Goal: Task Accomplishment & Management: Complete application form

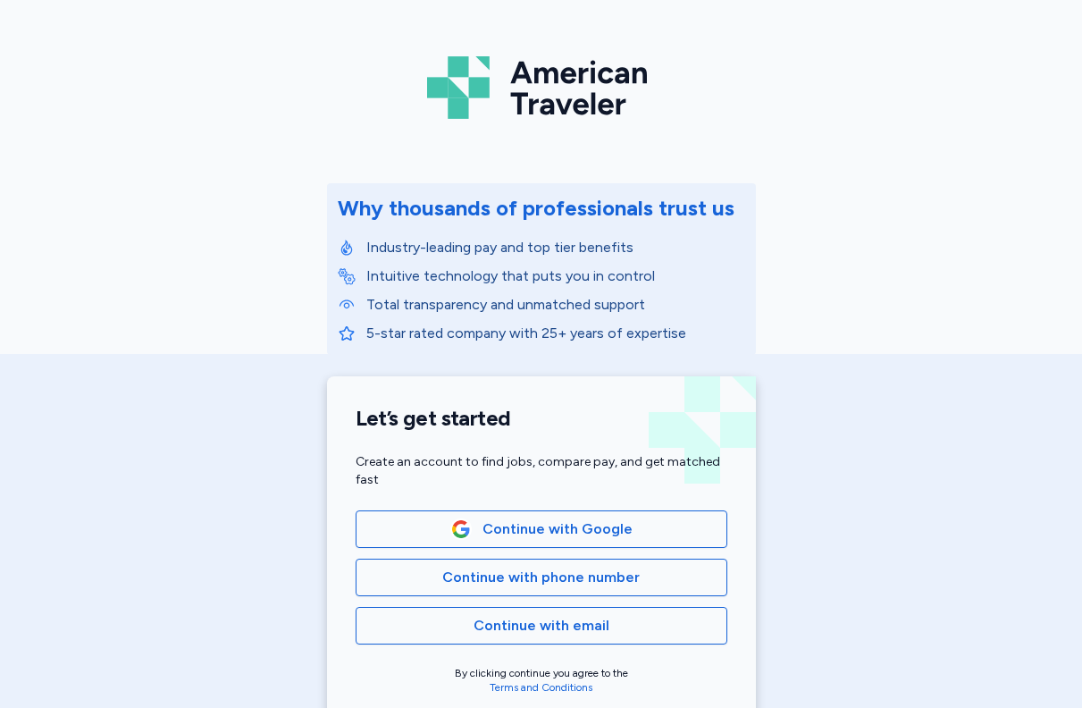
scroll to position [66, 0]
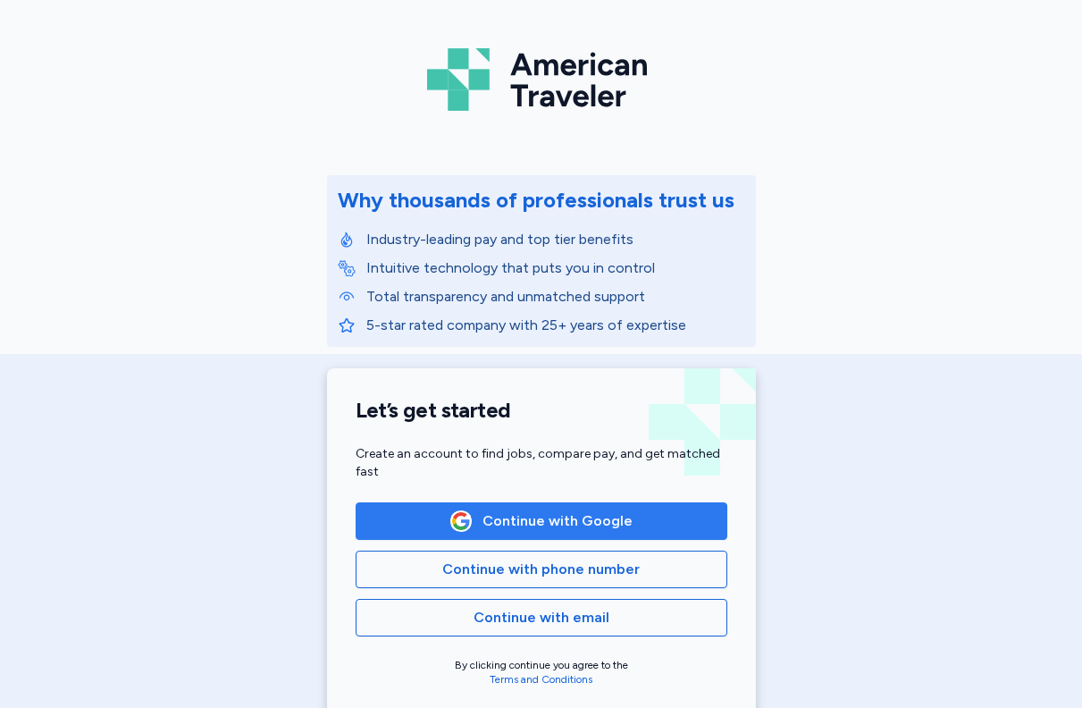
click at [555, 530] on span "Continue with Google" at bounding box center [558, 520] width 150 height 21
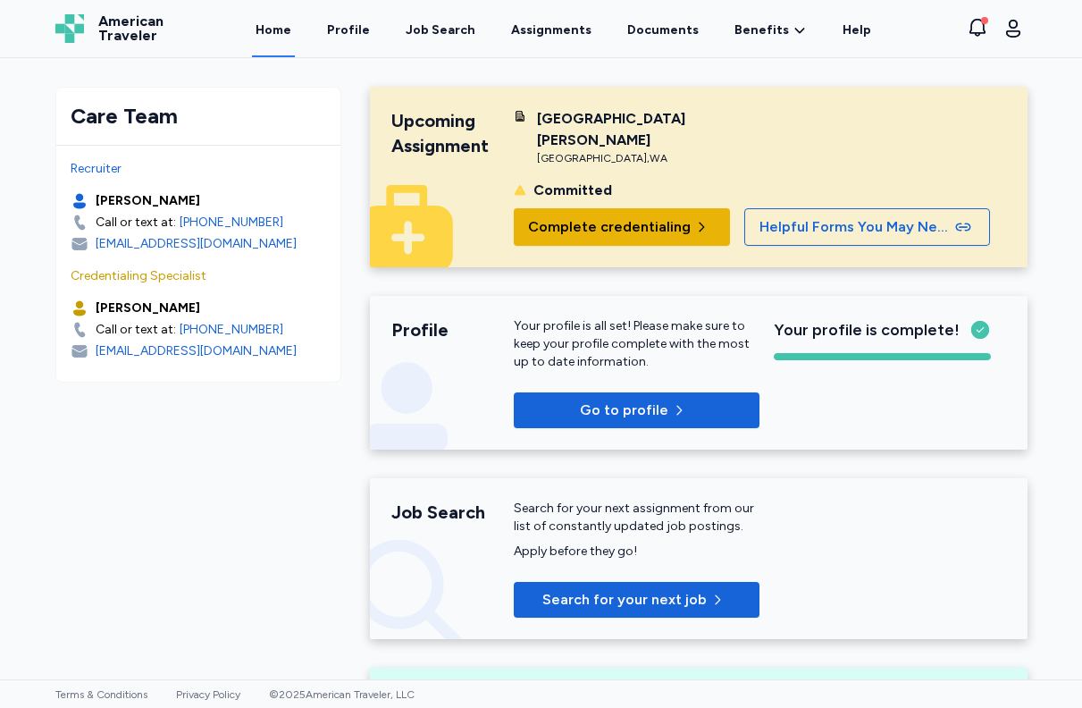
click at [662, 216] on span "Complete credentialing" at bounding box center [609, 226] width 163 height 21
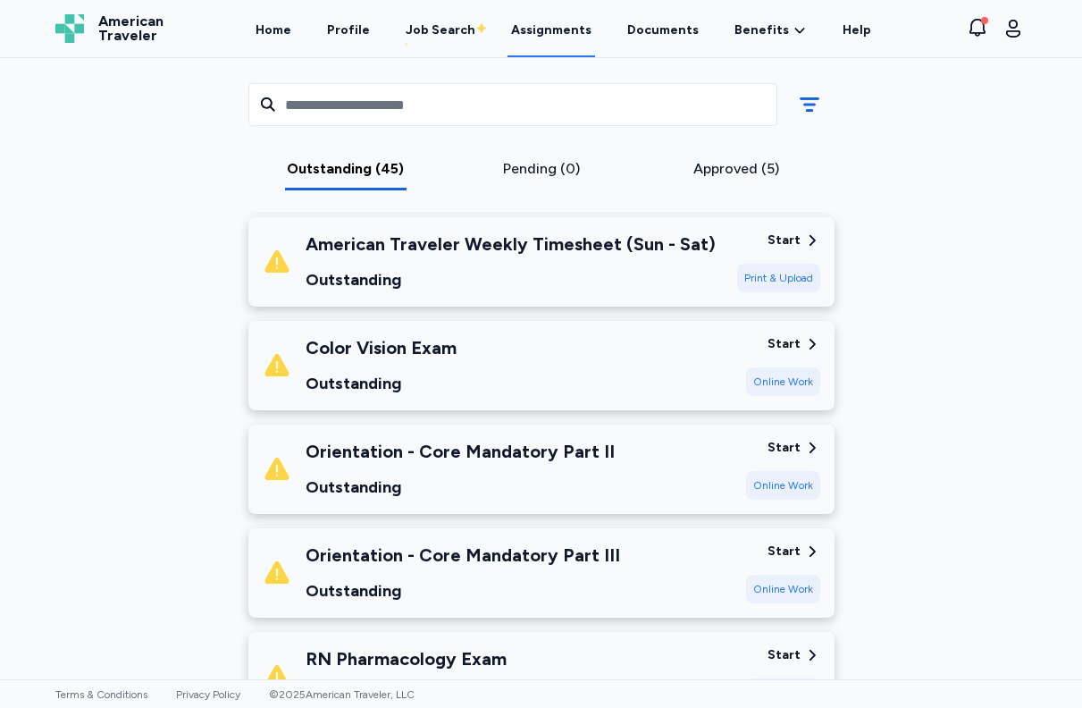
scroll to position [4575, 0]
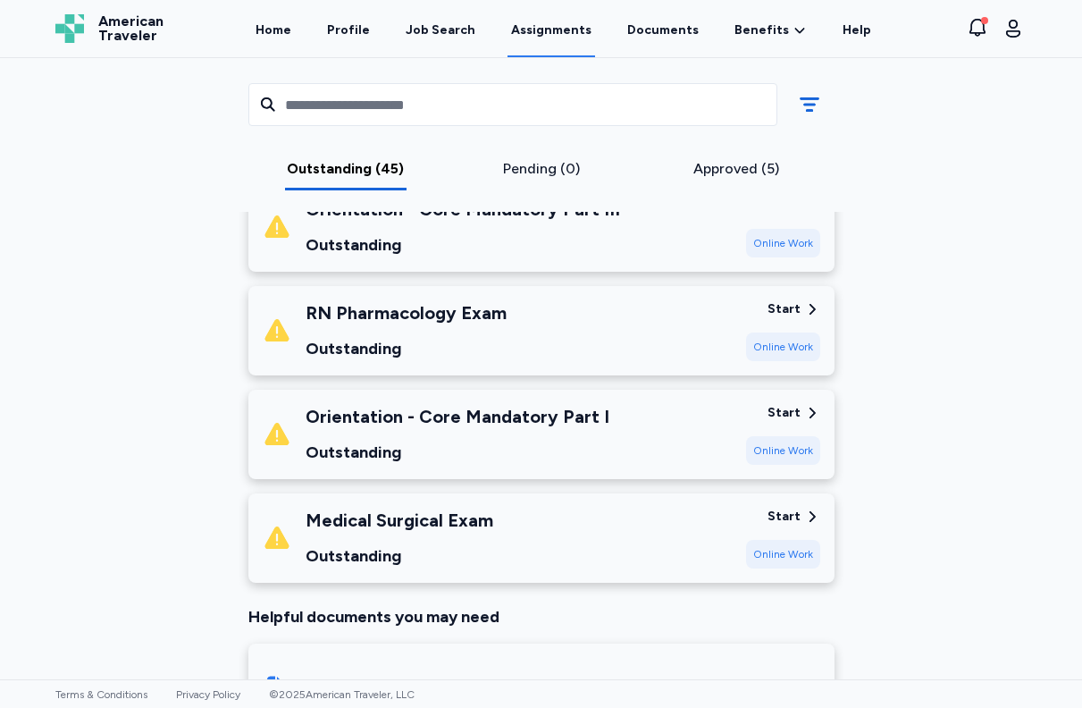
click at [711, 174] on div "Approved (5)" at bounding box center [736, 168] width 181 height 21
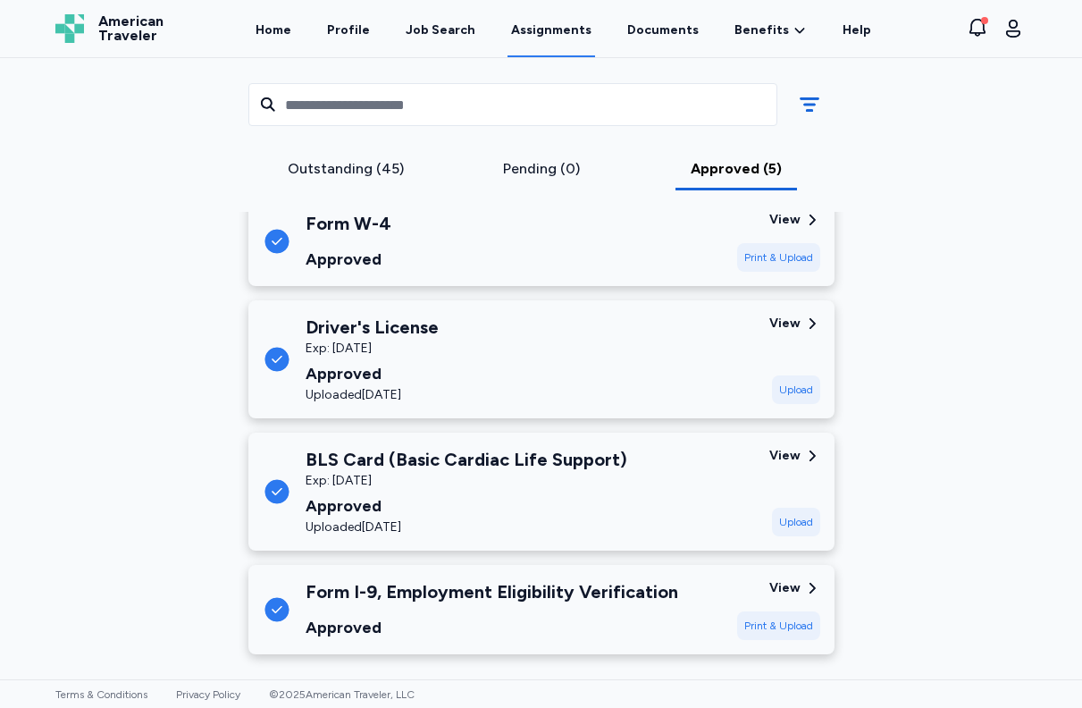
scroll to position [424, 0]
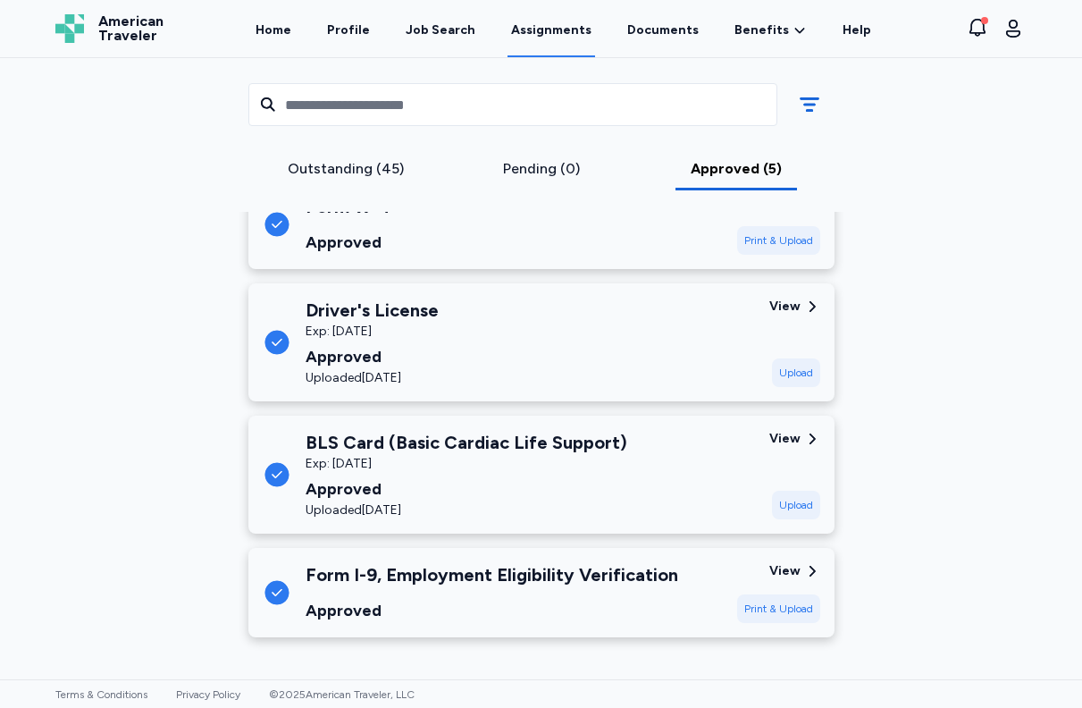
click at [341, 159] on div "Outstanding (45)" at bounding box center [346, 168] width 181 height 21
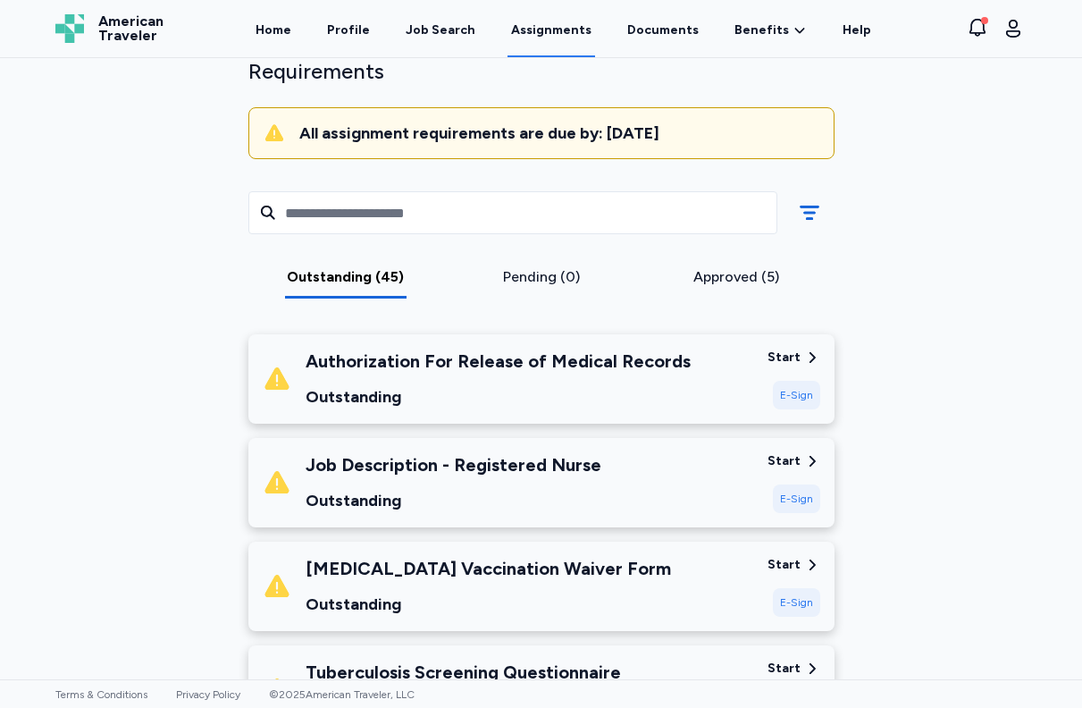
scroll to position [139, 0]
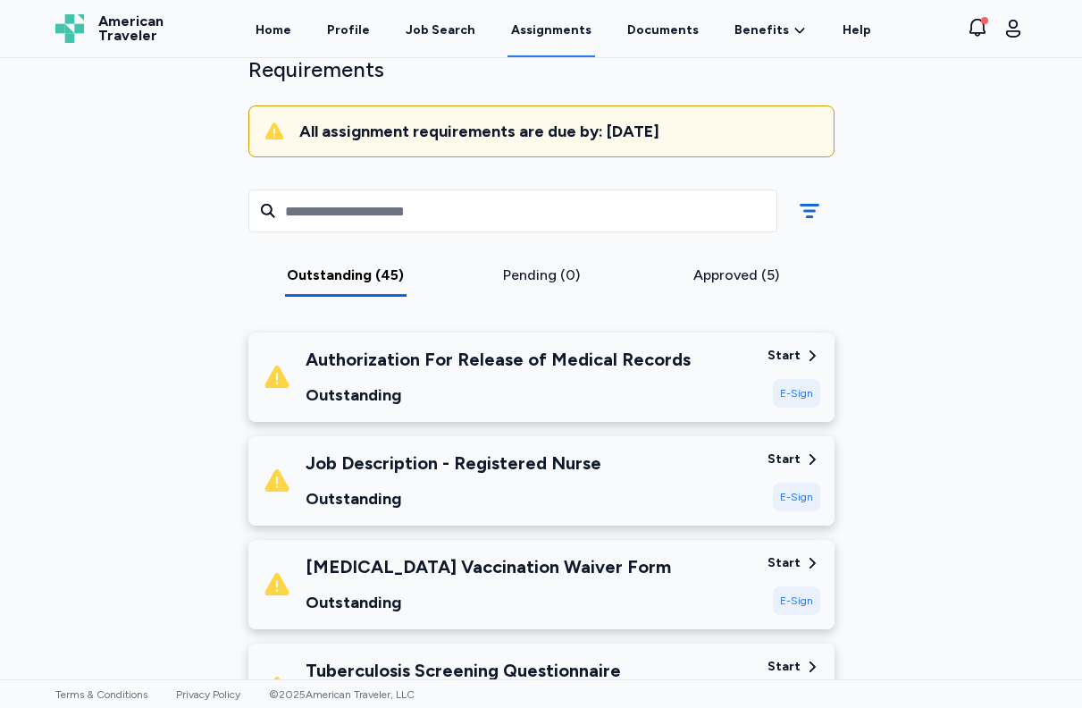
click at [788, 397] on div "E-Sign" at bounding box center [796, 393] width 47 height 29
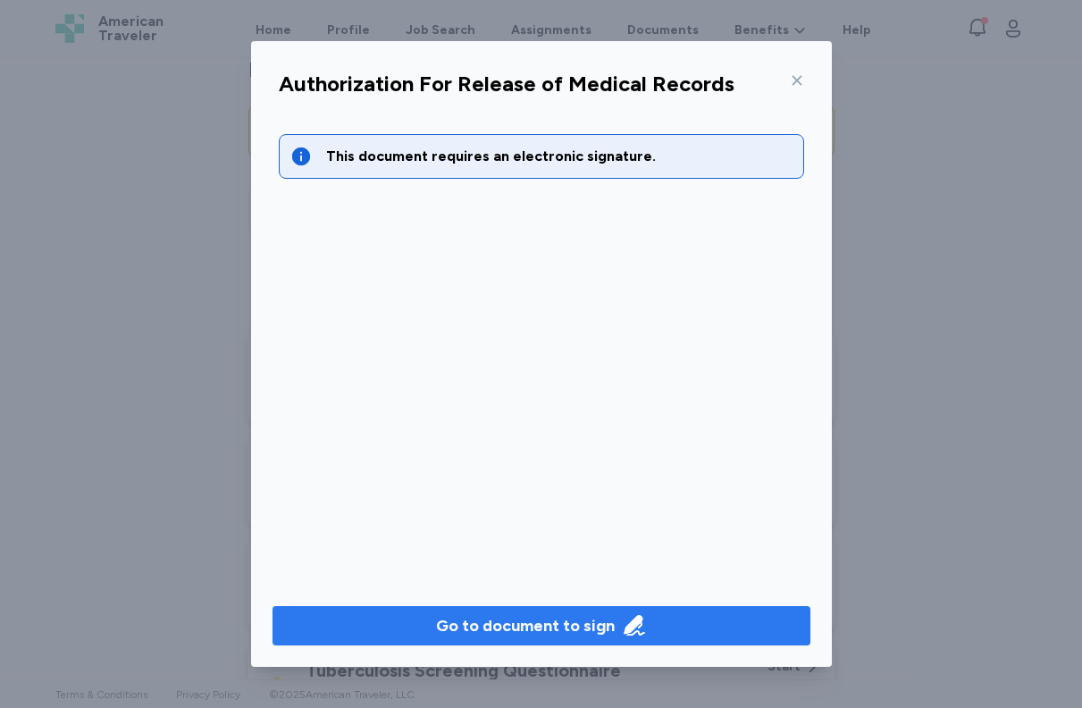
click at [548, 629] on div "Go to document to sign" at bounding box center [525, 625] width 179 height 25
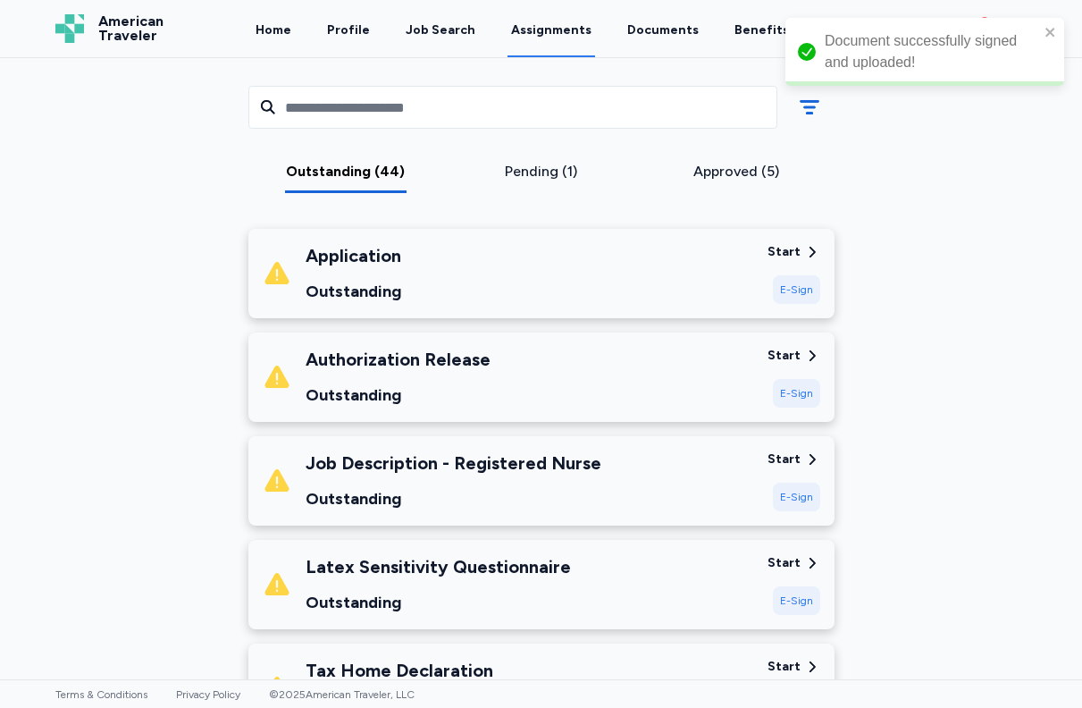
scroll to position [250, 0]
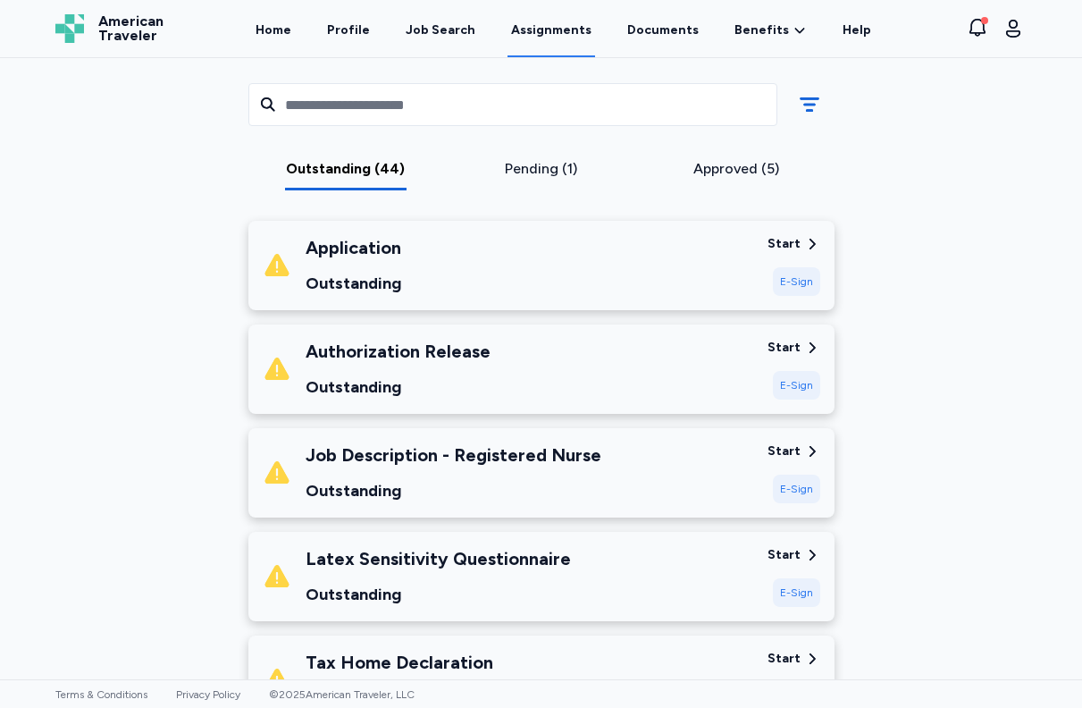
click at [797, 282] on div "E-Sign" at bounding box center [796, 281] width 47 height 29
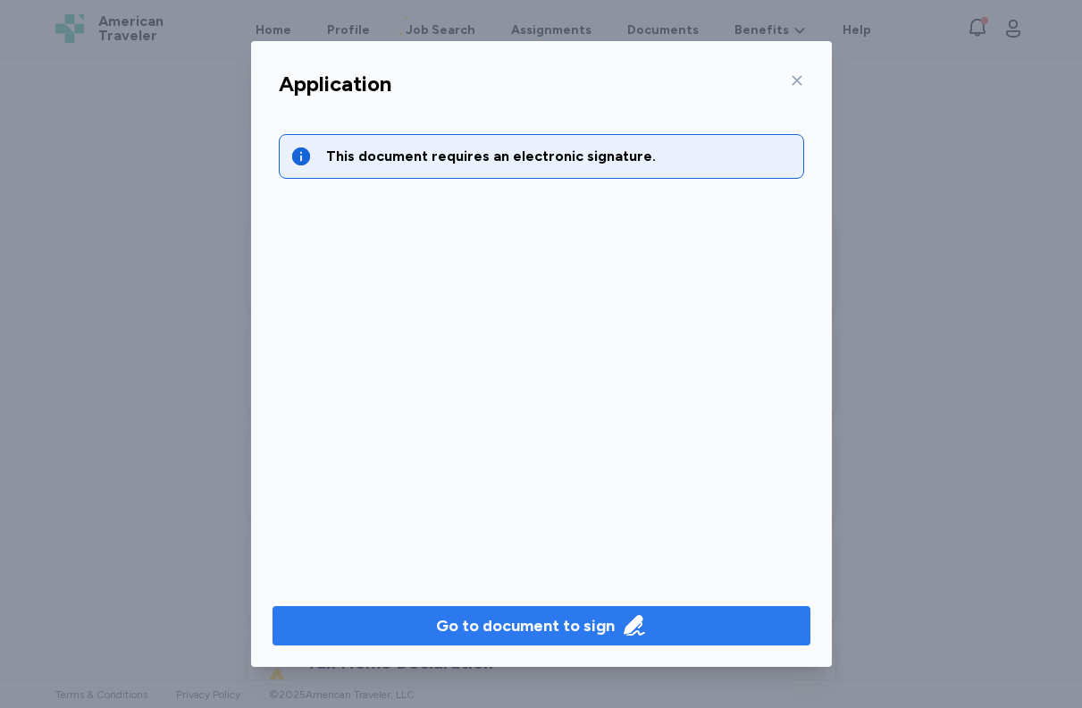
click at [544, 619] on div "Go to document to sign" at bounding box center [525, 625] width 179 height 25
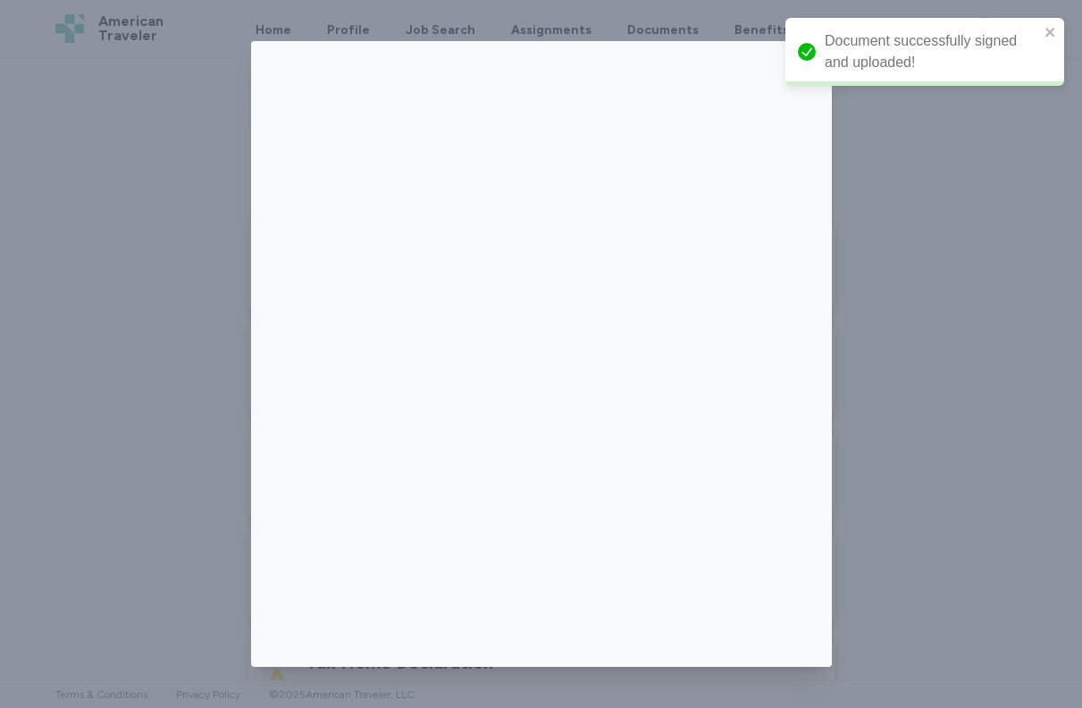
scroll to position [43, 0]
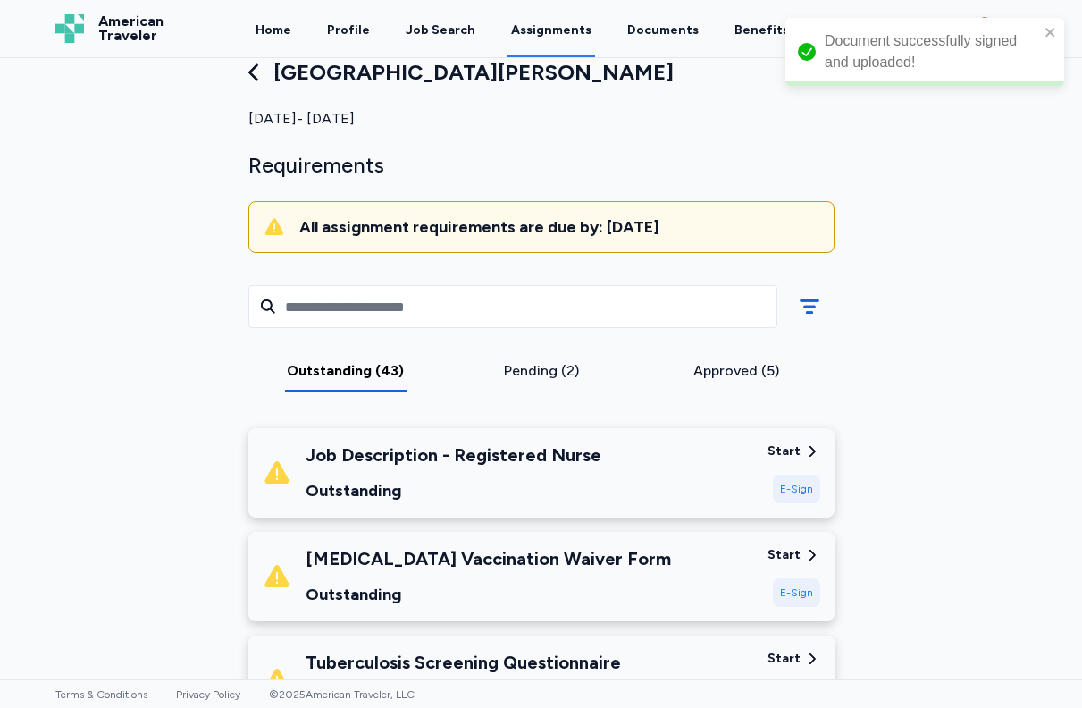
click at [789, 489] on div "E-Sign" at bounding box center [796, 489] width 47 height 29
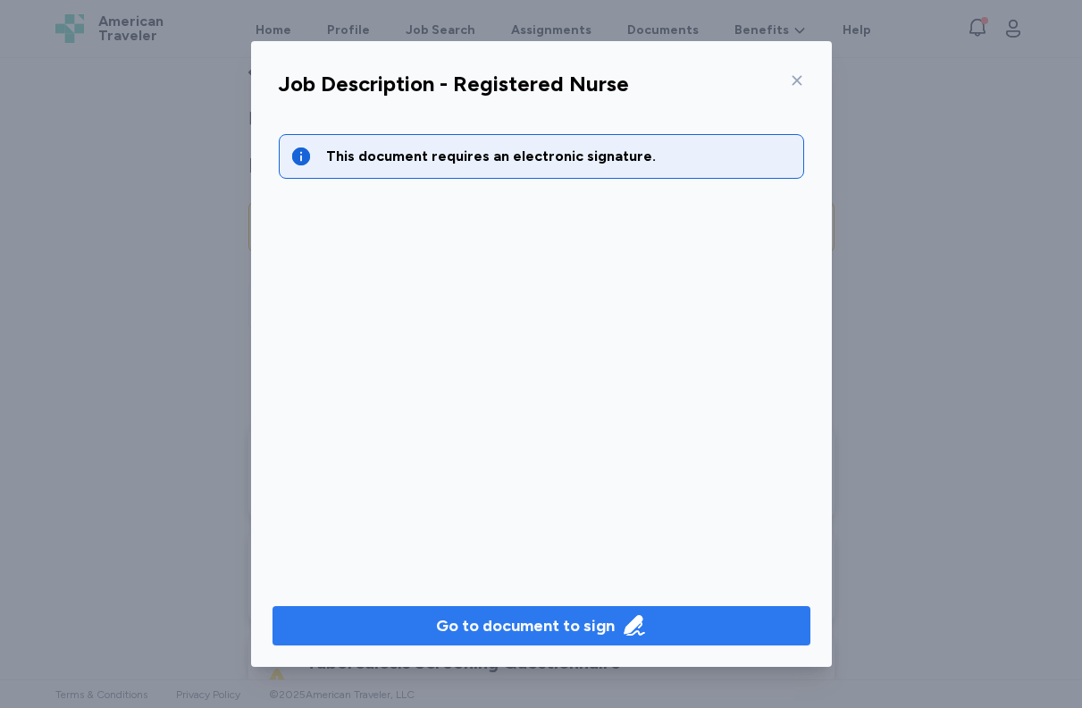
click at [493, 634] on div "Go to document to sign" at bounding box center [525, 625] width 179 height 25
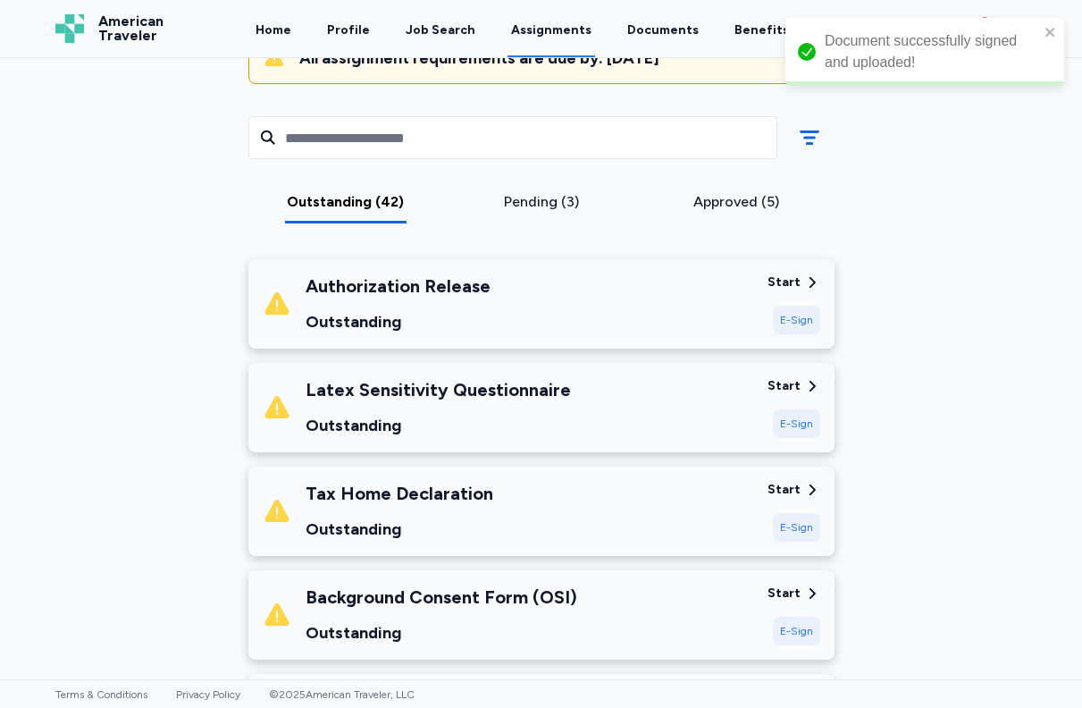
scroll to position [214, 0]
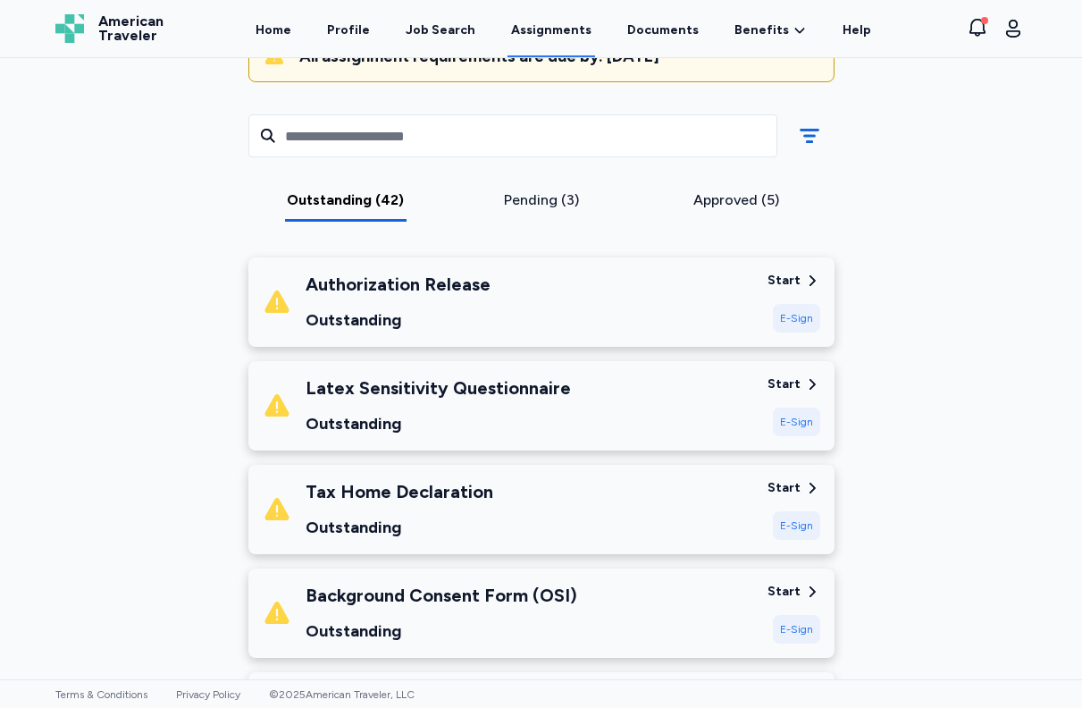
click at [781, 315] on div "E-Sign" at bounding box center [796, 318] width 47 height 29
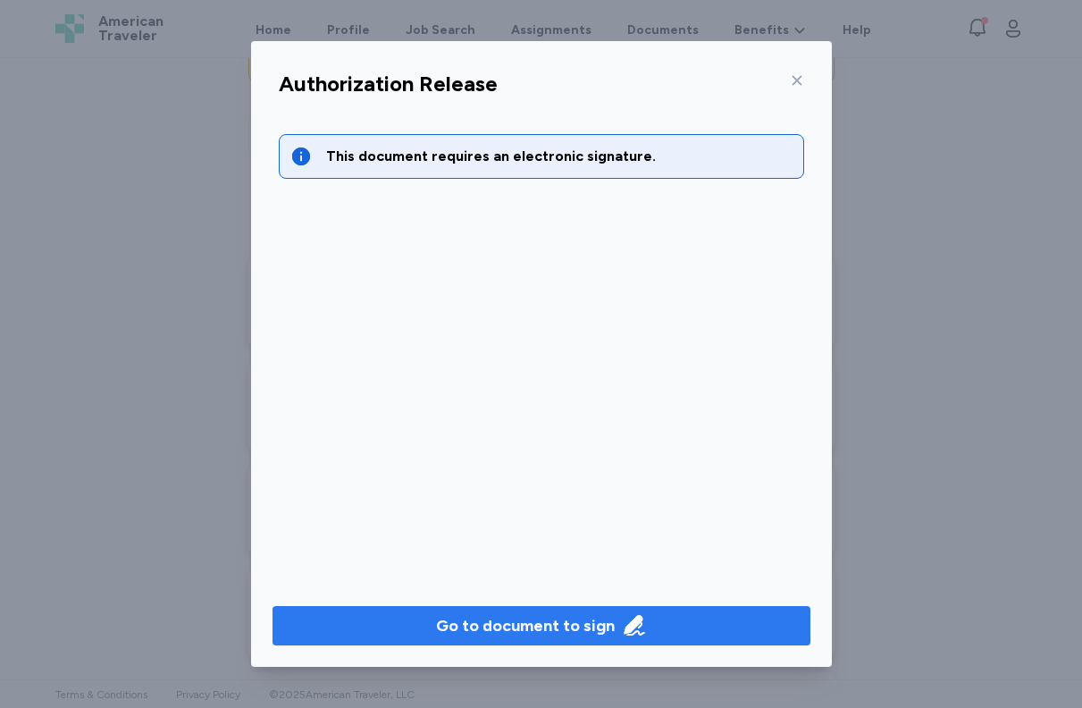
click at [537, 626] on div "Go to document to sign" at bounding box center [525, 625] width 179 height 25
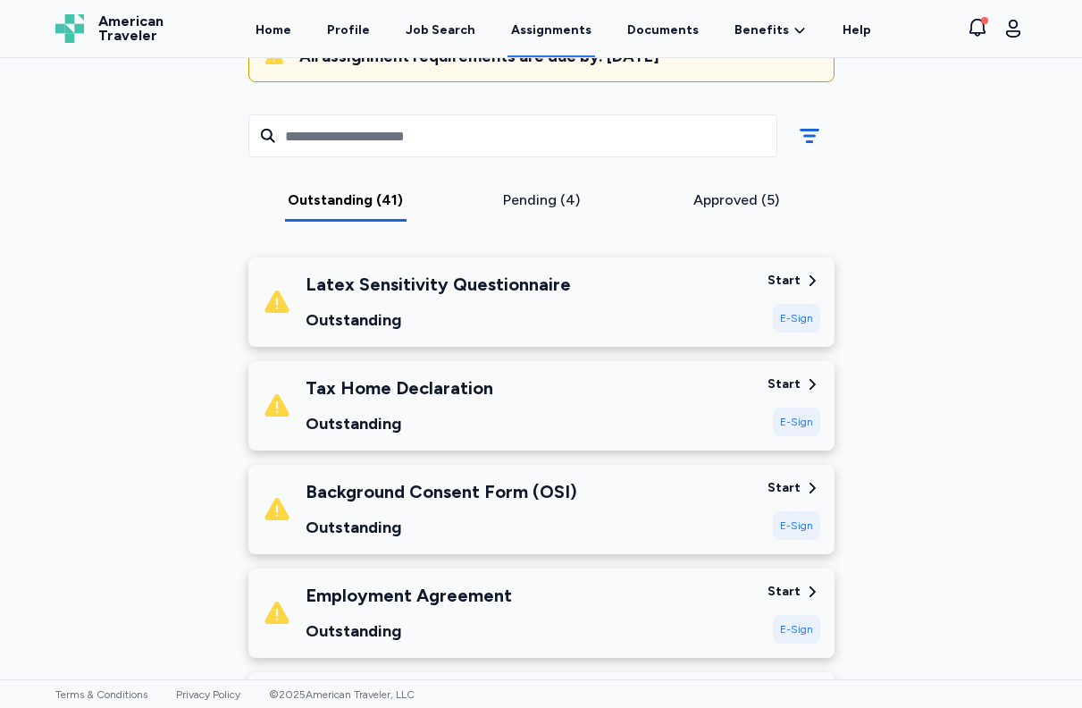
click at [795, 320] on div "E-Sign" at bounding box center [796, 318] width 47 height 29
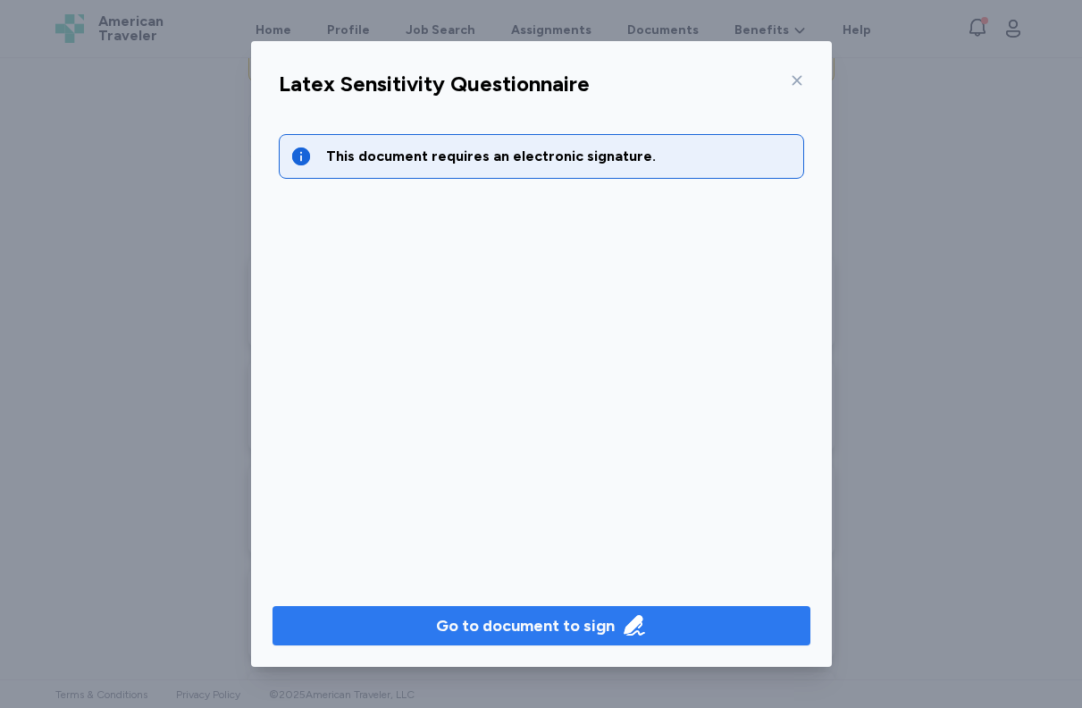
click at [565, 620] on div "Go to document to sign" at bounding box center [525, 625] width 179 height 25
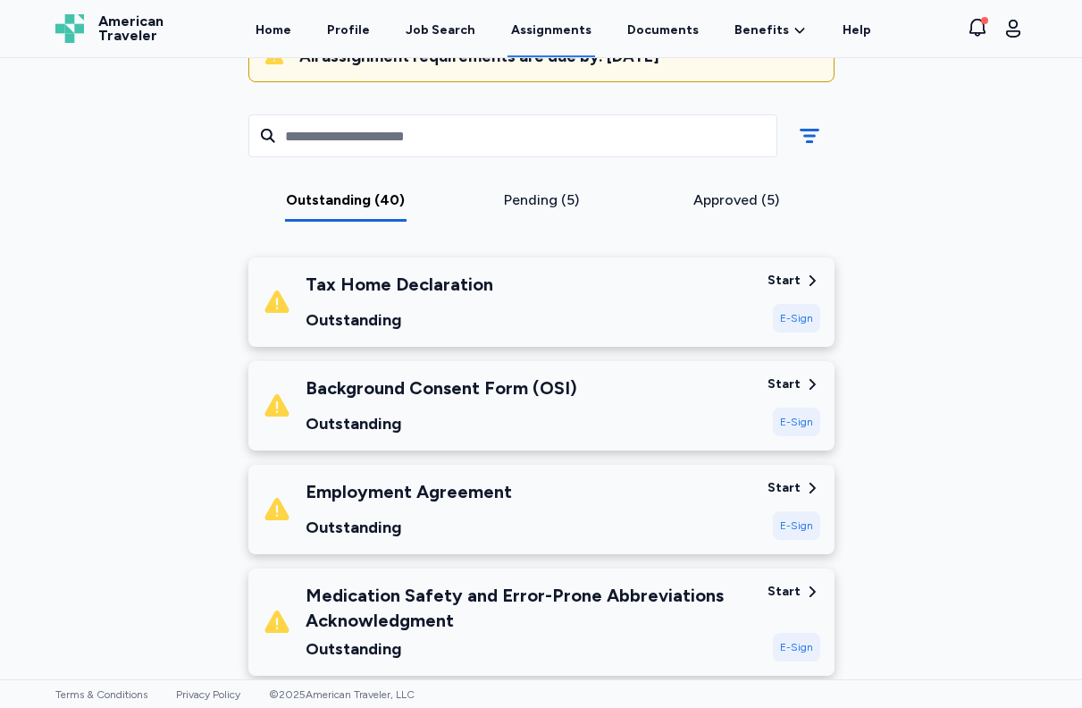
click at [797, 321] on div "E-Sign" at bounding box center [796, 318] width 47 height 29
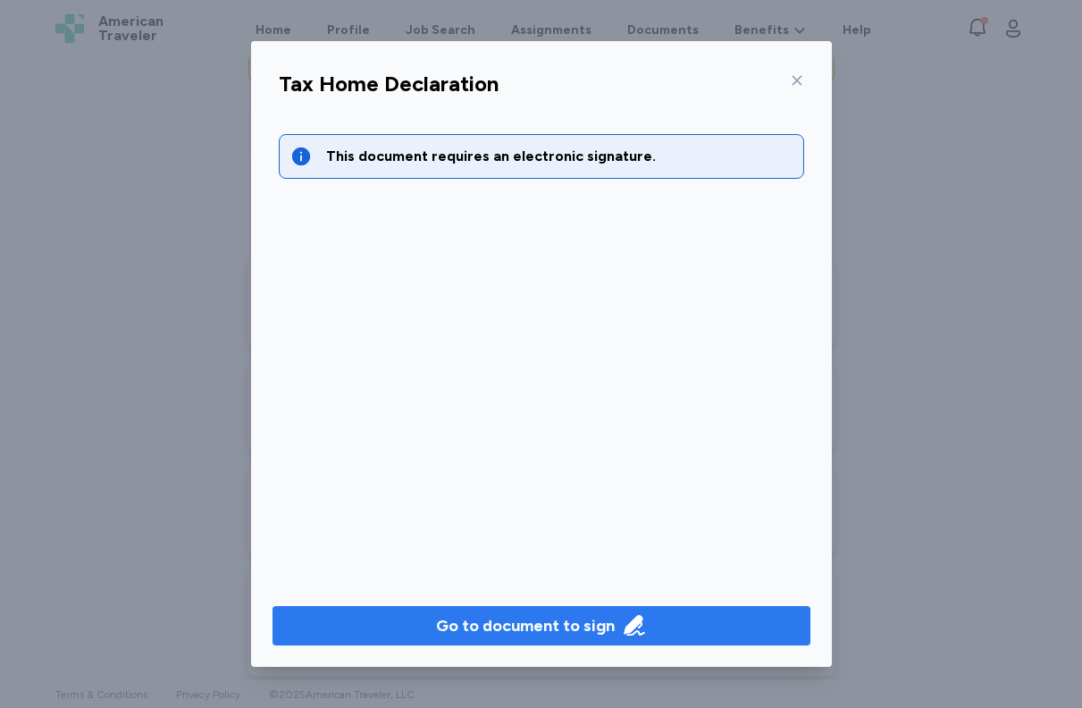
click at [558, 632] on div "Go to document to sign" at bounding box center [525, 625] width 179 height 25
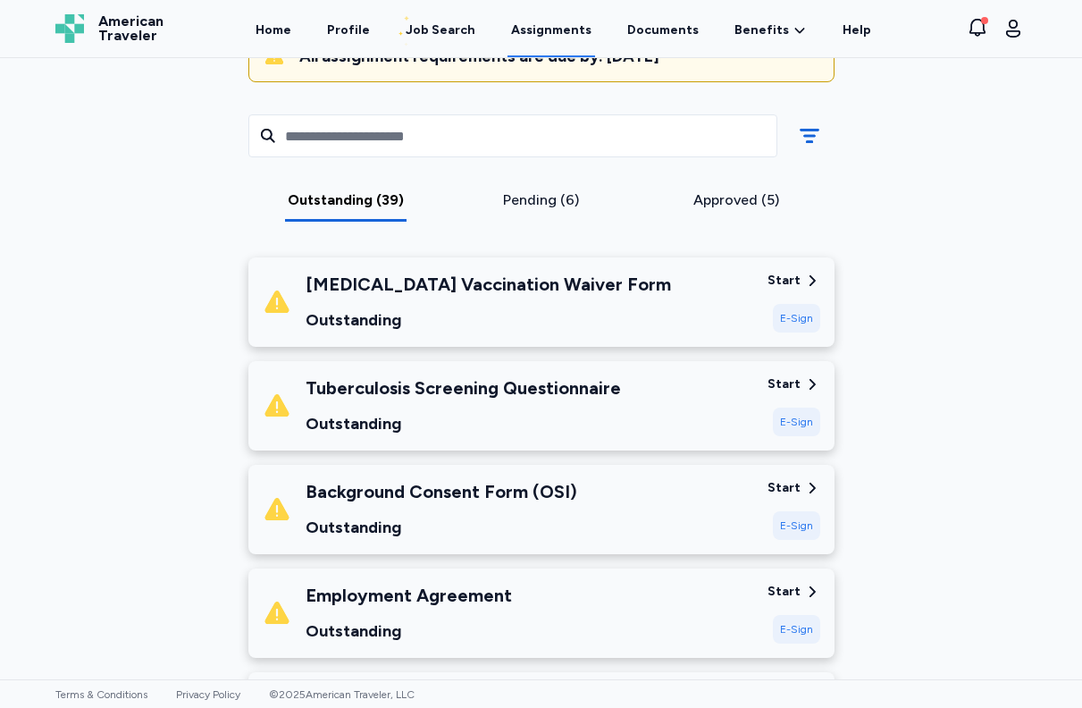
click at [788, 310] on div "E-Sign" at bounding box center [796, 318] width 47 height 29
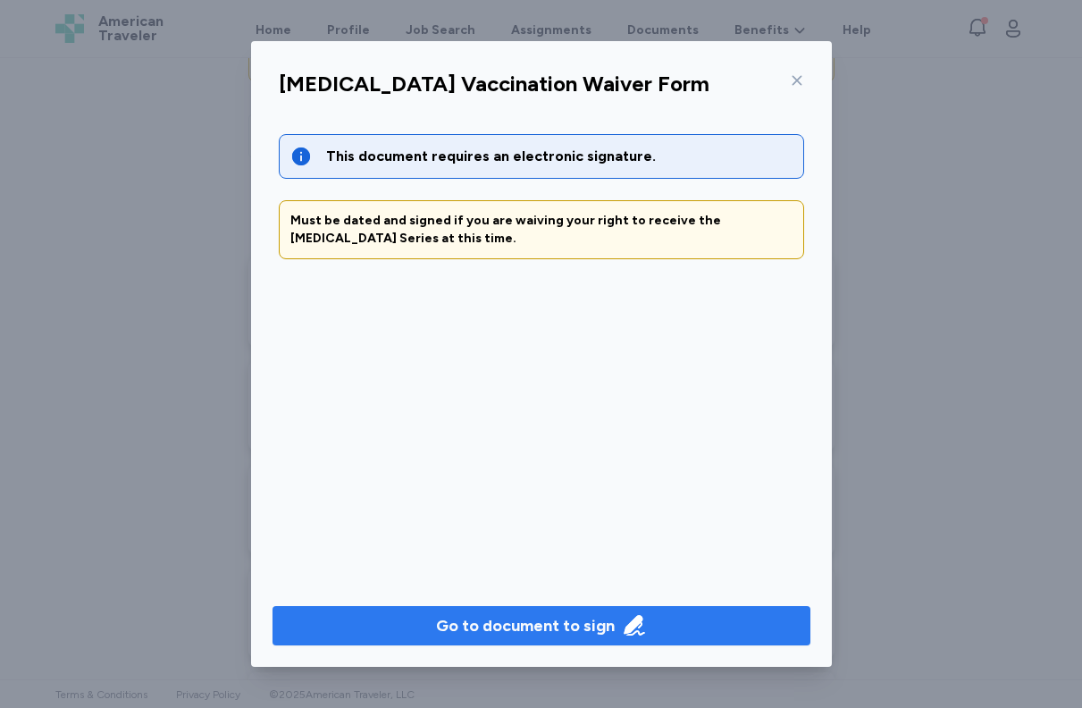
click at [571, 622] on div "Go to document to sign" at bounding box center [525, 625] width 179 height 25
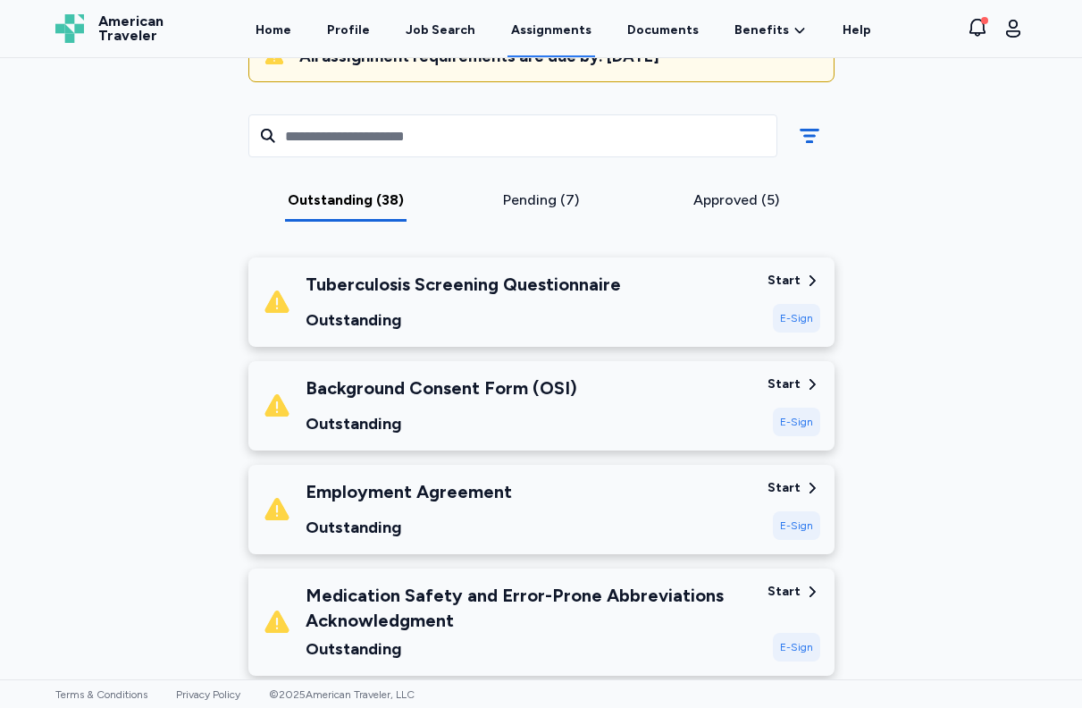
click at [790, 321] on div "E-Sign" at bounding box center [796, 318] width 47 height 29
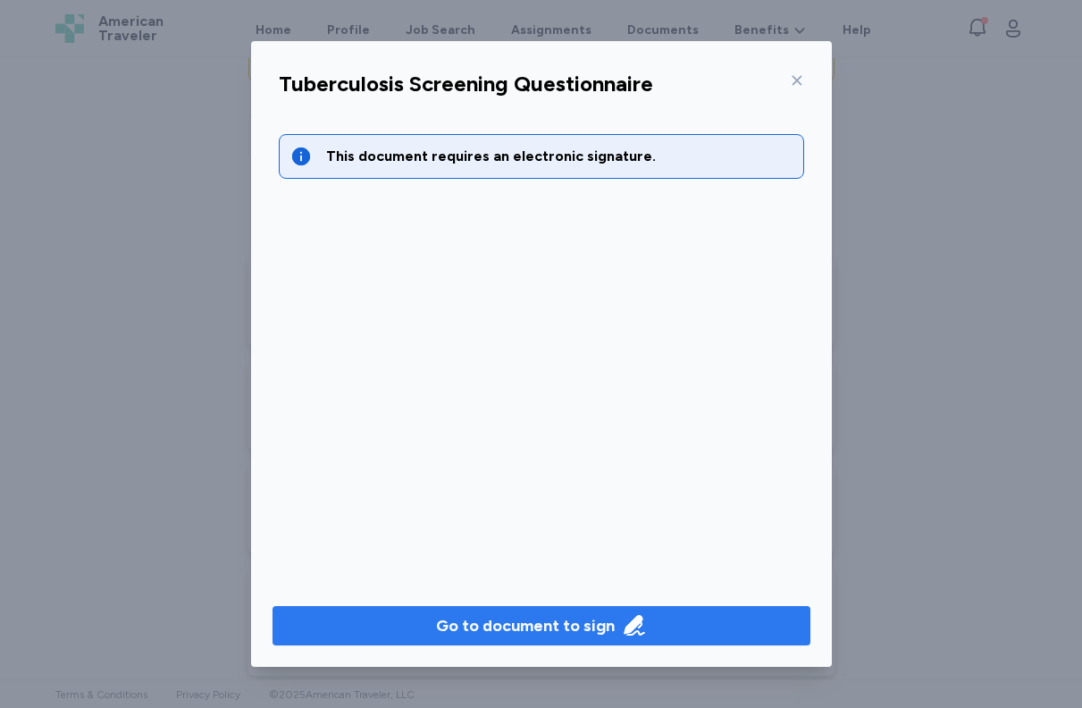
click at [530, 626] on div "Go to document to sign" at bounding box center [525, 625] width 179 height 25
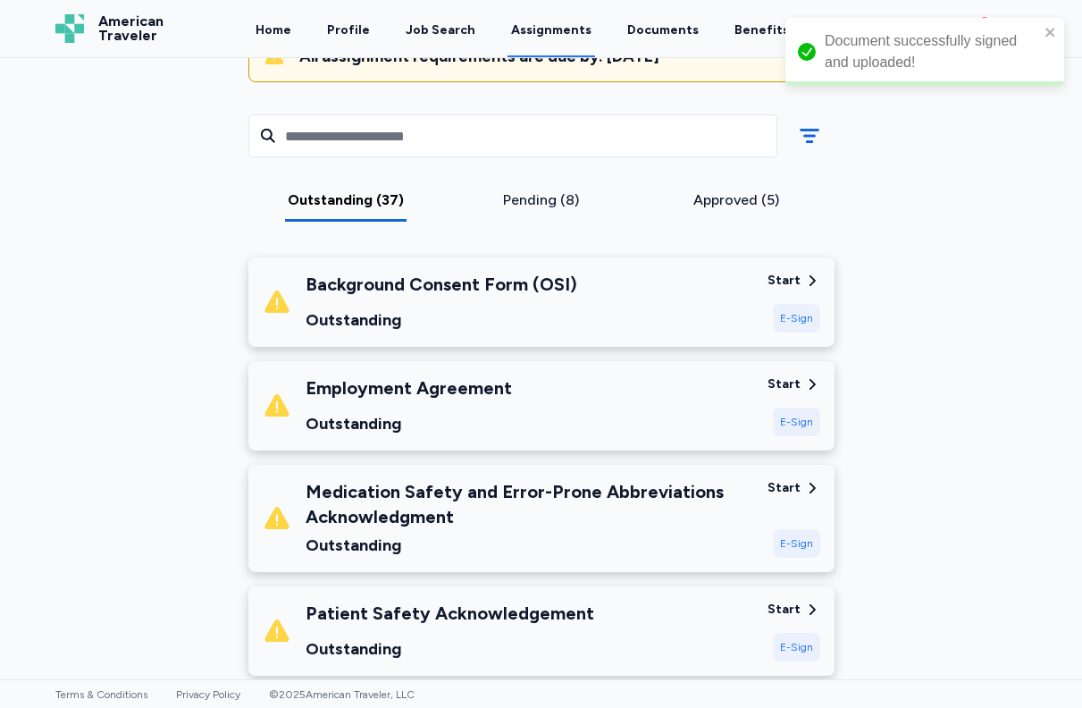
click at [788, 313] on div "E-Sign" at bounding box center [796, 318] width 47 height 29
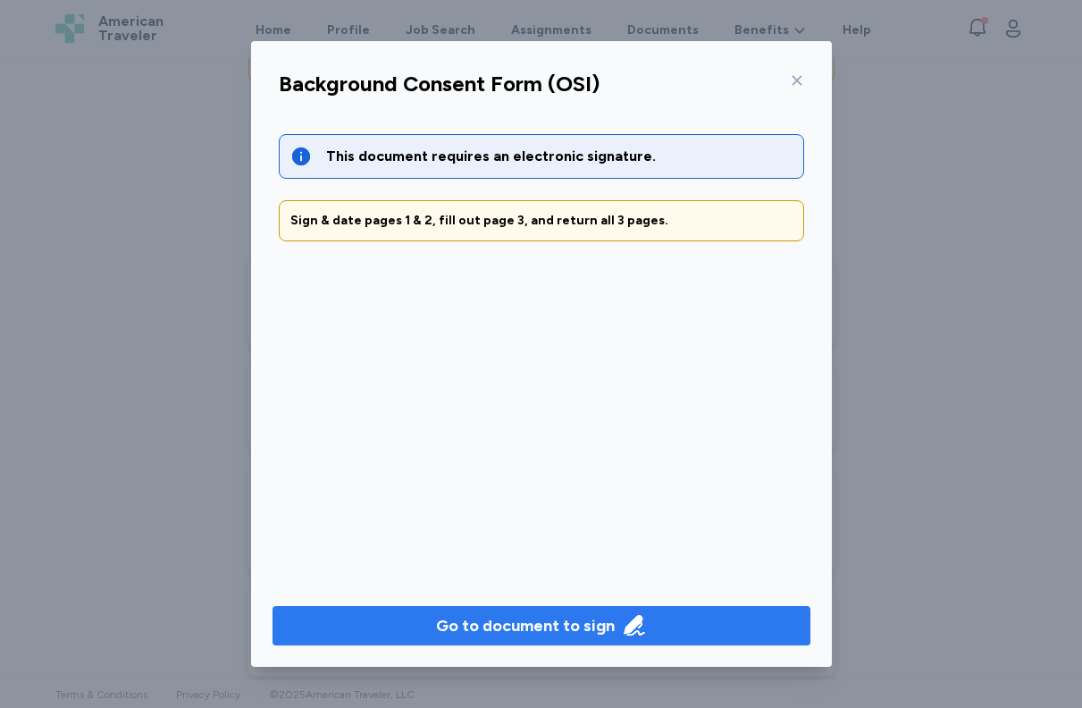
click at [542, 620] on div "Go to document to sign" at bounding box center [525, 625] width 179 height 25
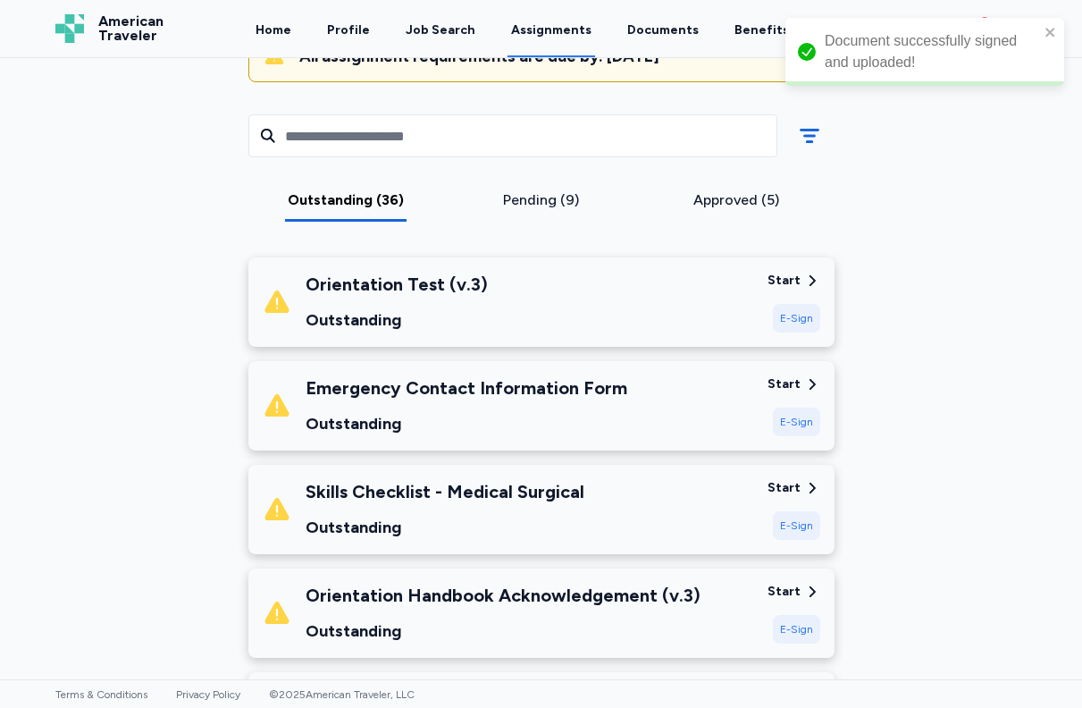
click at [793, 317] on div "E-Sign" at bounding box center [796, 318] width 47 height 29
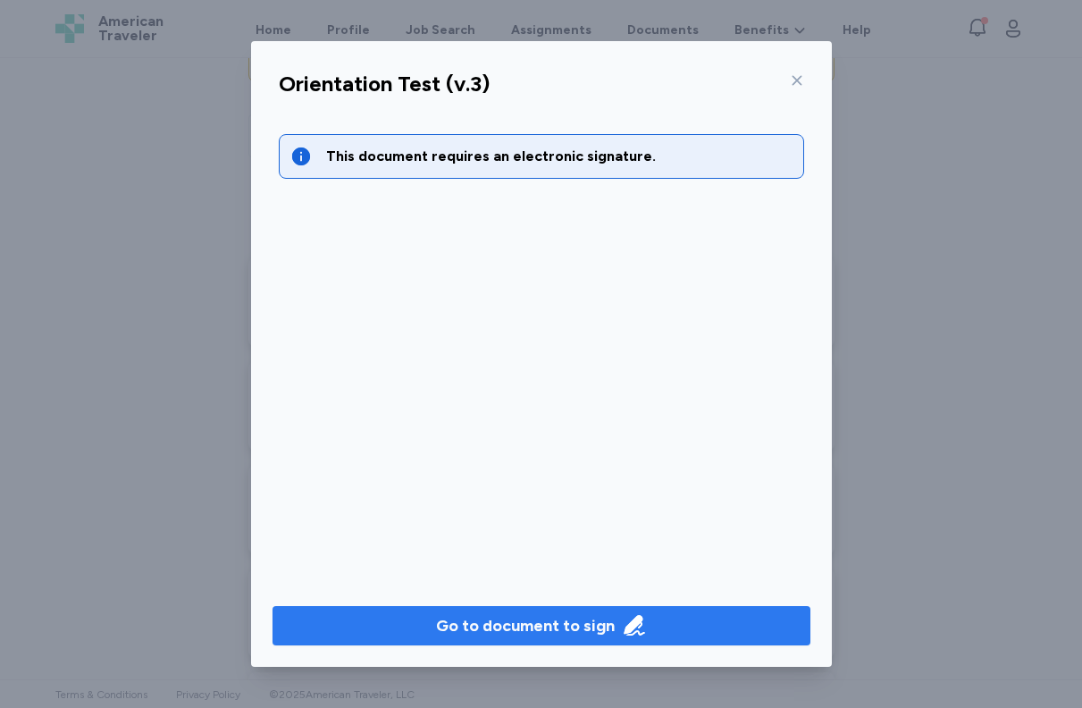
click at [528, 626] on div "Go to document to sign" at bounding box center [525, 625] width 179 height 25
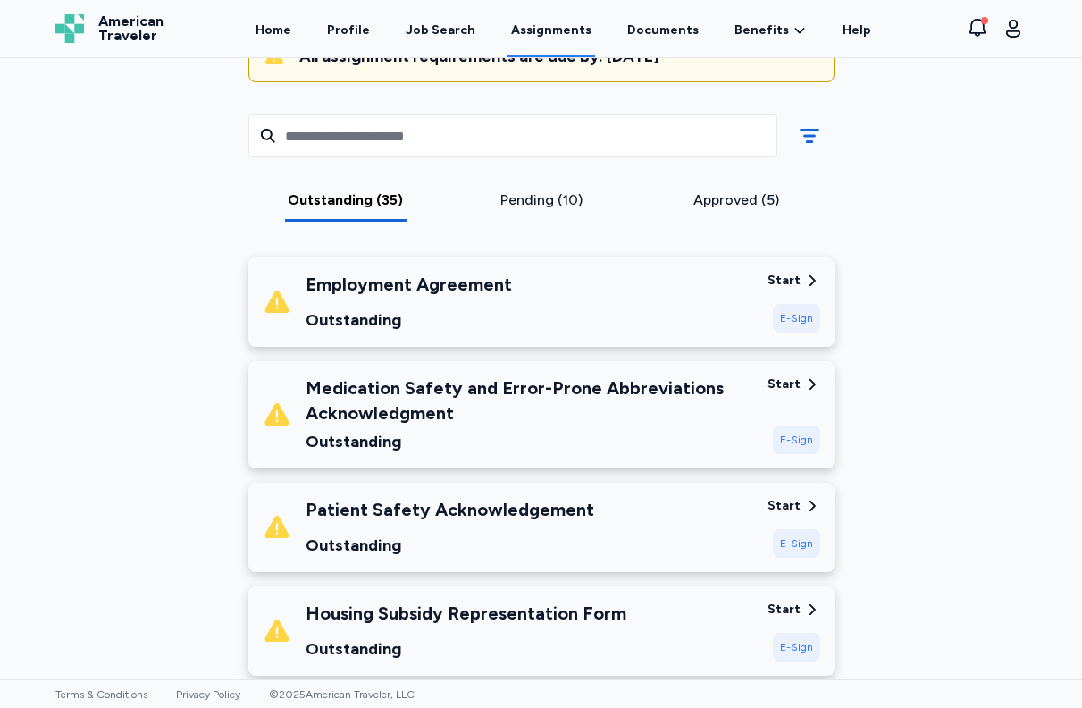
click at [796, 315] on div "E-Sign" at bounding box center [796, 318] width 47 height 29
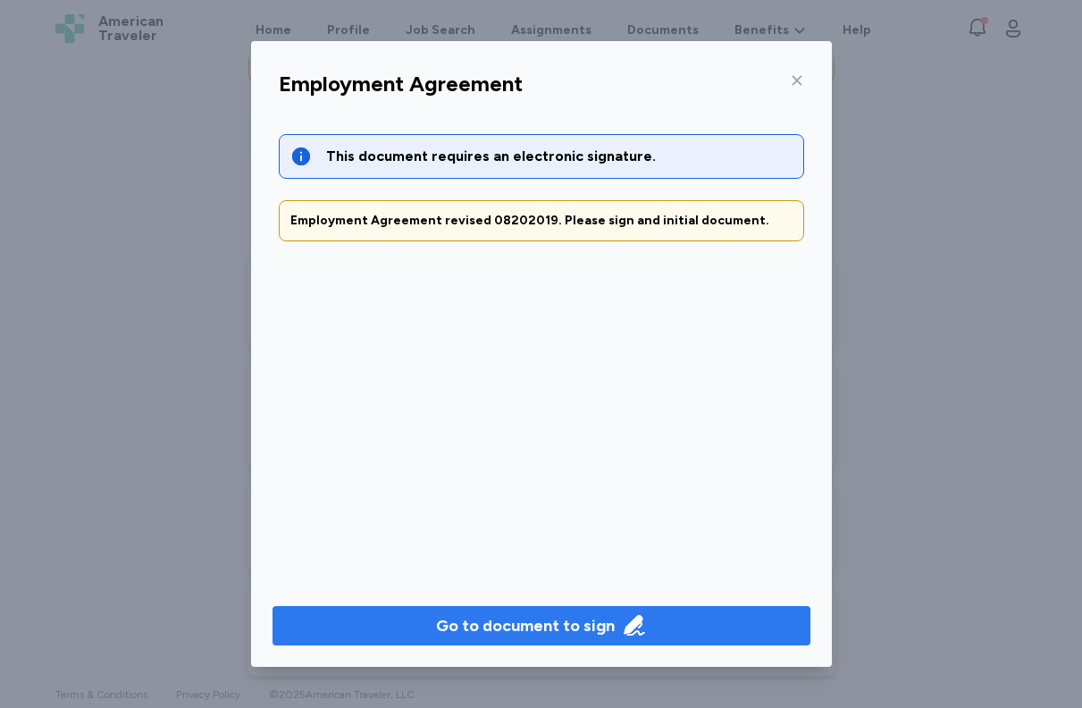
click at [533, 625] on div "Go to document to sign" at bounding box center [525, 625] width 179 height 25
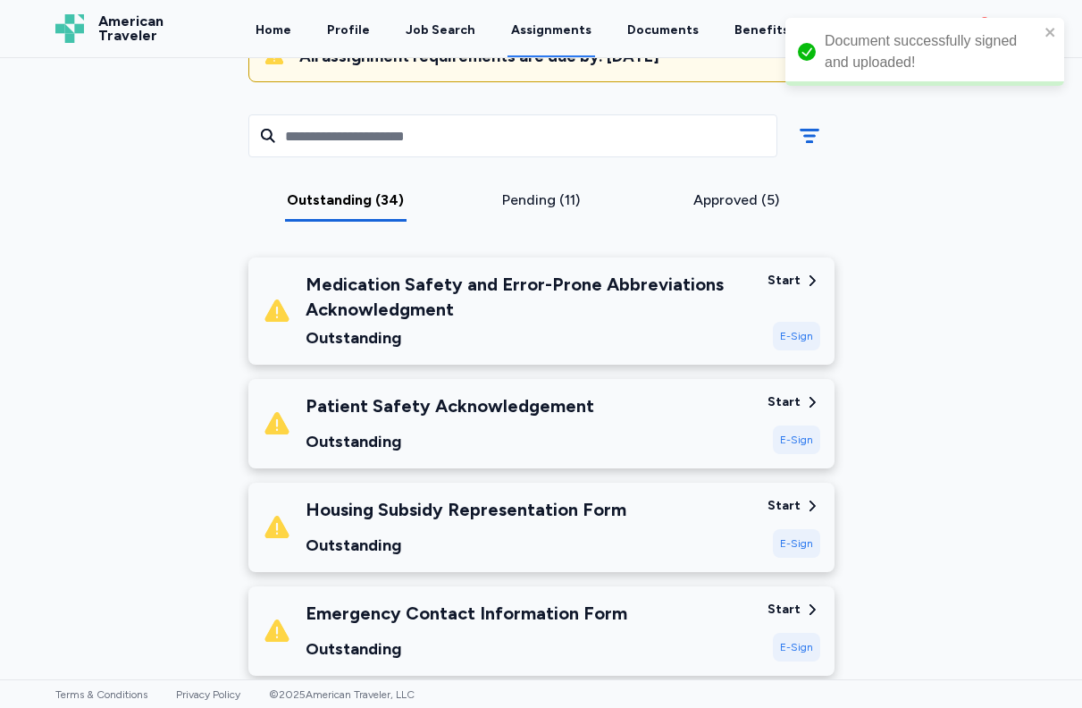
click at [787, 331] on div "E-Sign" at bounding box center [796, 336] width 47 height 29
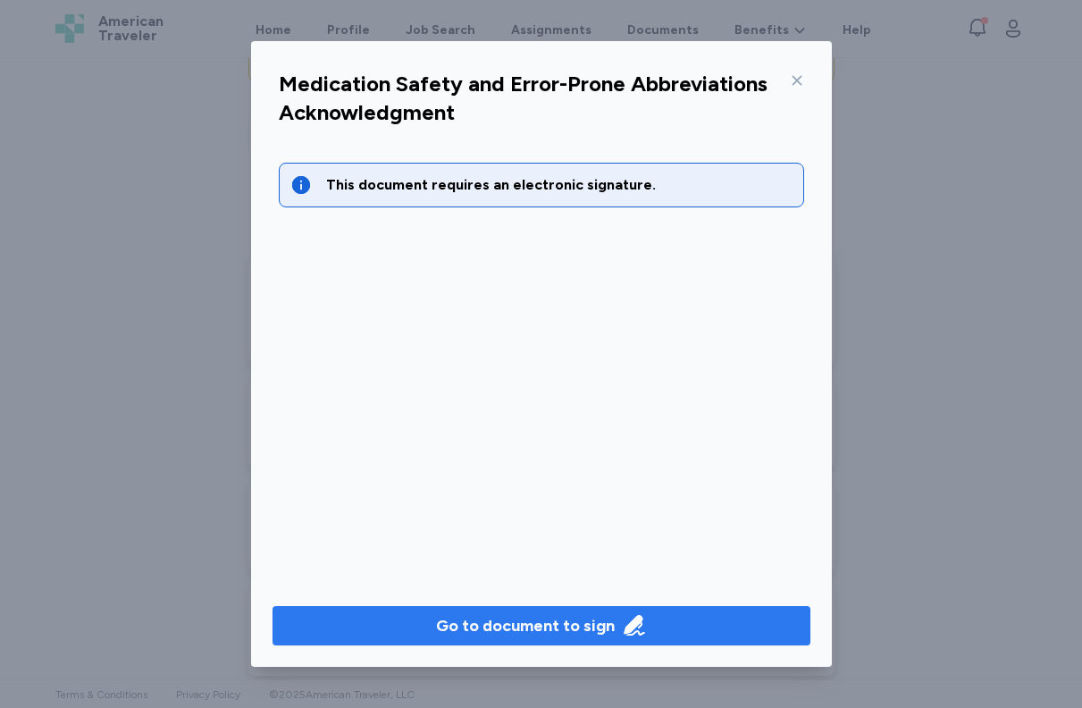
click at [535, 626] on div "Go to document to sign" at bounding box center [525, 625] width 179 height 25
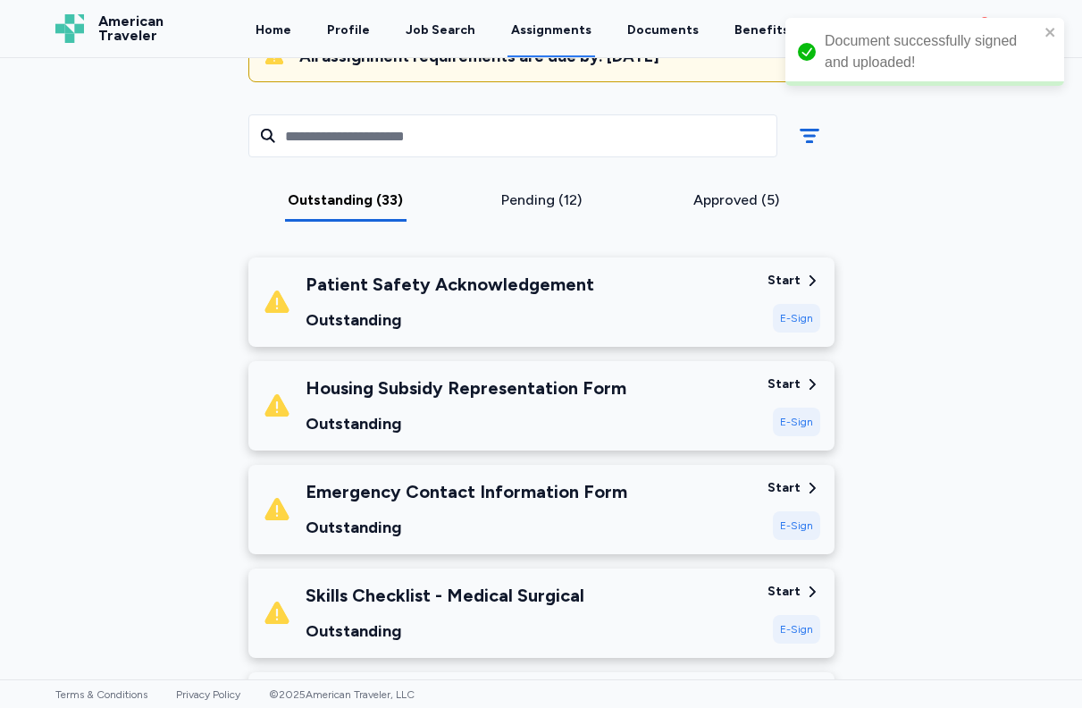
click at [787, 313] on div "E-Sign" at bounding box center [796, 318] width 47 height 29
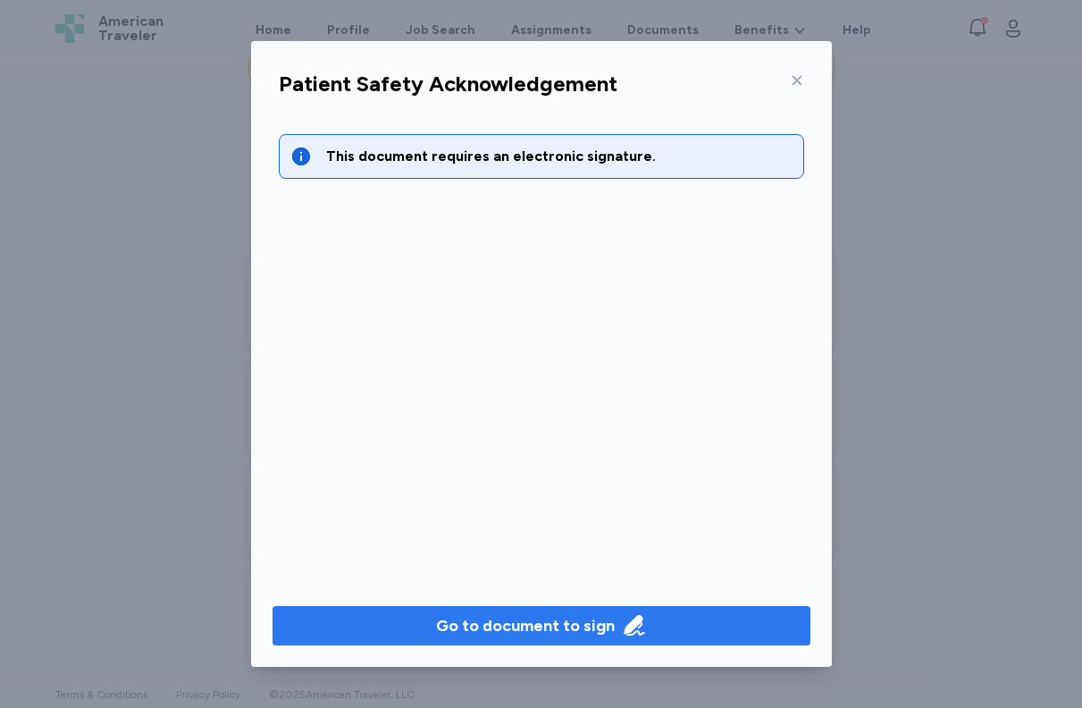
click at [532, 622] on div "Go to document to sign" at bounding box center [525, 625] width 179 height 25
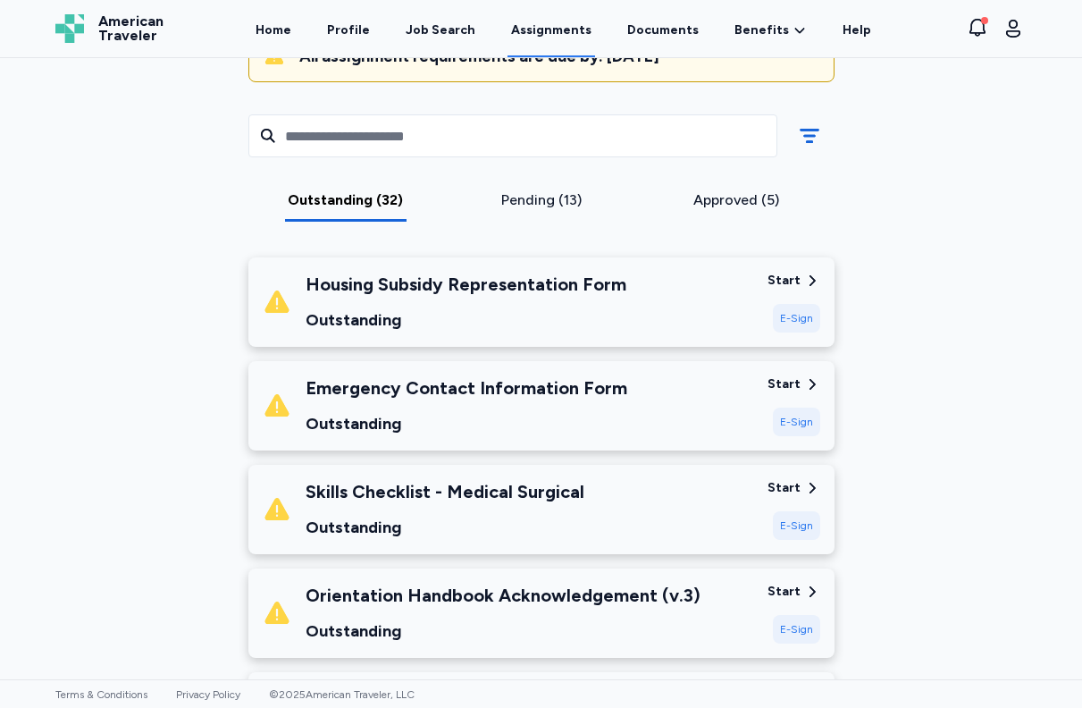
click at [789, 316] on div "E-Sign" at bounding box center [796, 318] width 47 height 29
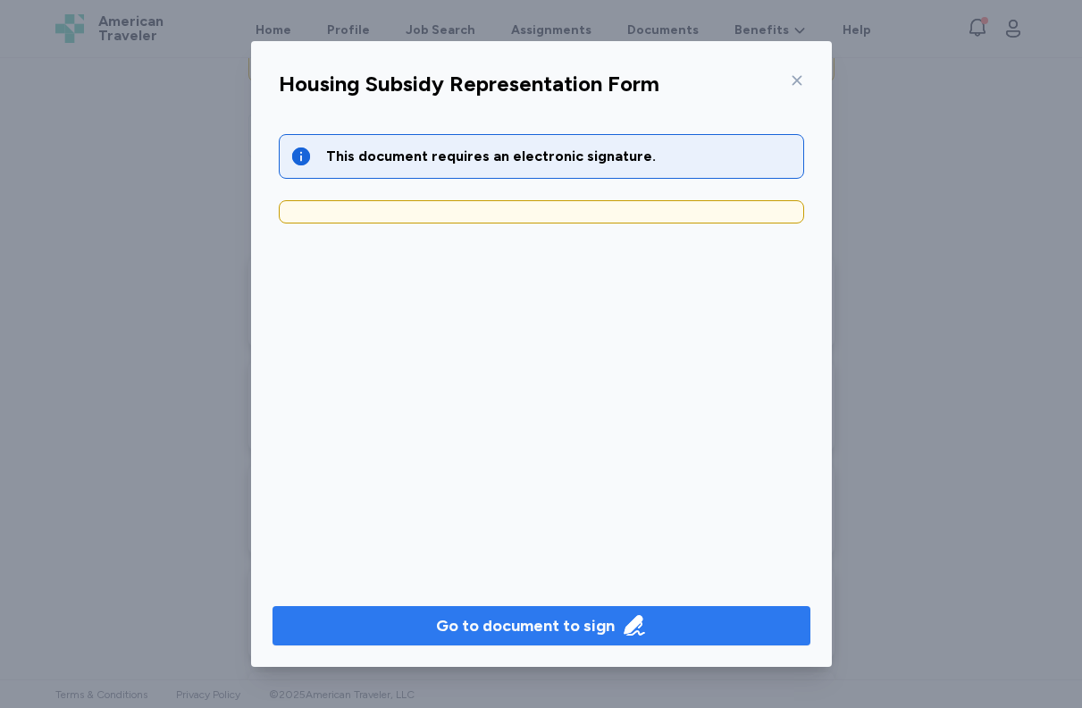
click at [559, 619] on div "Go to document to sign" at bounding box center [525, 625] width 179 height 25
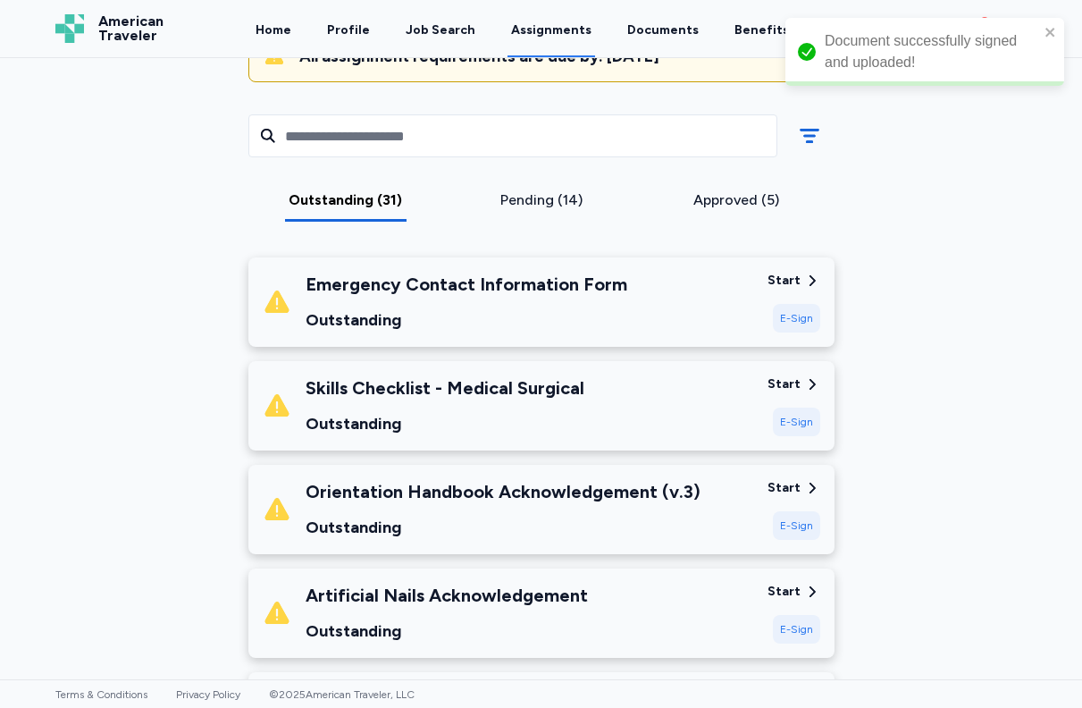
click at [793, 320] on div "E-Sign" at bounding box center [796, 318] width 47 height 29
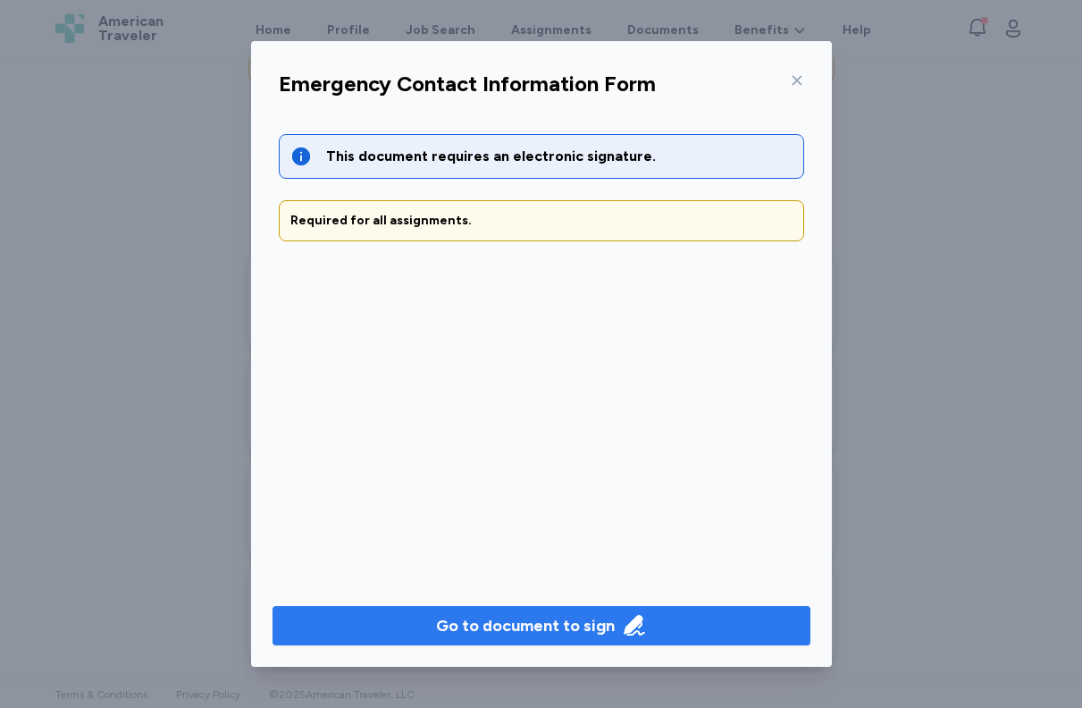
click at [551, 619] on div "Go to document to sign" at bounding box center [525, 625] width 179 height 25
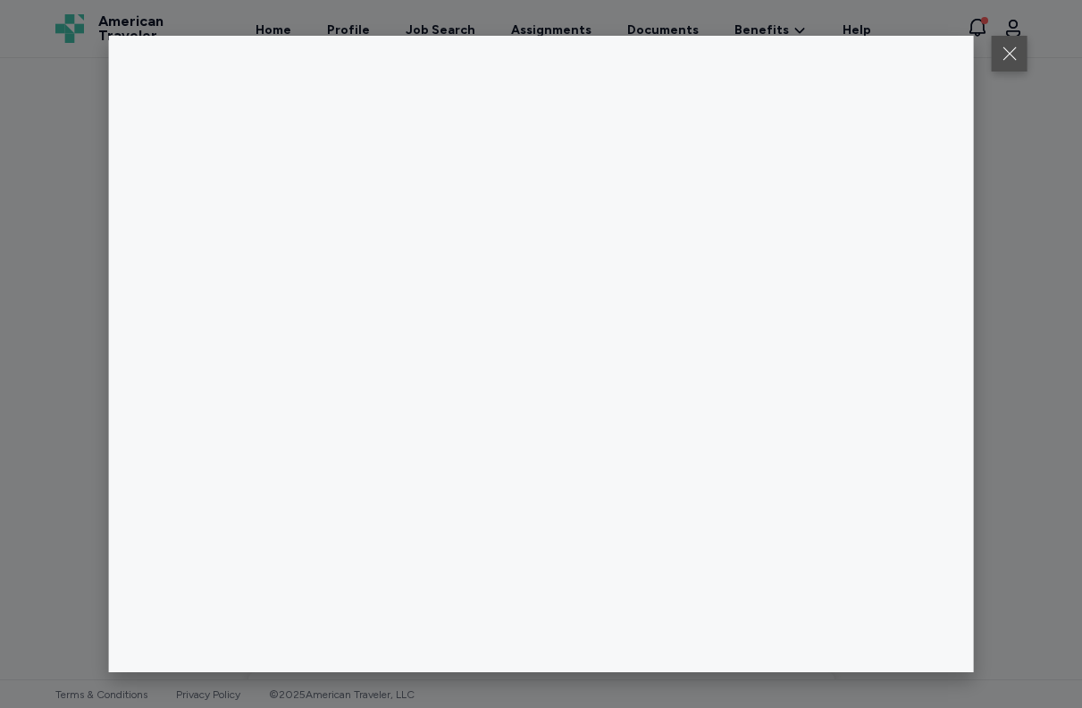
click at [1010, 55] on button at bounding box center [1010, 54] width 36 height 36
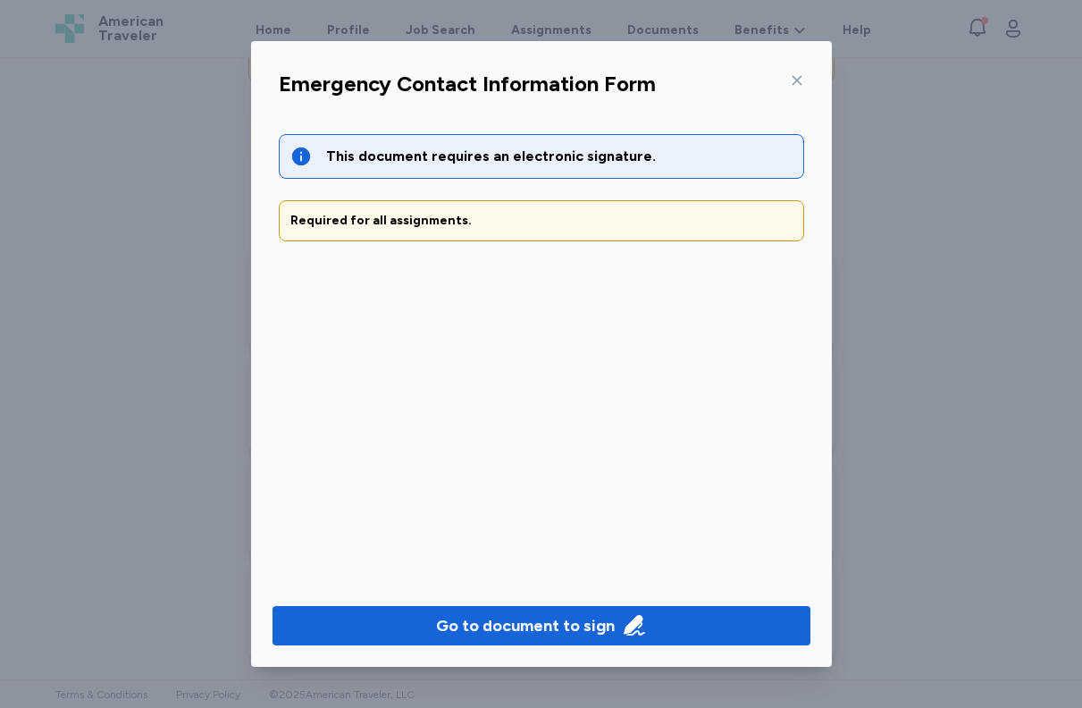
click at [795, 73] on icon at bounding box center [797, 80] width 14 height 14
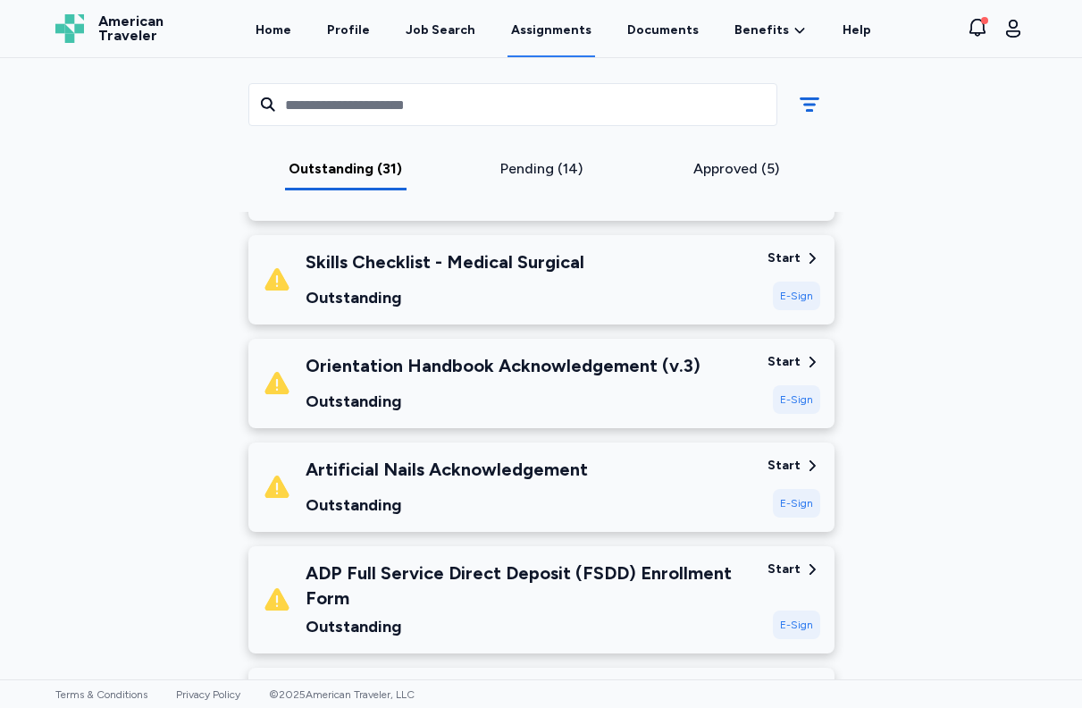
scroll to position [339, 0]
click at [794, 294] on div "E-Sign" at bounding box center [796, 296] width 47 height 29
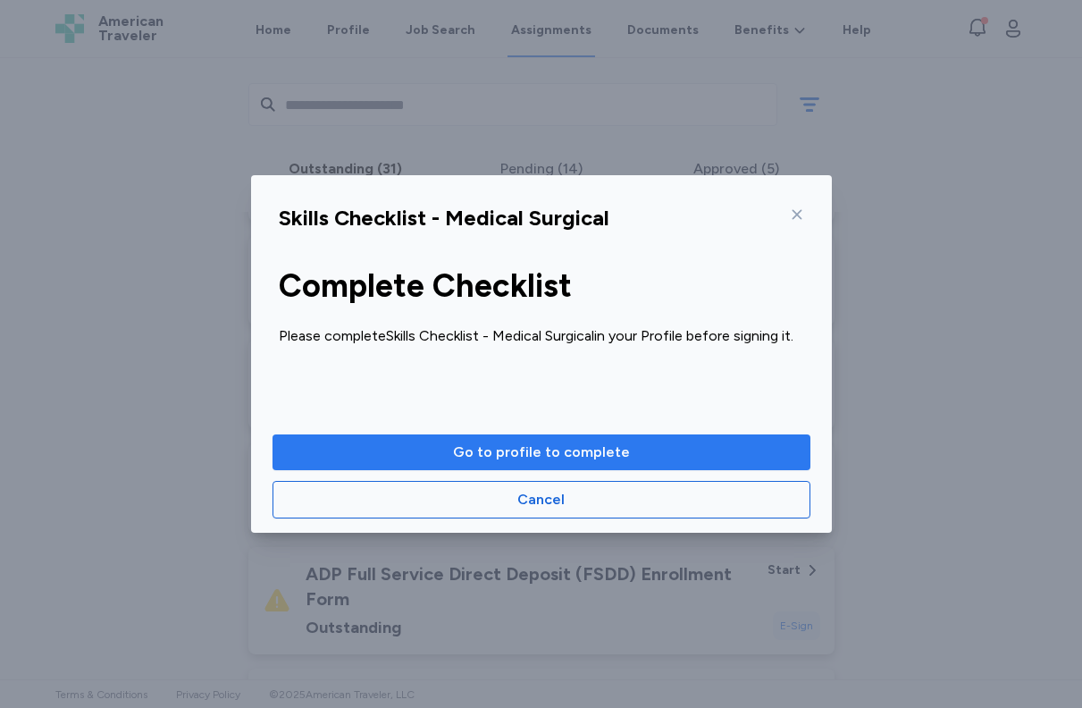
click at [606, 439] on button "Go to profile to complete" at bounding box center [542, 452] width 538 height 36
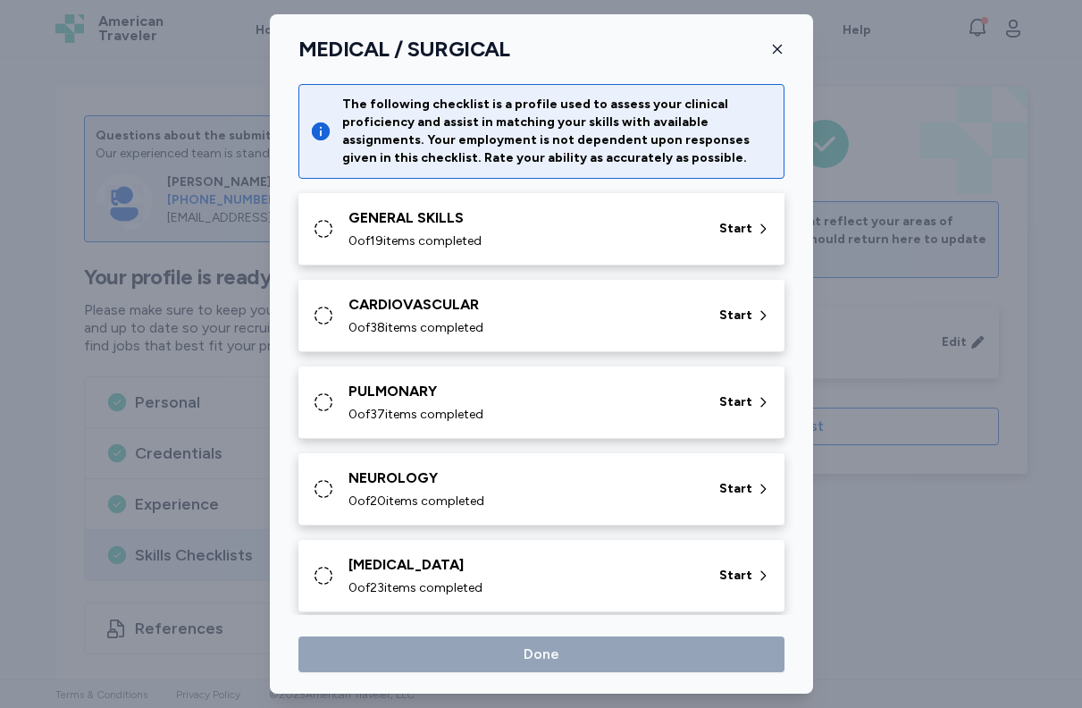
click at [677, 218] on div "GENERAL SKILLS" at bounding box center [523, 217] width 349 height 21
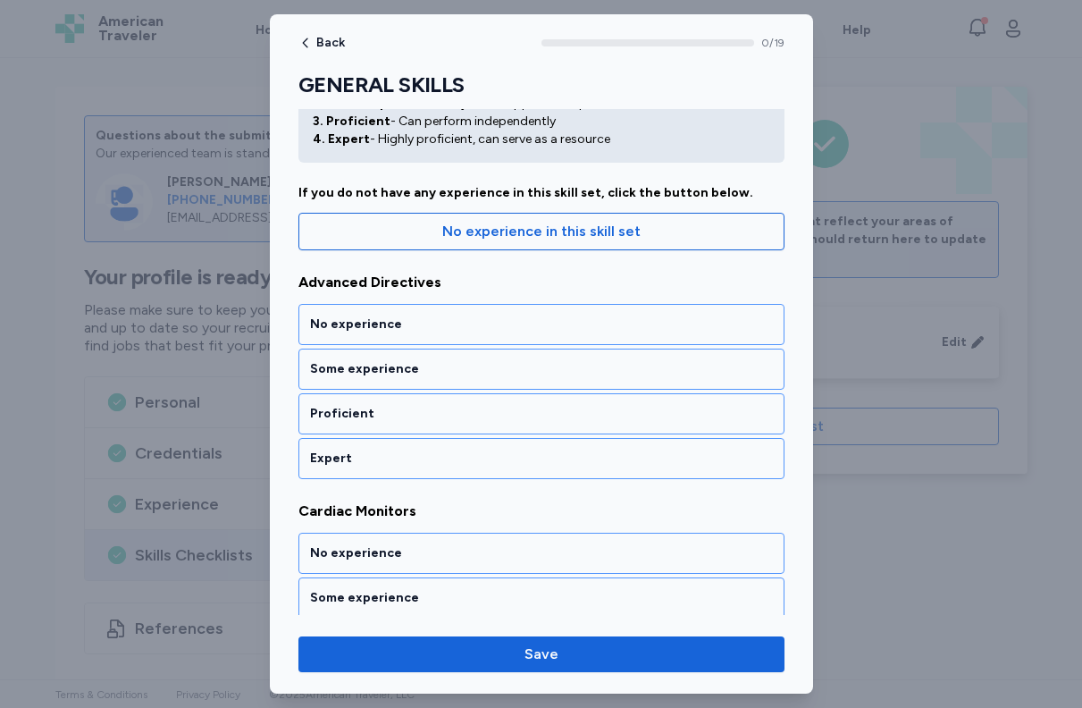
scroll to position [98, 0]
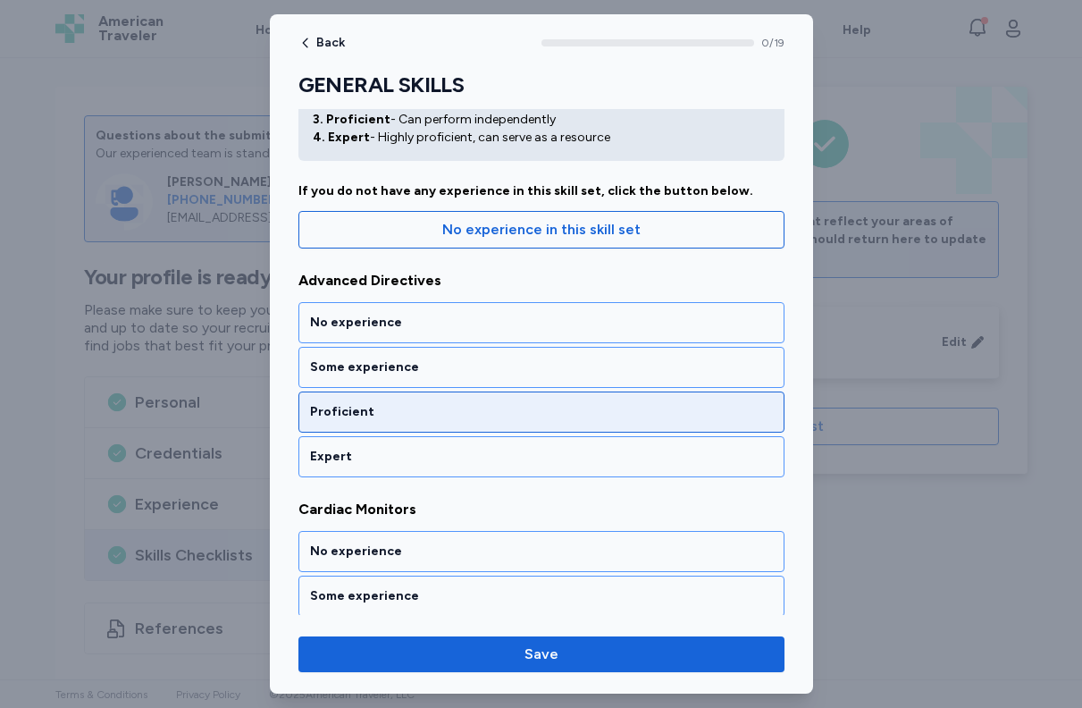
click at [554, 409] on div "Proficient" at bounding box center [541, 412] width 463 height 18
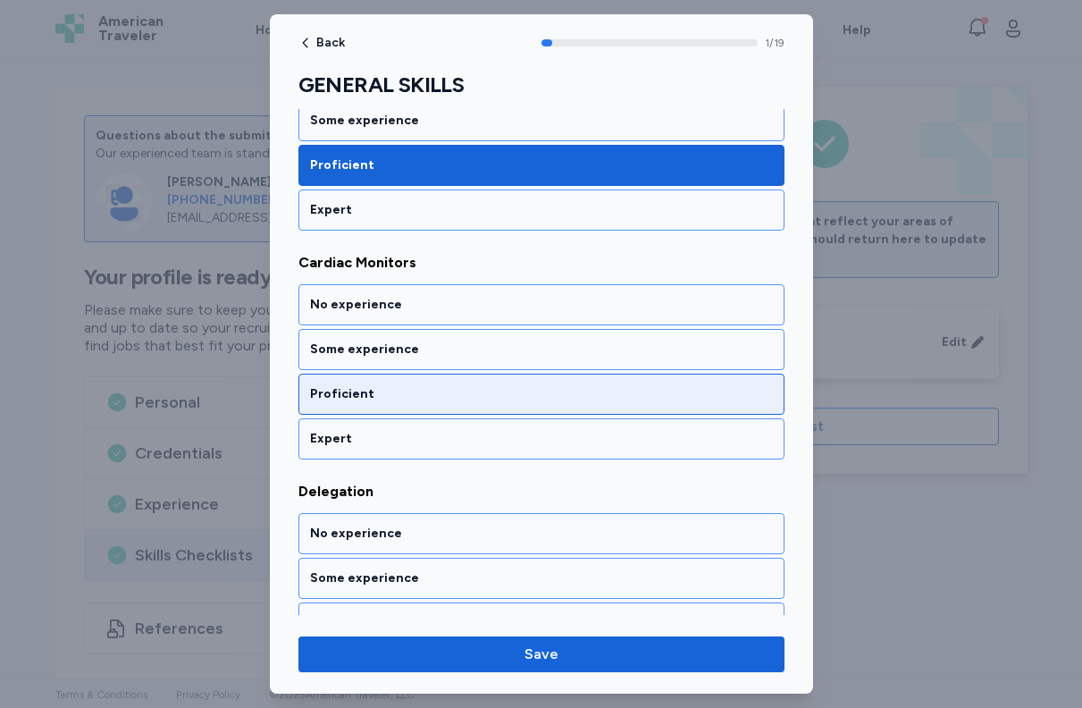
click at [552, 408] on div "Proficient" at bounding box center [542, 394] width 486 height 41
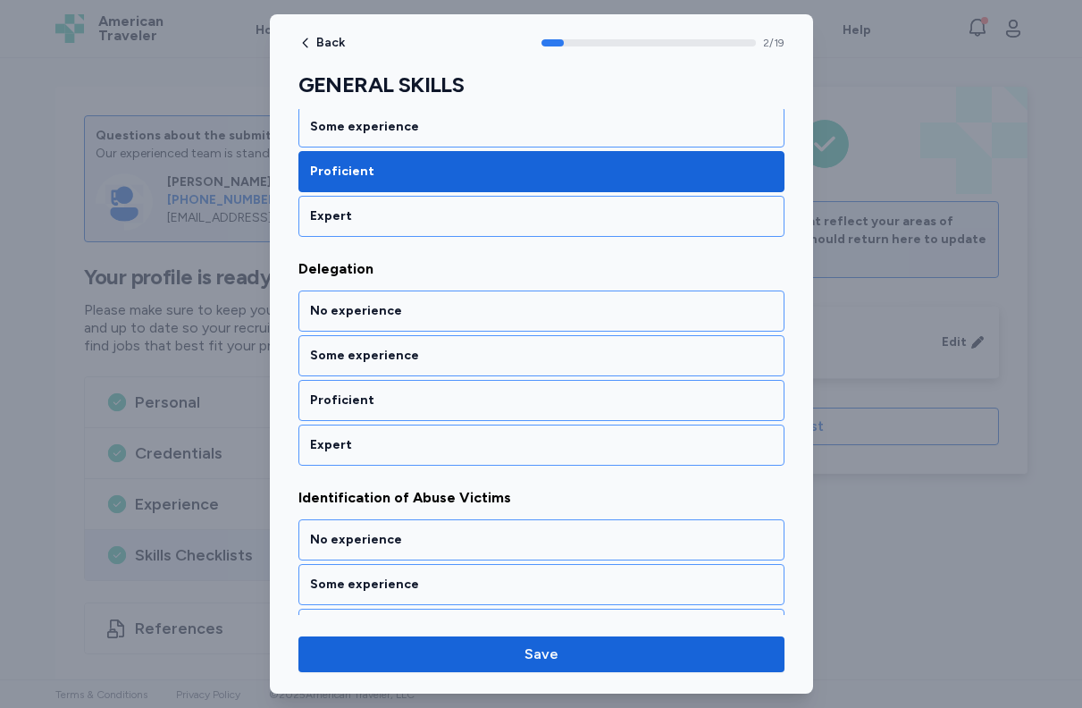
click at [552, 408] on div "Proficient" at bounding box center [541, 400] width 463 height 18
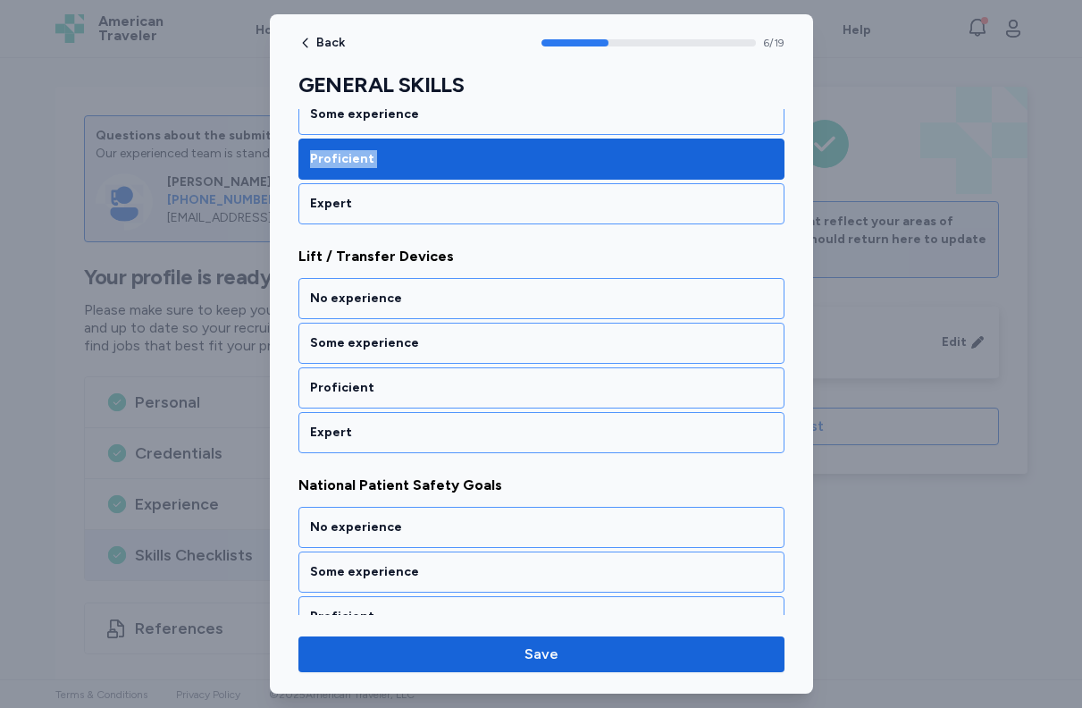
click at [552, 397] on div "Proficient" at bounding box center [541, 388] width 463 height 18
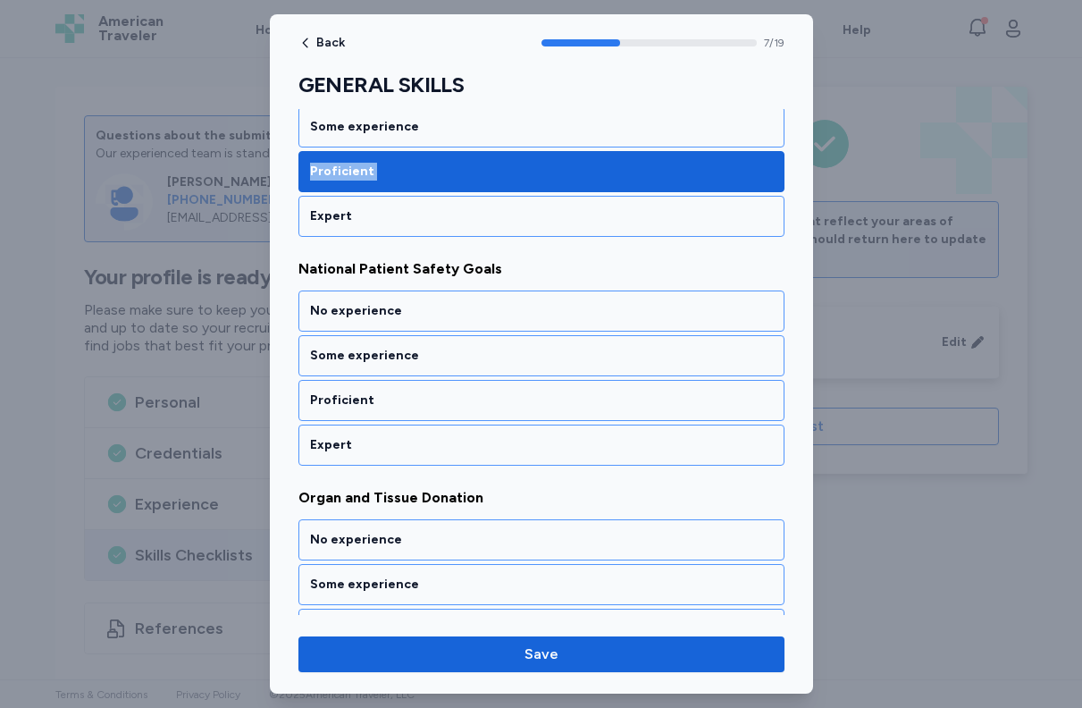
click at [552, 408] on div "Proficient" at bounding box center [541, 400] width 463 height 18
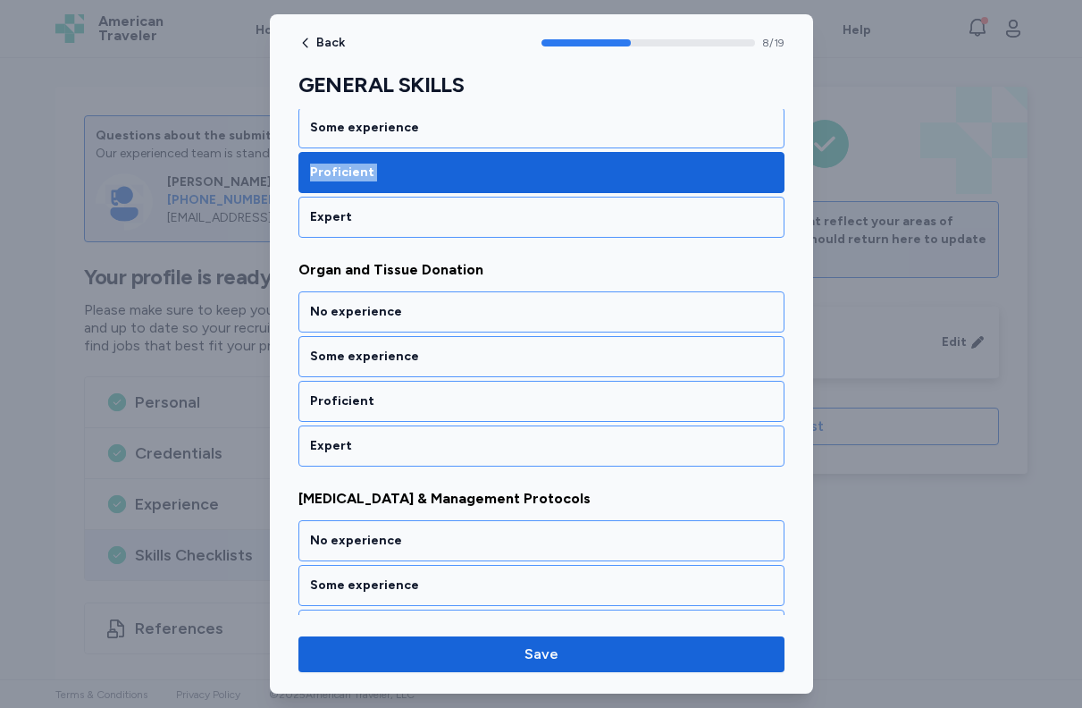
scroll to position [1944, 0]
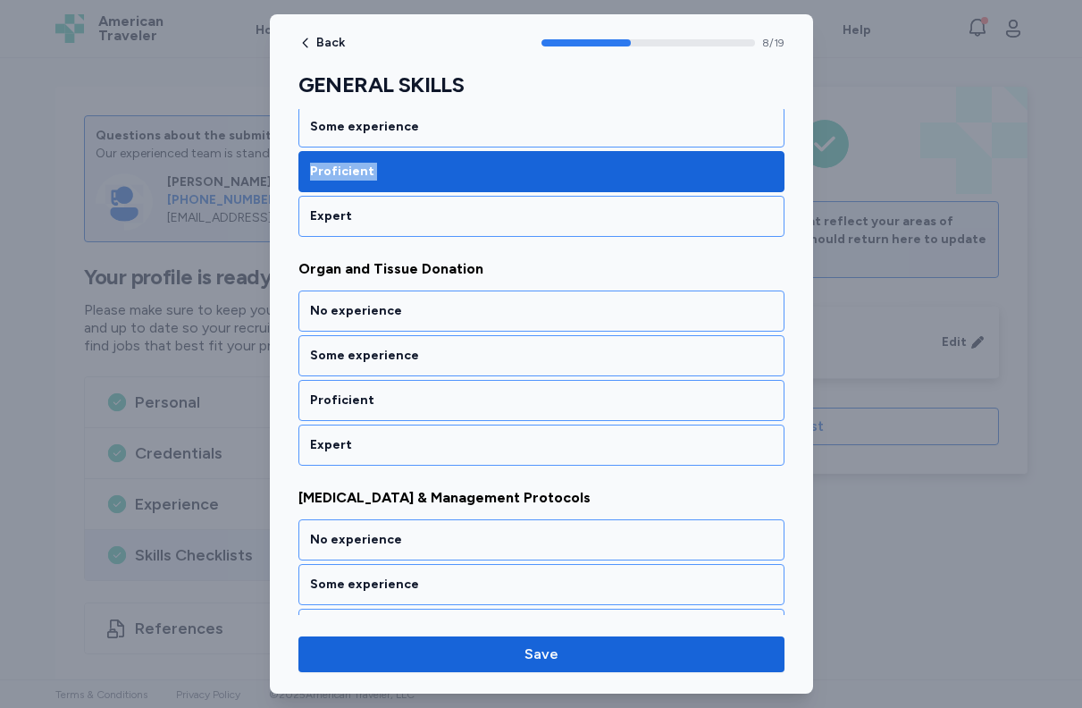
click at [552, 408] on div "Proficient" at bounding box center [541, 400] width 463 height 18
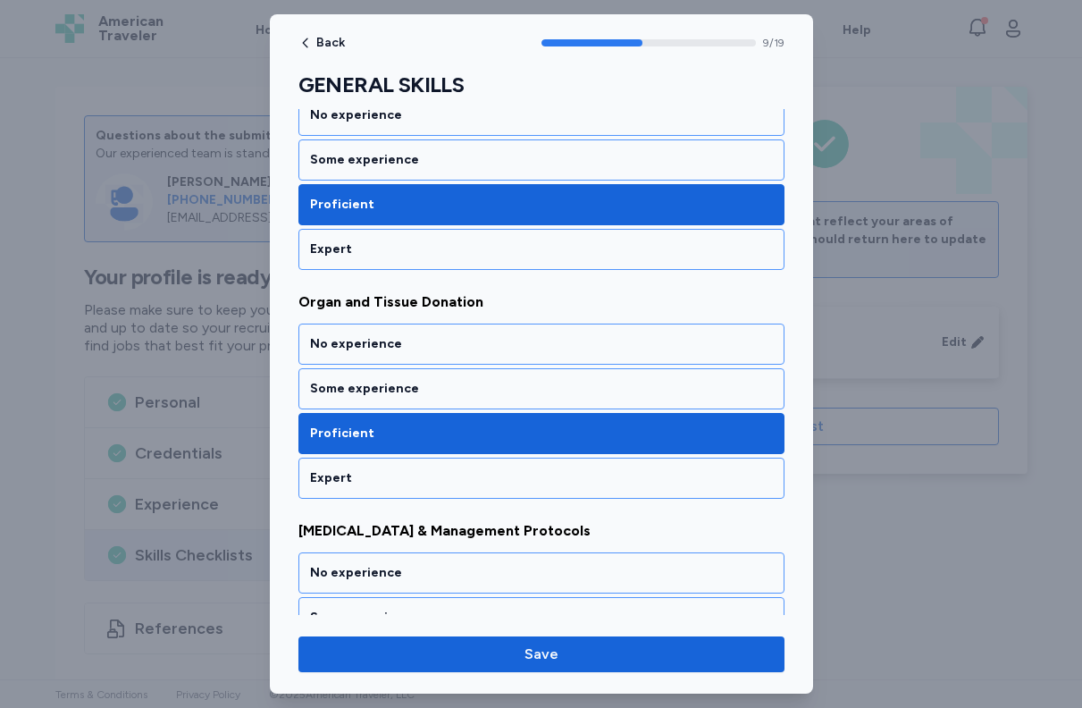
scroll to position [1909, 0]
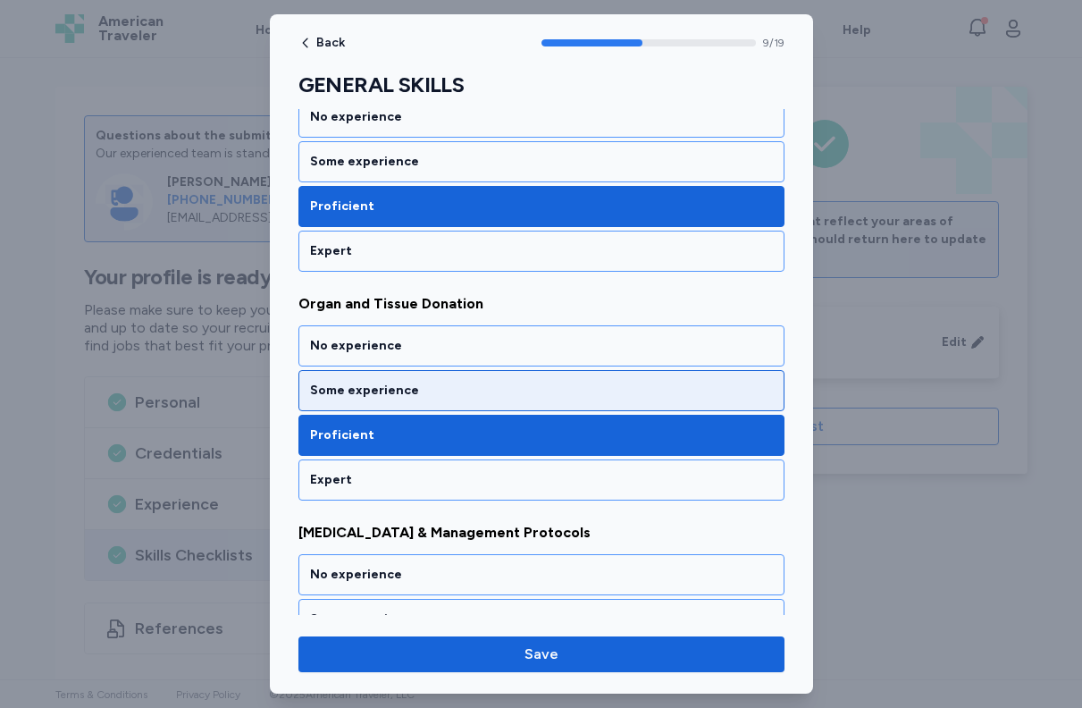
click at [559, 398] on div "Some experience" at bounding box center [541, 391] width 463 height 18
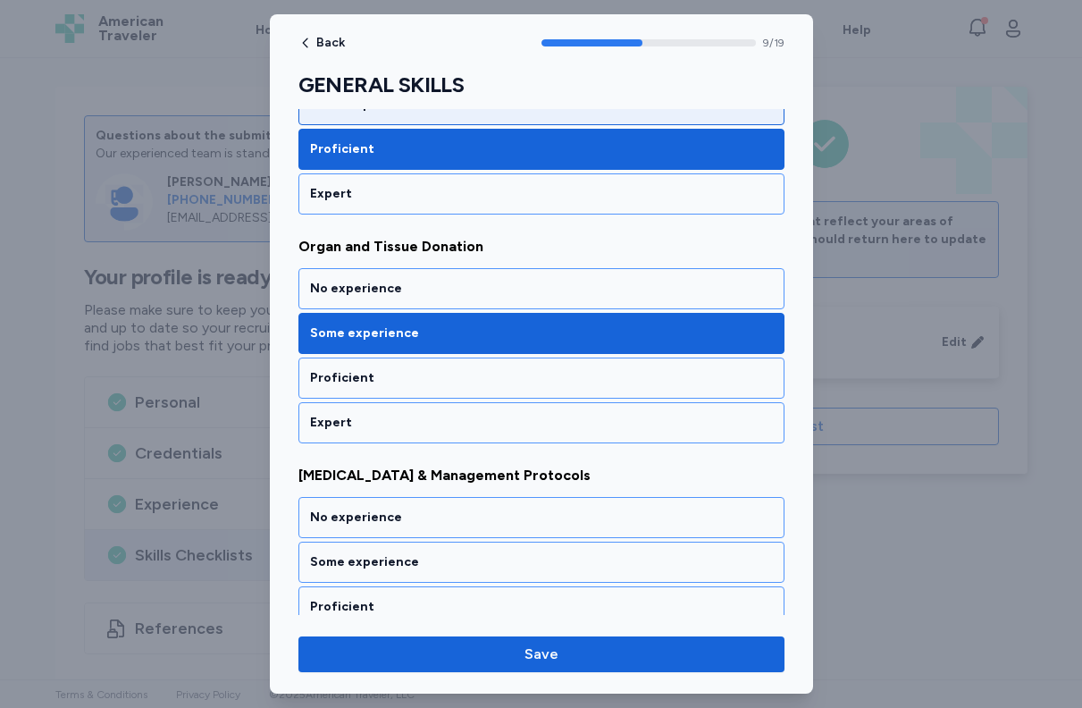
scroll to position [2032, 0]
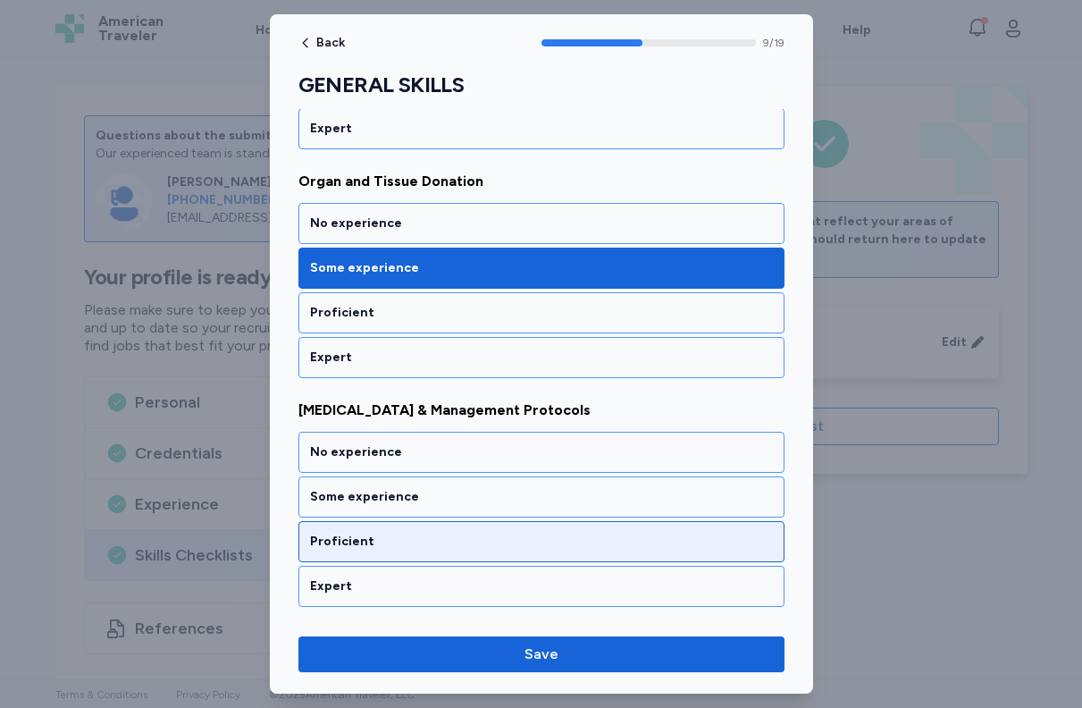
click at [505, 524] on div "Proficient" at bounding box center [542, 541] width 486 height 41
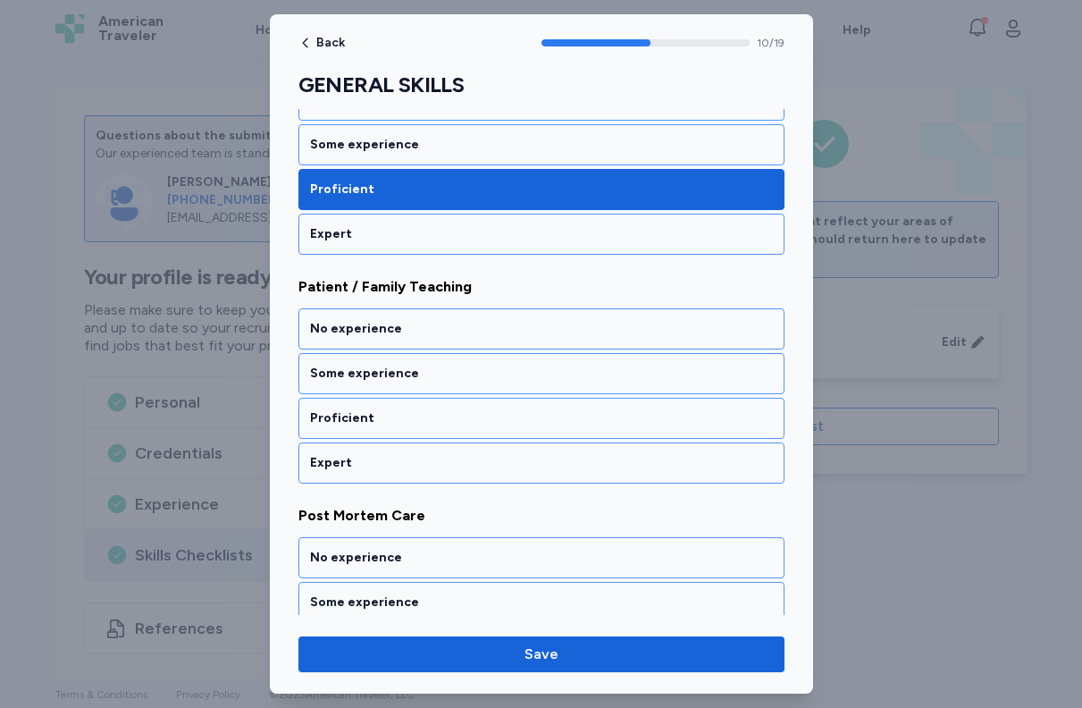
scroll to position [2402, 0]
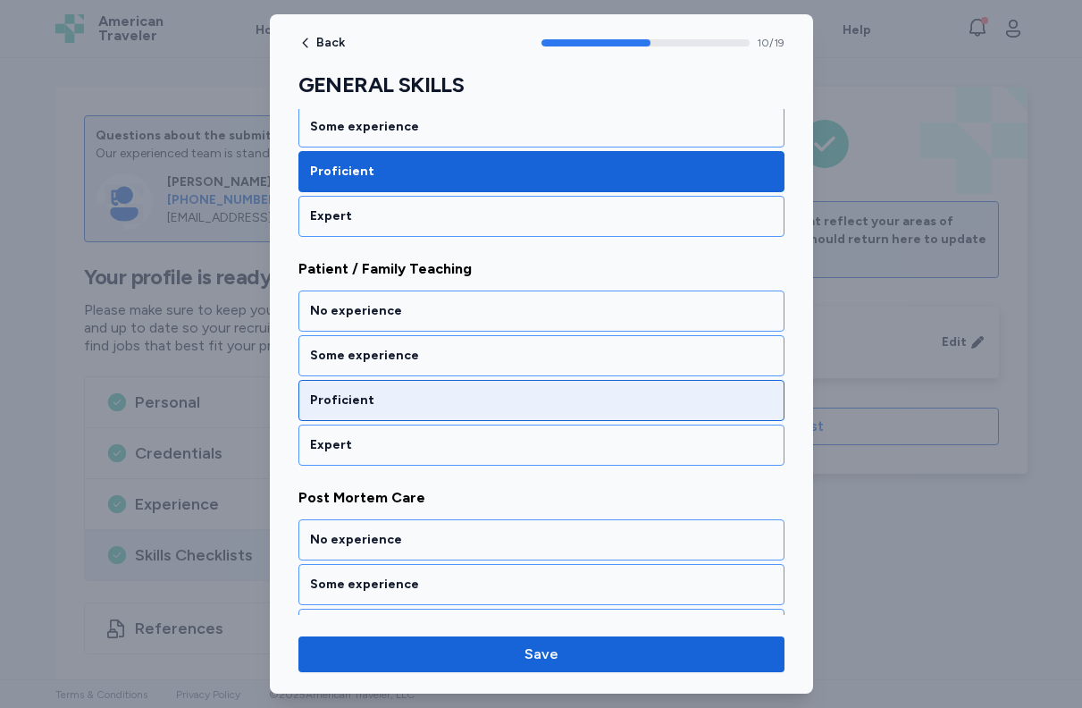
click at [515, 396] on div "Proficient" at bounding box center [541, 400] width 463 height 18
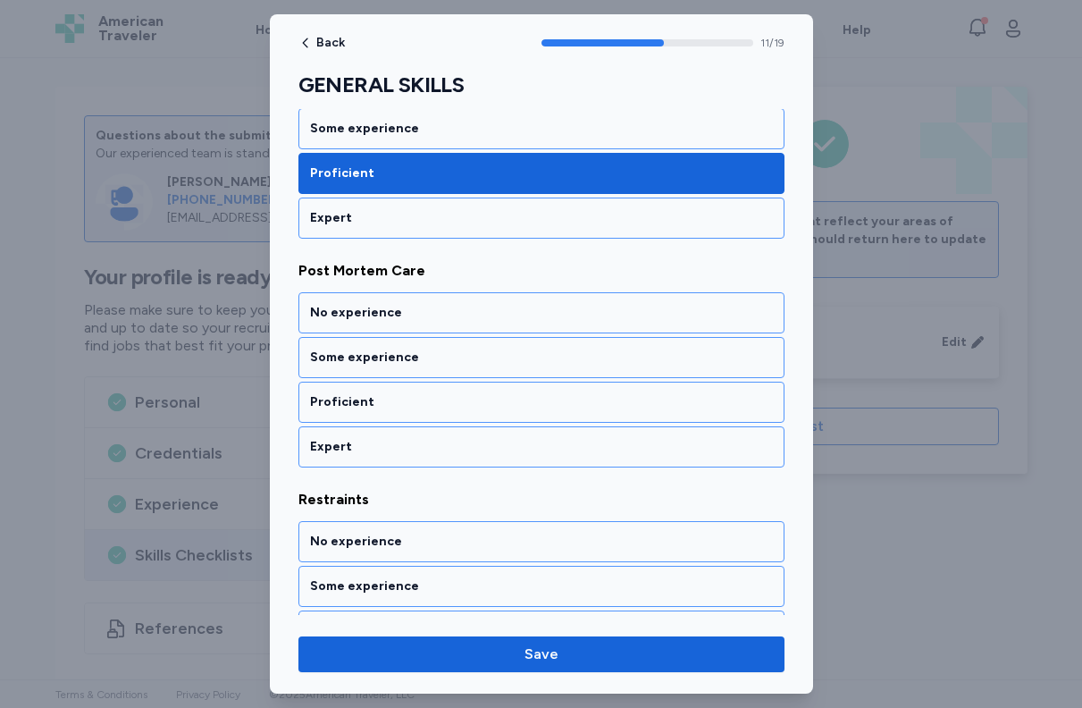
scroll to position [2631, 0]
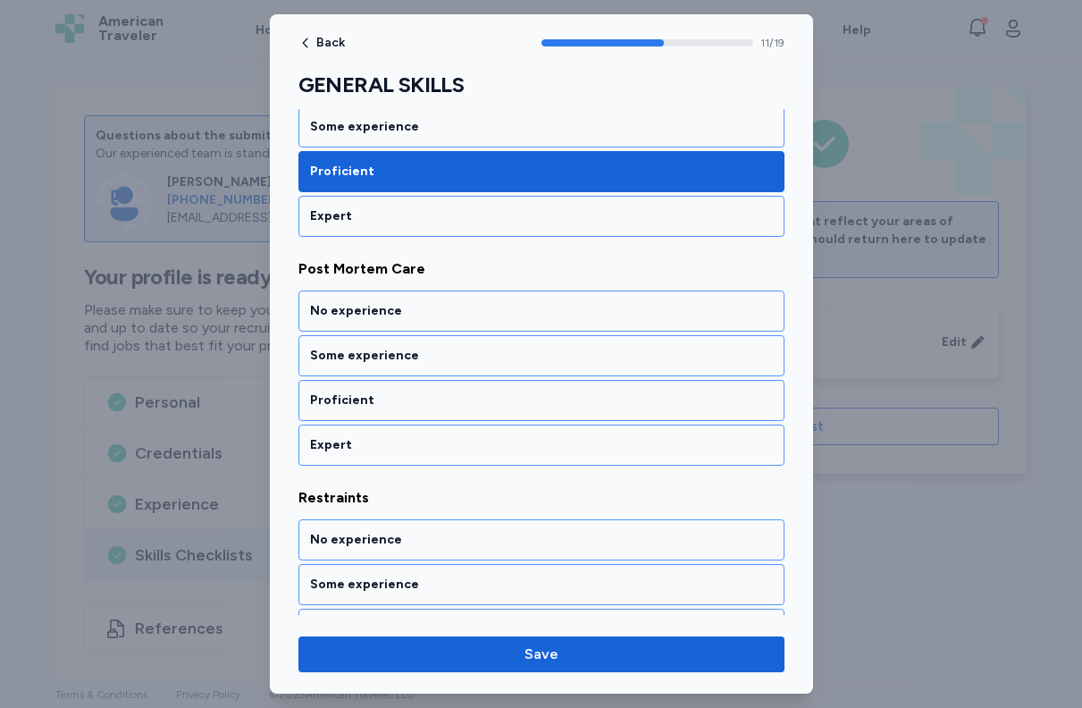
click at [515, 396] on div "Proficient" at bounding box center [541, 400] width 463 height 18
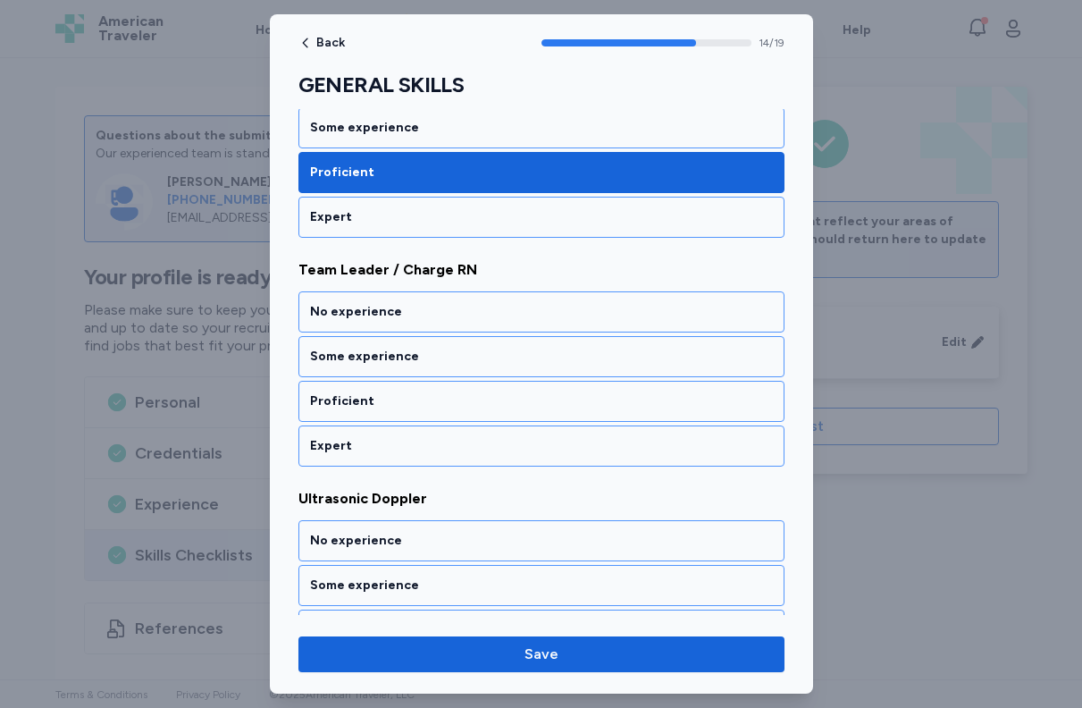
scroll to position [3317, 0]
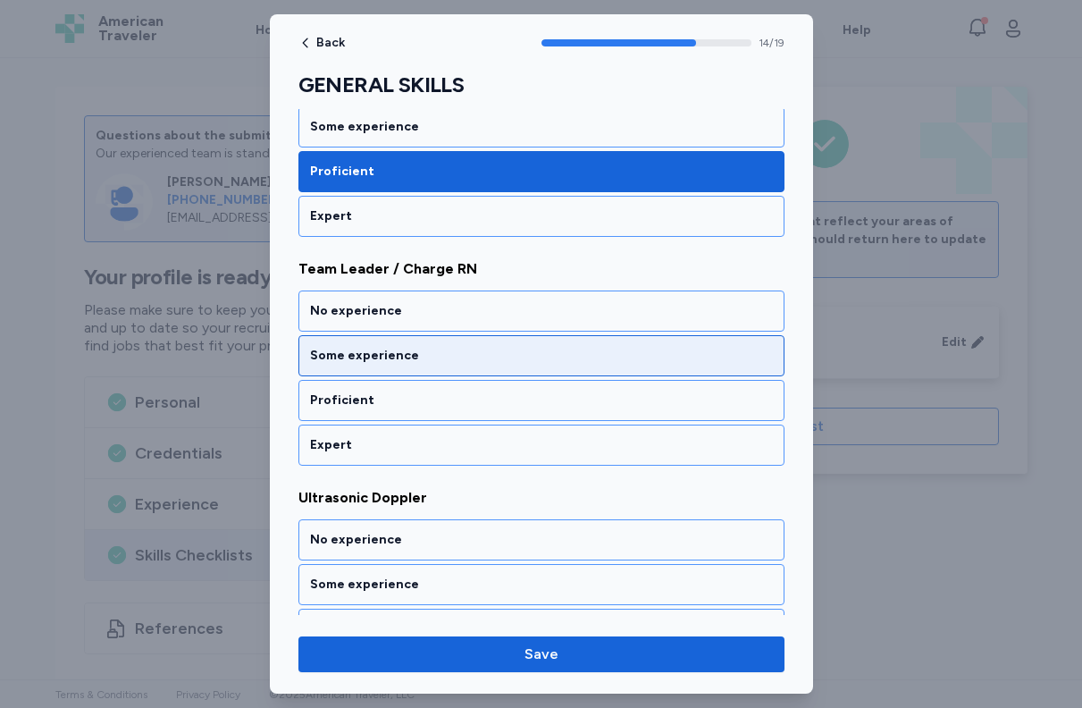
click at [527, 357] on div "Some experience" at bounding box center [541, 356] width 463 height 18
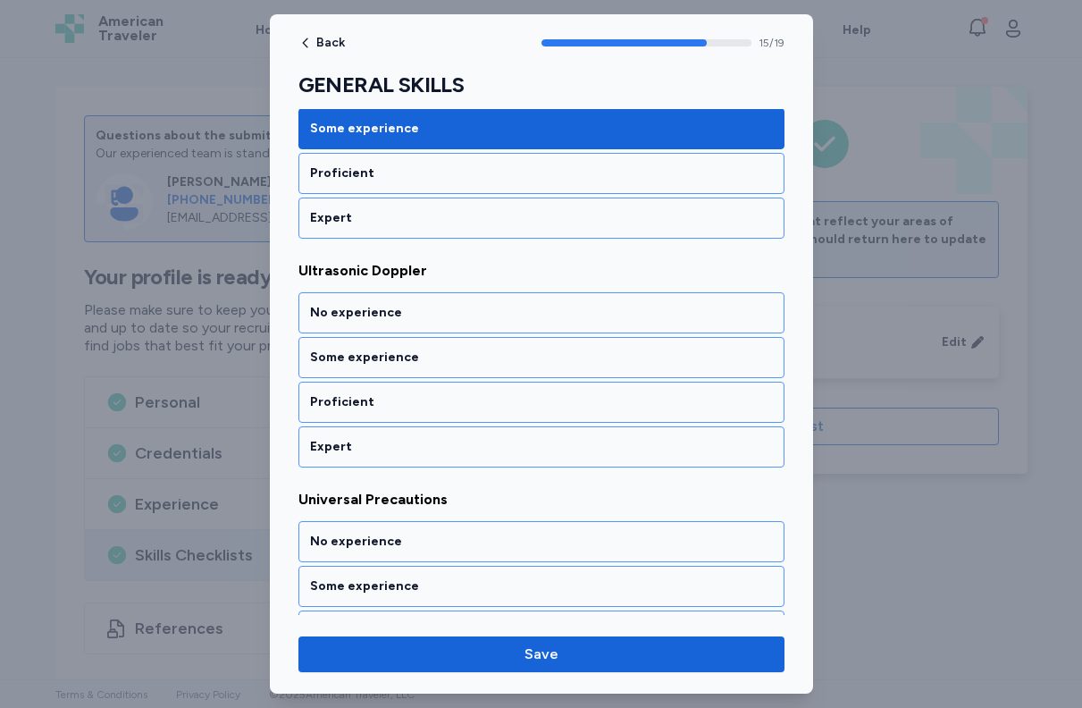
scroll to position [3546, 0]
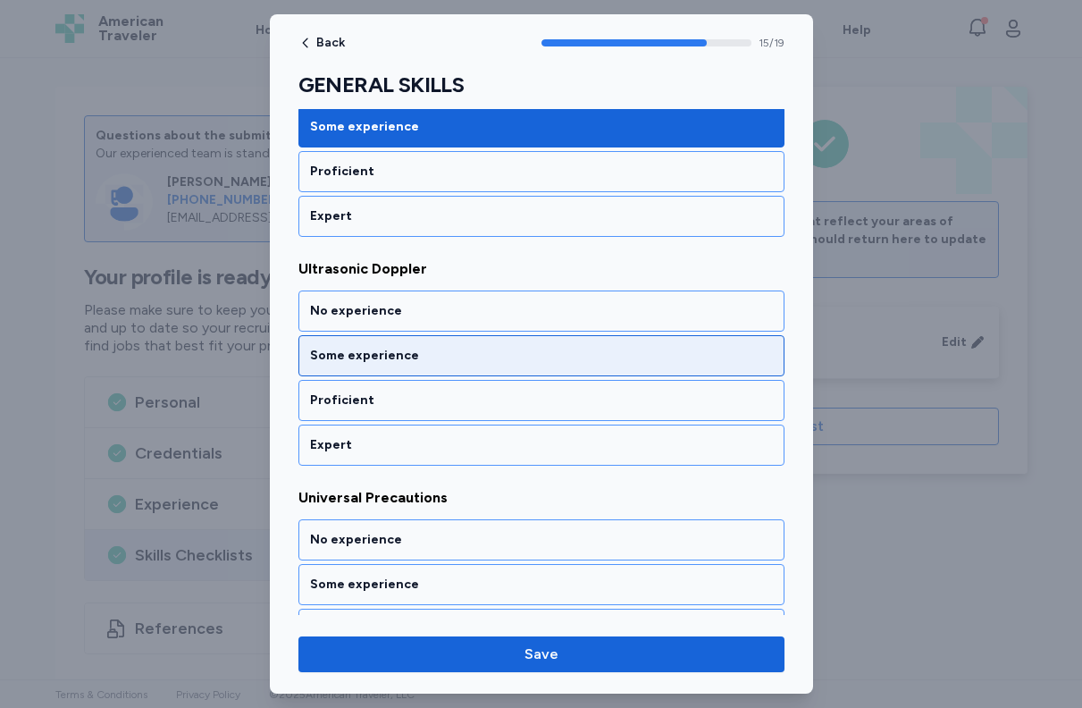
click at [527, 361] on div "Some experience" at bounding box center [541, 356] width 463 height 18
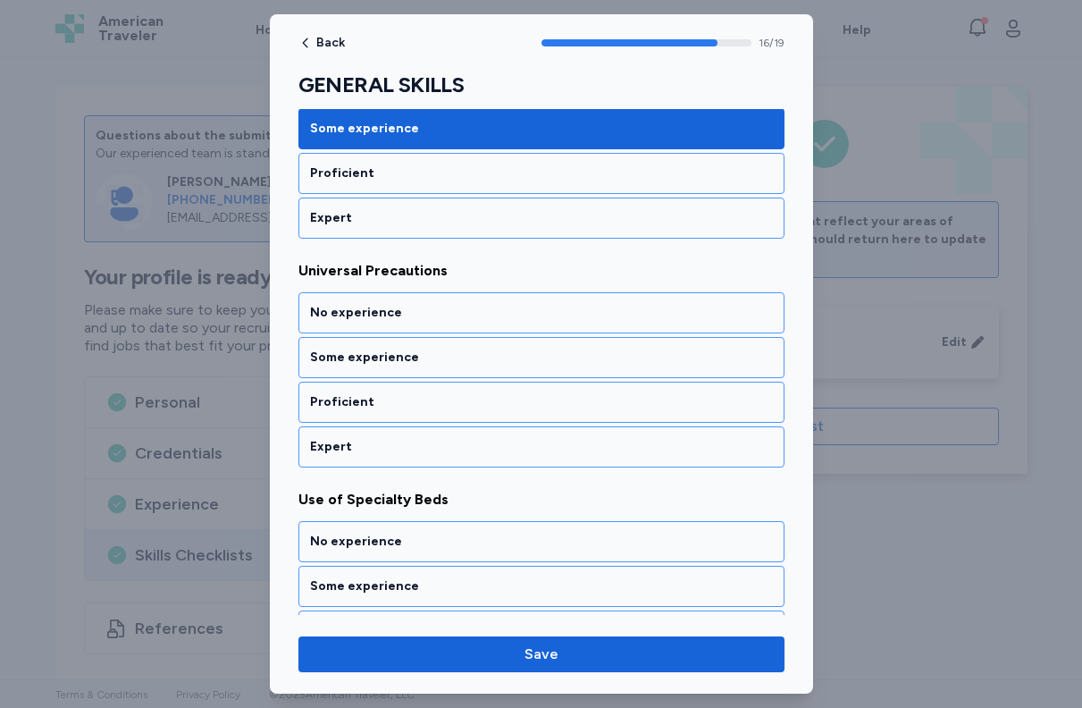
scroll to position [3775, 0]
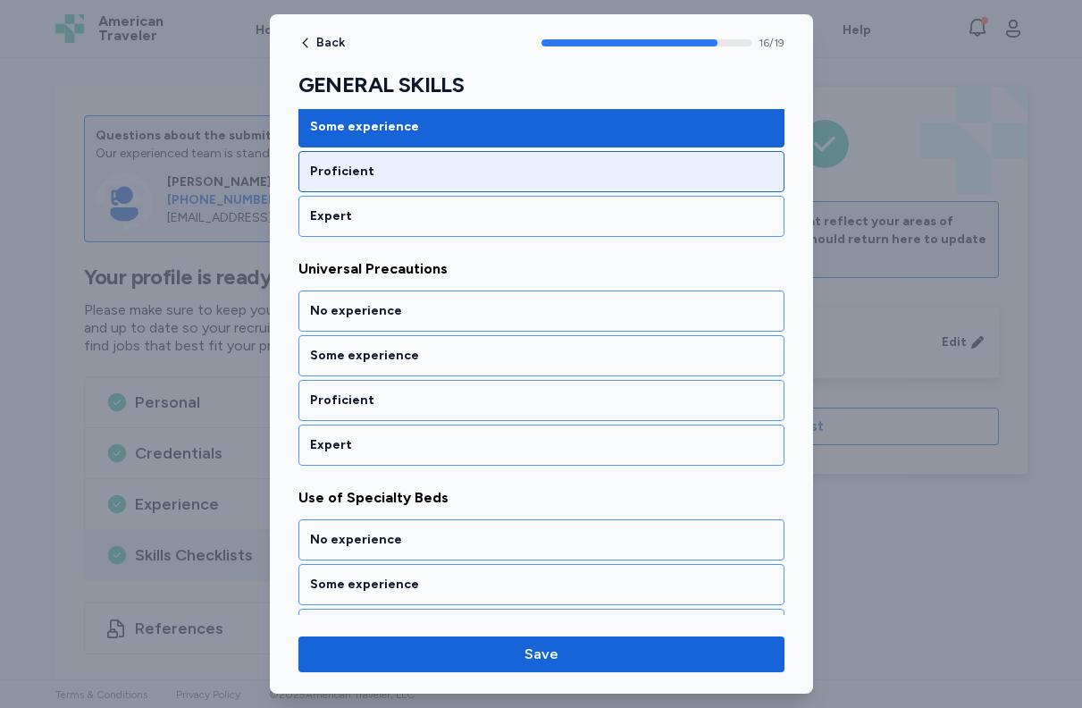
click at [483, 181] on div "Proficient" at bounding box center [542, 171] width 486 height 41
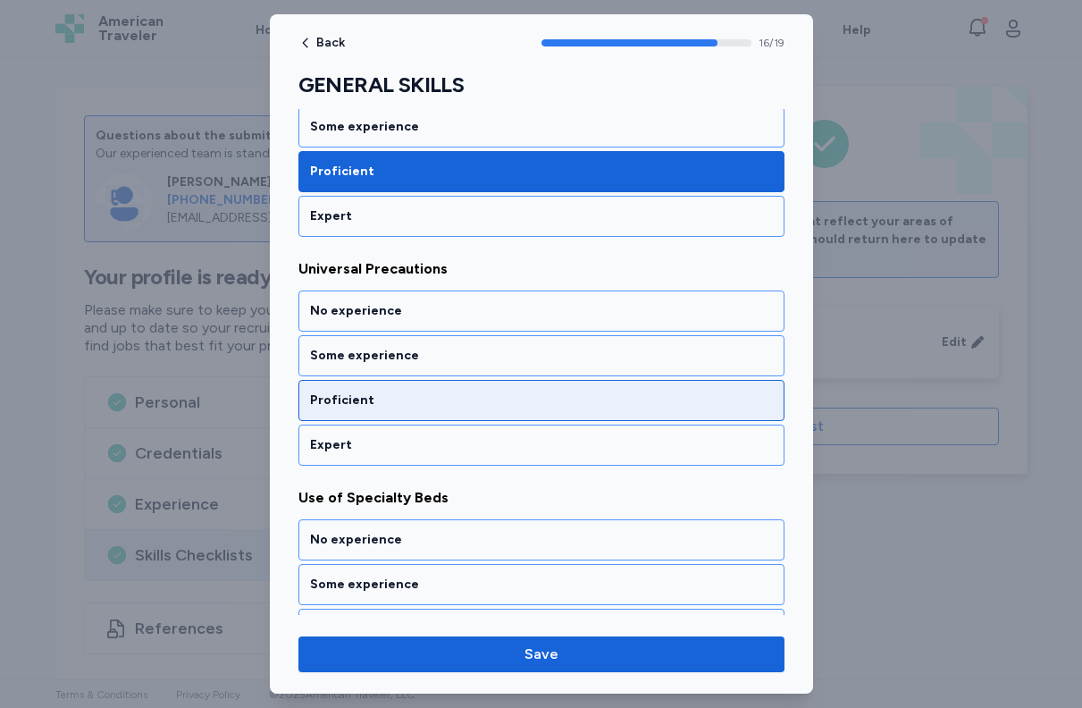
click at [471, 394] on div "Proficient" at bounding box center [541, 400] width 463 height 18
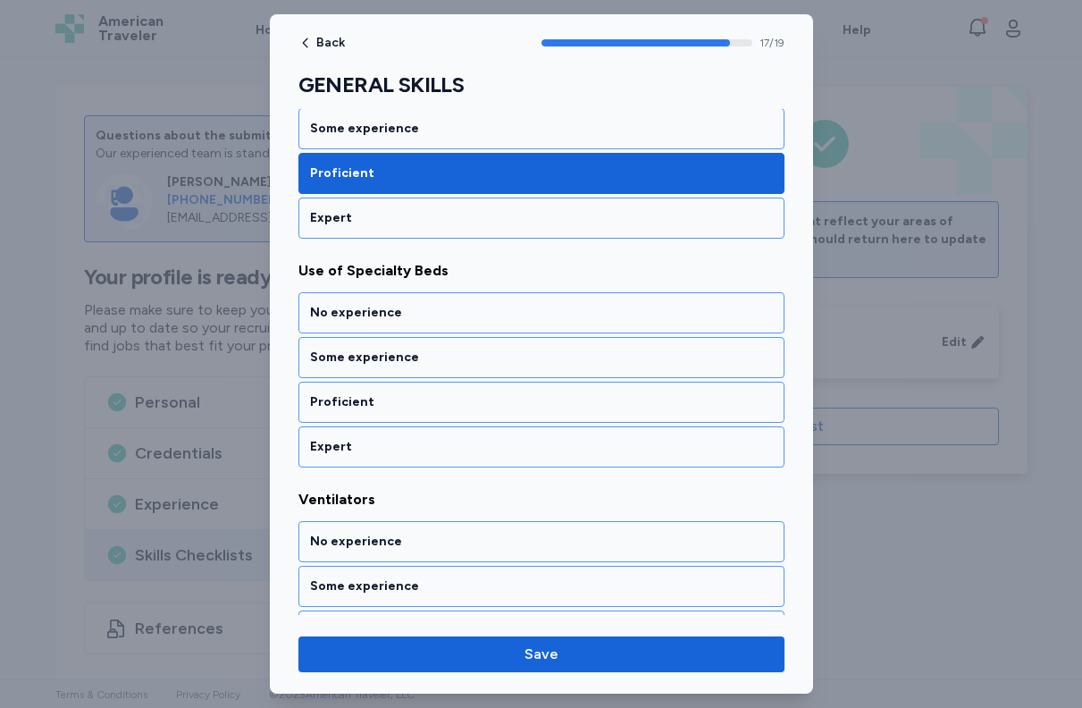
scroll to position [4003, 0]
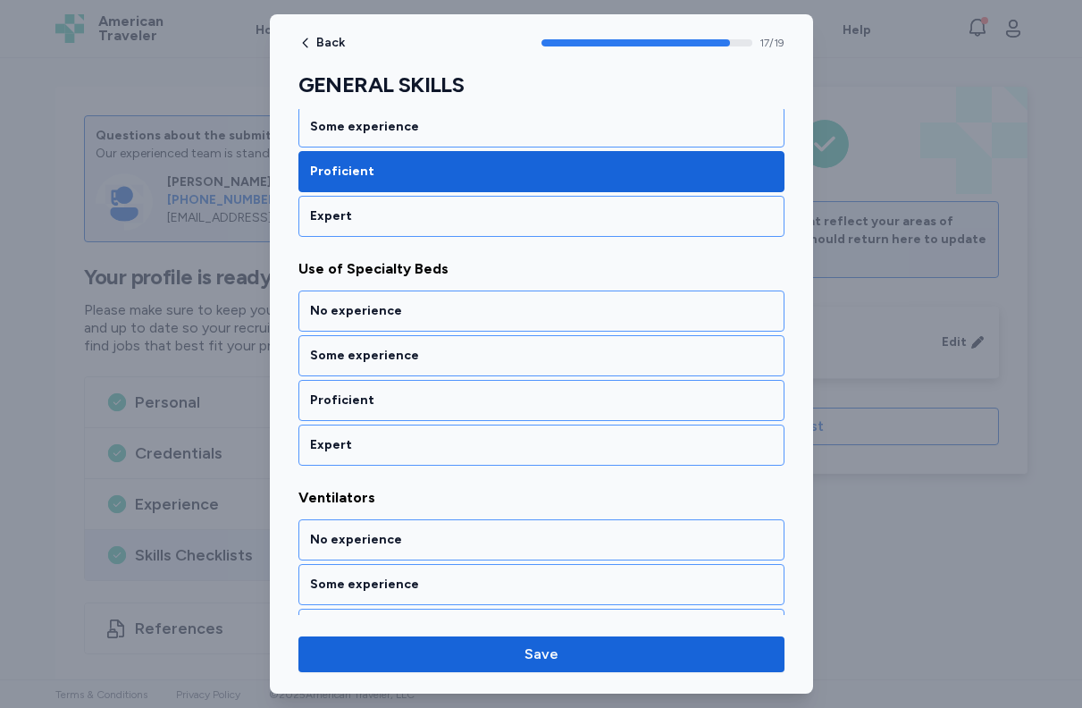
click at [471, 394] on div "Proficient" at bounding box center [541, 400] width 463 height 18
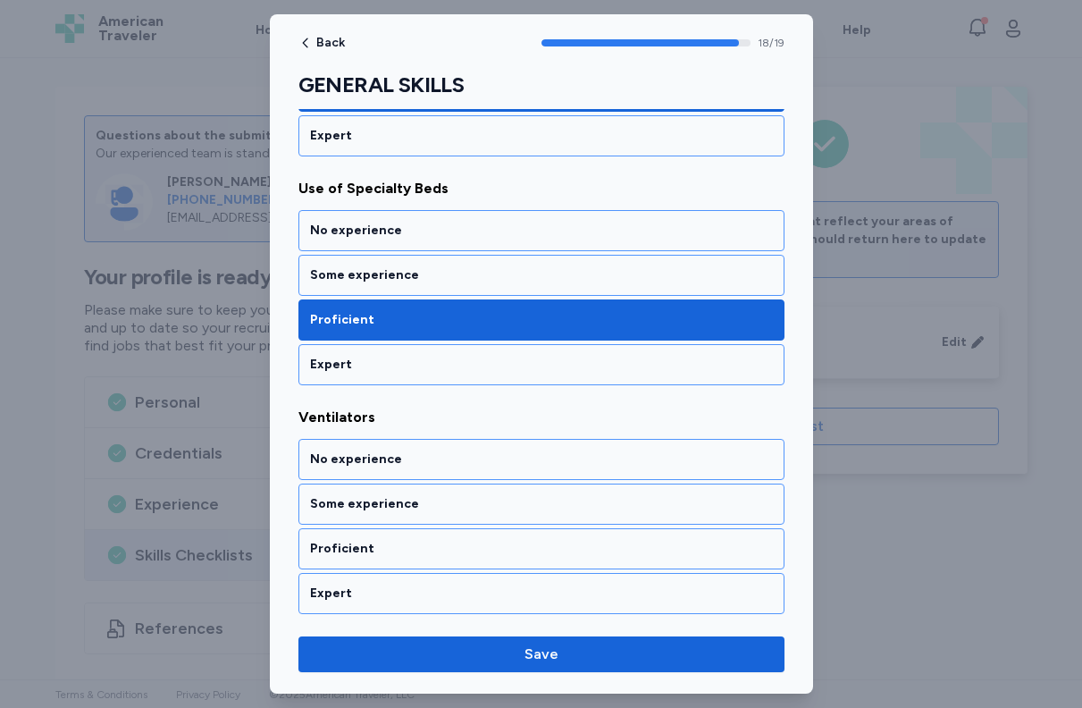
scroll to position [4087, 0]
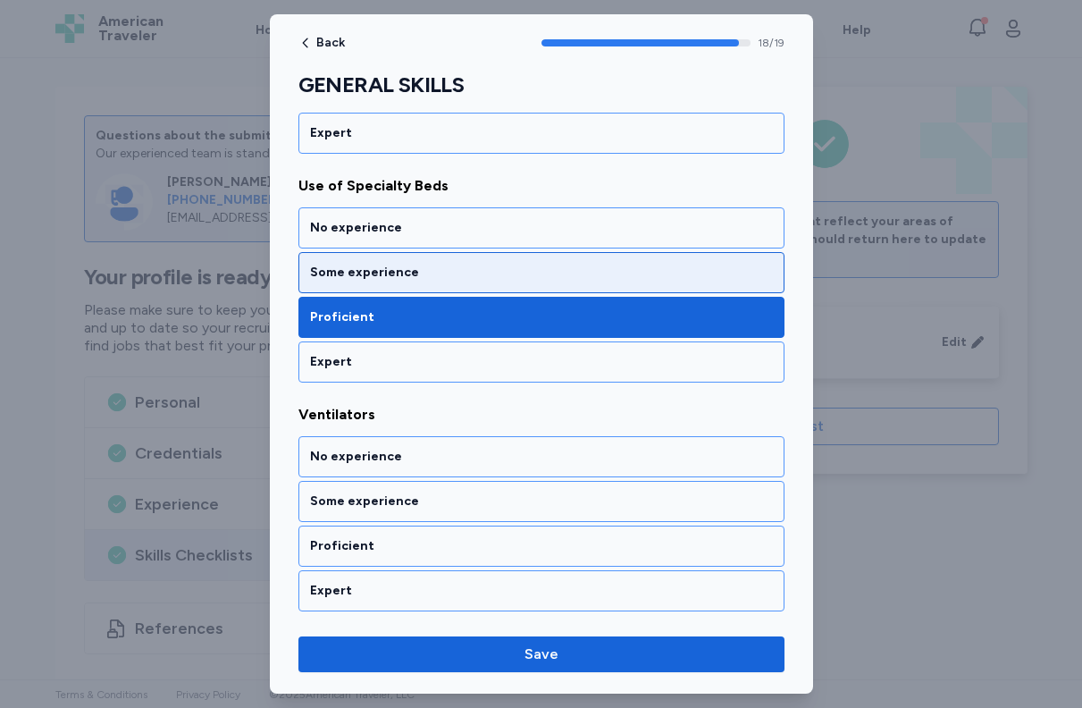
click at [481, 256] on div "Some experience" at bounding box center [542, 272] width 486 height 41
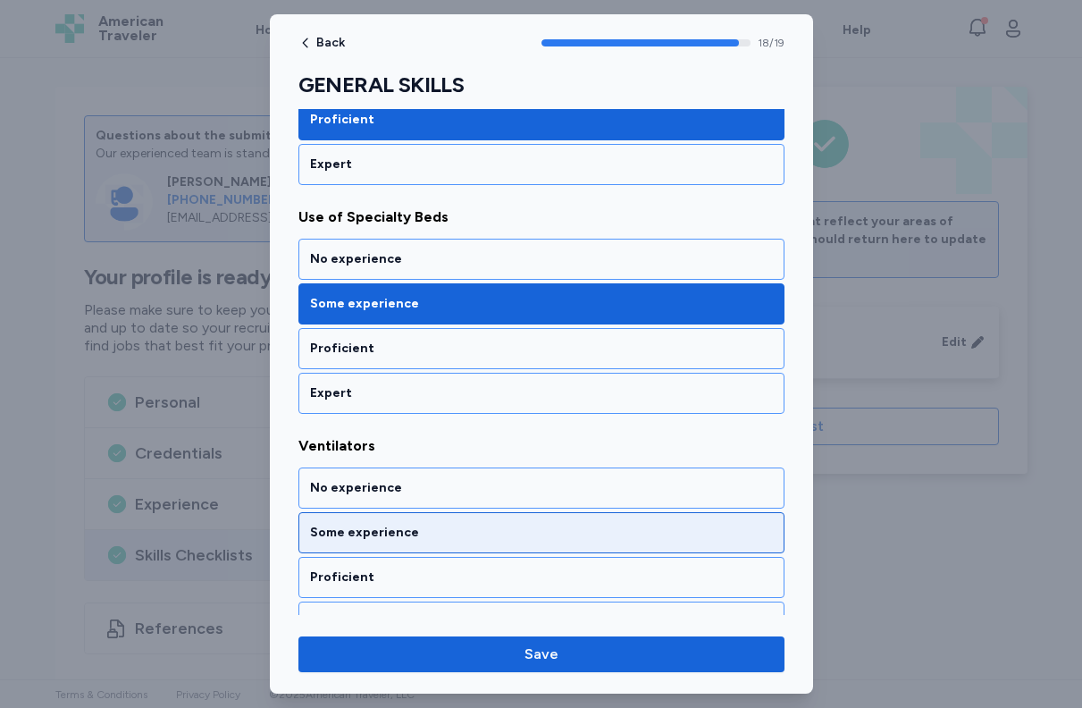
scroll to position [4037, 0]
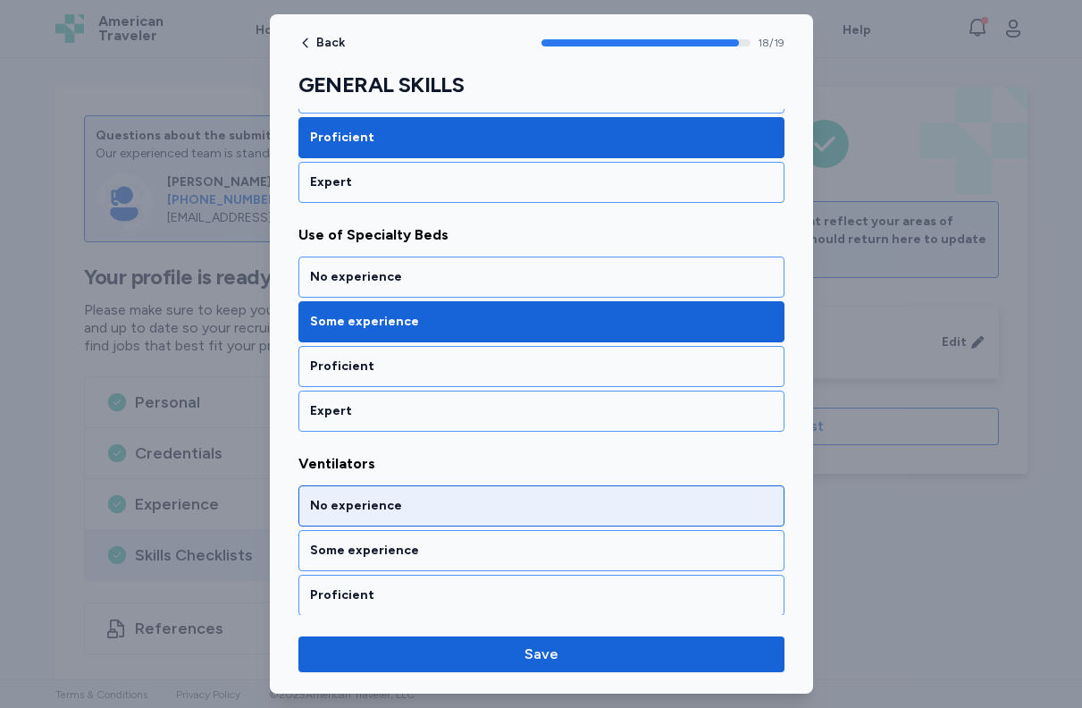
click at [437, 499] on div "No experience" at bounding box center [541, 506] width 463 height 18
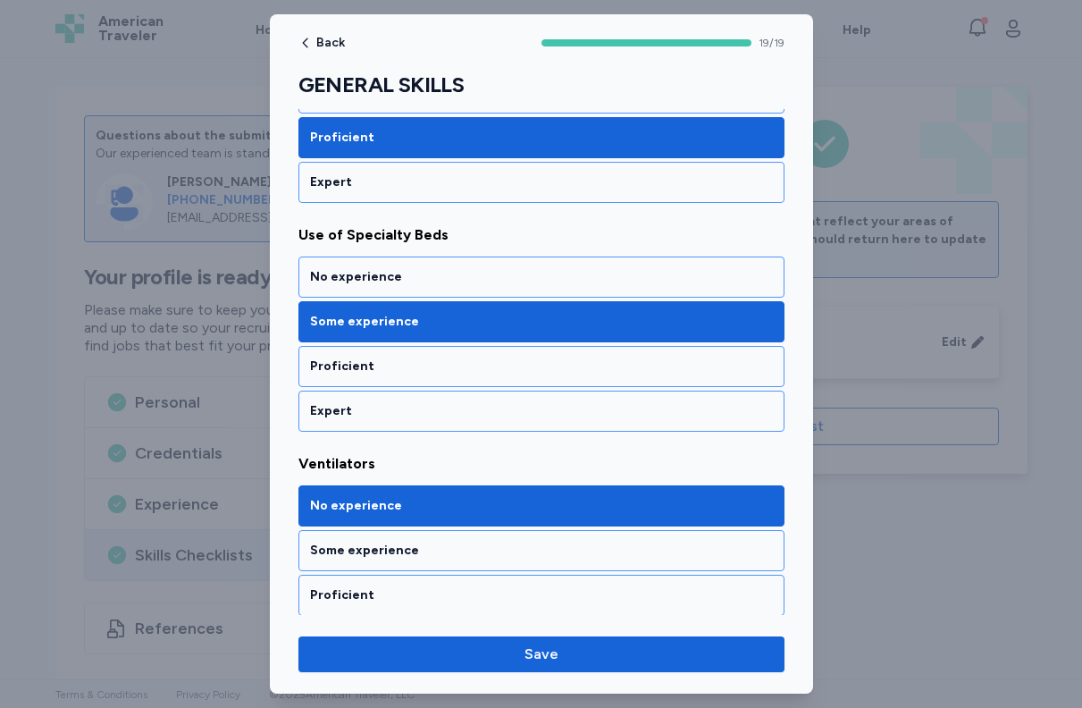
scroll to position [4087, 0]
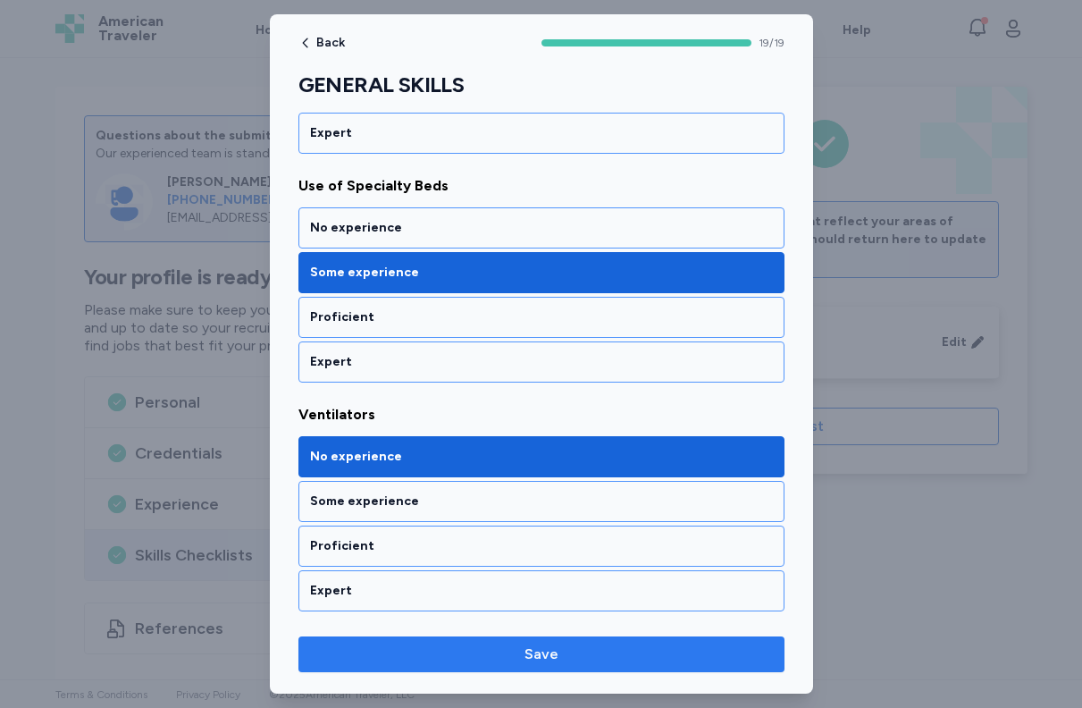
click at [528, 650] on span "Save" at bounding box center [542, 654] width 34 height 21
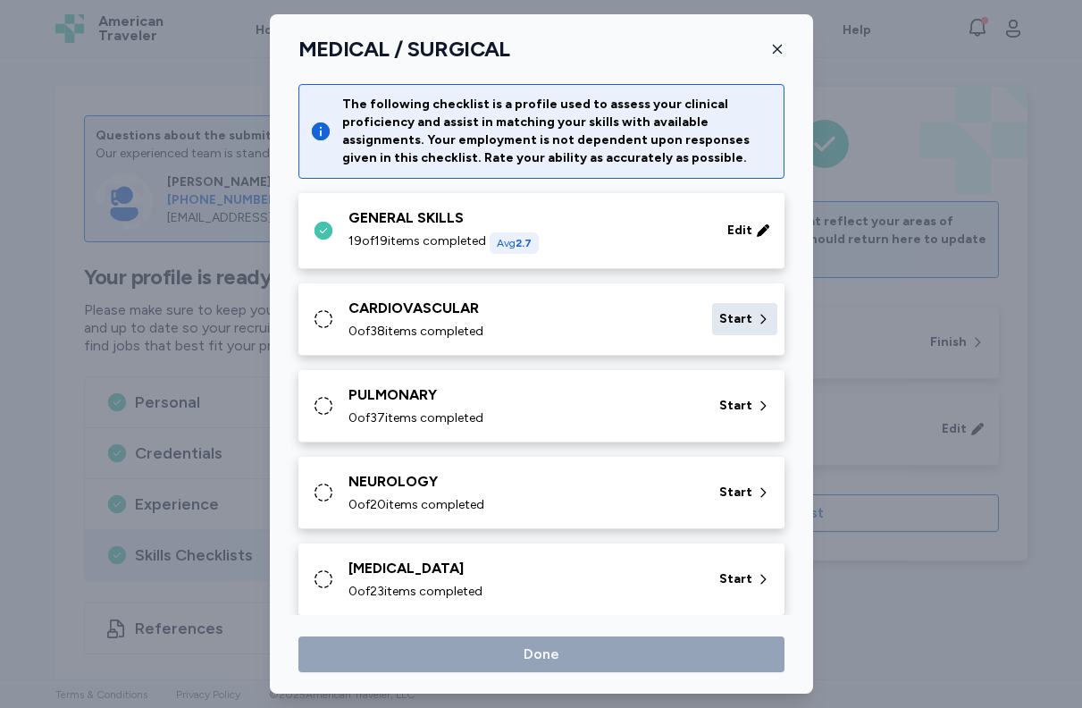
click at [724, 333] on div "Start" at bounding box center [744, 319] width 65 height 32
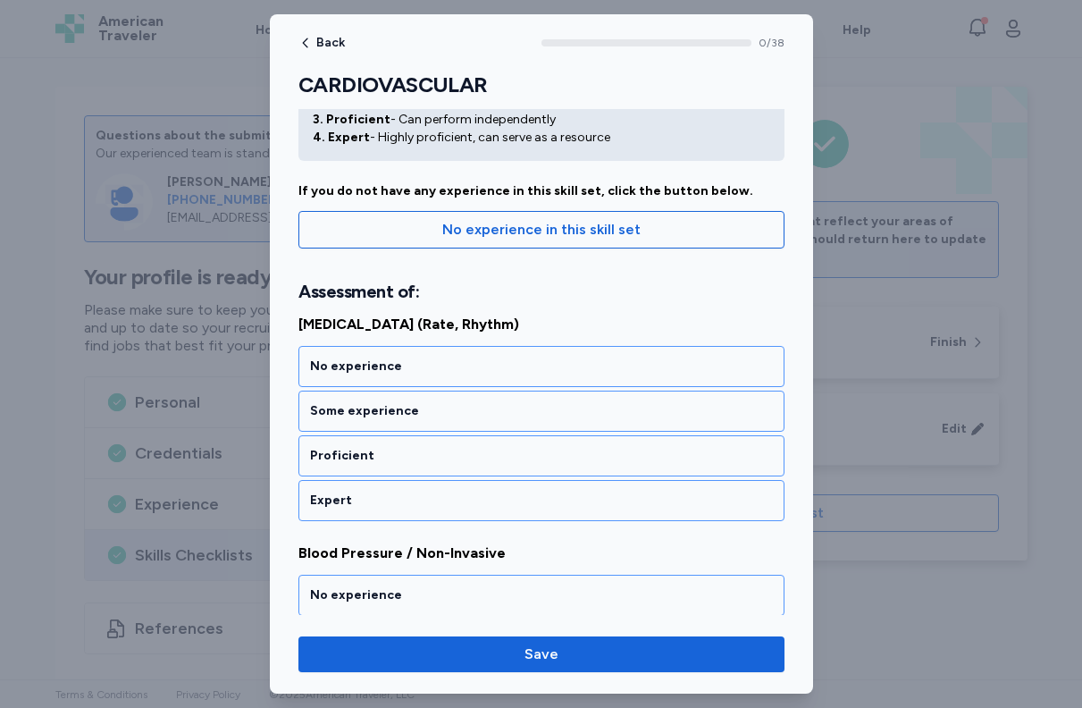
scroll to position [108, 0]
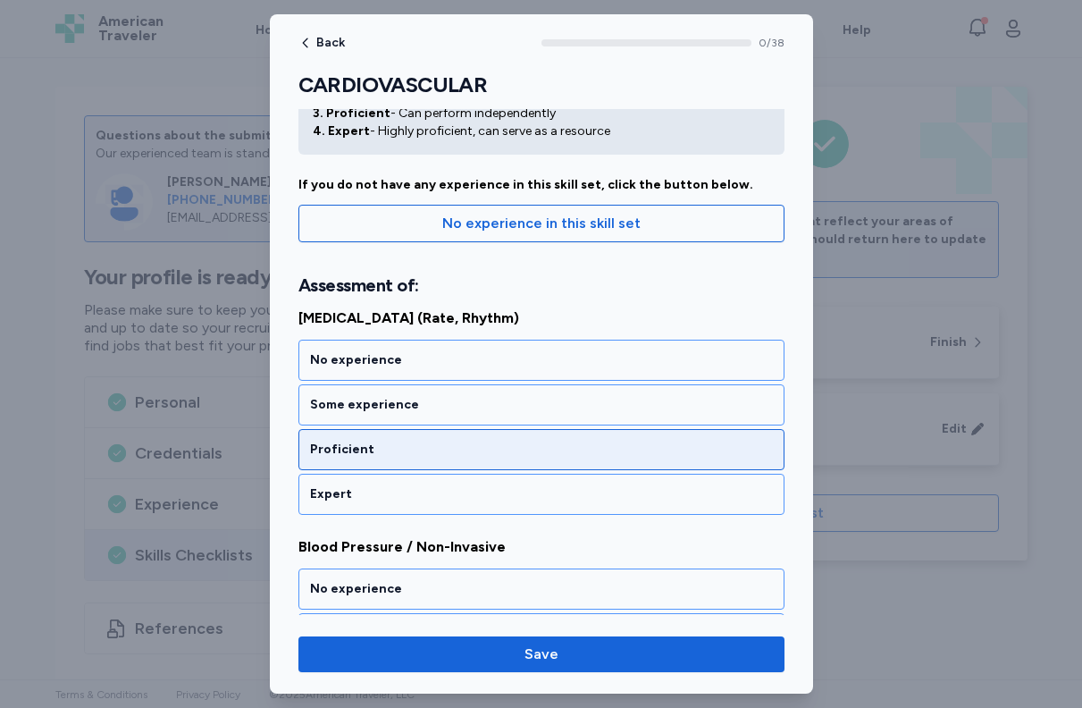
click at [507, 451] on div "Proficient" at bounding box center [541, 450] width 463 height 18
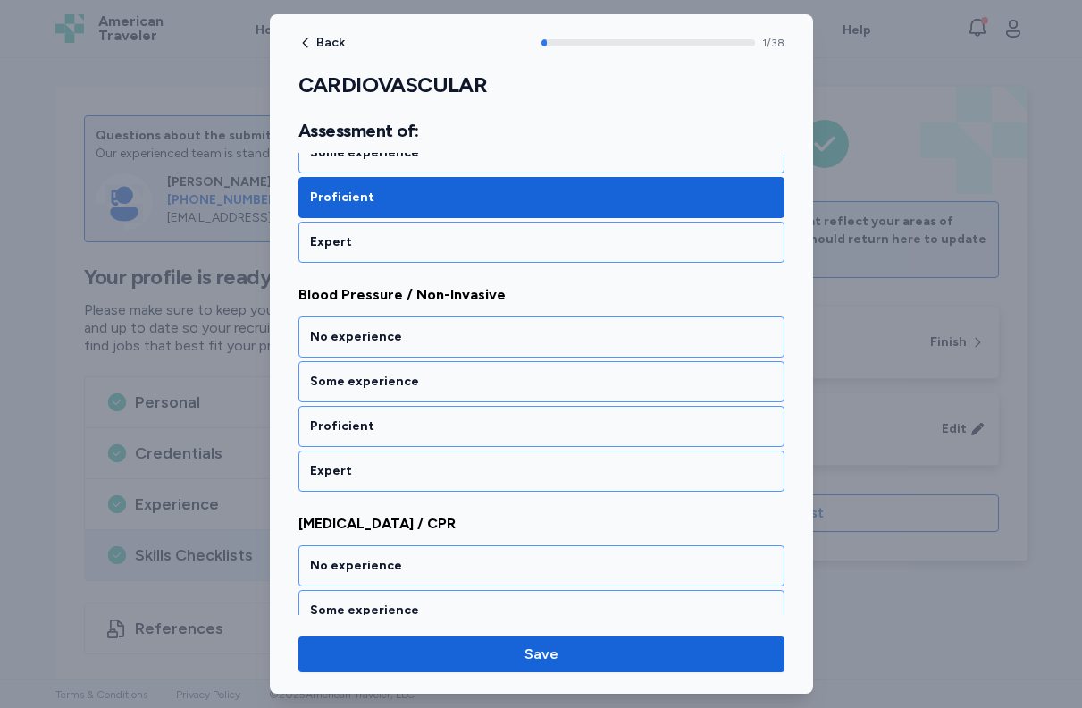
scroll to position [364, 0]
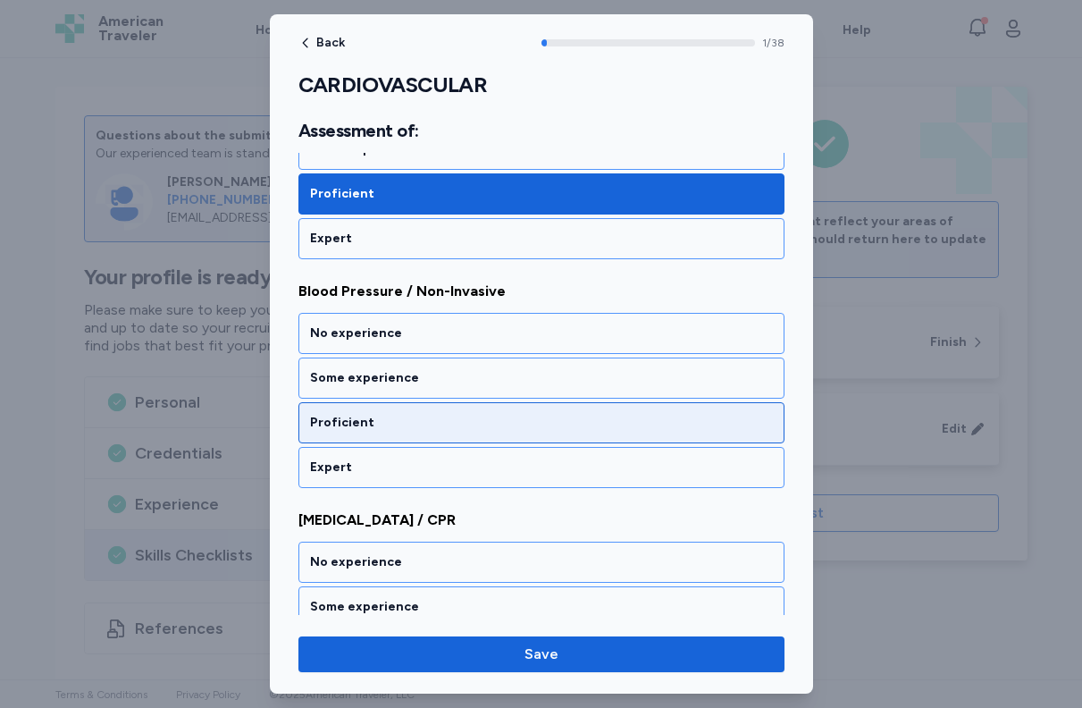
click at [509, 414] on div "Proficient" at bounding box center [541, 423] width 463 height 18
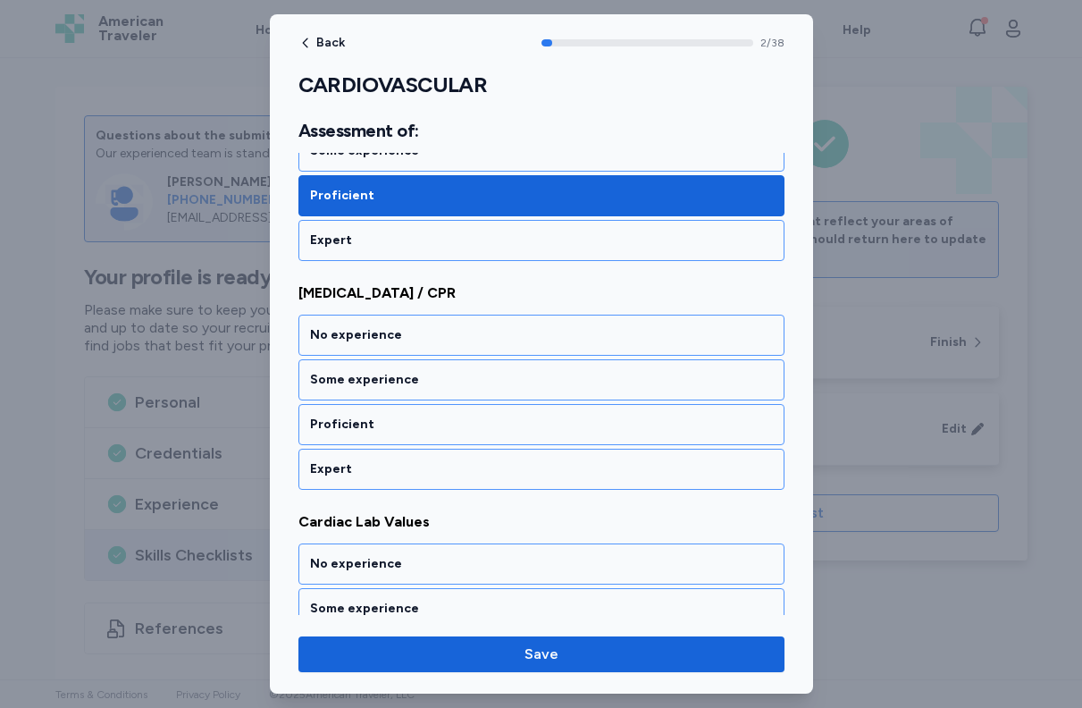
scroll to position [593, 0]
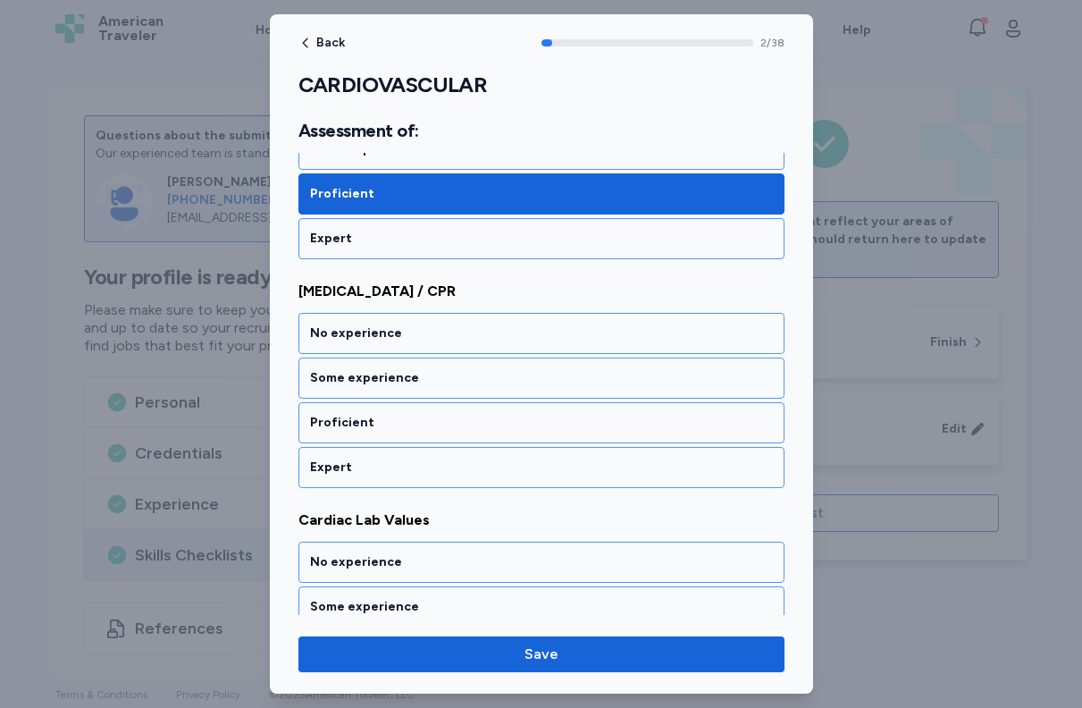
click at [509, 414] on div "Proficient" at bounding box center [541, 423] width 463 height 18
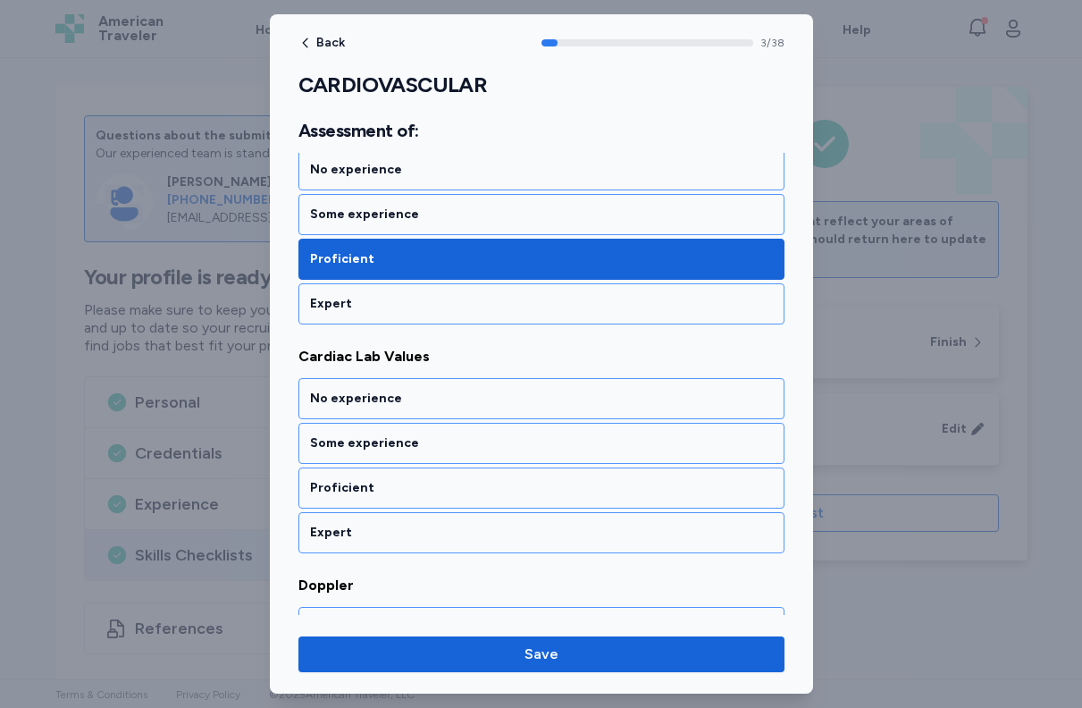
scroll to position [795, 0]
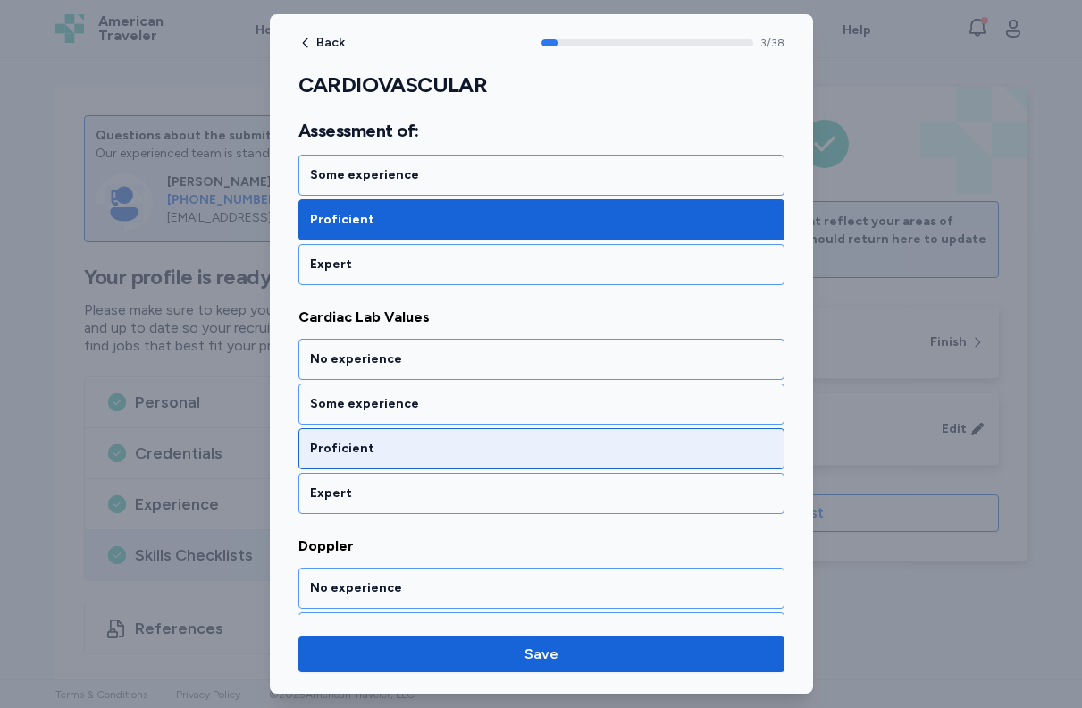
click at [476, 448] on div "Proficient" at bounding box center [541, 449] width 463 height 18
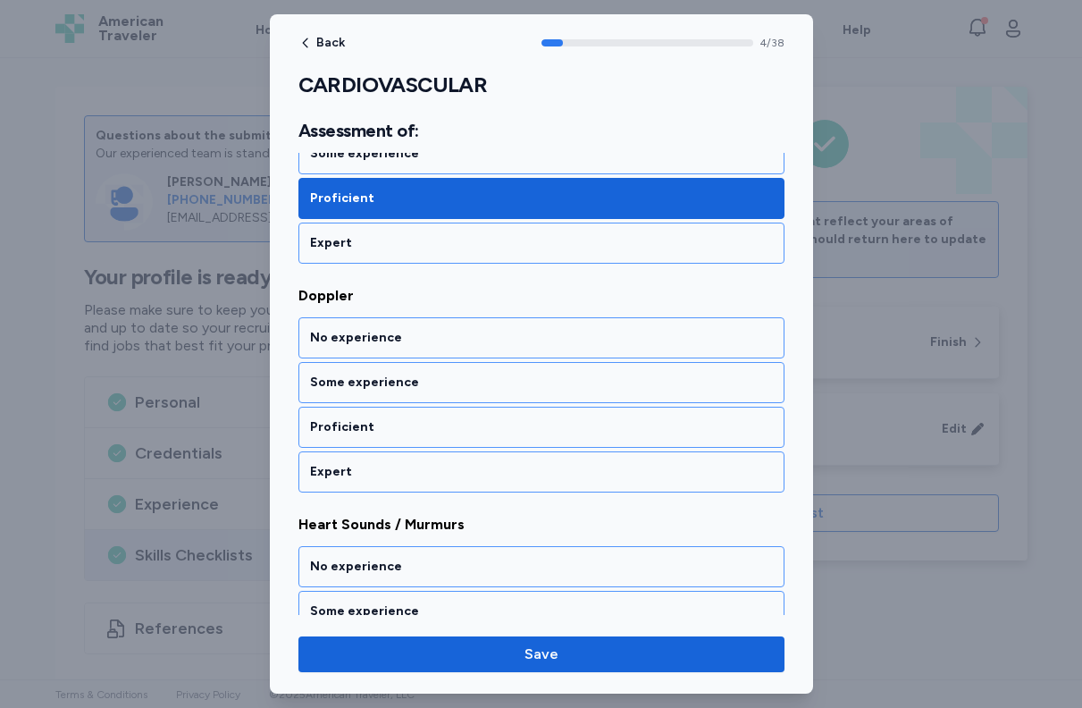
scroll to position [1050, 0]
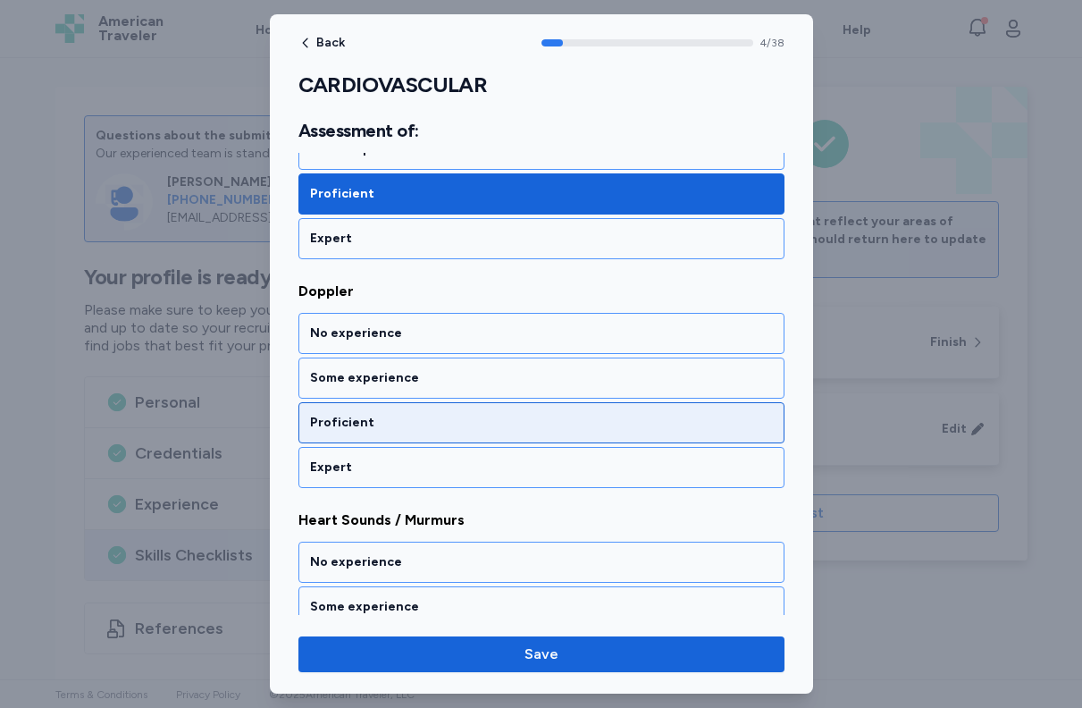
click at [474, 419] on div "Proficient" at bounding box center [541, 423] width 463 height 18
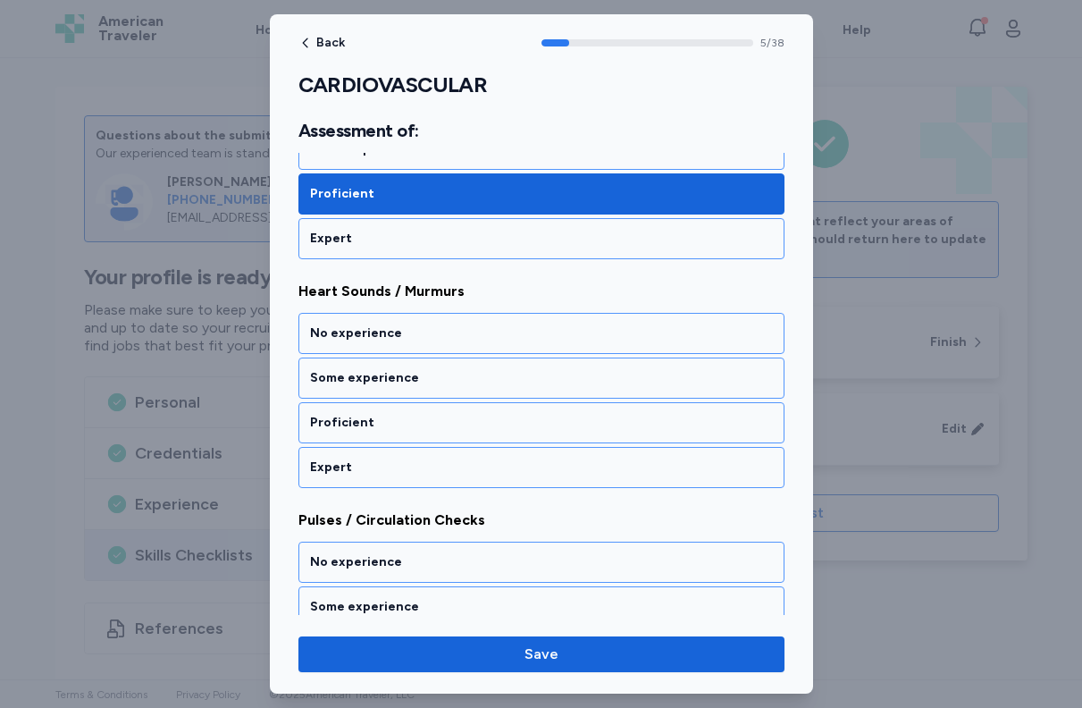
click at [474, 419] on div "Proficient" at bounding box center [541, 423] width 463 height 18
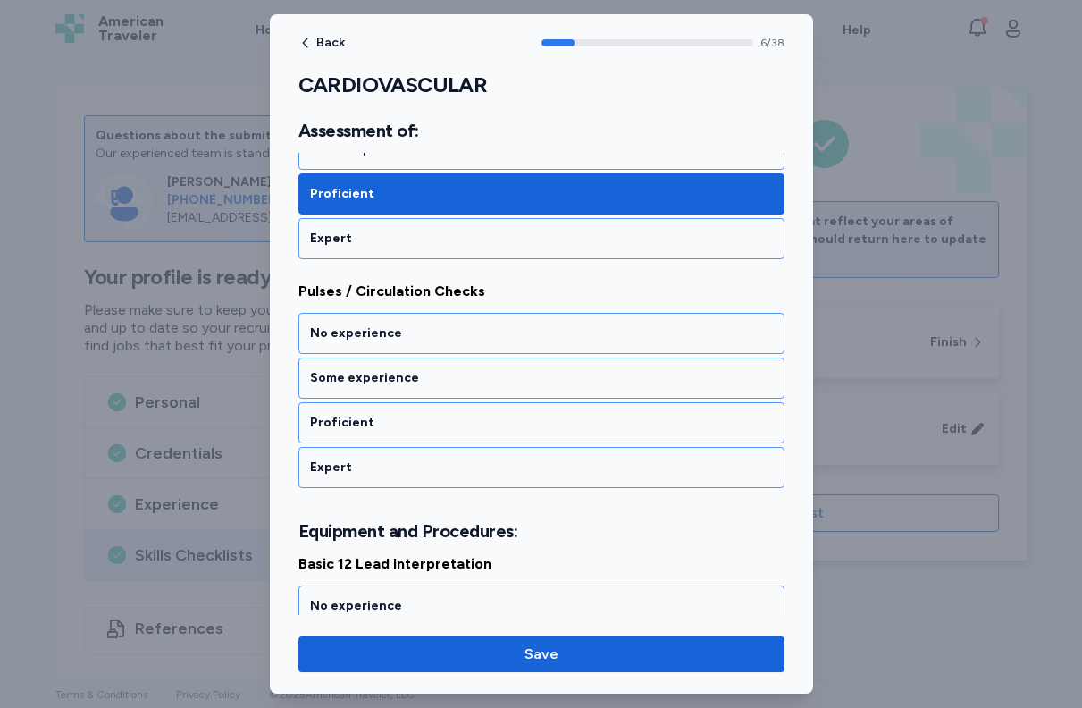
click at [474, 419] on div "Proficient" at bounding box center [541, 423] width 463 height 18
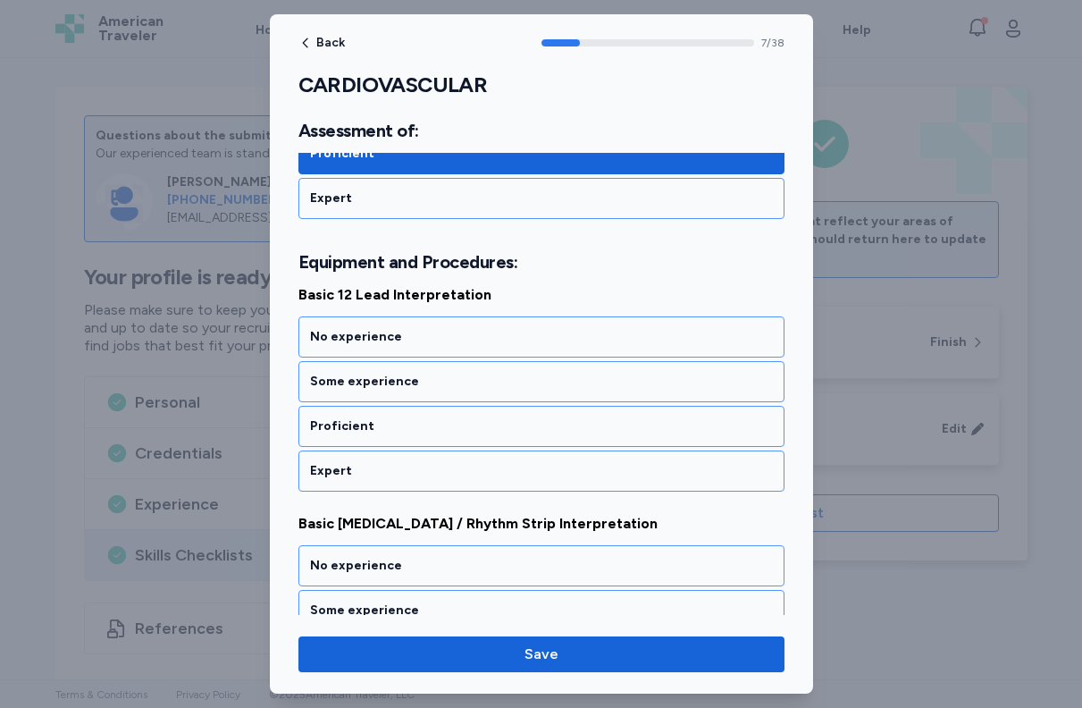
scroll to position [1780, 0]
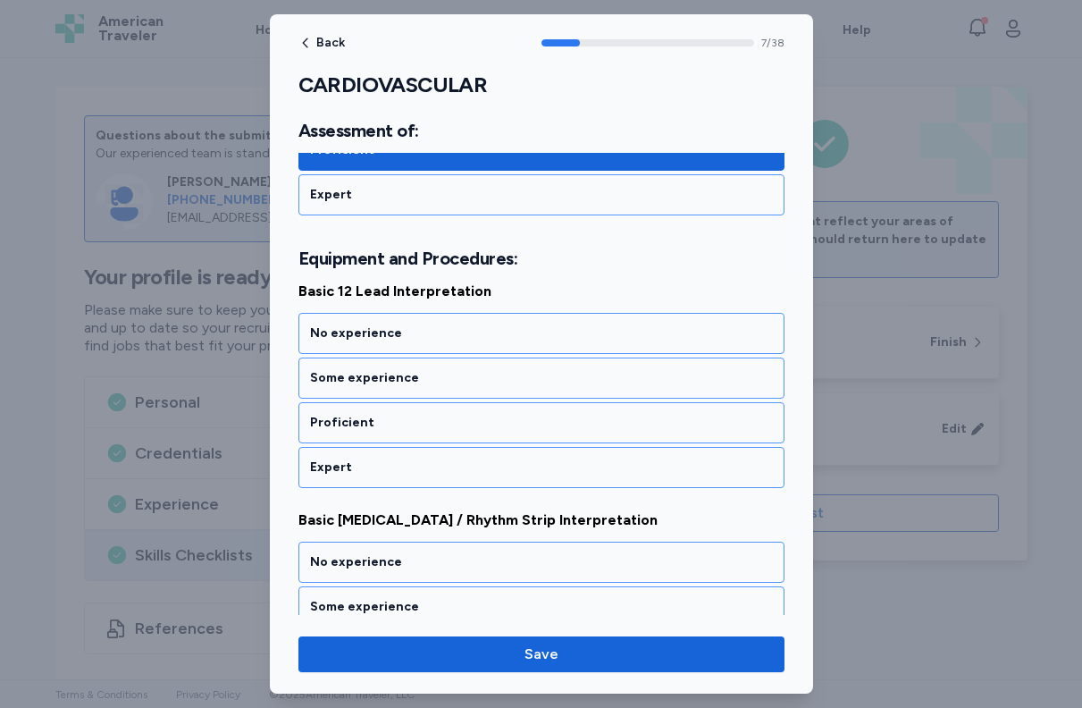
click at [474, 419] on div "Proficient" at bounding box center [541, 423] width 463 height 18
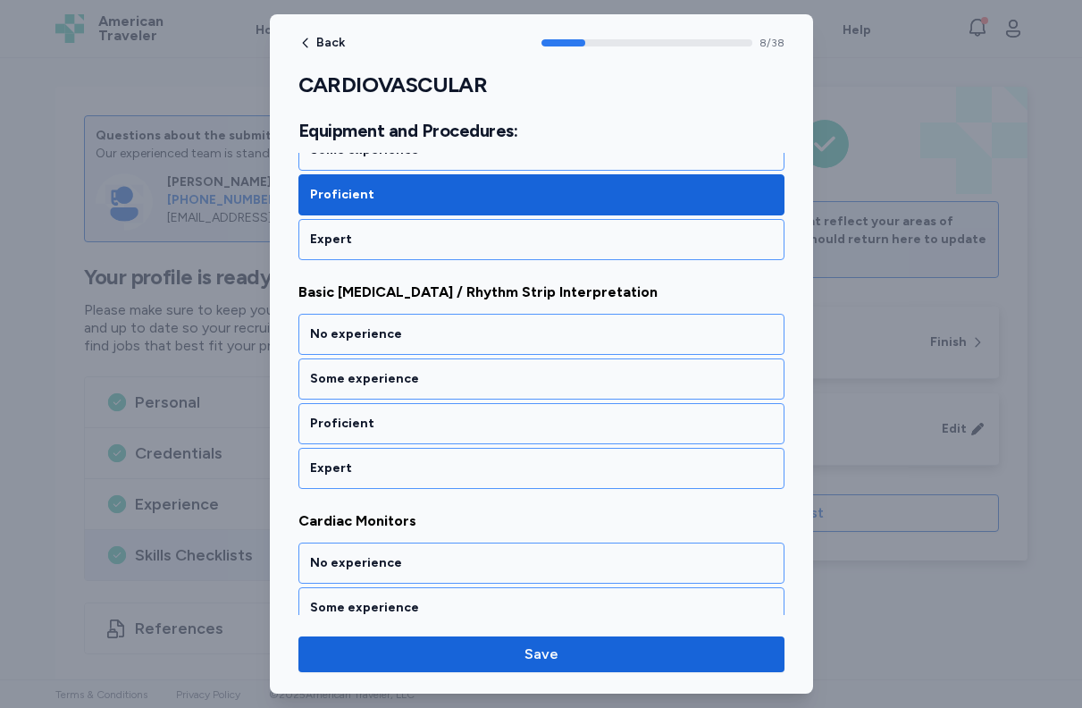
scroll to position [2009, 0]
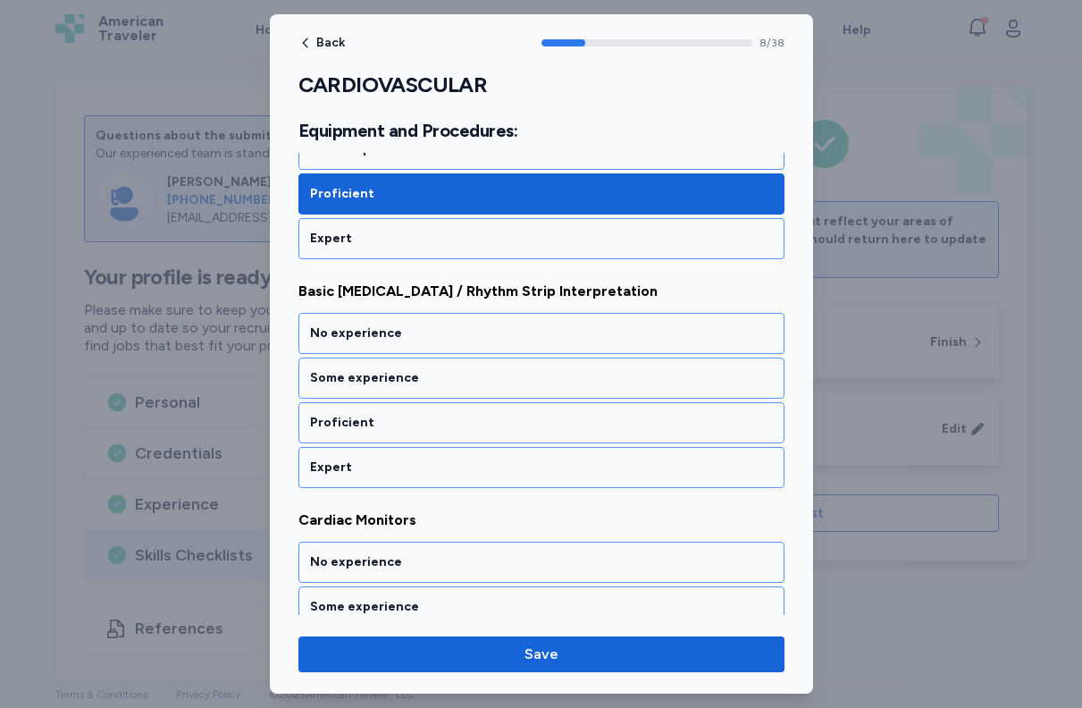
click at [474, 419] on div "Proficient" at bounding box center [541, 423] width 463 height 18
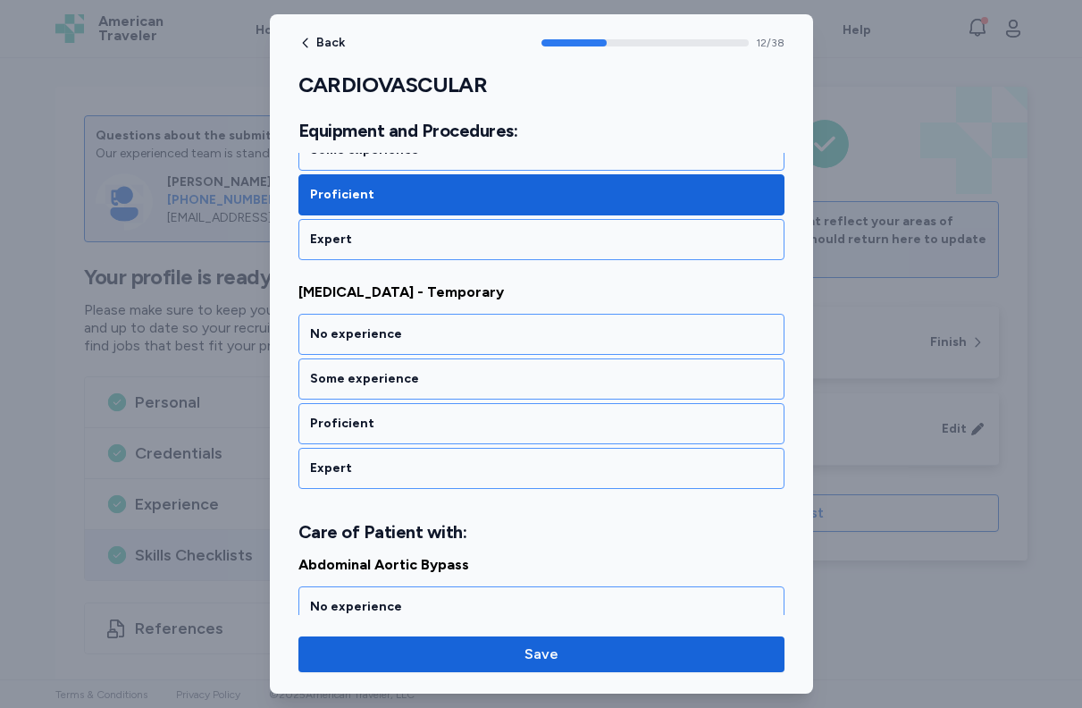
scroll to position [2925, 0]
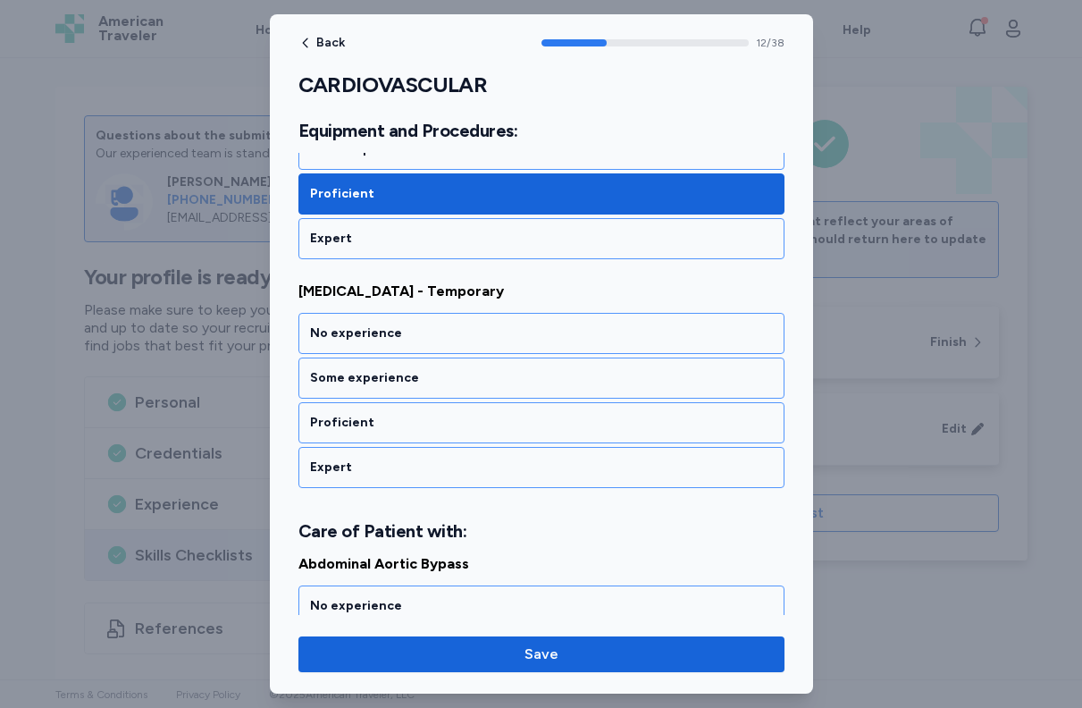
click at [474, 419] on div "Proficient" at bounding box center [541, 423] width 463 height 18
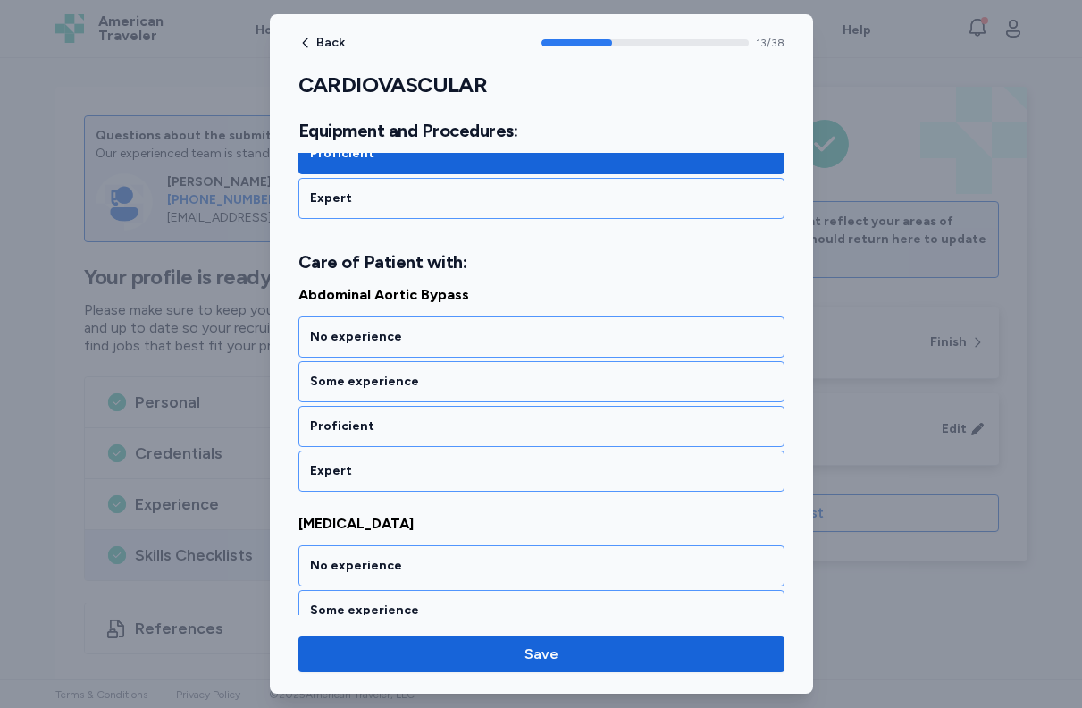
scroll to position [3197, 0]
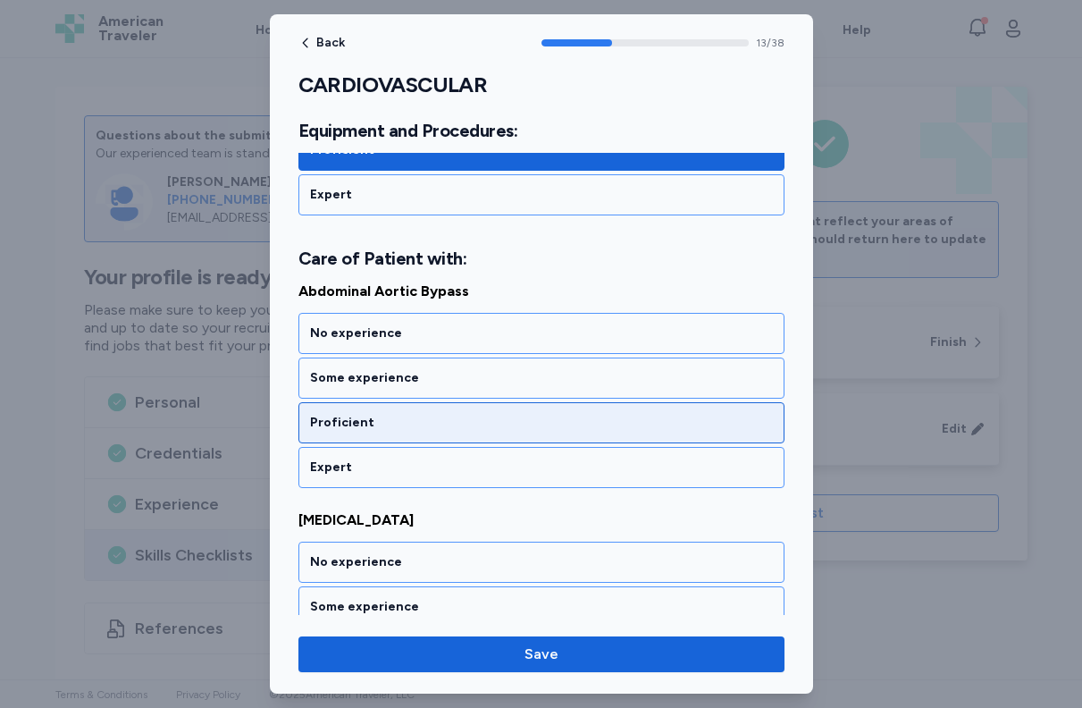
click at [464, 404] on div "Proficient" at bounding box center [542, 422] width 486 height 41
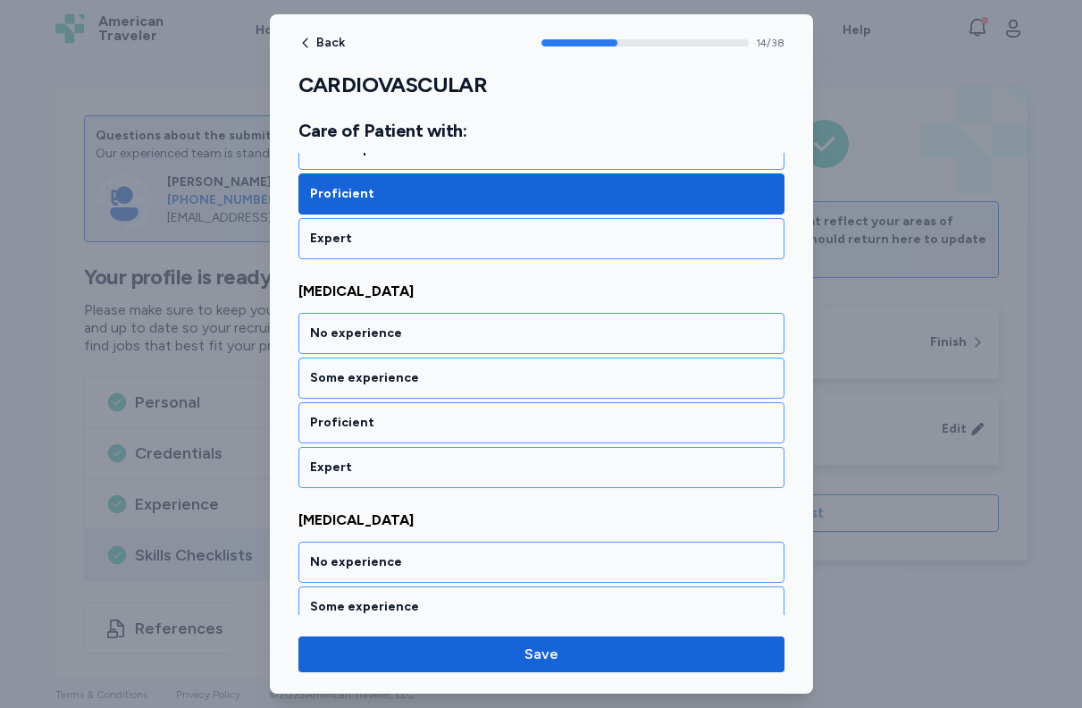
click at [464, 404] on div "Proficient" at bounding box center [542, 422] width 486 height 41
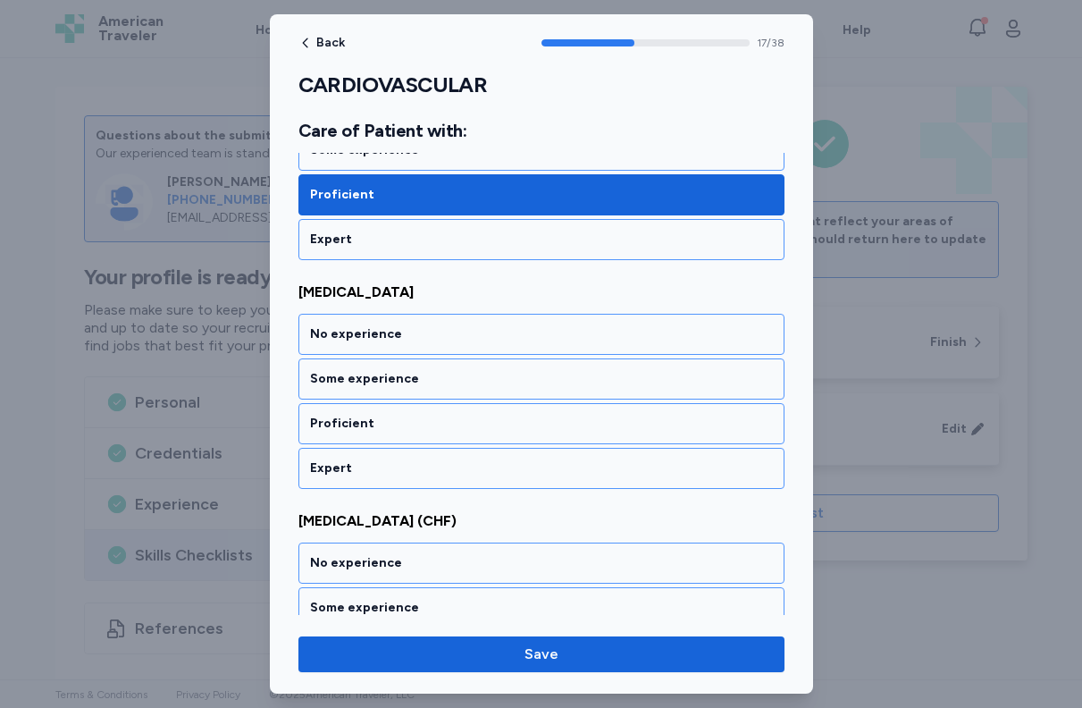
scroll to position [4112, 0]
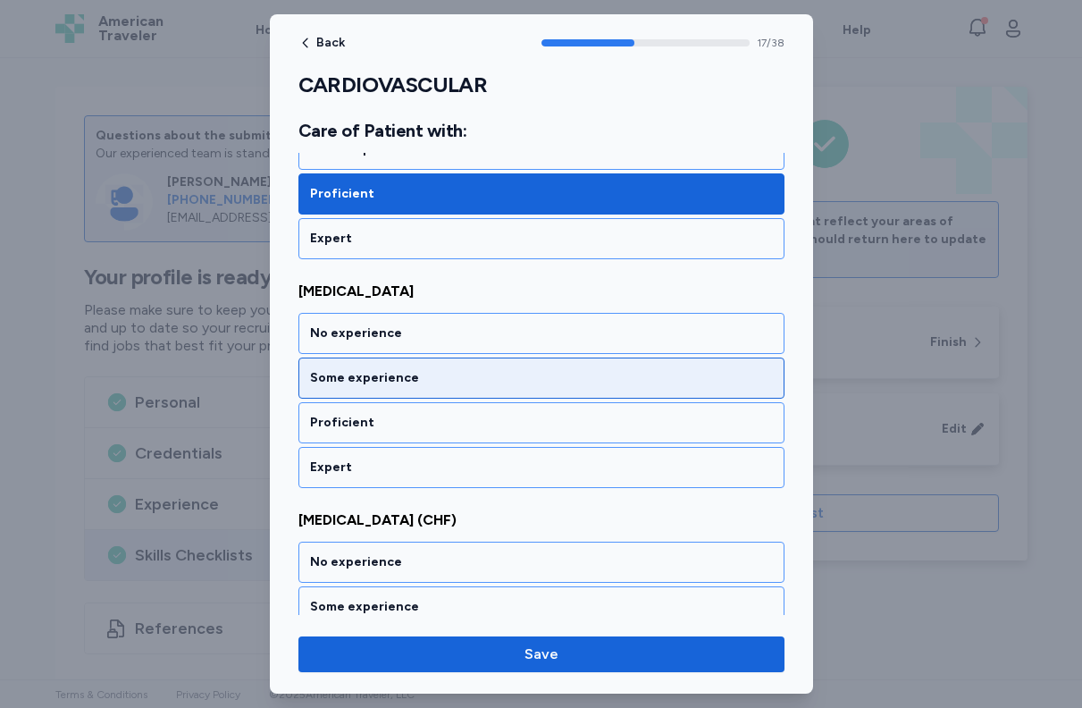
click at [468, 364] on div "Some experience" at bounding box center [542, 378] width 486 height 41
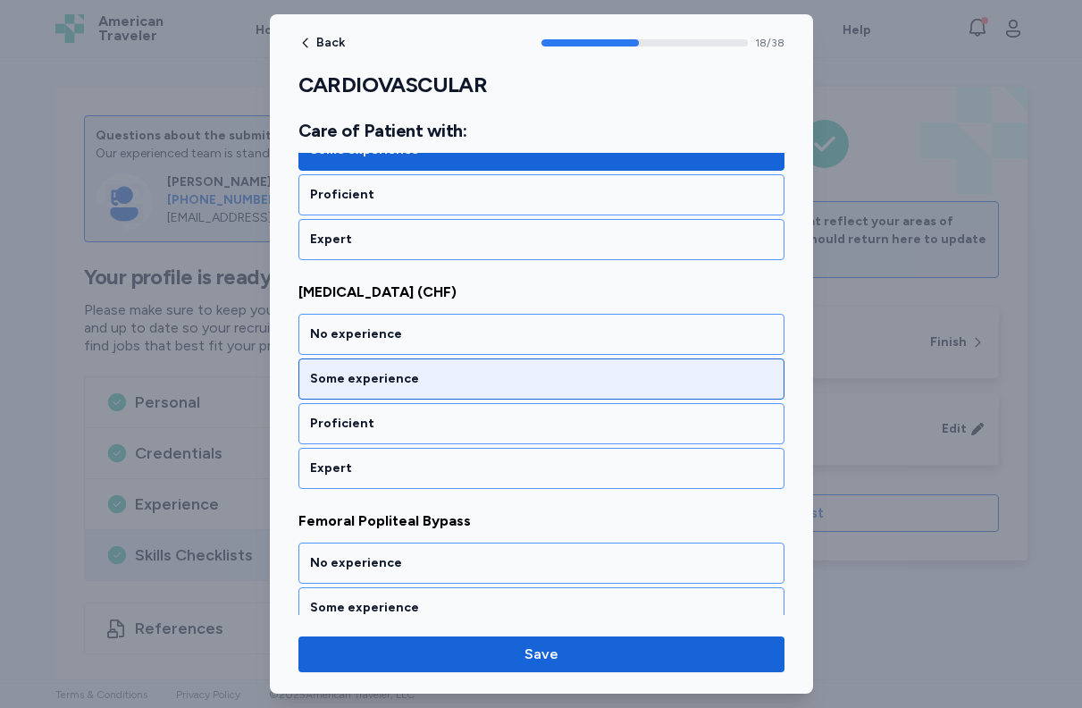
scroll to position [4341, 0]
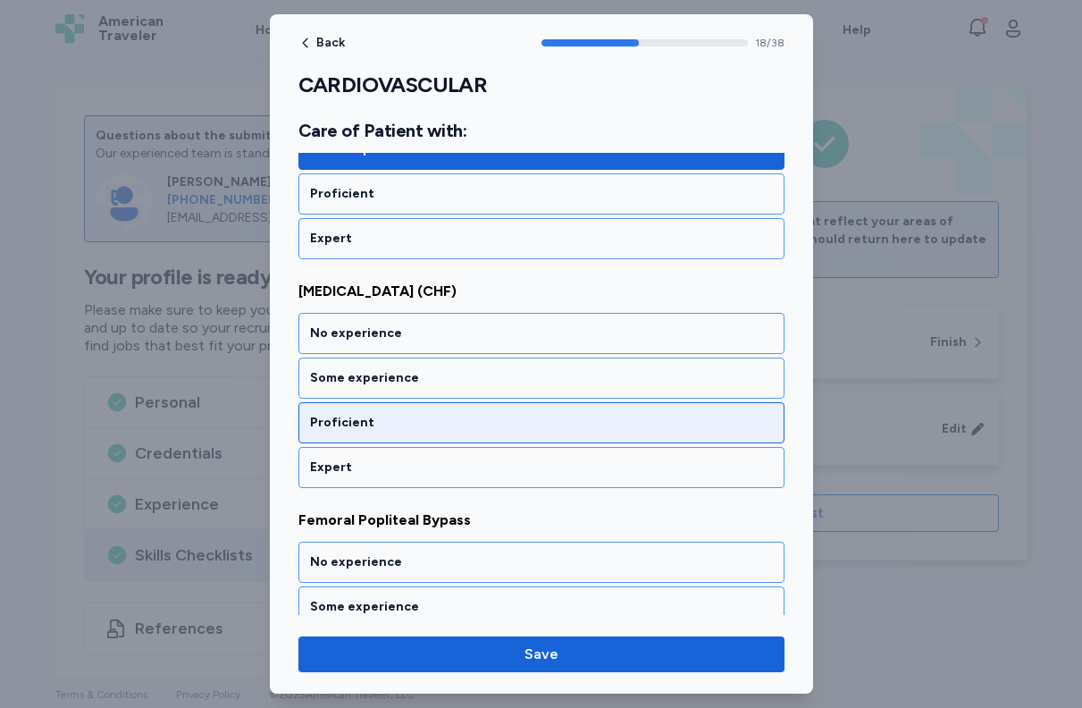
click at [468, 415] on div "Proficient" at bounding box center [541, 423] width 463 height 18
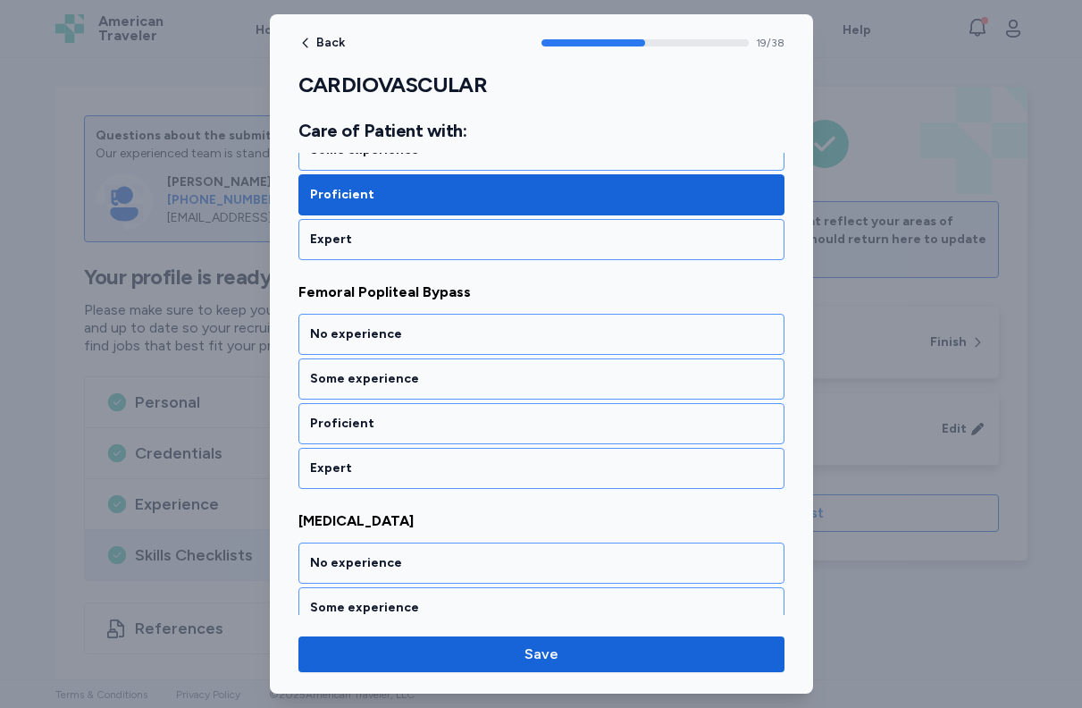
scroll to position [4570, 0]
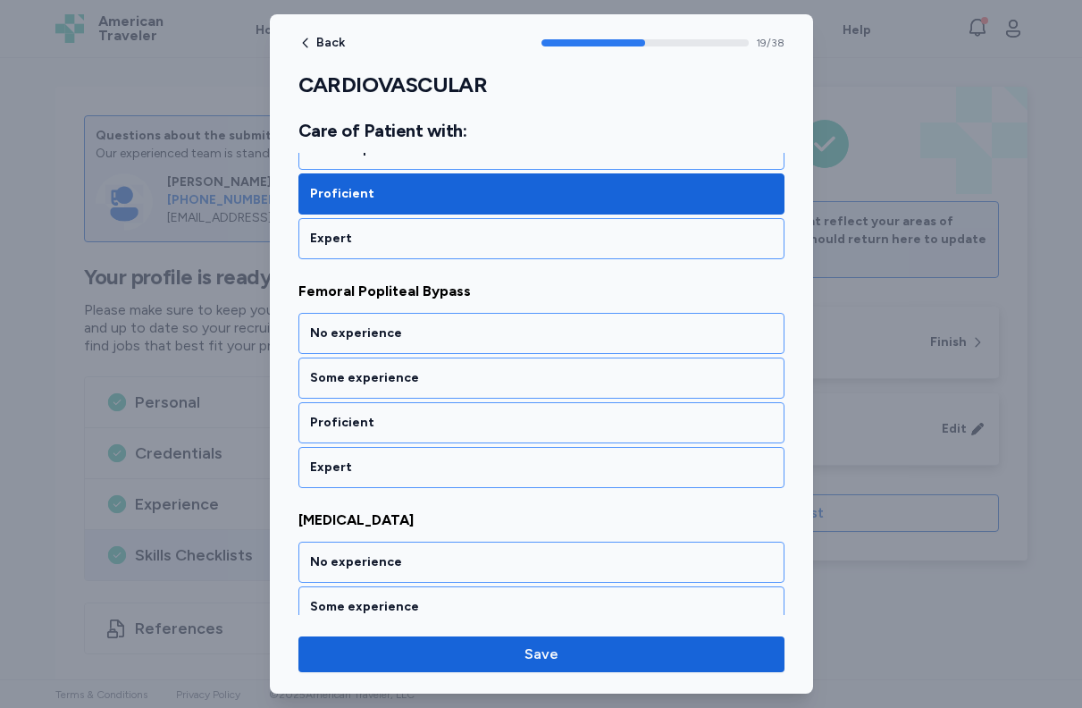
click at [468, 415] on div "Proficient" at bounding box center [541, 423] width 463 height 18
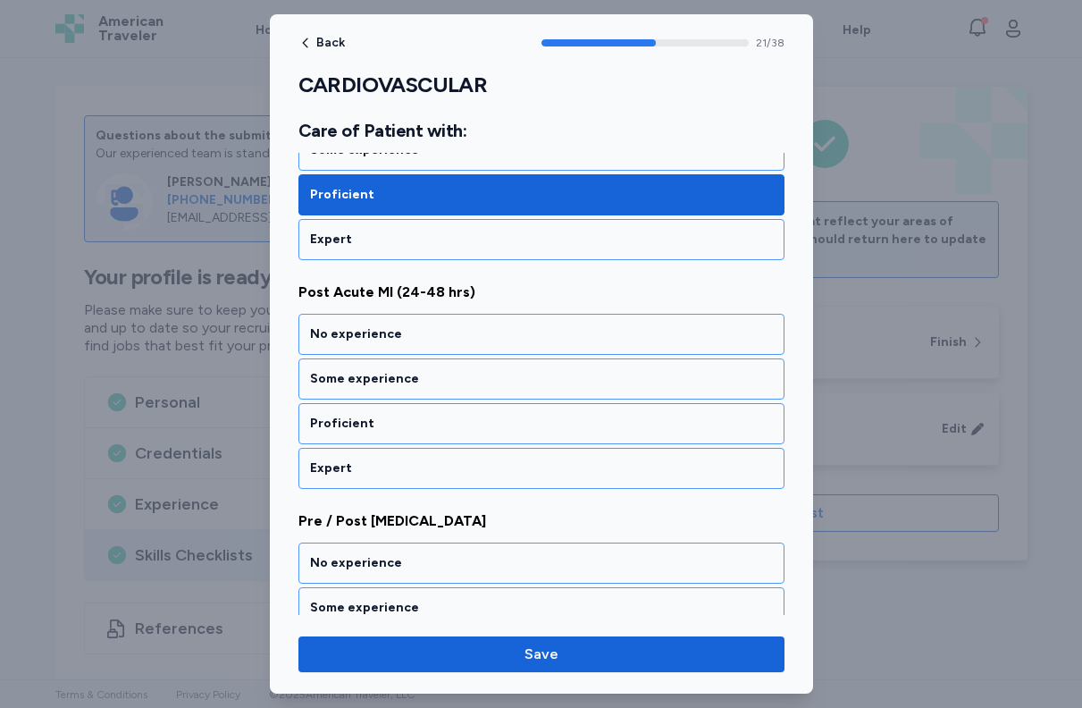
scroll to position [5028, 0]
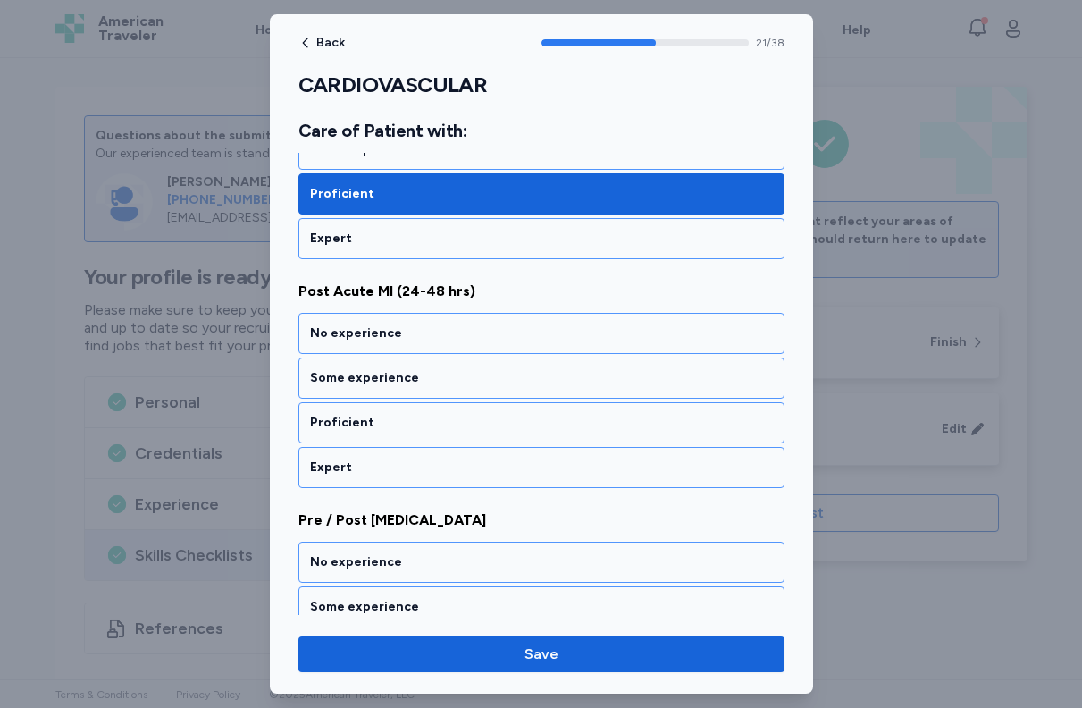
click at [468, 415] on div "Proficient" at bounding box center [541, 423] width 463 height 18
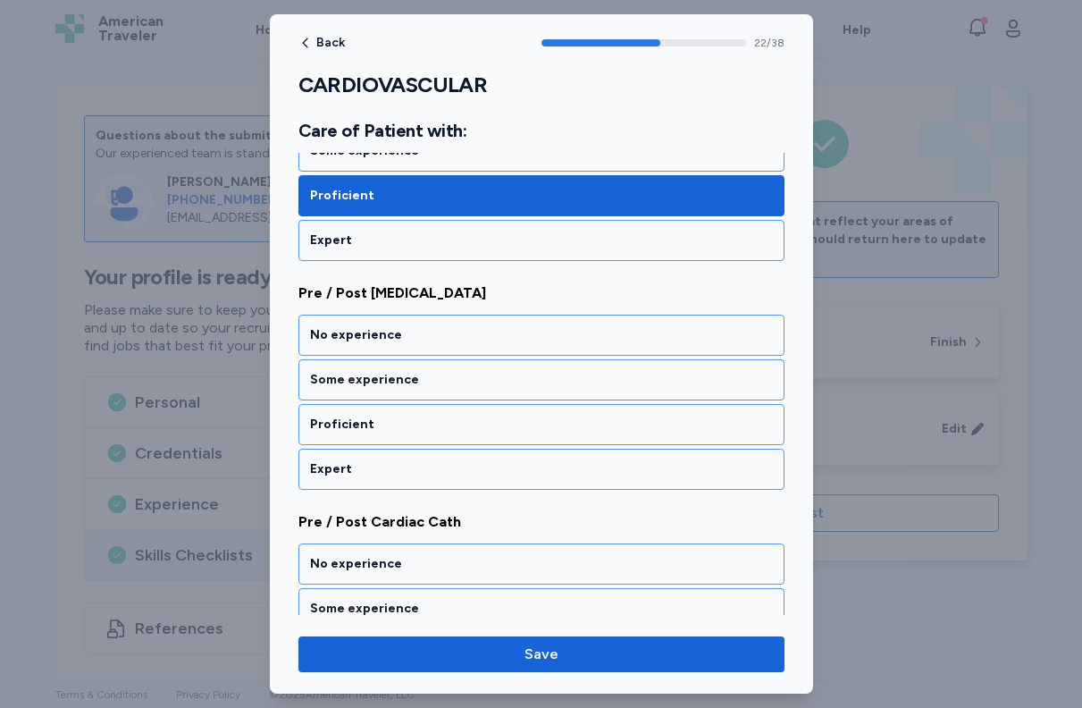
scroll to position [5257, 0]
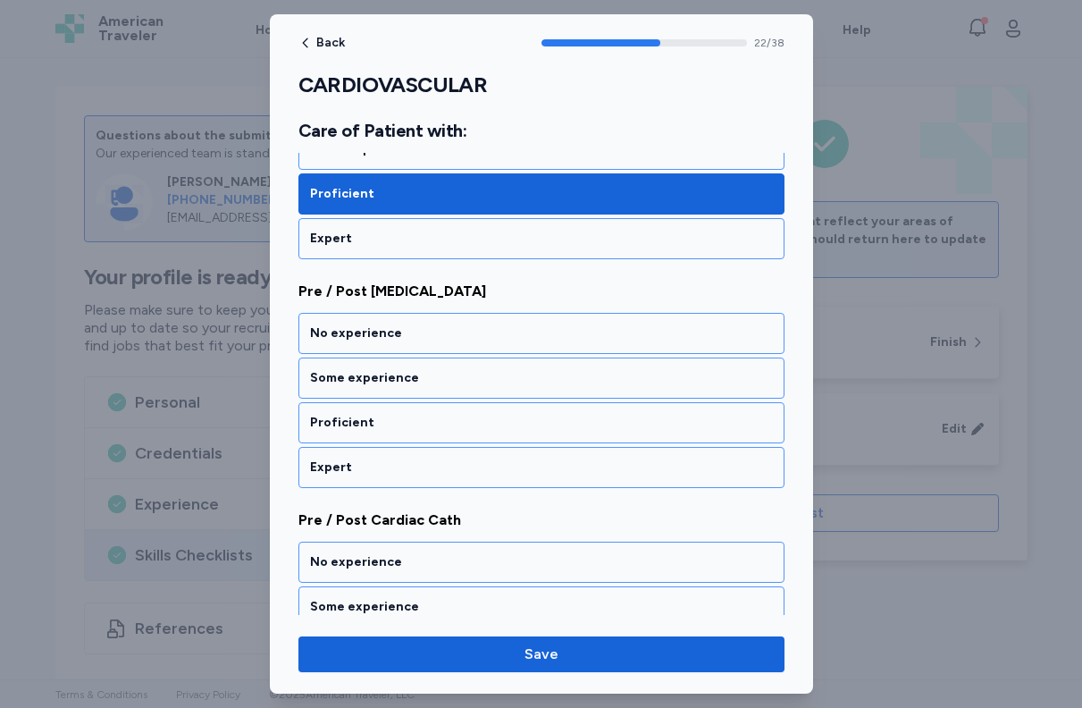
click at [468, 415] on div "Proficient" at bounding box center [541, 423] width 463 height 18
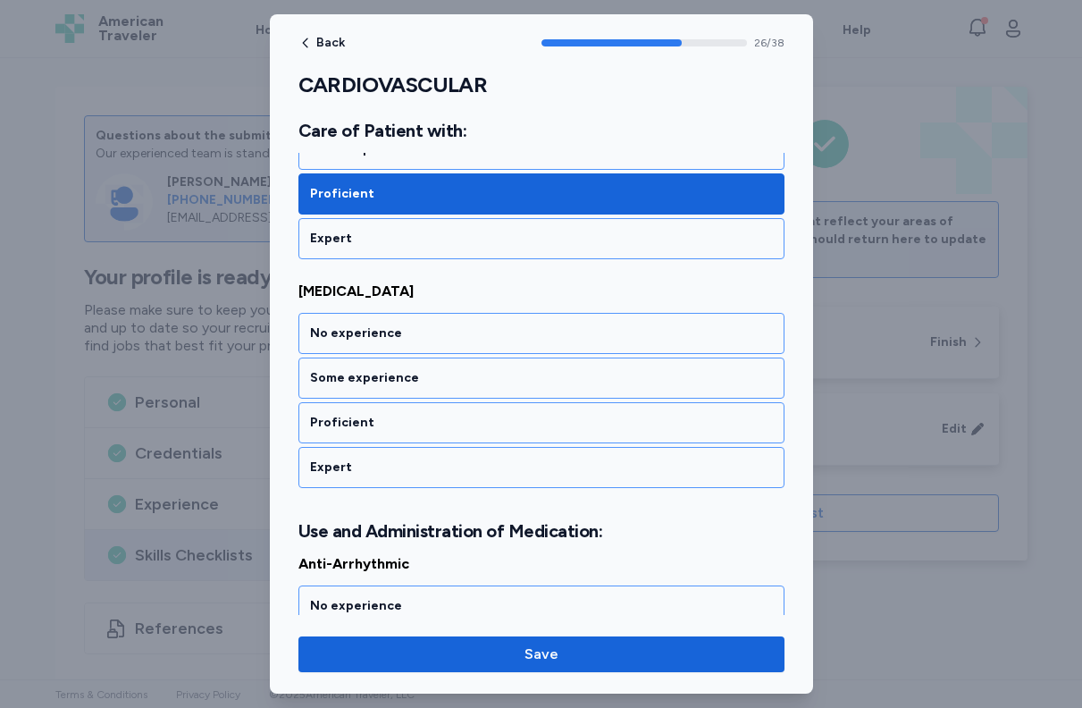
click at [468, 415] on div "Proficient" at bounding box center [541, 423] width 463 height 18
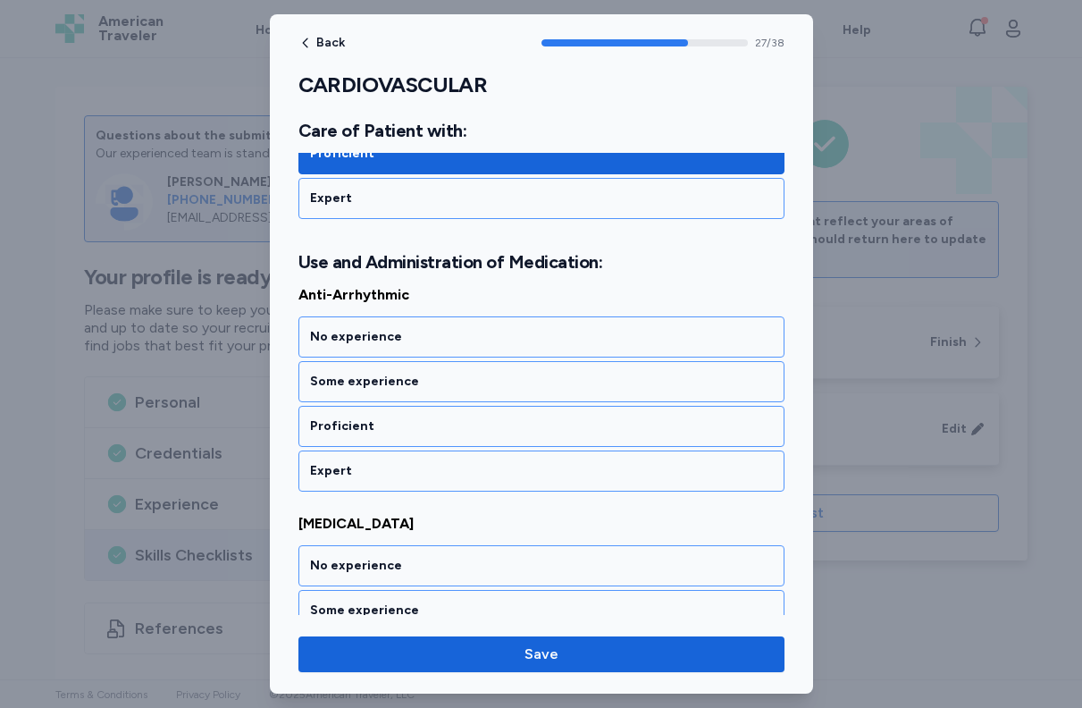
scroll to position [6444, 0]
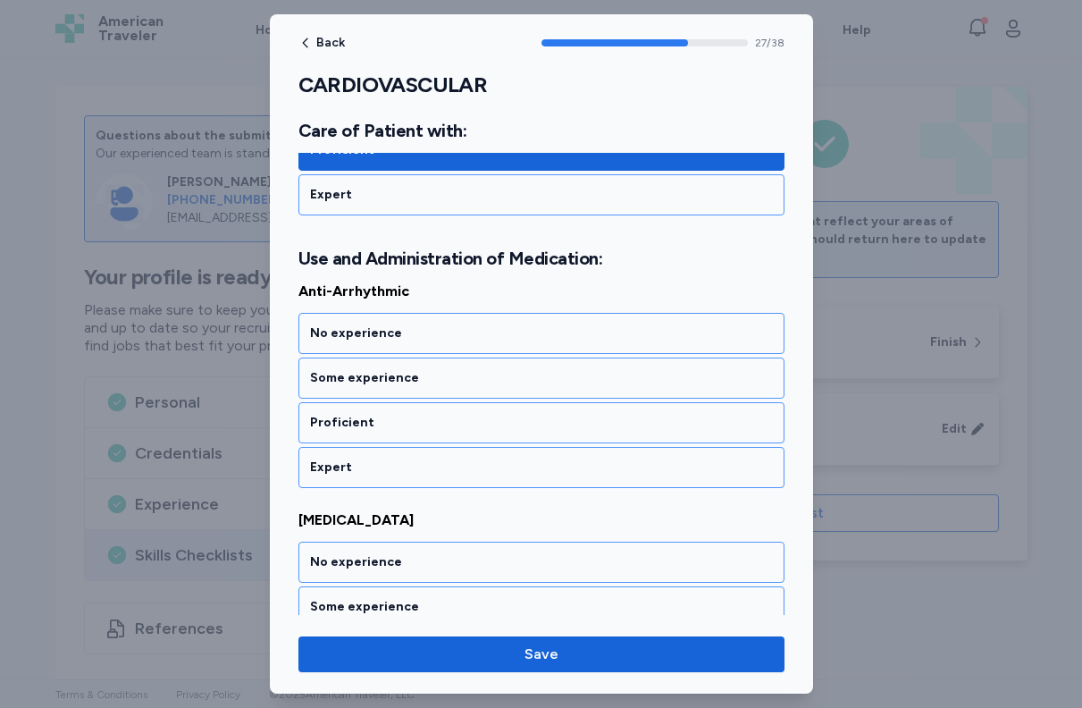
click at [468, 415] on div "Proficient" at bounding box center [541, 423] width 463 height 18
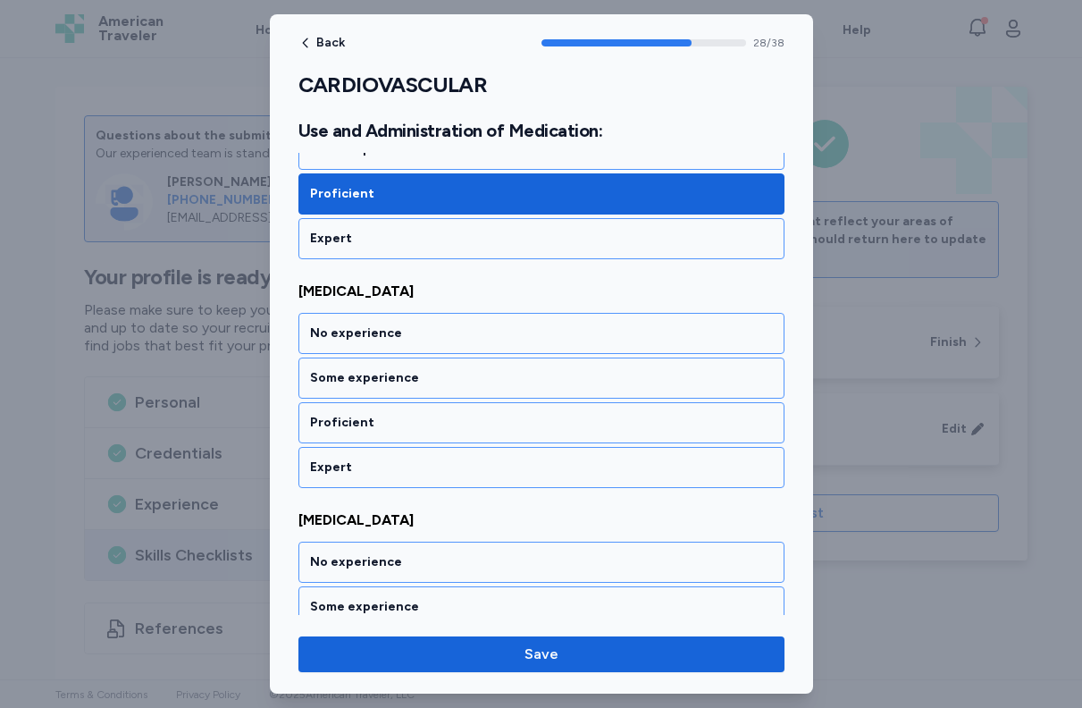
click at [468, 415] on div "Proficient" at bounding box center [541, 423] width 463 height 18
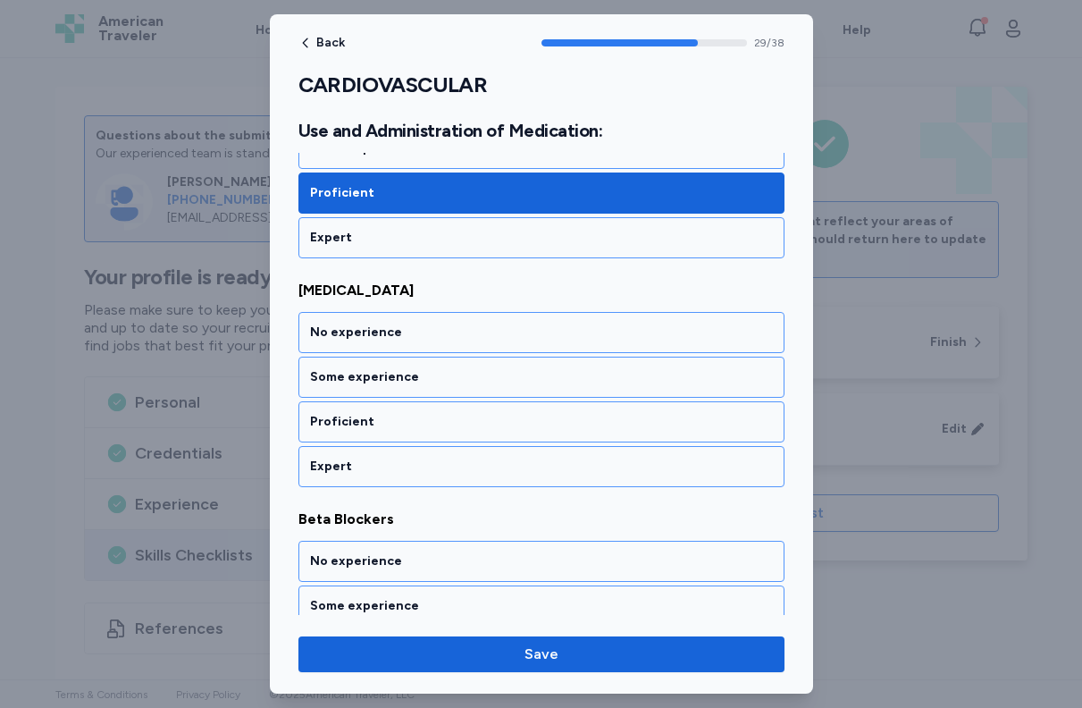
click at [468, 415] on div "Proficient" at bounding box center [541, 422] width 463 height 18
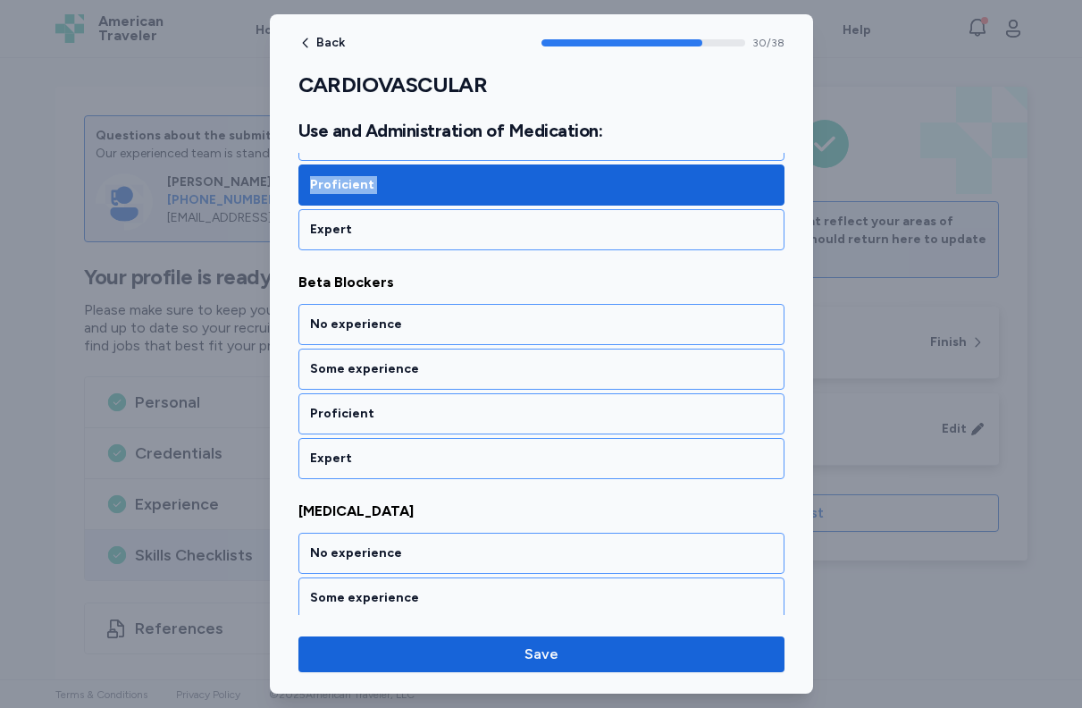
click at [468, 415] on div "Proficient" at bounding box center [541, 414] width 463 height 18
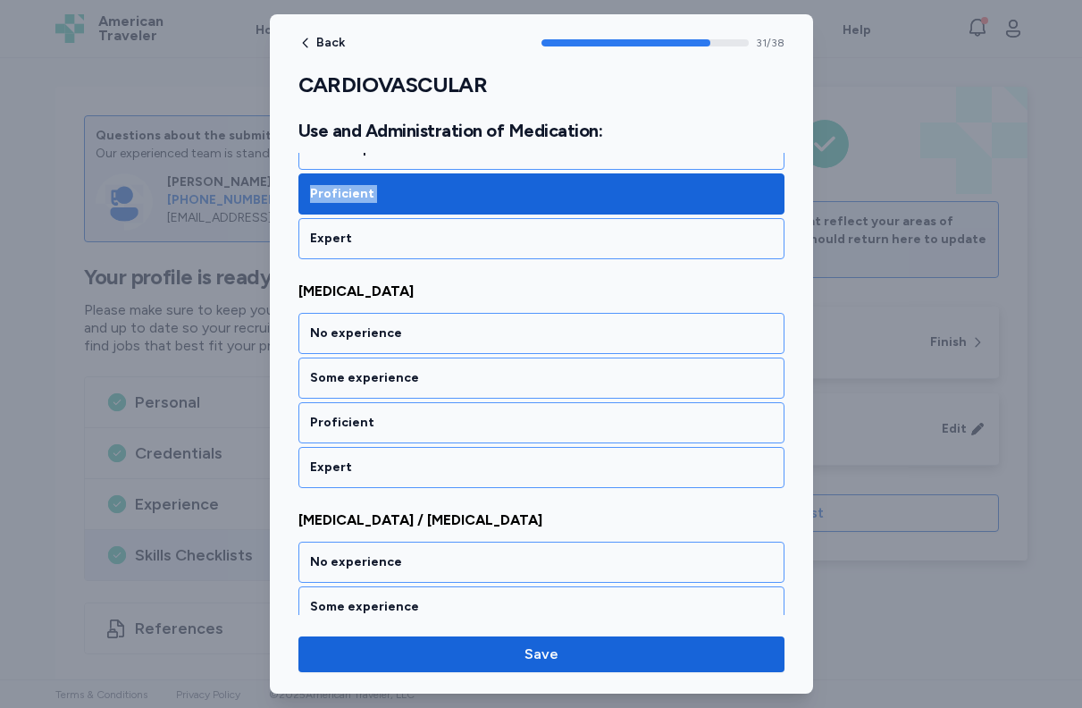
click at [468, 415] on div "Proficient" at bounding box center [541, 423] width 463 height 18
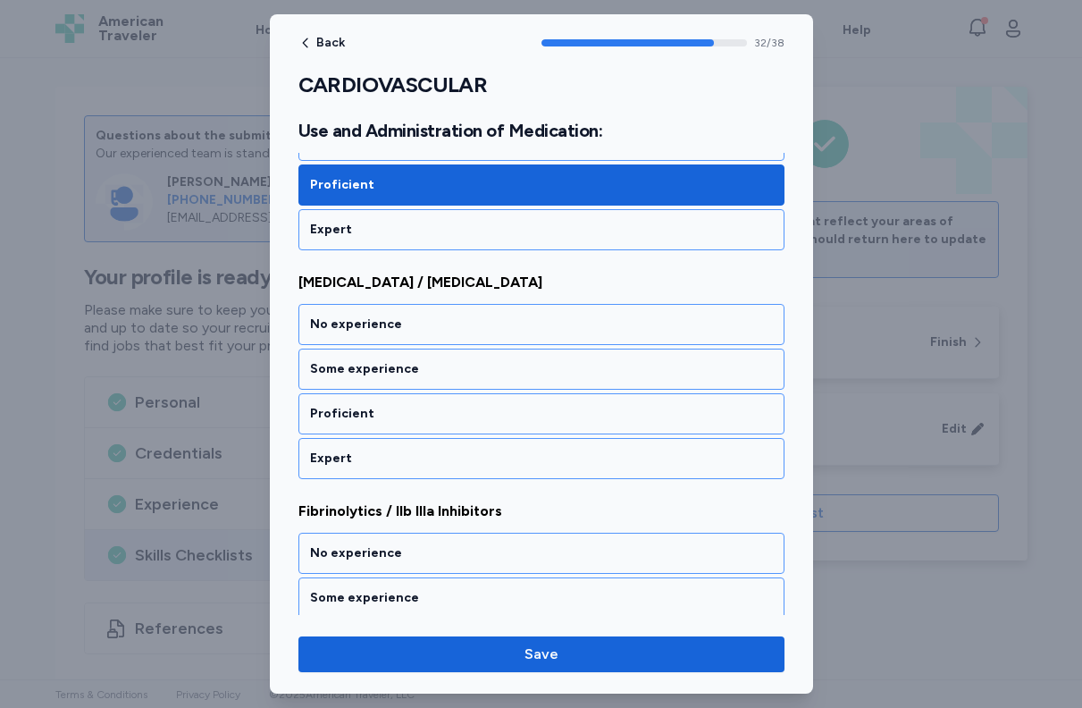
click at [468, 415] on div "Proficient" at bounding box center [541, 414] width 463 height 18
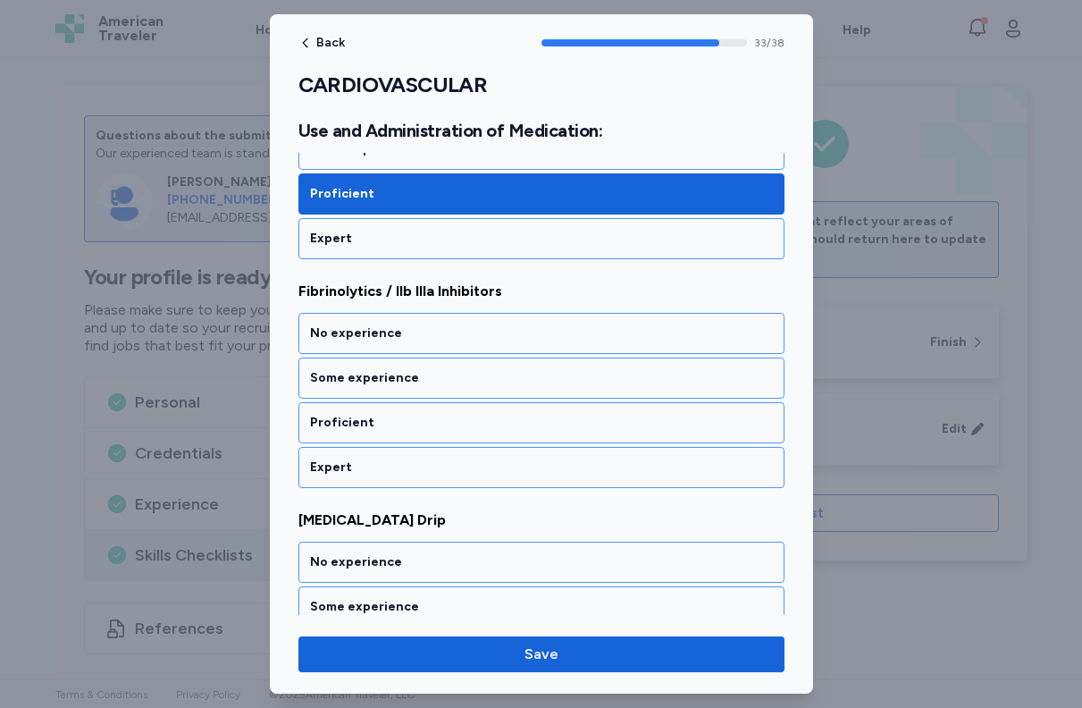
click at [468, 415] on div "Proficient" at bounding box center [541, 423] width 463 height 18
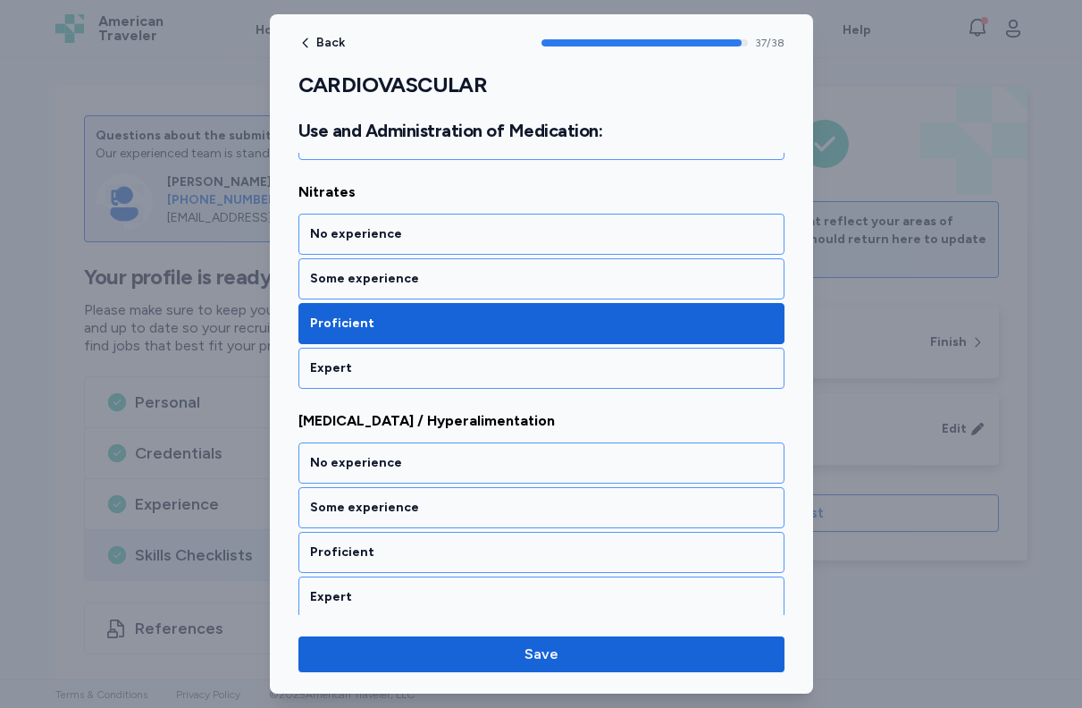
scroll to position [8609, 0]
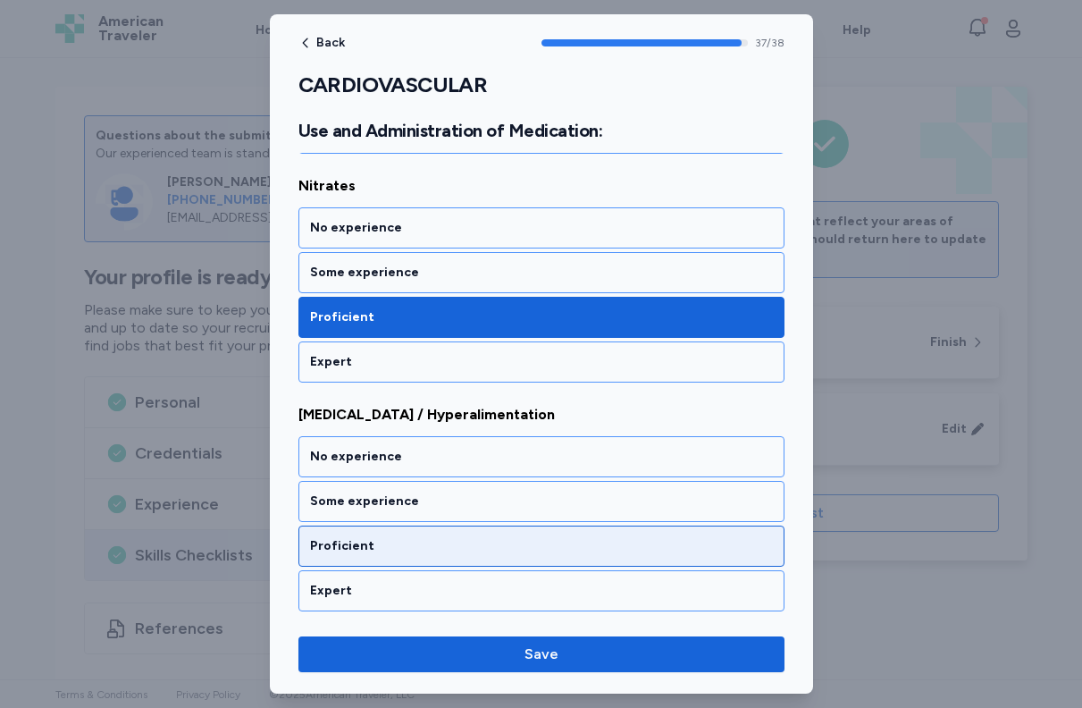
click at [417, 542] on div "Proficient" at bounding box center [541, 546] width 463 height 18
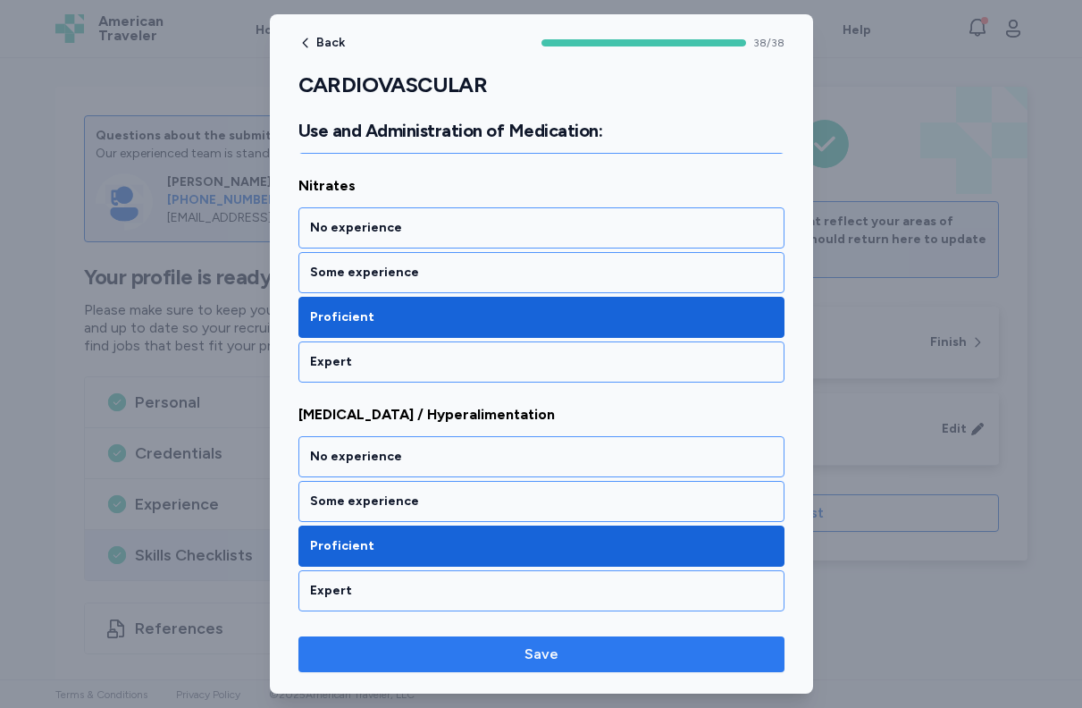
click at [524, 657] on span "Save" at bounding box center [542, 654] width 458 height 21
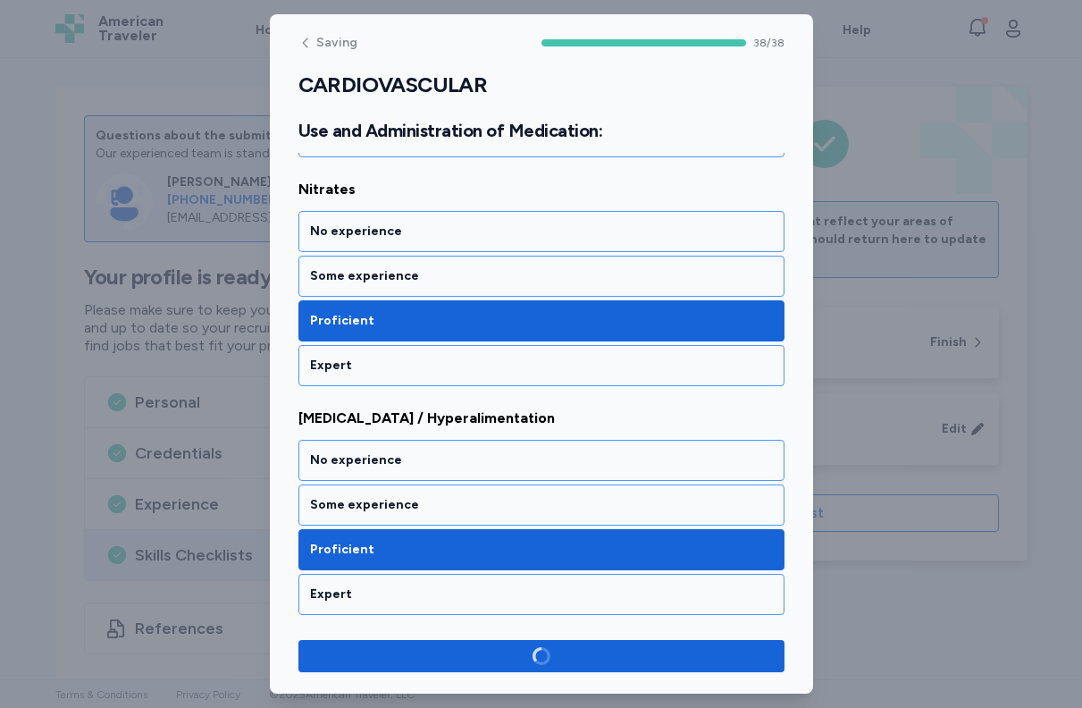
scroll to position [8606, 0]
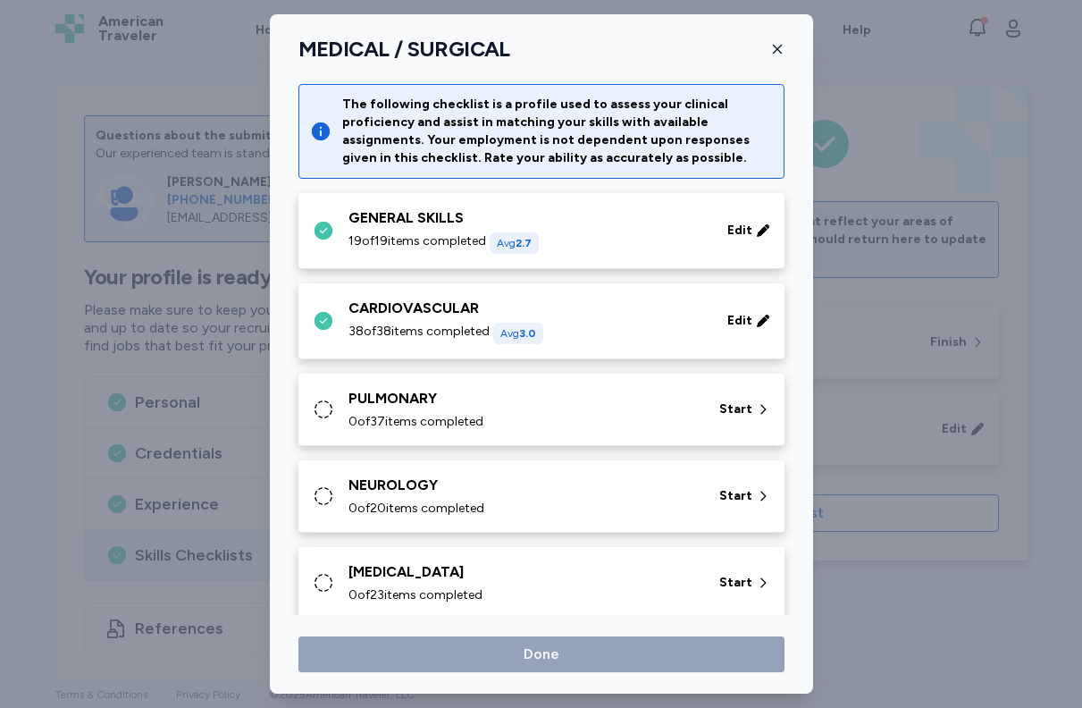
click at [682, 413] on div "0 of 37 items completed" at bounding box center [523, 422] width 349 height 18
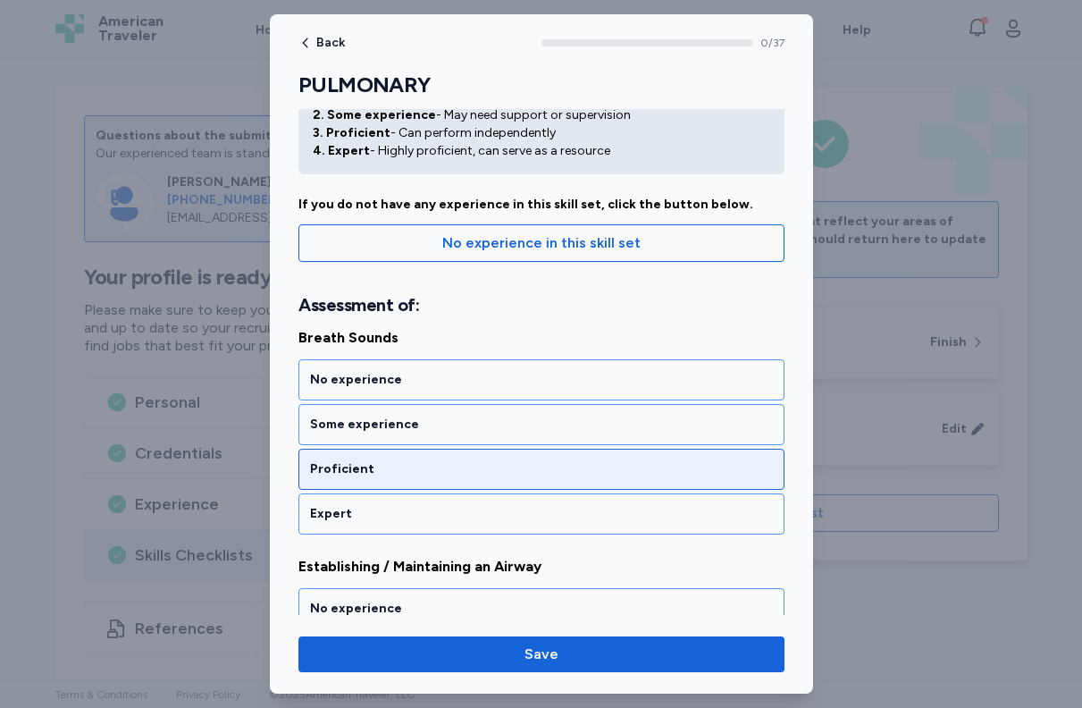
click at [490, 478] on div "Proficient" at bounding box center [542, 469] width 486 height 41
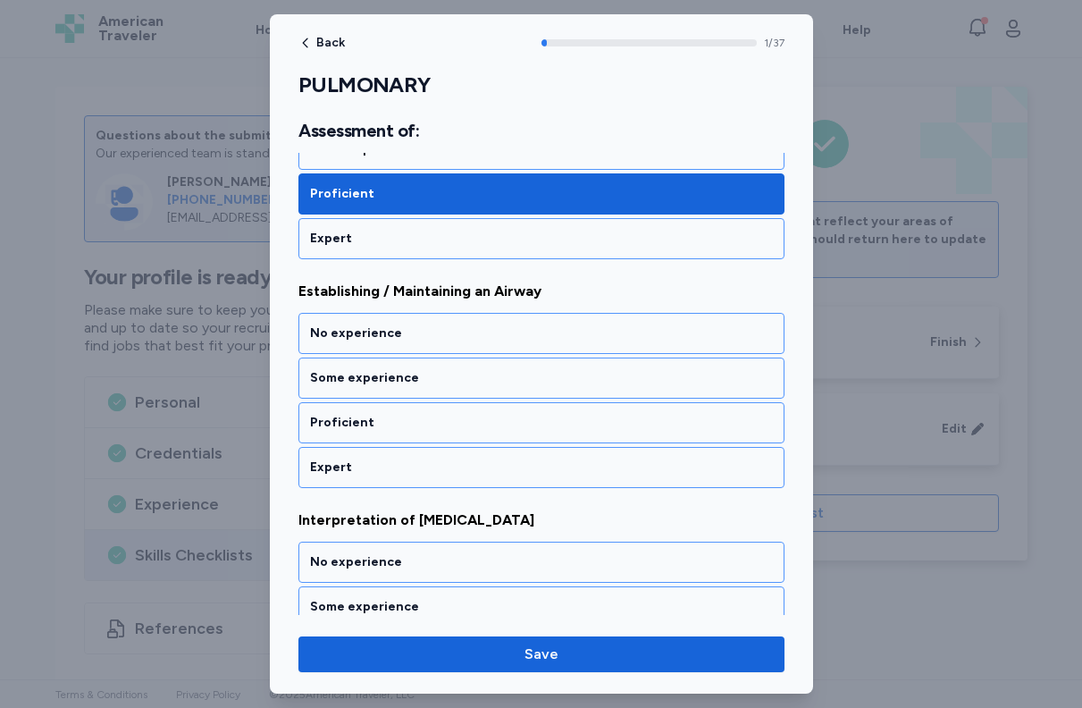
click at [490, 478] on div "Expert" at bounding box center [542, 467] width 486 height 41
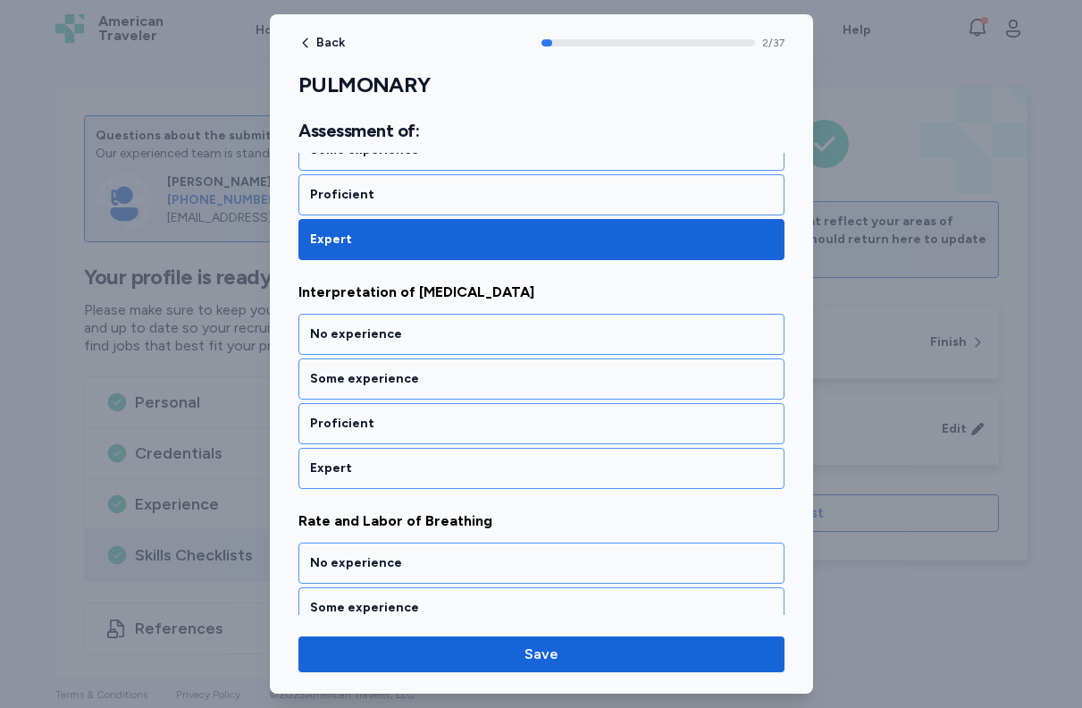
scroll to position [593, 0]
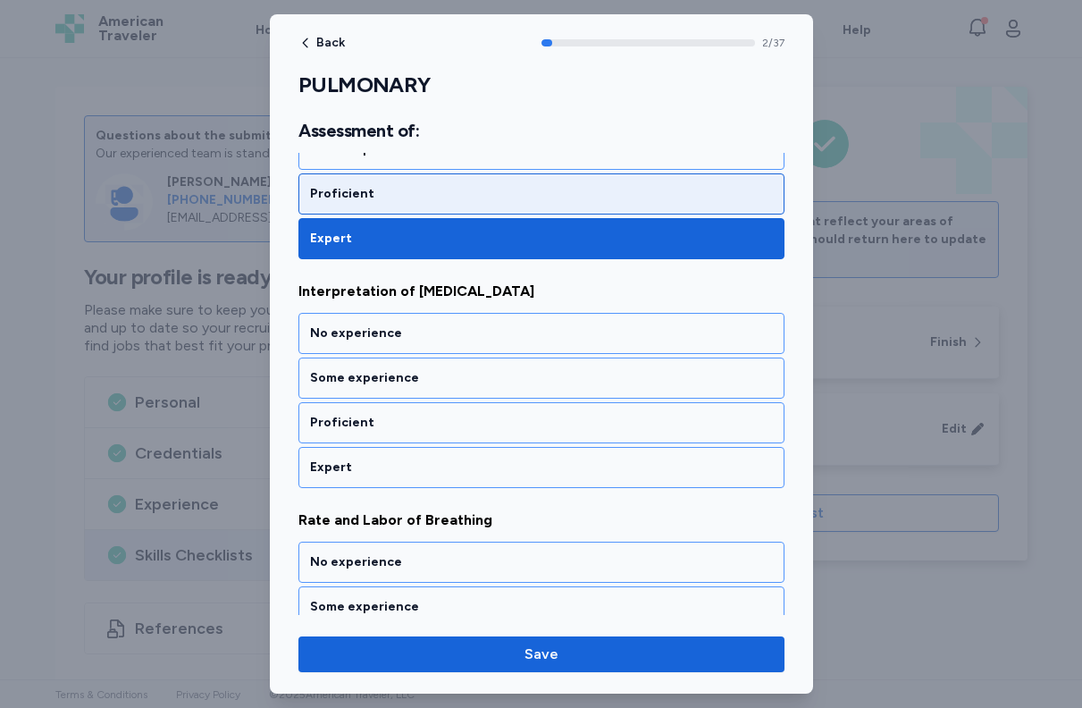
click at [479, 181] on div "Proficient" at bounding box center [542, 193] width 486 height 41
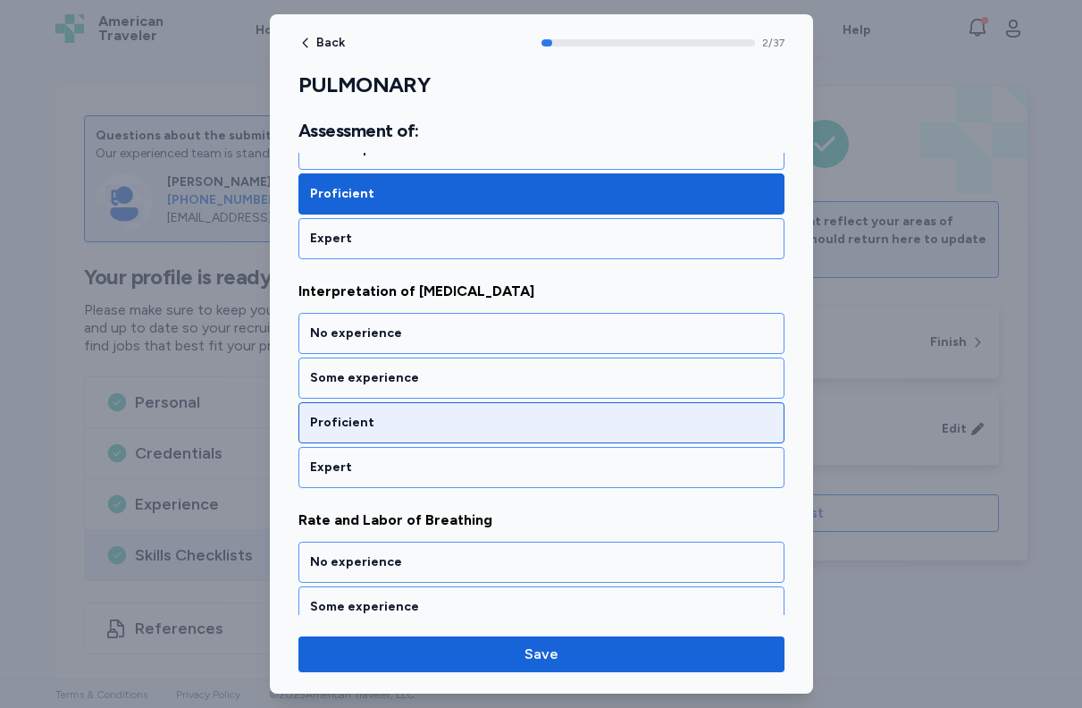
click at [425, 424] on div "Proficient" at bounding box center [541, 423] width 463 height 18
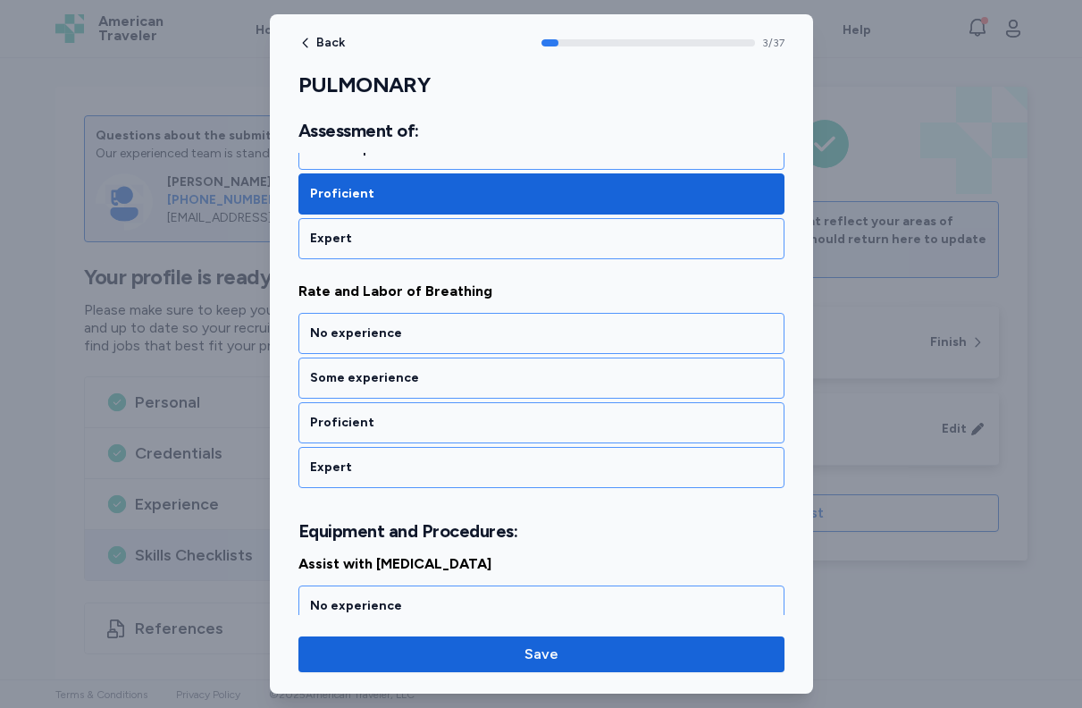
click at [425, 424] on div "Proficient" at bounding box center [541, 423] width 463 height 18
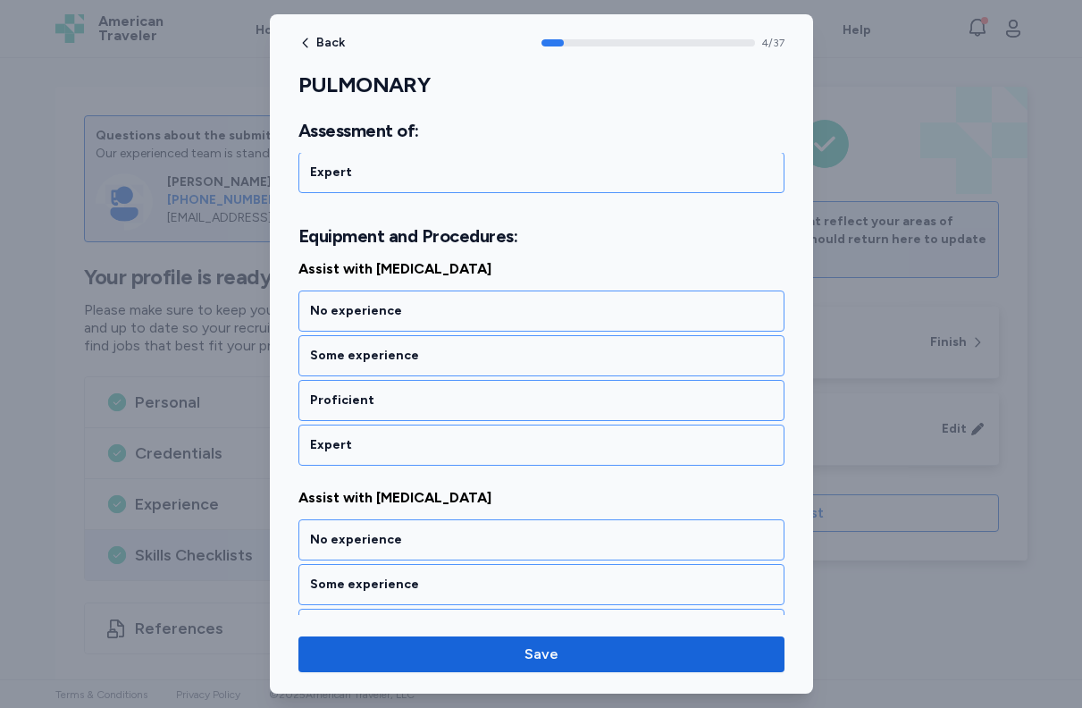
click at [425, 409] on div "Proficient" at bounding box center [541, 400] width 463 height 18
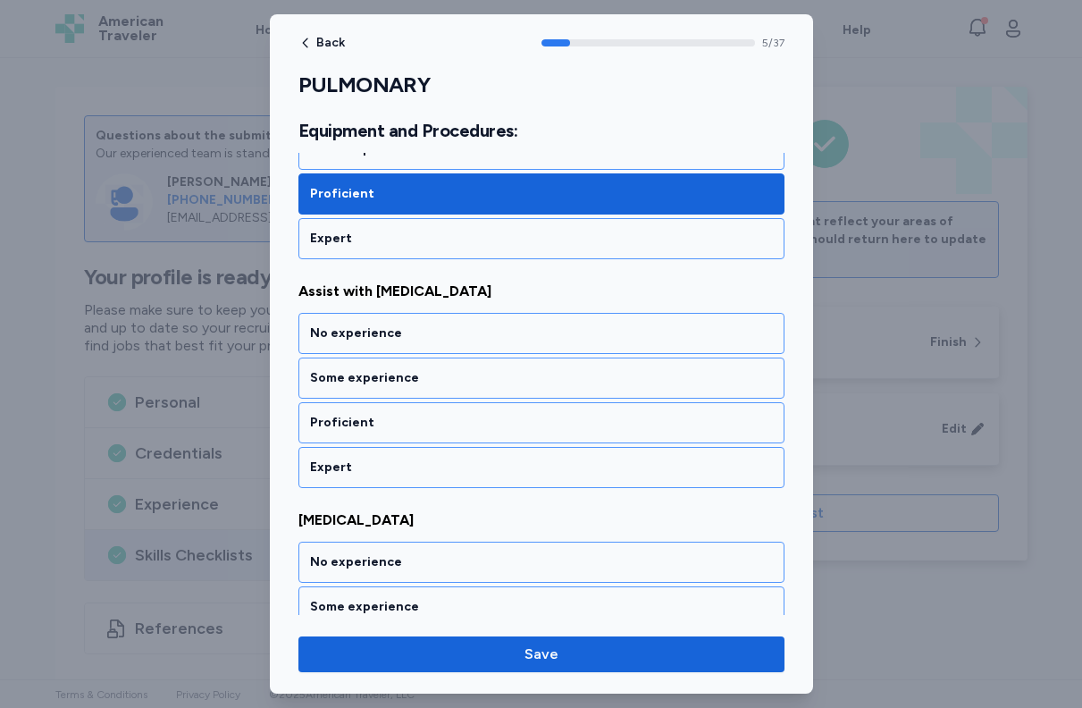
click at [425, 424] on div "Proficient" at bounding box center [541, 423] width 463 height 18
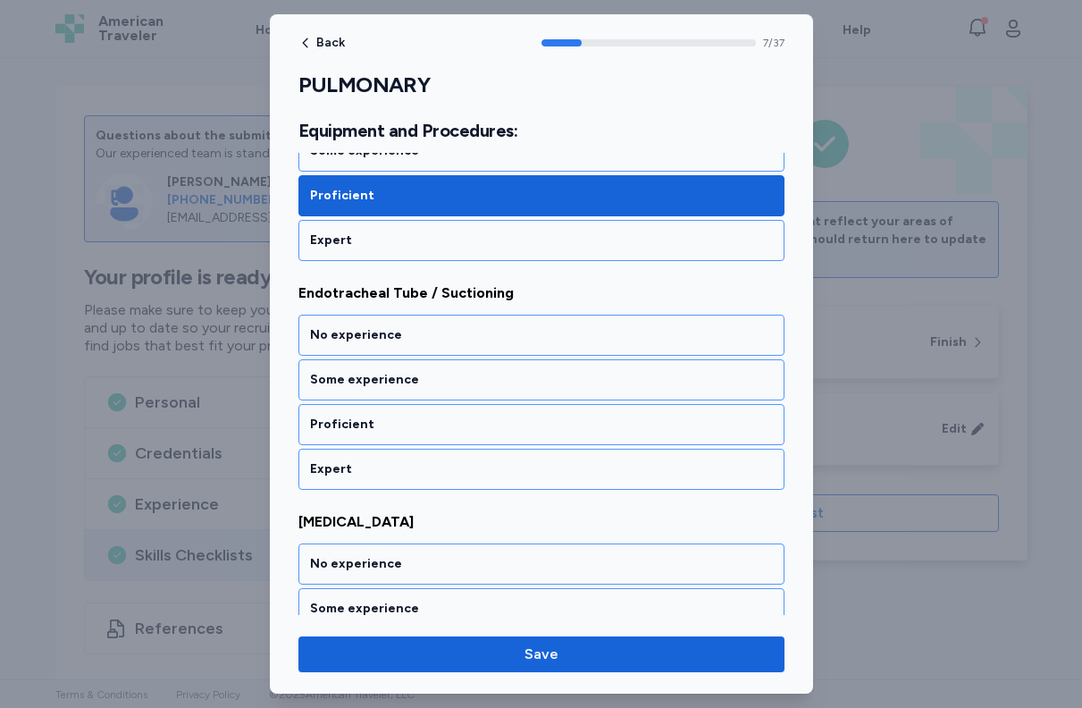
scroll to position [1780, 0]
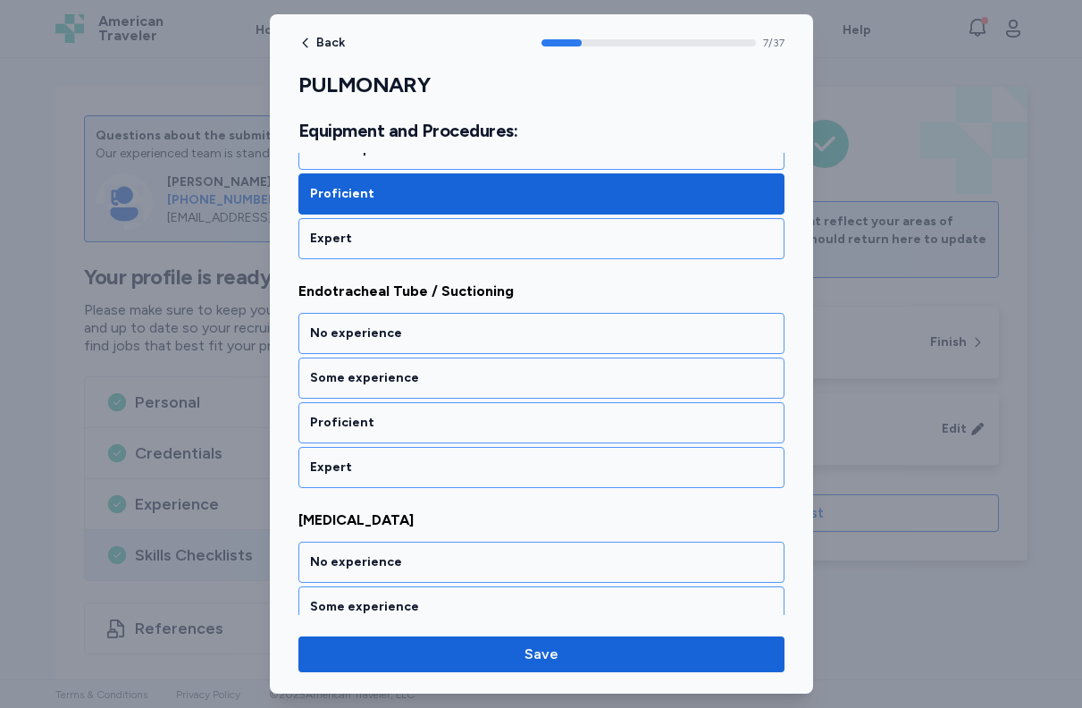
click at [425, 424] on div "Proficient" at bounding box center [541, 423] width 463 height 18
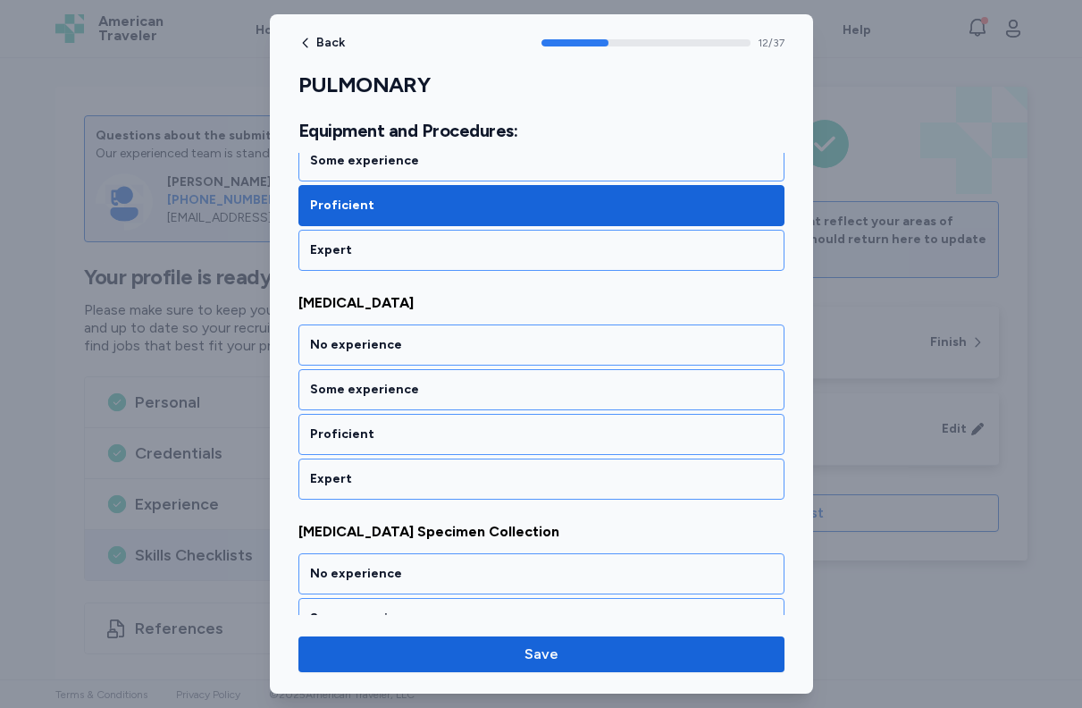
scroll to position [2925, 0]
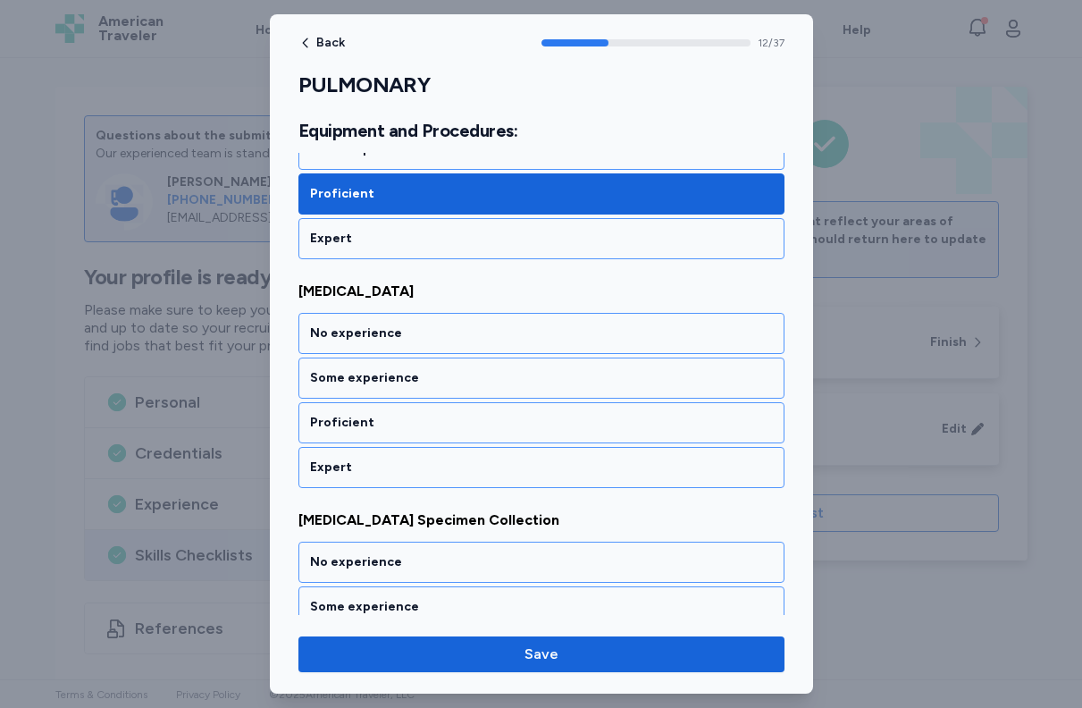
click at [425, 424] on div "Proficient" at bounding box center [541, 423] width 463 height 18
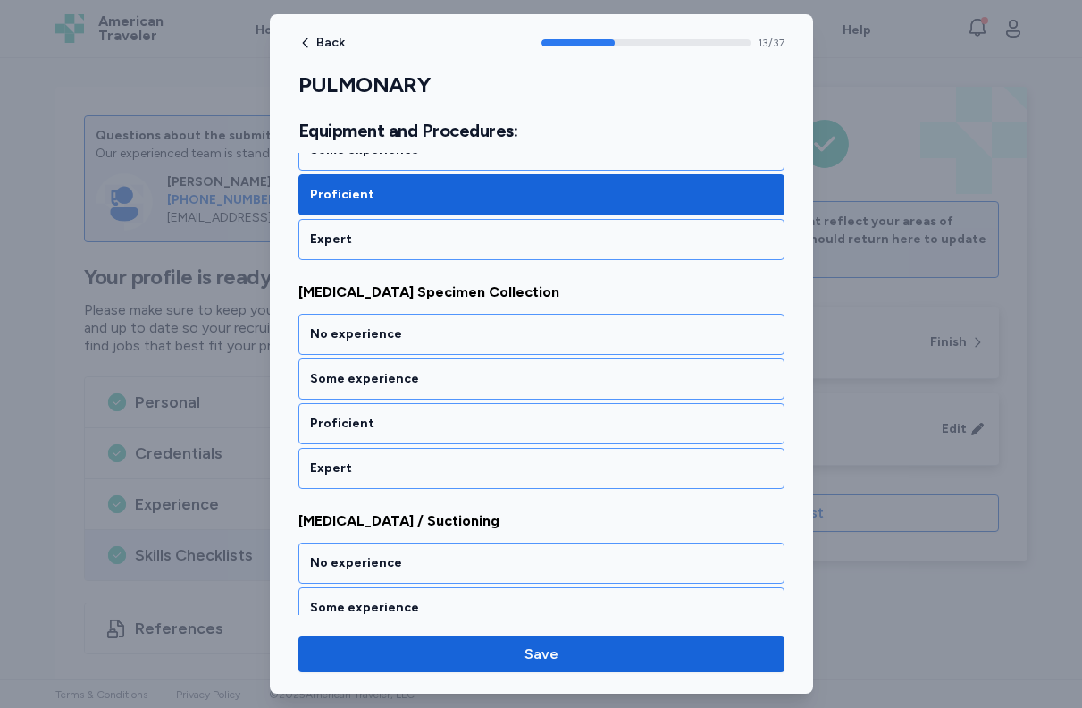
scroll to position [3153, 0]
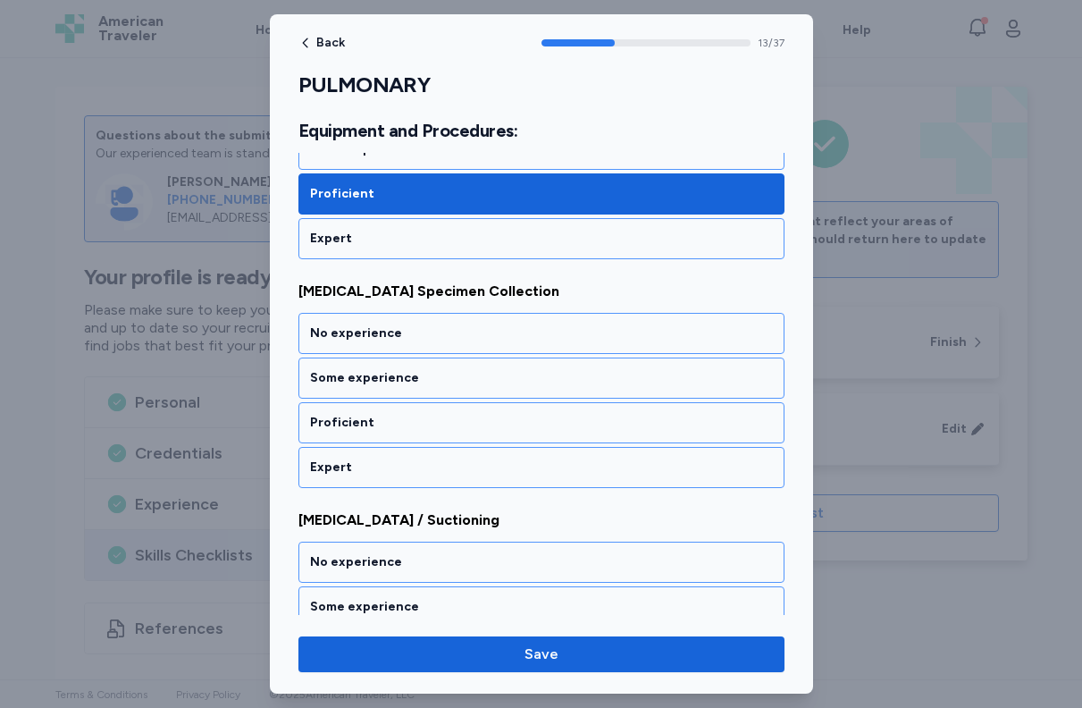
click at [425, 424] on div "Proficient" at bounding box center [541, 423] width 463 height 18
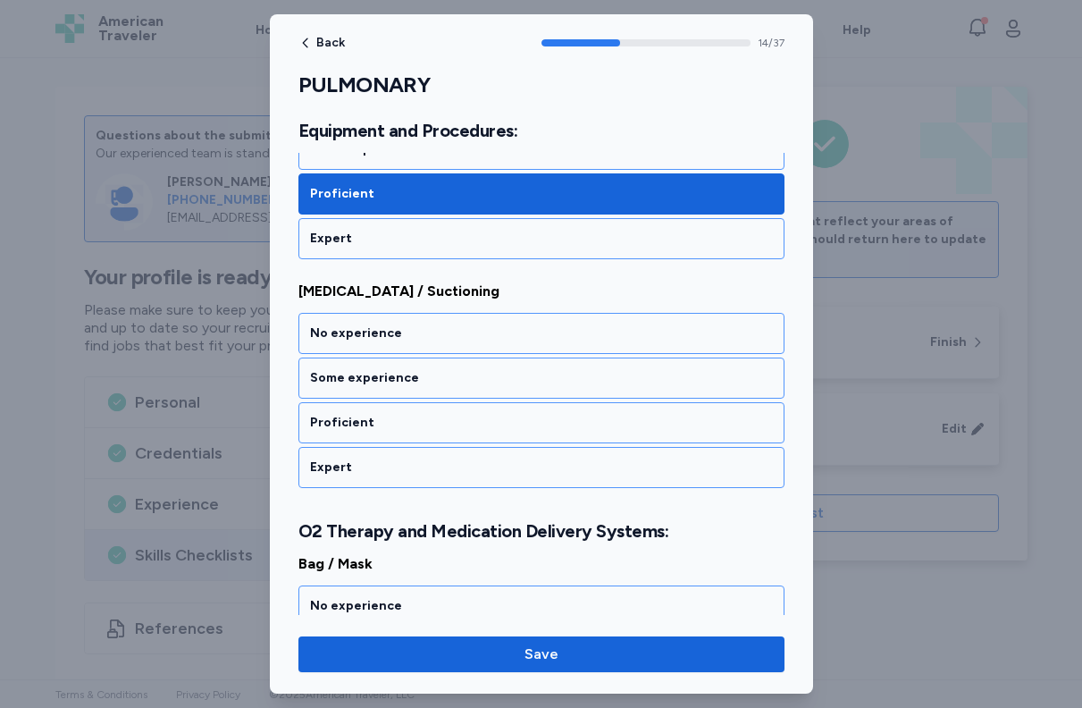
click at [425, 424] on div "Proficient" at bounding box center [541, 423] width 463 height 18
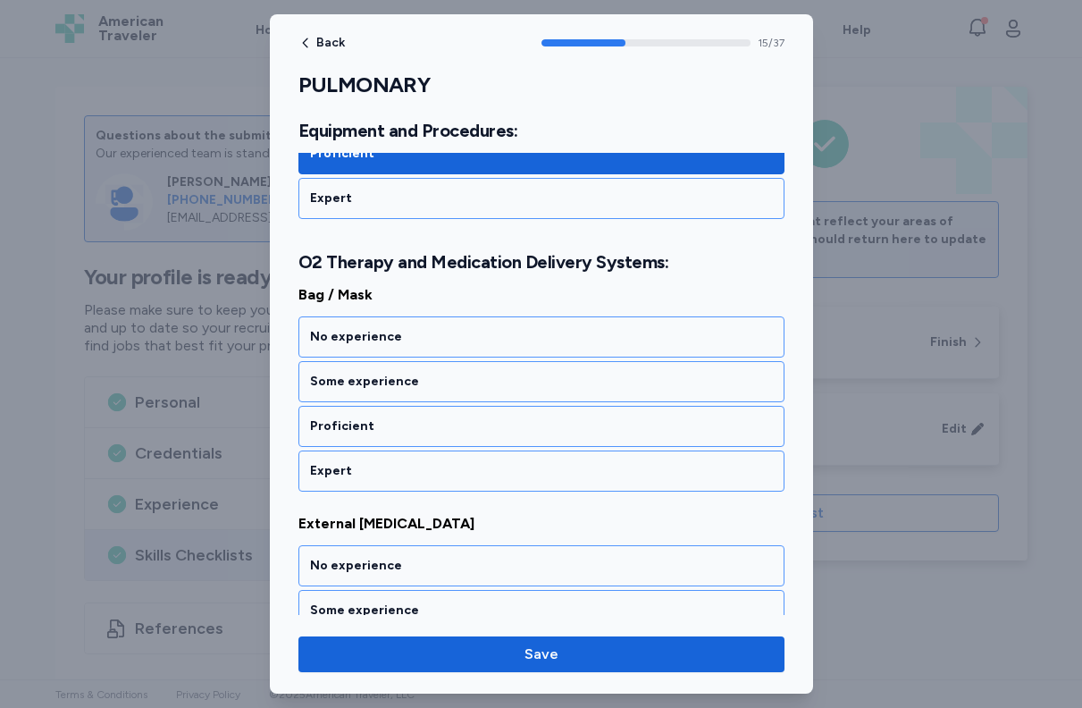
scroll to position [3655, 0]
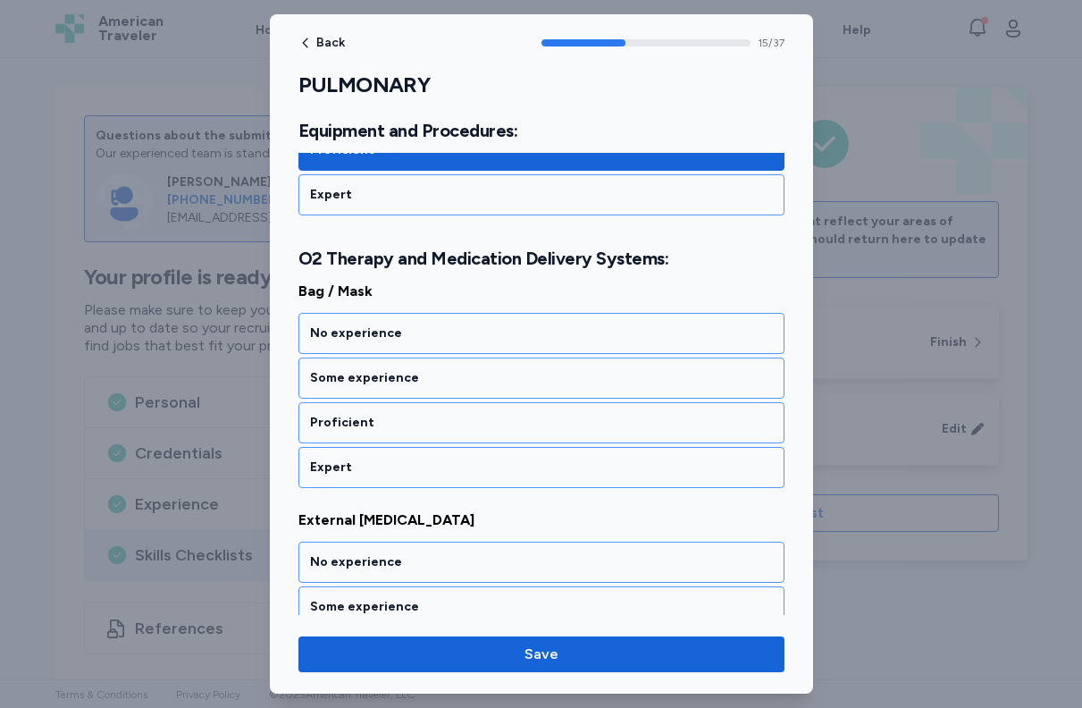
click at [425, 424] on div "Proficient" at bounding box center [541, 423] width 463 height 18
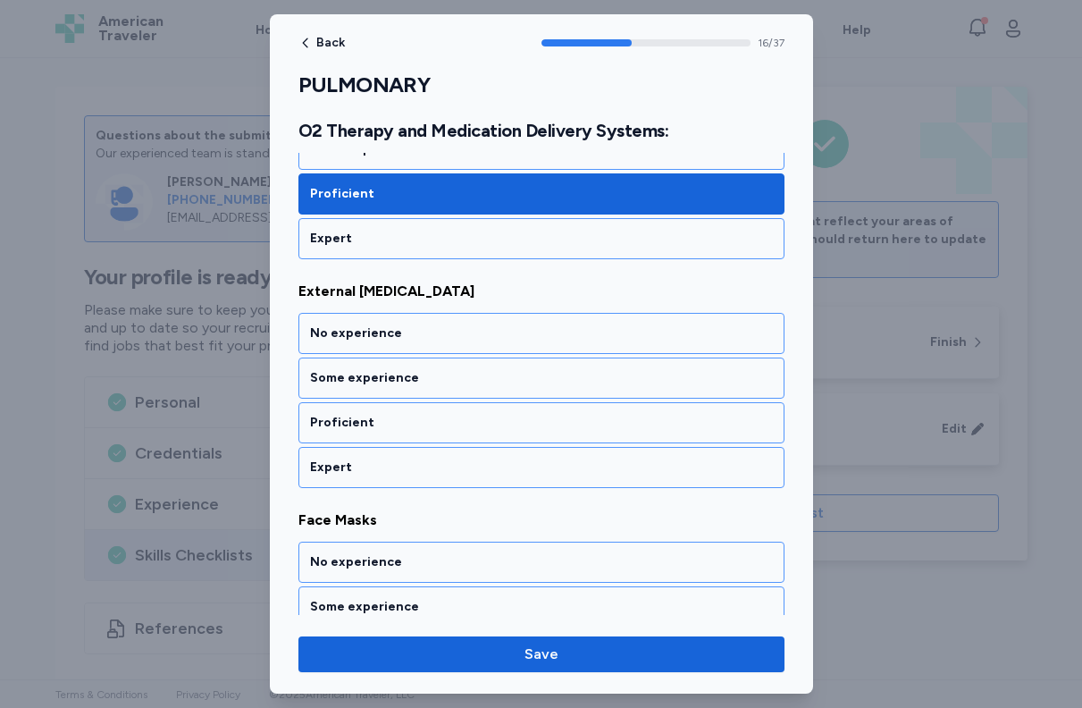
click at [425, 424] on div "Proficient" at bounding box center [541, 423] width 463 height 18
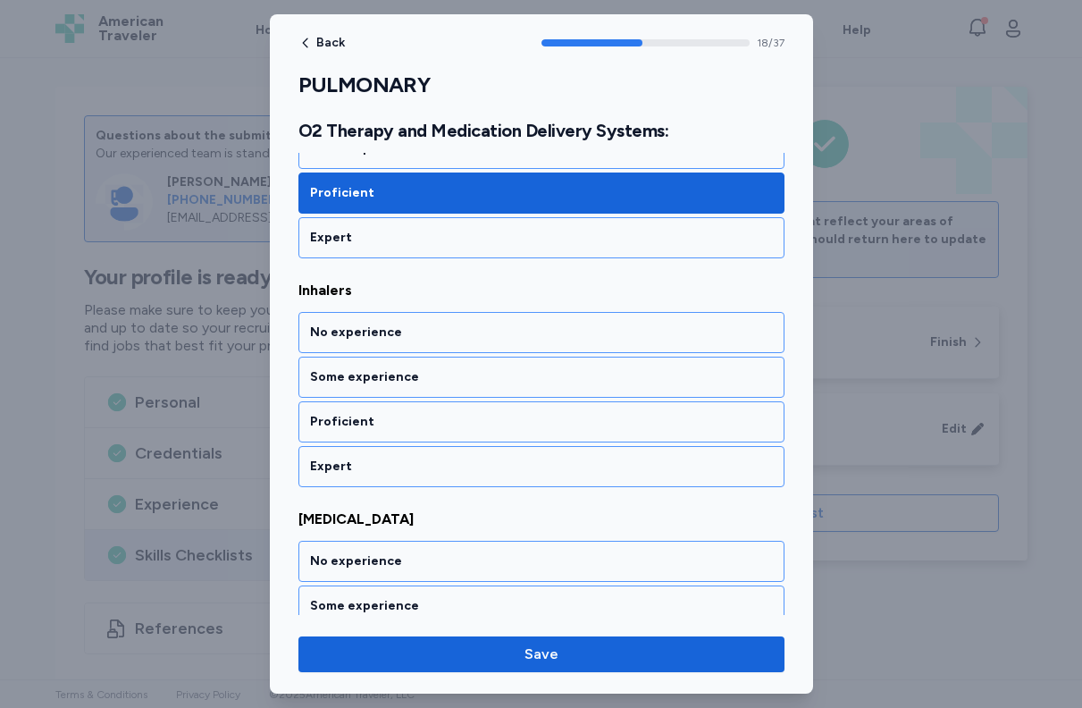
click at [425, 424] on div "Proficient" at bounding box center [541, 422] width 463 height 18
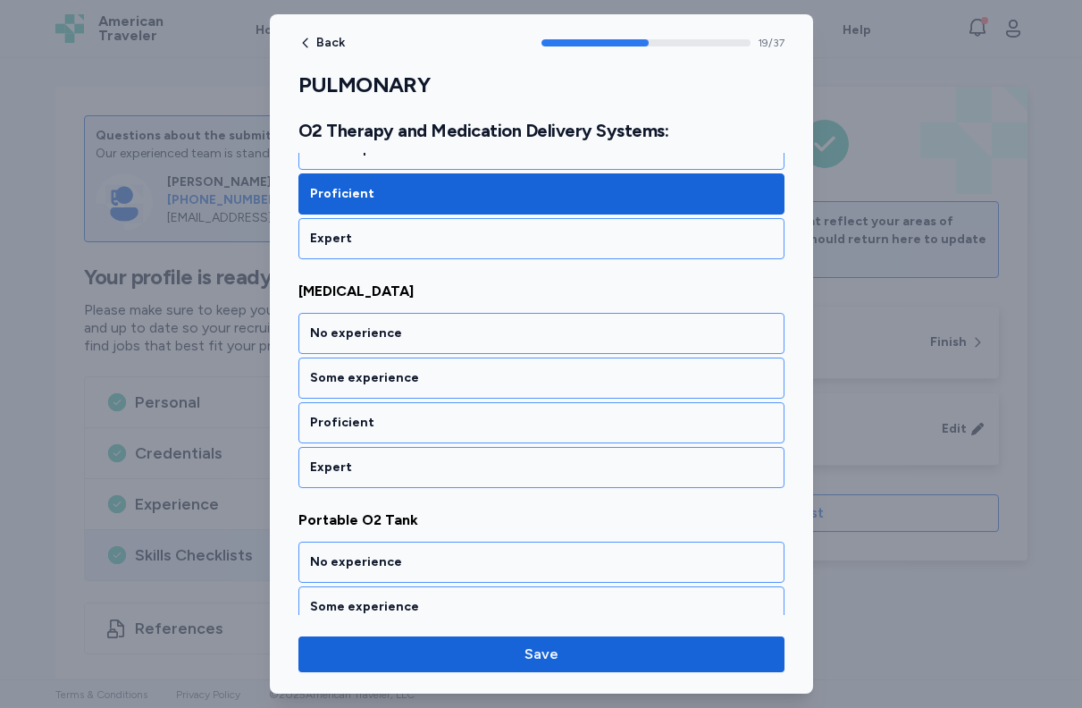
click at [425, 424] on div "Proficient" at bounding box center [541, 423] width 463 height 18
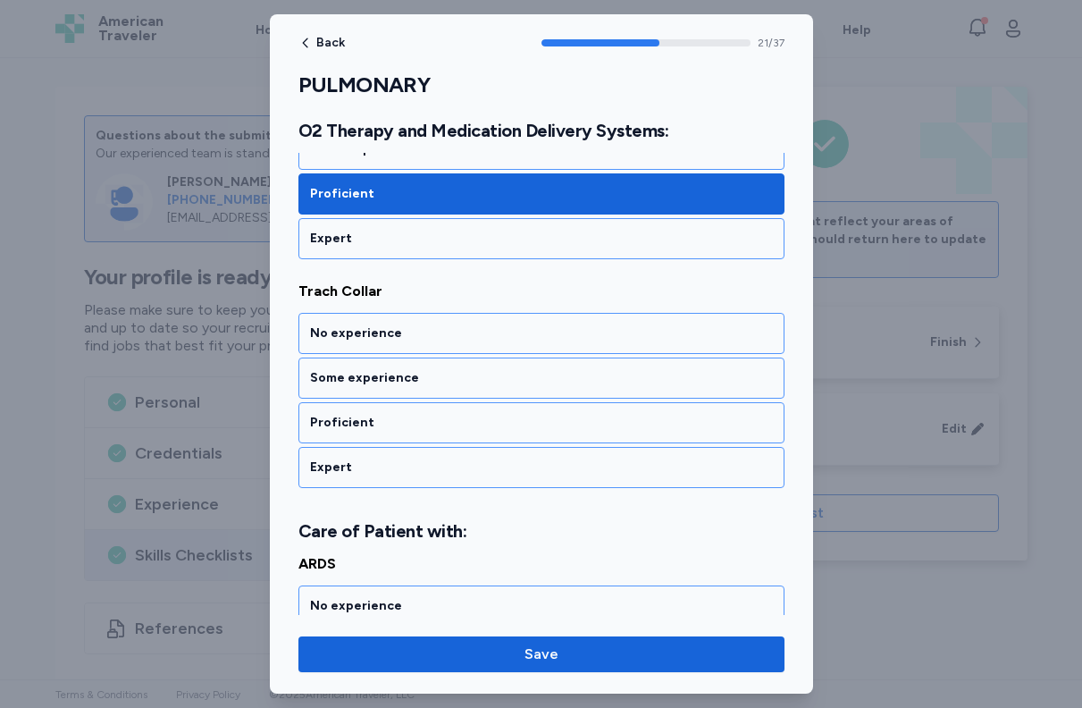
click at [425, 424] on div "Proficient" at bounding box center [541, 423] width 463 height 18
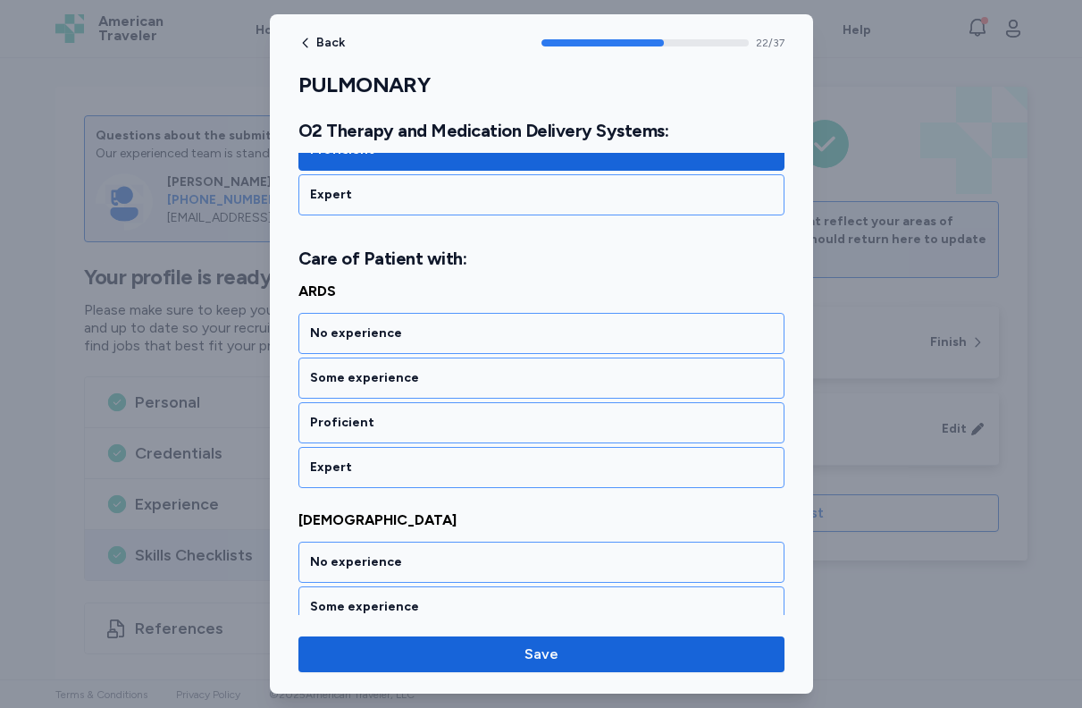
click at [425, 424] on div "Proficient" at bounding box center [541, 423] width 463 height 18
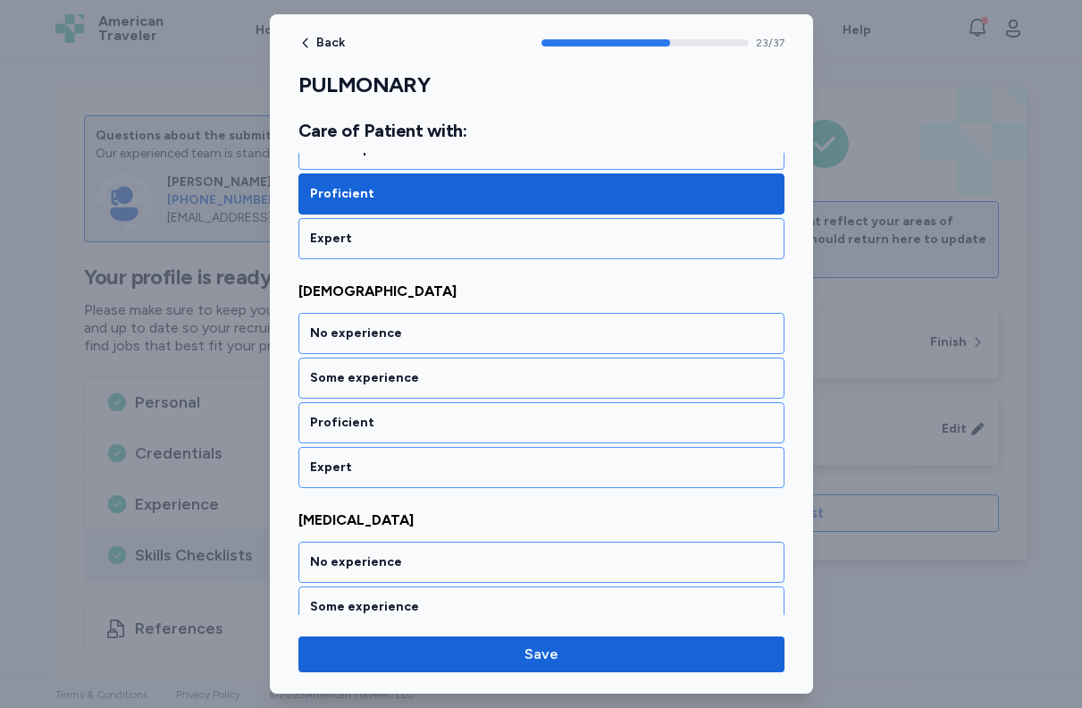
click at [425, 424] on div "Proficient" at bounding box center [541, 423] width 463 height 18
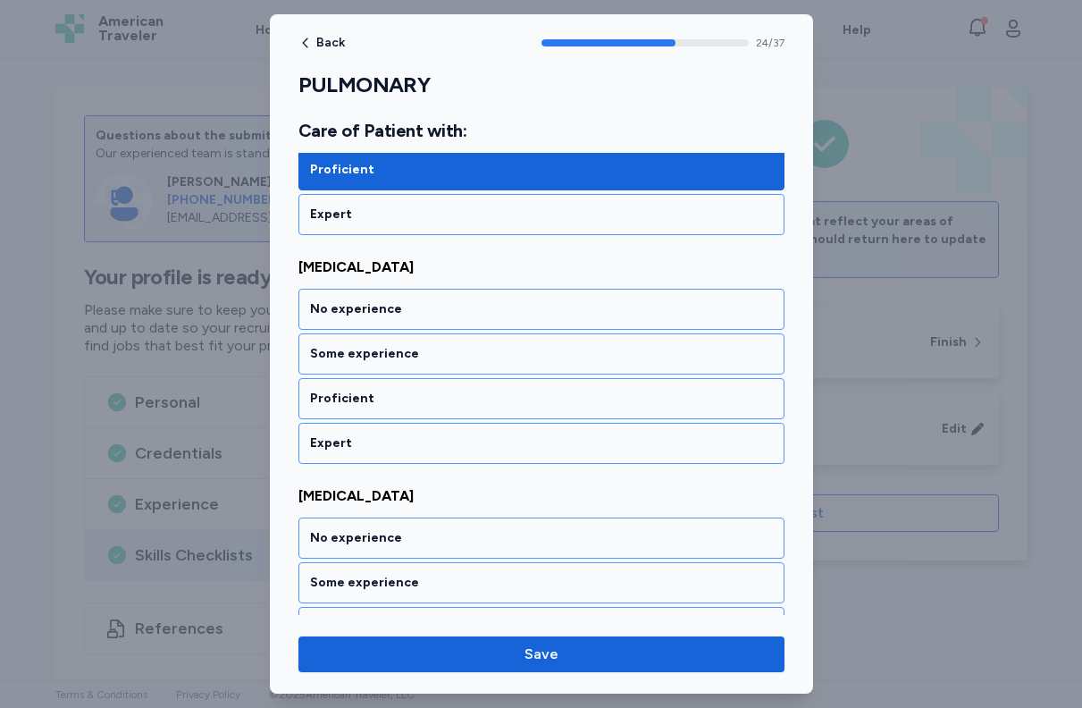
click at [425, 408] on div "Proficient" at bounding box center [541, 399] width 463 height 18
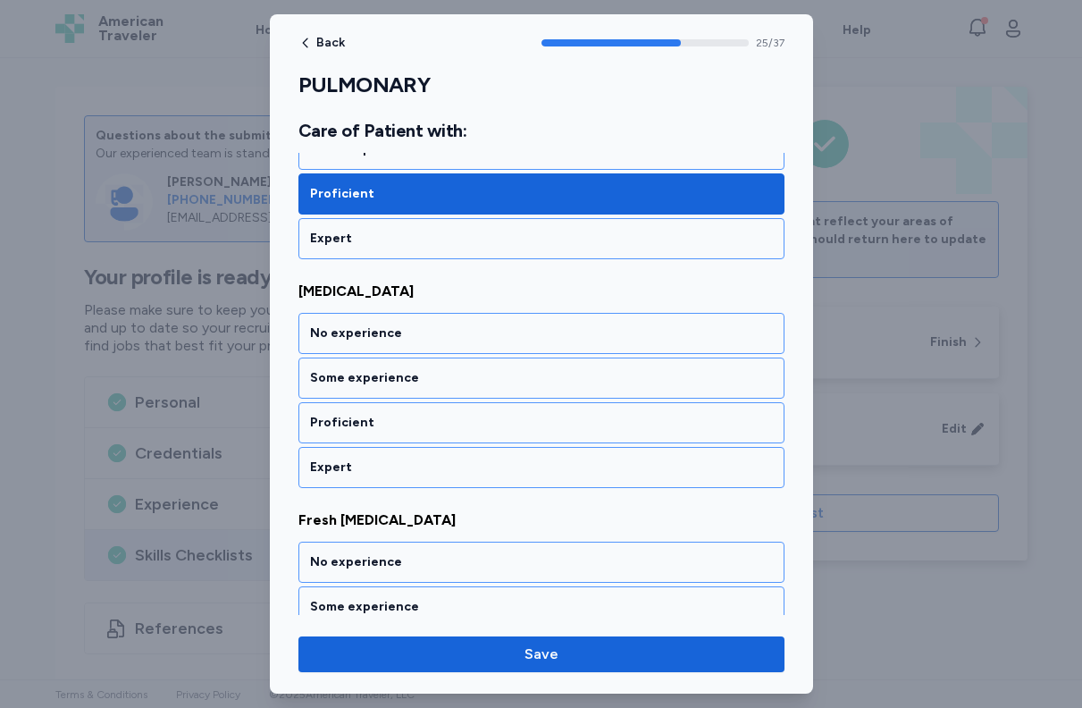
click at [425, 424] on div "Proficient" at bounding box center [541, 423] width 463 height 18
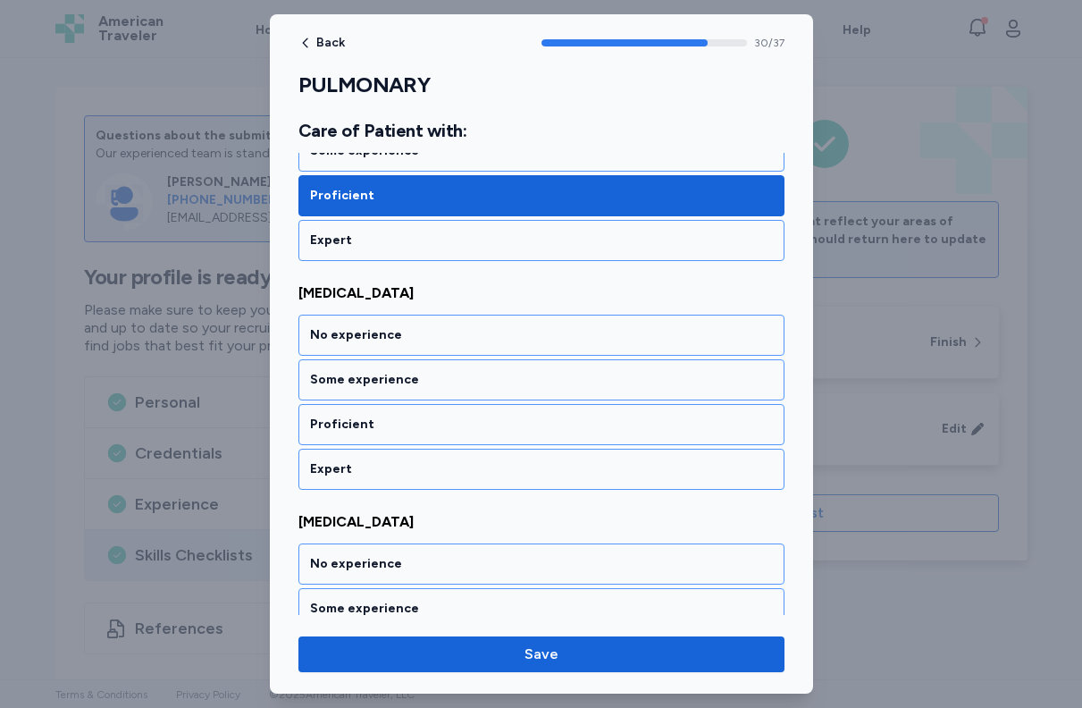
click at [425, 424] on div "Proficient" at bounding box center [541, 425] width 463 height 18
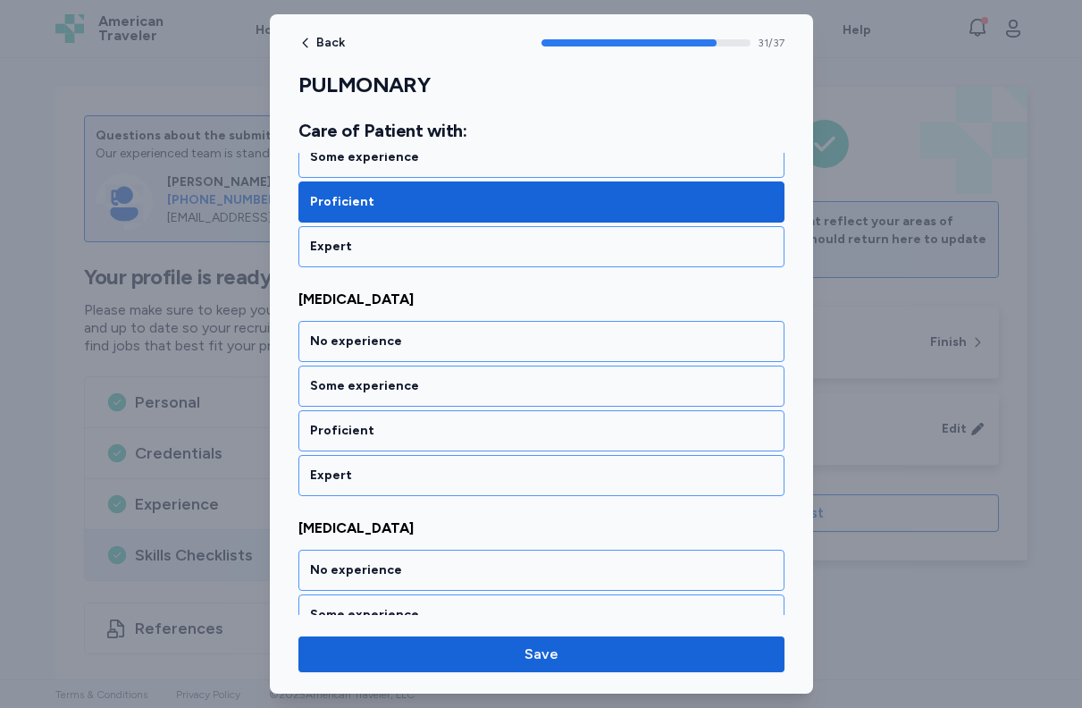
click at [425, 424] on div "Proficient" at bounding box center [541, 431] width 463 height 18
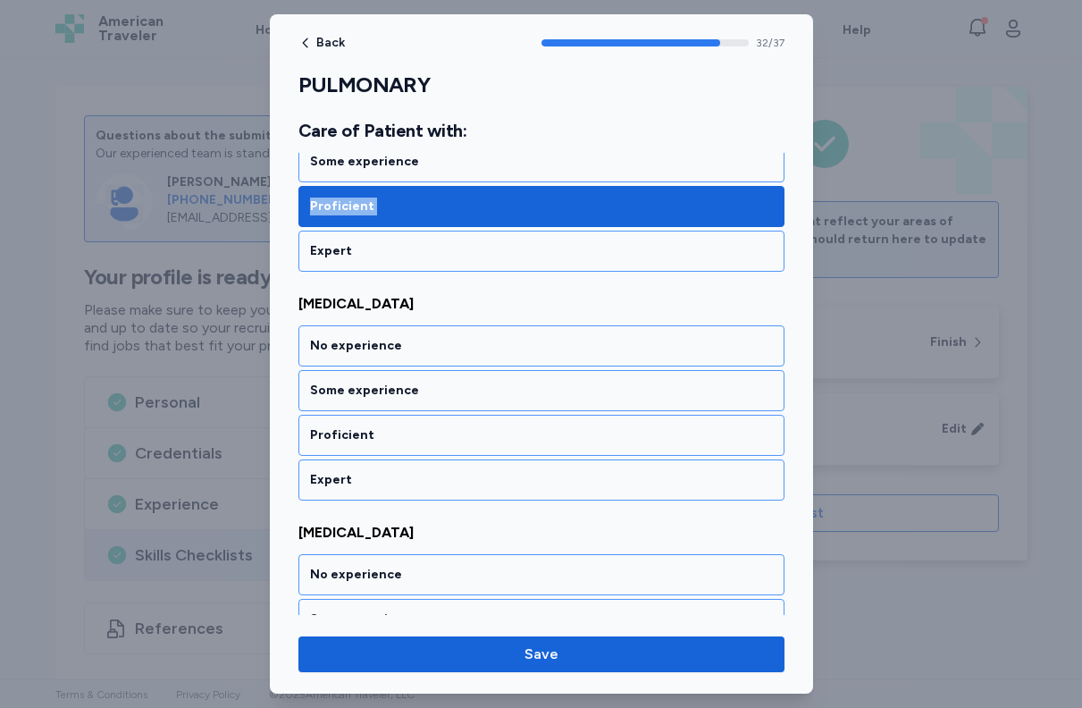
click at [425, 426] on div "Proficient" at bounding box center [541, 435] width 463 height 18
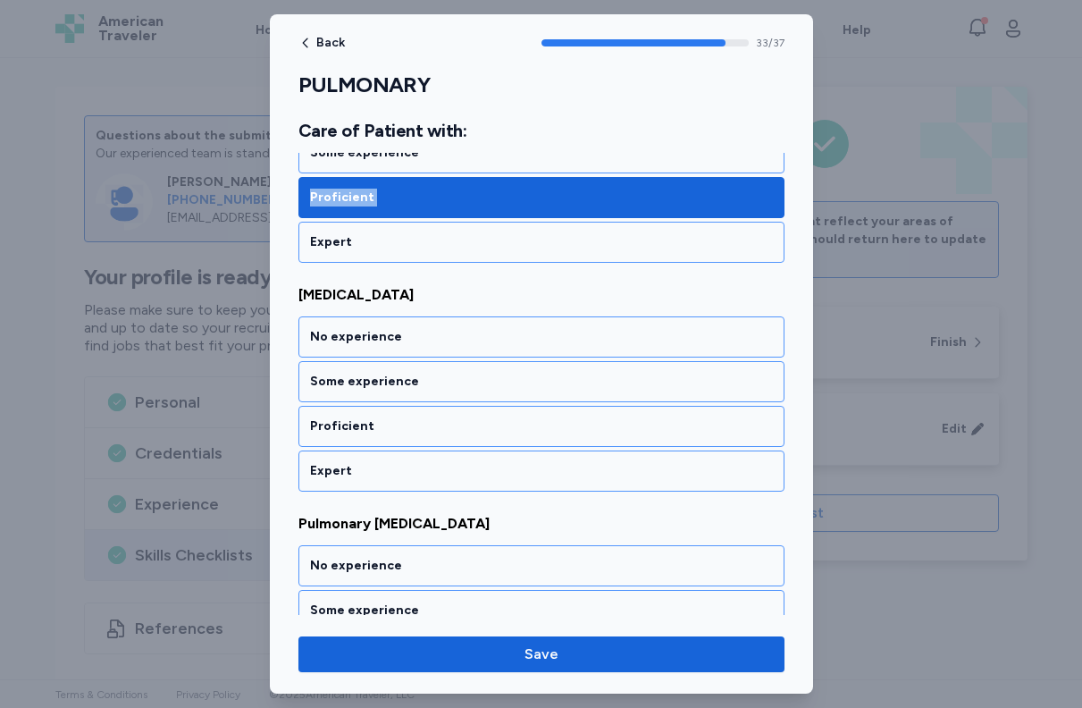
click at [425, 424] on div "Proficient" at bounding box center [541, 426] width 463 height 18
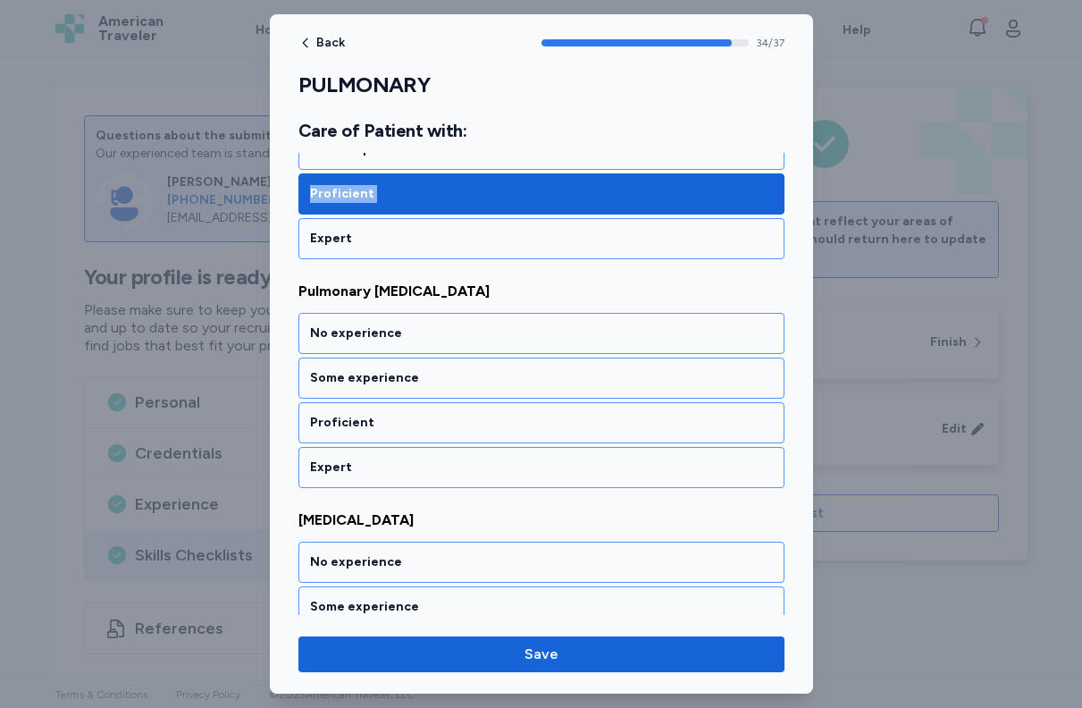
click at [425, 424] on div "Proficient" at bounding box center [541, 423] width 463 height 18
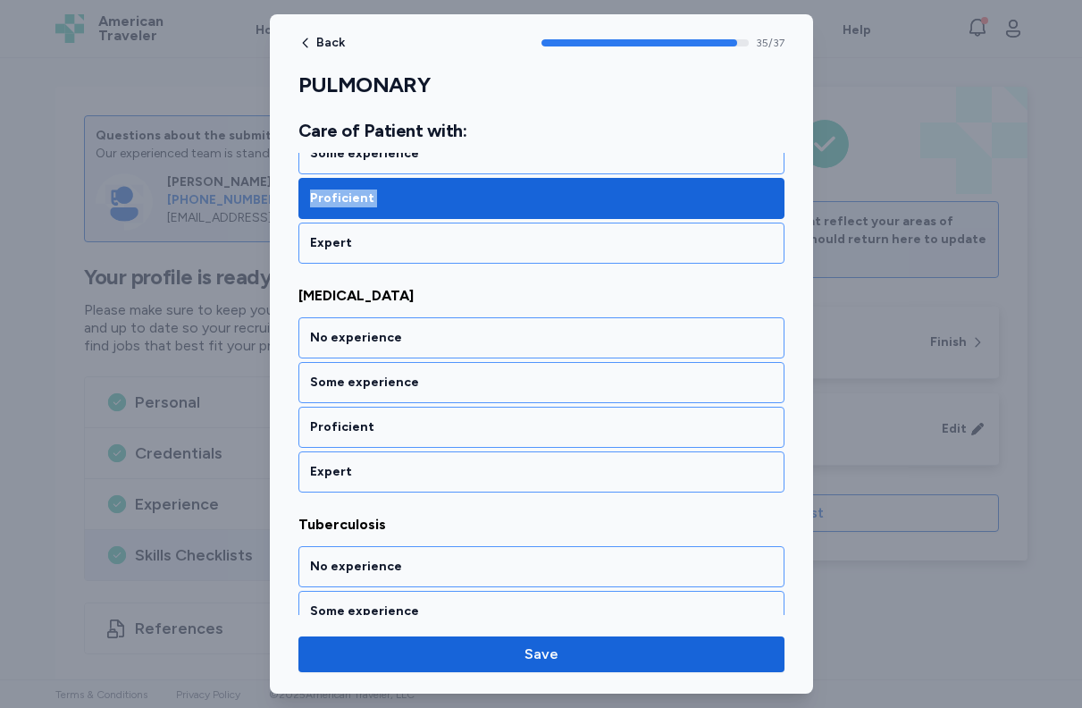
click at [425, 424] on div "Proficient" at bounding box center [541, 427] width 463 height 18
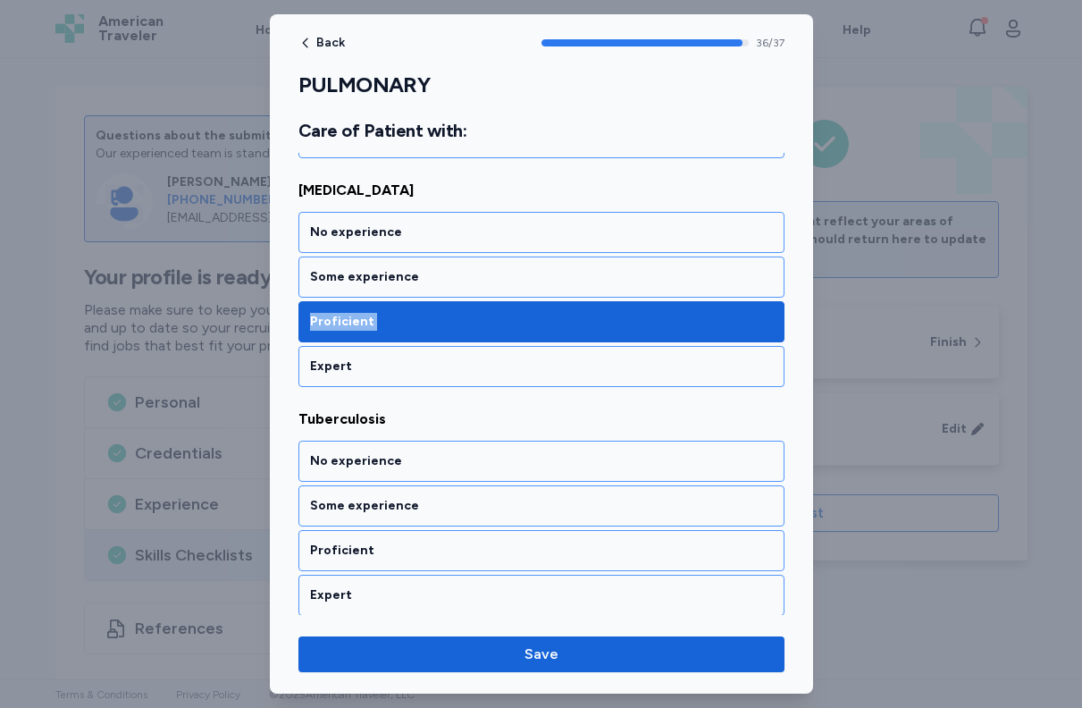
scroll to position [8380, 0]
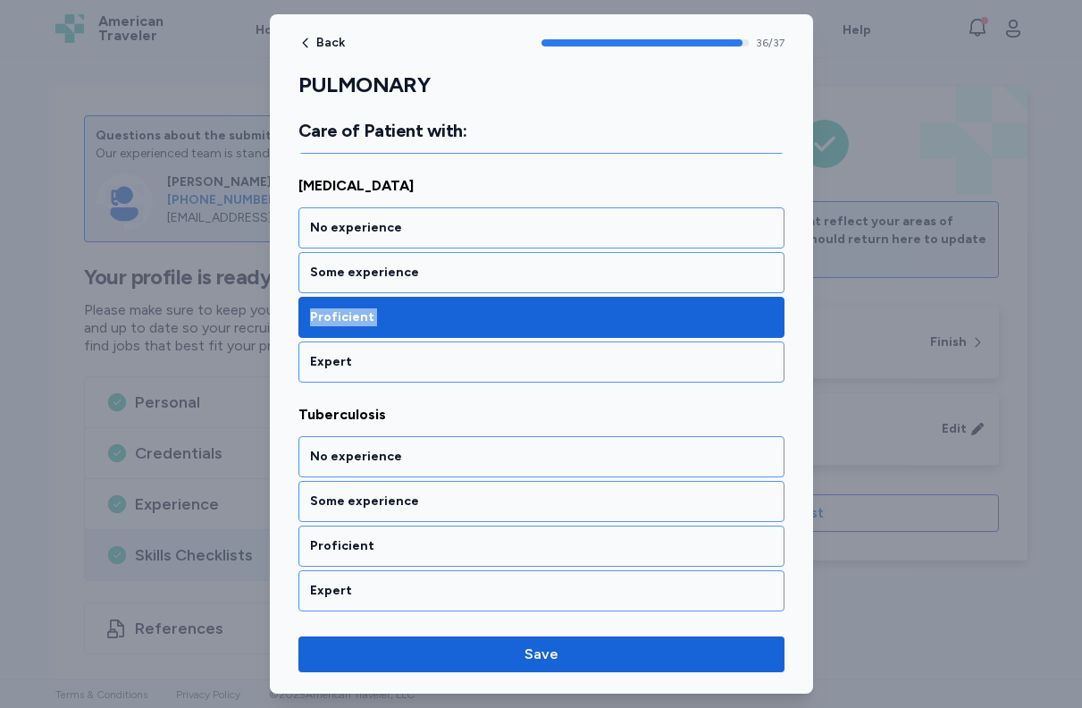
click at [425, 424] on span "Tuberculosis" at bounding box center [542, 414] width 486 height 21
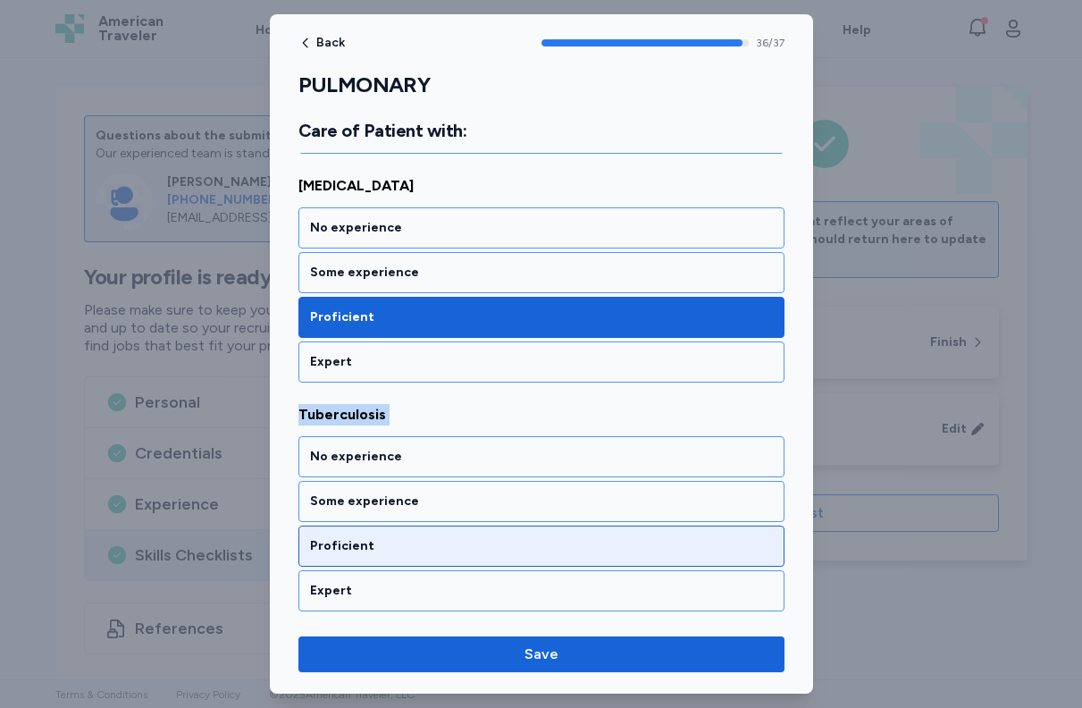
click at [417, 543] on div "Proficient" at bounding box center [541, 546] width 463 height 18
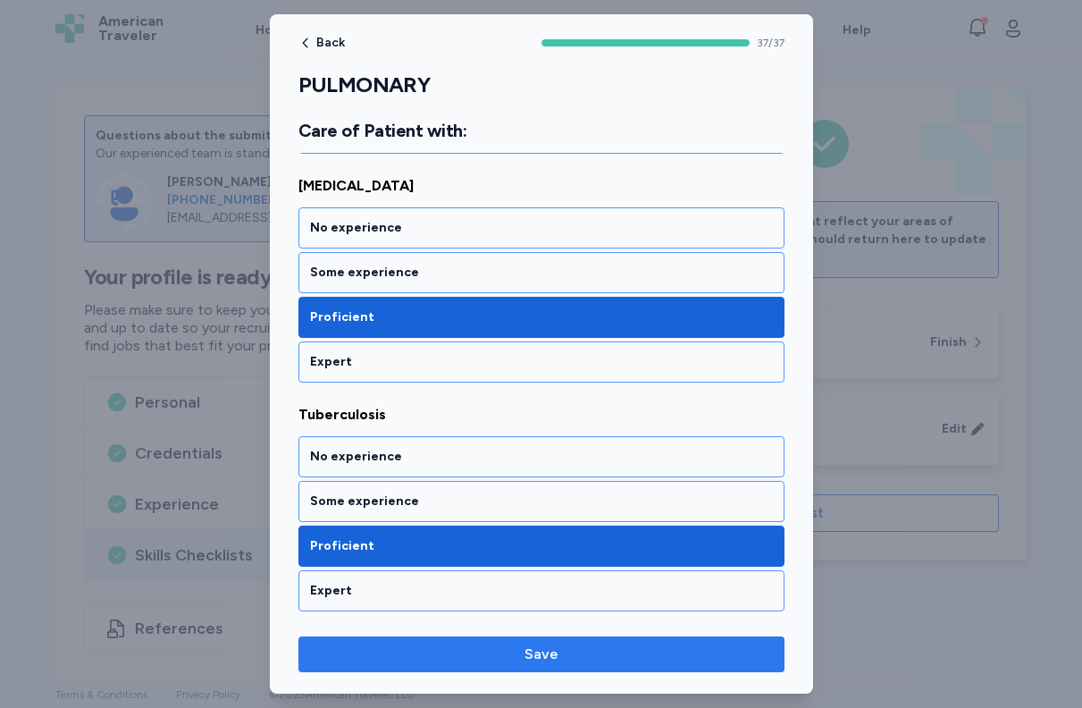
click at [553, 649] on span "Save" at bounding box center [542, 654] width 34 height 21
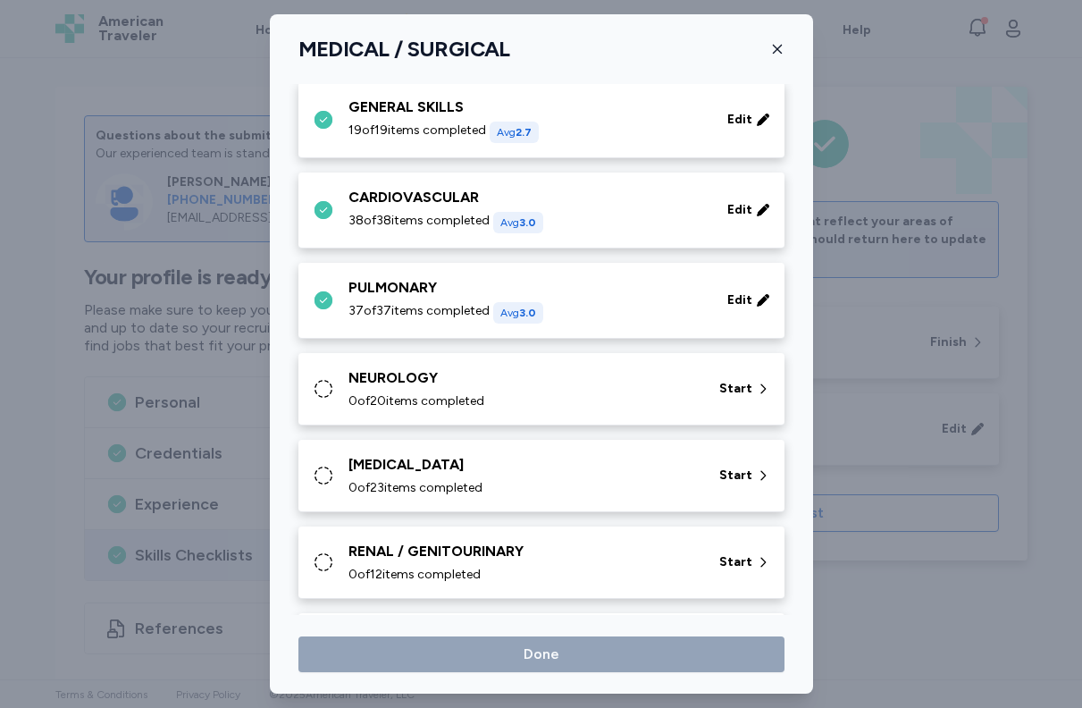
scroll to position [114, 0]
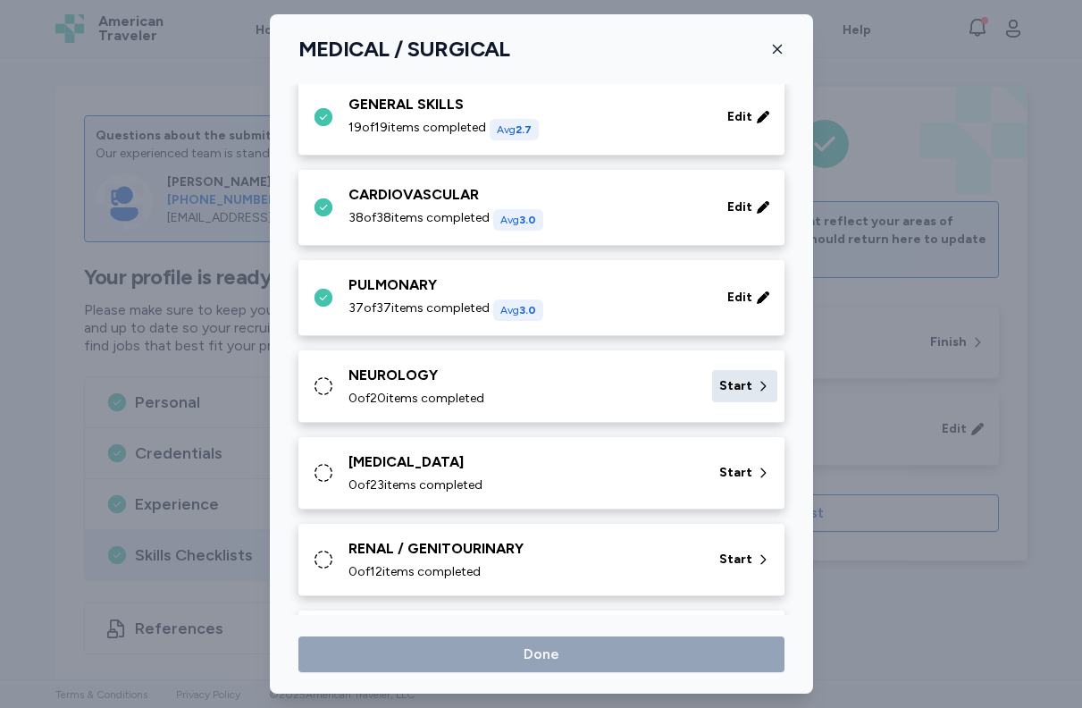
click at [720, 381] on span "Start" at bounding box center [736, 386] width 33 height 18
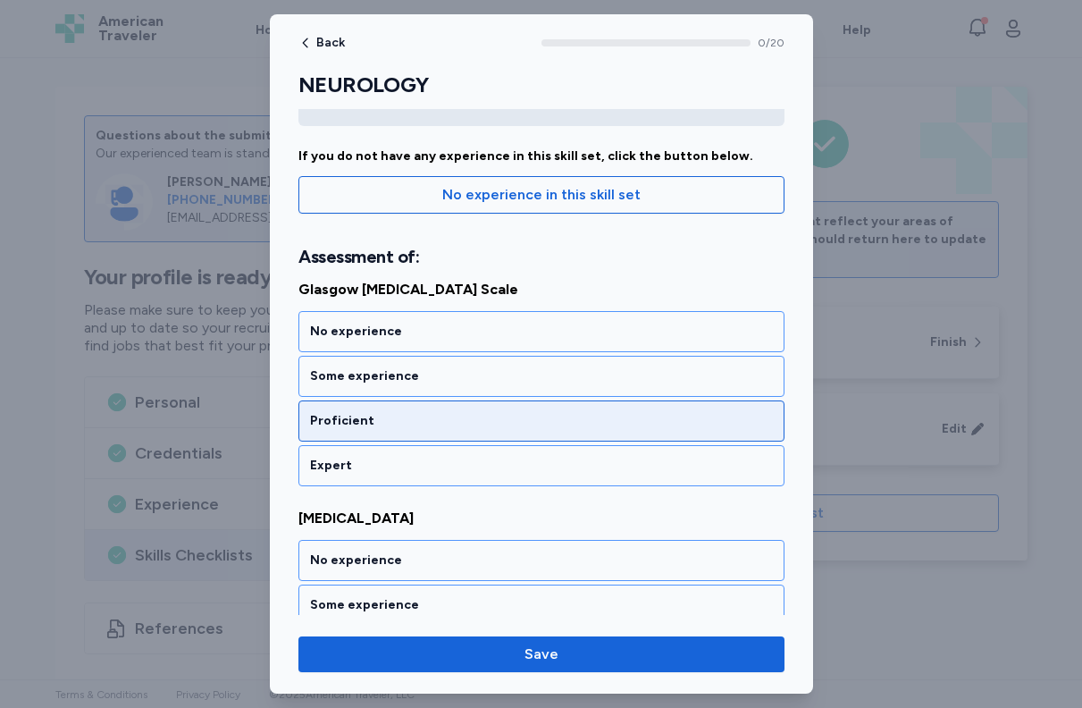
click at [539, 417] on div "Proficient" at bounding box center [541, 421] width 463 height 18
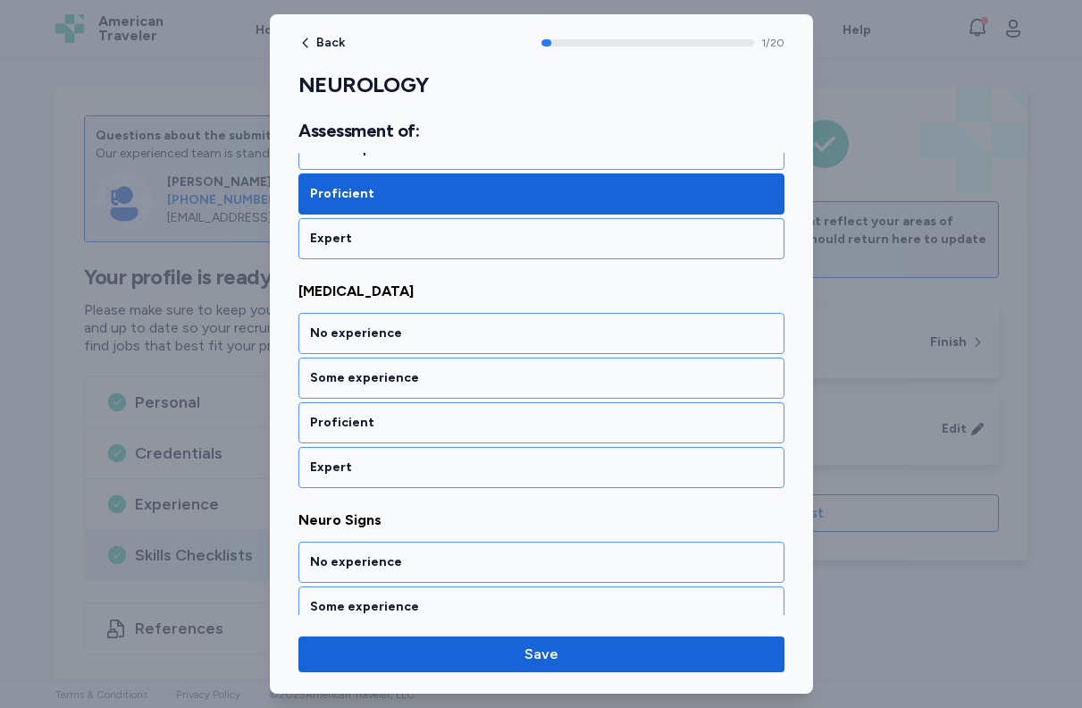
click at [539, 417] on div "Proficient" at bounding box center [541, 423] width 463 height 18
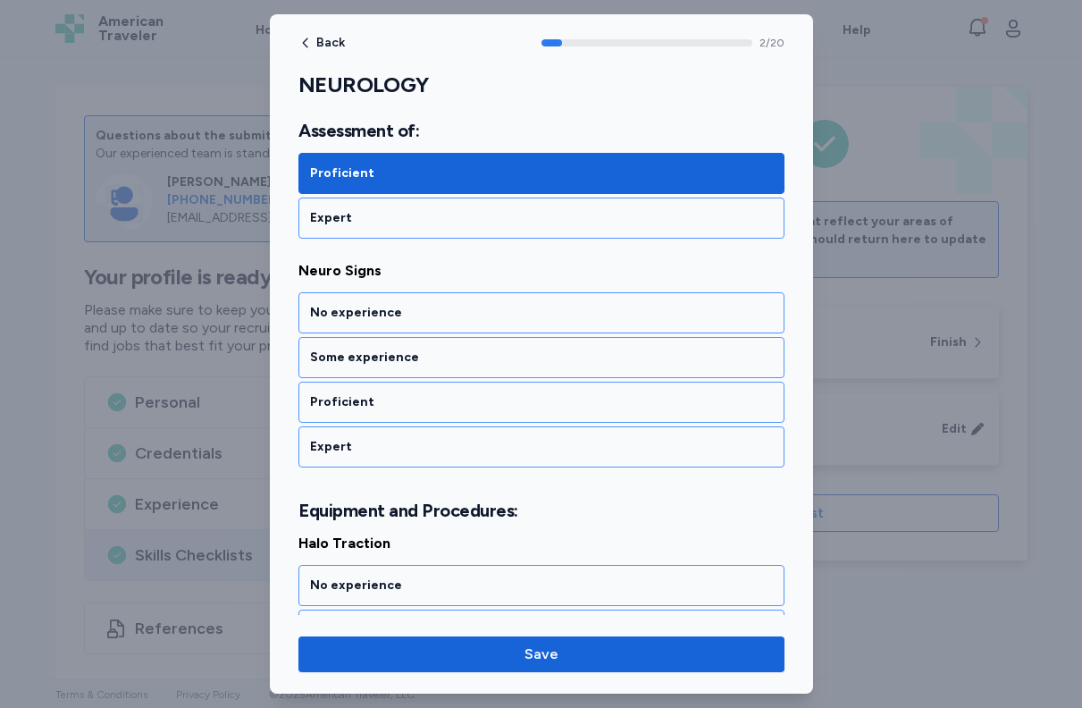
click at [539, 411] on div "Proficient" at bounding box center [541, 402] width 463 height 18
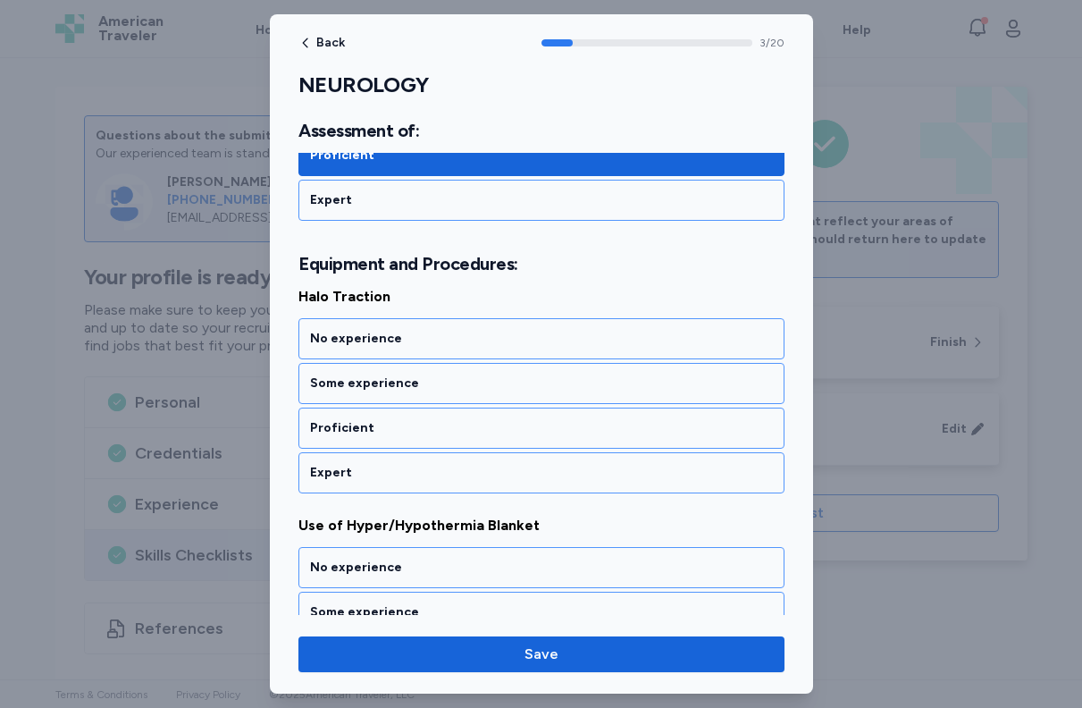
scroll to position [865, 0]
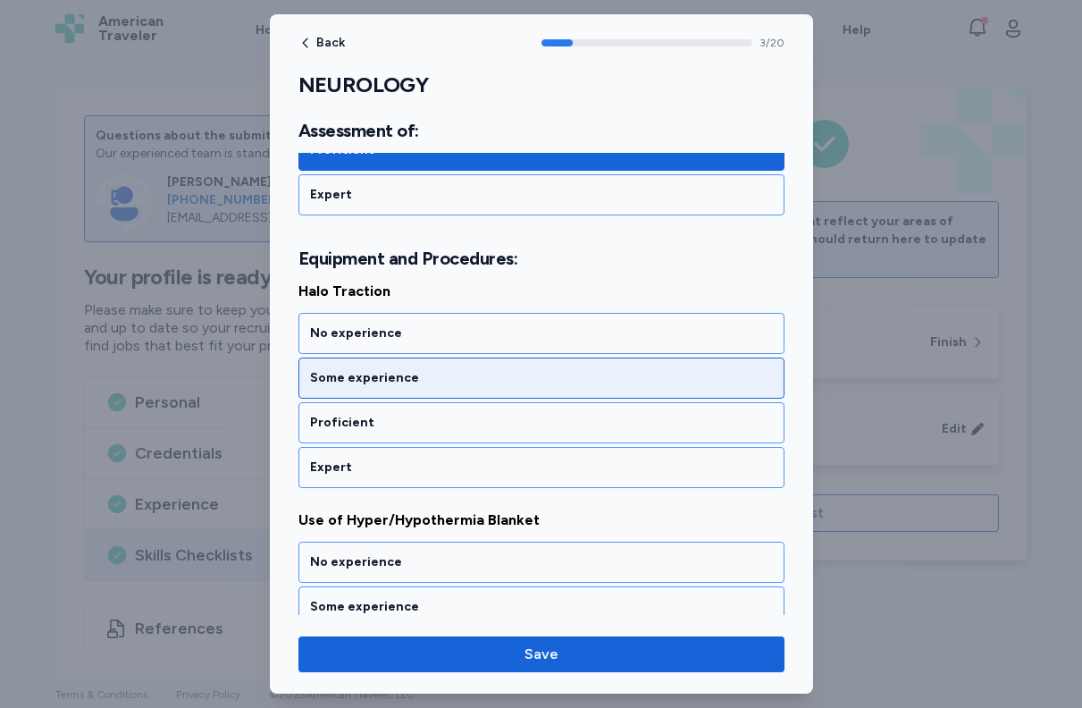
click at [536, 383] on div "Some experience" at bounding box center [541, 378] width 463 height 18
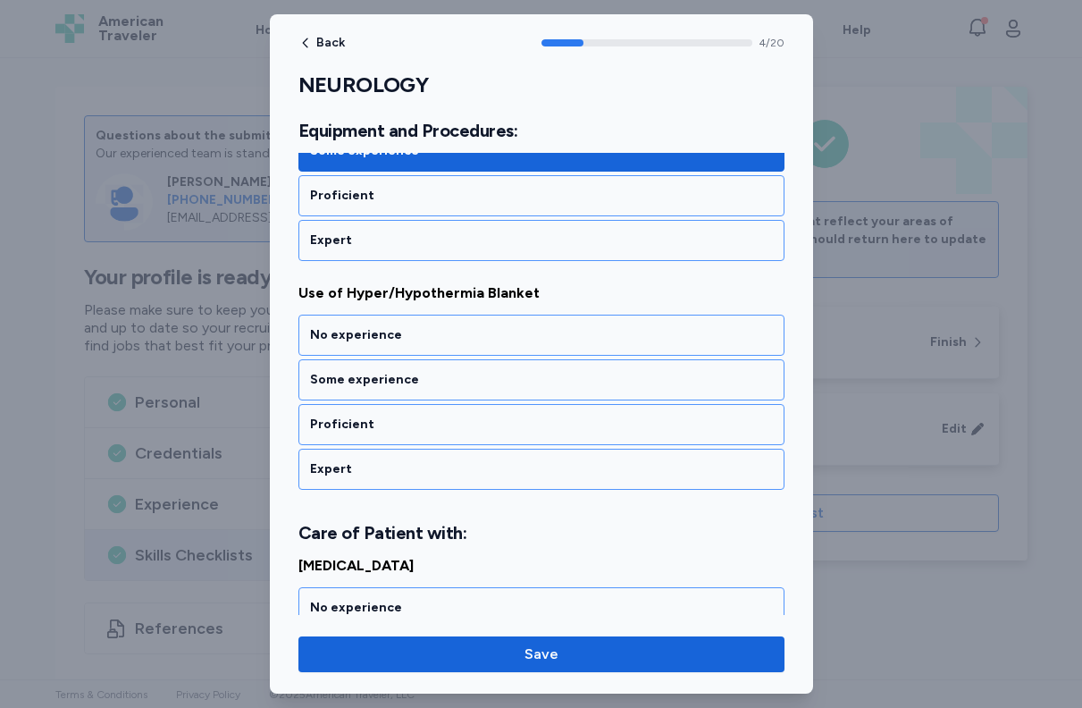
scroll to position [1094, 0]
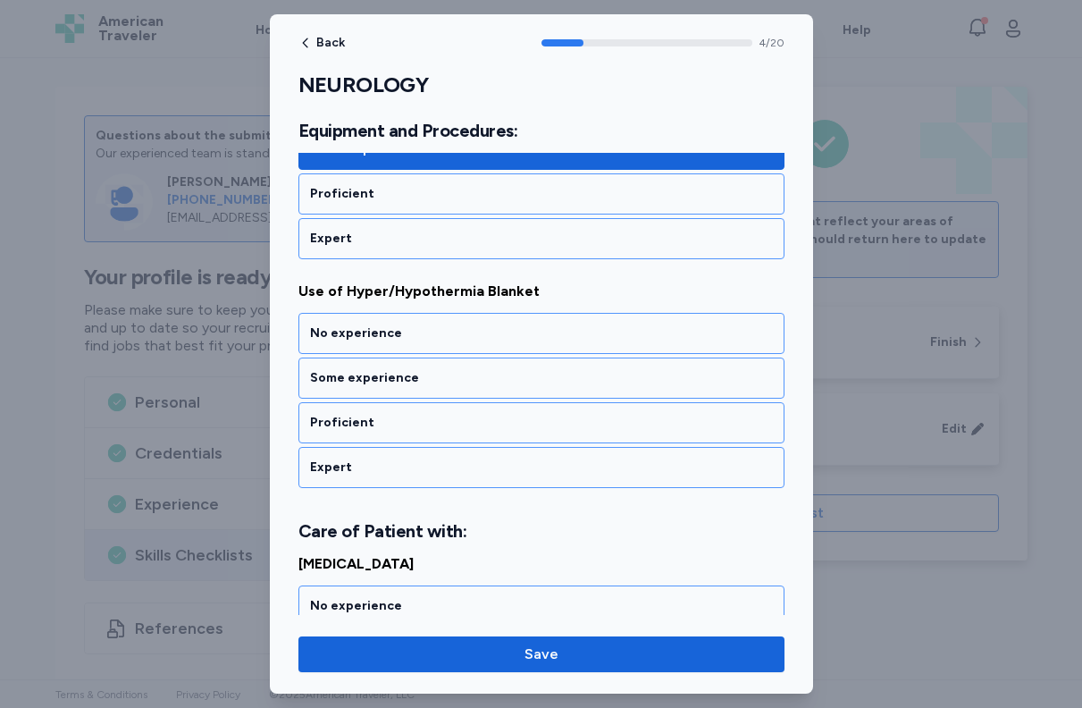
click at [536, 383] on div "Some experience" at bounding box center [541, 378] width 463 height 18
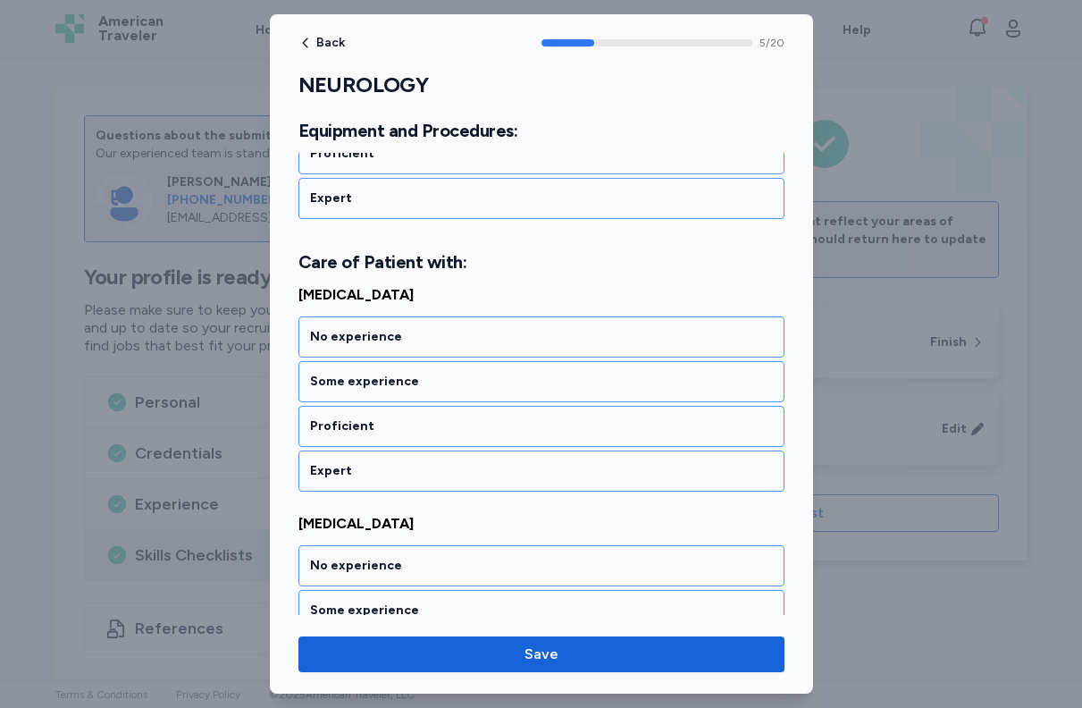
scroll to position [1367, 0]
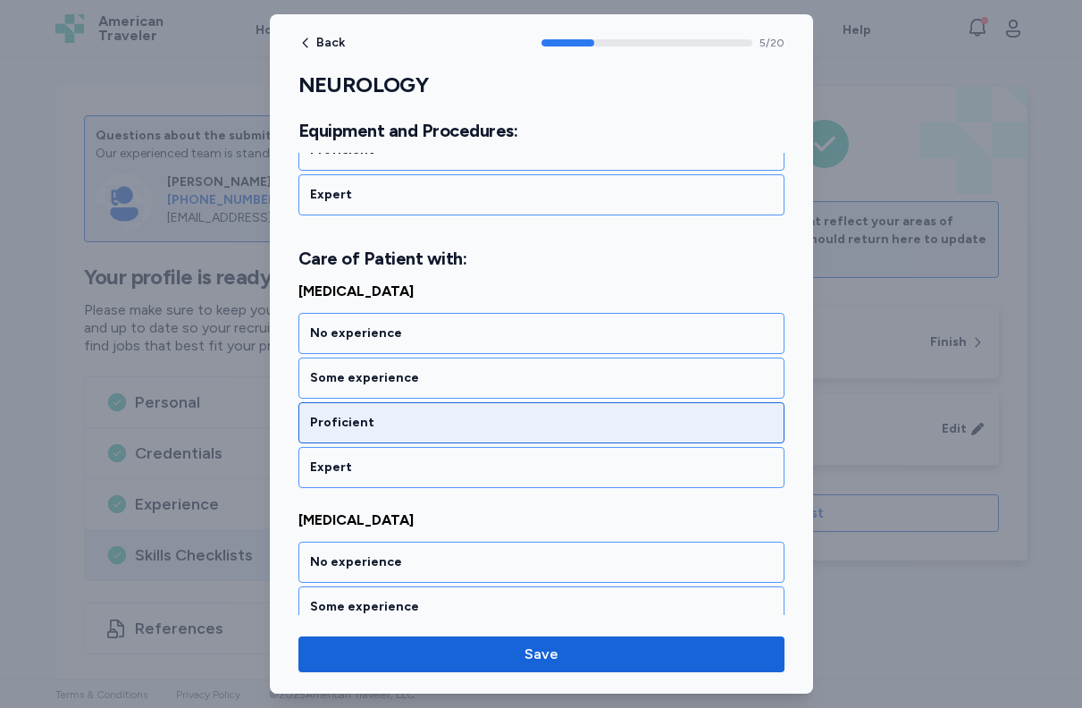
click at [506, 408] on div "Proficient" at bounding box center [542, 422] width 486 height 41
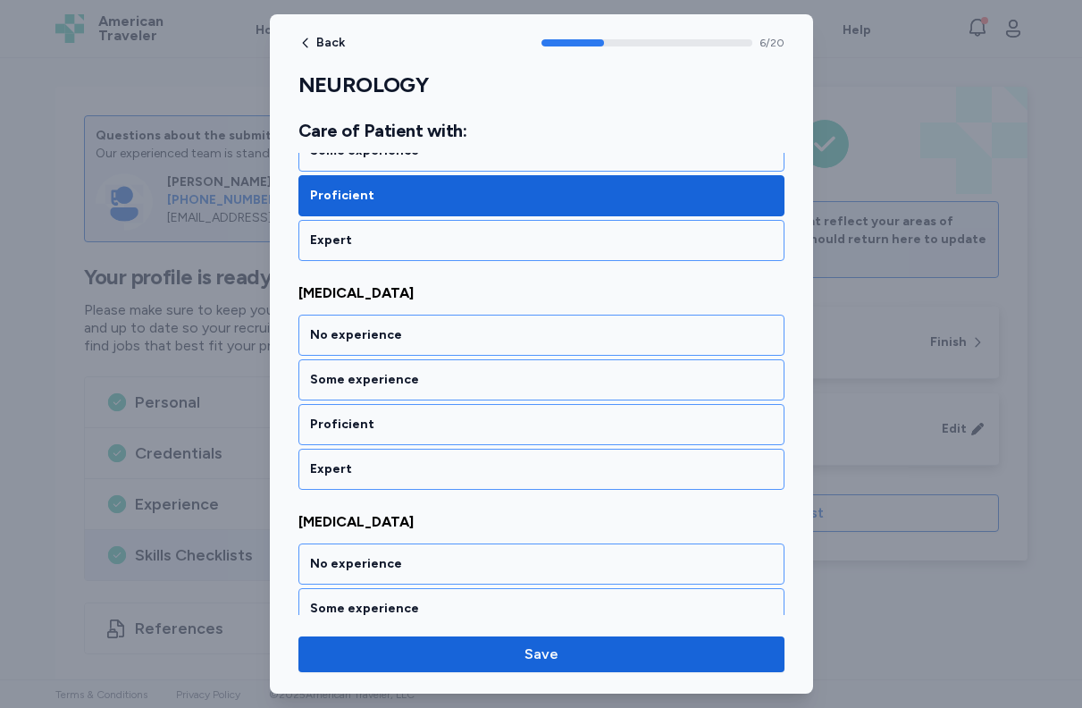
scroll to position [1595, 0]
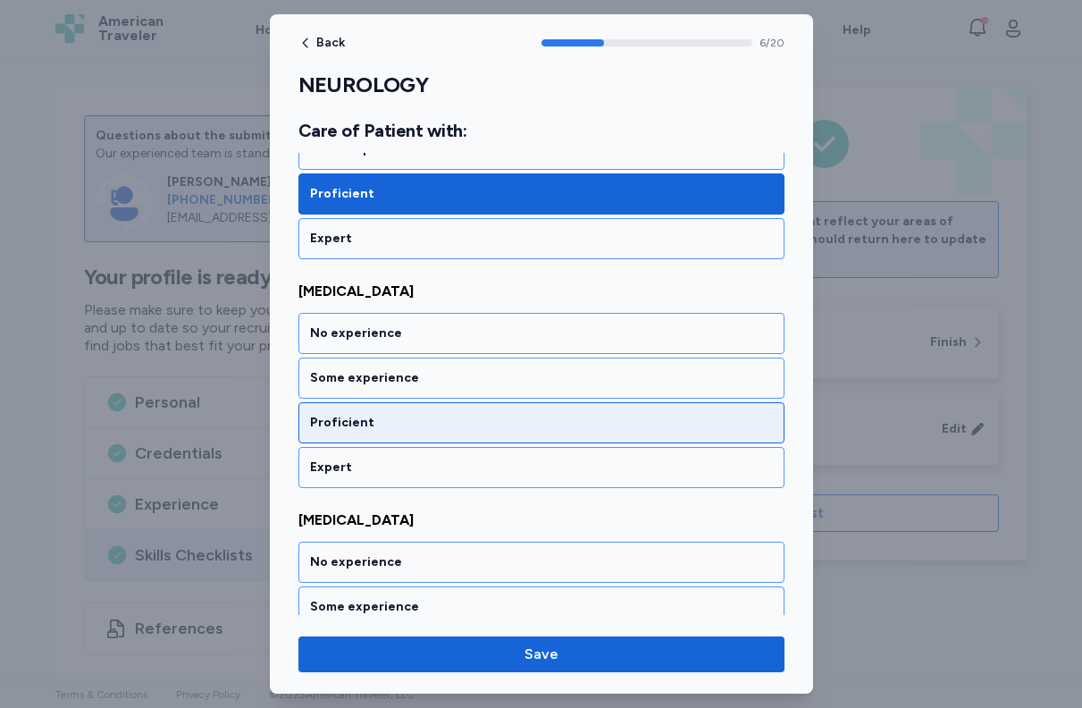
click at [510, 407] on div "Proficient" at bounding box center [542, 422] width 486 height 41
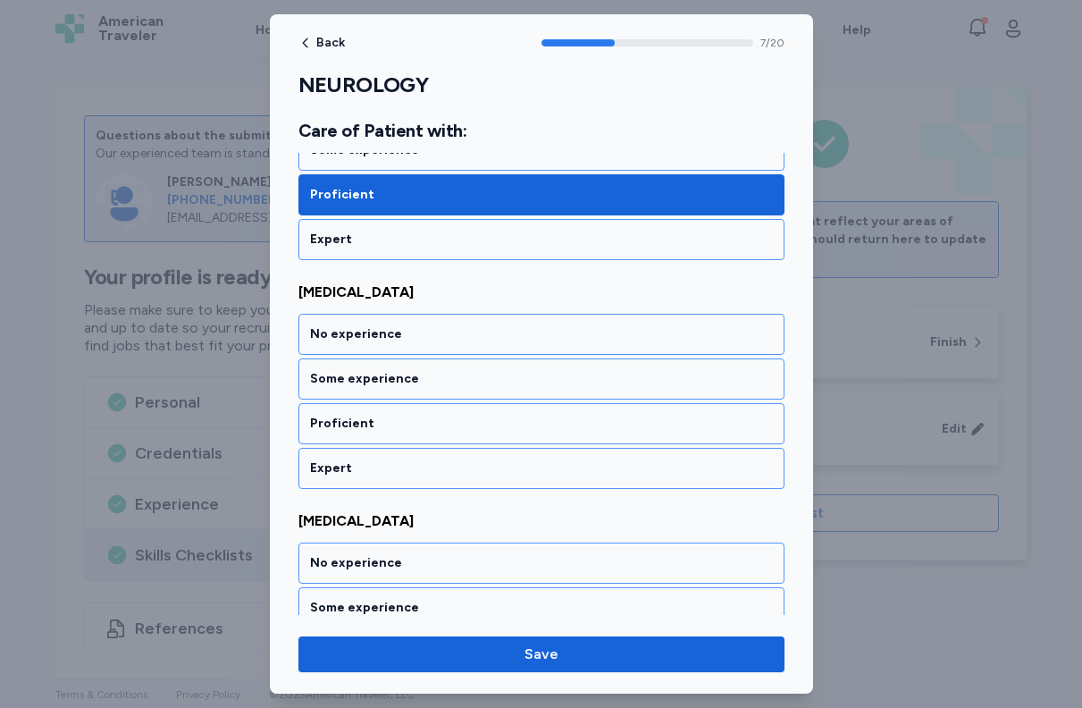
scroll to position [1824, 0]
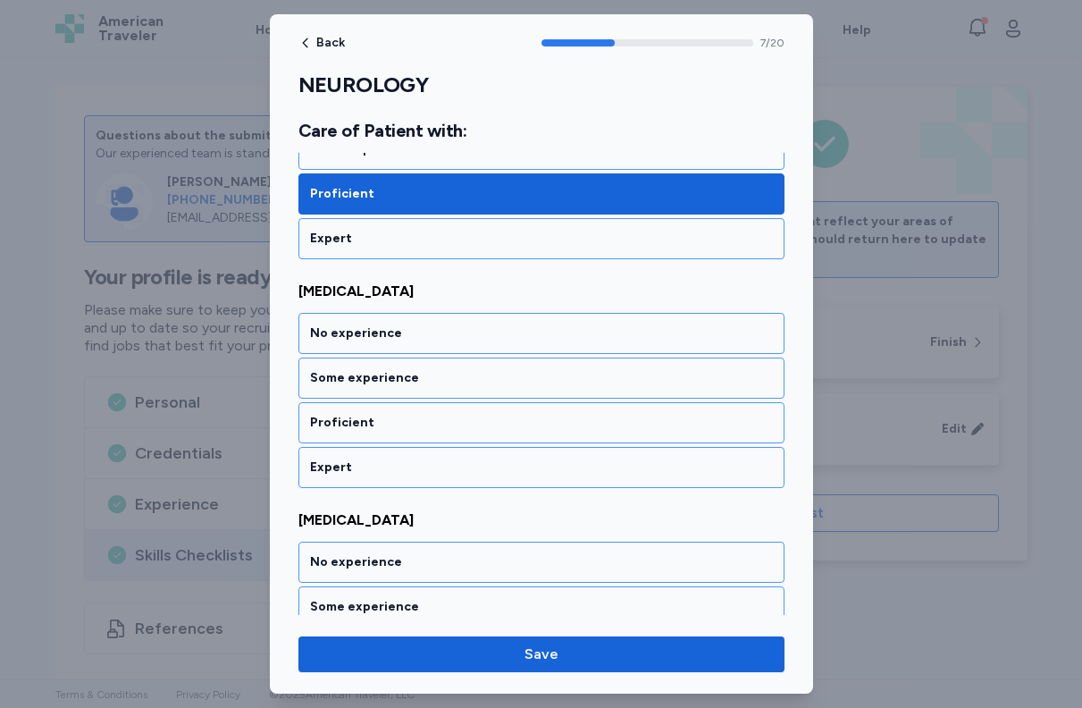
click at [510, 407] on div "Proficient" at bounding box center [542, 422] width 486 height 41
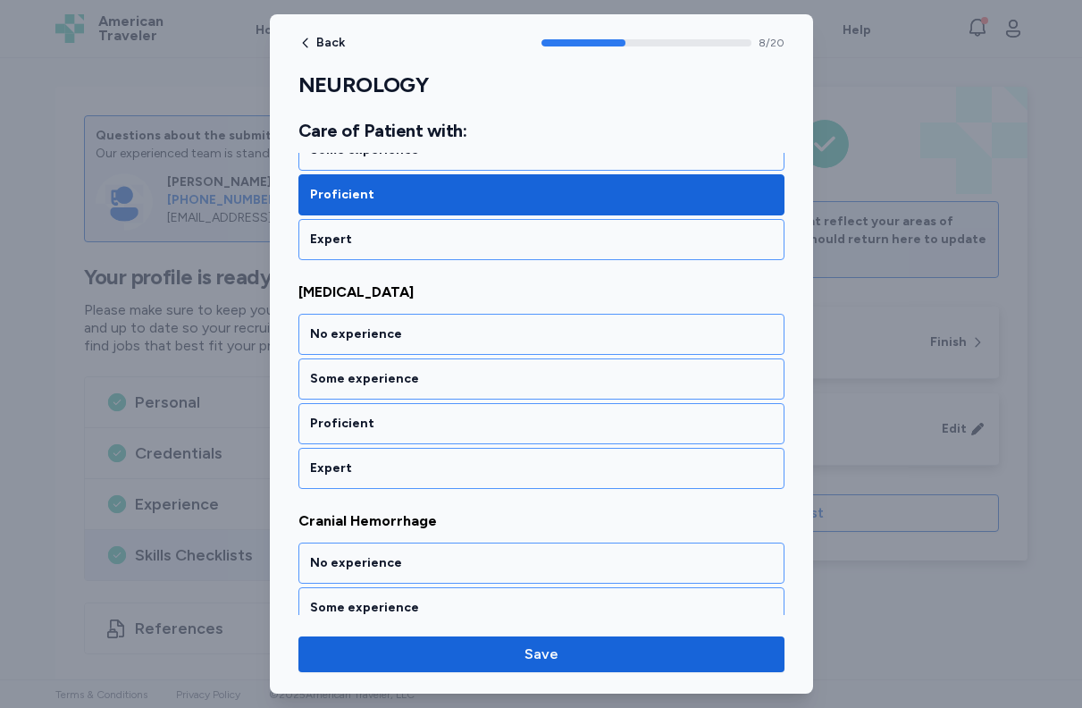
scroll to position [2053, 0]
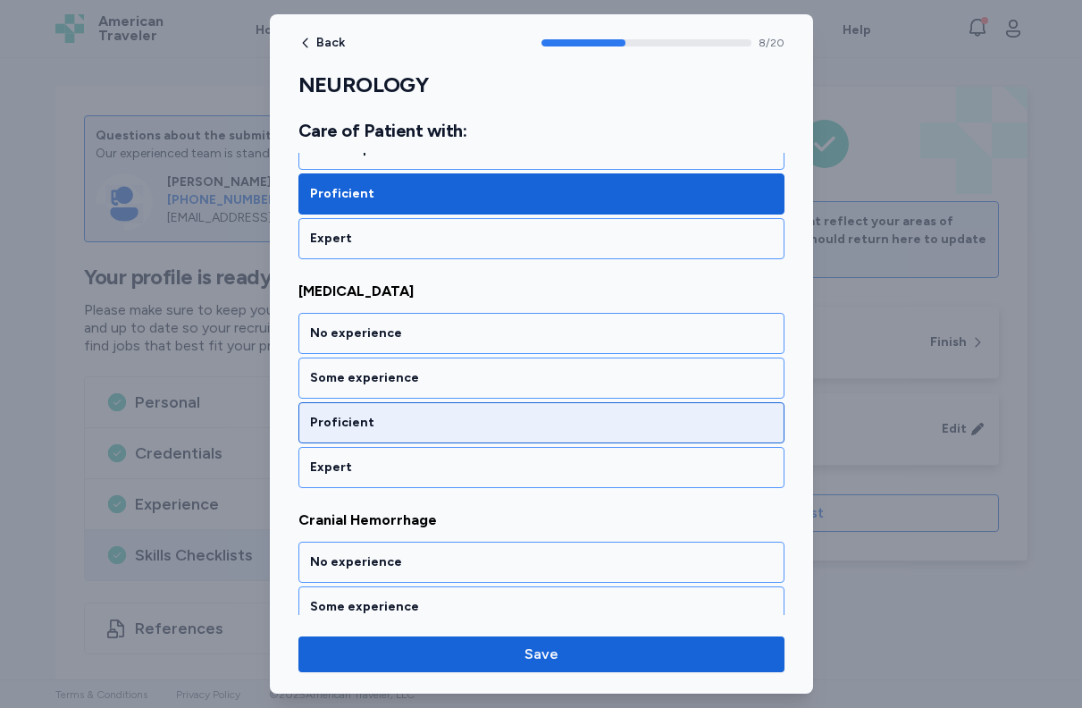
click at [518, 408] on div "Proficient" at bounding box center [542, 422] width 486 height 41
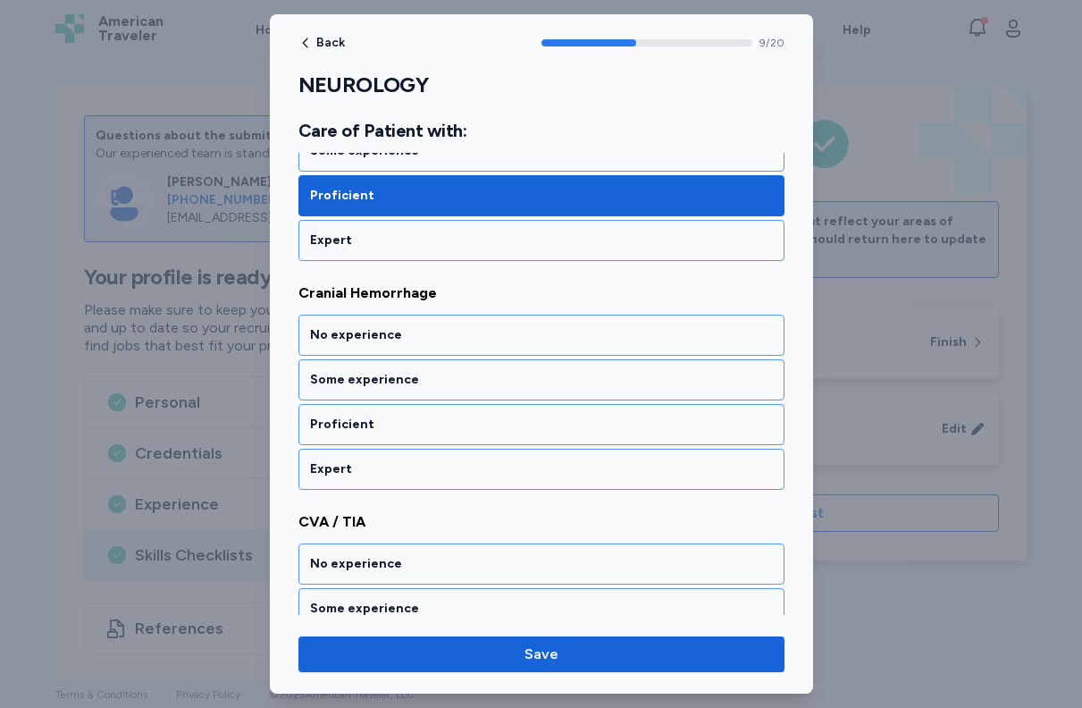
scroll to position [2282, 0]
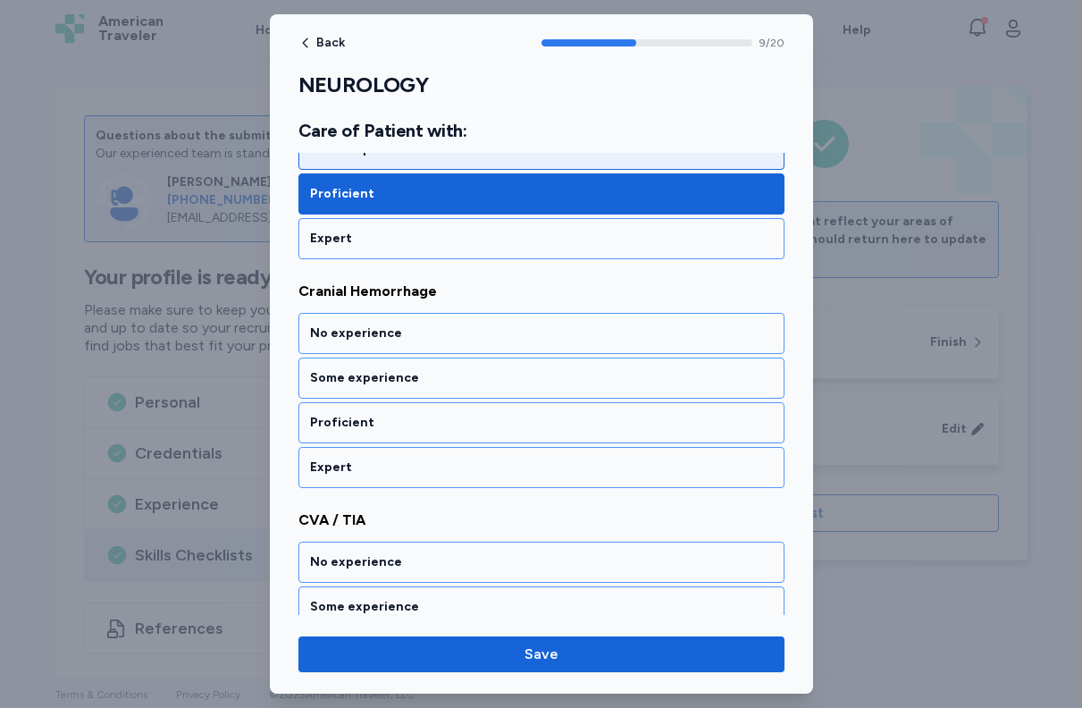
click at [484, 164] on div "Some experience" at bounding box center [542, 149] width 486 height 41
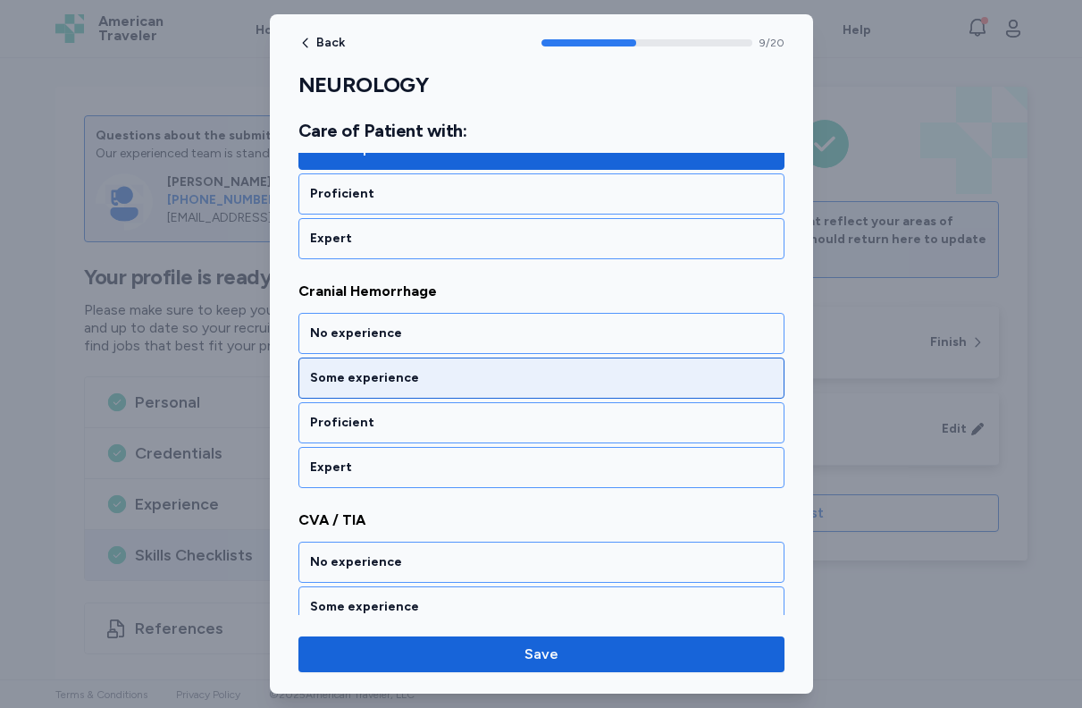
click at [521, 381] on div "Some experience" at bounding box center [541, 378] width 463 height 18
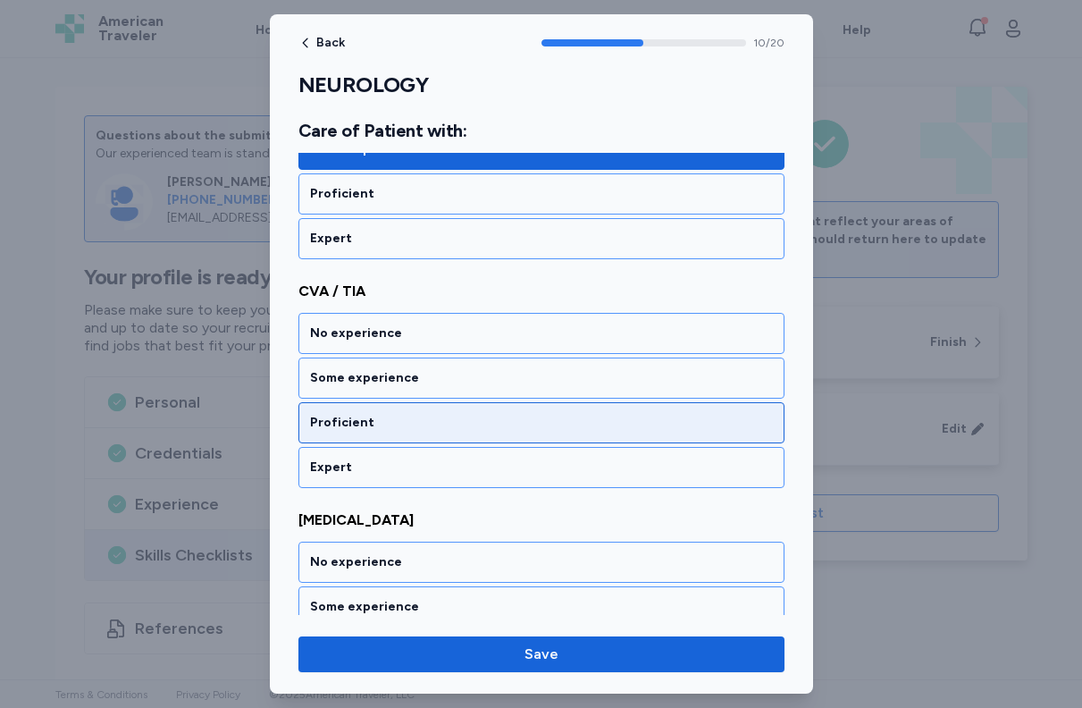
click at [525, 425] on div "Proficient" at bounding box center [541, 423] width 463 height 18
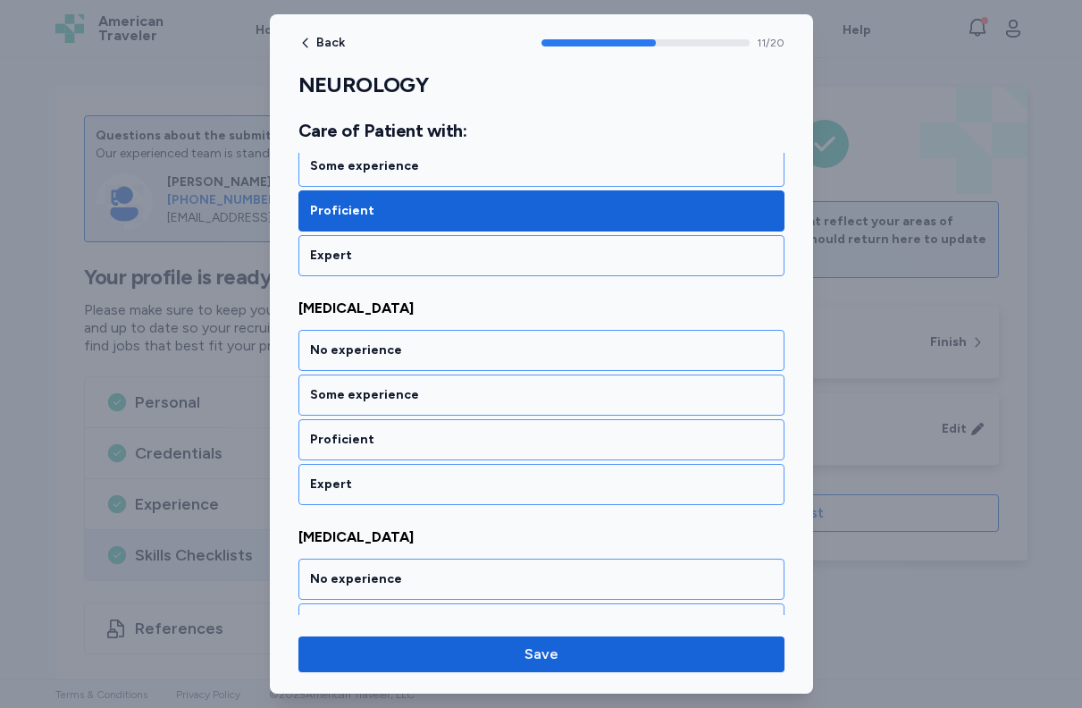
scroll to position [2740, 0]
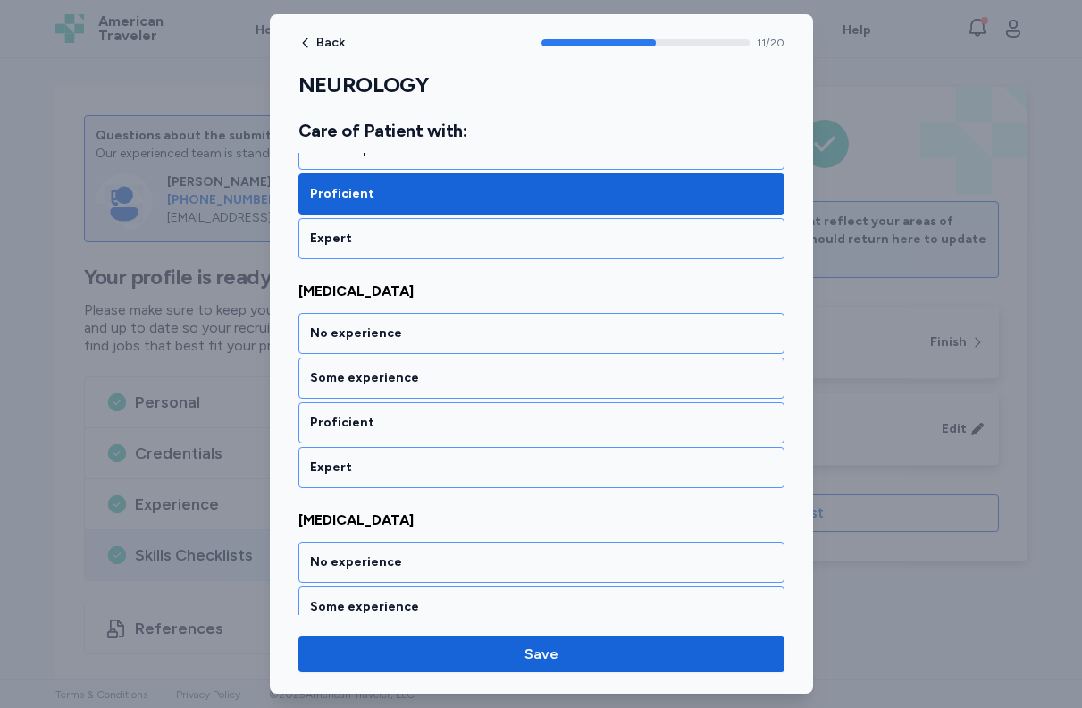
click at [525, 425] on div "Proficient" at bounding box center [541, 423] width 463 height 18
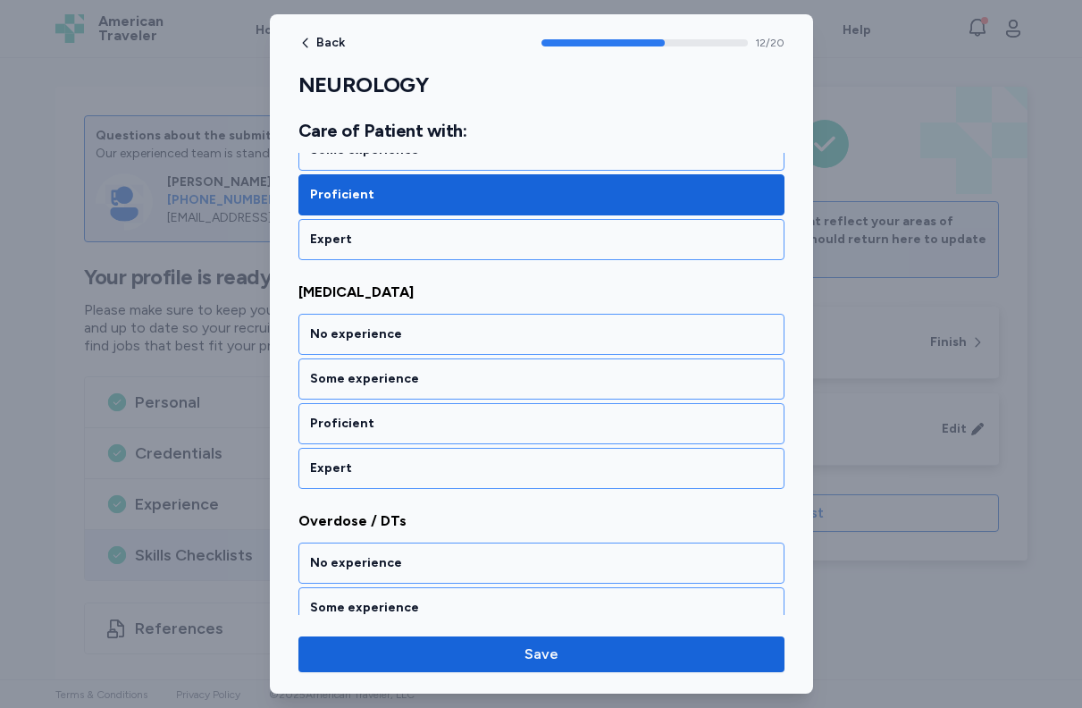
scroll to position [2968, 0]
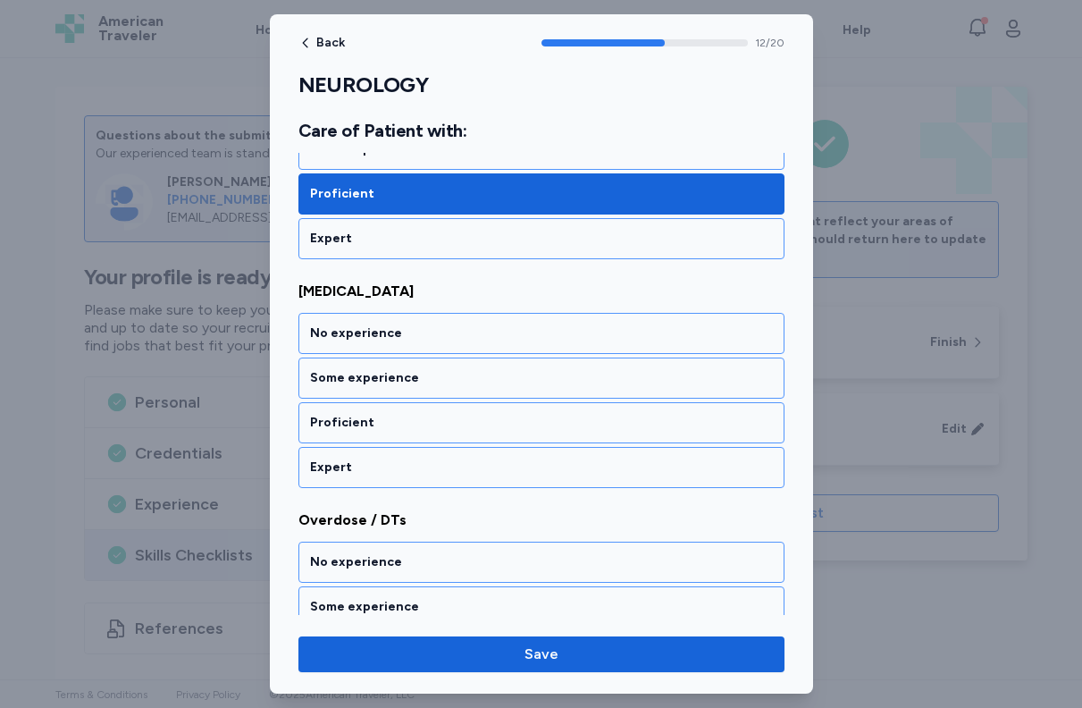
click at [525, 425] on div "Proficient" at bounding box center [541, 423] width 463 height 18
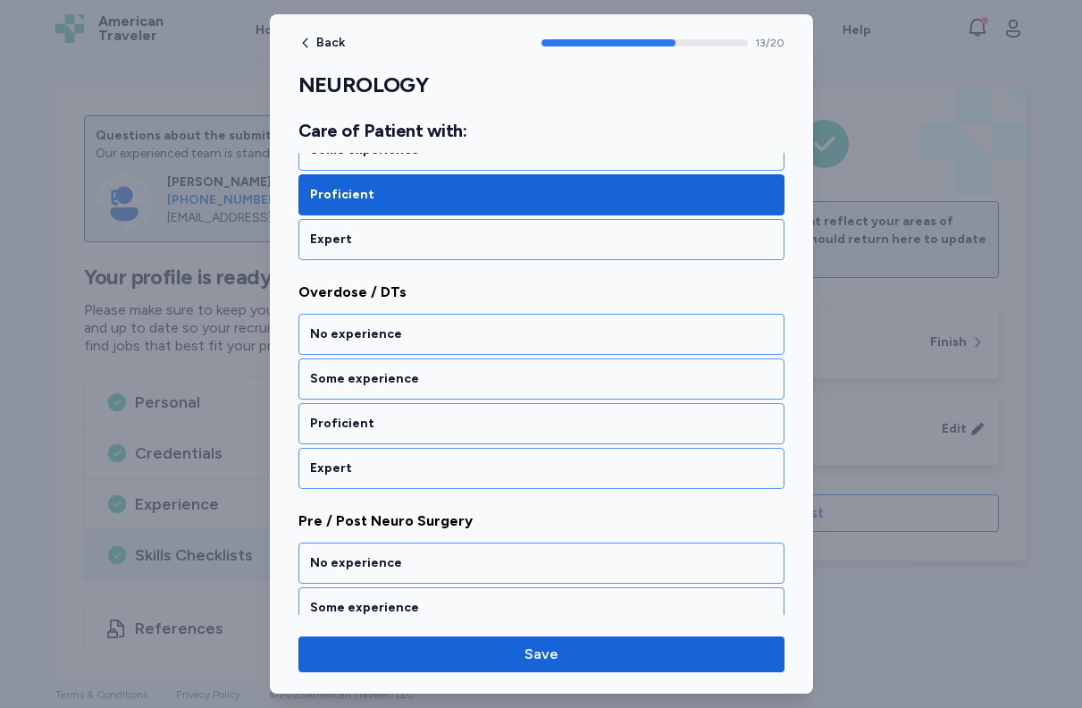
scroll to position [3197, 0]
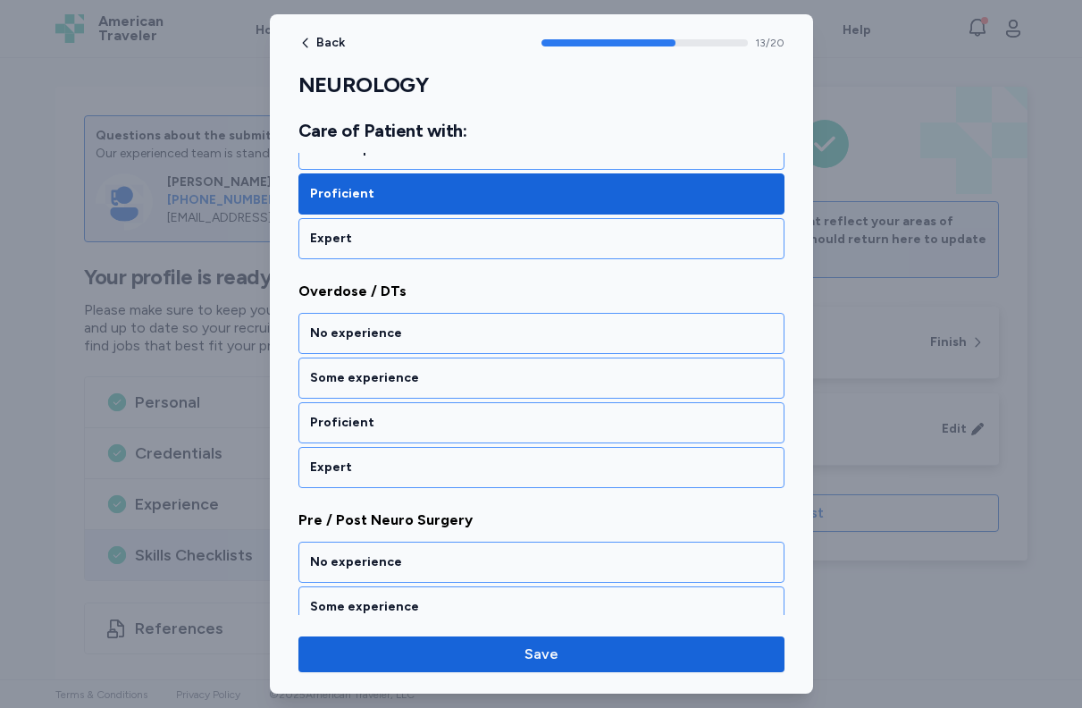
click at [525, 425] on div "Proficient" at bounding box center [541, 423] width 463 height 18
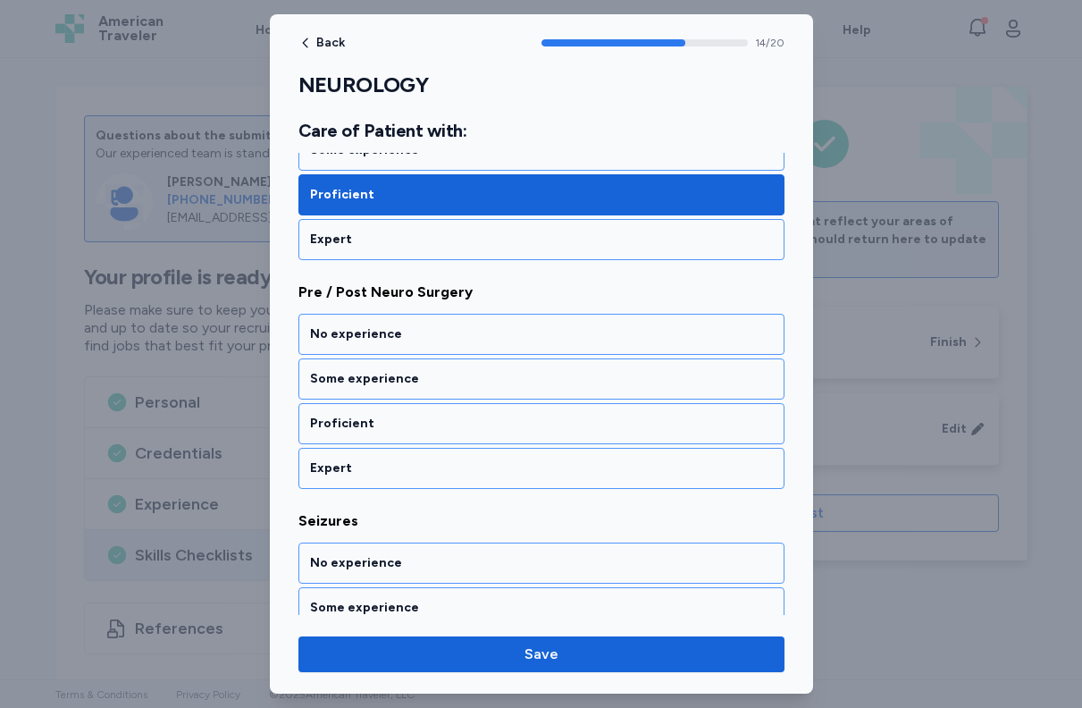
scroll to position [3426, 0]
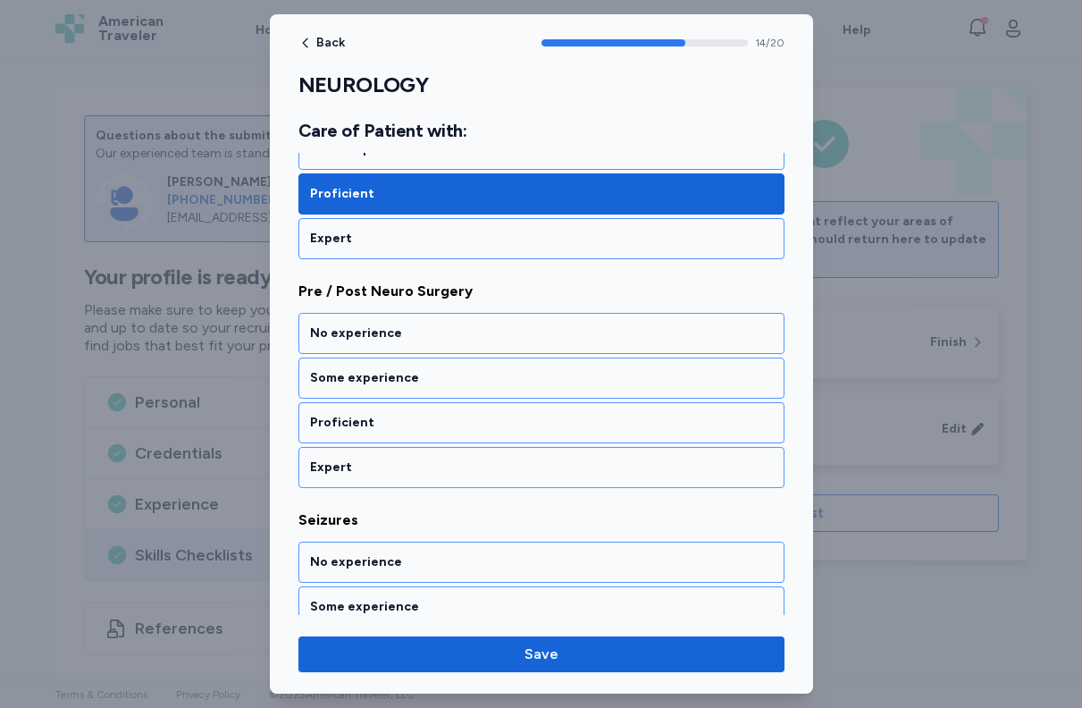
click at [525, 425] on div "Proficient" at bounding box center [541, 423] width 463 height 18
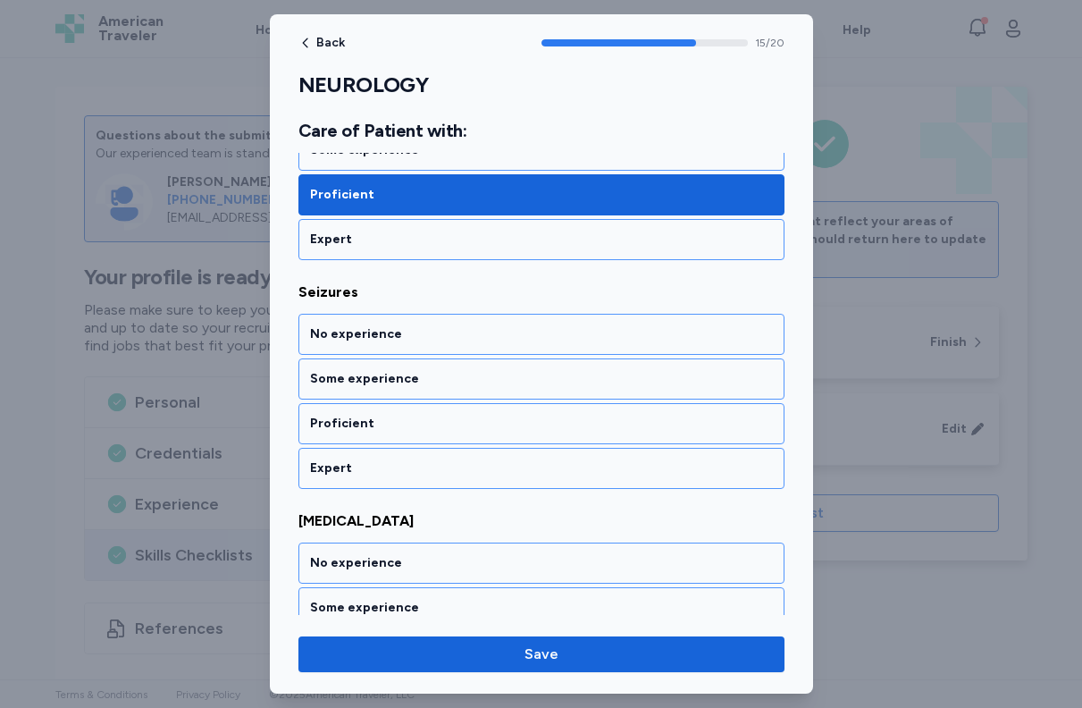
scroll to position [3655, 0]
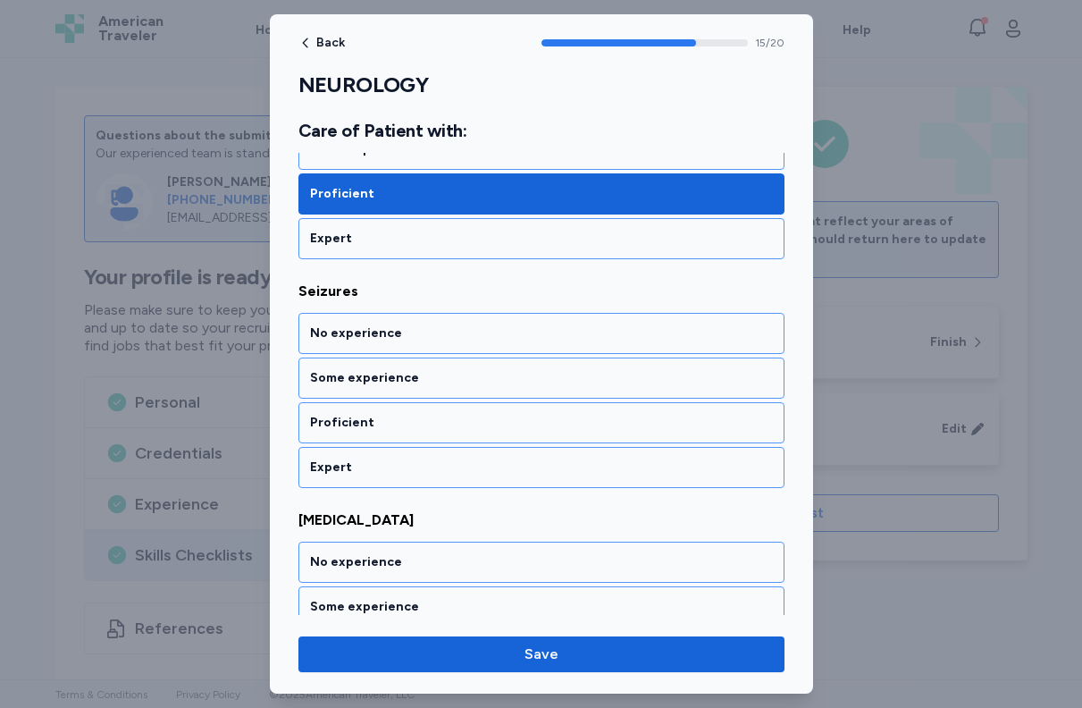
click at [525, 425] on div "Proficient" at bounding box center [541, 423] width 463 height 18
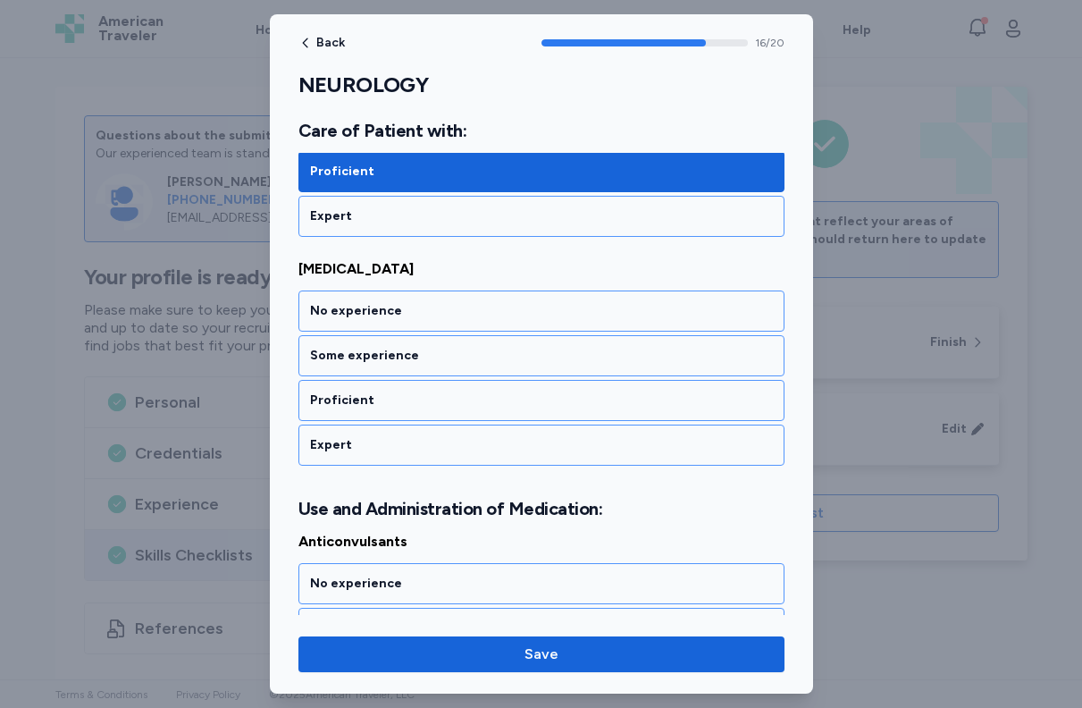
click at [525, 409] on div "Proficient" at bounding box center [541, 400] width 463 height 18
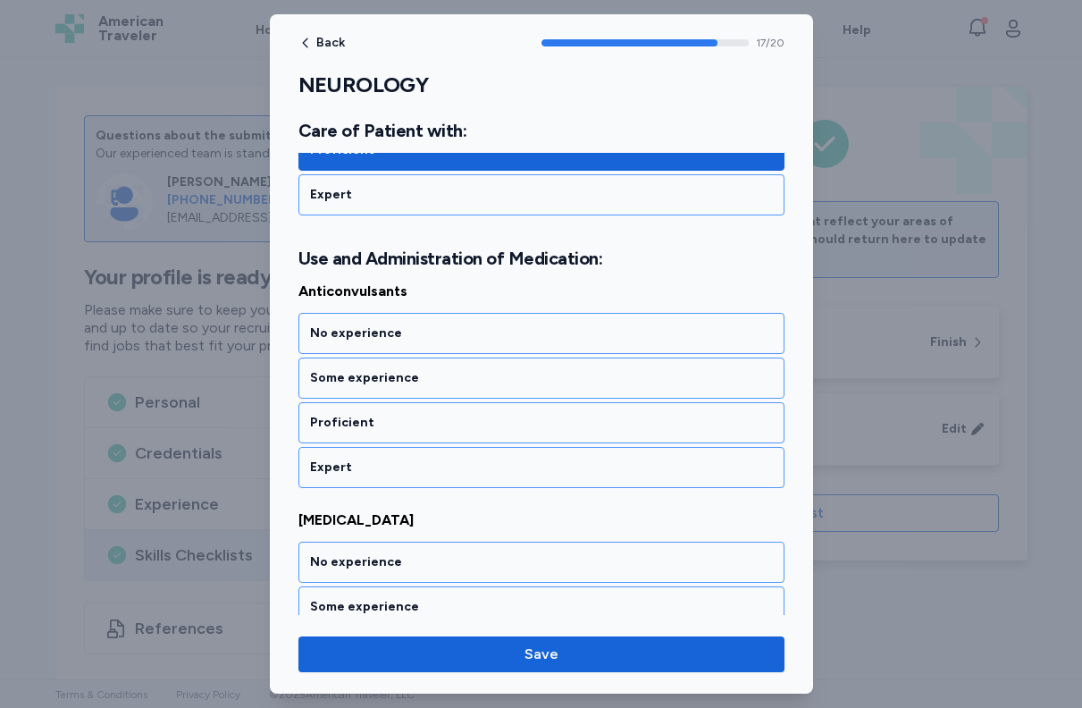
click at [525, 425] on div "Proficient" at bounding box center [541, 423] width 463 height 18
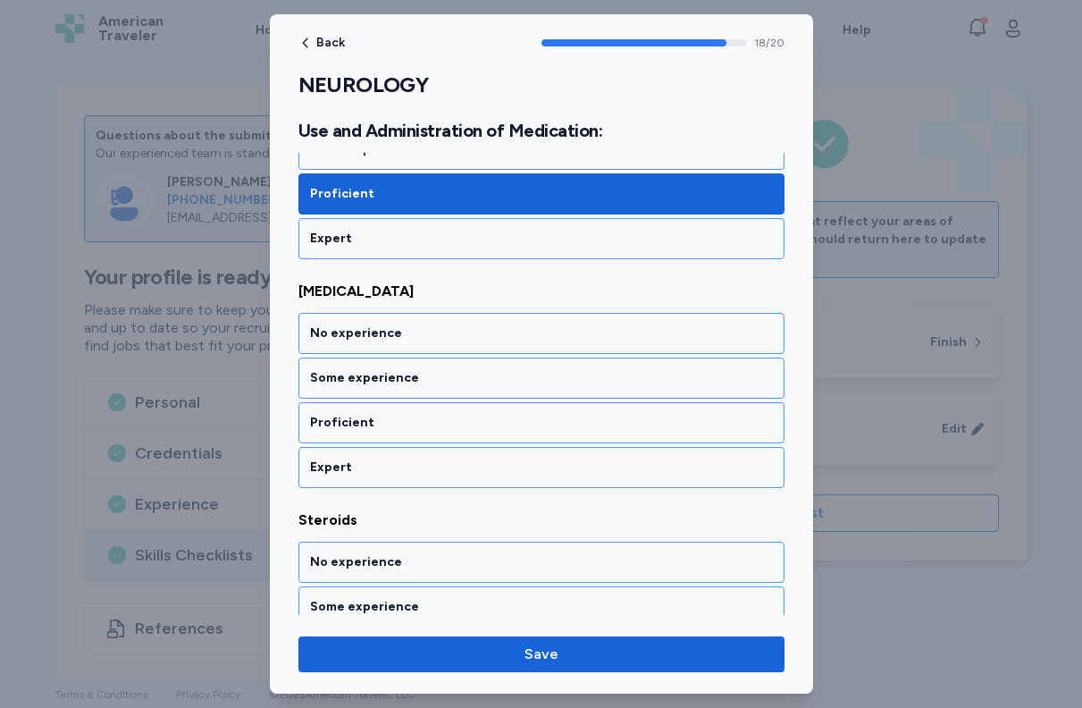
click at [525, 425] on div "Proficient" at bounding box center [541, 423] width 463 height 18
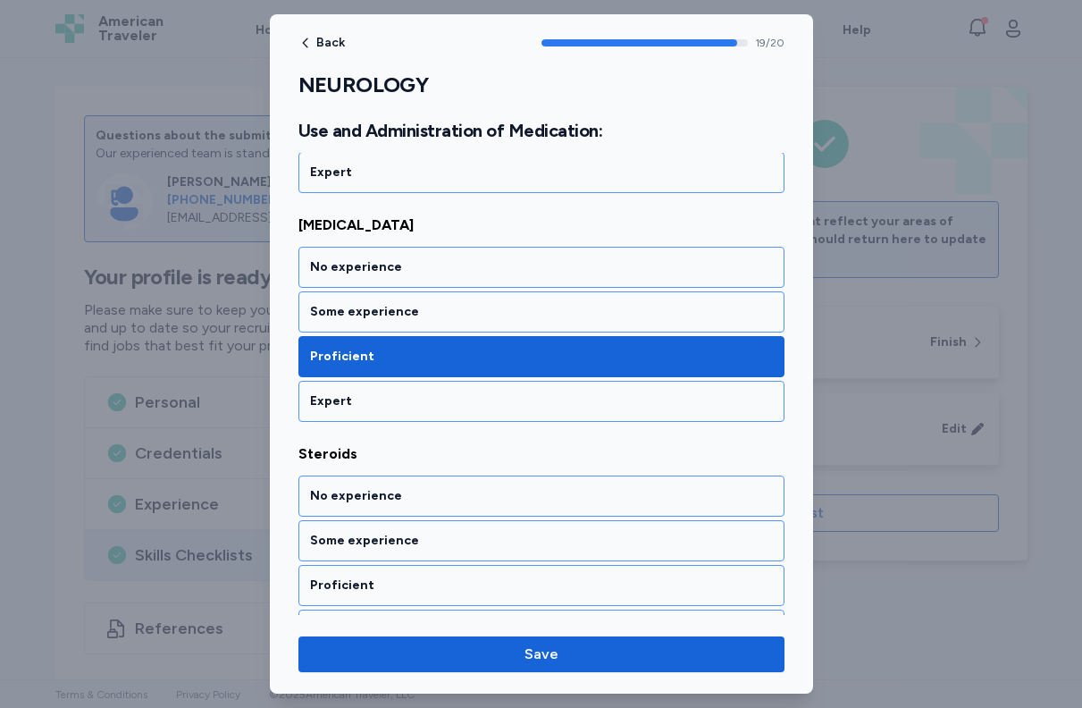
scroll to position [4491, 0]
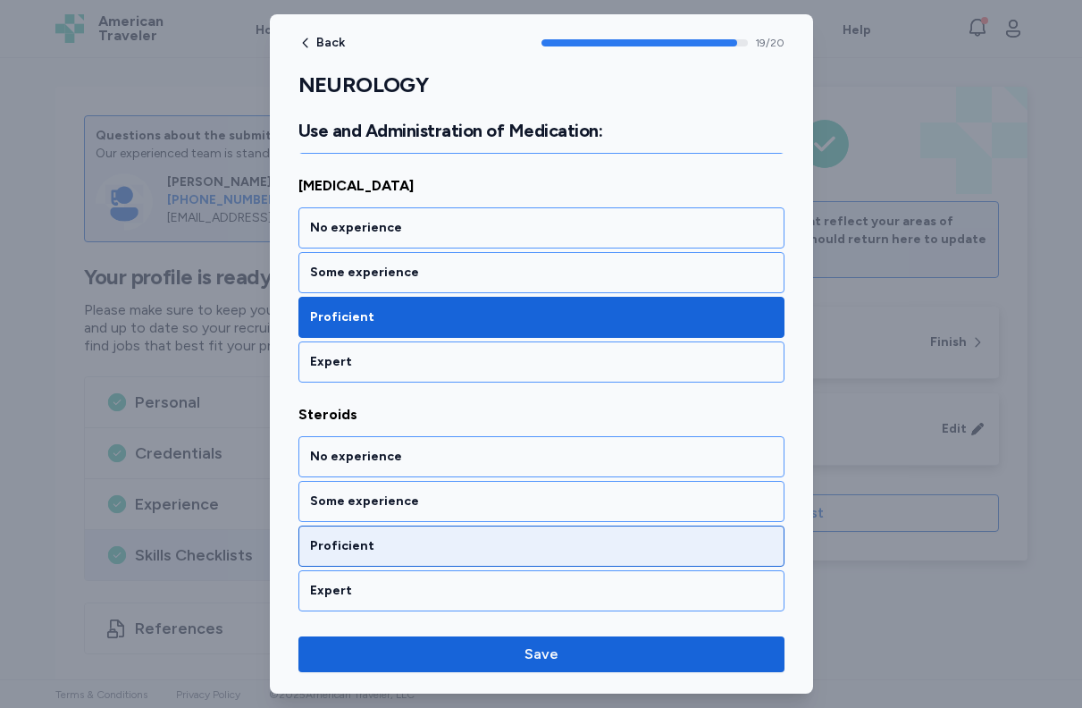
click at [476, 535] on div "Proficient" at bounding box center [542, 546] width 486 height 41
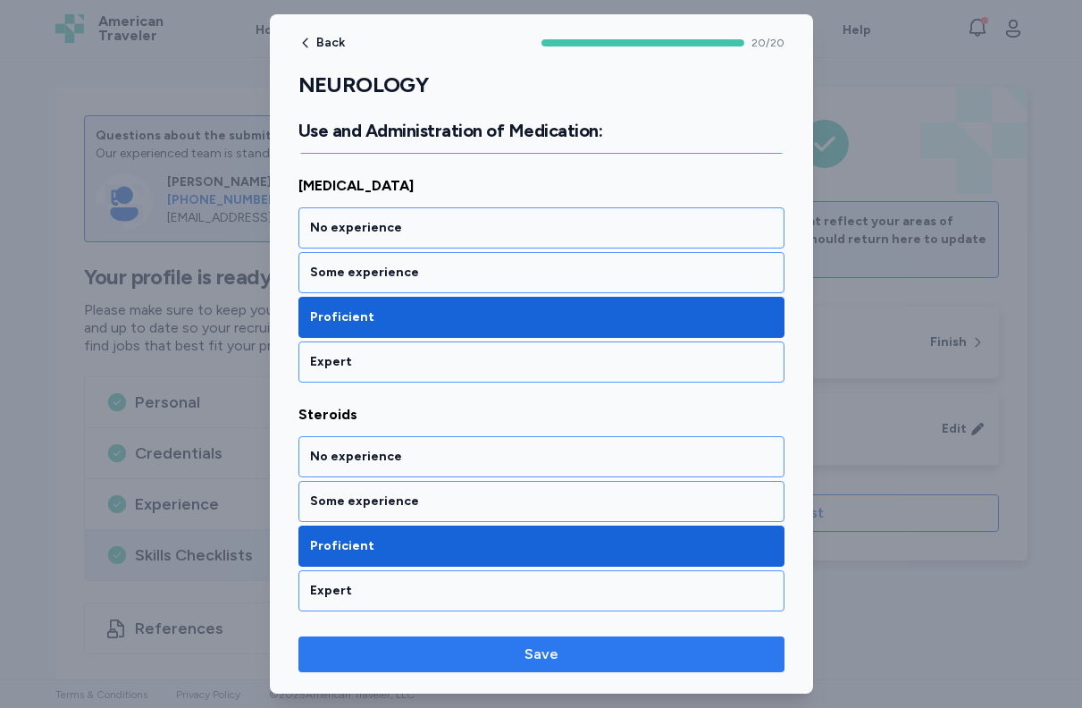
click at [547, 661] on span "Save" at bounding box center [542, 654] width 34 height 21
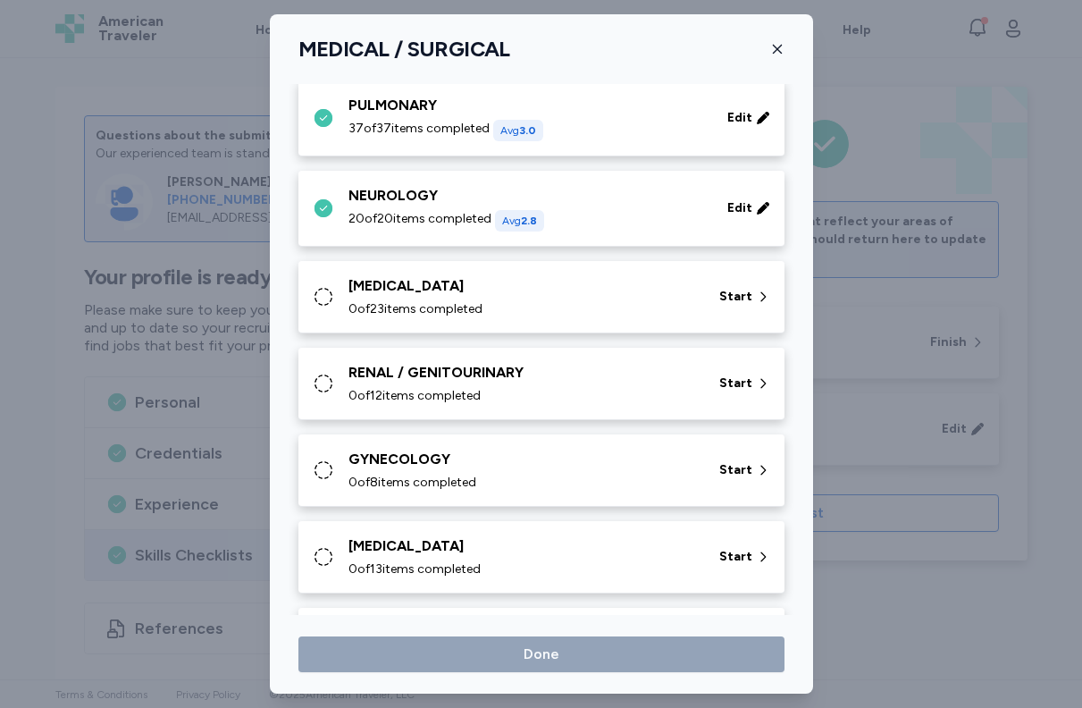
scroll to position [341, 0]
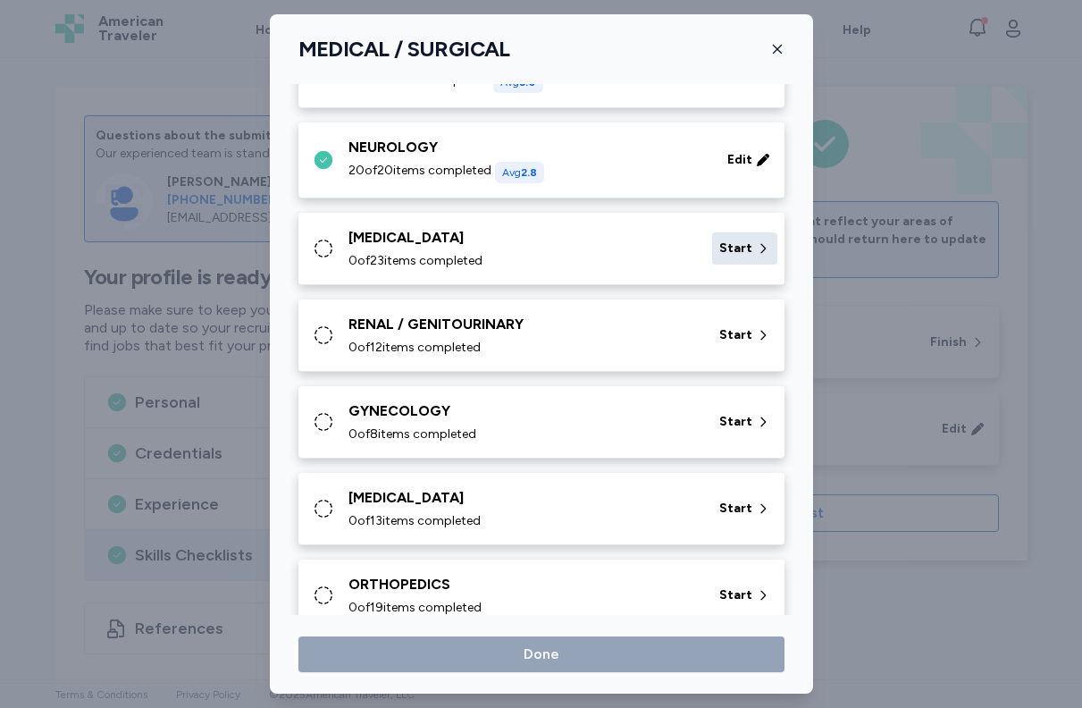
click at [721, 248] on span "Start" at bounding box center [736, 249] width 33 height 18
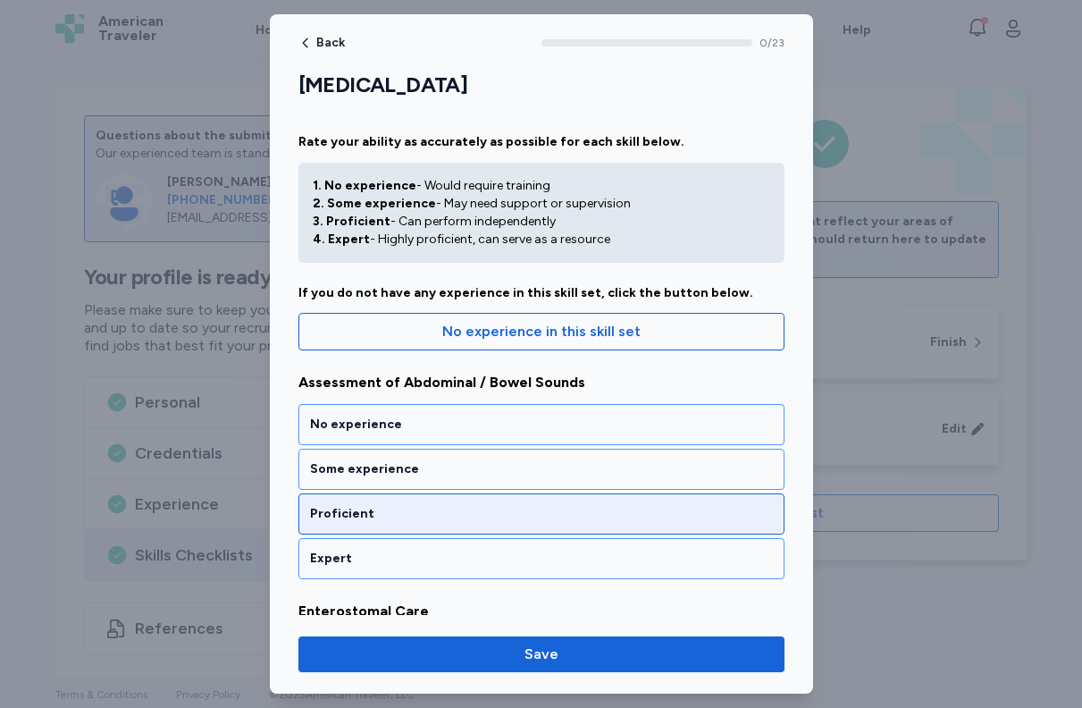
click at [540, 507] on div "Proficient" at bounding box center [541, 514] width 463 height 18
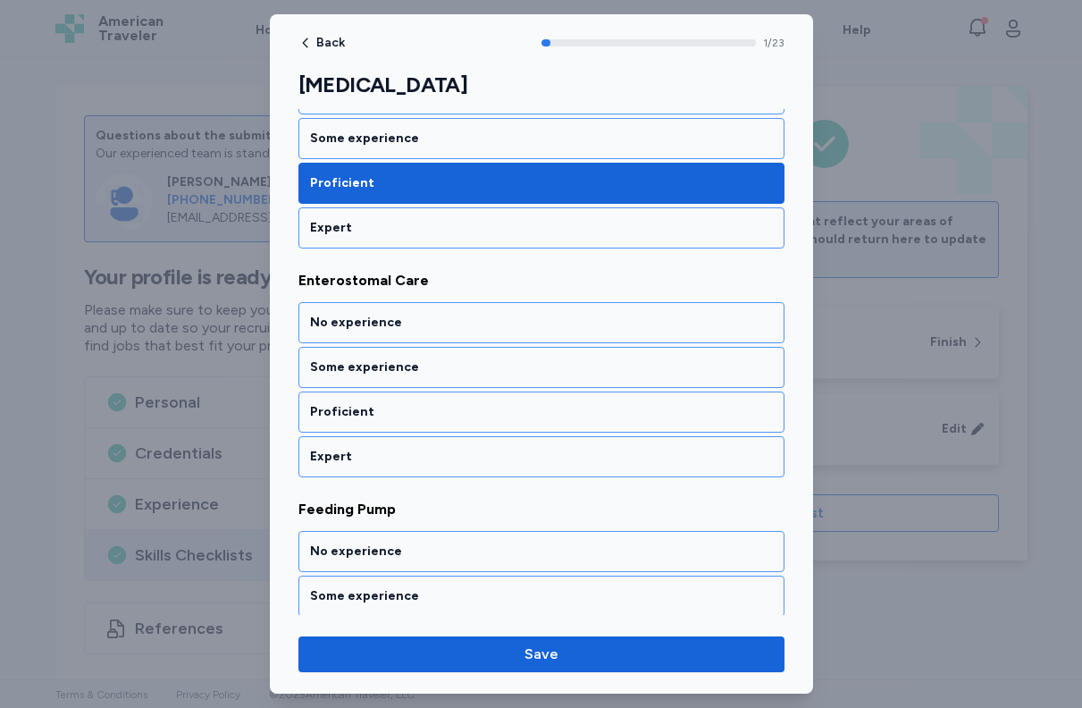
scroll to position [342, 0]
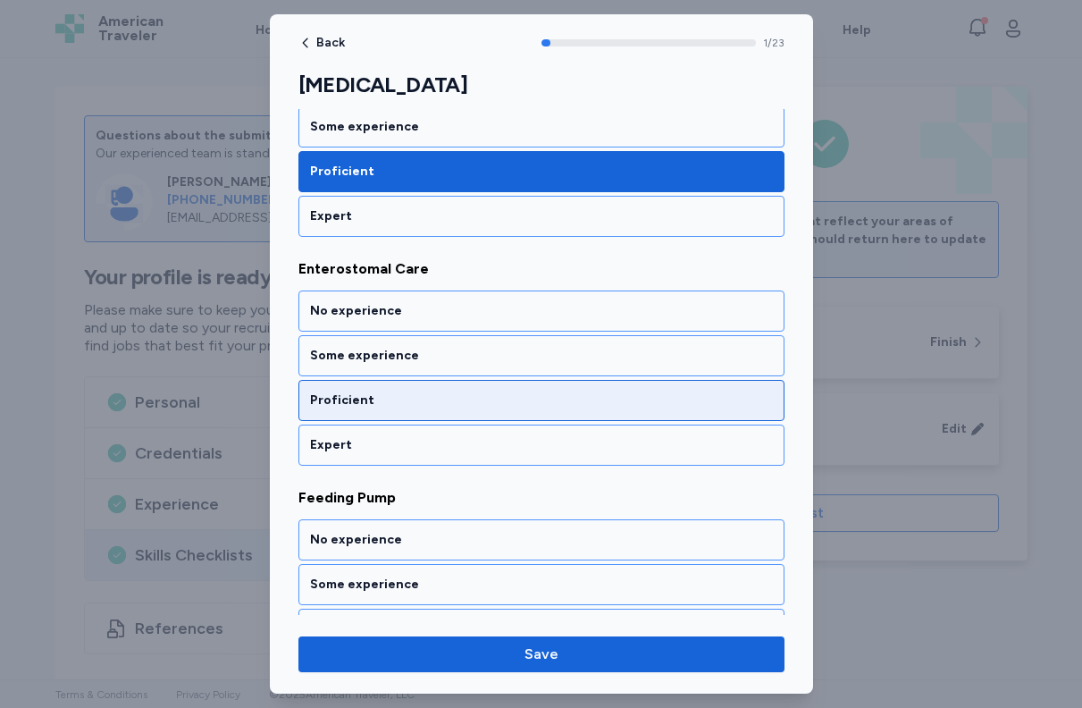
click at [511, 401] on div "Proficient" at bounding box center [541, 400] width 463 height 18
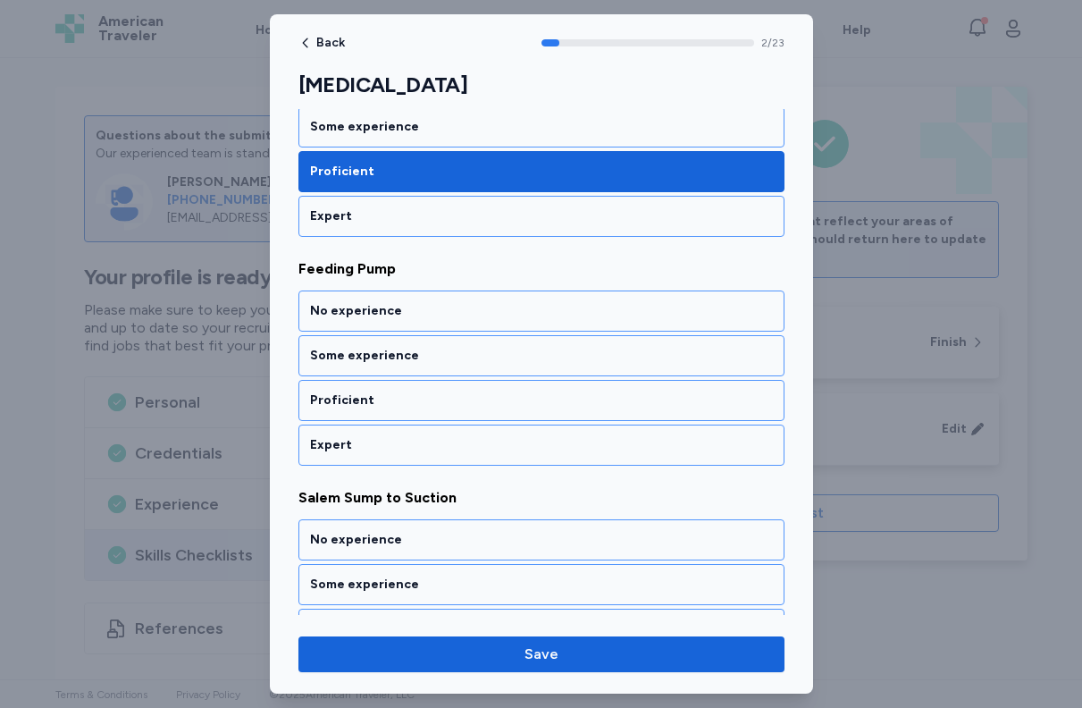
click at [511, 401] on div "Proficient" at bounding box center [541, 400] width 463 height 18
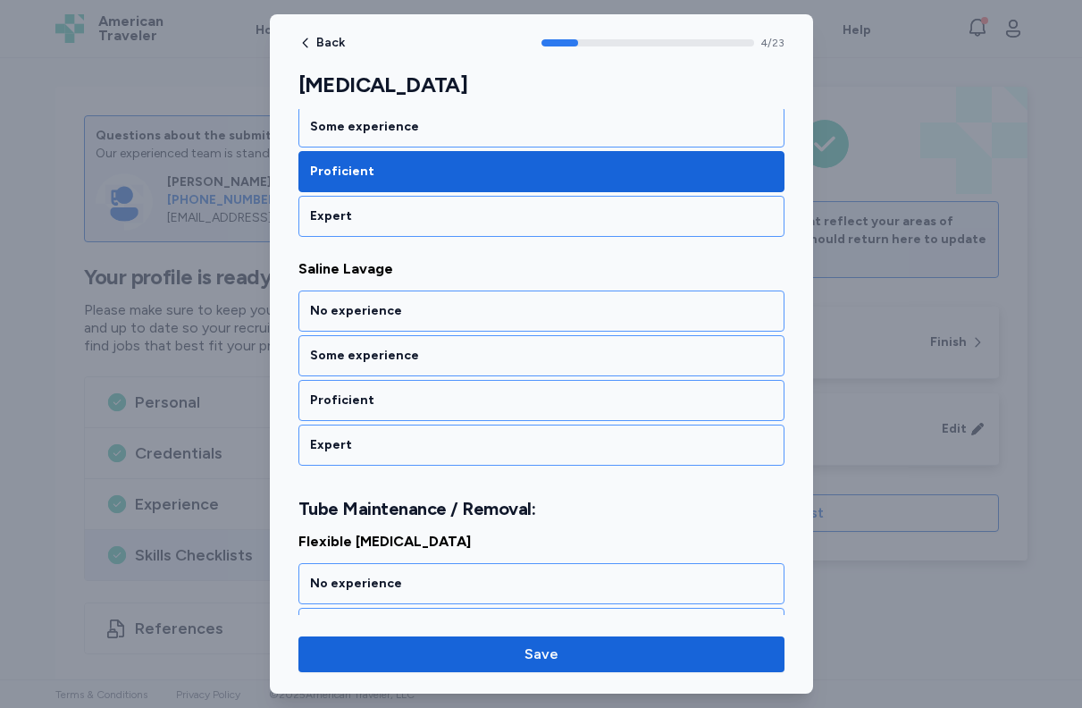
click at [511, 401] on div "Proficient" at bounding box center [541, 400] width 463 height 18
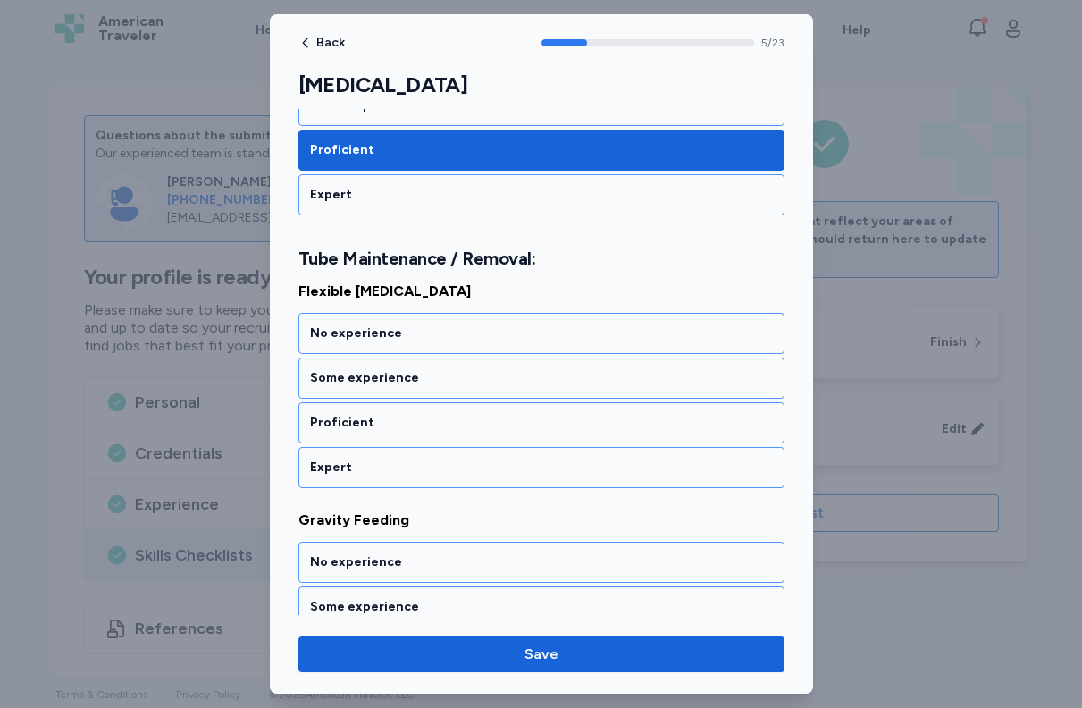
click at [511, 402] on div "Proficient" at bounding box center [542, 422] width 486 height 41
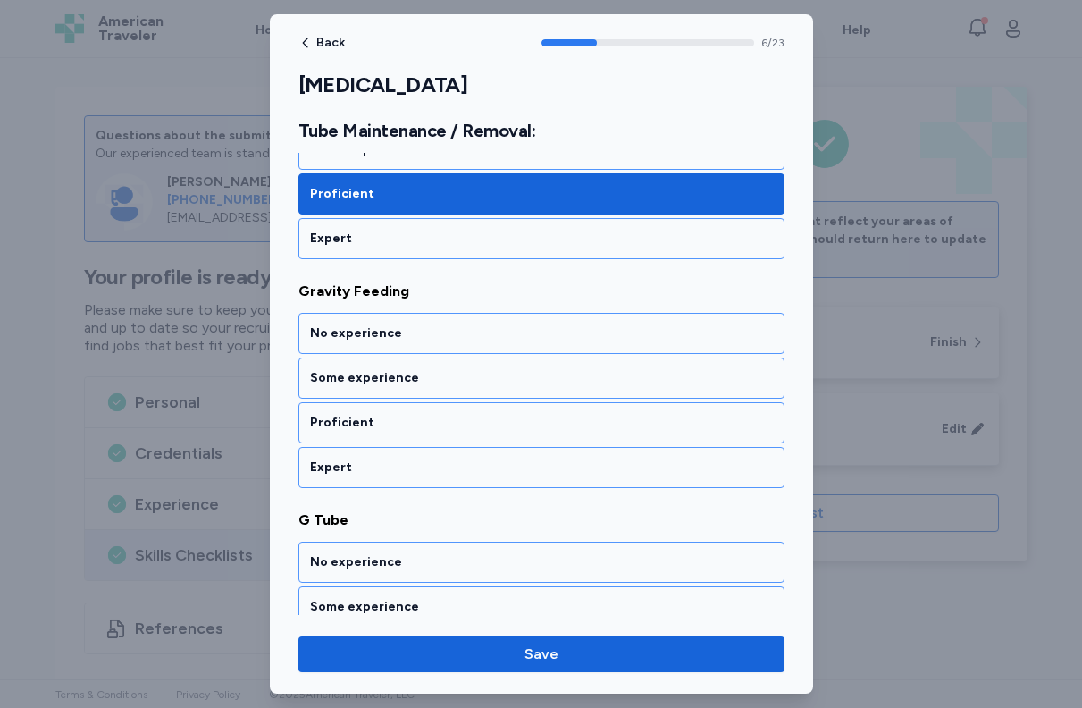
click at [511, 402] on div "Proficient" at bounding box center [542, 422] width 486 height 41
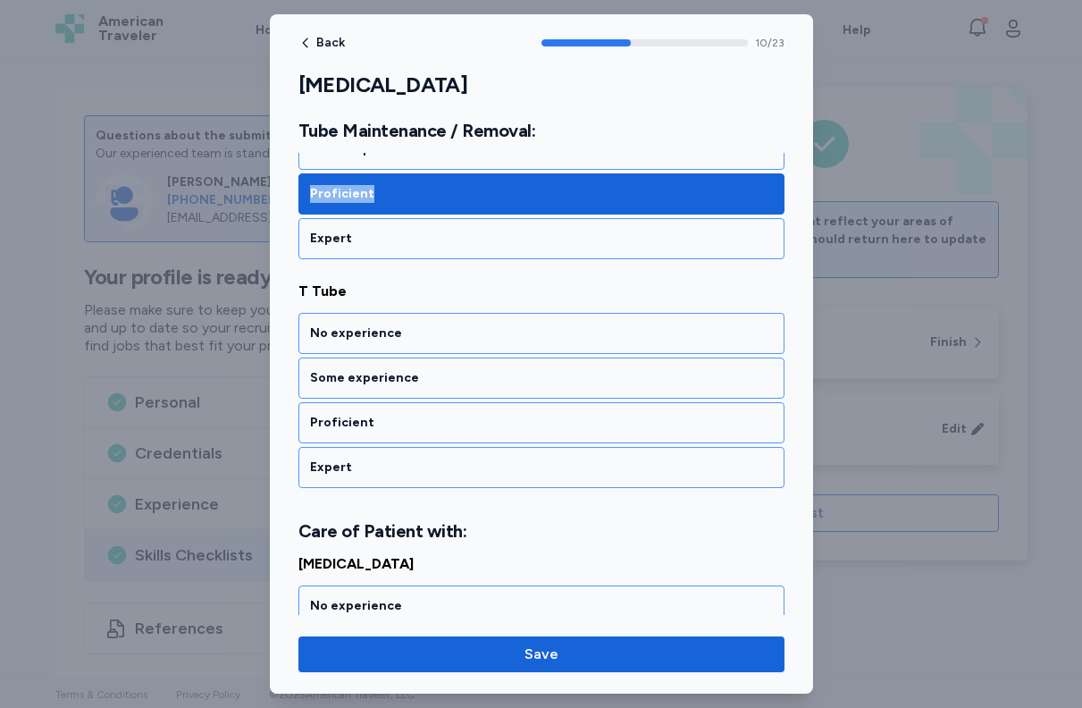
click at [511, 402] on div "Proficient" at bounding box center [542, 422] width 486 height 41
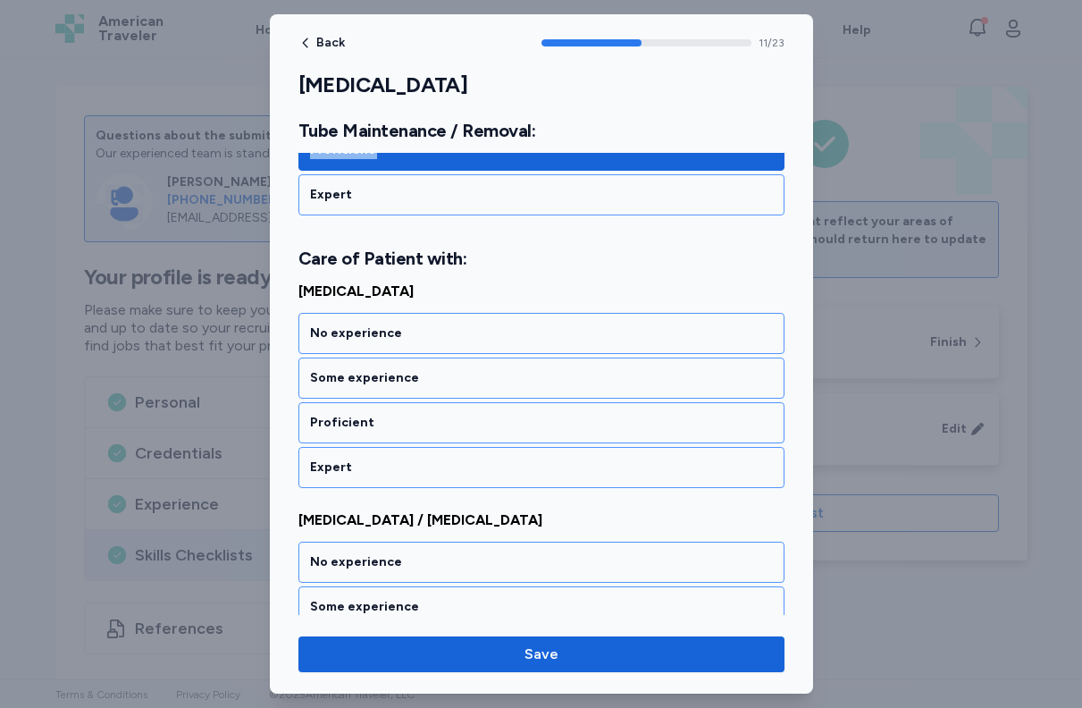
click at [511, 402] on div "Proficient" at bounding box center [542, 422] width 486 height 41
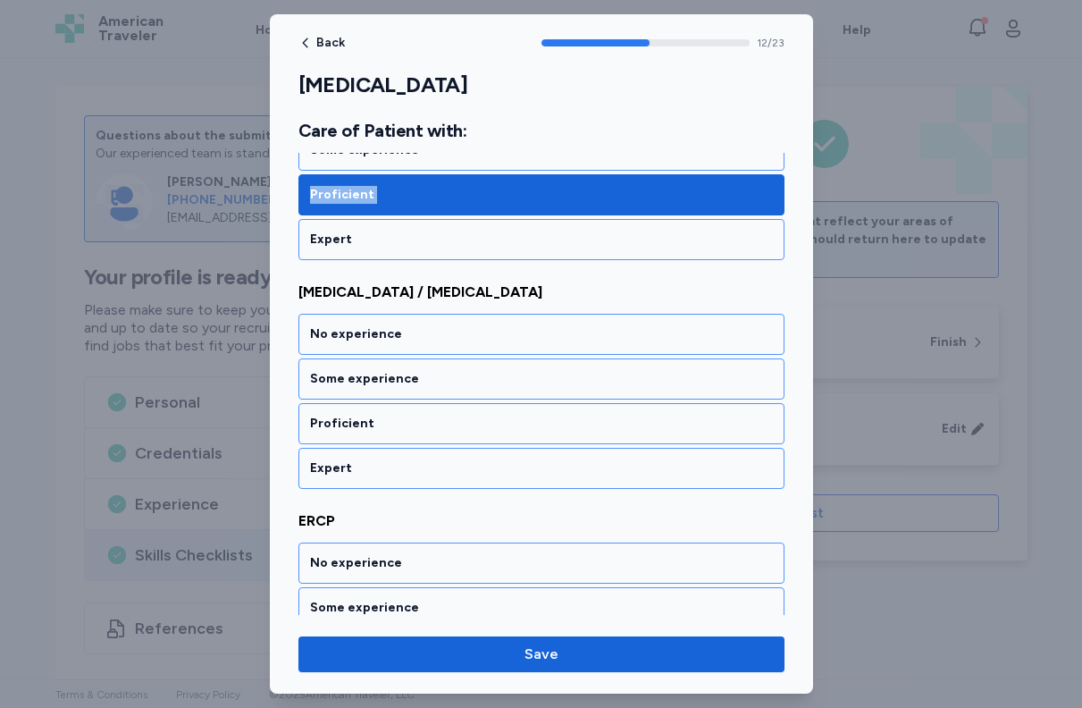
click at [511, 403] on div "Proficient" at bounding box center [542, 423] width 486 height 41
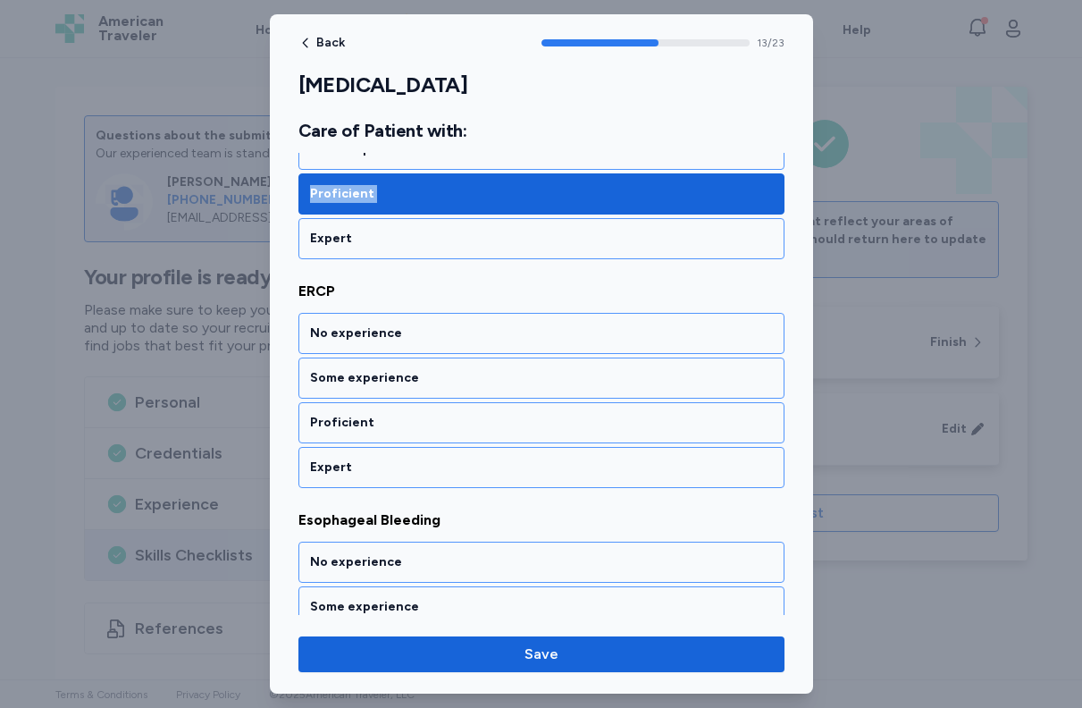
click at [511, 402] on div "Proficient" at bounding box center [542, 422] width 486 height 41
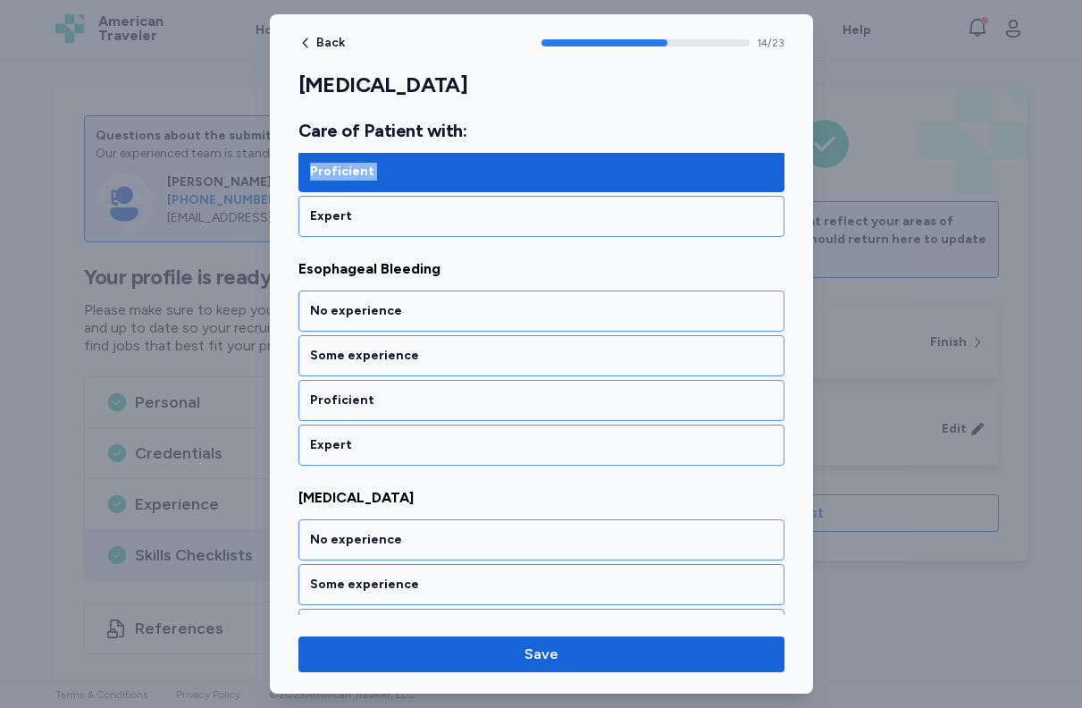
click at [511, 401] on div "Proficient" at bounding box center [542, 400] width 486 height 41
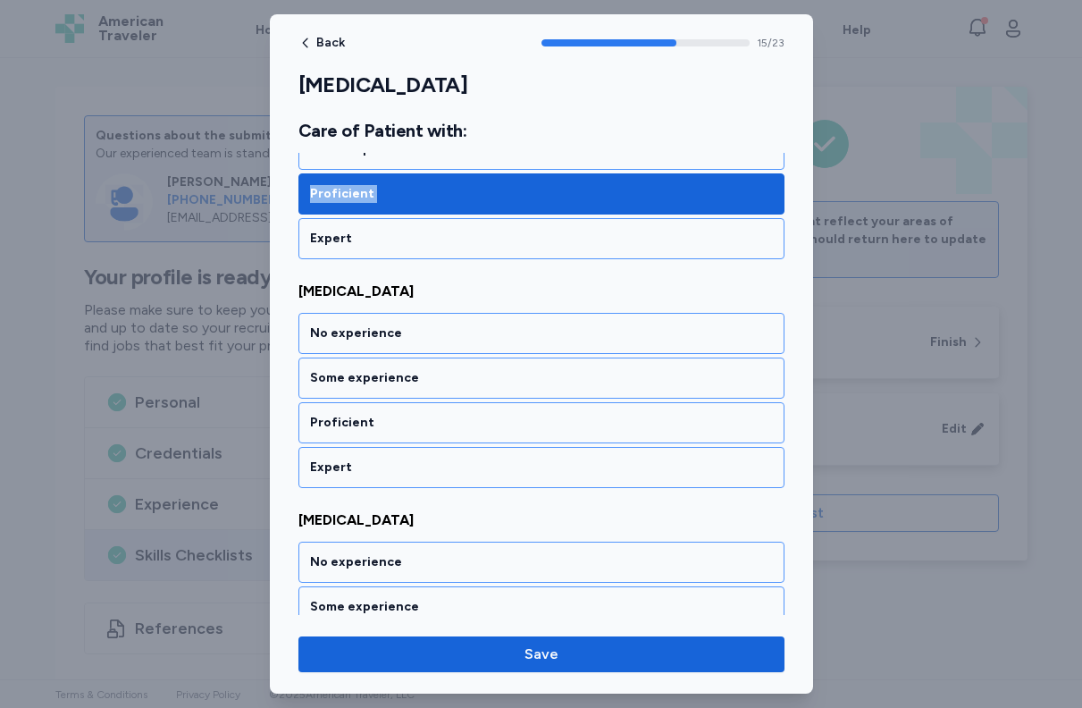
click at [511, 402] on div "Proficient" at bounding box center [542, 422] width 486 height 41
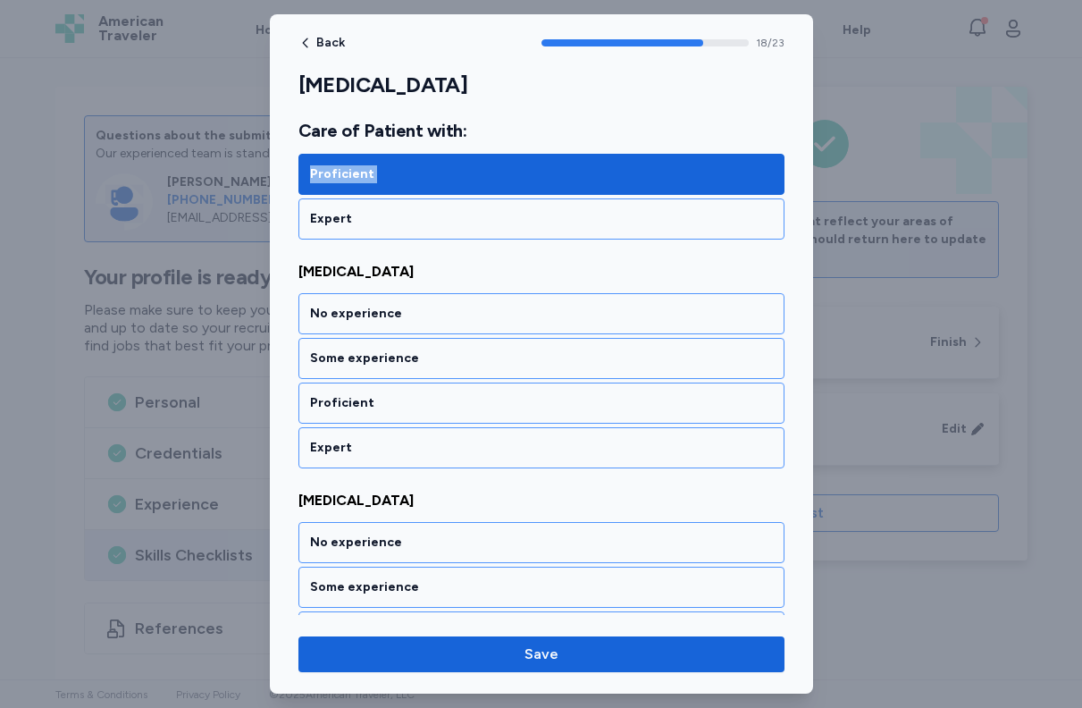
click at [511, 401] on div "Proficient" at bounding box center [542, 403] width 486 height 41
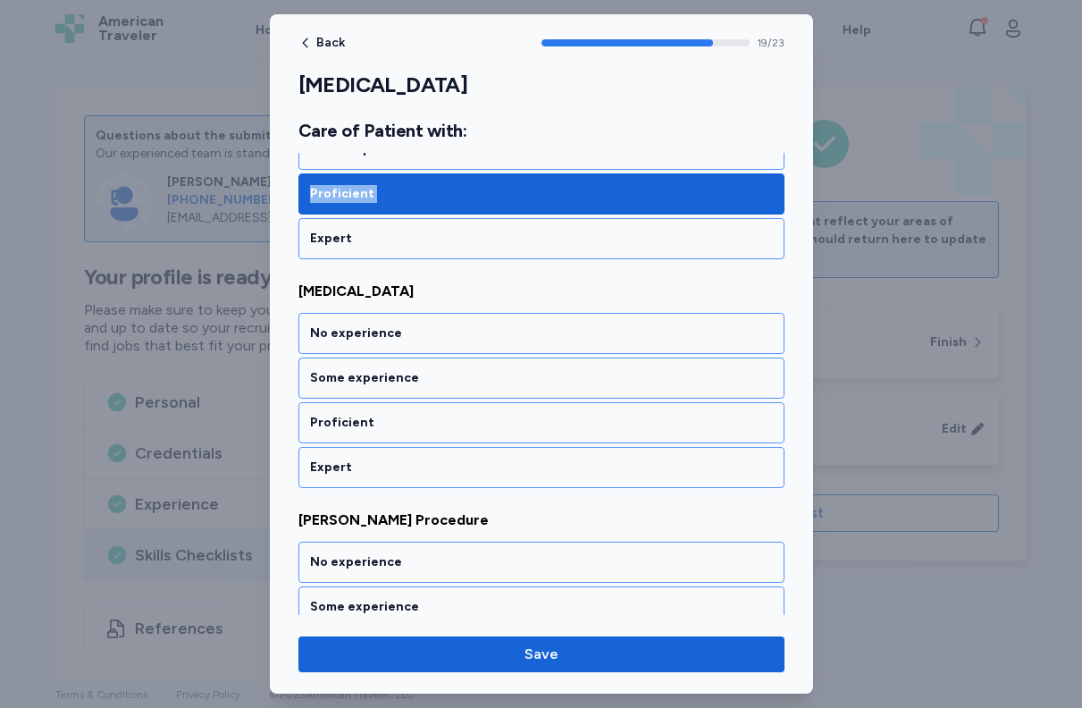
click at [511, 402] on div "Proficient" at bounding box center [542, 422] width 486 height 41
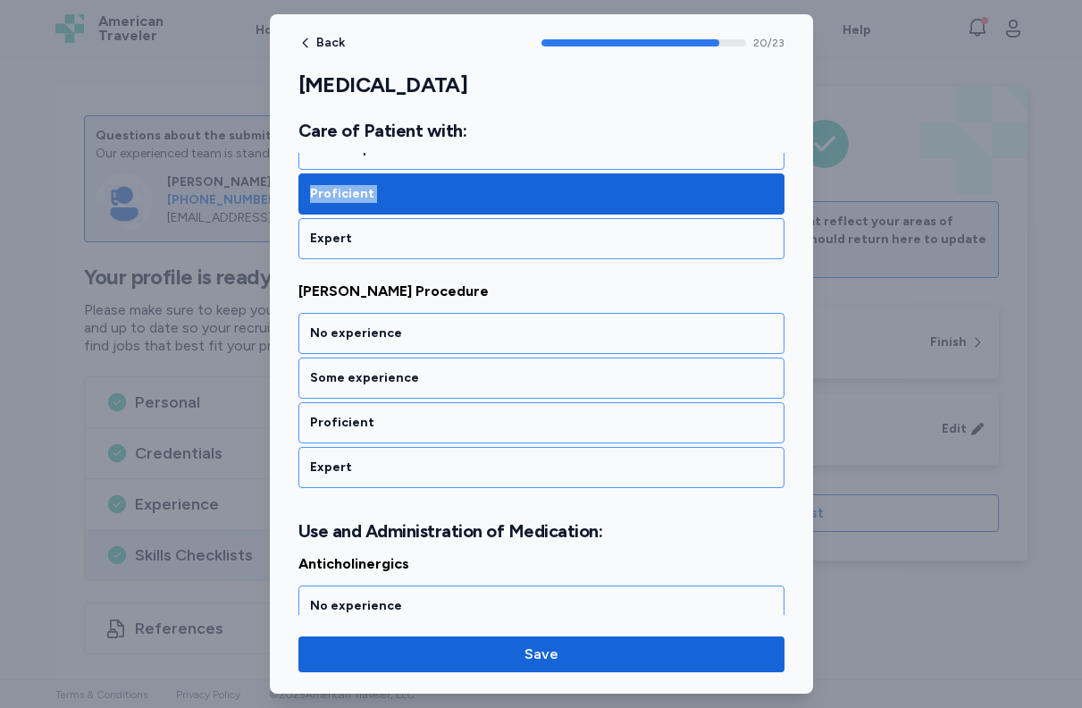
click at [511, 402] on div "Proficient" at bounding box center [542, 422] width 486 height 41
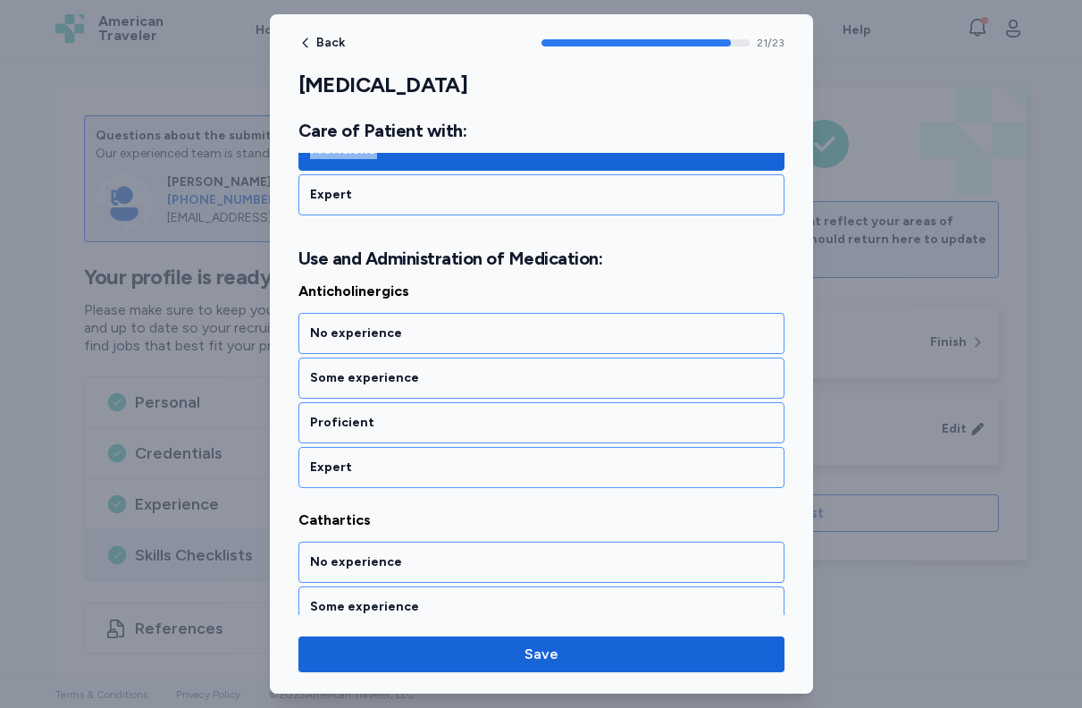
click at [511, 402] on div "Proficient" at bounding box center [542, 422] width 486 height 41
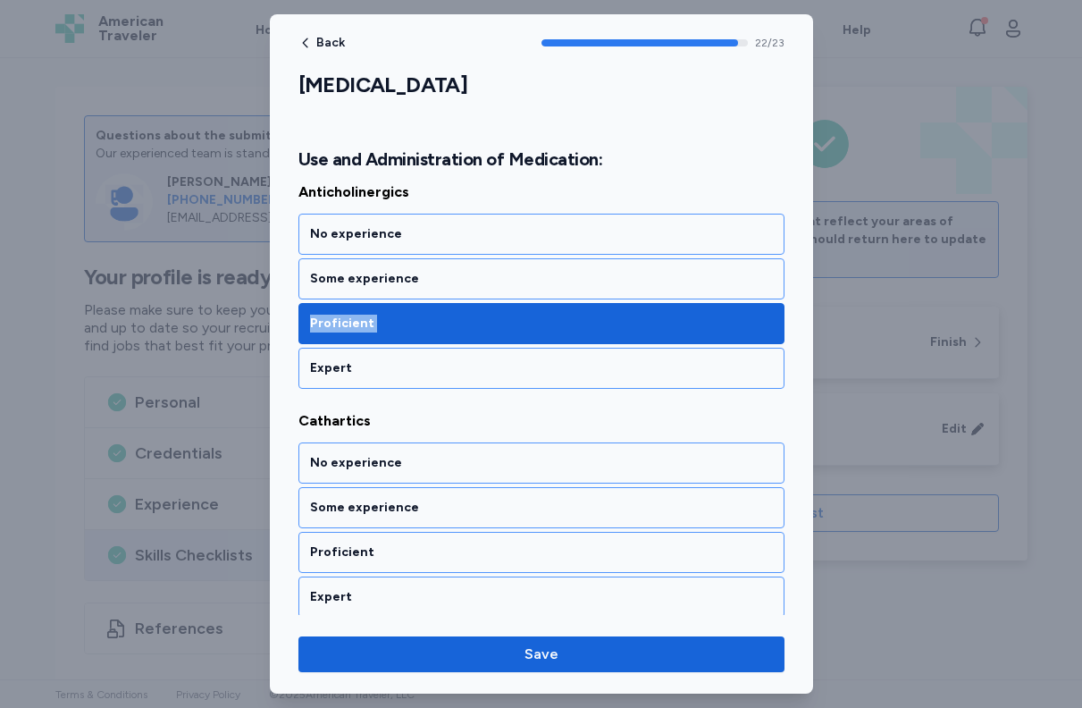
scroll to position [5133, 0]
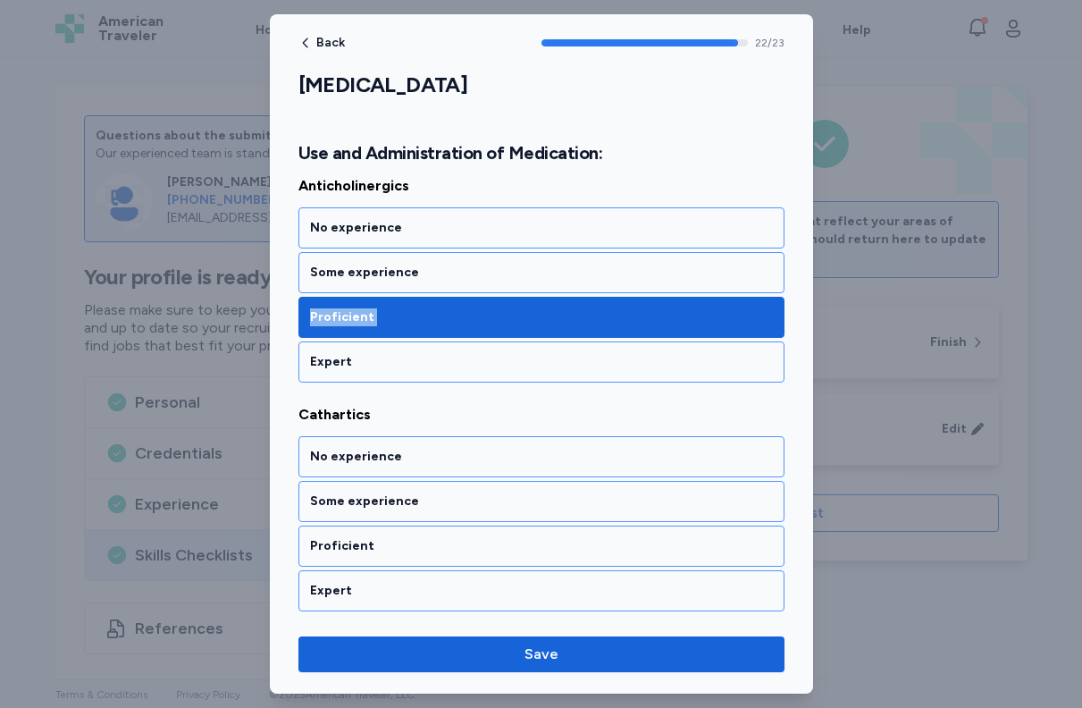
click at [511, 401] on div "Anticholinergics No experience Some experience Proficient Expert Cathartics No …" at bounding box center [542, 393] width 486 height 436
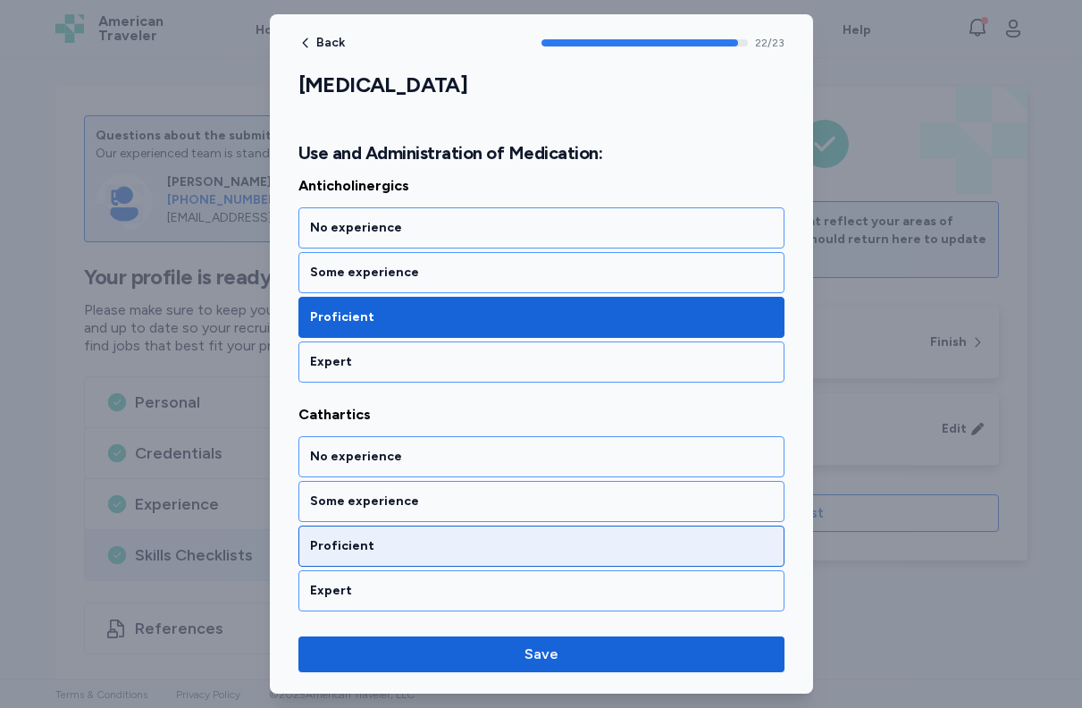
click at [467, 526] on div "Proficient" at bounding box center [542, 546] width 486 height 41
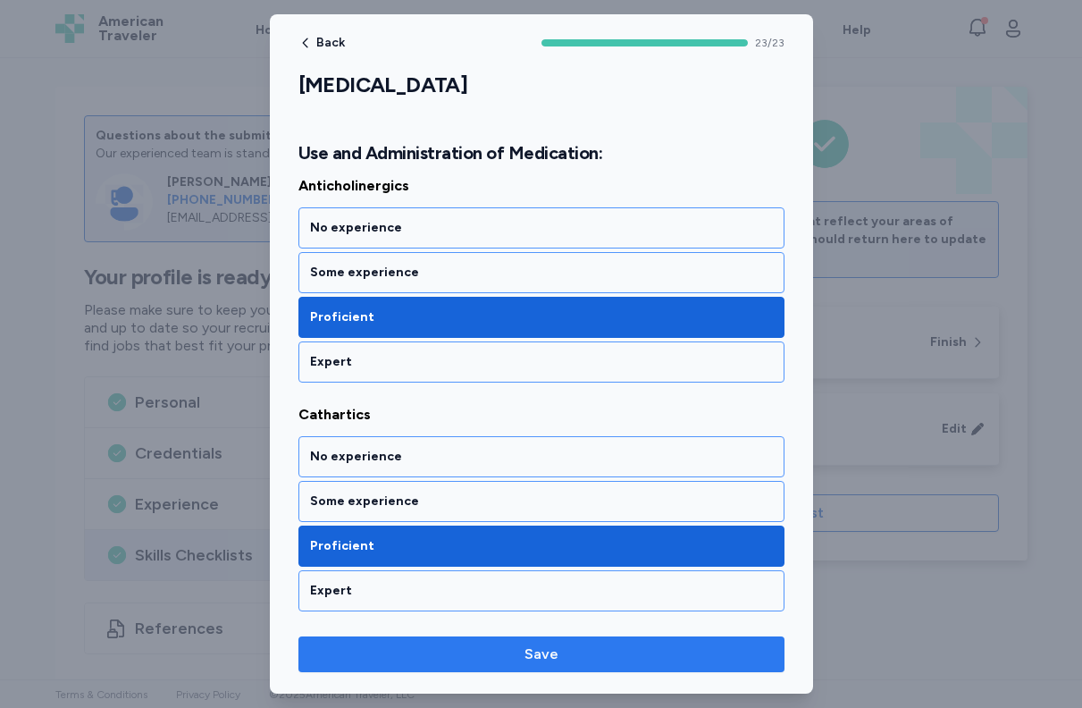
click at [510, 648] on span "Save" at bounding box center [542, 654] width 458 height 21
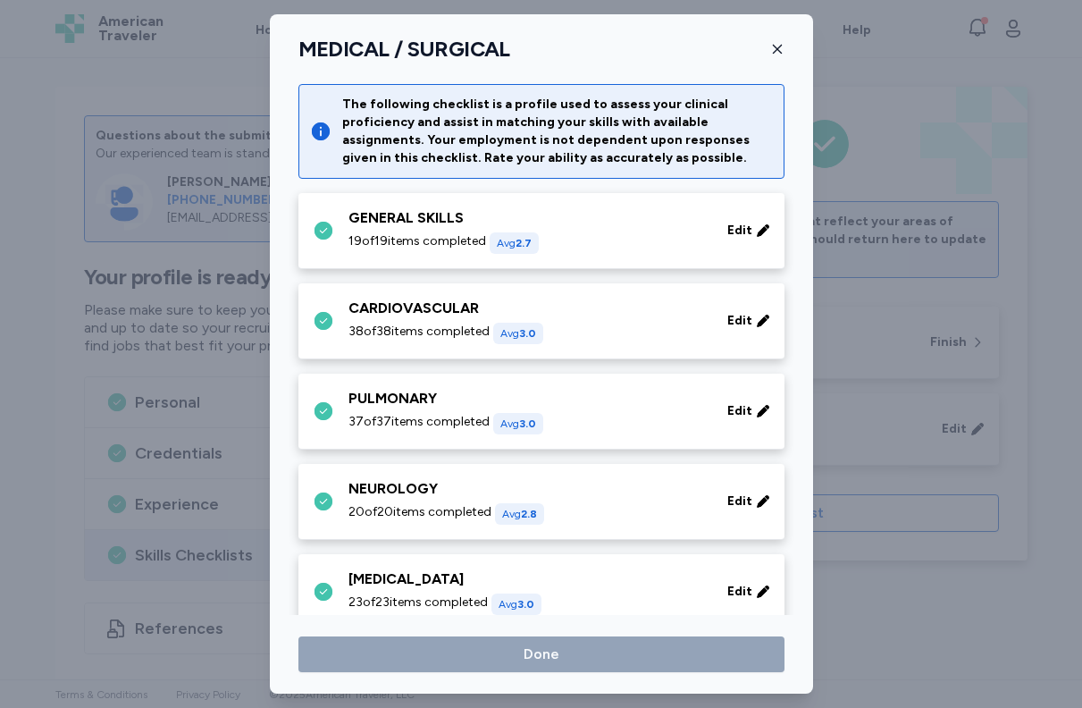
scroll to position [341, 0]
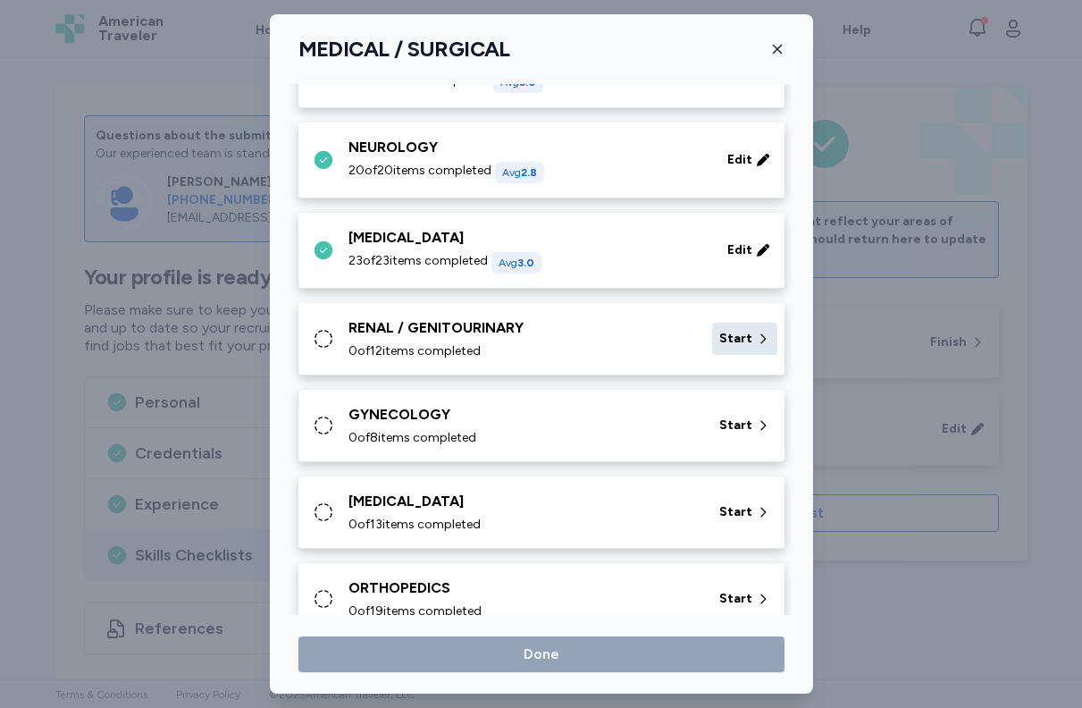
click at [726, 338] on span "Start" at bounding box center [736, 339] width 33 height 18
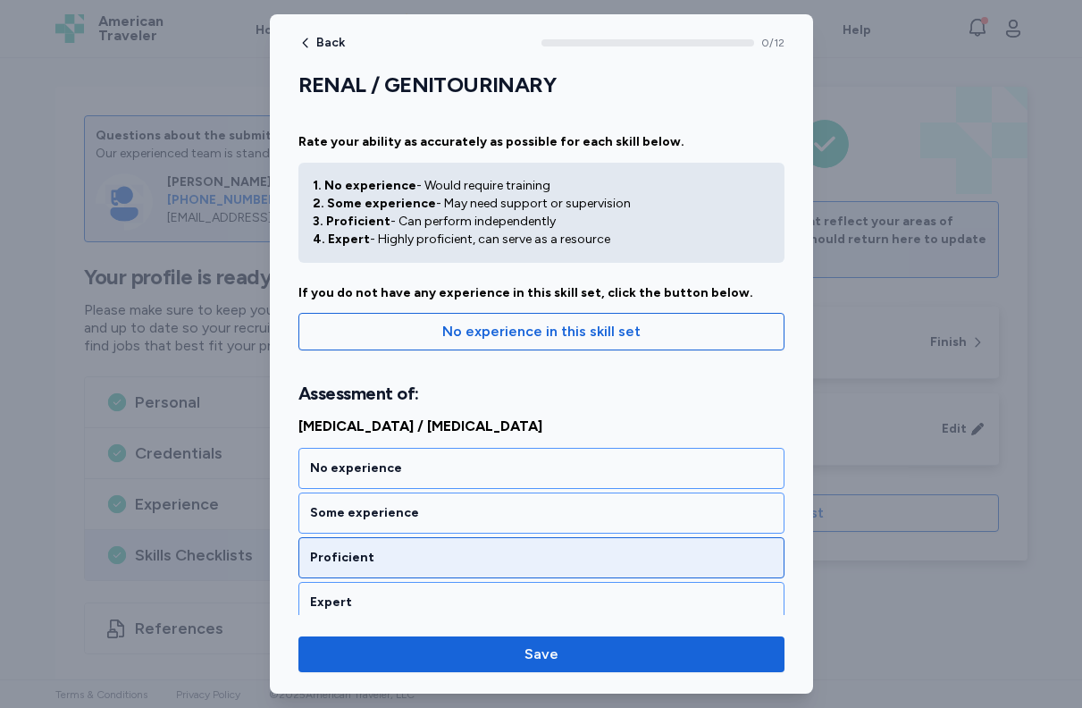
click at [492, 565] on div "Proficient" at bounding box center [541, 558] width 463 height 18
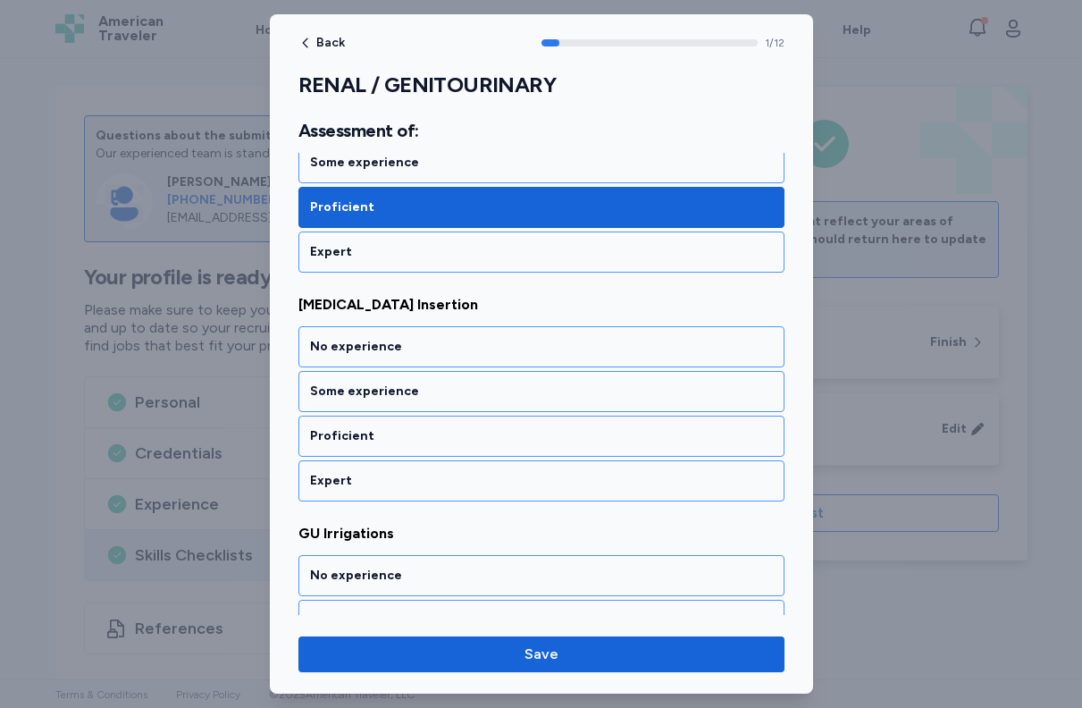
scroll to position [364, 0]
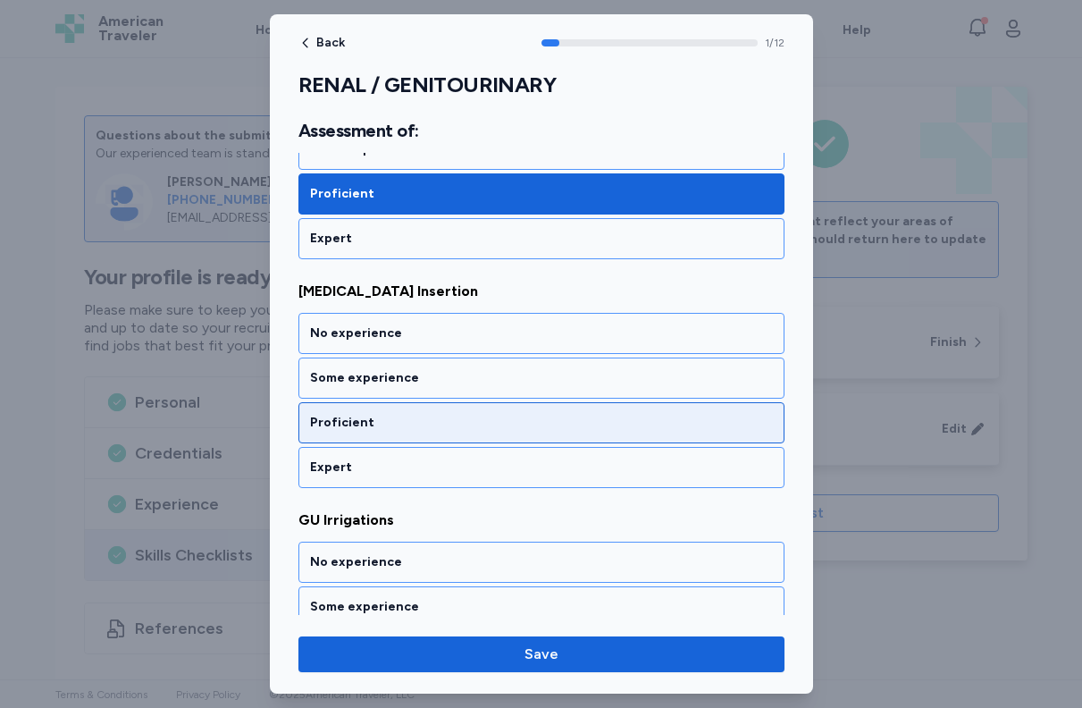
click at [467, 418] on div "Proficient" at bounding box center [541, 423] width 463 height 18
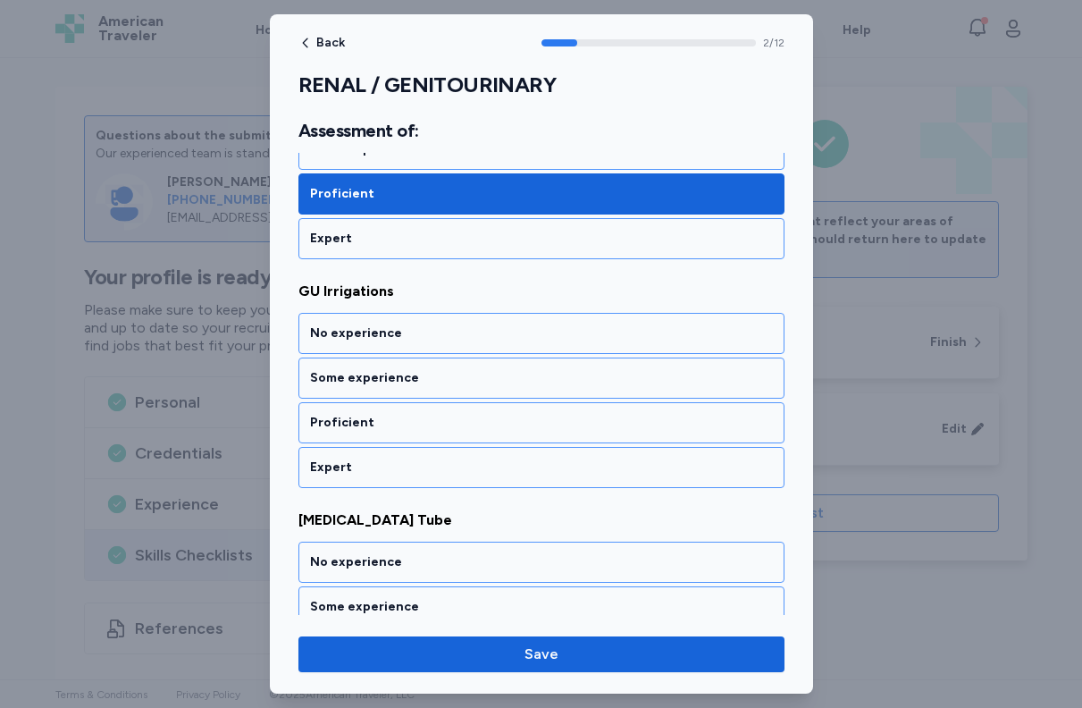
click at [467, 418] on div "Proficient" at bounding box center [541, 423] width 463 height 18
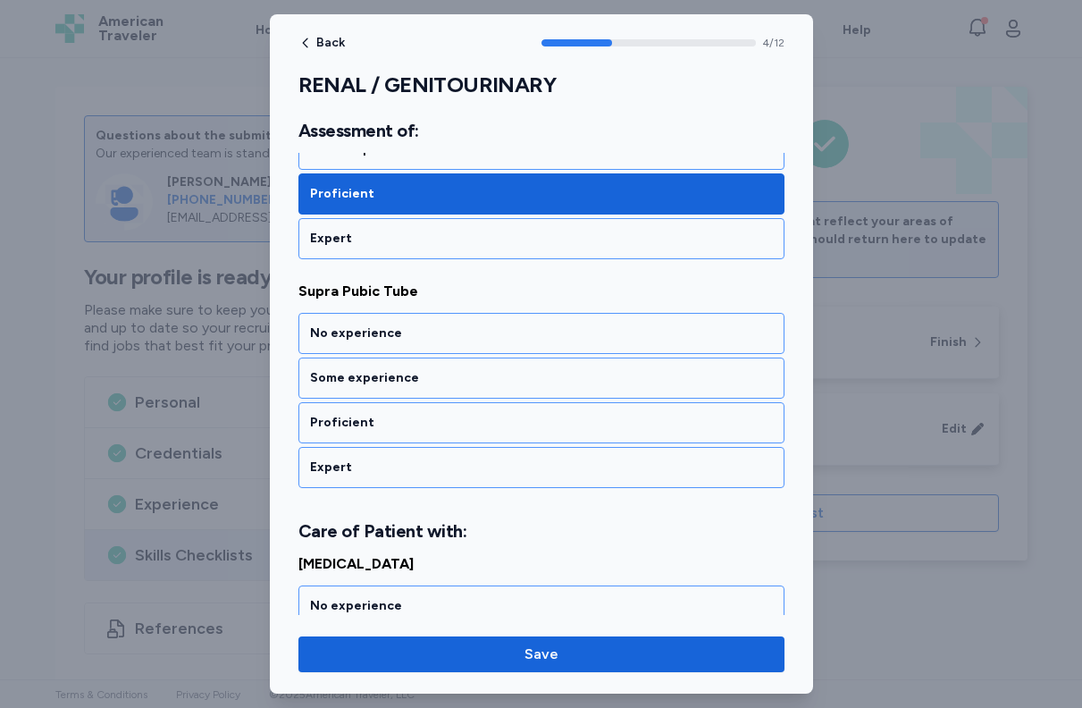
click at [467, 418] on div "Proficient" at bounding box center [541, 423] width 463 height 18
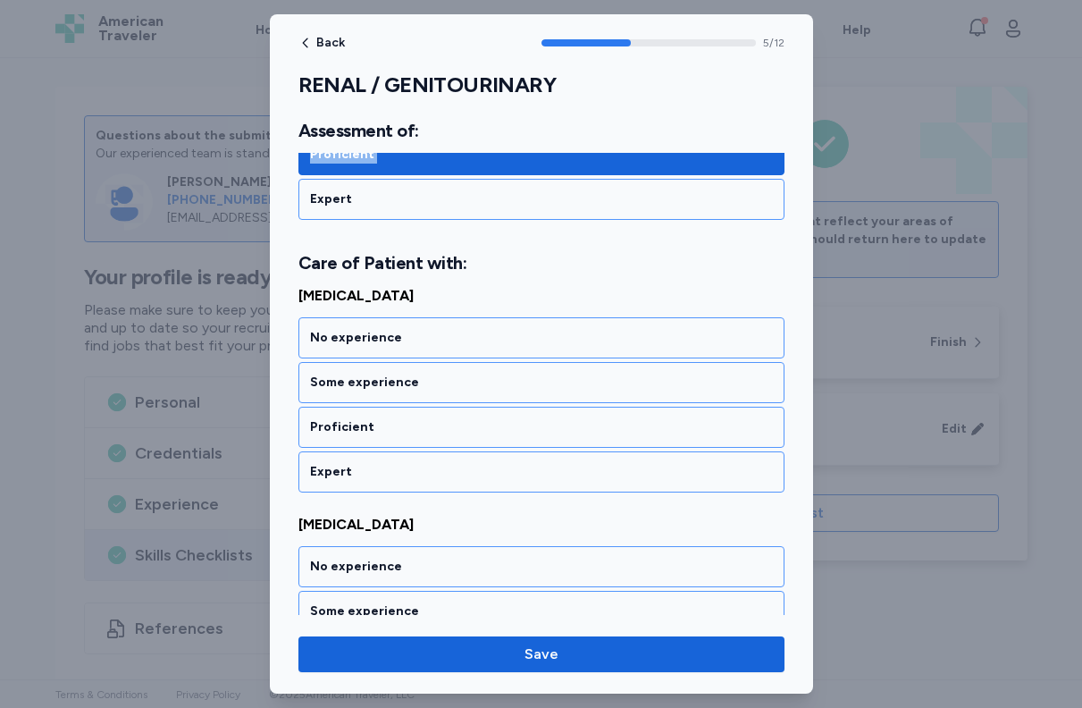
click at [467, 418] on div "Proficient" at bounding box center [541, 427] width 463 height 18
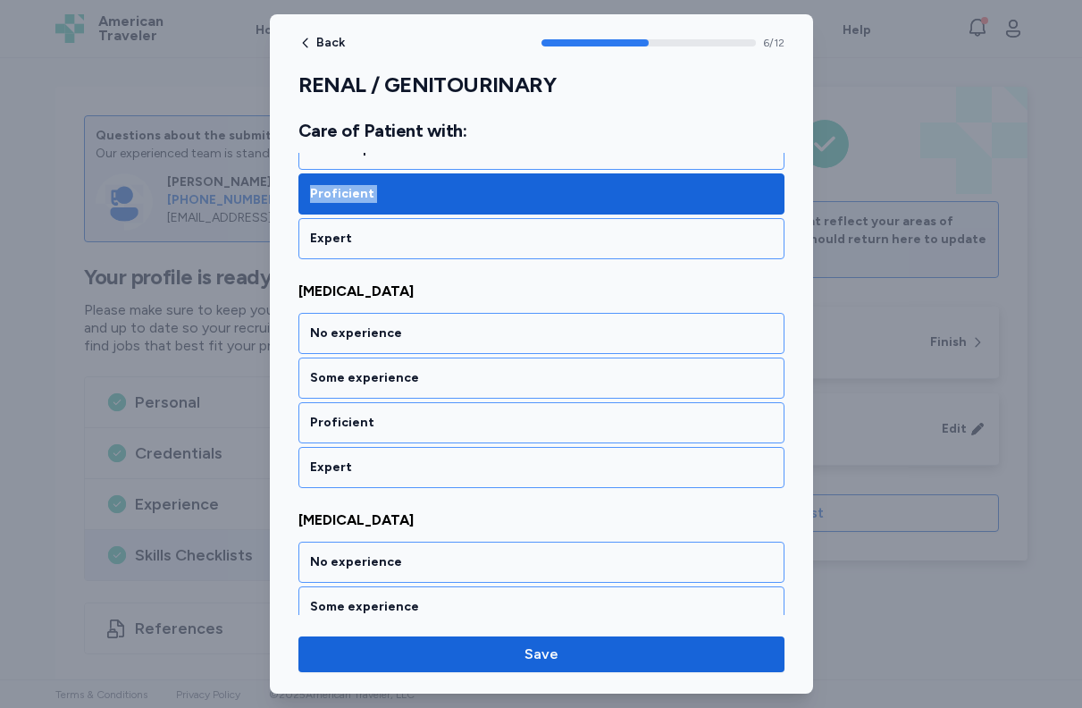
click at [467, 418] on div "Proficient" at bounding box center [541, 423] width 463 height 18
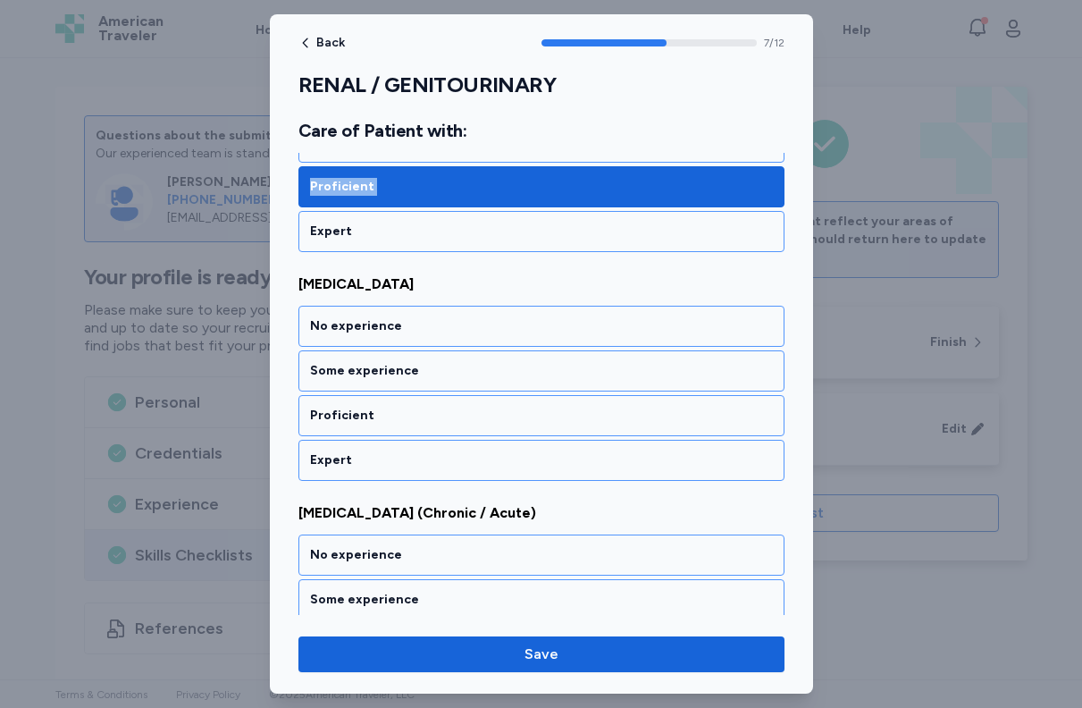
click at [467, 418] on div "Proficient" at bounding box center [541, 416] width 463 height 18
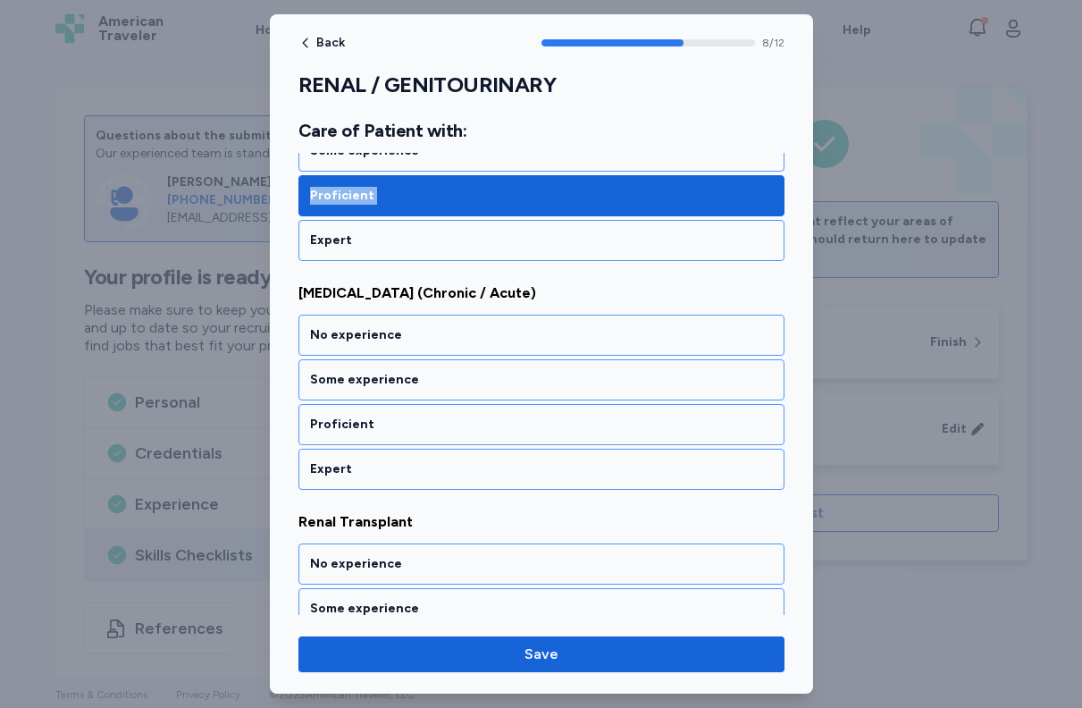
click at [467, 418] on div "Proficient" at bounding box center [541, 425] width 463 height 18
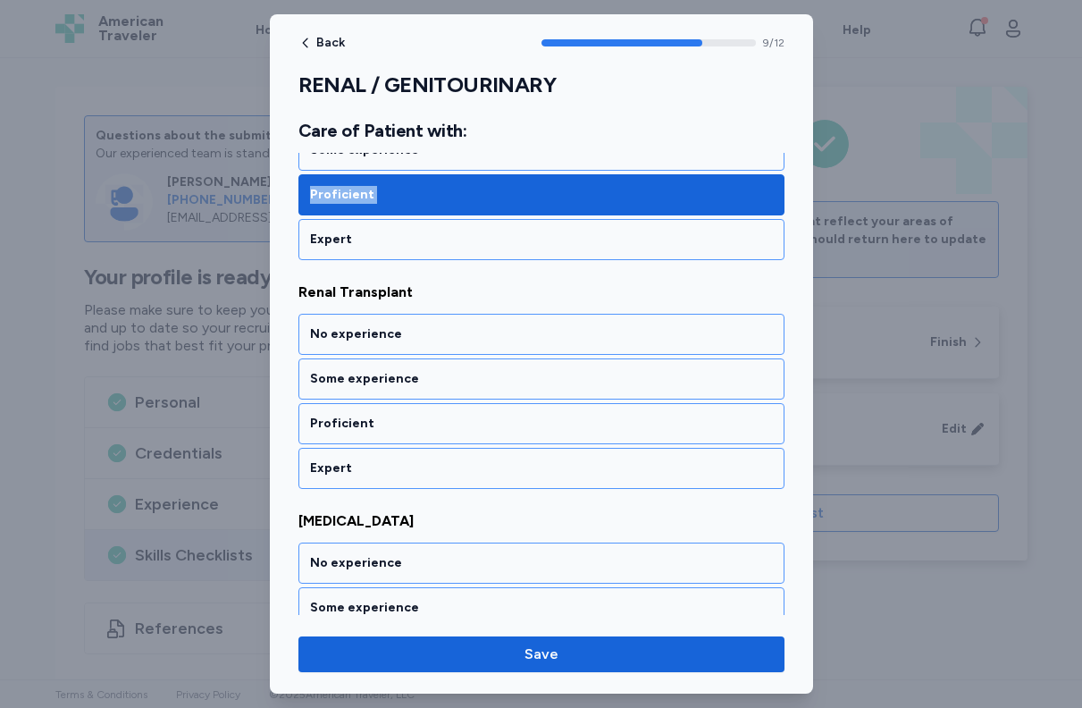
click at [467, 418] on div "Proficient" at bounding box center [541, 424] width 463 height 18
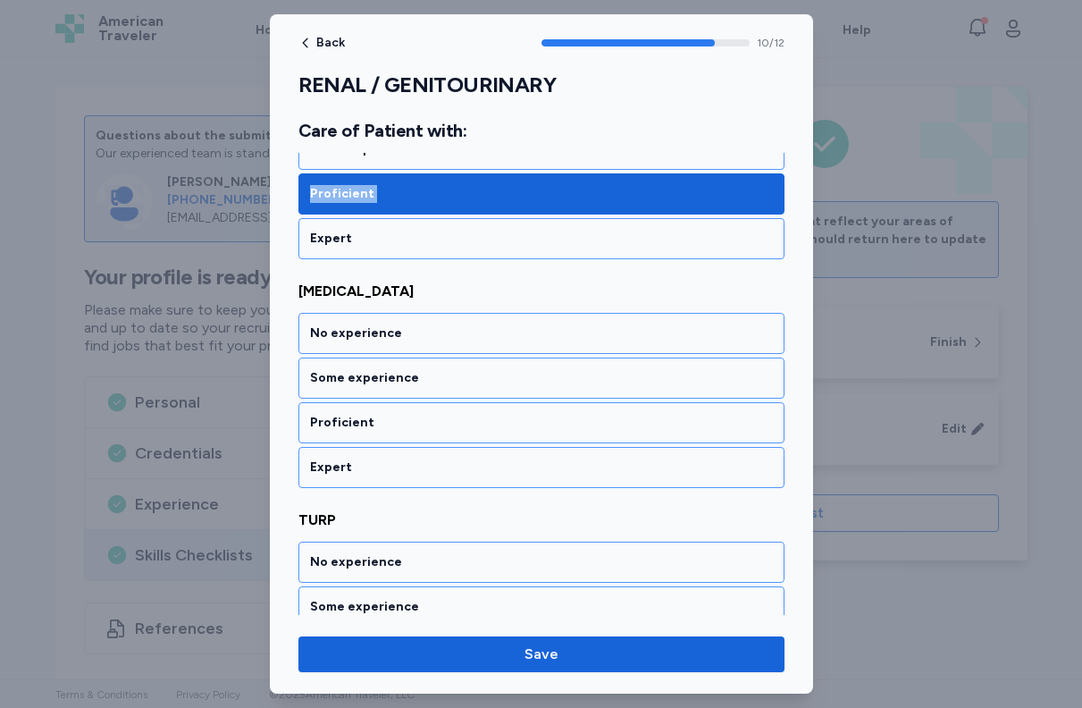
click at [467, 418] on div "Proficient" at bounding box center [541, 423] width 463 height 18
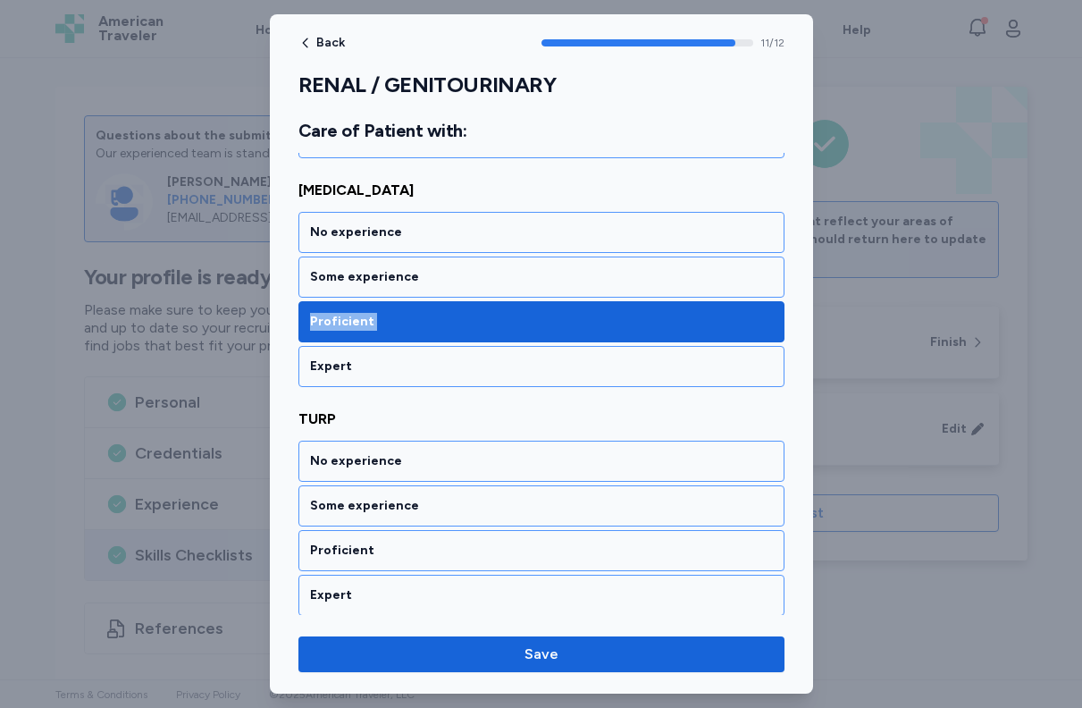
scroll to position [2572, 0]
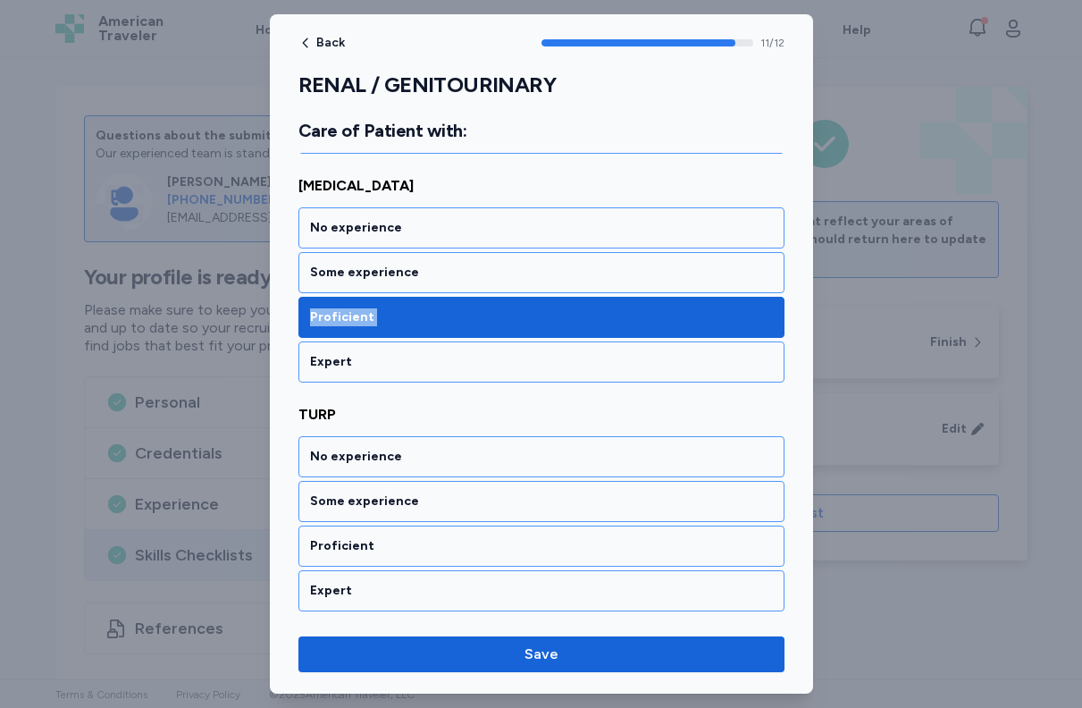
click at [467, 418] on span "TURP" at bounding box center [542, 414] width 486 height 21
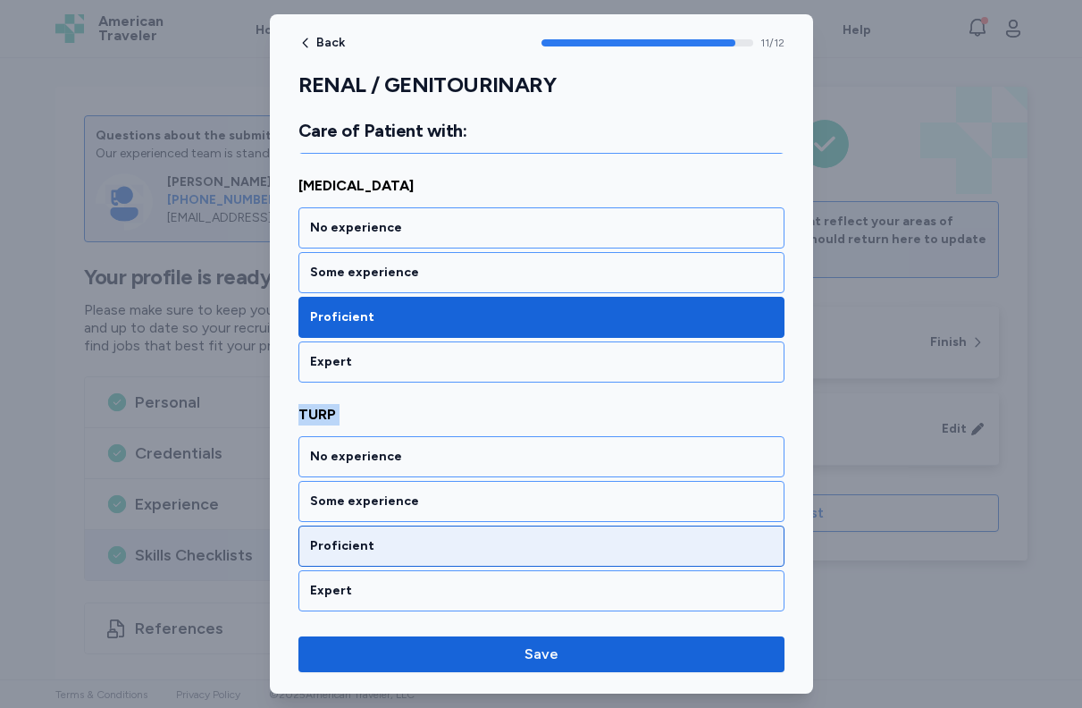
click at [417, 549] on div "Proficient" at bounding box center [541, 546] width 463 height 18
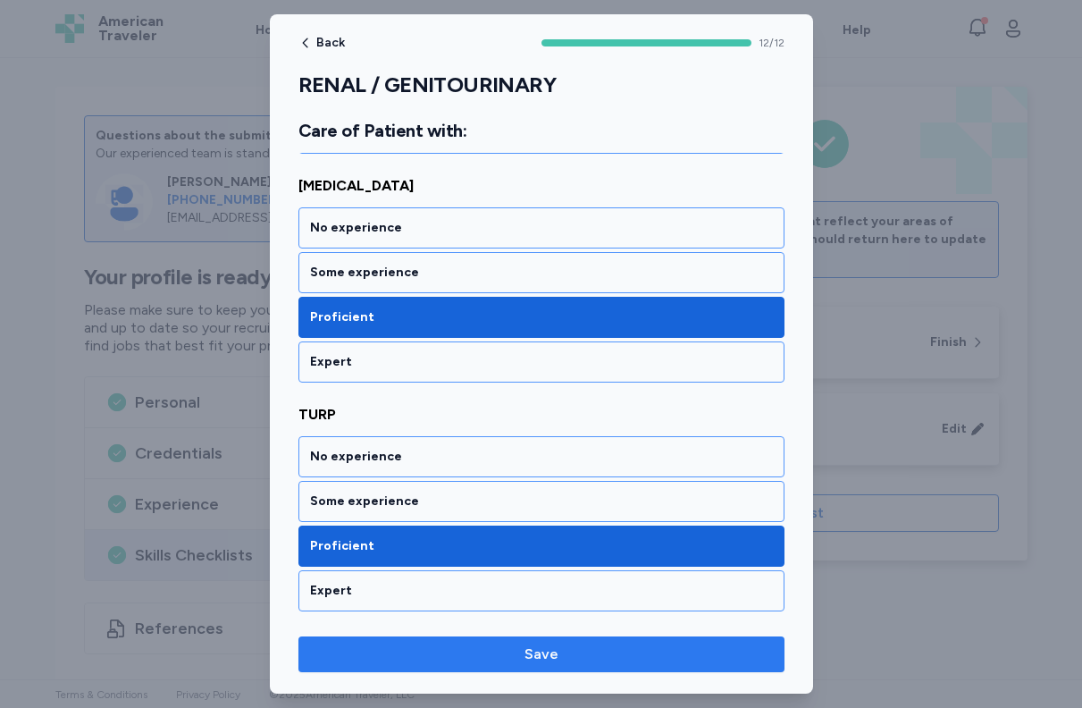
click at [497, 666] on button "Save" at bounding box center [542, 654] width 486 height 36
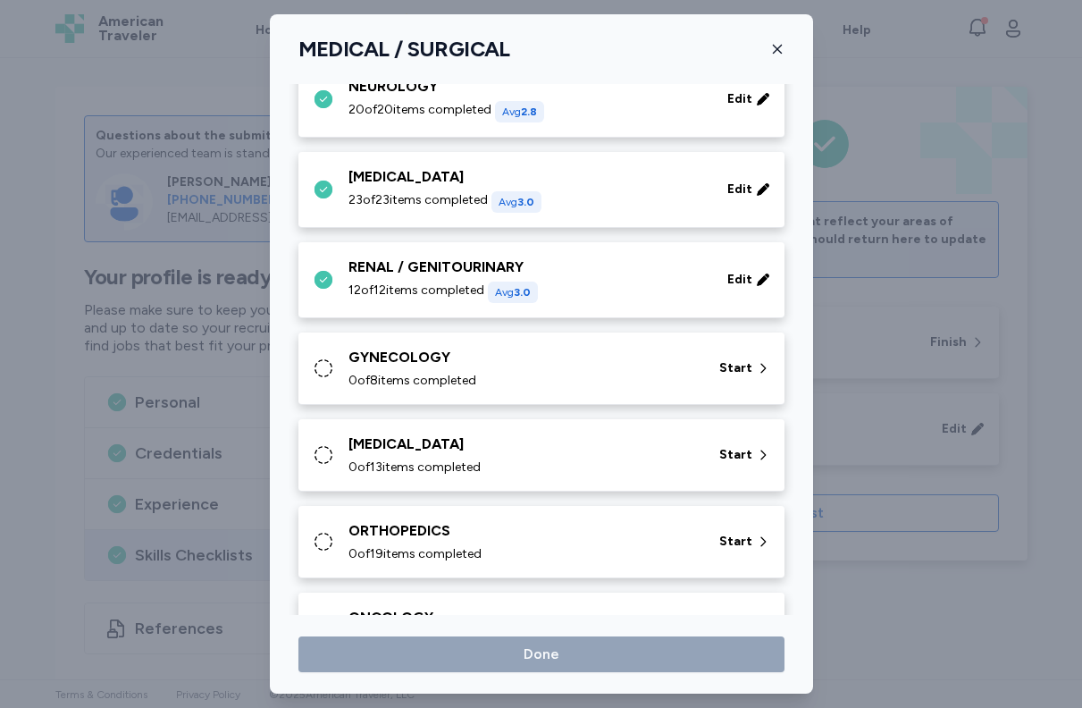
scroll to position [417, 0]
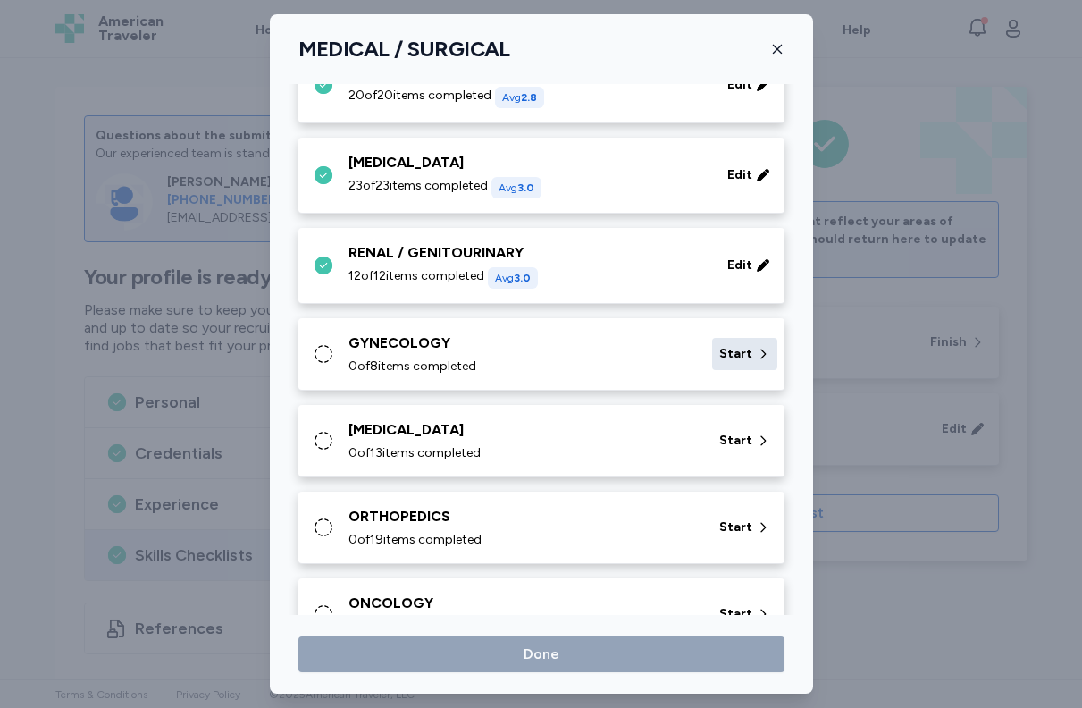
click at [723, 360] on span "Start" at bounding box center [736, 354] width 33 height 18
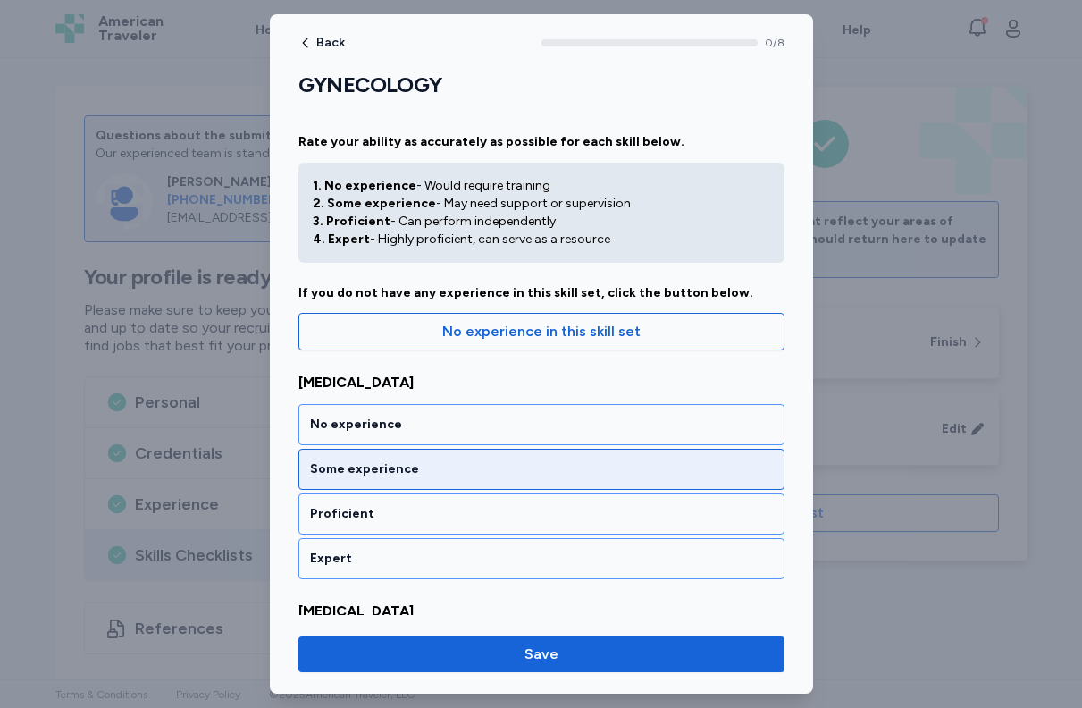
click at [550, 460] on div "Some experience" at bounding box center [541, 469] width 463 height 18
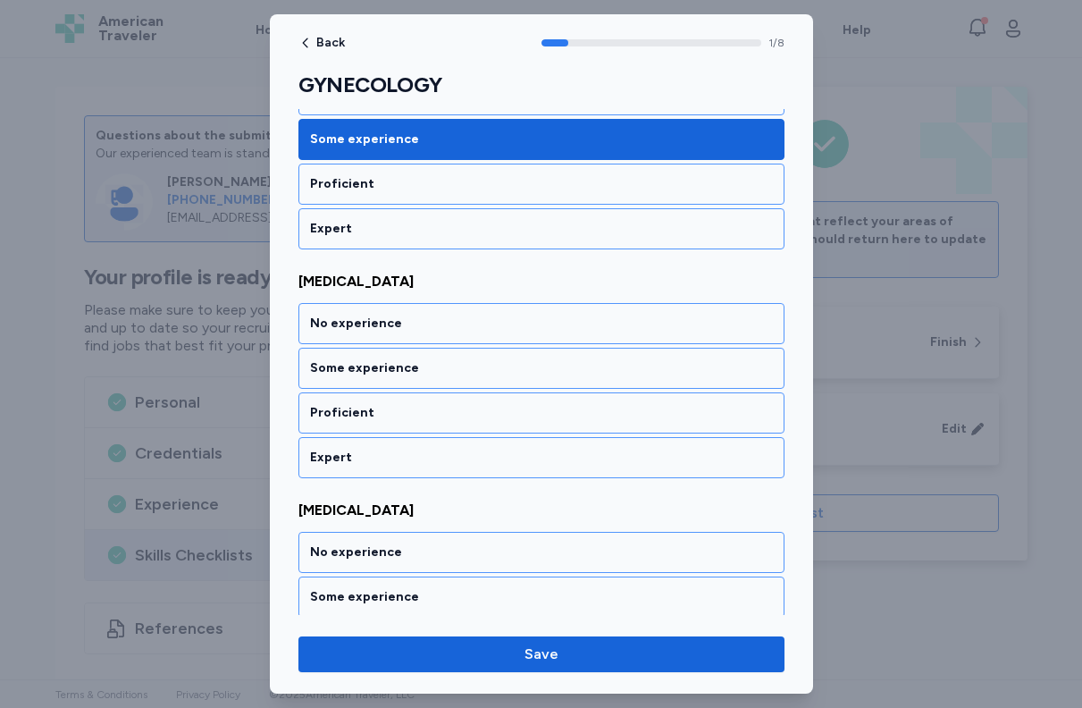
scroll to position [342, 0]
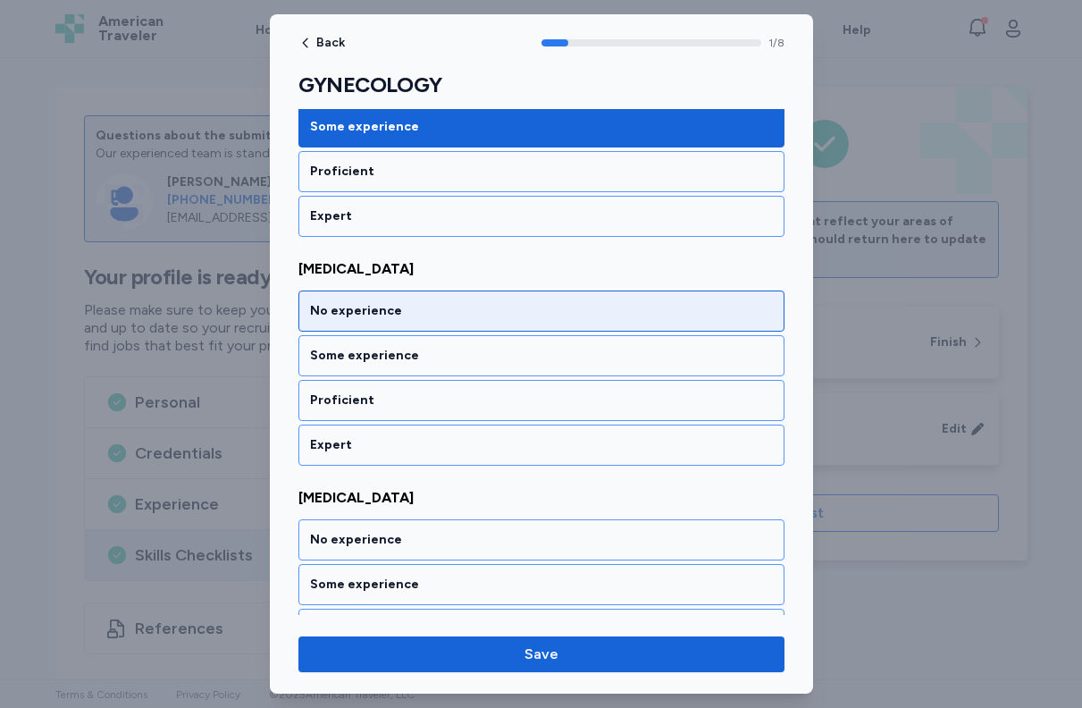
click at [517, 311] on div "No experience" at bounding box center [541, 311] width 463 height 18
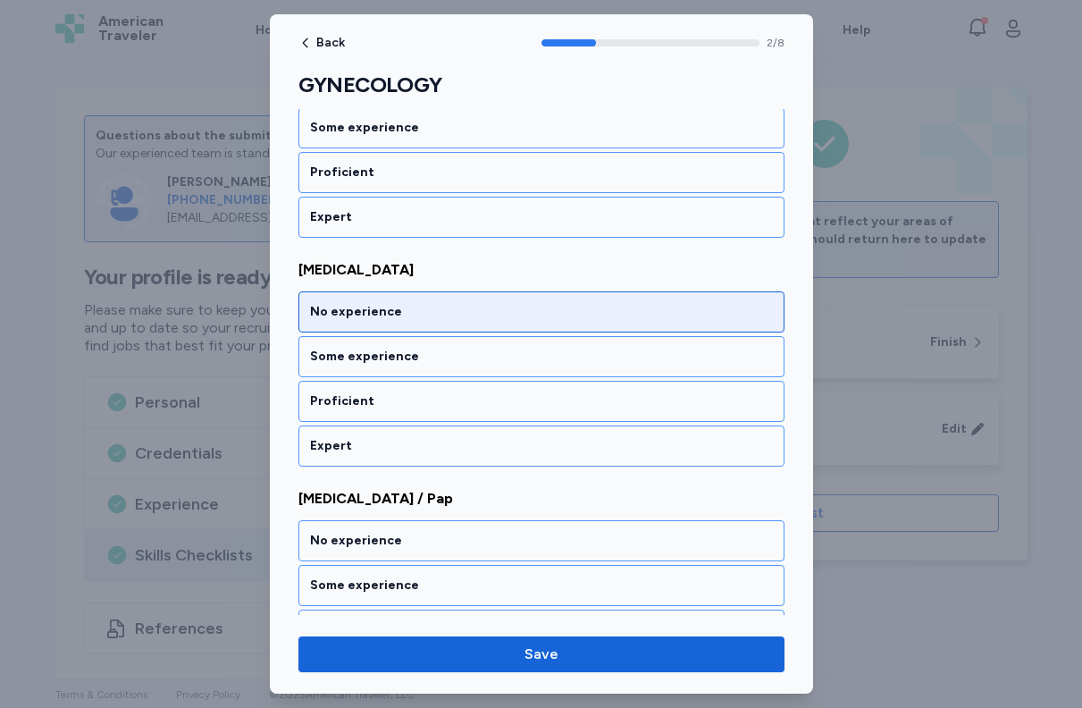
scroll to position [571, 0]
click at [522, 312] on div "No experience" at bounding box center [541, 311] width 463 height 18
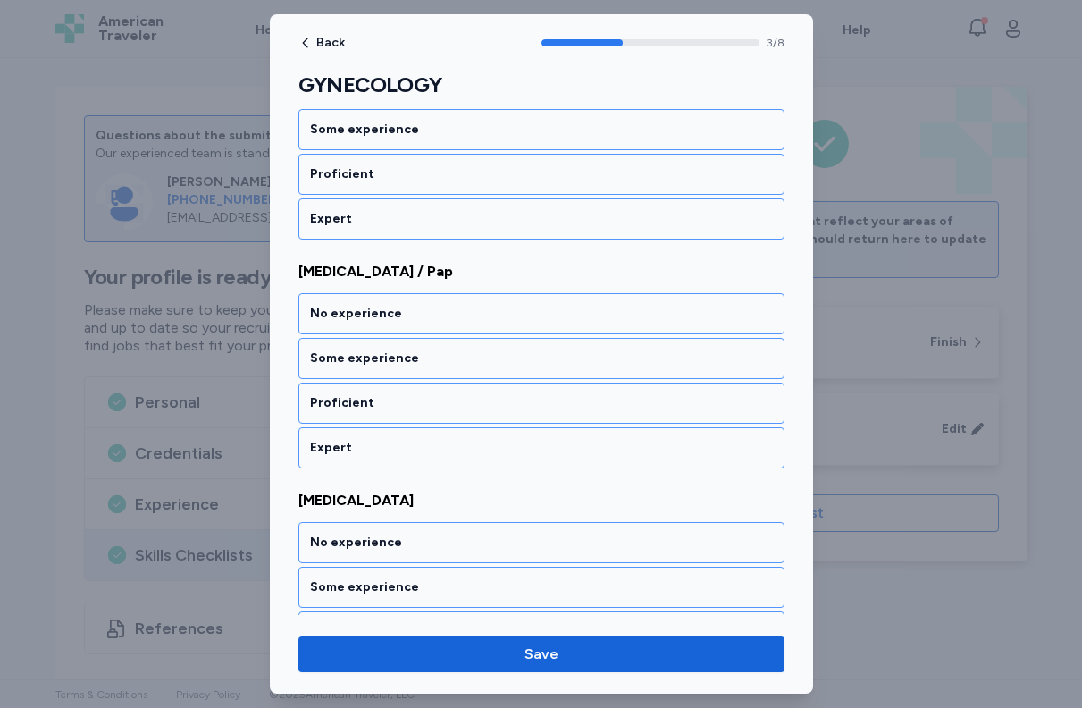
scroll to position [800, 0]
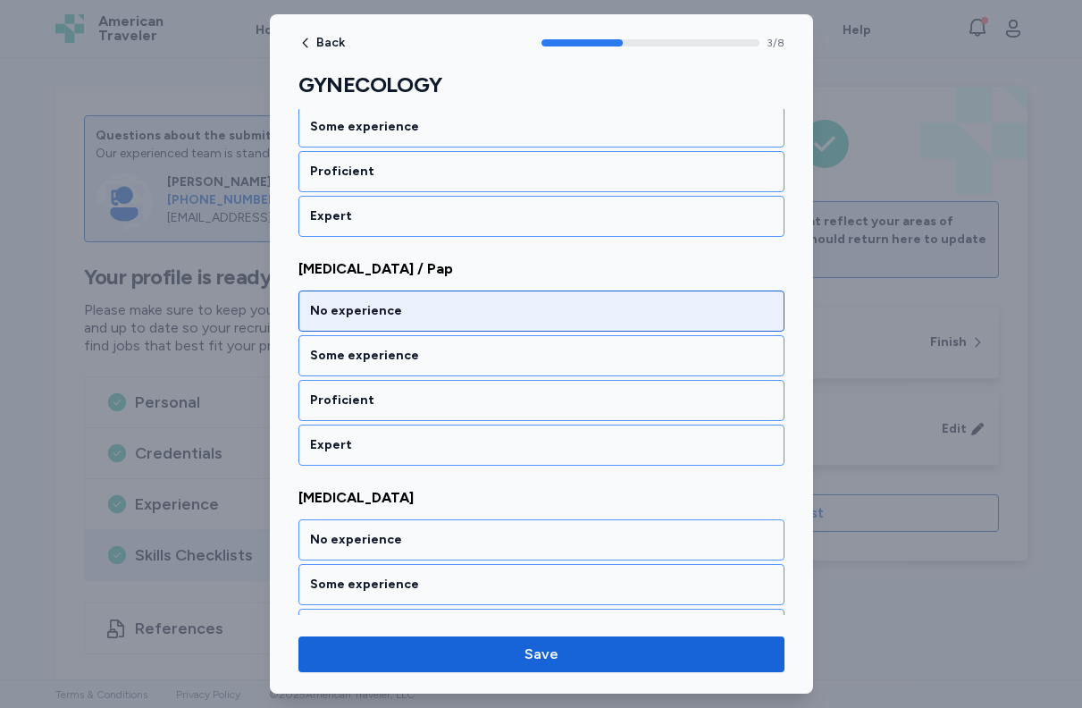
click at [512, 316] on div "No experience" at bounding box center [541, 311] width 463 height 18
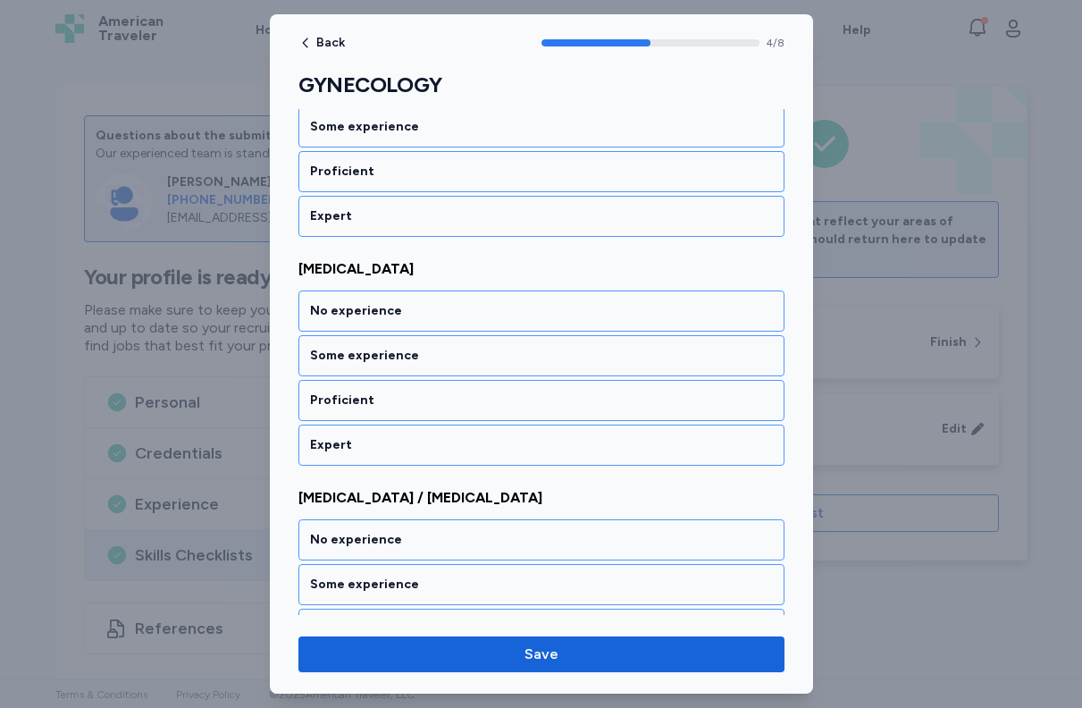
click at [512, 316] on div "No experience" at bounding box center [541, 311] width 463 height 18
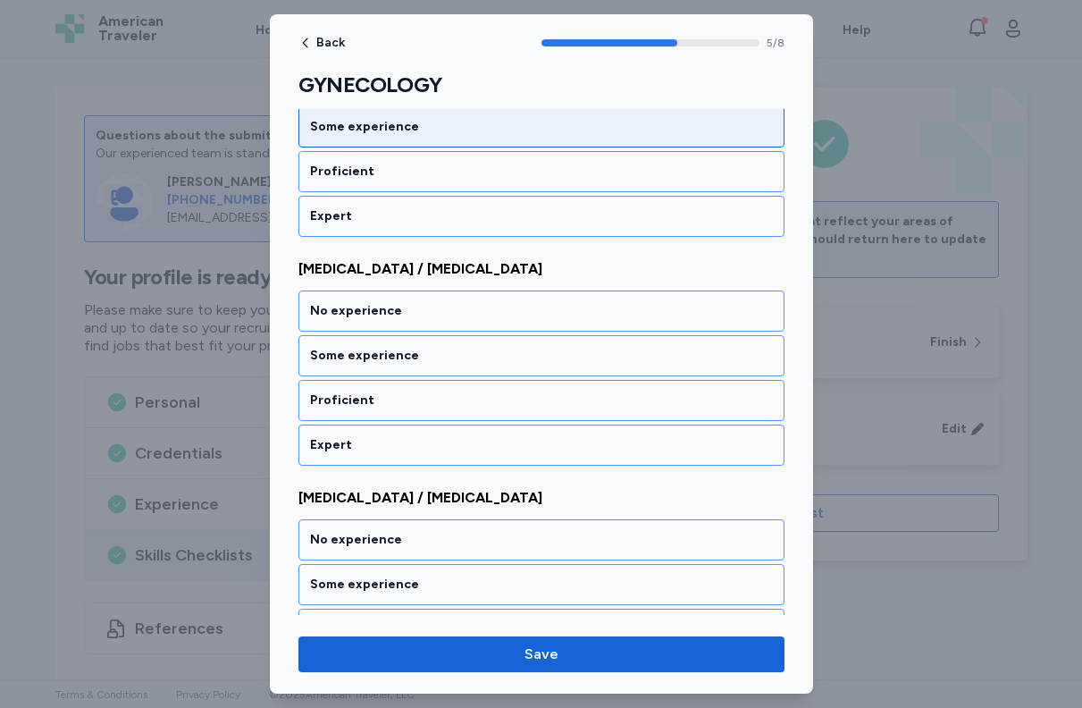
click at [457, 123] on div "Some experience" at bounding box center [541, 127] width 463 height 18
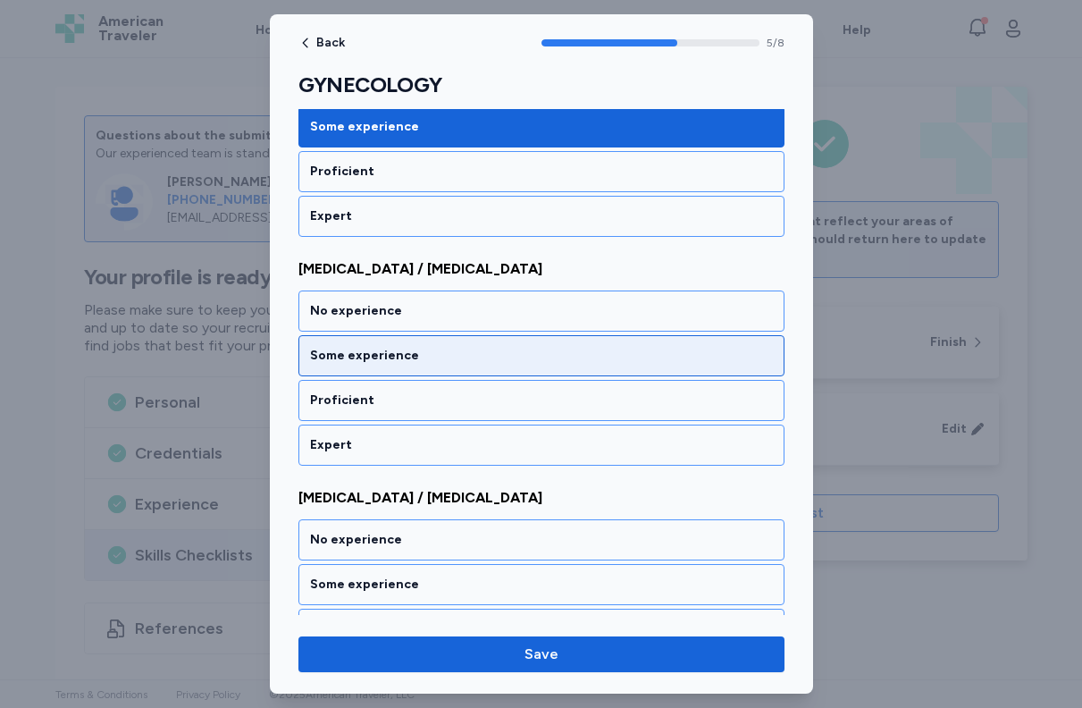
click at [455, 355] on div "Some experience" at bounding box center [541, 356] width 463 height 18
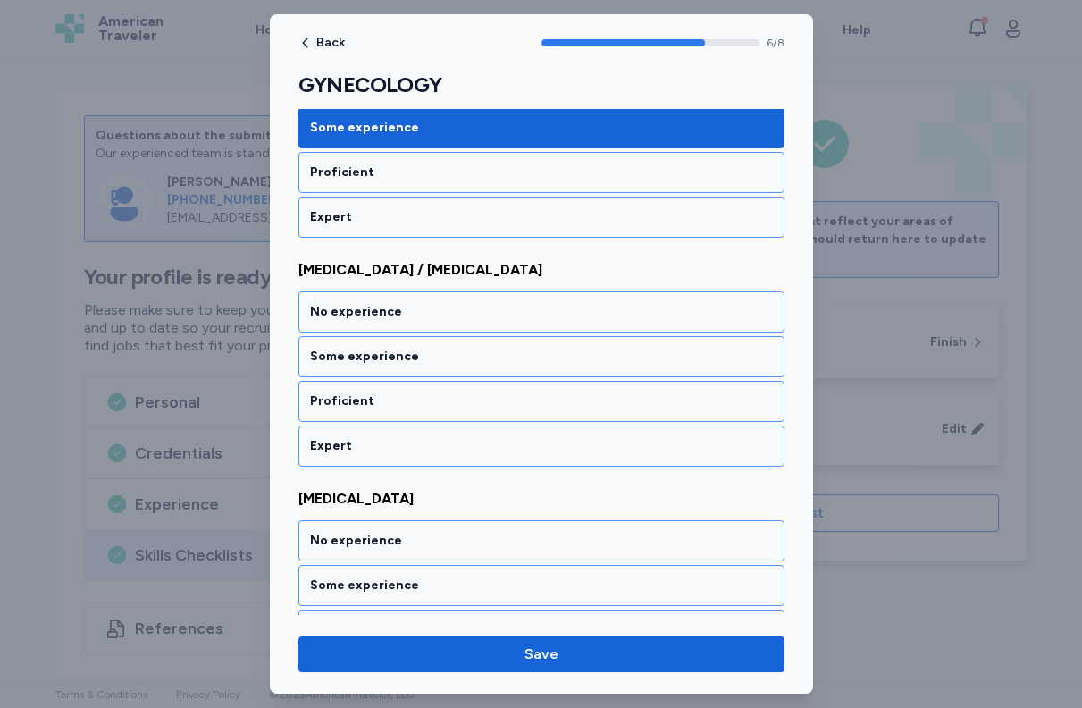
scroll to position [1486, 0]
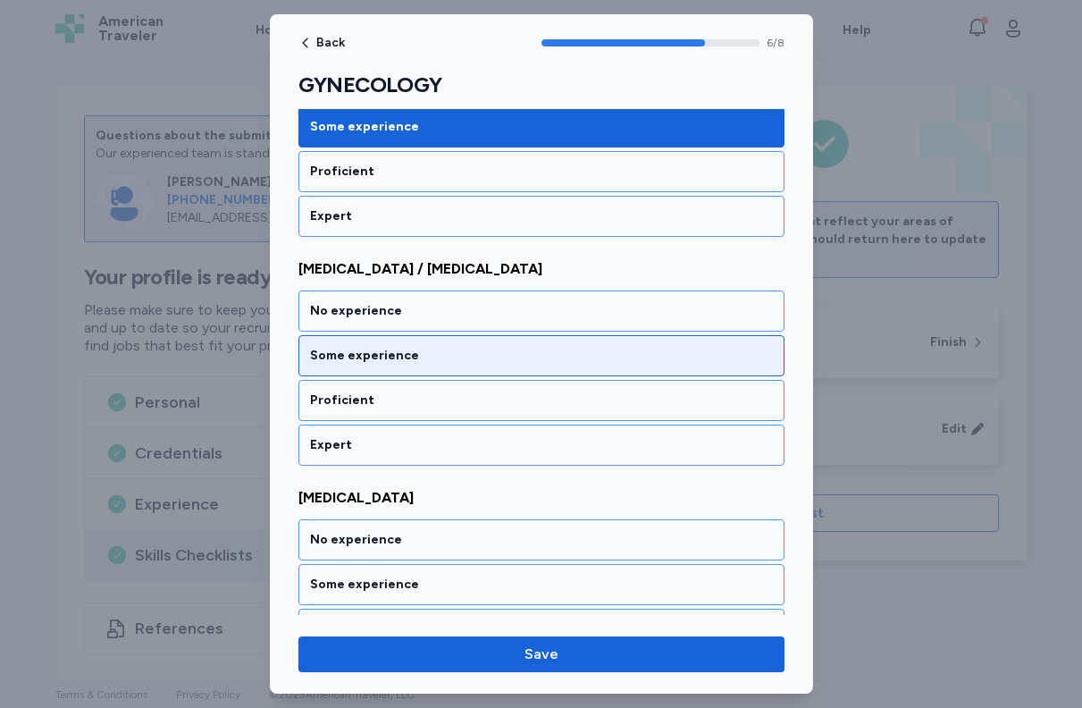
click at [464, 366] on div "Some experience" at bounding box center [542, 355] width 486 height 41
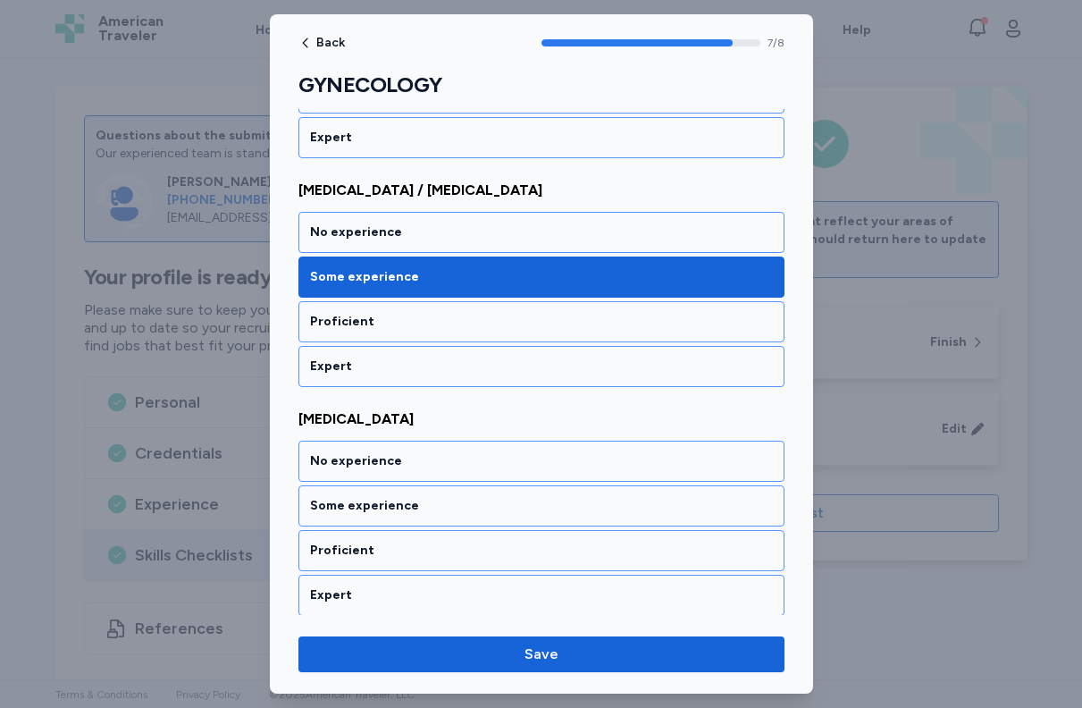
scroll to position [1570, 0]
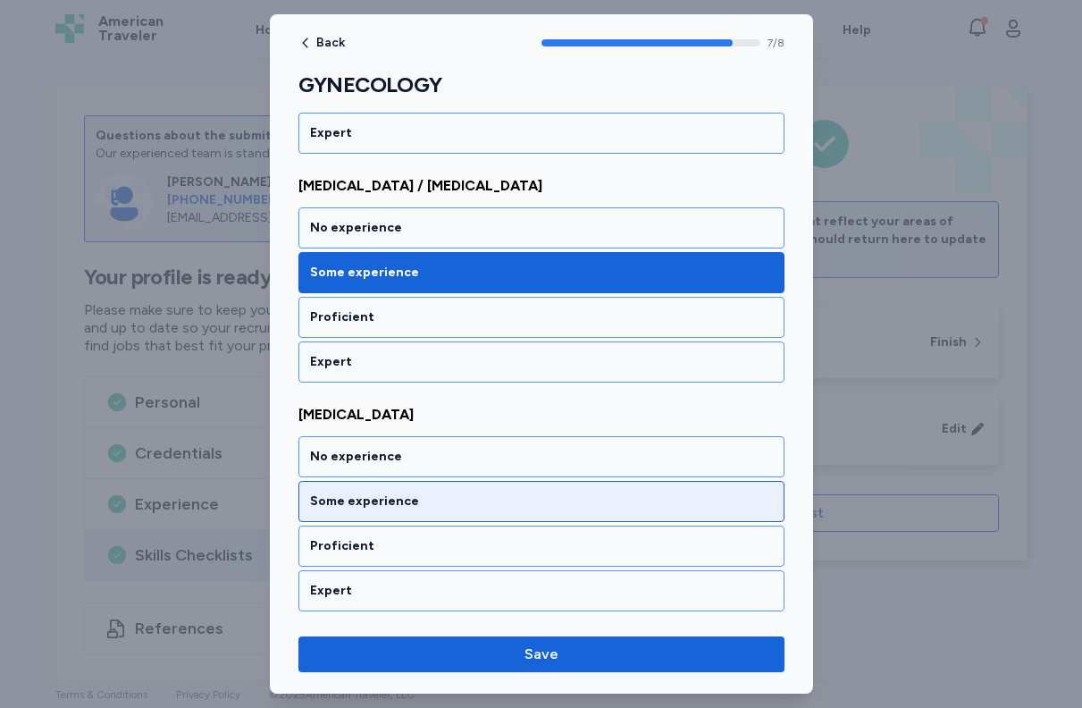
click at [445, 502] on div "Some experience" at bounding box center [541, 501] width 463 height 18
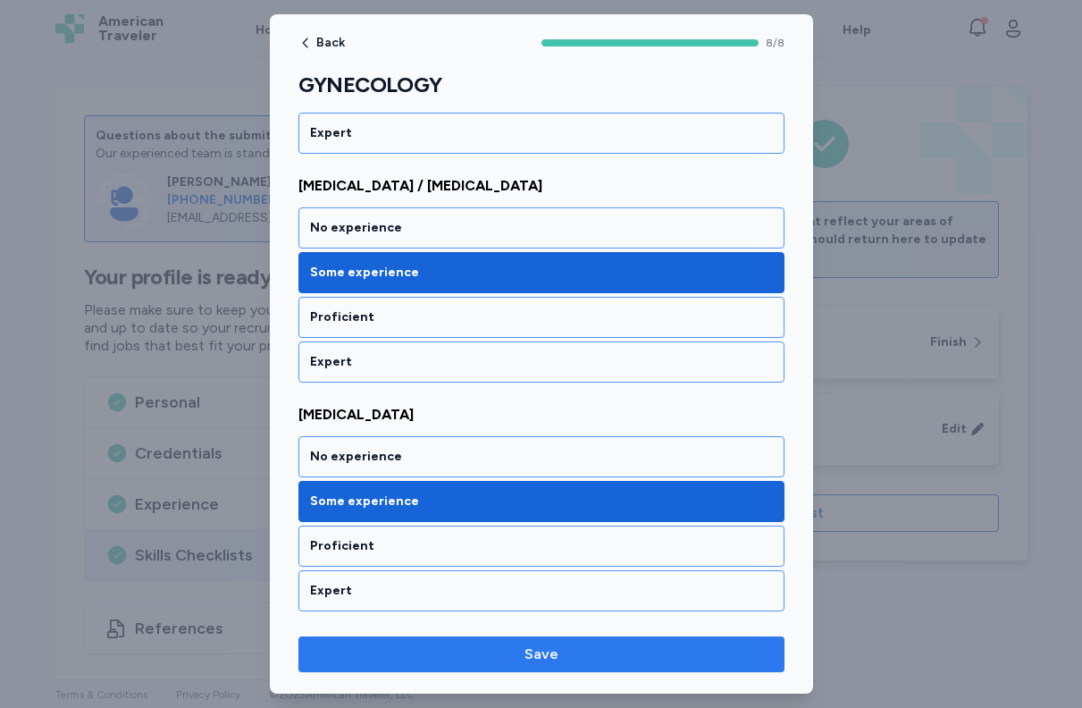
click at [534, 654] on span "Save" at bounding box center [542, 654] width 34 height 21
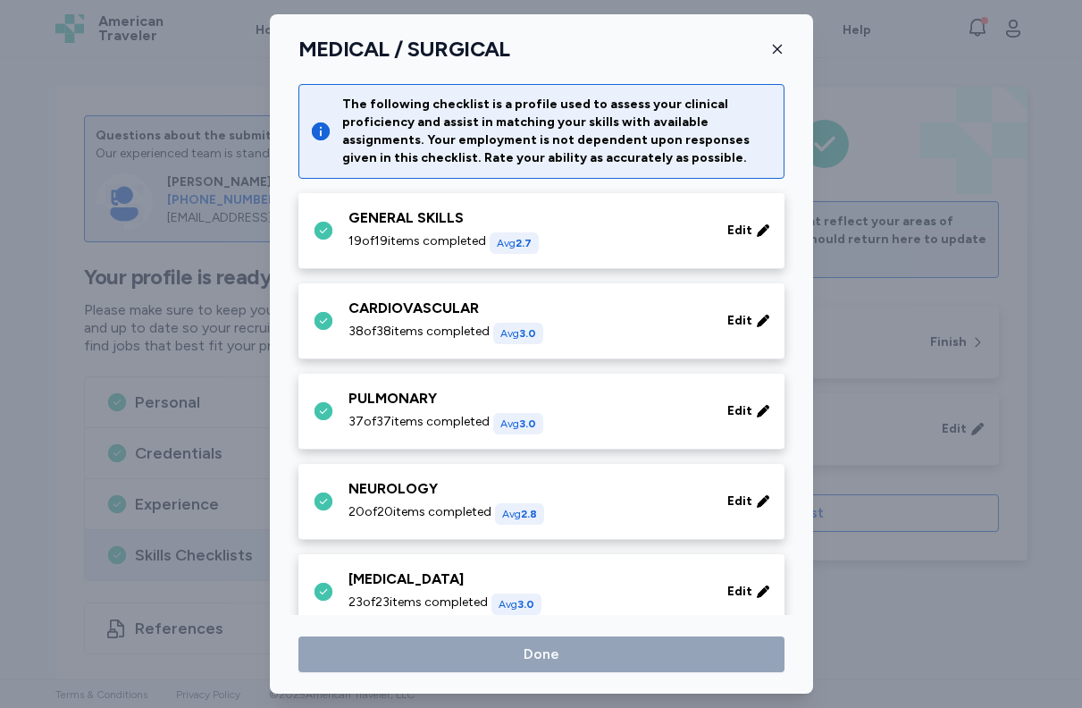
scroll to position [417, 0]
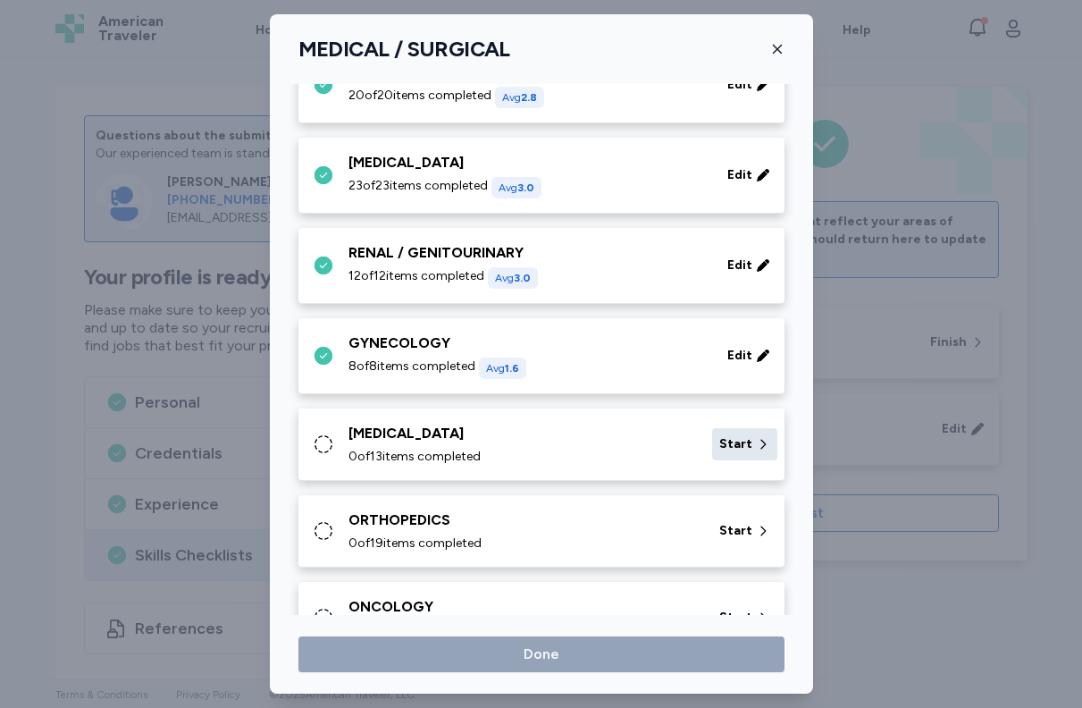
click at [720, 438] on span "Start" at bounding box center [736, 444] width 33 height 18
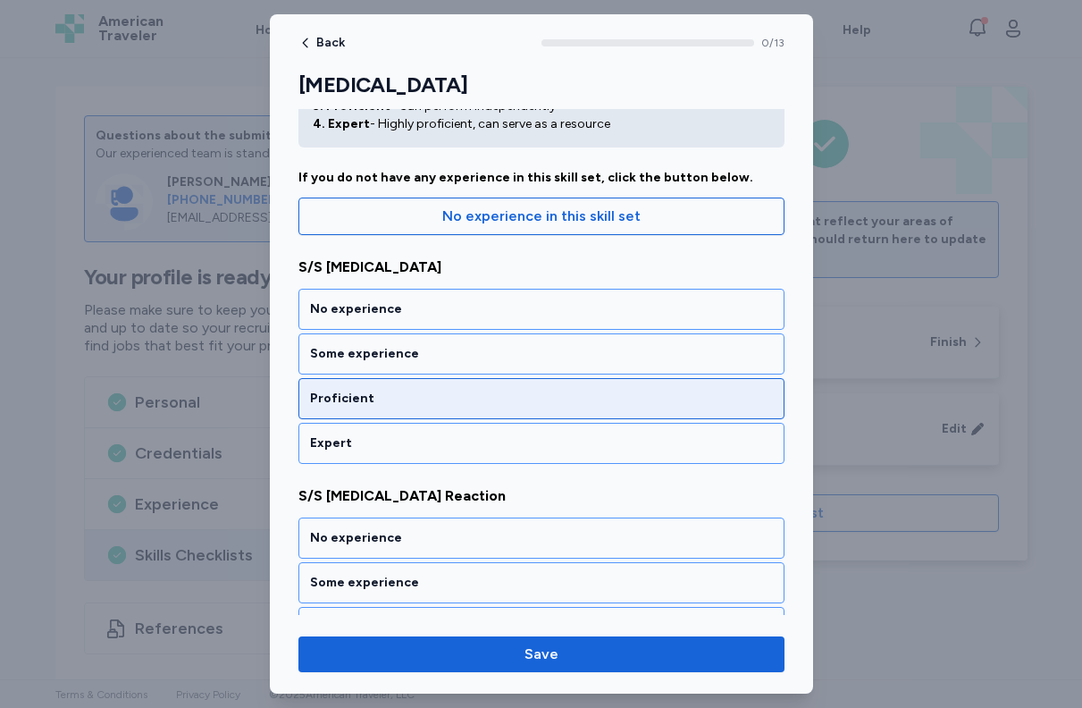
click at [521, 390] on div "Proficient" at bounding box center [541, 399] width 463 height 18
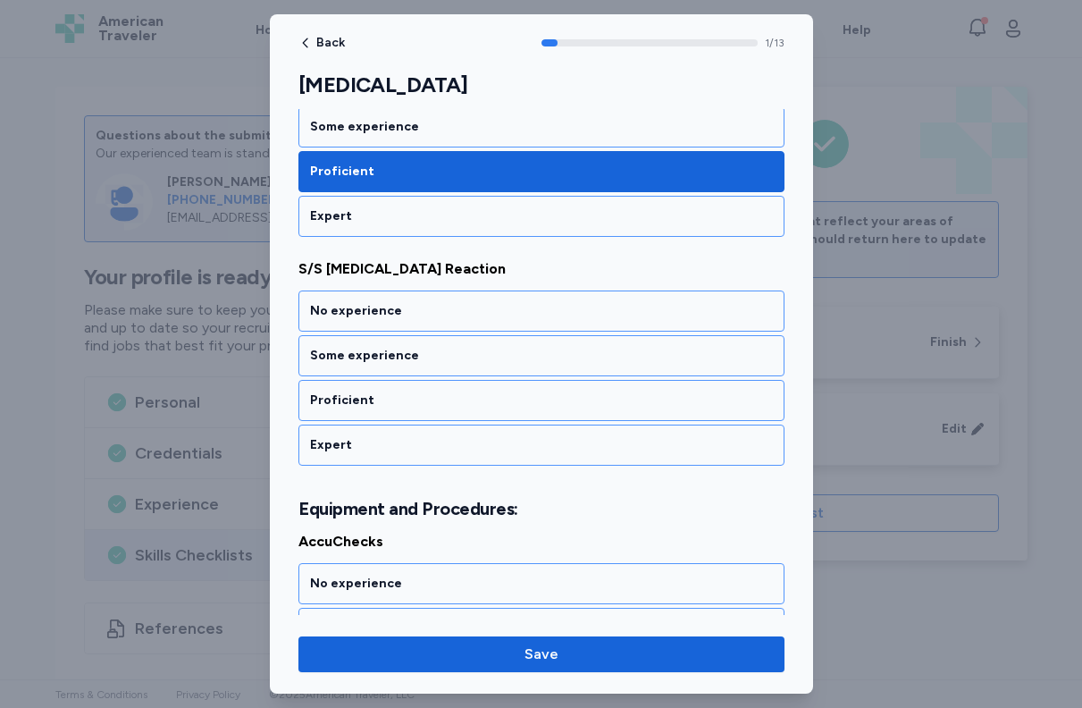
click at [521, 389] on div "Proficient" at bounding box center [542, 400] width 486 height 41
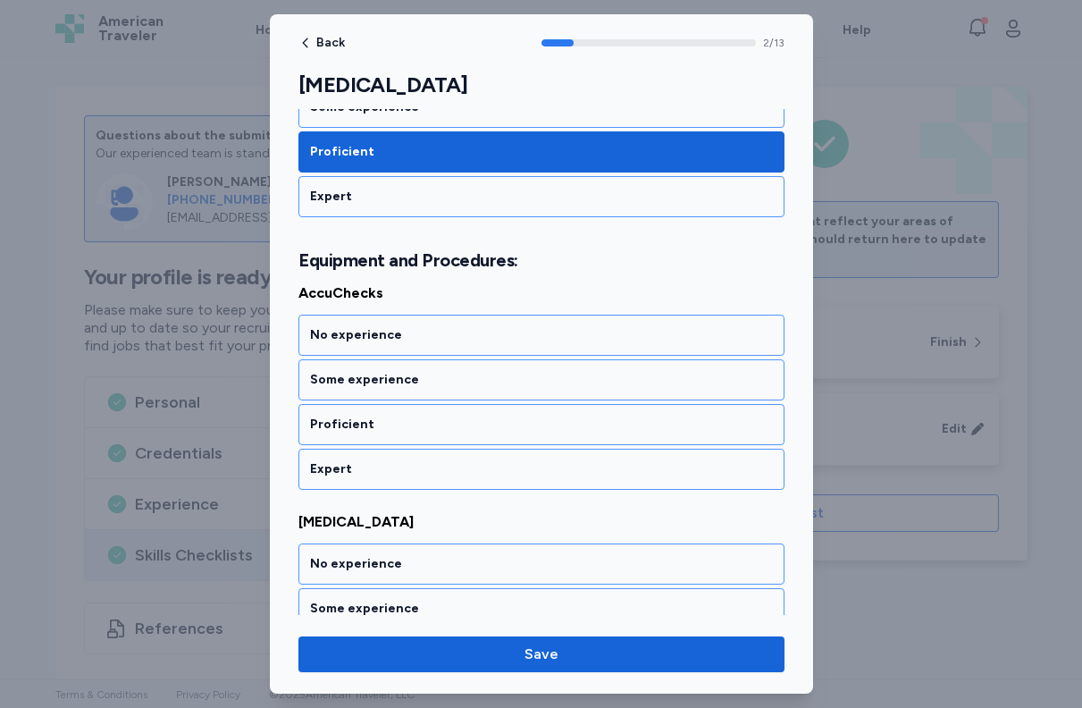
scroll to position [593, 0]
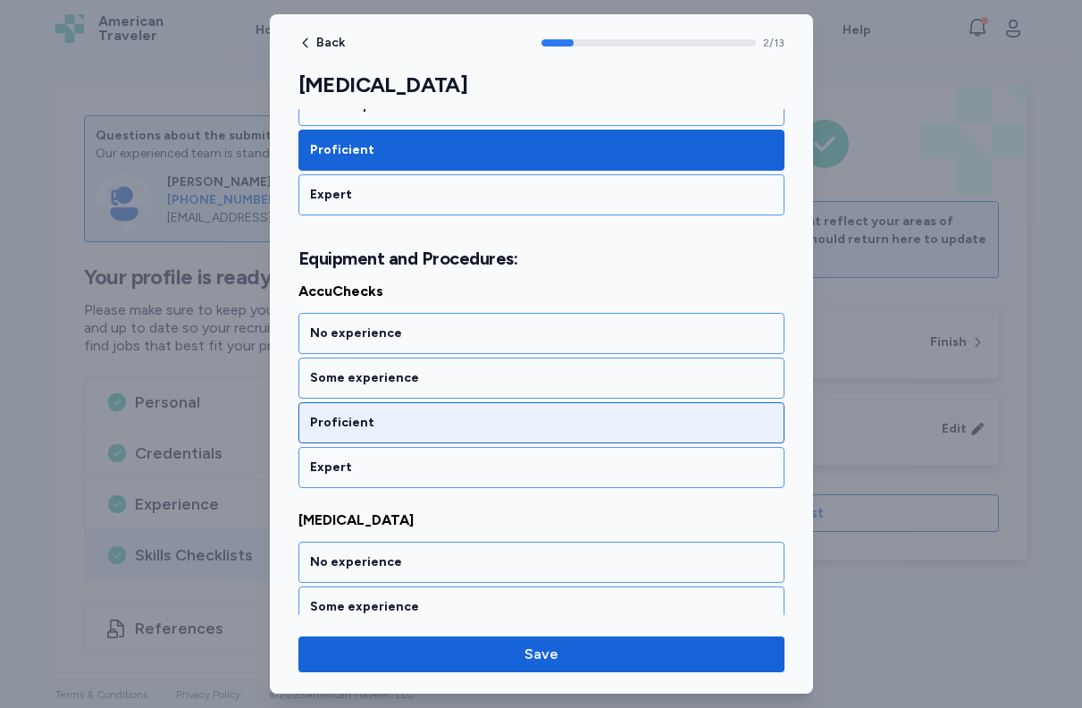
click at [509, 408] on div "Proficient" at bounding box center [542, 422] width 486 height 41
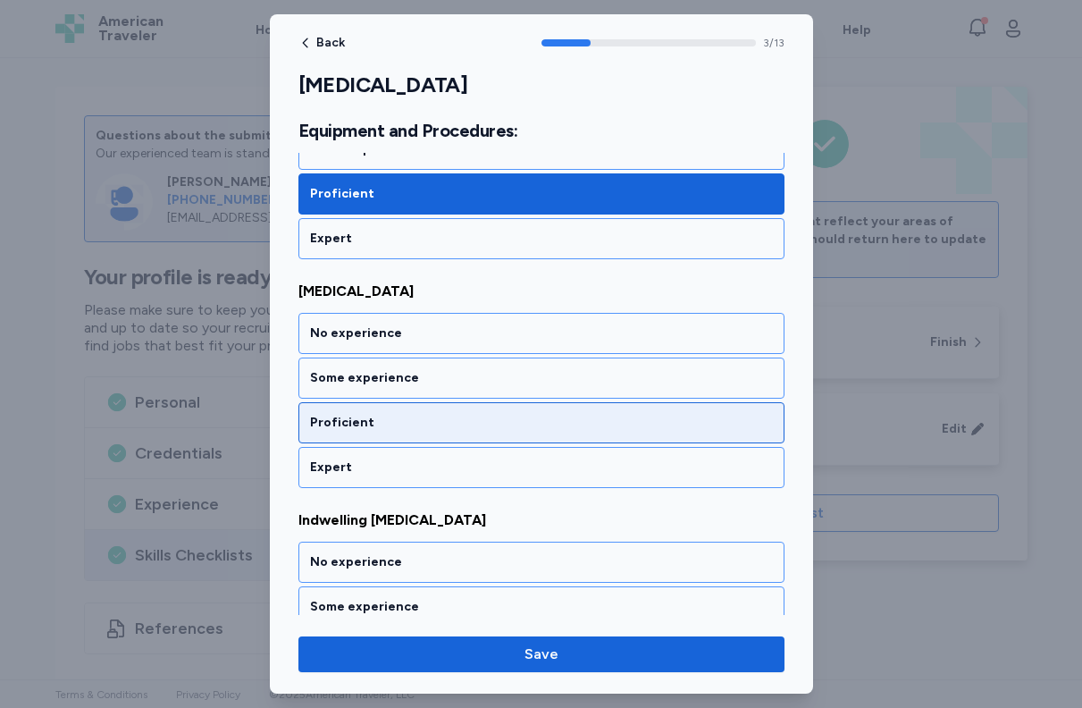
click at [508, 417] on div "Proficient" at bounding box center [541, 423] width 463 height 18
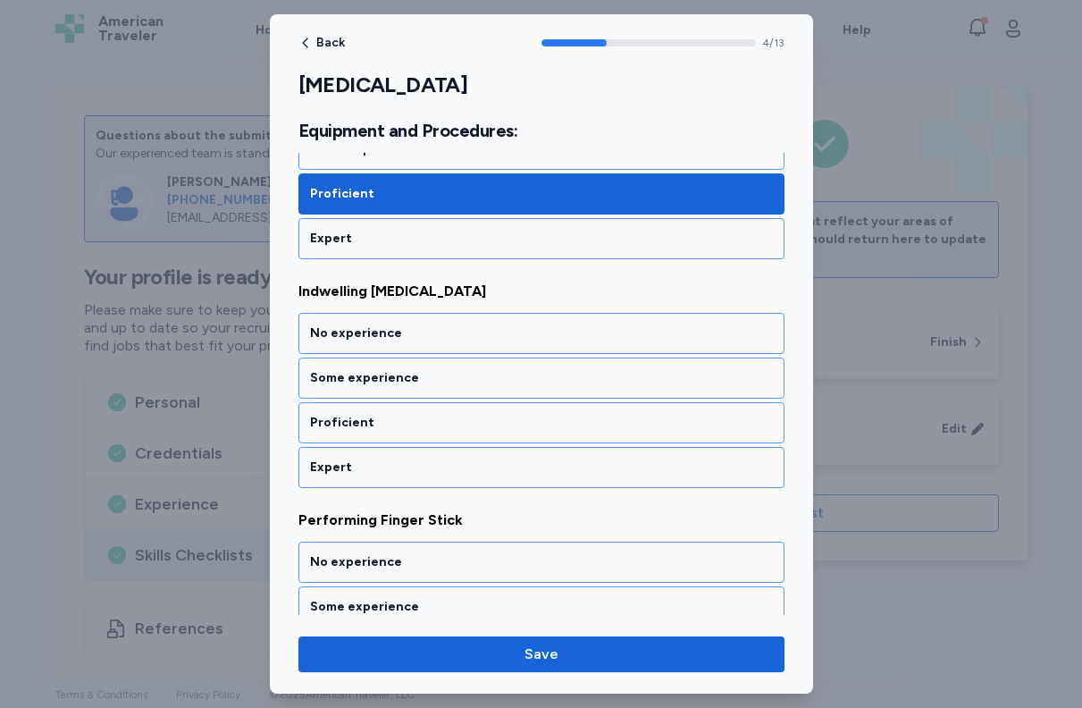
click at [508, 417] on div "Proficient" at bounding box center [541, 423] width 463 height 18
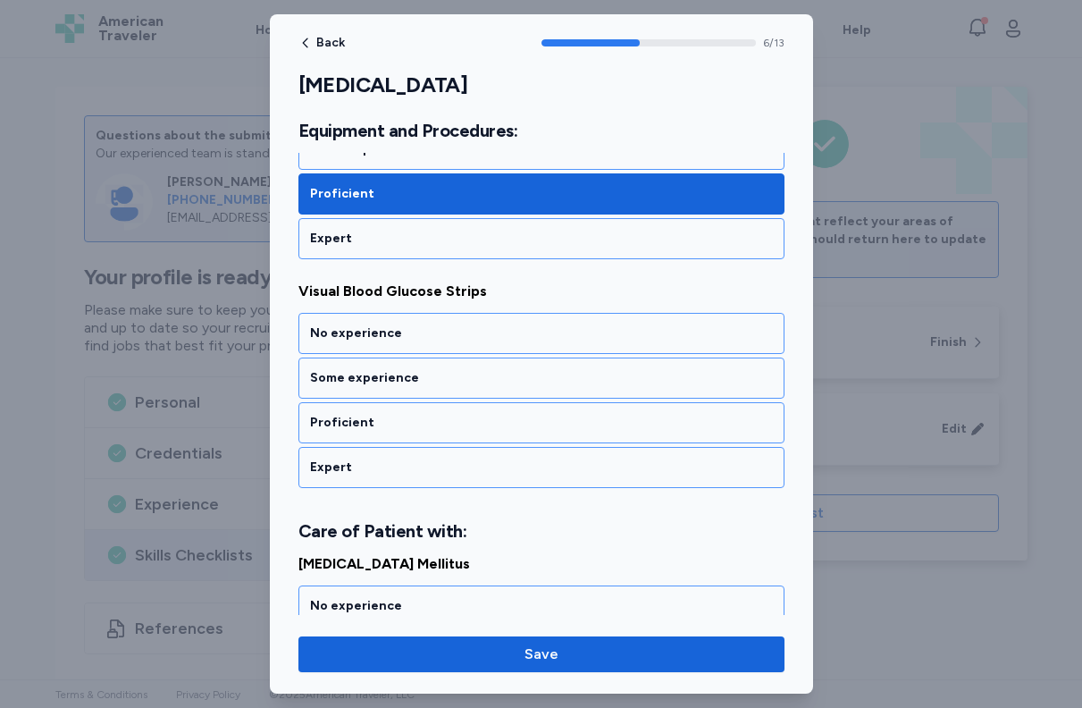
click at [508, 417] on div "Proficient" at bounding box center [541, 423] width 463 height 18
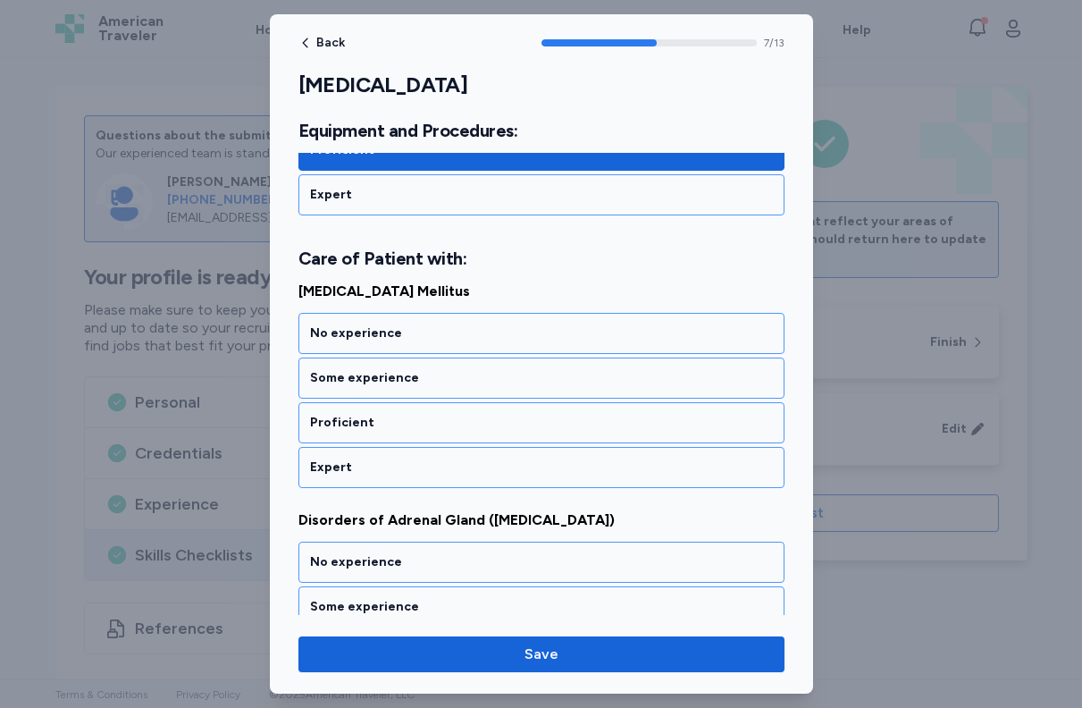
click at [508, 417] on div "Proficient" at bounding box center [541, 423] width 463 height 18
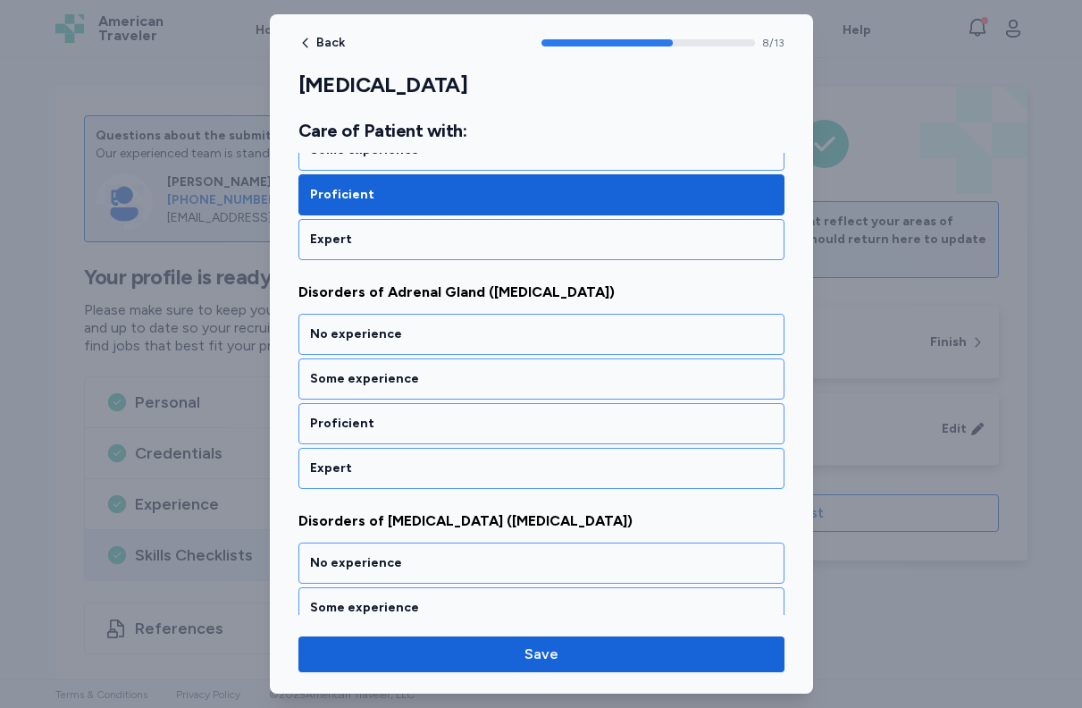
scroll to position [2009, 0]
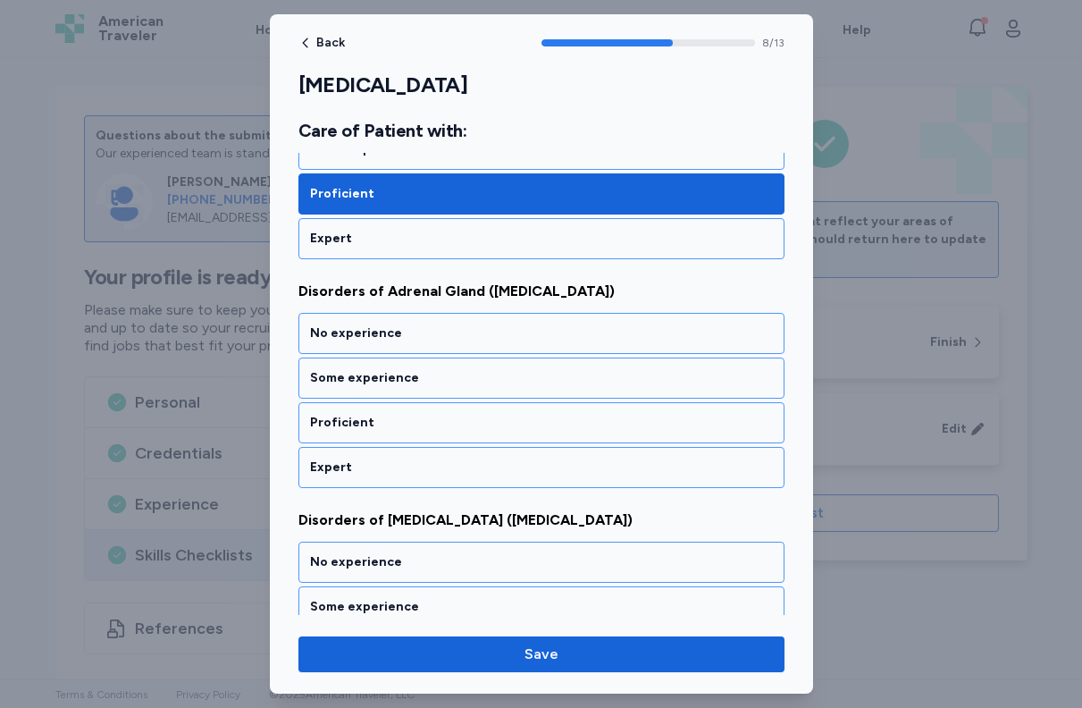
click at [508, 417] on div "Proficient" at bounding box center [541, 423] width 463 height 18
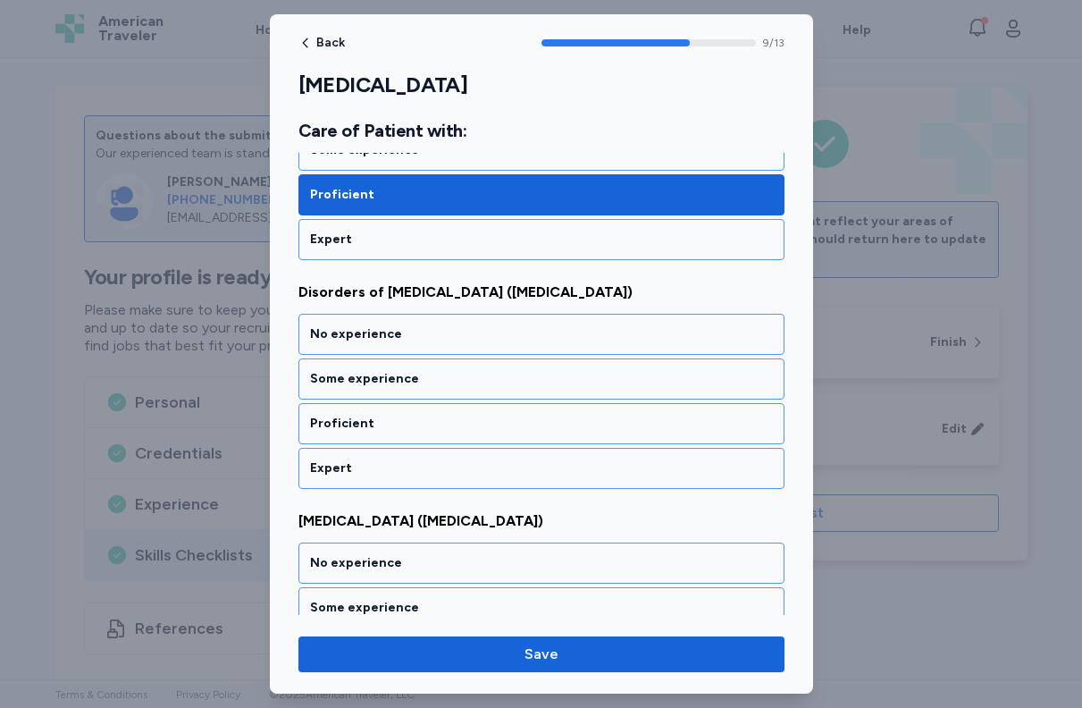
scroll to position [2238, 0]
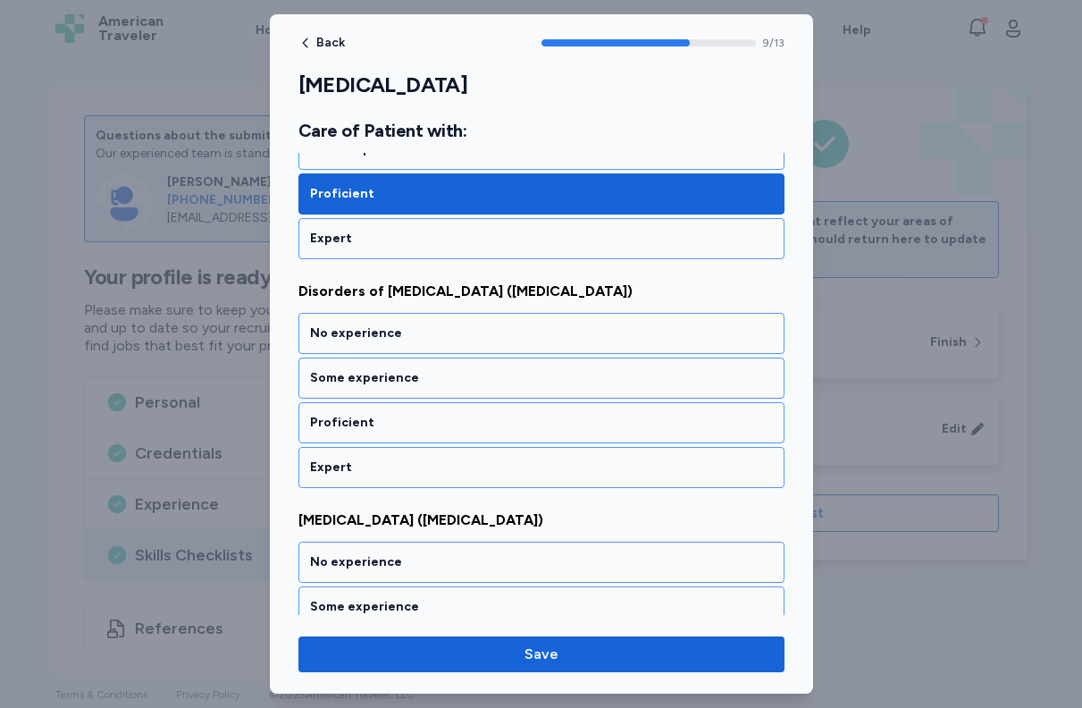
click at [508, 417] on div "Proficient" at bounding box center [541, 423] width 463 height 18
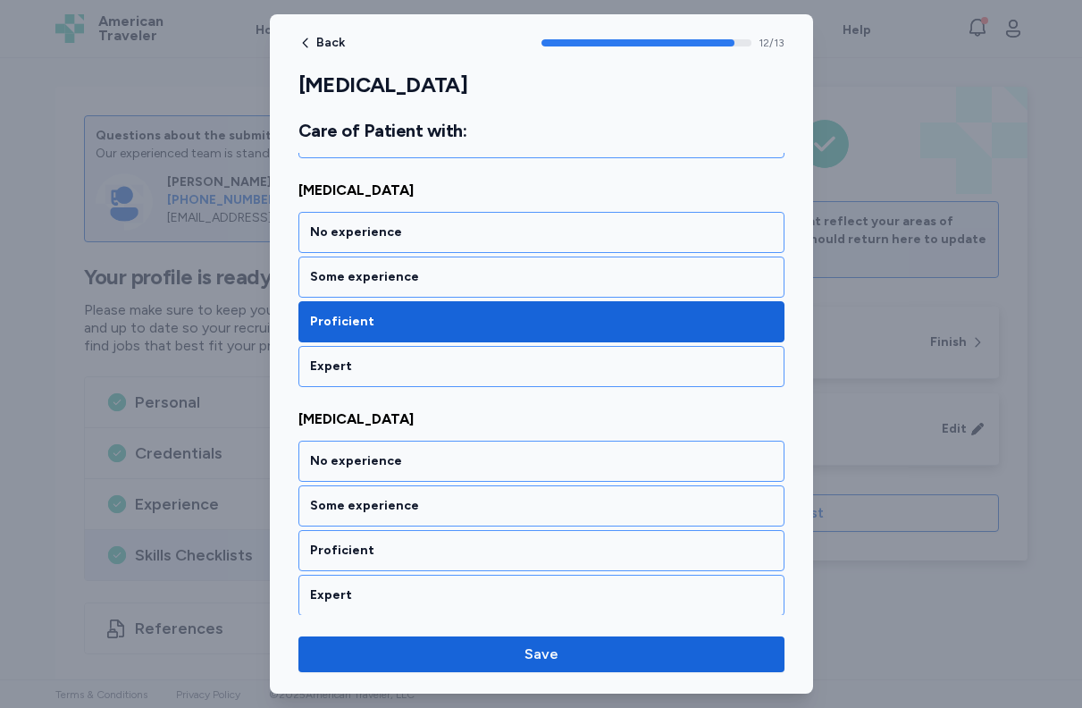
scroll to position [2801, 0]
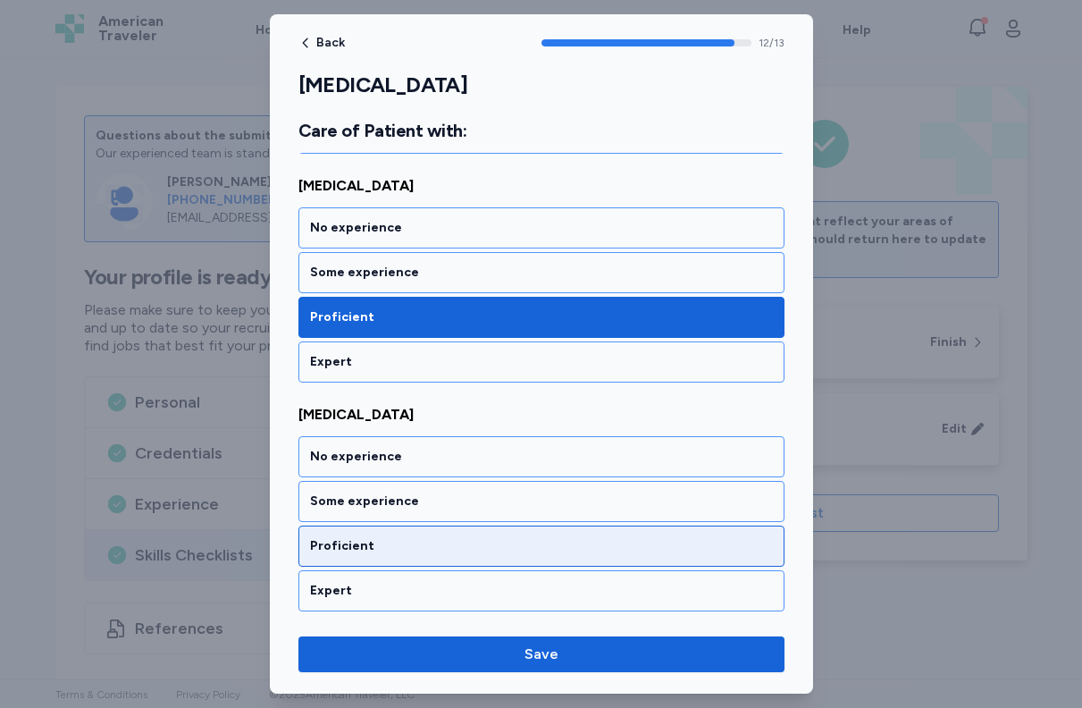
click at [465, 535] on div "Proficient" at bounding box center [542, 546] width 486 height 41
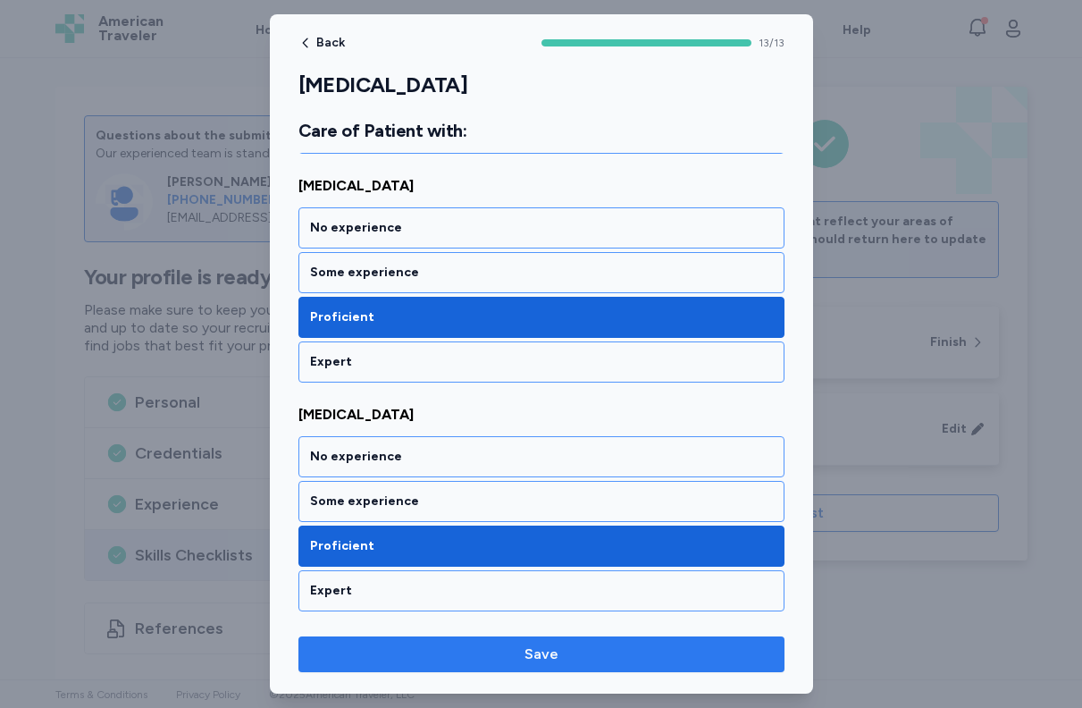
click at [592, 662] on span "Save" at bounding box center [542, 654] width 458 height 21
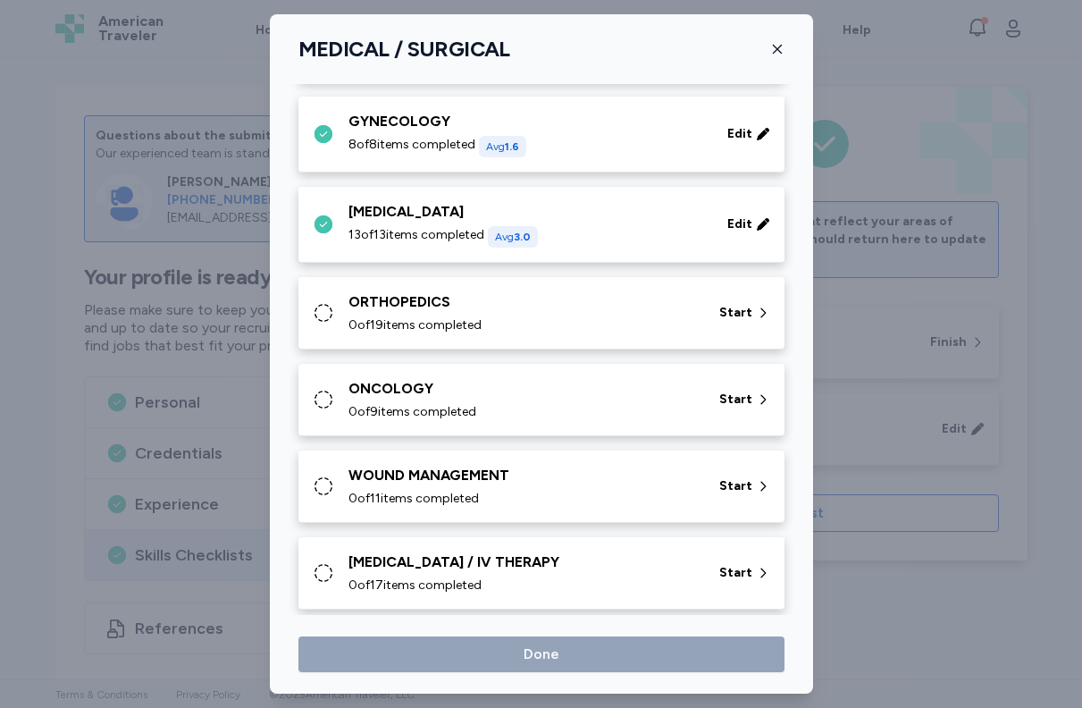
scroll to position [656, 0]
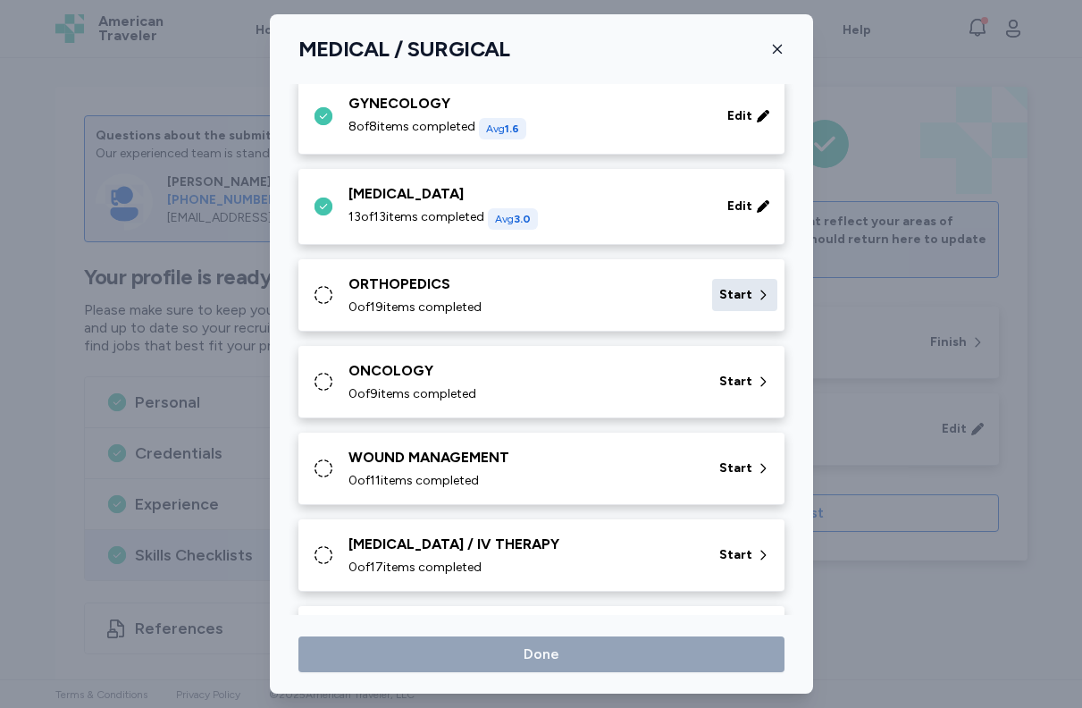
click at [720, 297] on span "Start" at bounding box center [736, 295] width 33 height 18
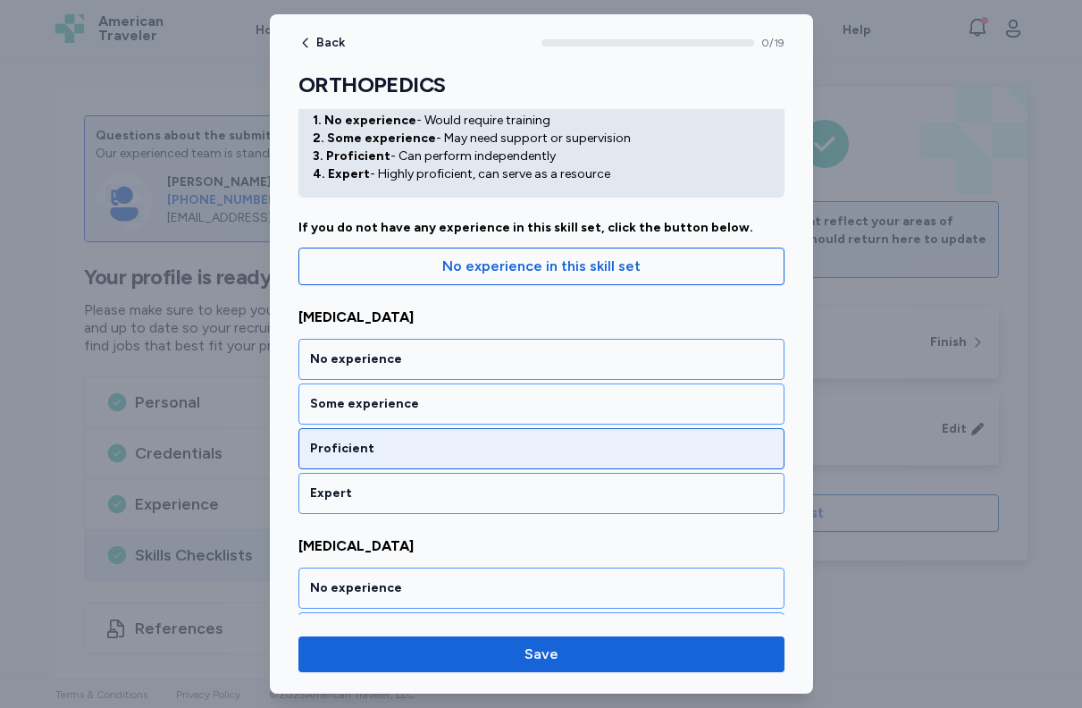
click at [601, 450] on div "Proficient" at bounding box center [541, 449] width 463 height 18
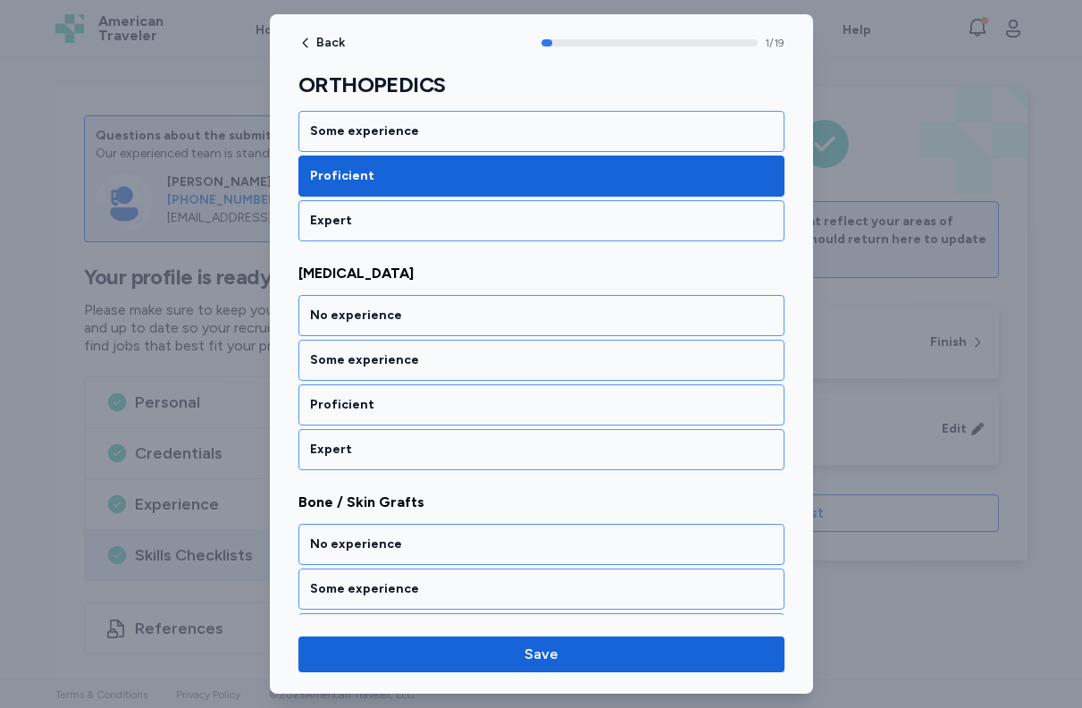
scroll to position [342, 0]
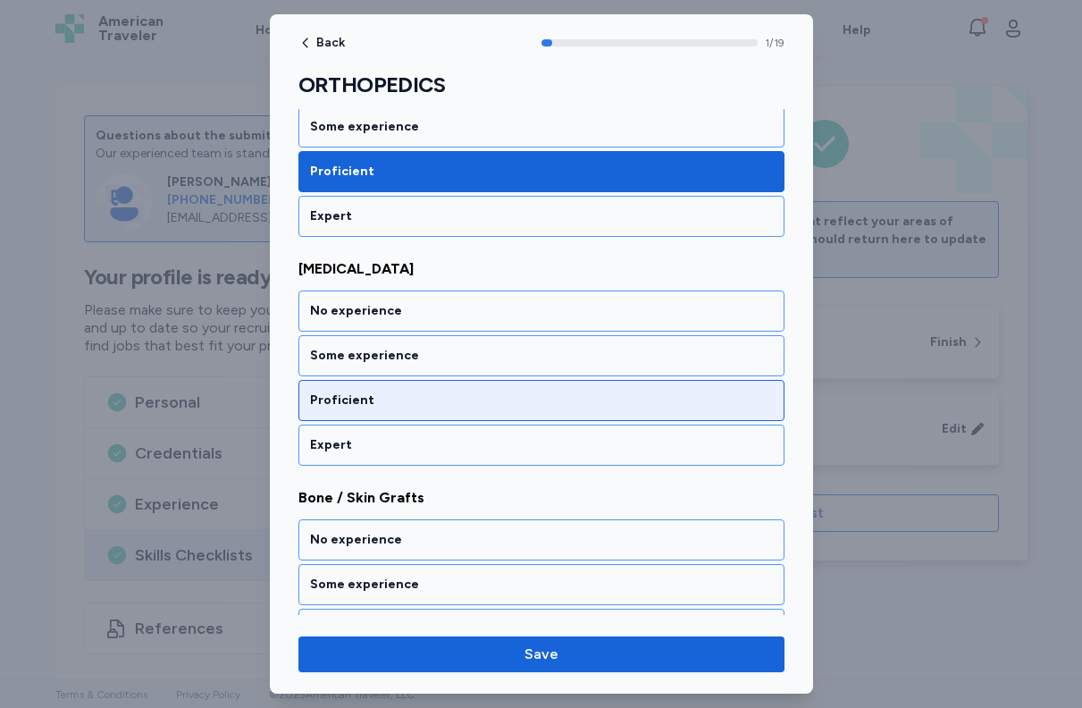
click at [595, 413] on div "Proficient" at bounding box center [542, 400] width 486 height 41
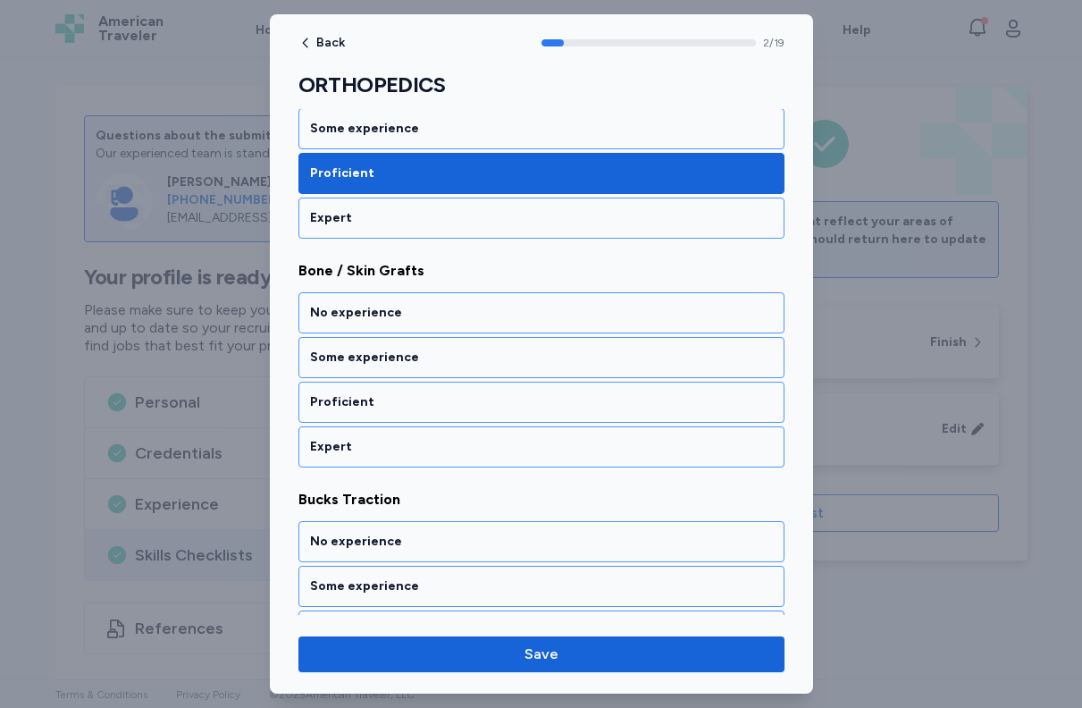
scroll to position [571, 0]
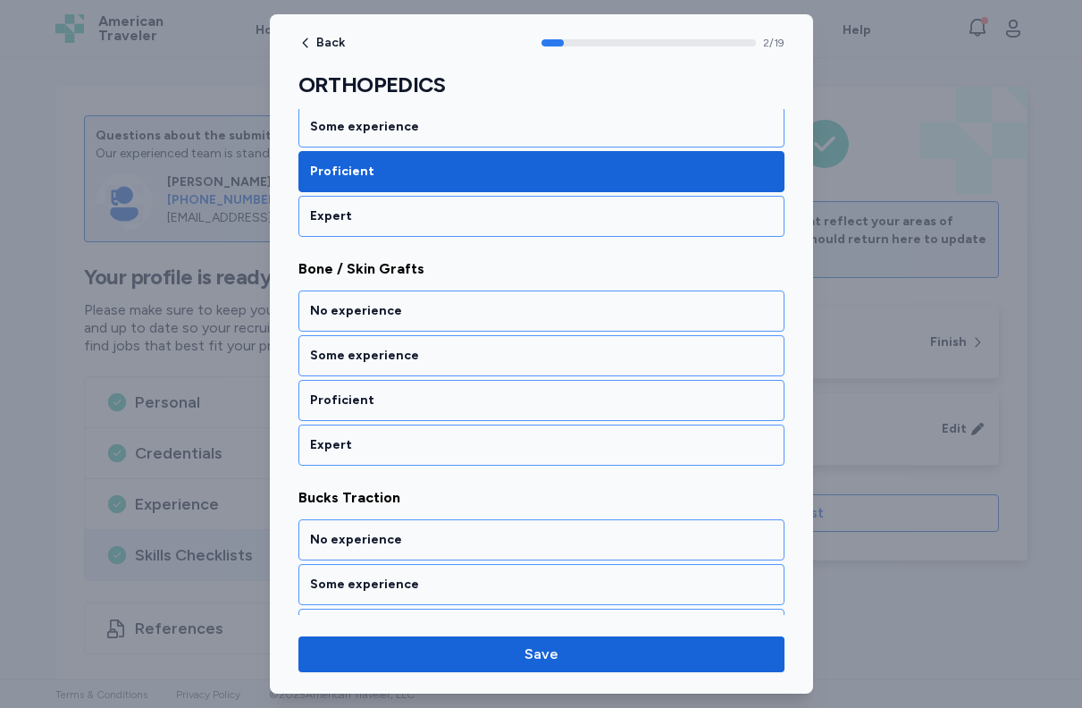
click at [595, 413] on div "Proficient" at bounding box center [542, 400] width 486 height 41
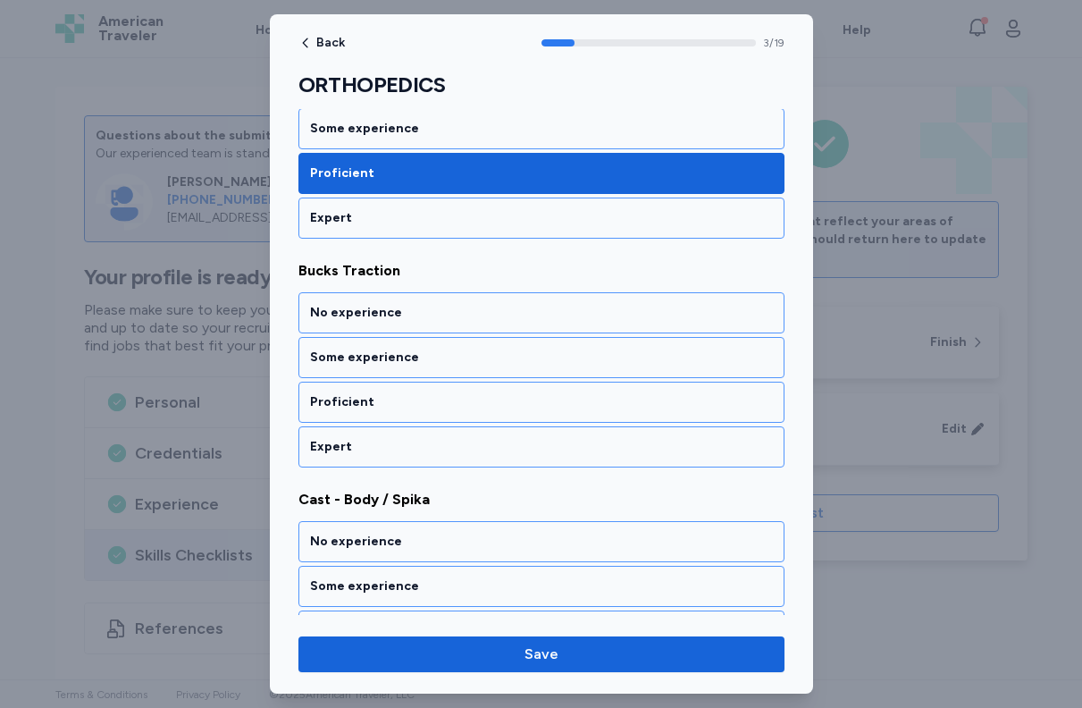
scroll to position [800, 0]
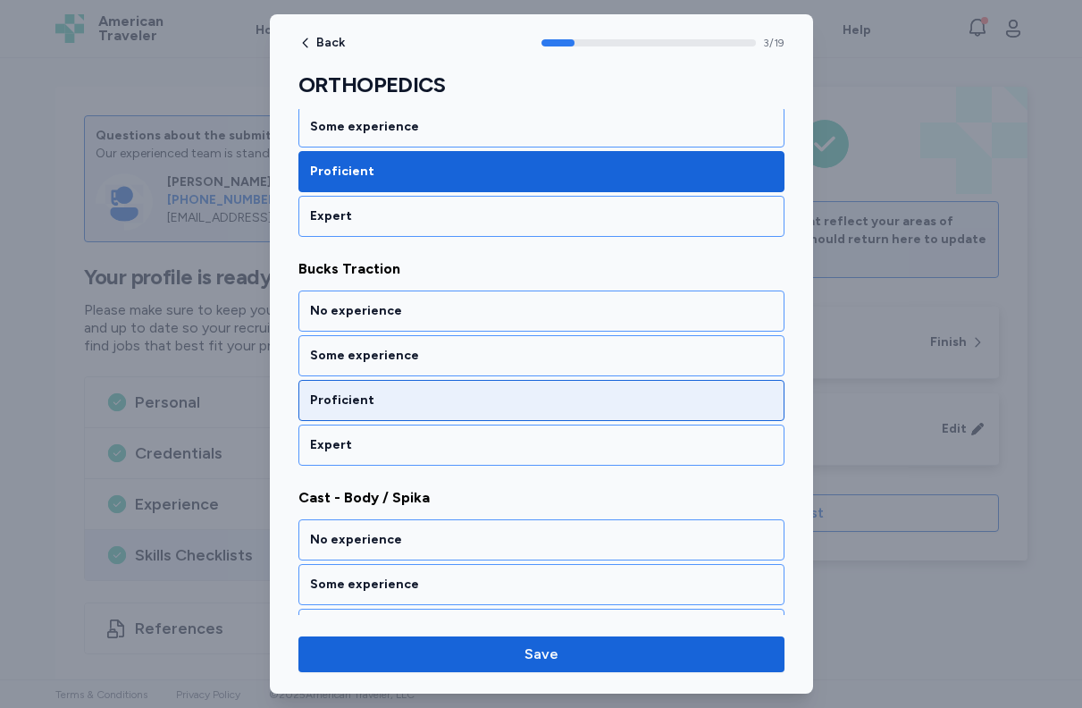
click at [572, 406] on div "Proficient" at bounding box center [541, 400] width 463 height 18
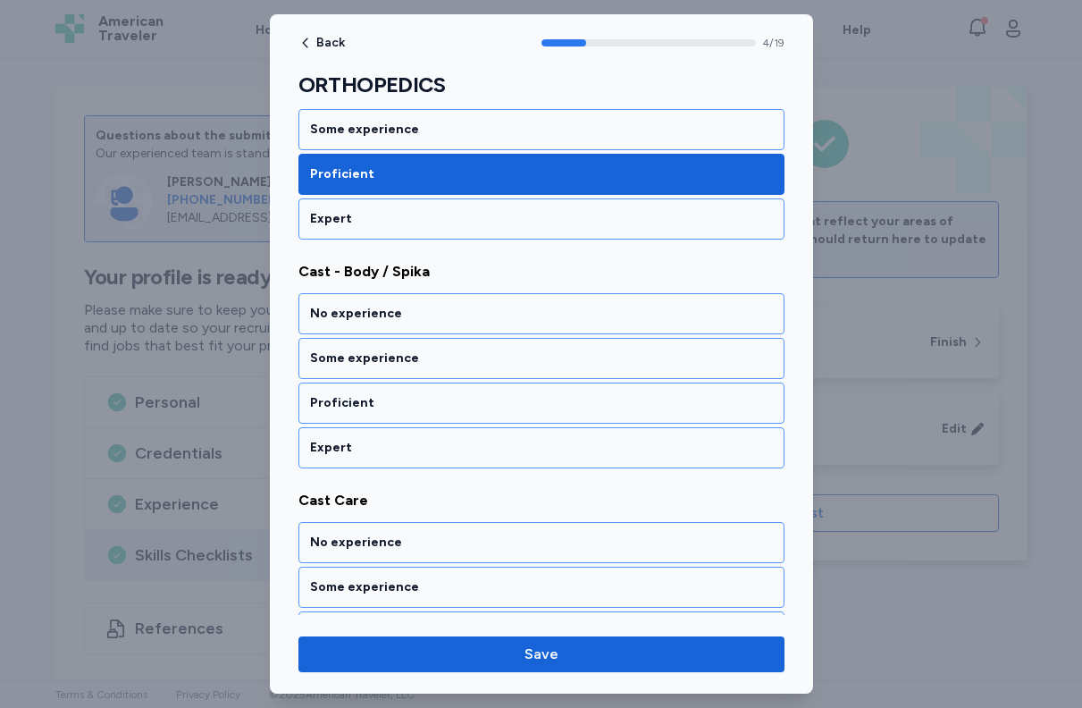
scroll to position [1029, 0]
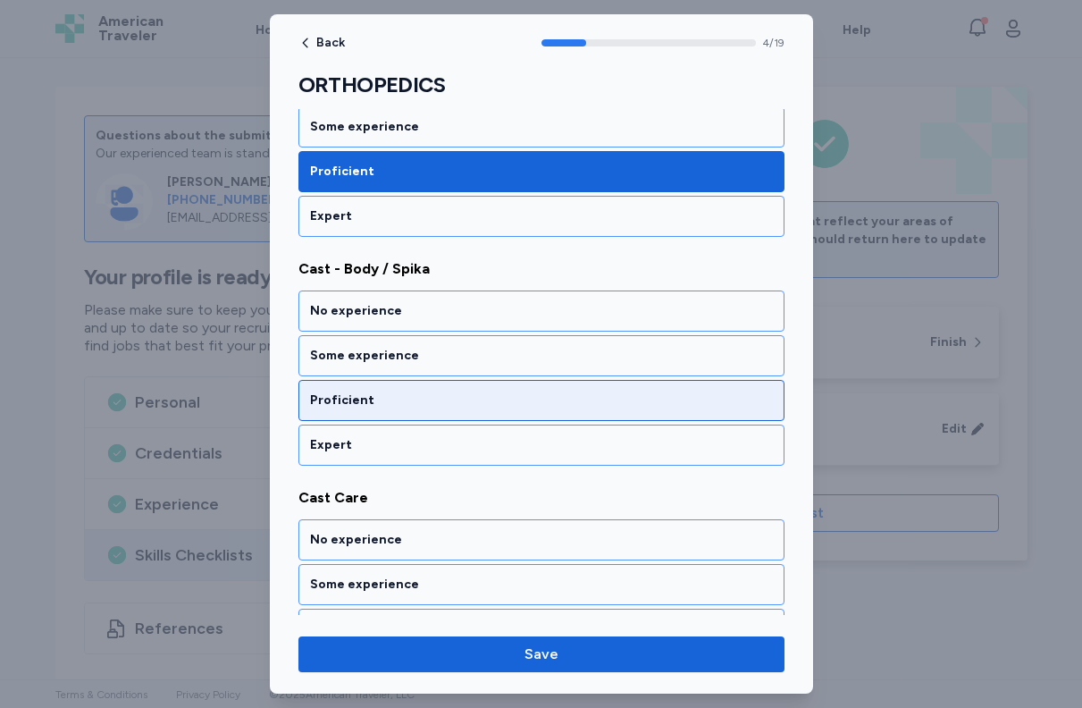
click at [560, 414] on div "Proficient" at bounding box center [542, 400] width 486 height 41
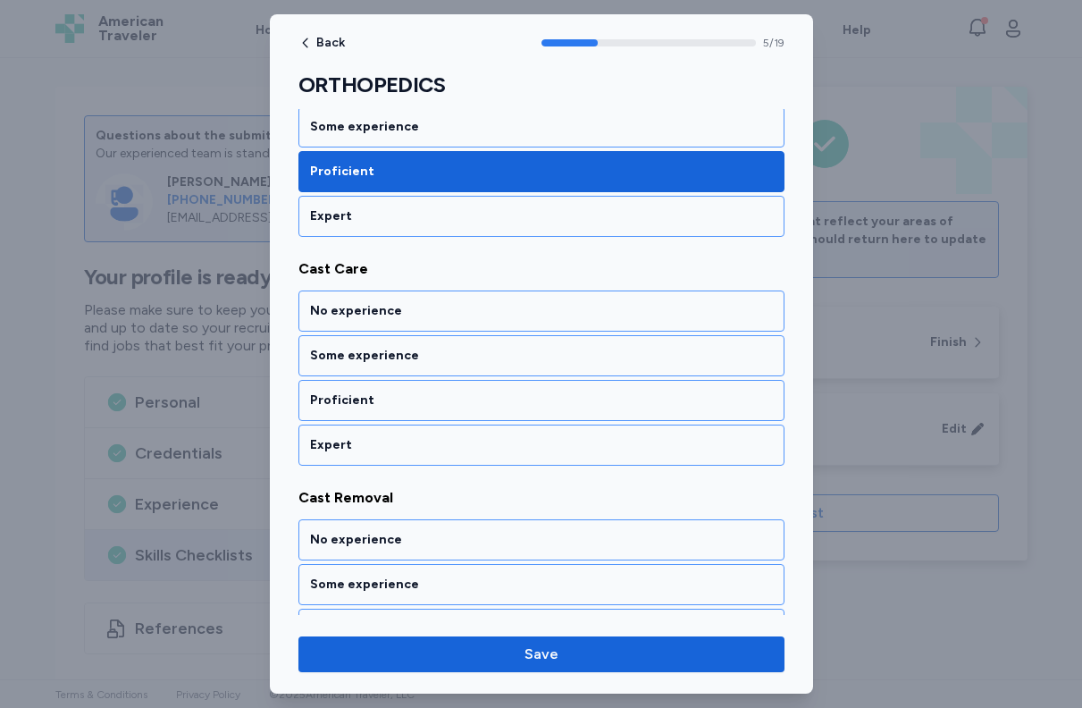
scroll to position [1272, 0]
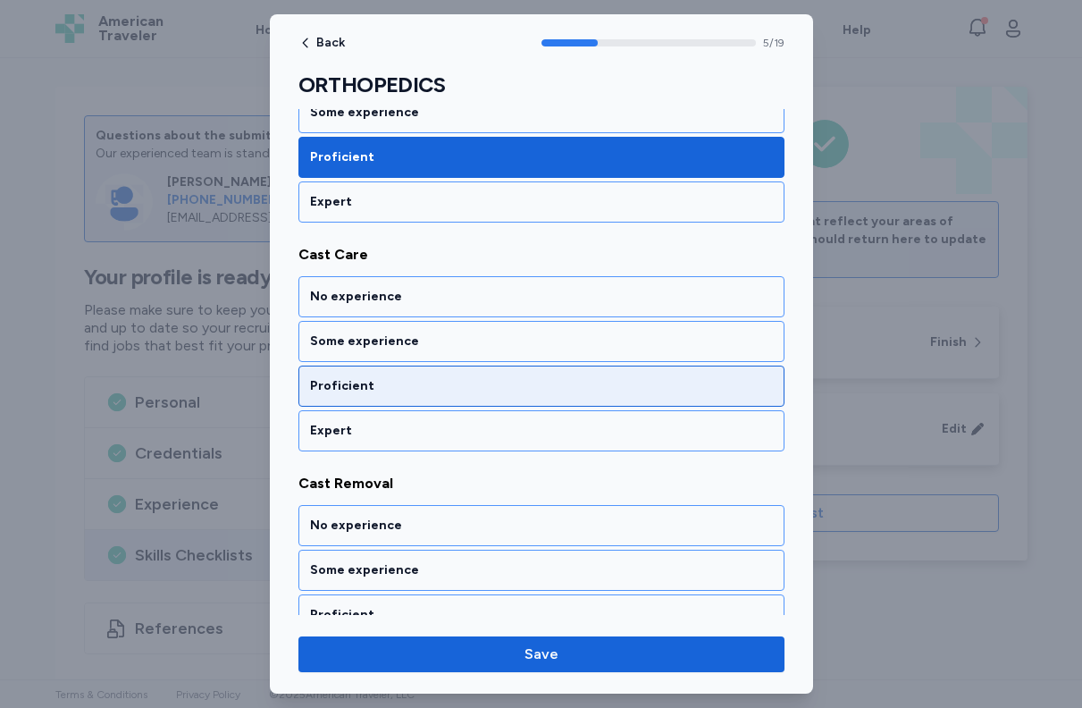
click at [560, 402] on div "Proficient" at bounding box center [542, 386] width 486 height 41
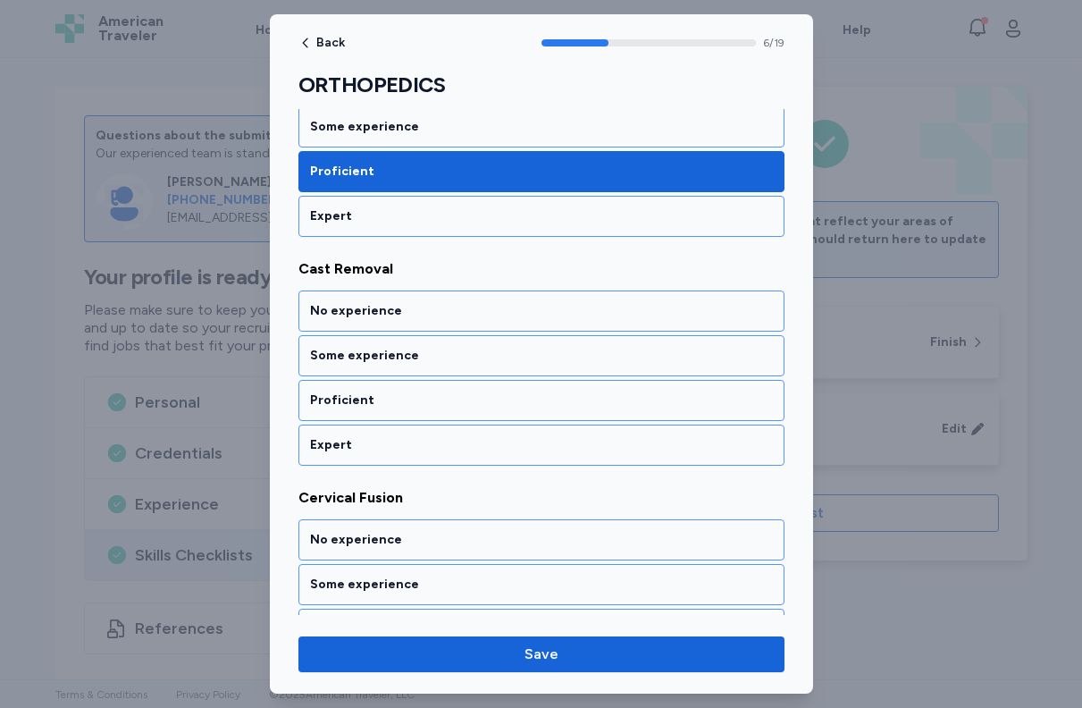
click at [560, 402] on div "Proficient" at bounding box center [541, 400] width 463 height 18
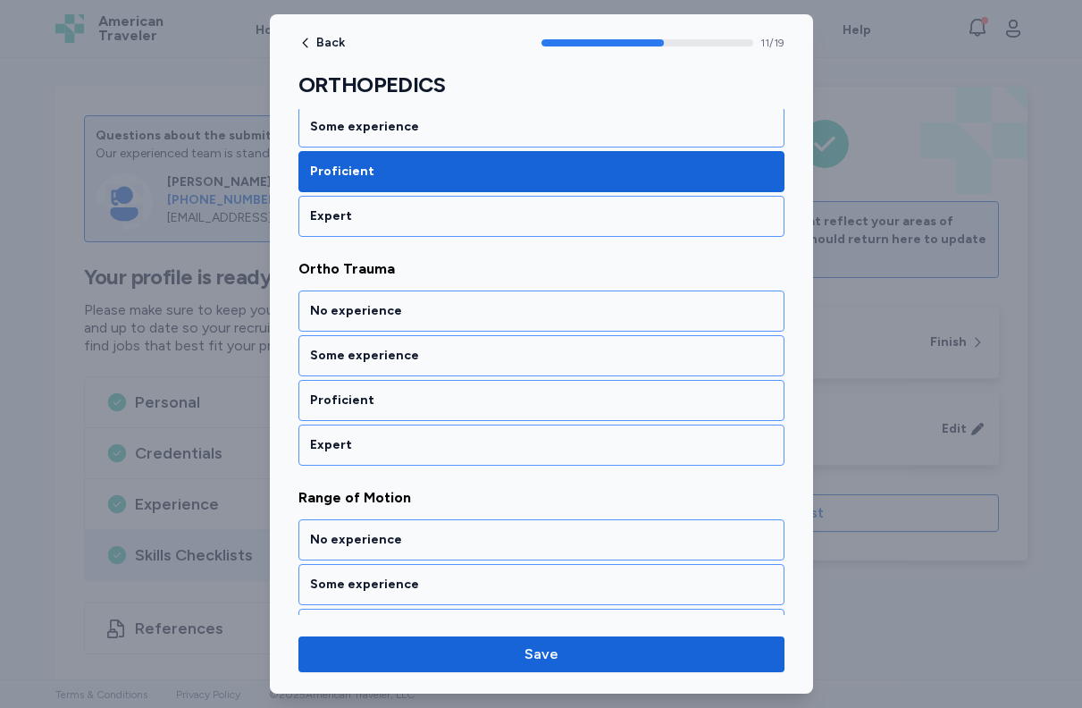
click at [560, 402] on div "Proficient" at bounding box center [541, 400] width 463 height 18
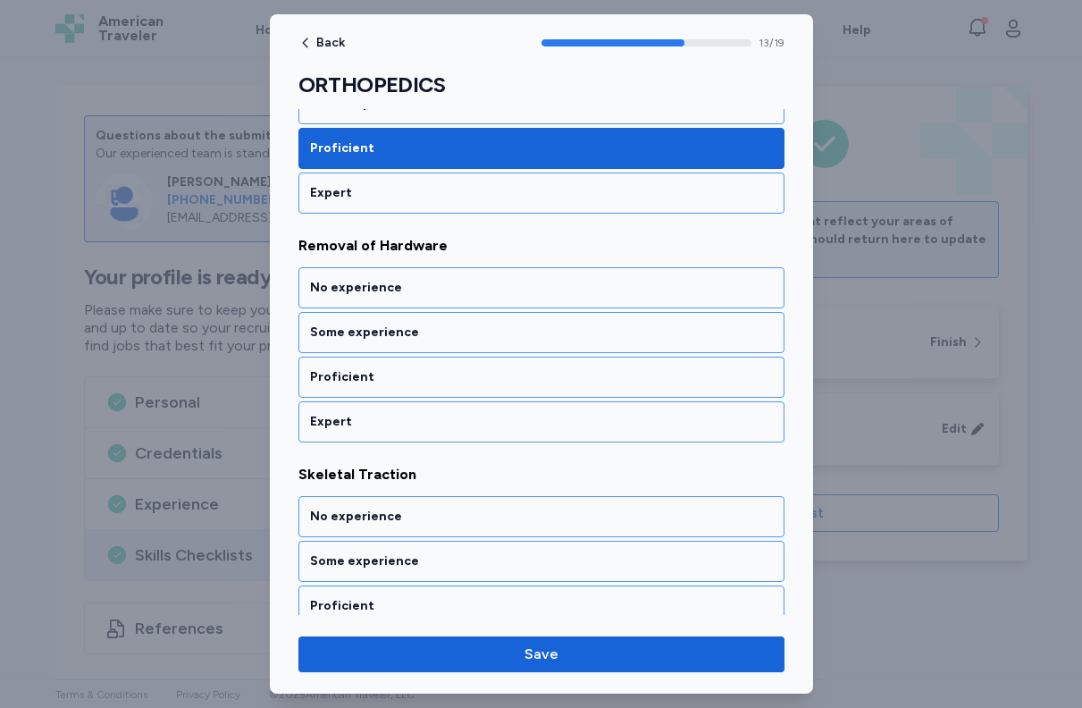
click at [560, 386] on div "Proficient" at bounding box center [541, 377] width 463 height 18
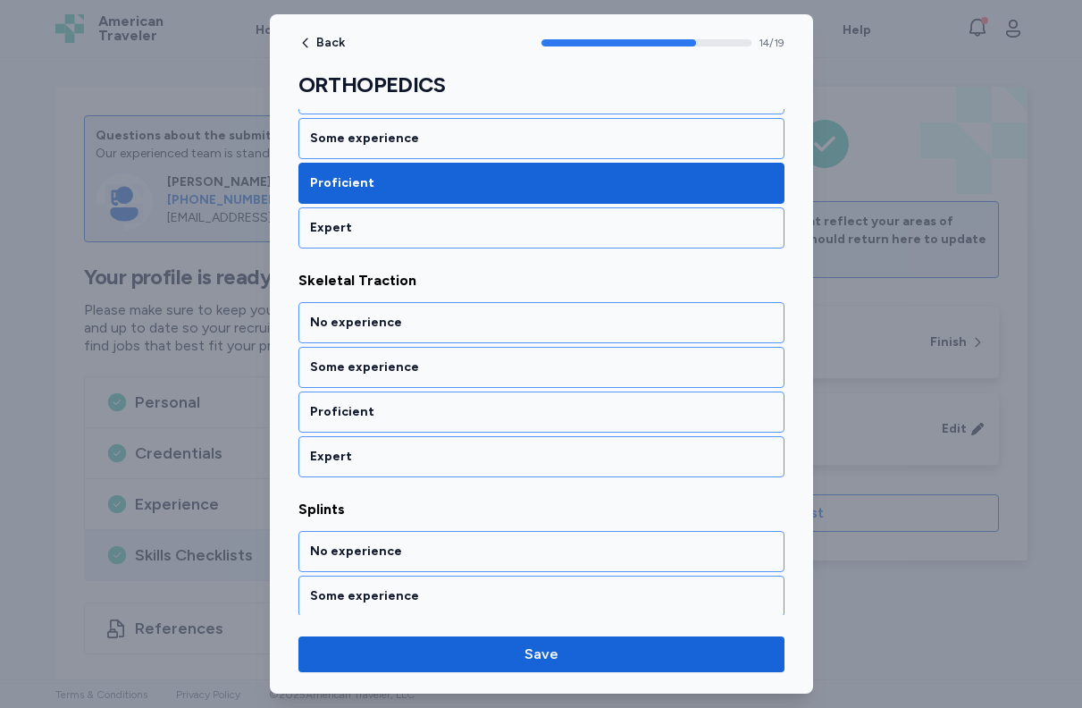
scroll to position [3317, 0]
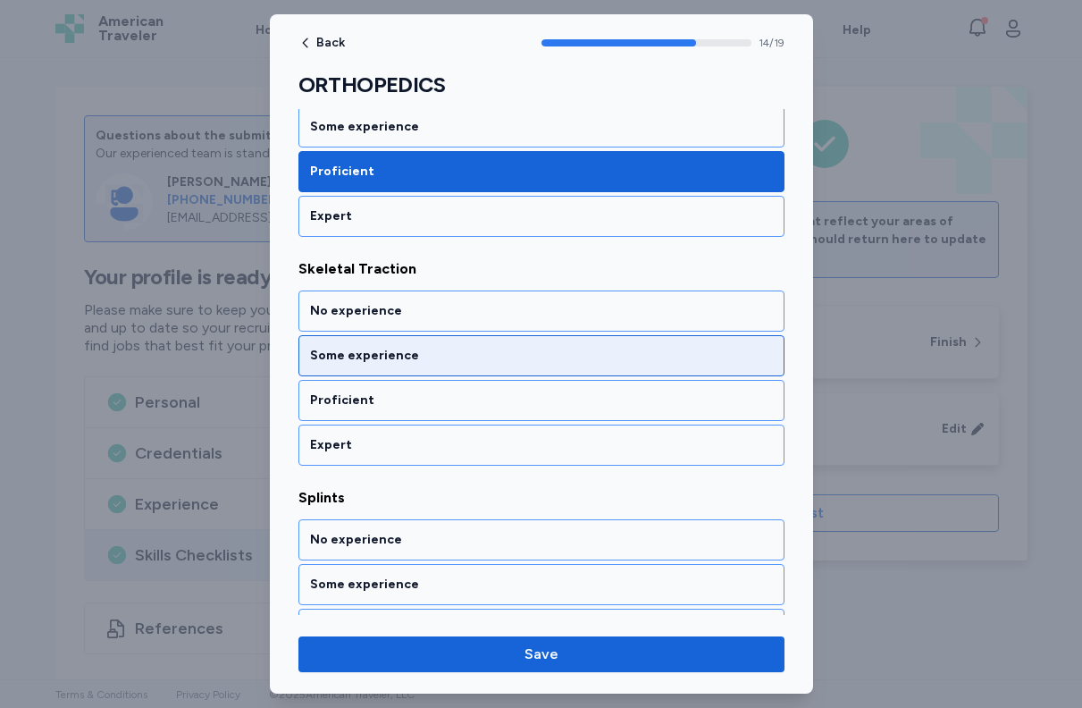
click at [553, 349] on div "Some experience" at bounding box center [541, 356] width 463 height 18
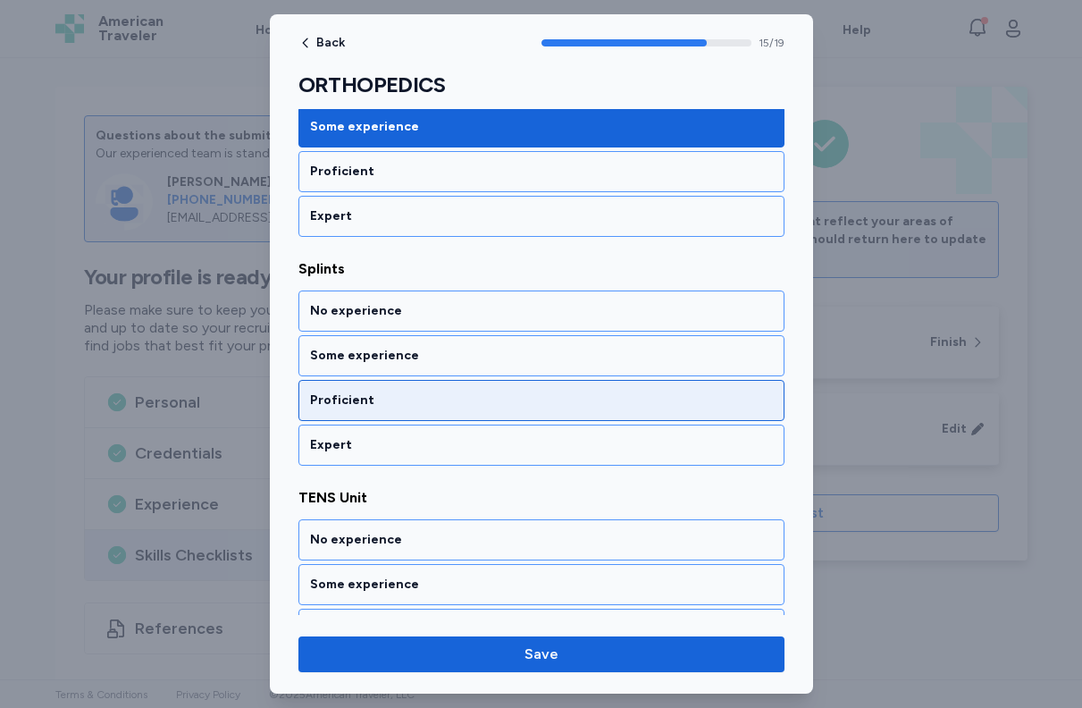
click at [539, 386] on div "Proficient" at bounding box center [542, 400] width 486 height 41
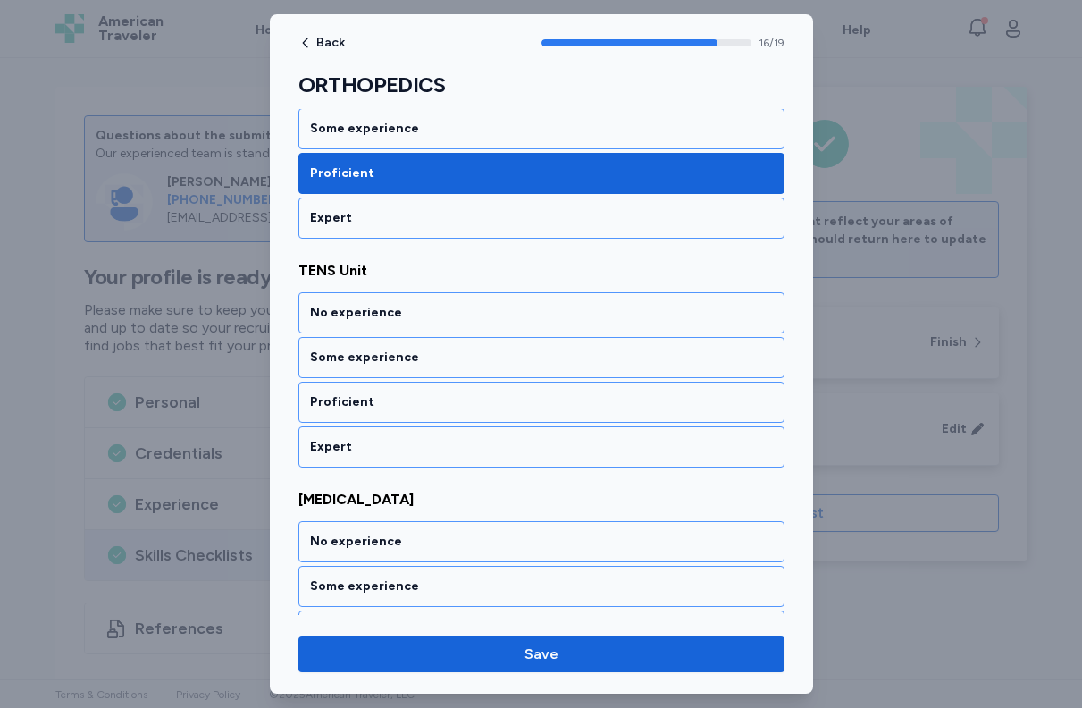
scroll to position [3775, 0]
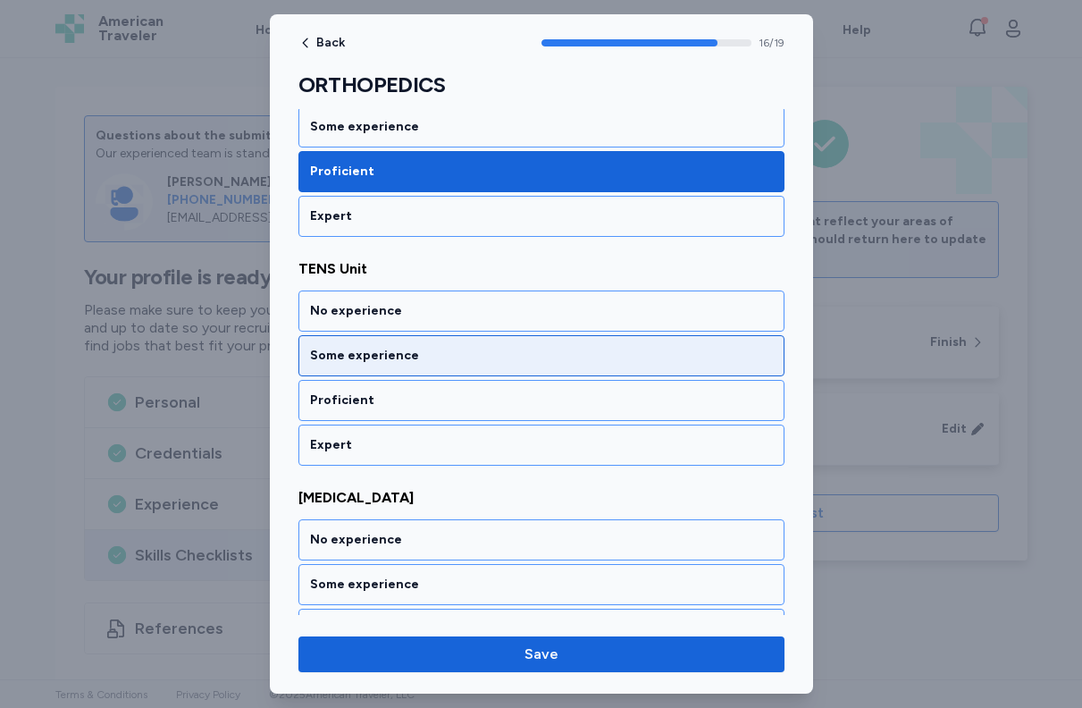
click at [571, 341] on div "Some experience" at bounding box center [542, 355] width 486 height 41
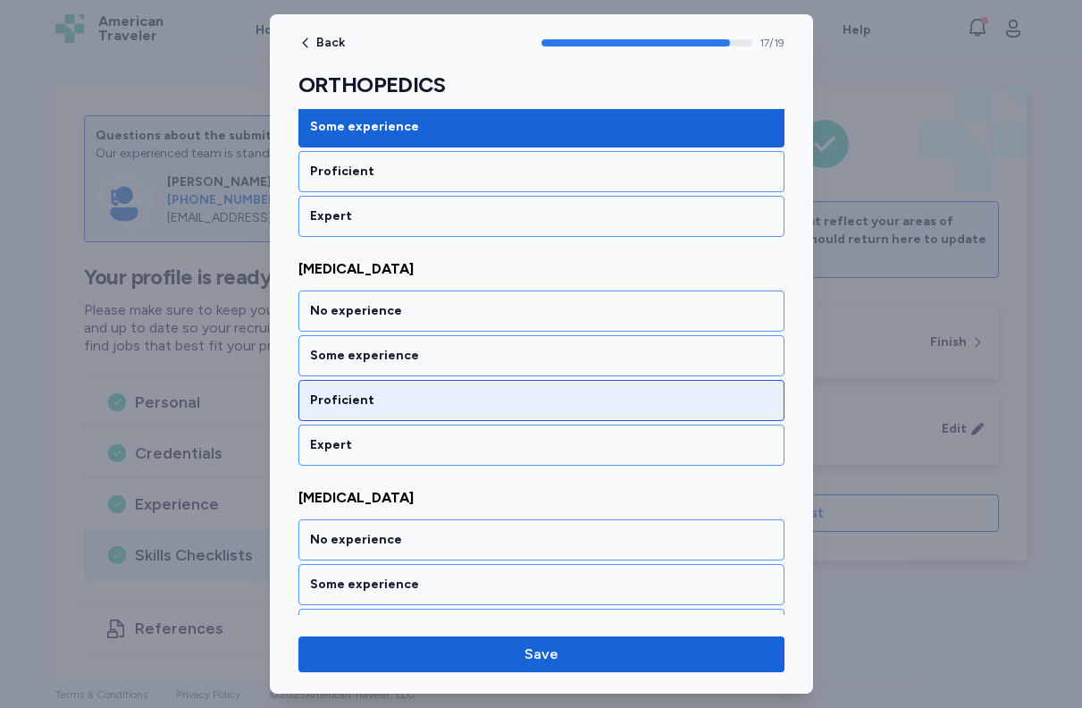
click at [560, 404] on div "Proficient" at bounding box center [541, 400] width 463 height 18
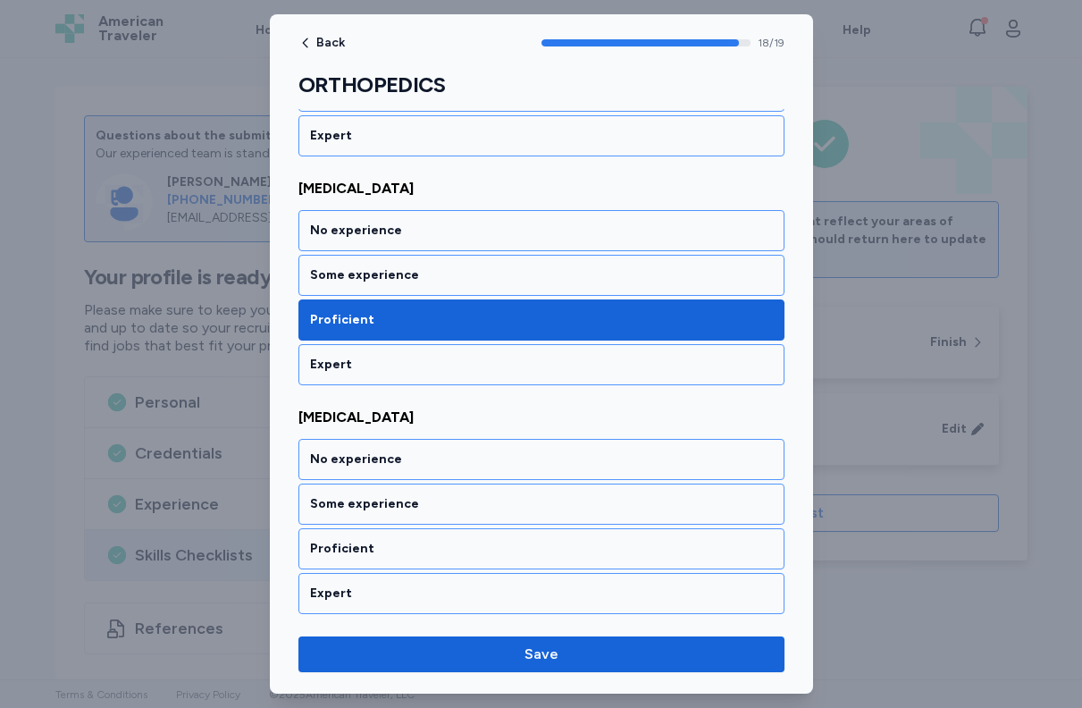
scroll to position [4087, 0]
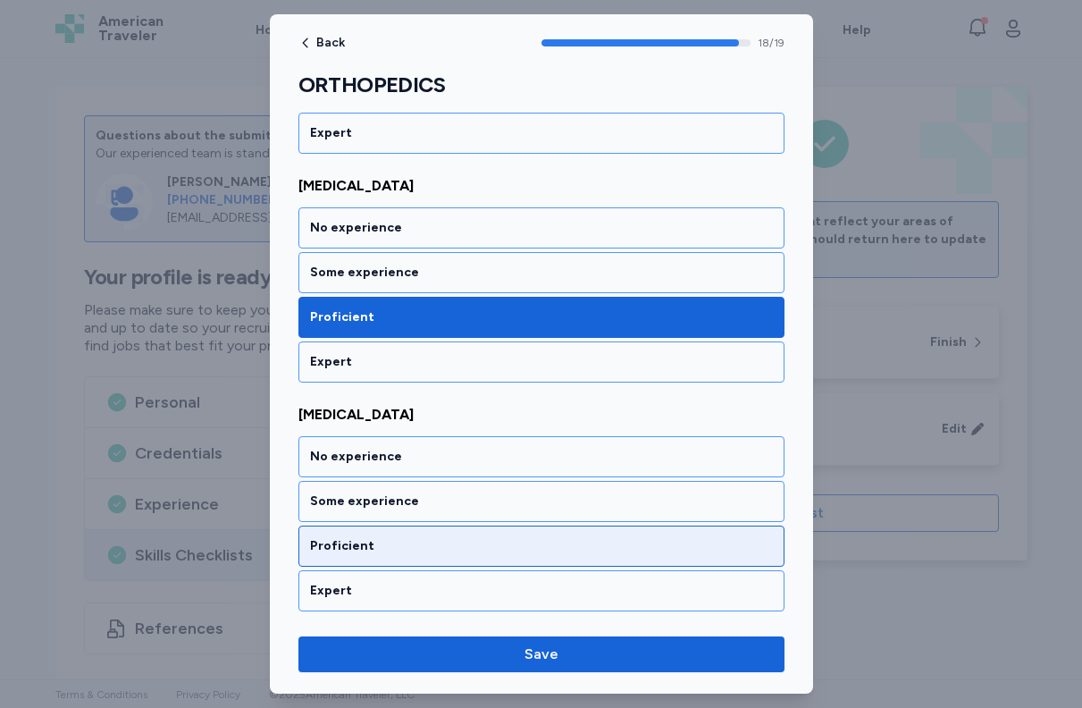
click at [518, 540] on div "Proficient" at bounding box center [541, 546] width 463 height 18
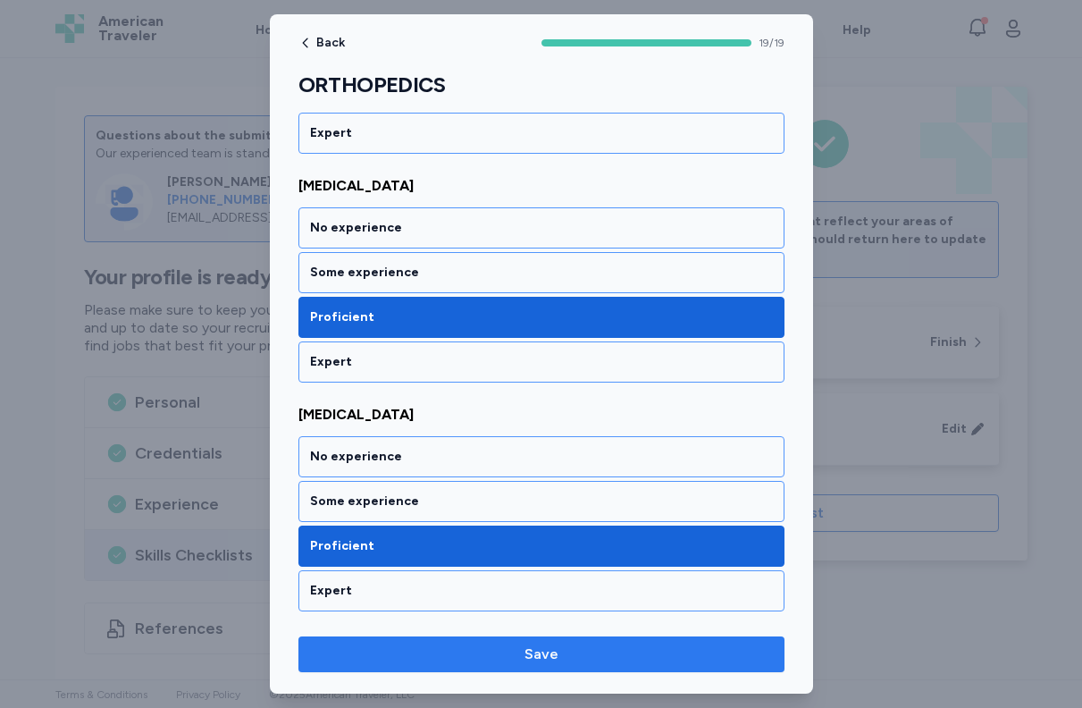
click at [560, 644] on span "Save" at bounding box center [542, 654] width 458 height 21
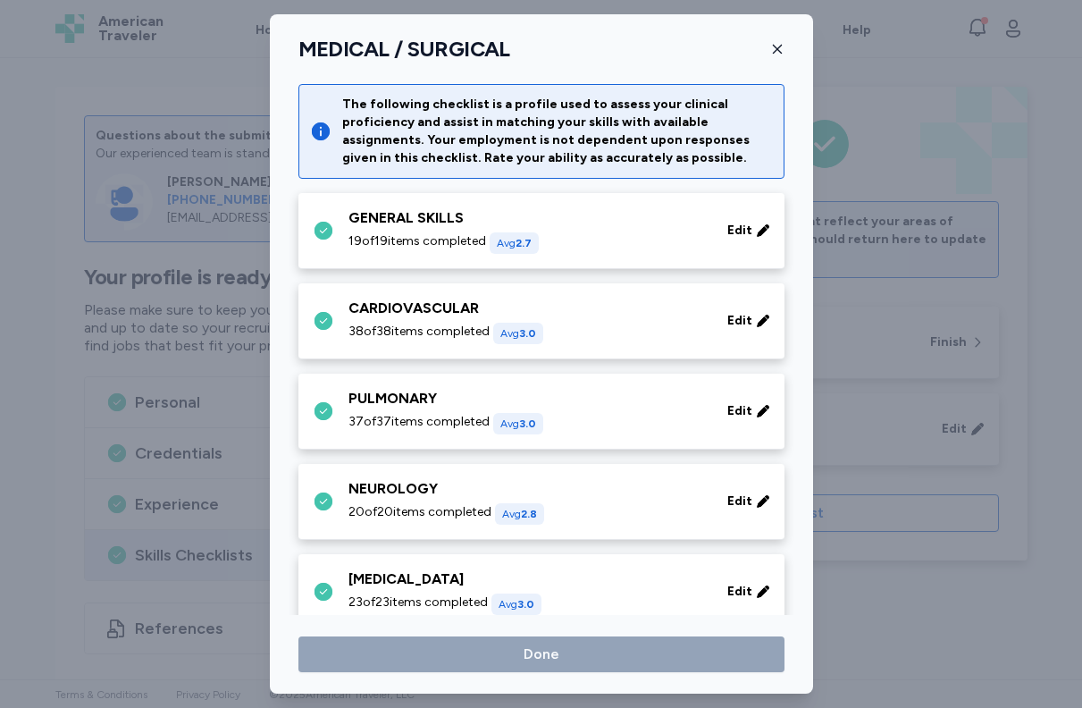
scroll to position [656, 0]
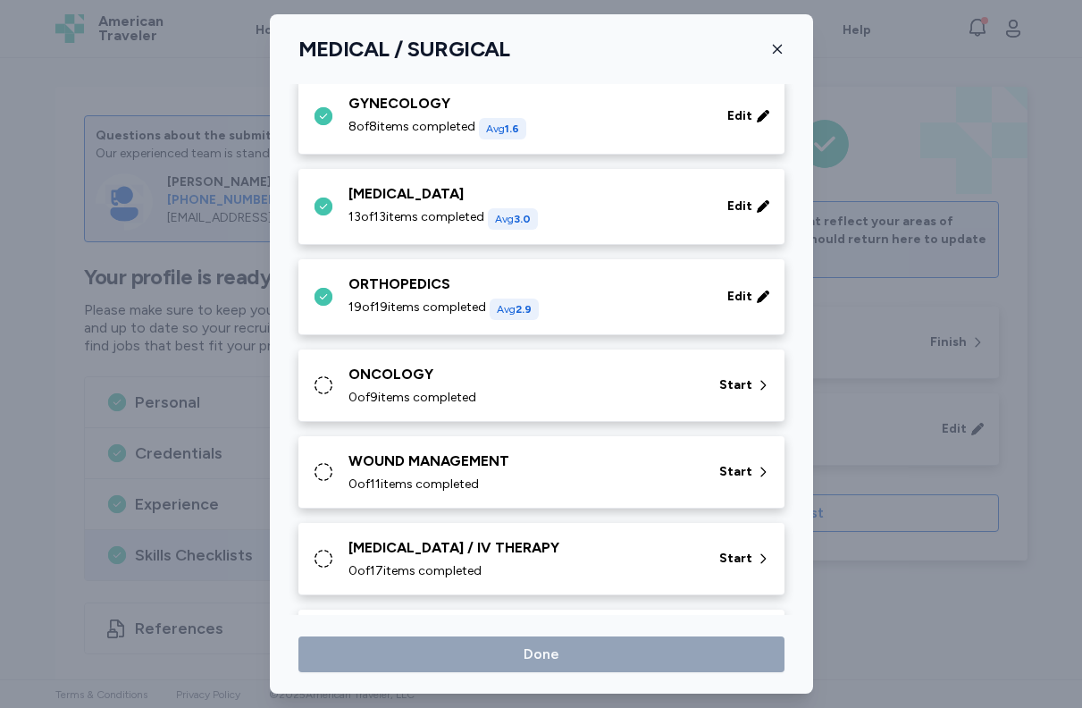
click at [686, 379] on div "ONCOLOGY" at bounding box center [523, 374] width 349 height 21
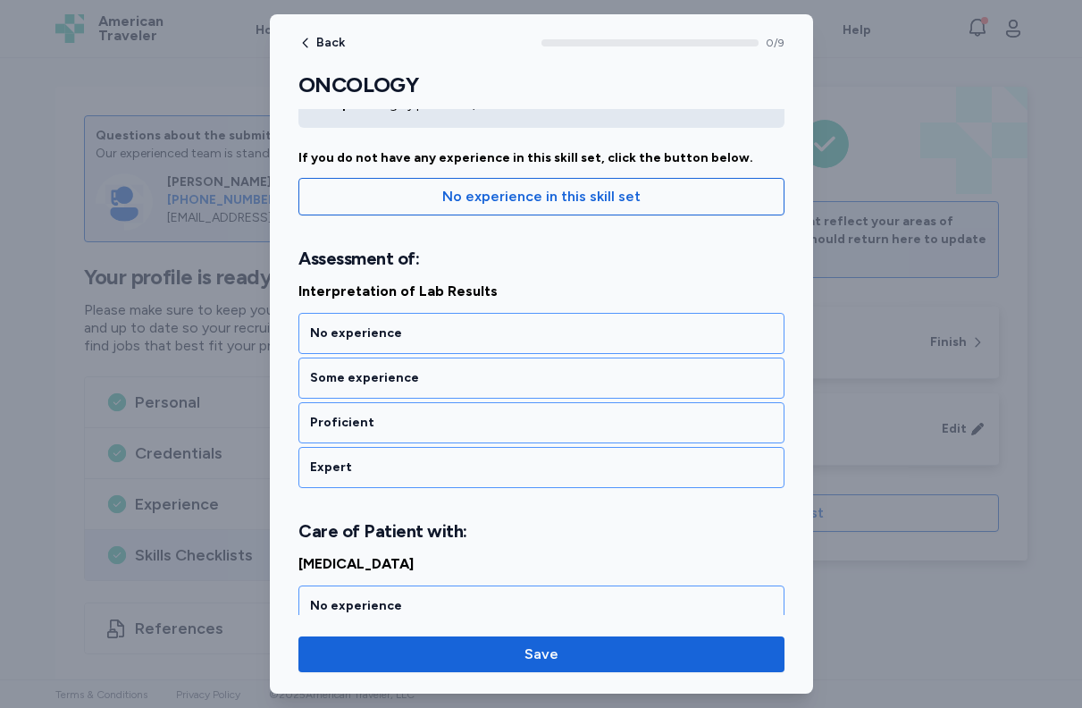
scroll to position [220, 0]
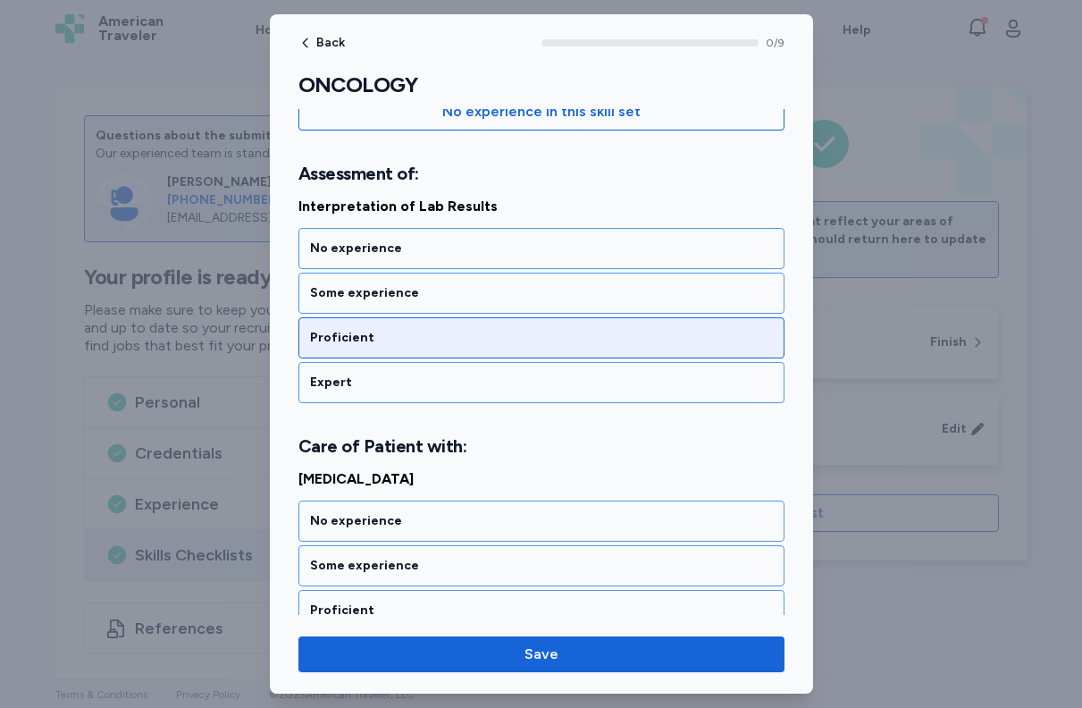
click at [546, 333] on div "Proficient" at bounding box center [541, 338] width 463 height 18
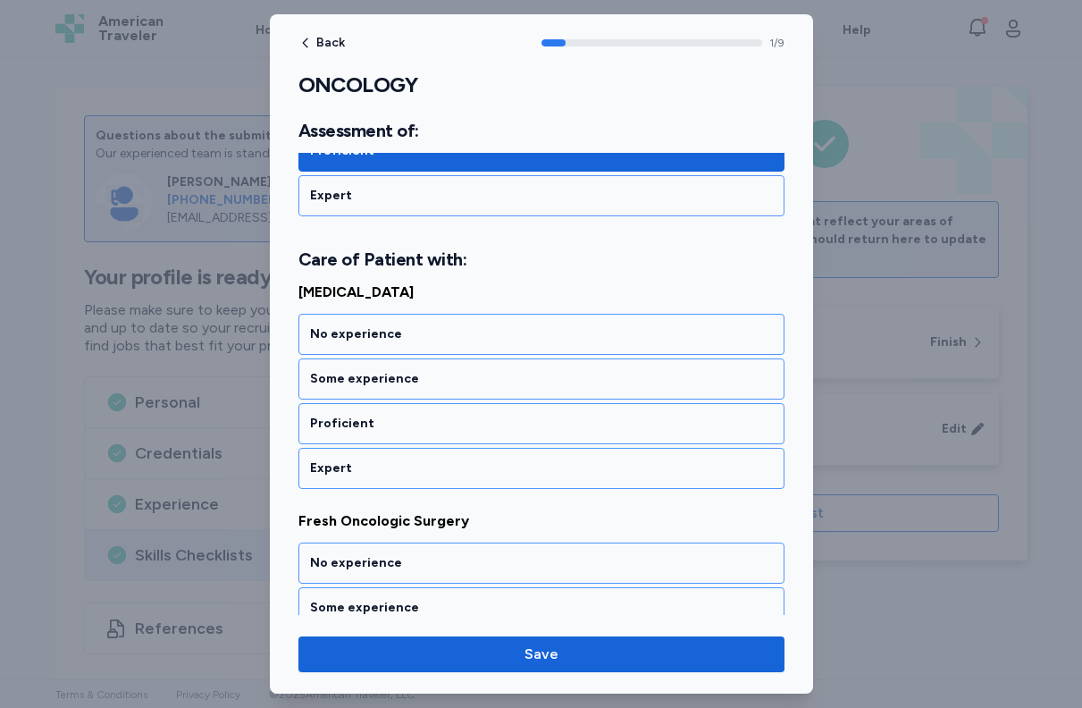
scroll to position [408, 0]
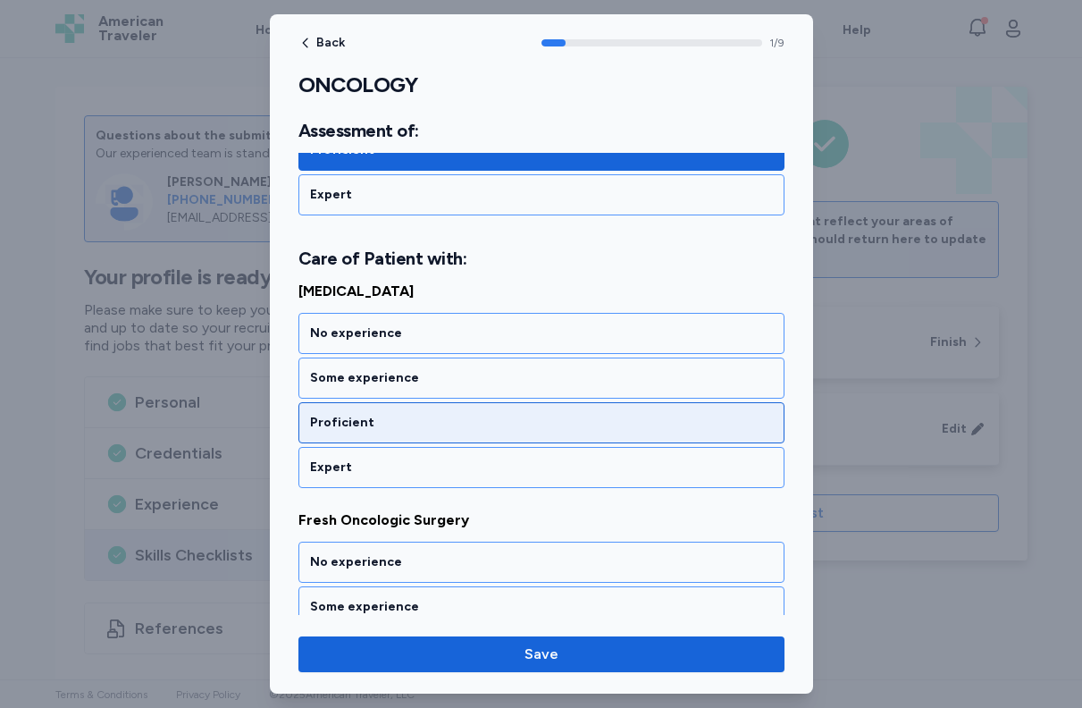
click at [489, 432] on div "Proficient" at bounding box center [542, 422] width 486 height 41
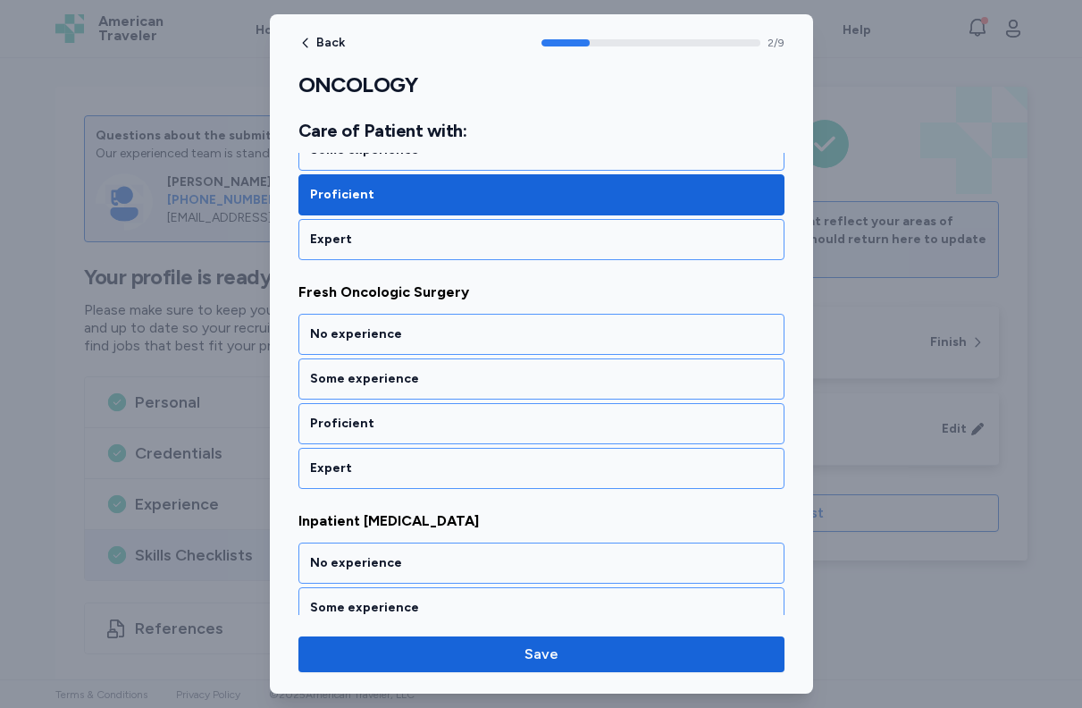
scroll to position [636, 0]
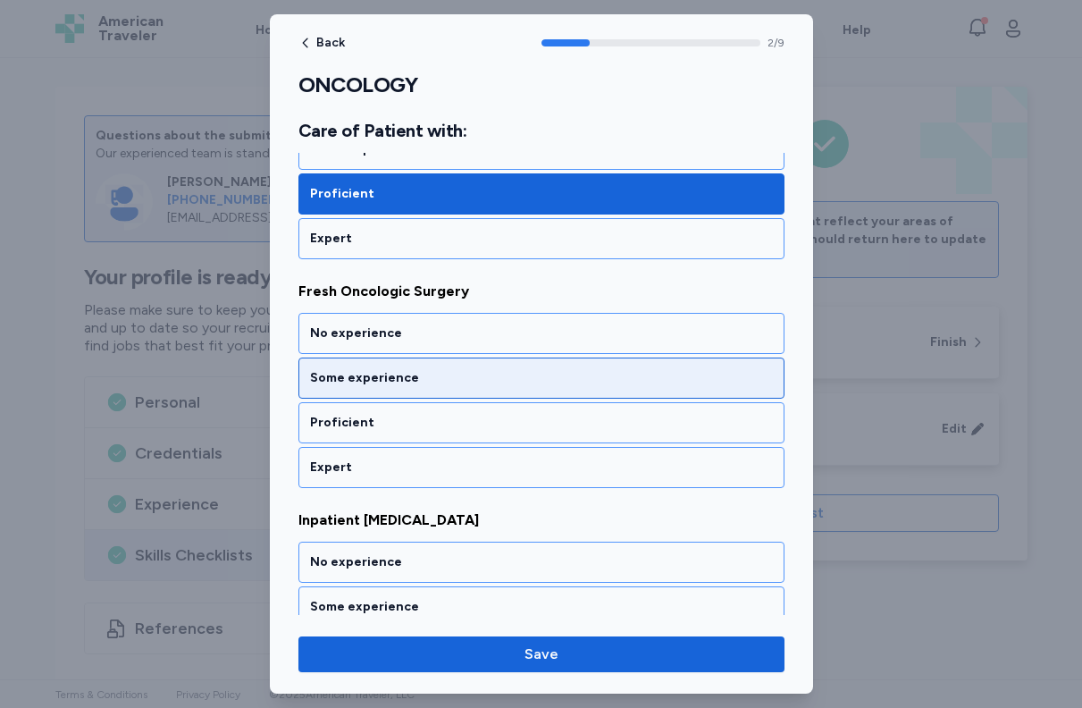
click at [527, 374] on div "Some experience" at bounding box center [541, 378] width 463 height 18
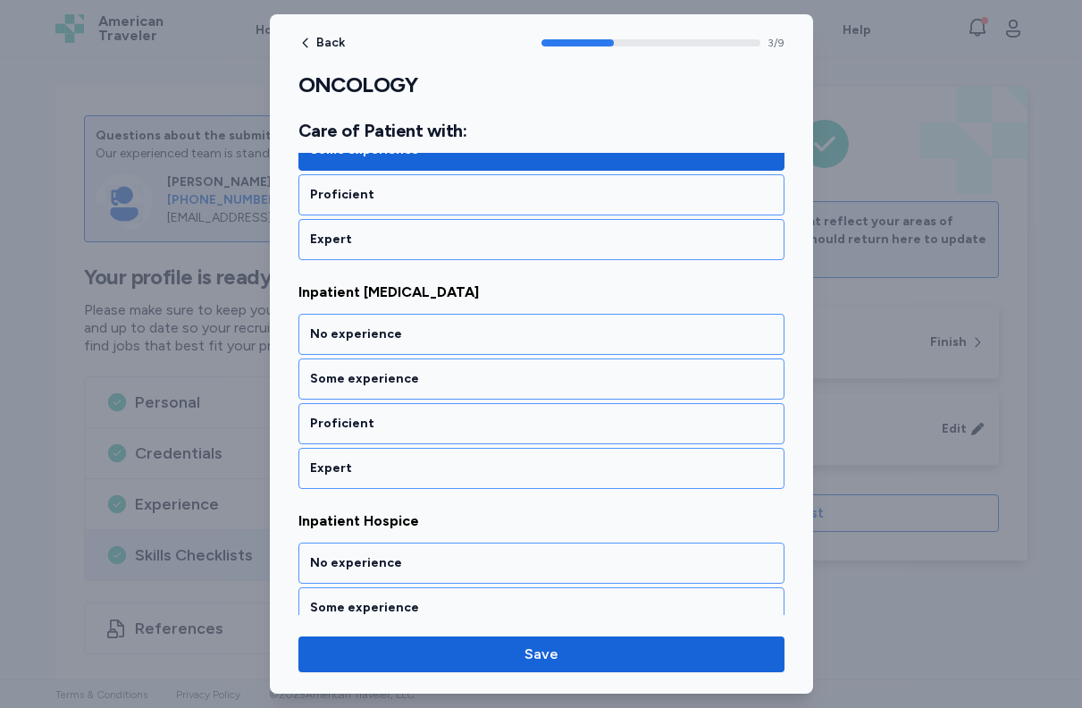
scroll to position [865, 0]
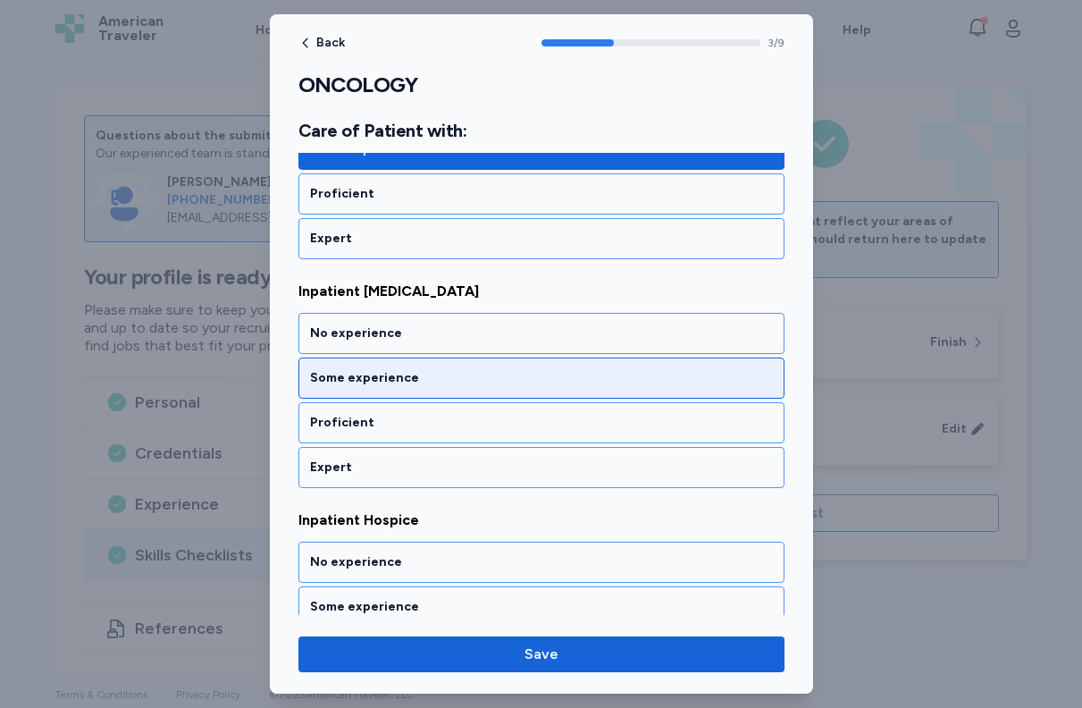
click at [523, 369] on div "Some experience" at bounding box center [541, 378] width 463 height 18
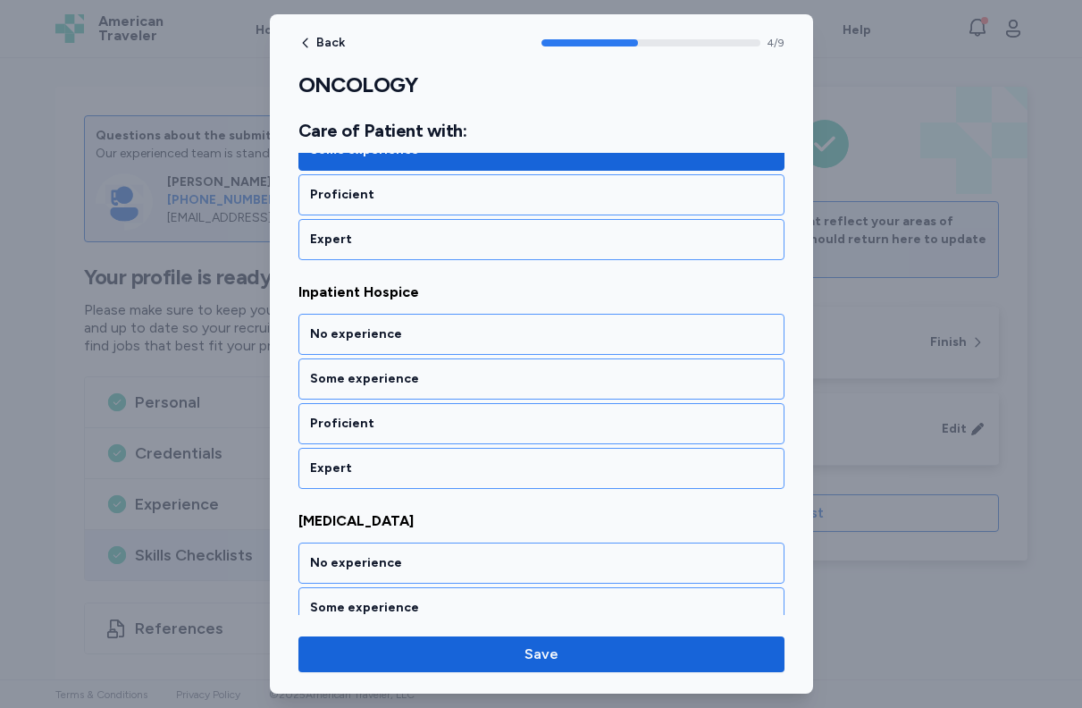
scroll to position [1094, 0]
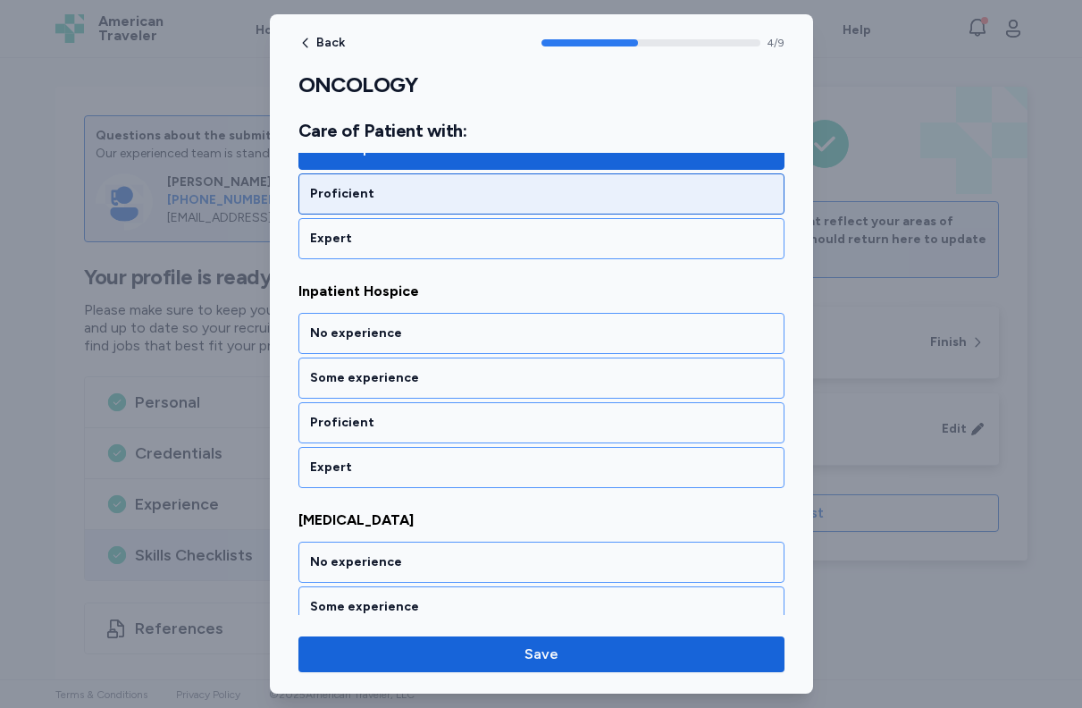
click at [499, 192] on div "Proficient" at bounding box center [541, 194] width 463 height 18
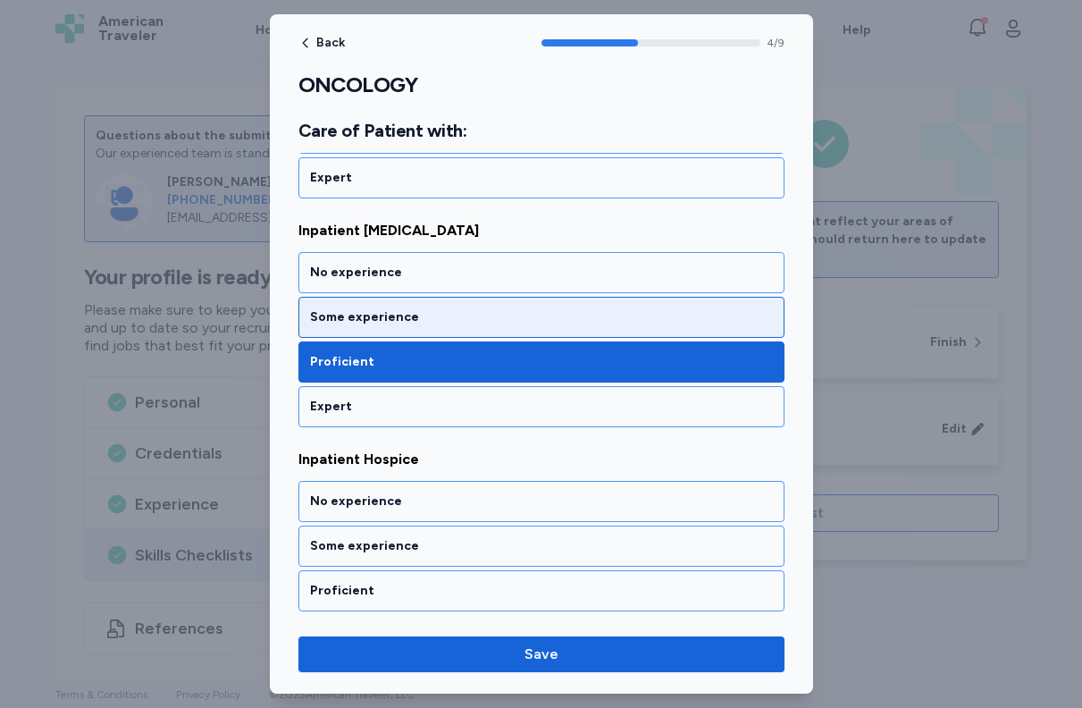
click at [463, 309] on div "Some experience" at bounding box center [541, 317] width 463 height 18
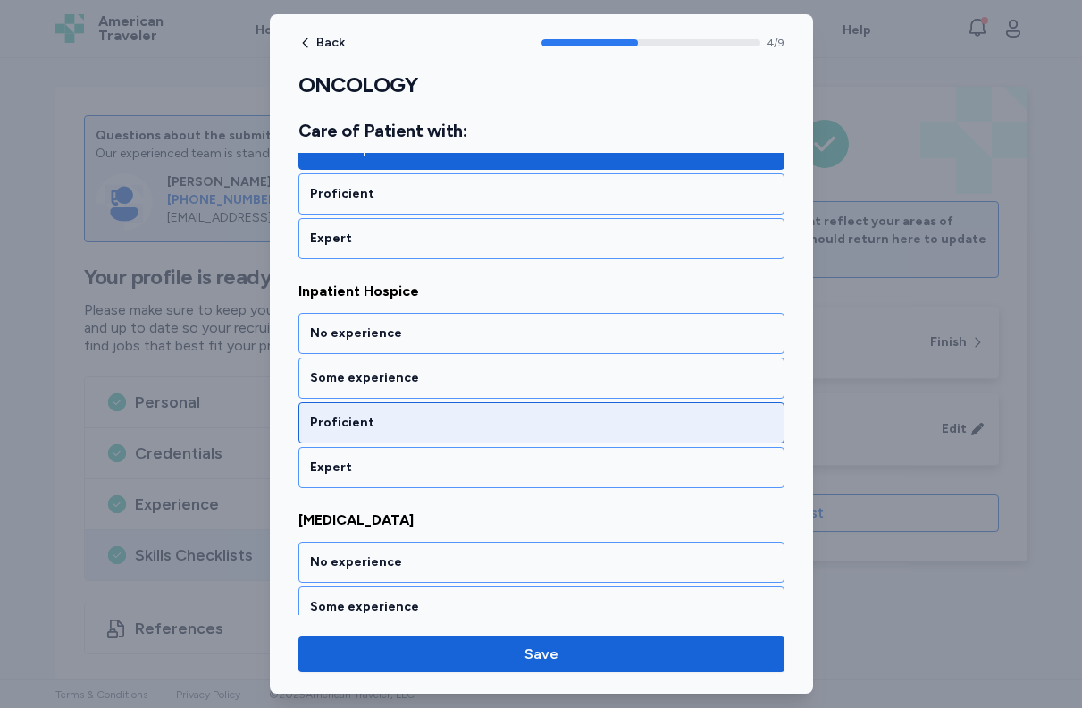
click at [442, 434] on div "Proficient" at bounding box center [542, 422] width 486 height 41
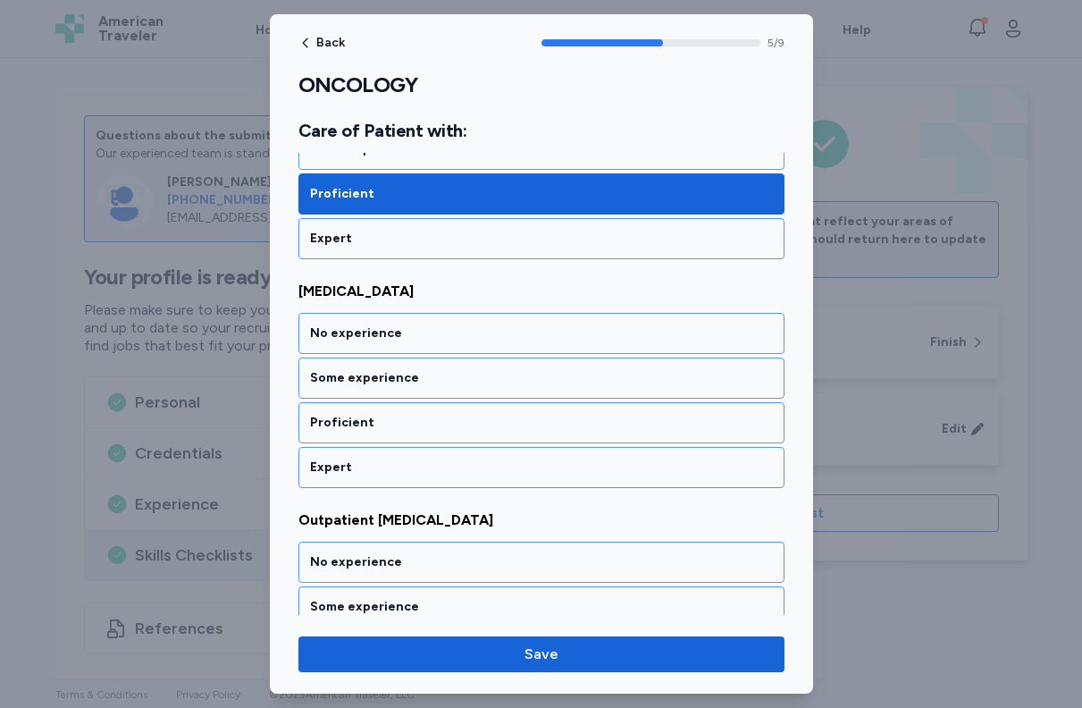
click at [442, 434] on div "Proficient" at bounding box center [542, 422] width 486 height 41
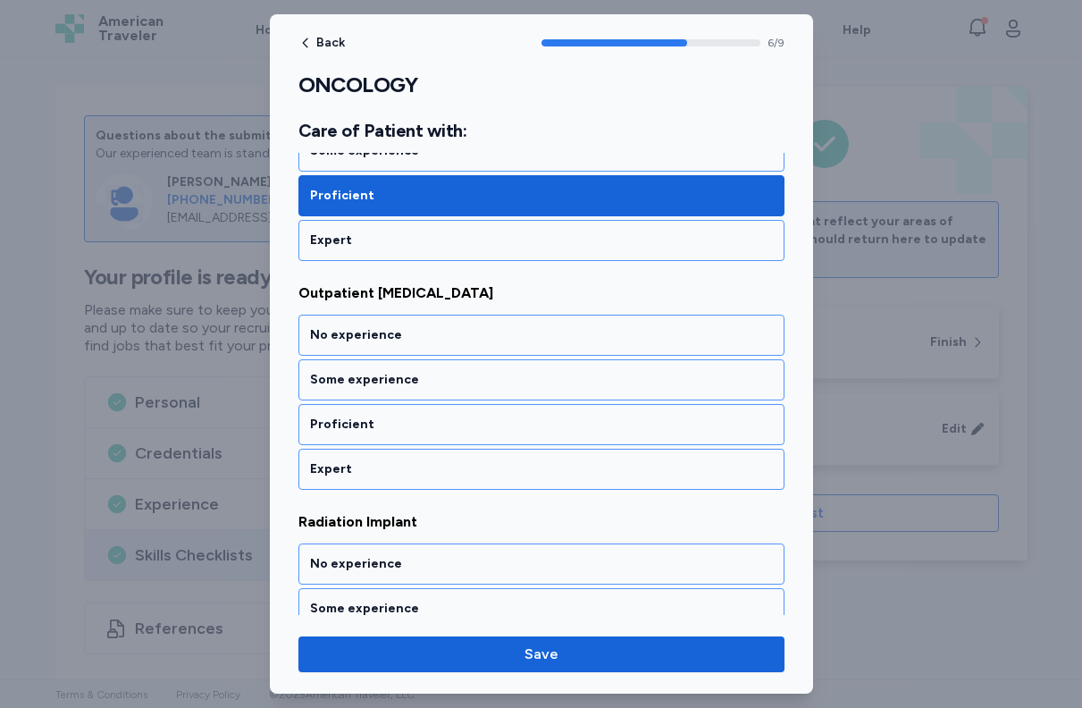
scroll to position [1552, 0]
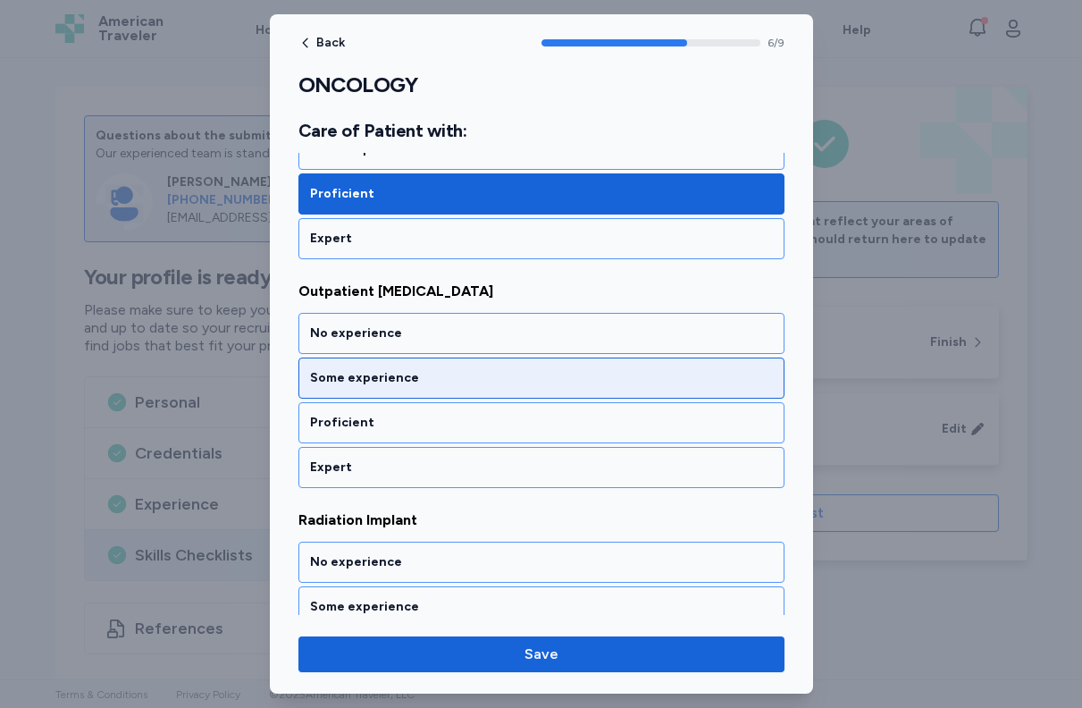
click at [450, 381] on div "Some experience" at bounding box center [541, 378] width 463 height 18
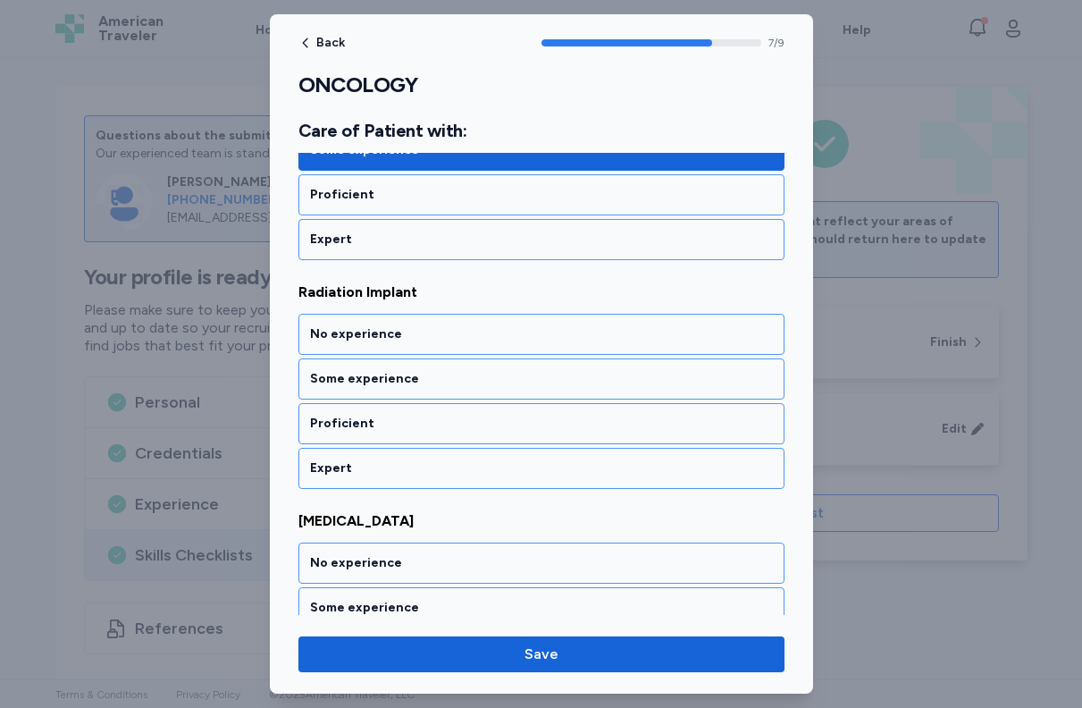
scroll to position [1780, 0]
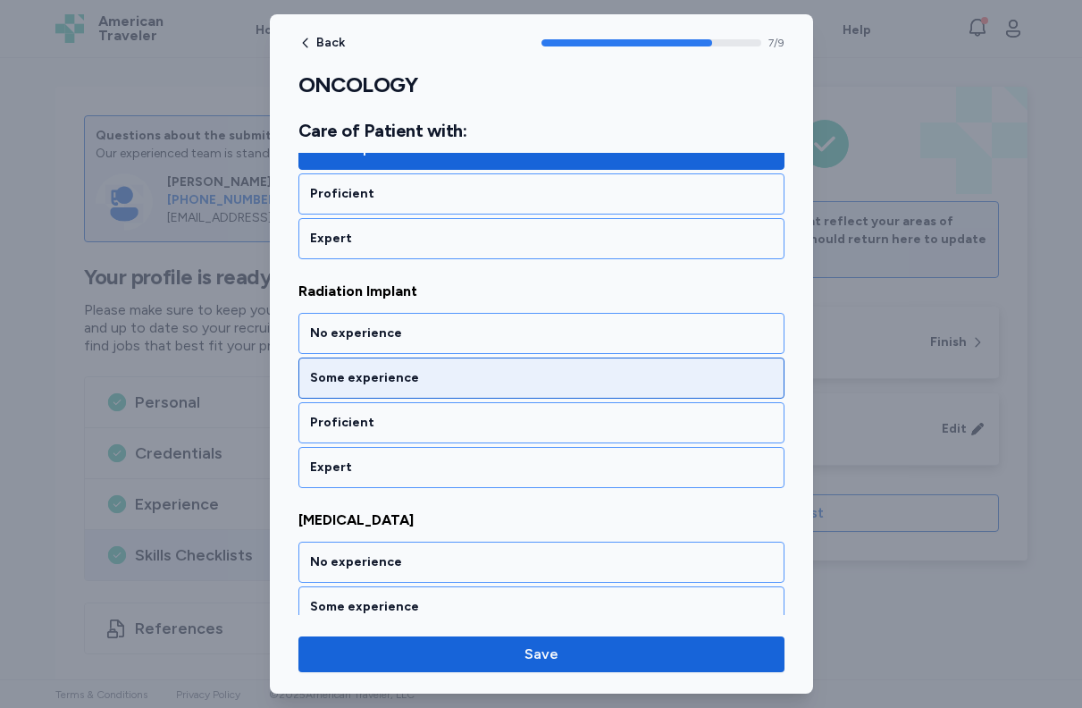
click at [459, 376] on div "Some experience" at bounding box center [541, 378] width 463 height 18
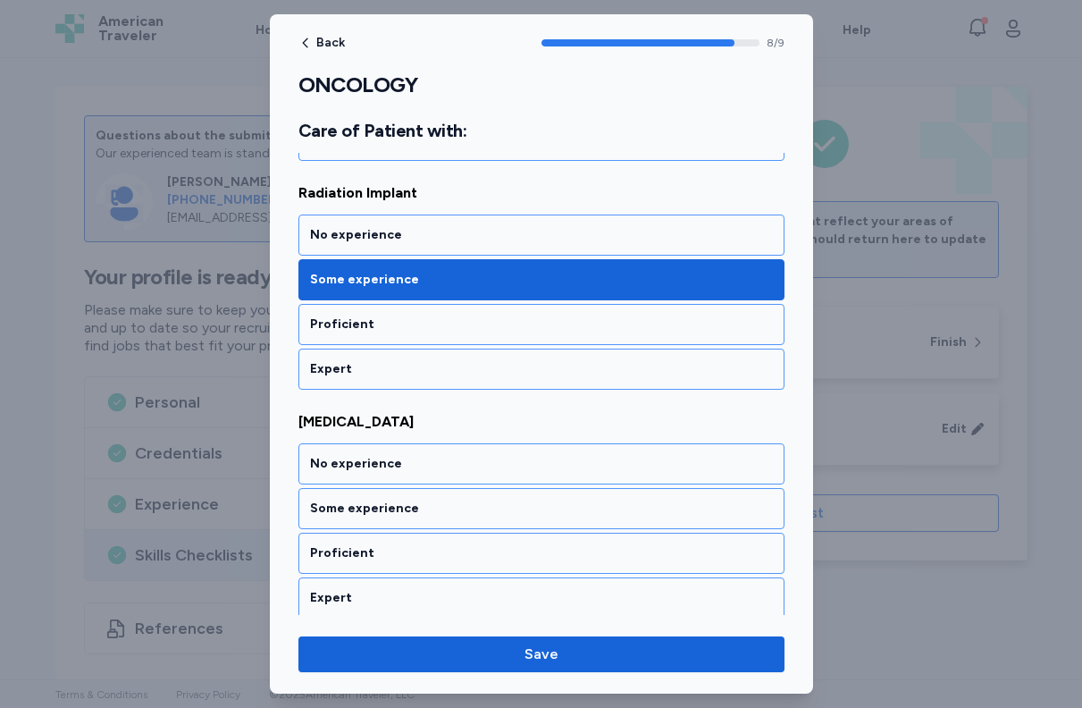
scroll to position [1886, 0]
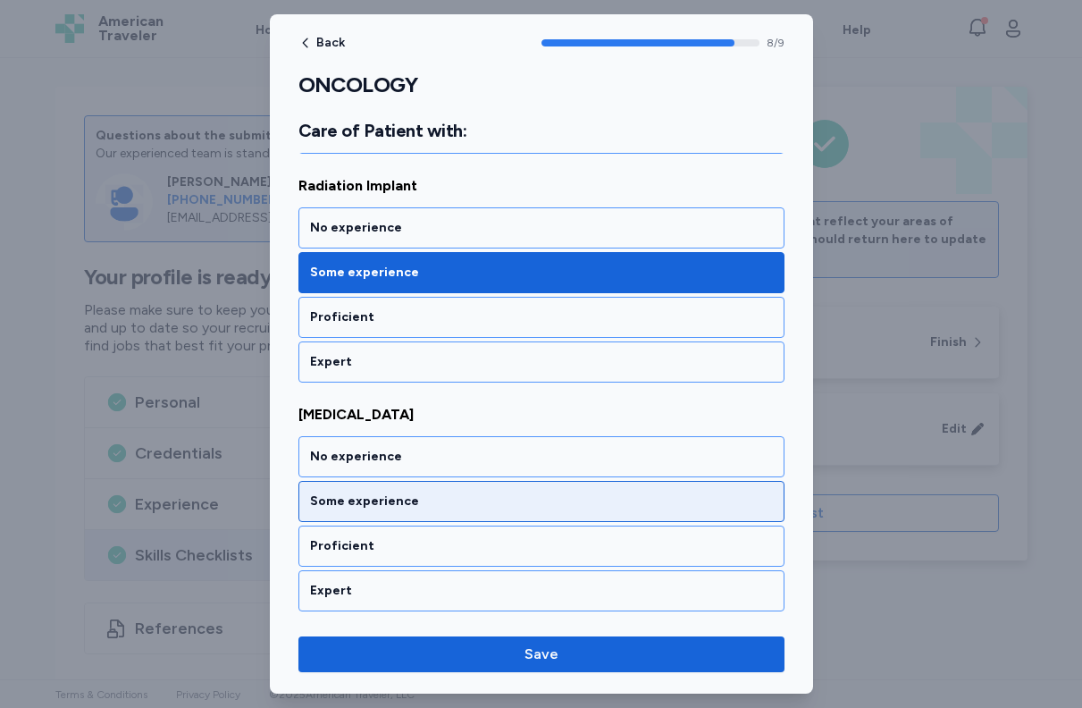
click at [454, 516] on div "Some experience" at bounding box center [542, 501] width 486 height 41
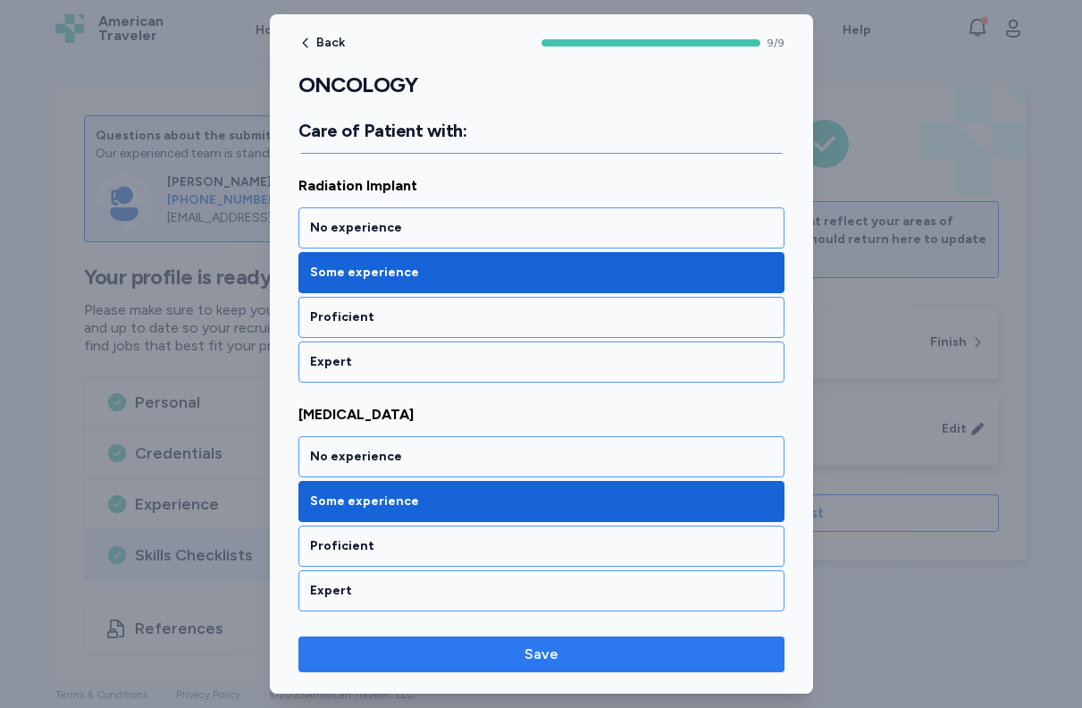
click at [499, 652] on span "Save" at bounding box center [542, 654] width 458 height 21
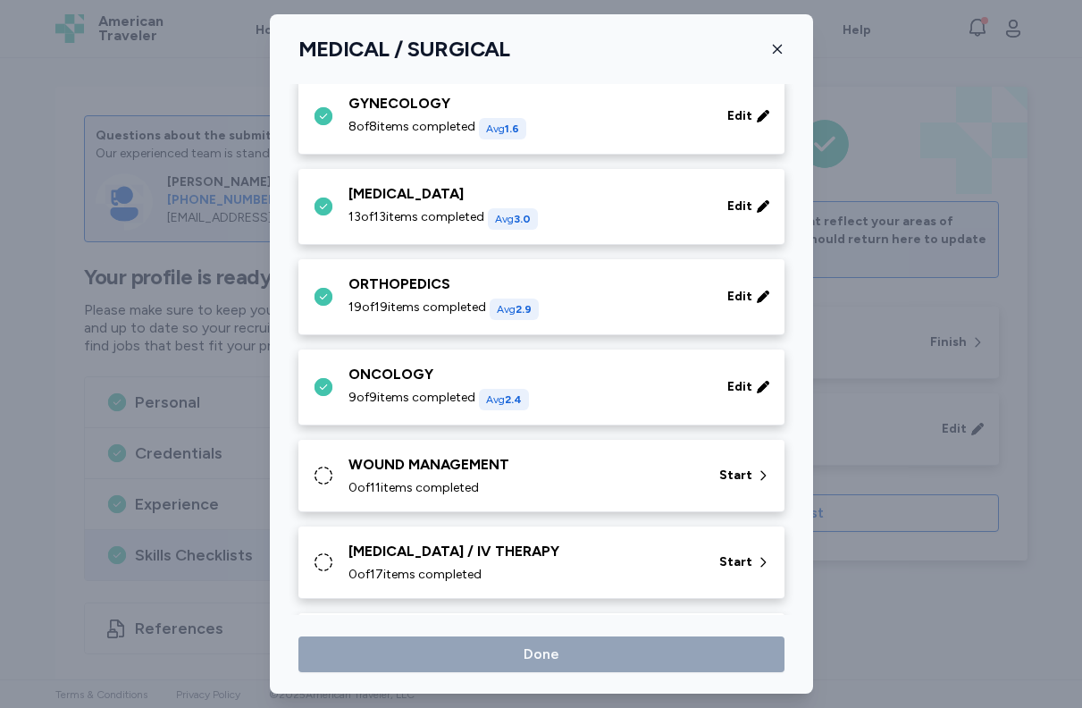
scroll to position [831, 0]
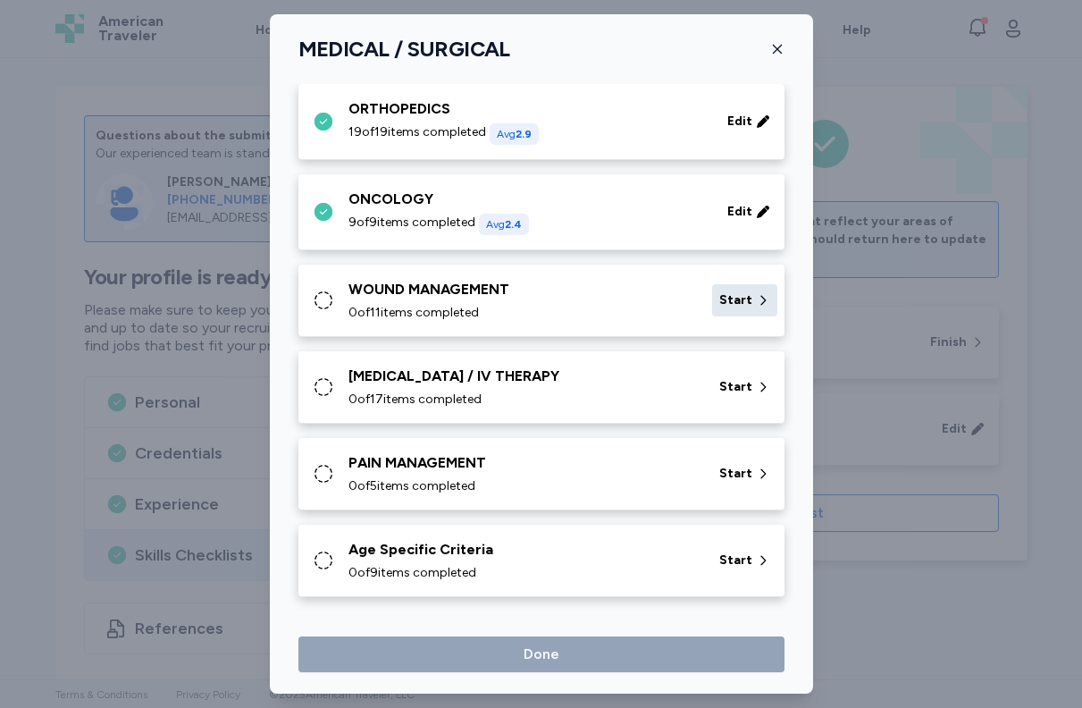
click at [739, 307] on span "Start" at bounding box center [736, 300] width 33 height 18
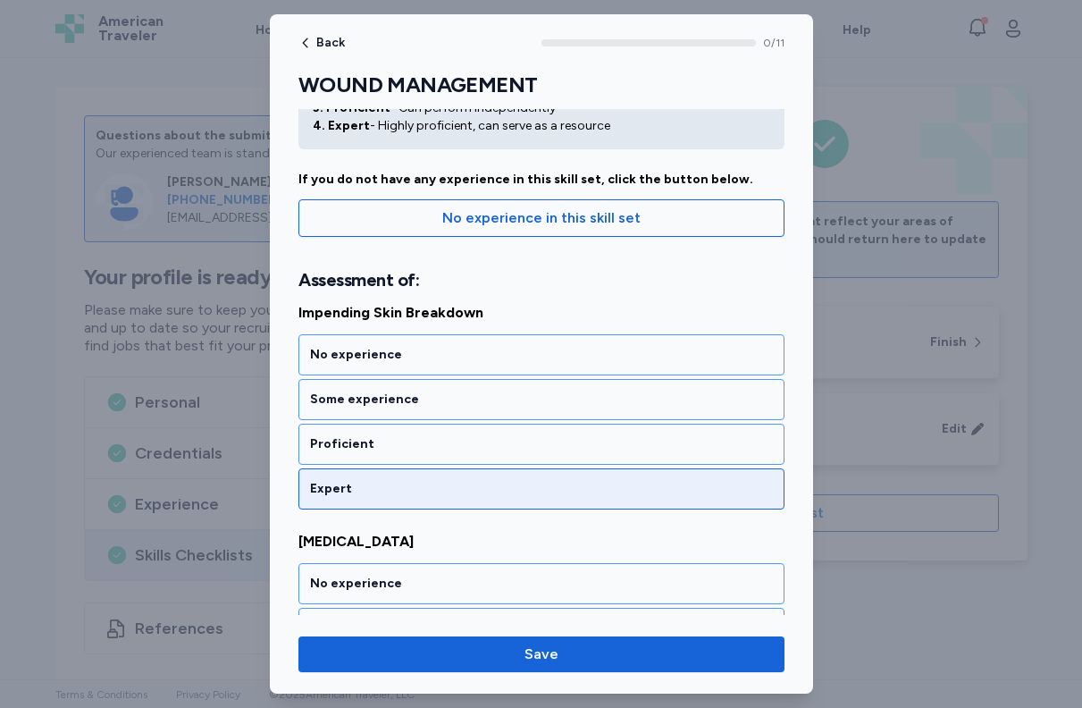
scroll to position [139, 0]
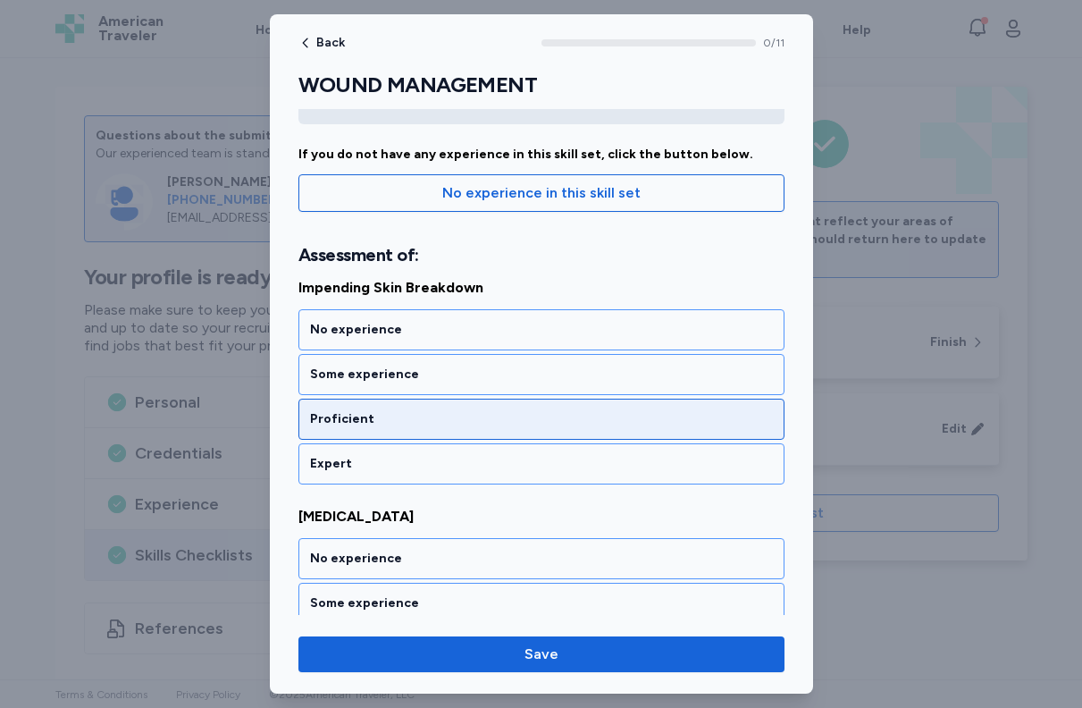
click at [501, 405] on div "Proficient" at bounding box center [542, 419] width 486 height 41
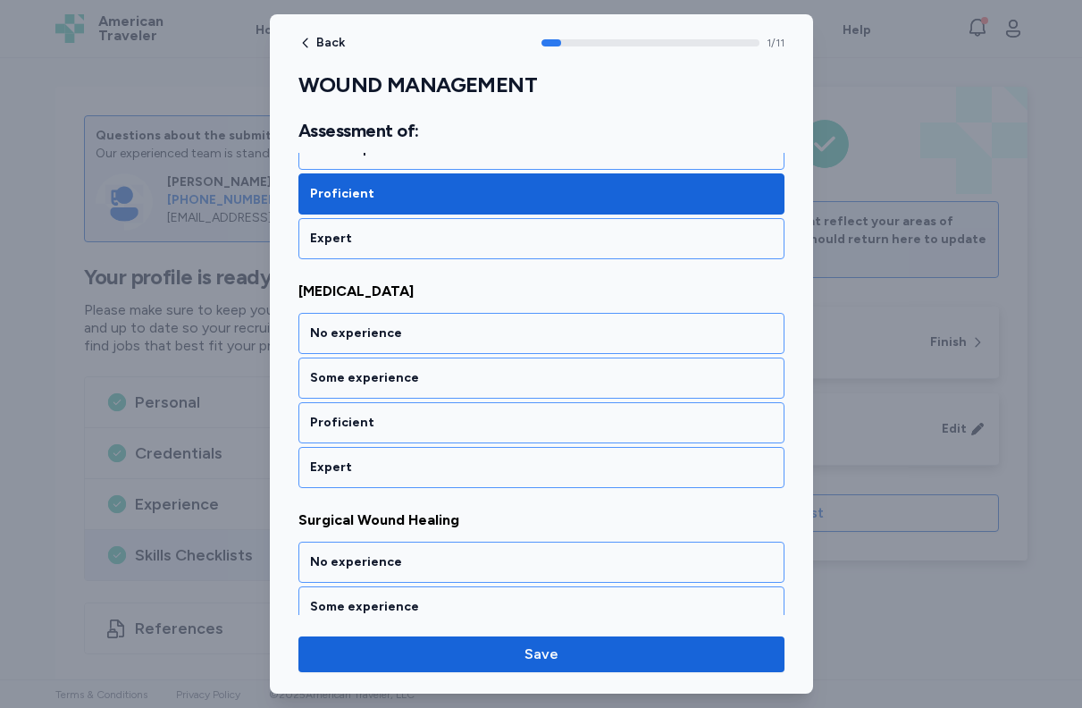
click at [501, 405] on div "Proficient" at bounding box center [542, 422] width 486 height 41
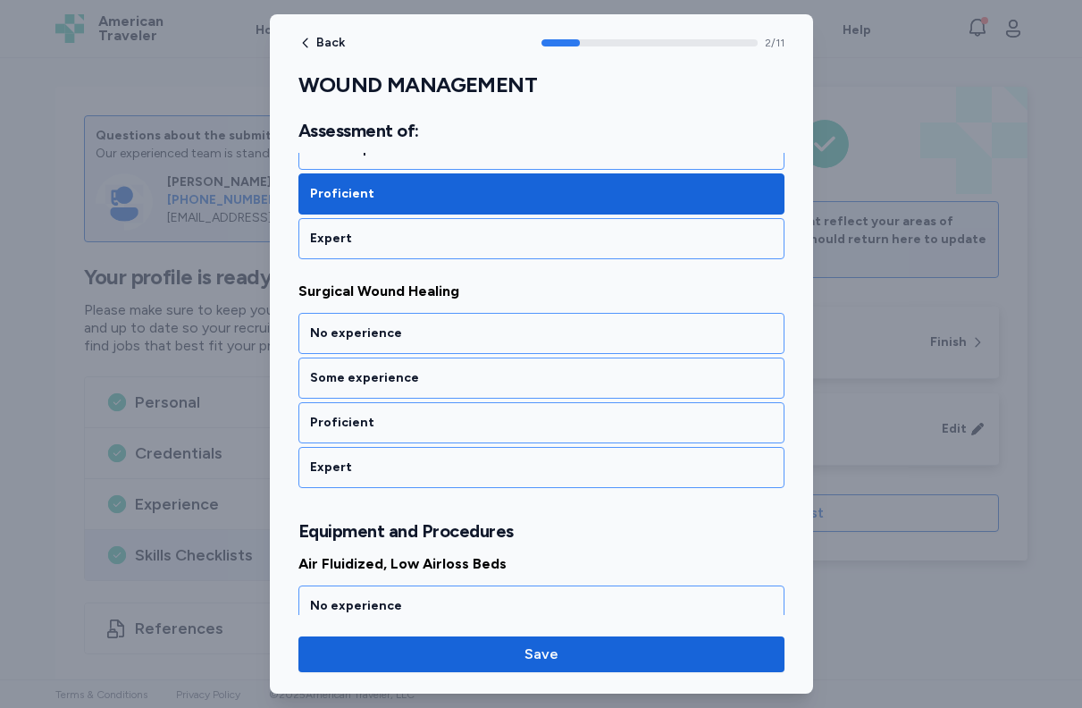
click at [501, 405] on div "Proficient" at bounding box center [542, 422] width 486 height 41
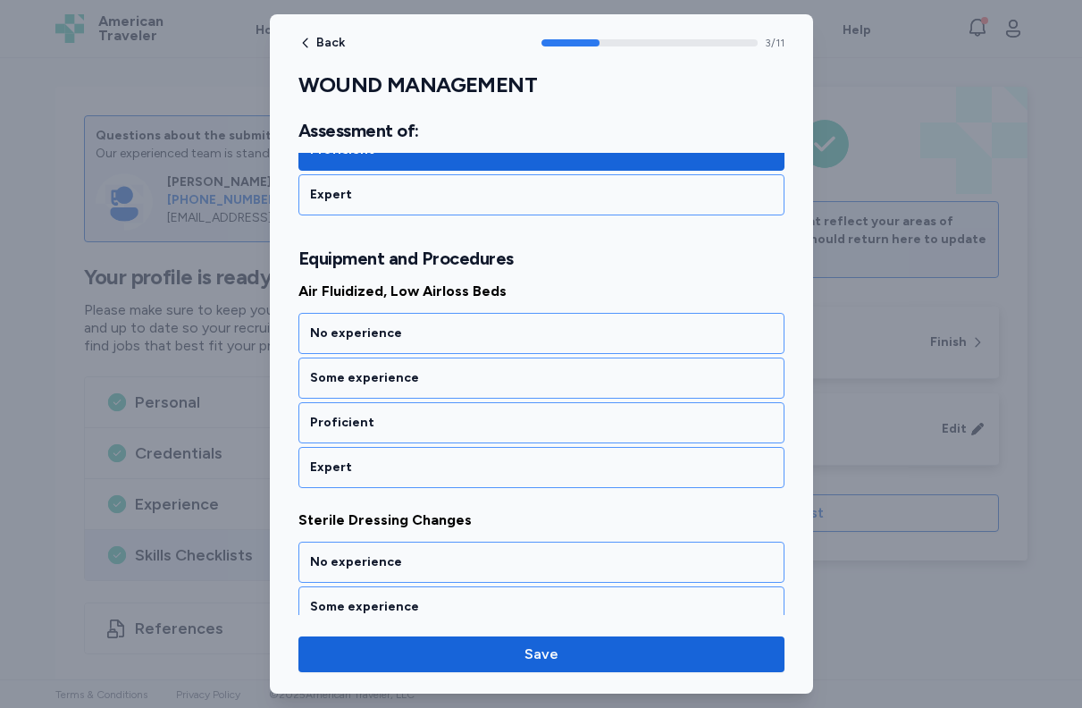
click at [501, 405] on div "Proficient" at bounding box center [542, 422] width 486 height 41
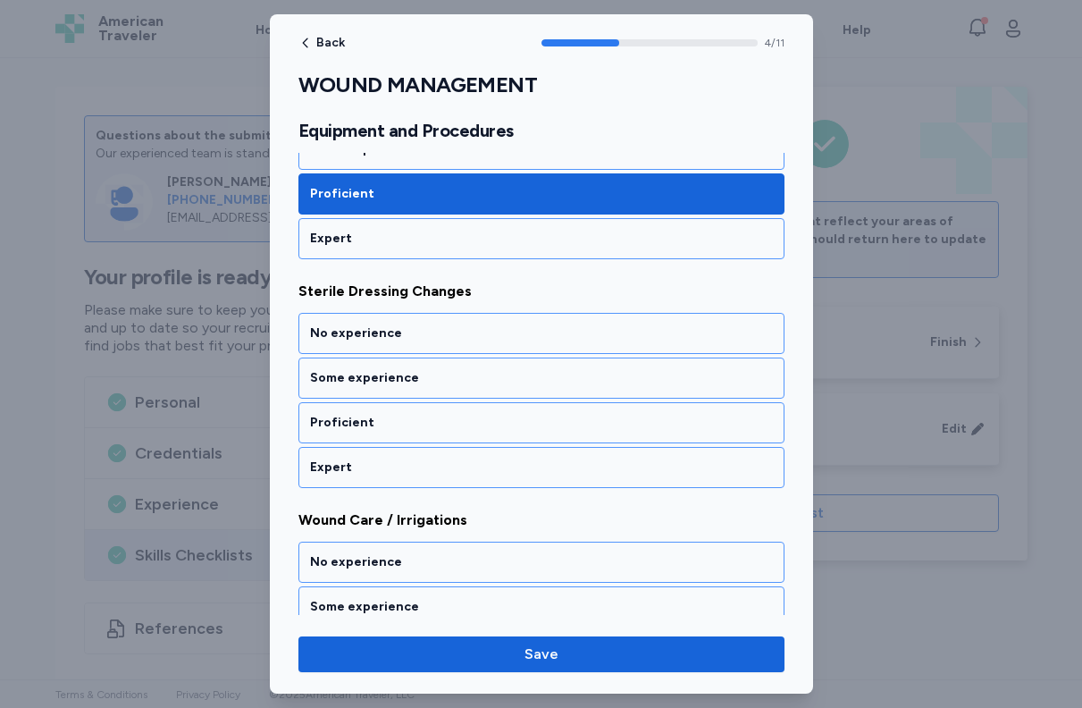
click at [501, 405] on div "Proficient" at bounding box center [542, 422] width 486 height 41
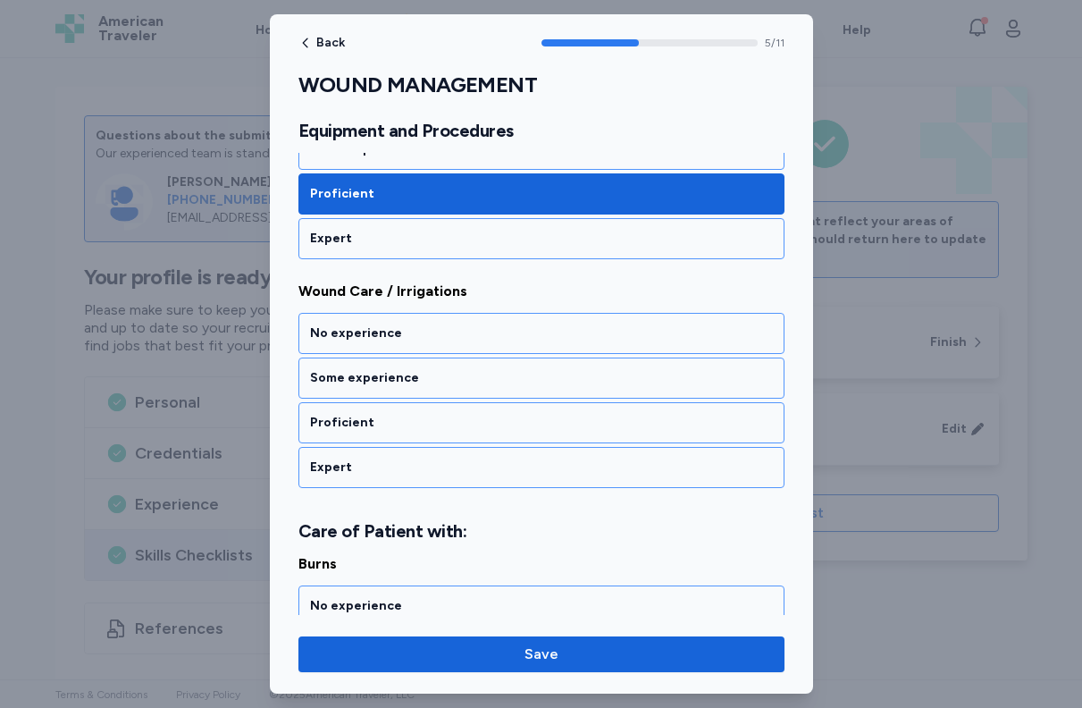
click at [501, 405] on div "Proficient" at bounding box center [542, 422] width 486 height 41
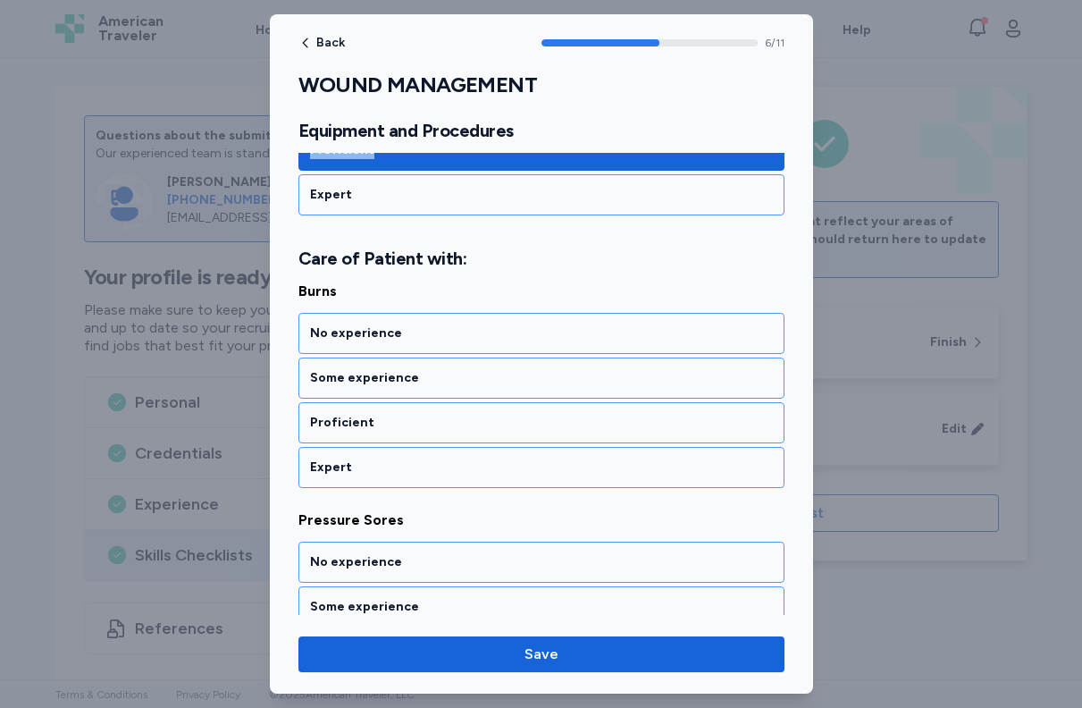
click at [501, 405] on div "Proficient" at bounding box center [542, 422] width 486 height 41
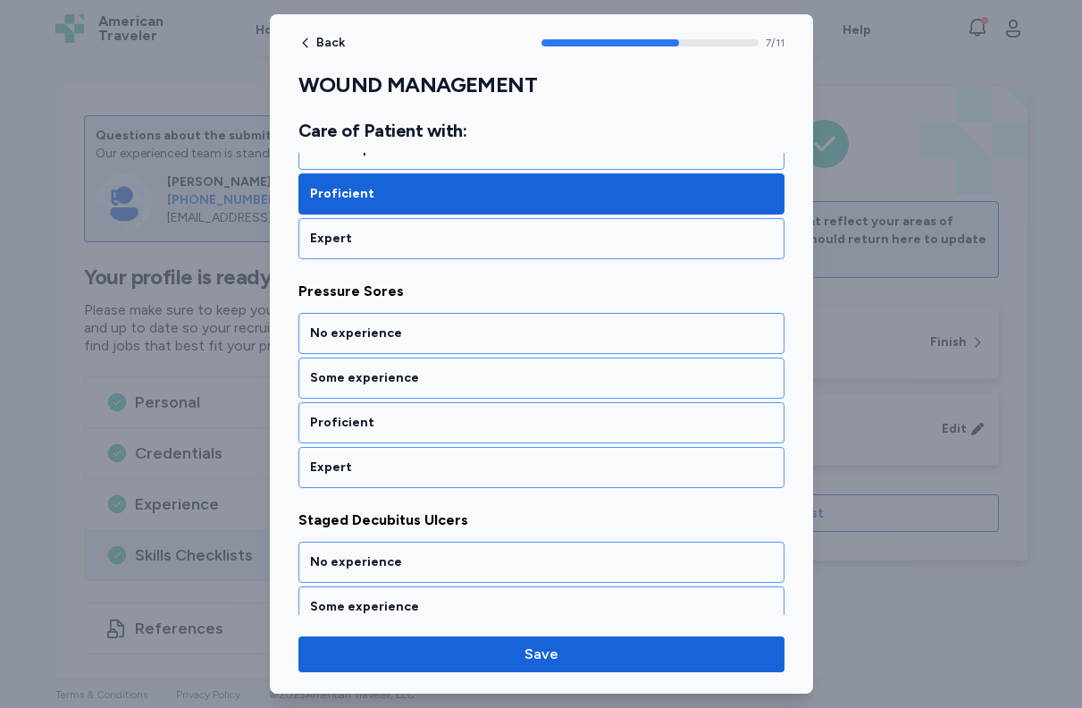
click at [501, 405] on div "Proficient" at bounding box center [542, 422] width 486 height 41
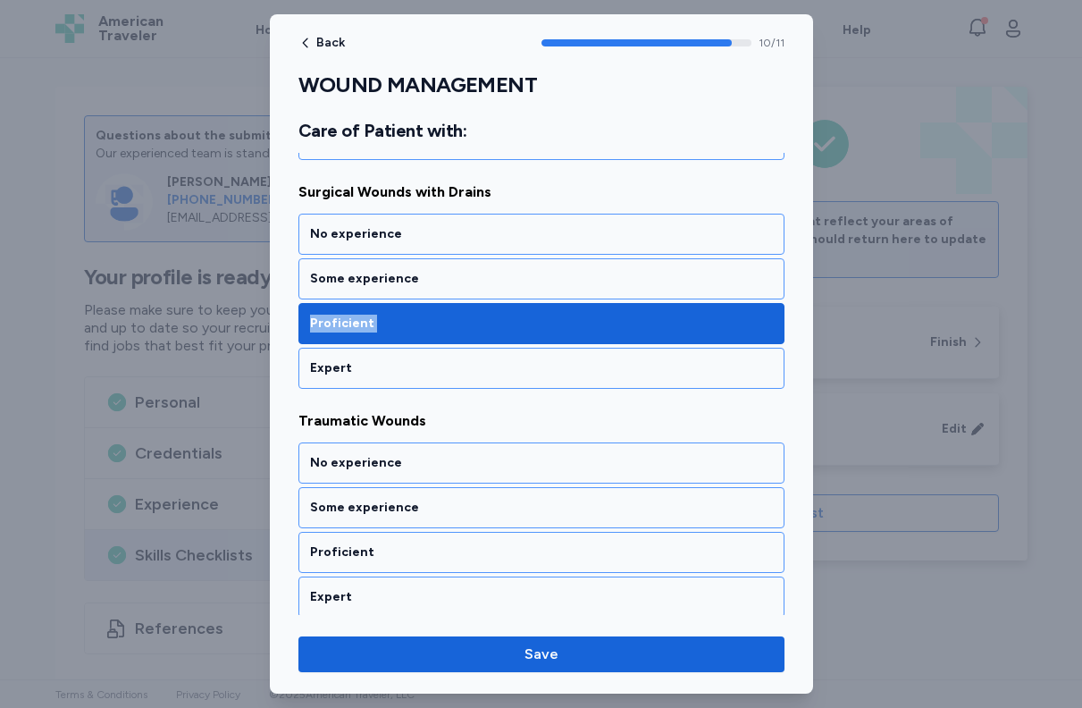
scroll to position [2387, 0]
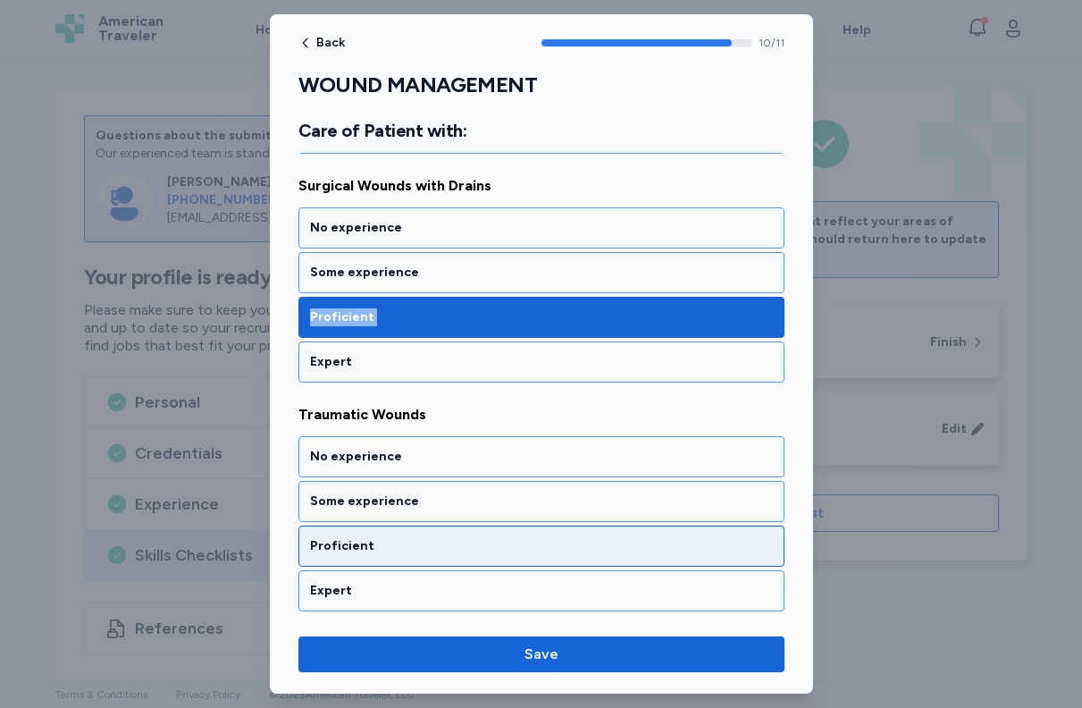
click at [445, 527] on div "Proficient" at bounding box center [542, 546] width 486 height 41
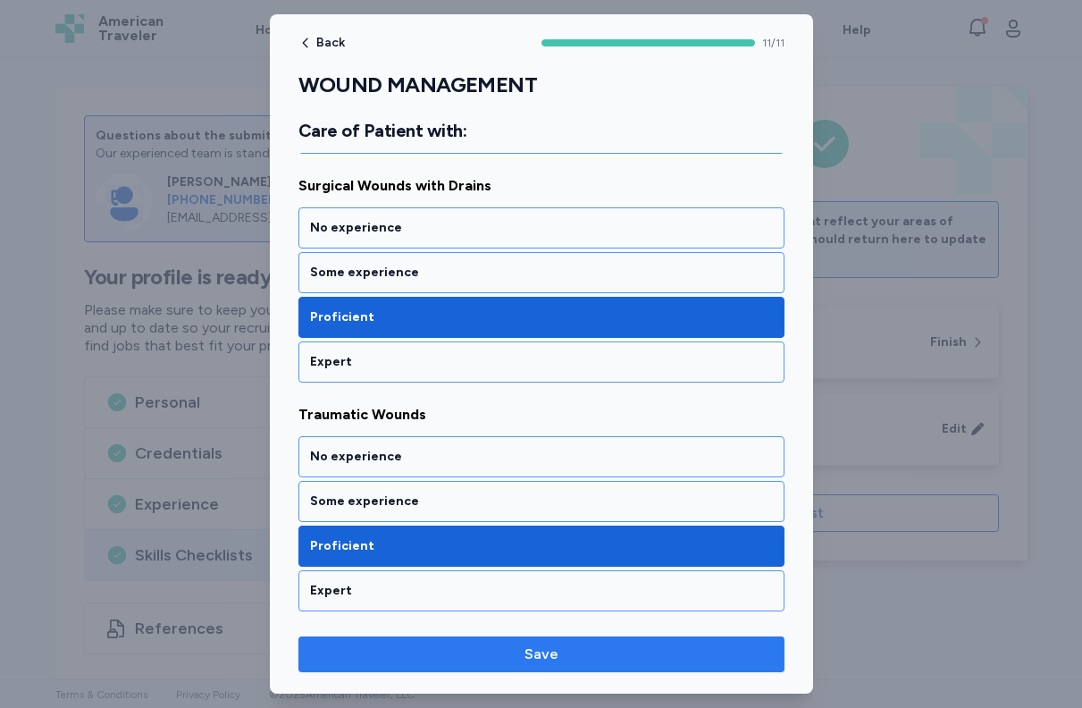
click at [544, 659] on span "Save" at bounding box center [542, 654] width 34 height 21
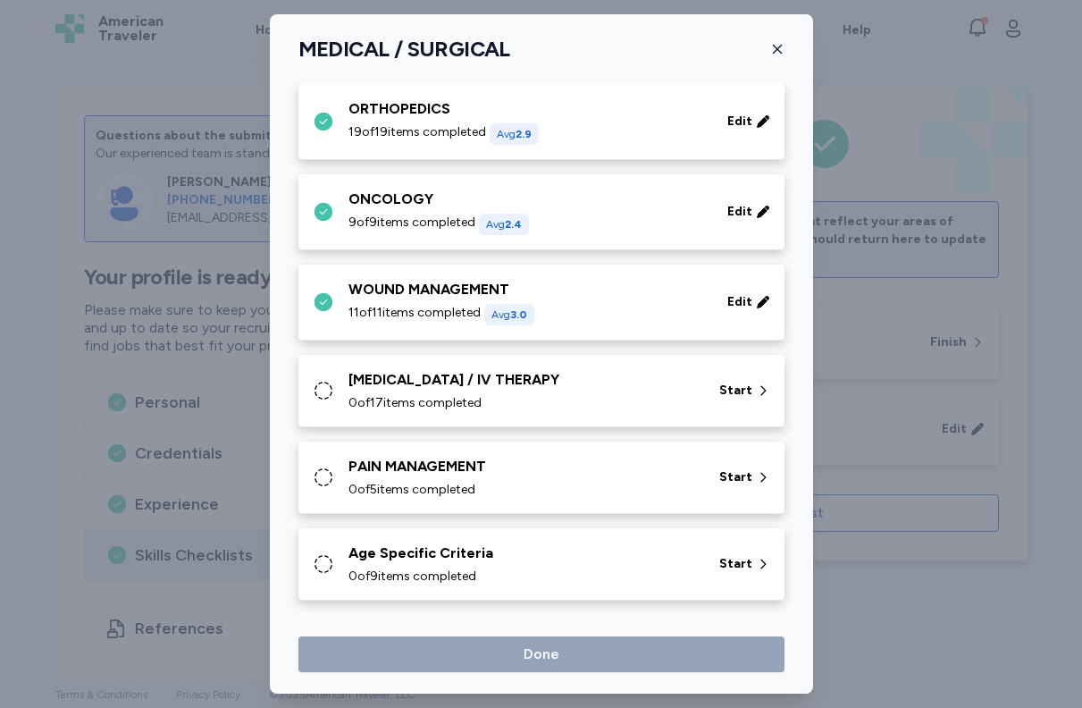
scroll to position [835, 0]
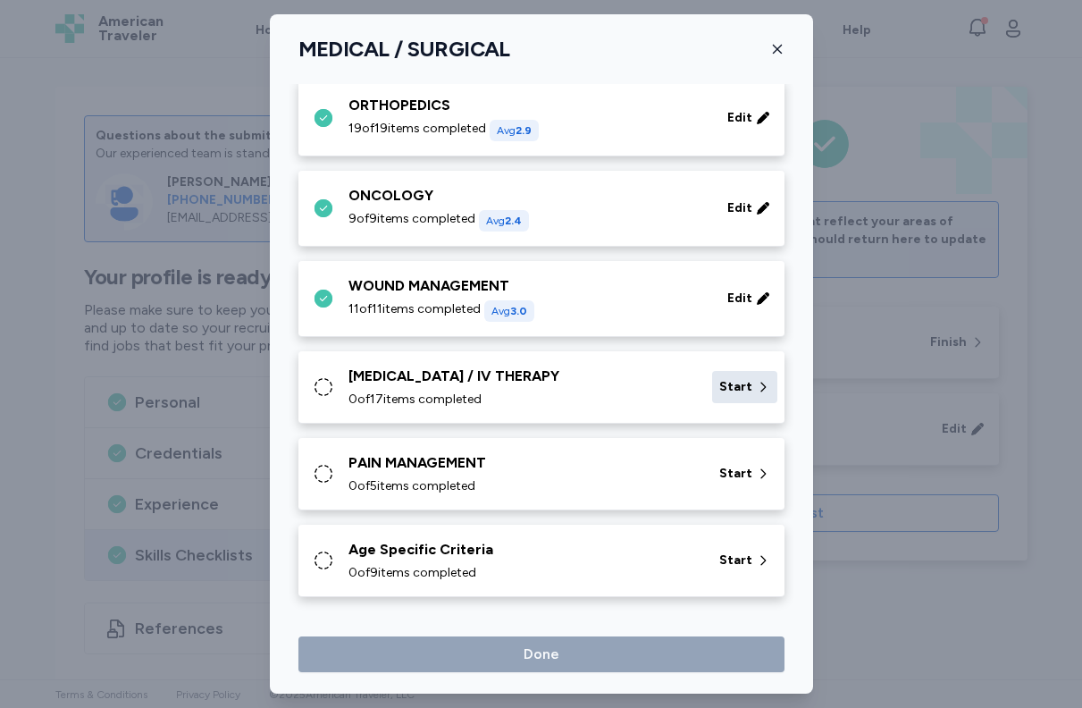
click at [750, 384] on span "Start" at bounding box center [736, 387] width 33 height 18
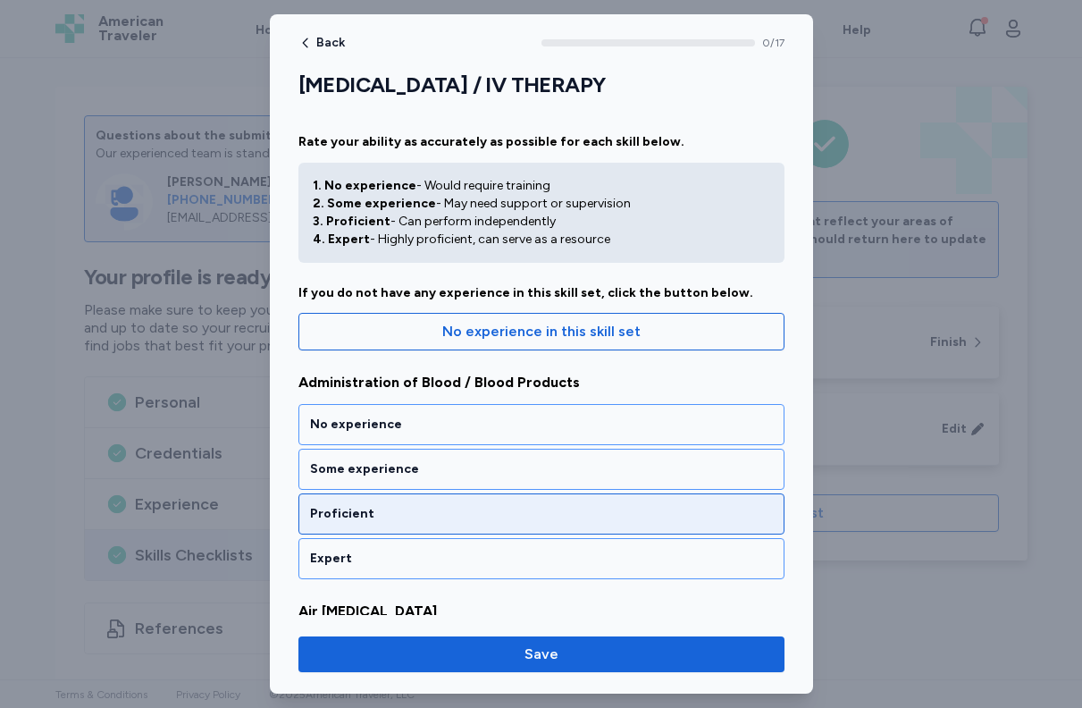
click at [578, 512] on div "Proficient" at bounding box center [541, 514] width 463 height 18
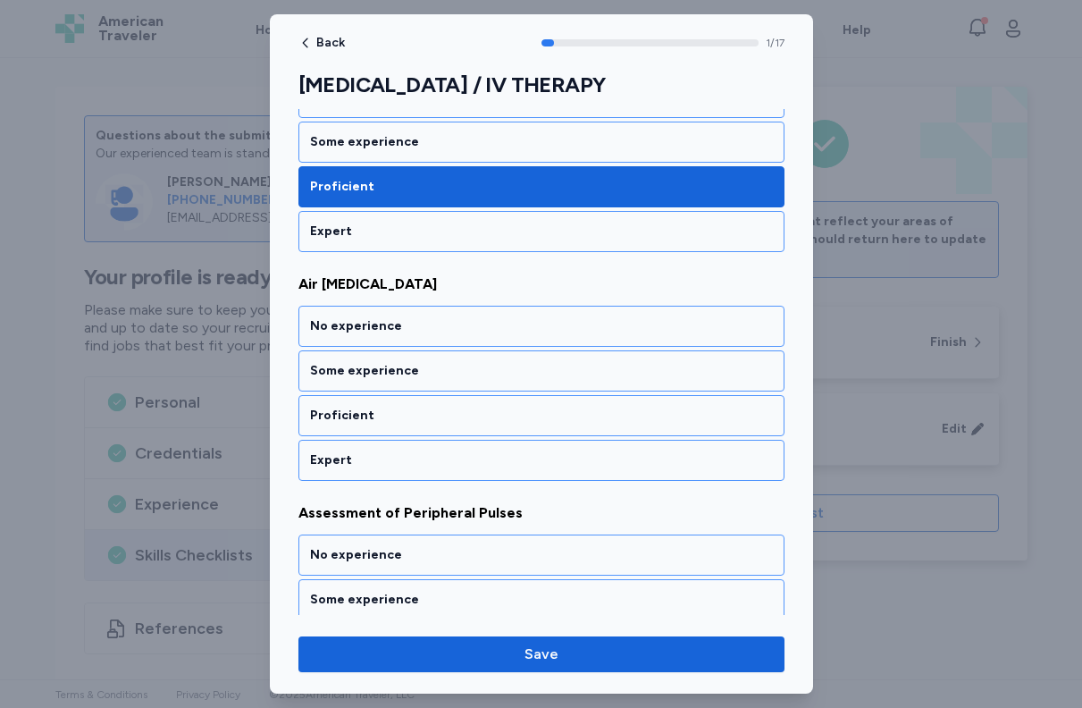
scroll to position [342, 0]
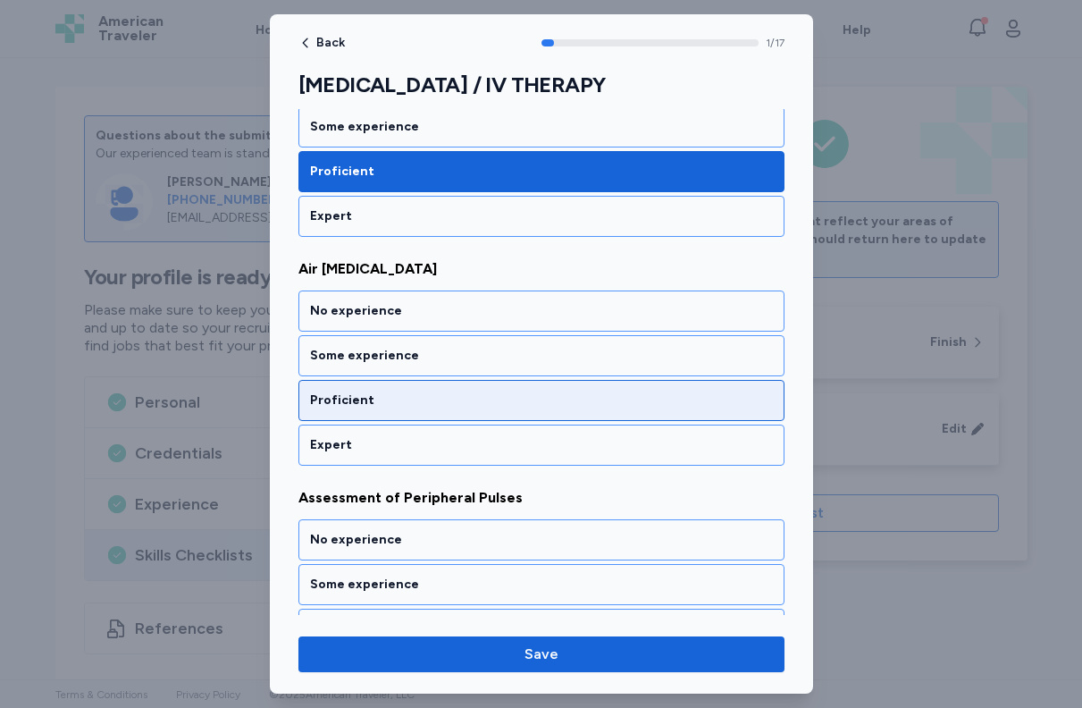
click at [504, 384] on div "Proficient" at bounding box center [542, 400] width 486 height 41
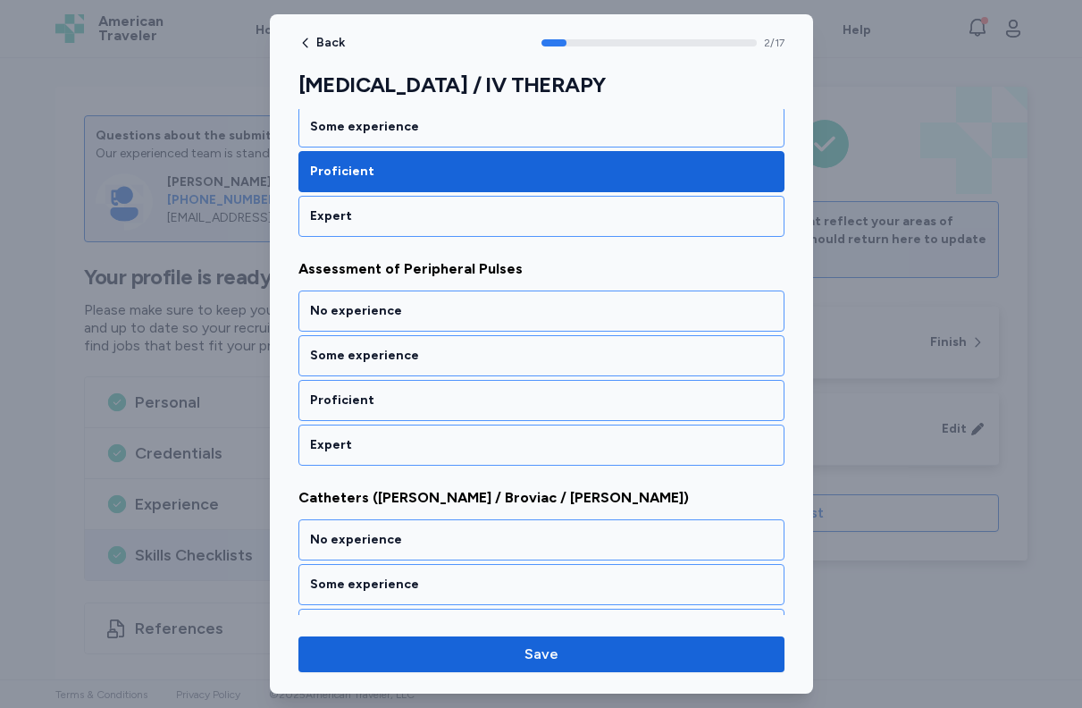
click at [504, 384] on div "Proficient" at bounding box center [542, 400] width 486 height 41
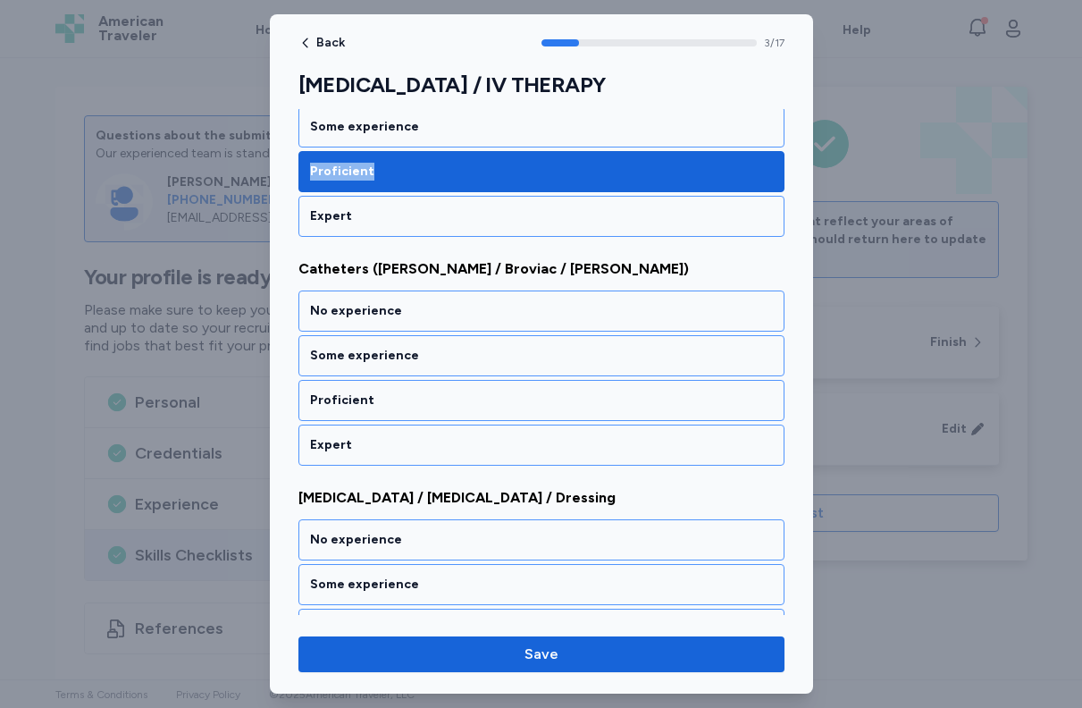
click at [504, 384] on div "Proficient" at bounding box center [542, 400] width 486 height 41
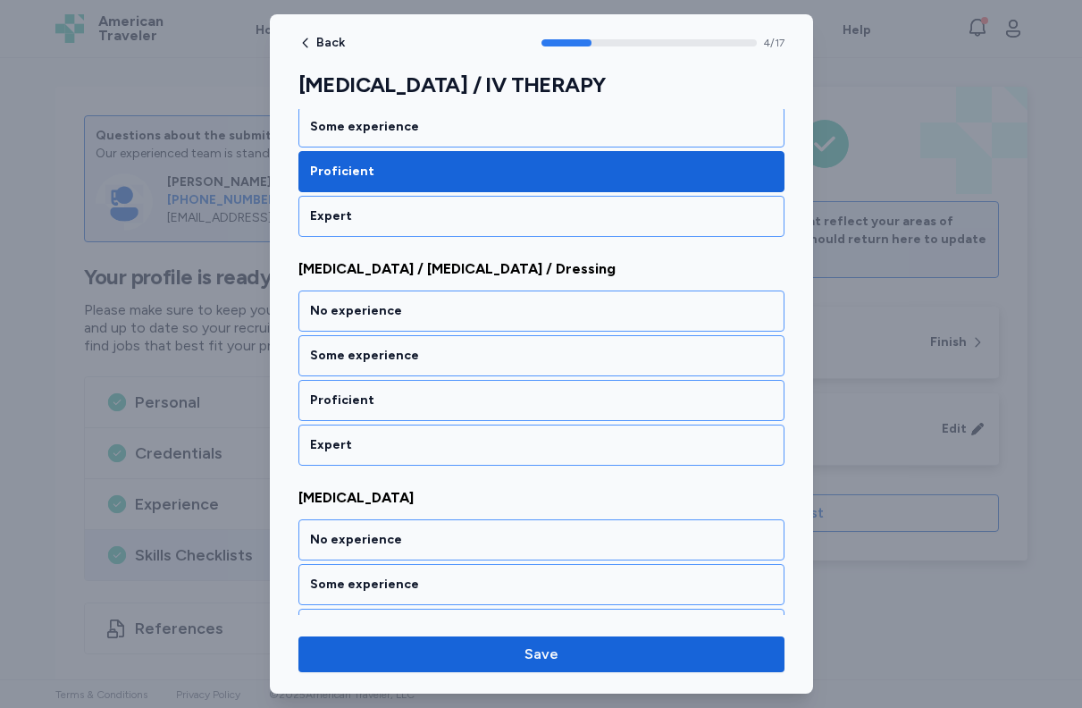
click at [504, 384] on div "Proficient" at bounding box center [542, 400] width 486 height 41
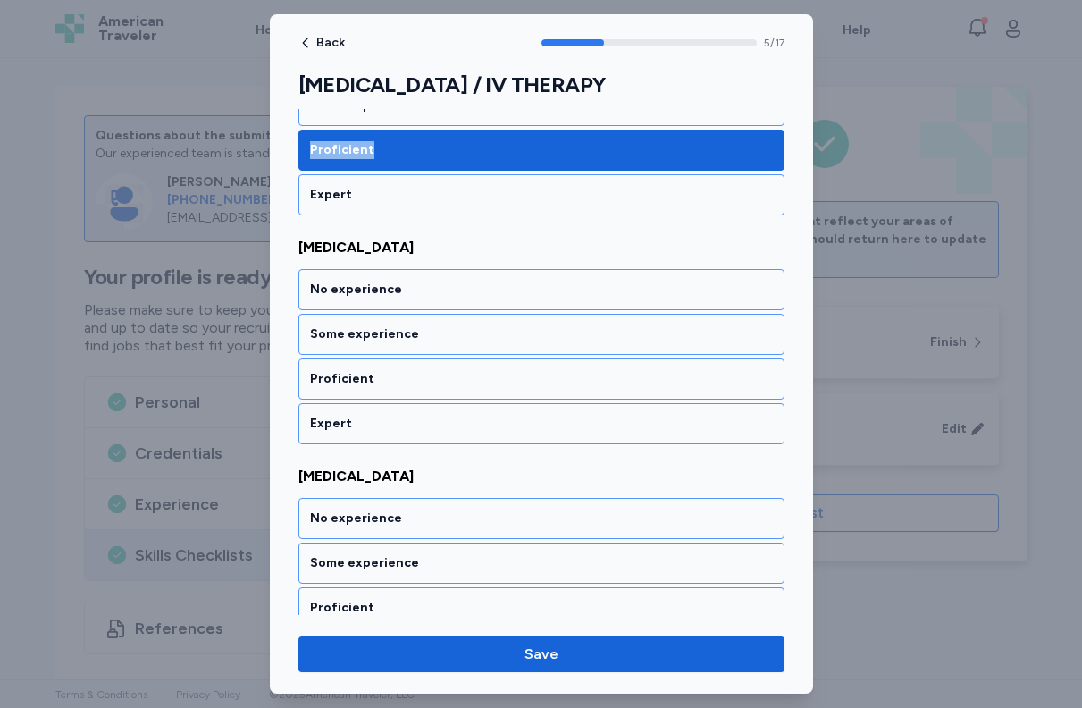
click at [504, 384] on div "Proficient" at bounding box center [542, 378] width 486 height 41
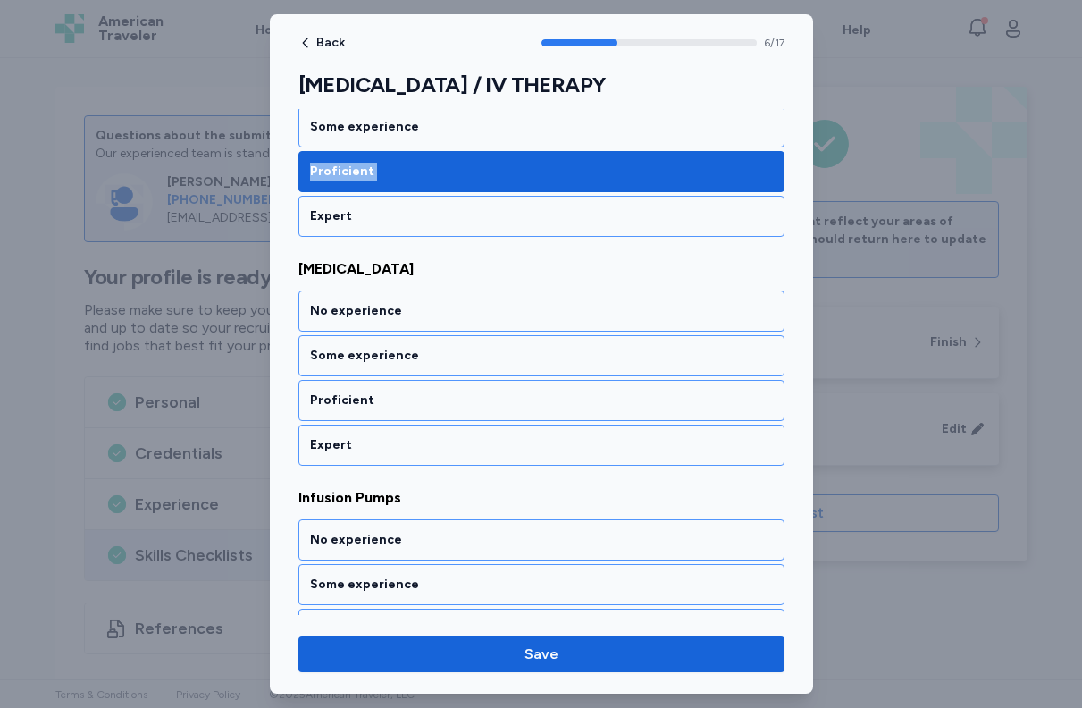
click at [504, 384] on div "Proficient" at bounding box center [542, 400] width 486 height 41
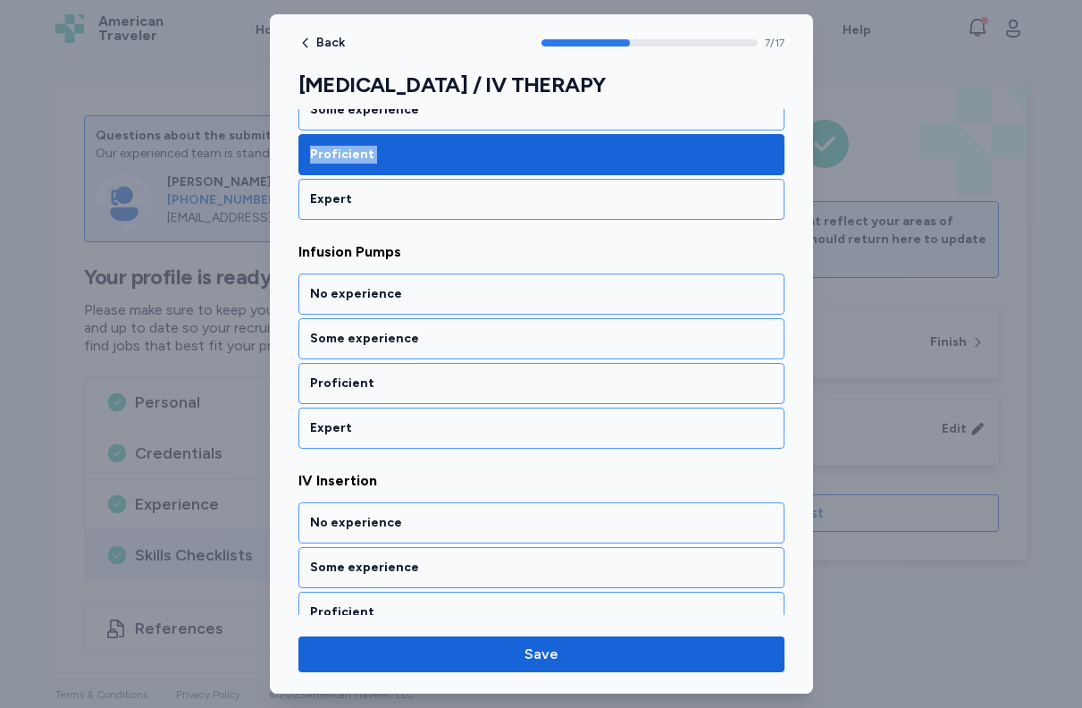
click at [504, 384] on div "Proficient" at bounding box center [542, 383] width 486 height 41
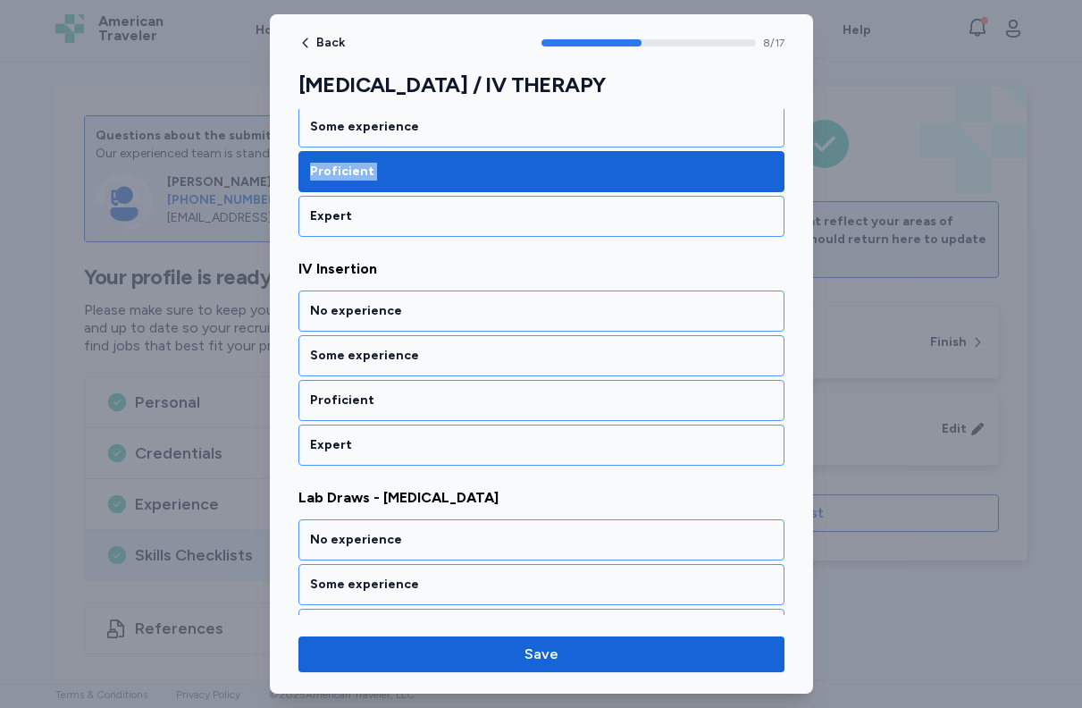
click at [504, 384] on div "Proficient" at bounding box center [542, 400] width 486 height 41
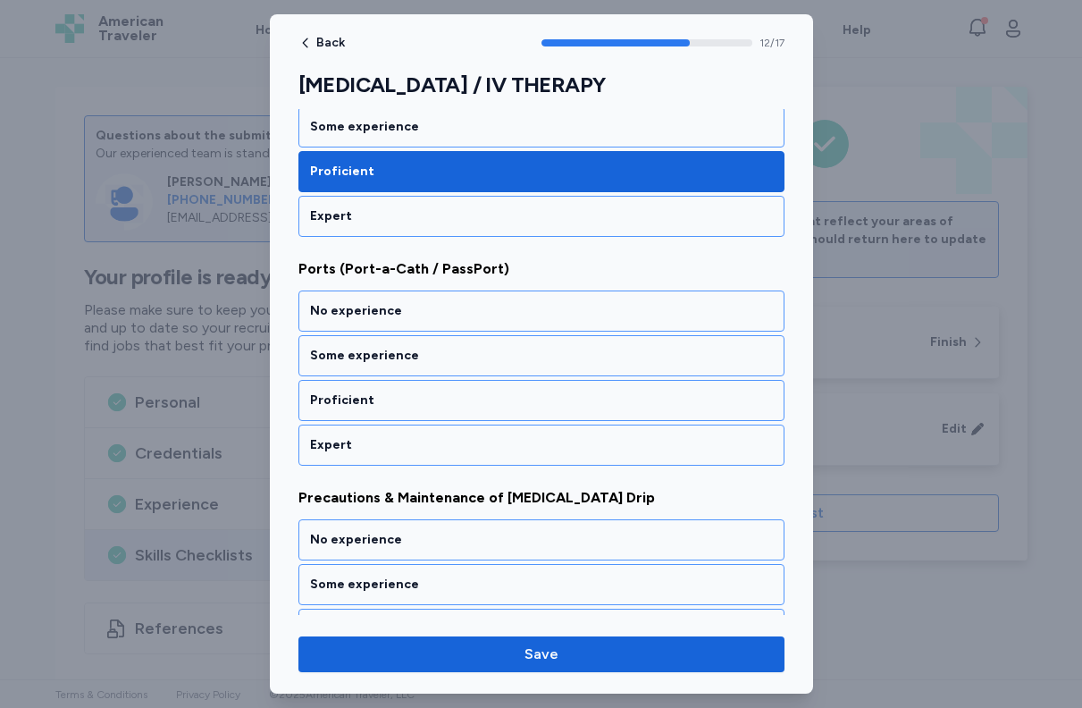
click at [504, 384] on div "Proficient" at bounding box center [542, 400] width 486 height 41
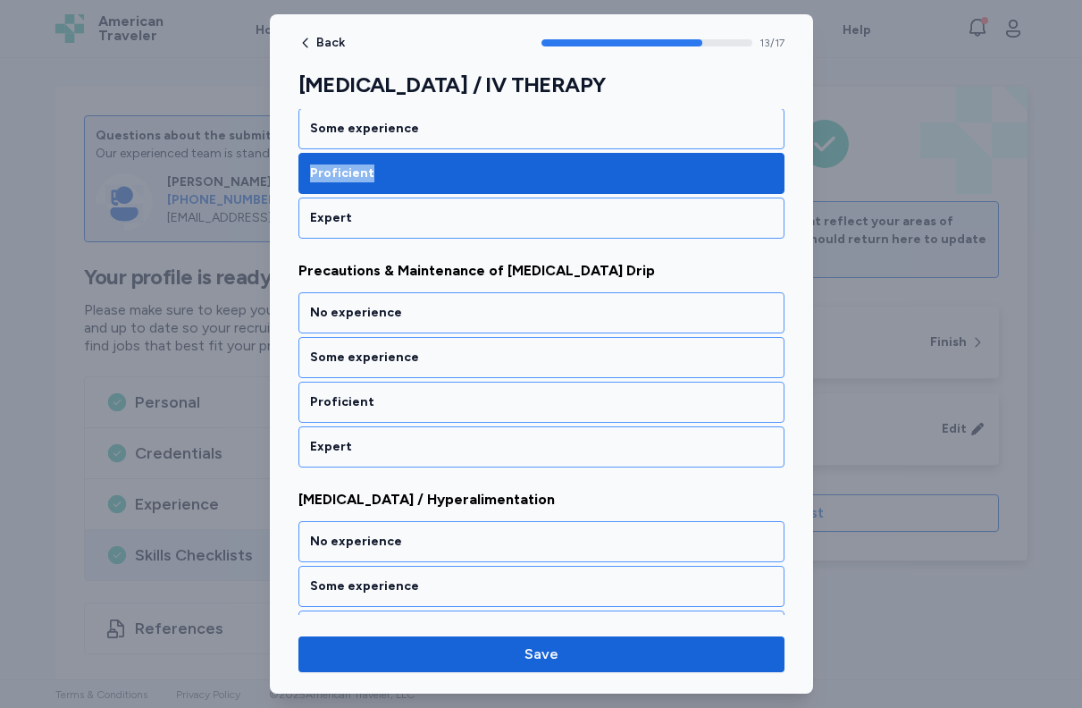
scroll to position [3088, 0]
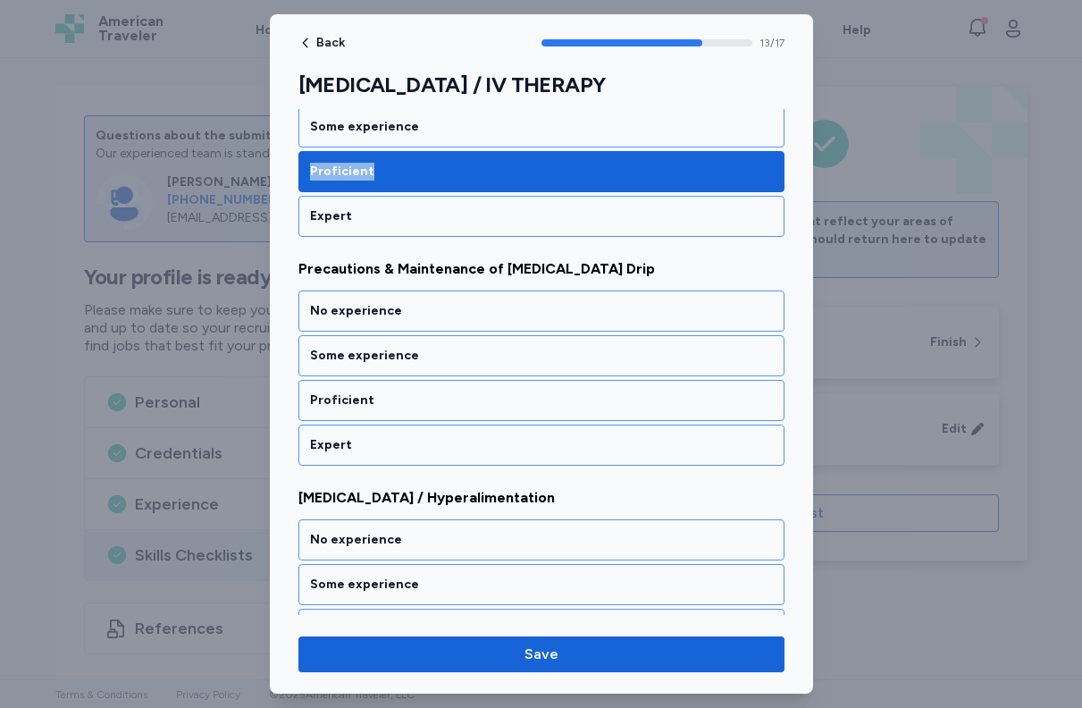
click at [504, 384] on div "Proficient" at bounding box center [542, 400] width 486 height 41
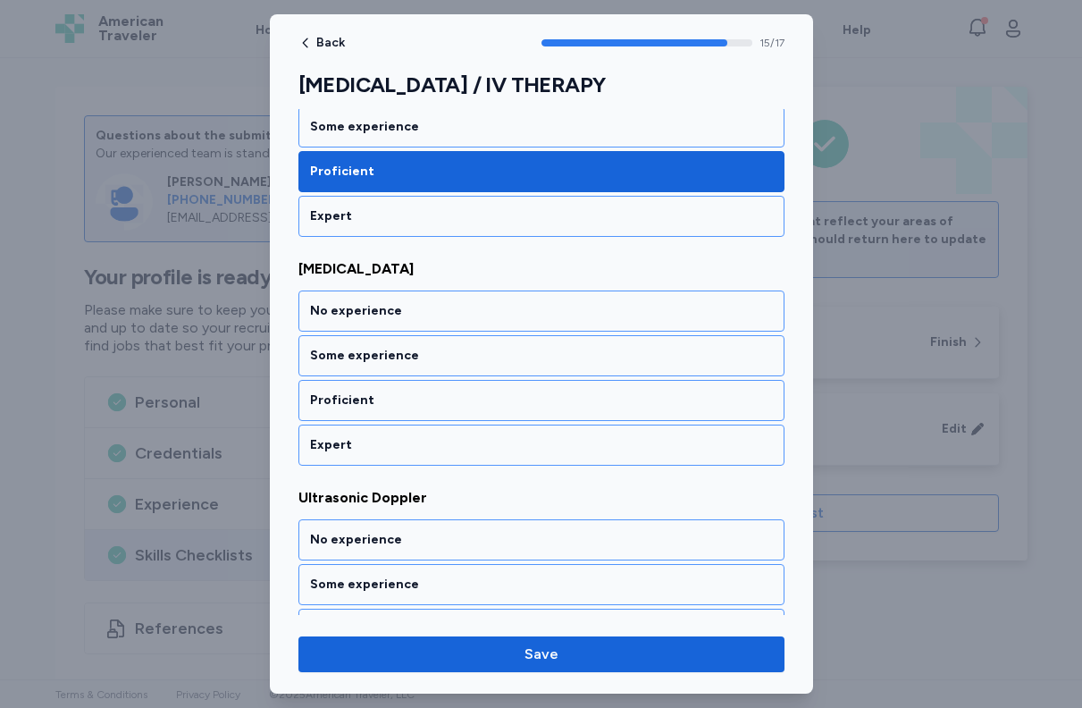
click at [504, 384] on div "Proficient" at bounding box center [542, 400] width 486 height 41
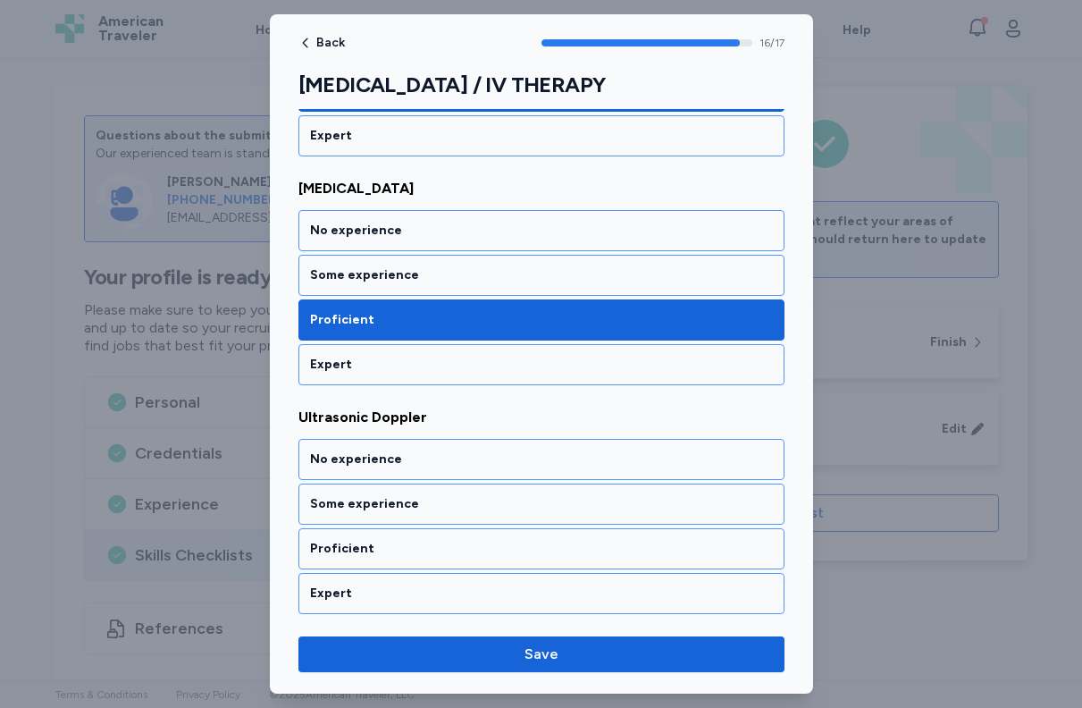
scroll to position [3629, 0]
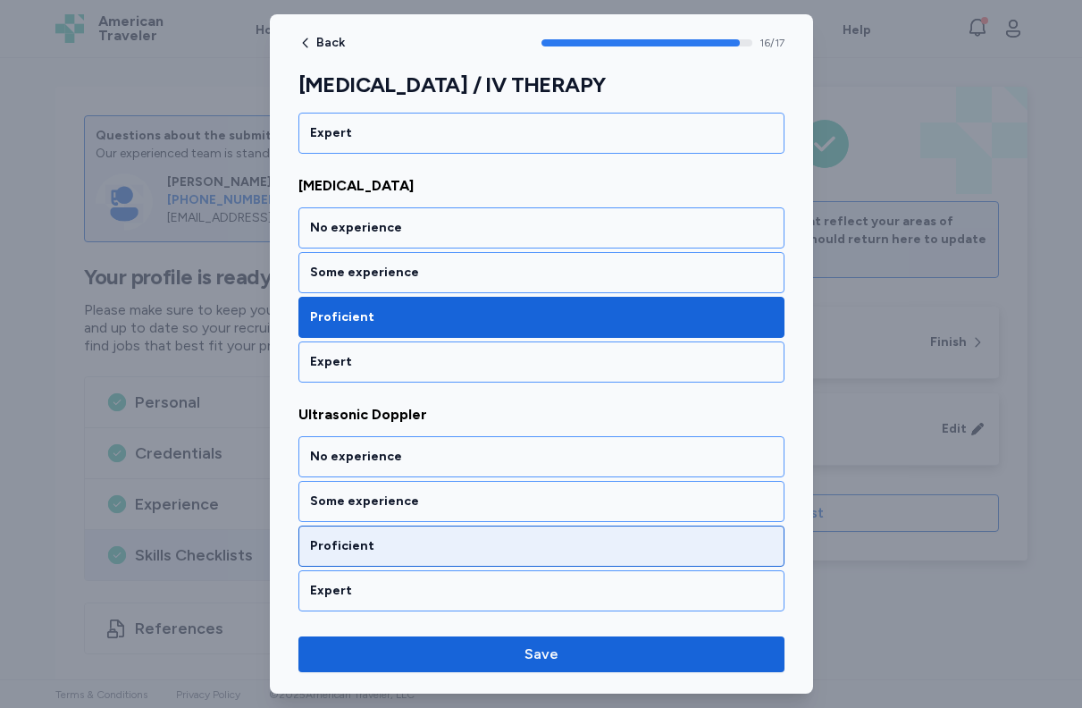
click at [459, 547] on div "Proficient" at bounding box center [541, 546] width 463 height 18
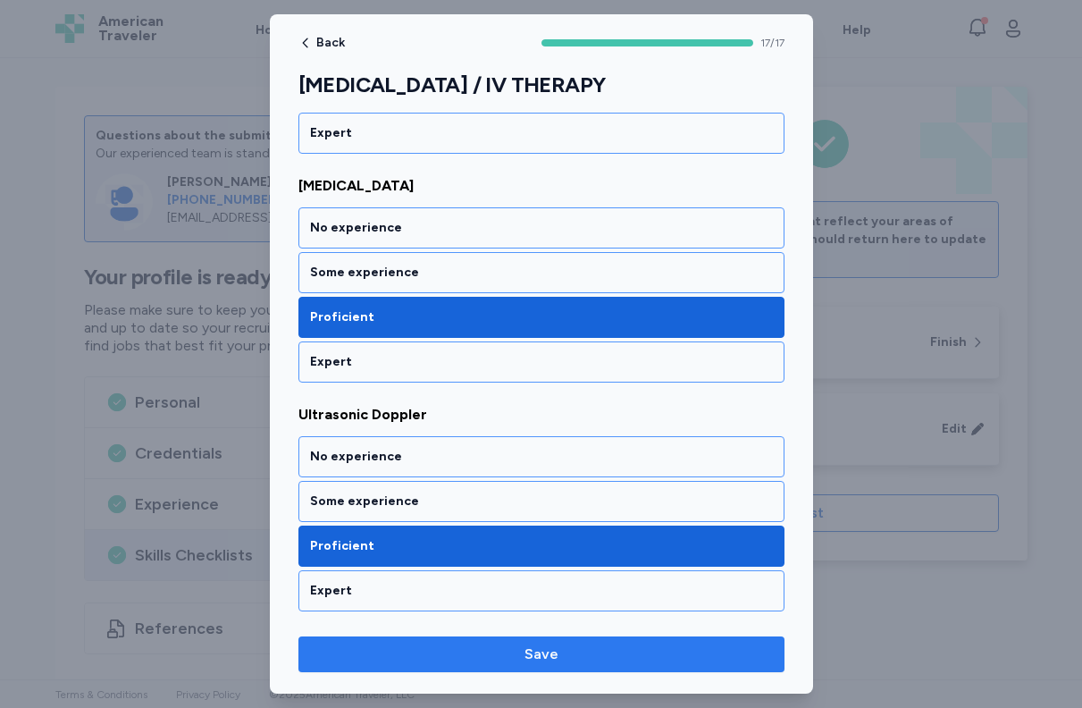
click at [560, 659] on span "Save" at bounding box center [542, 654] width 458 height 21
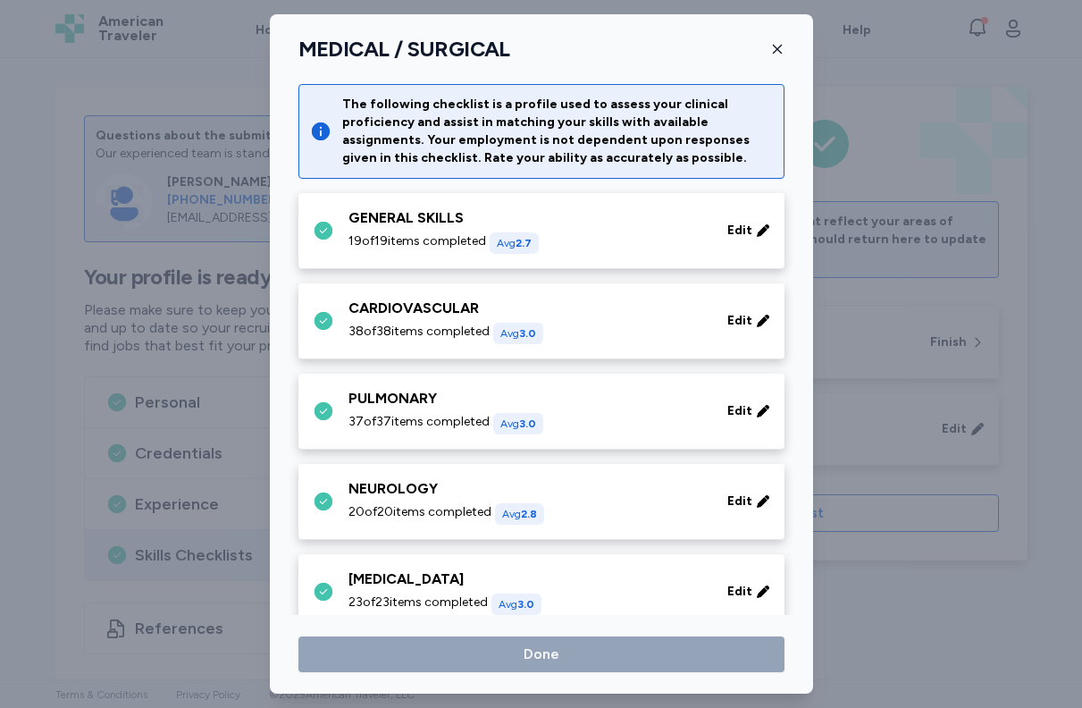
scroll to position [835, 0]
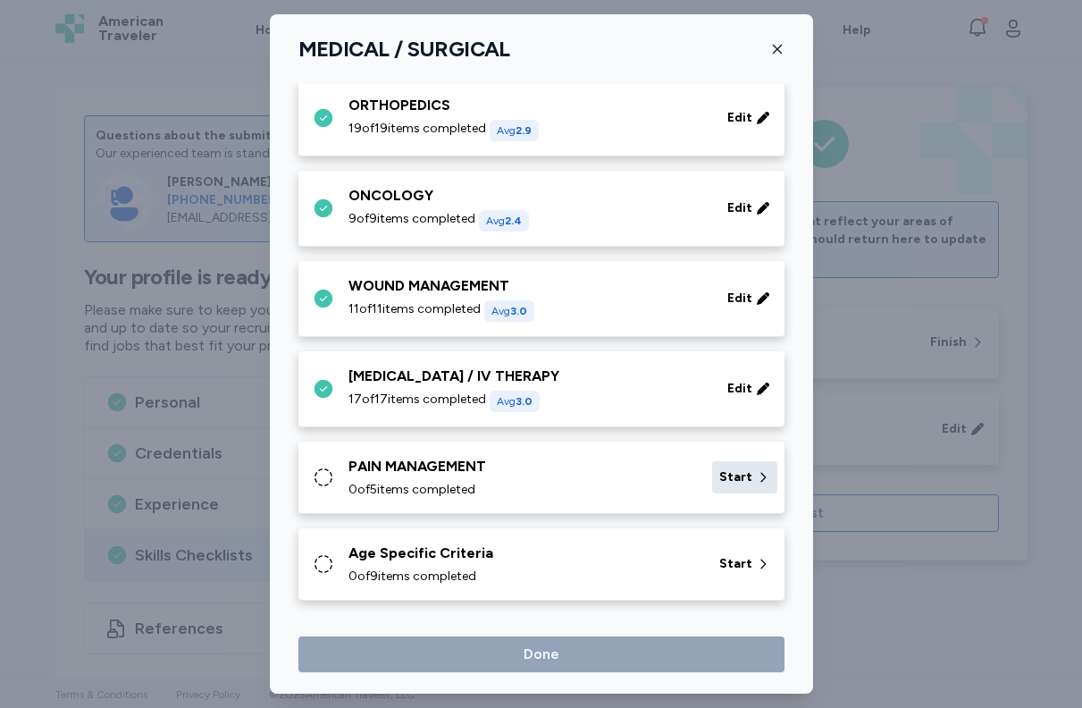
click at [742, 473] on span "Start" at bounding box center [736, 477] width 33 height 18
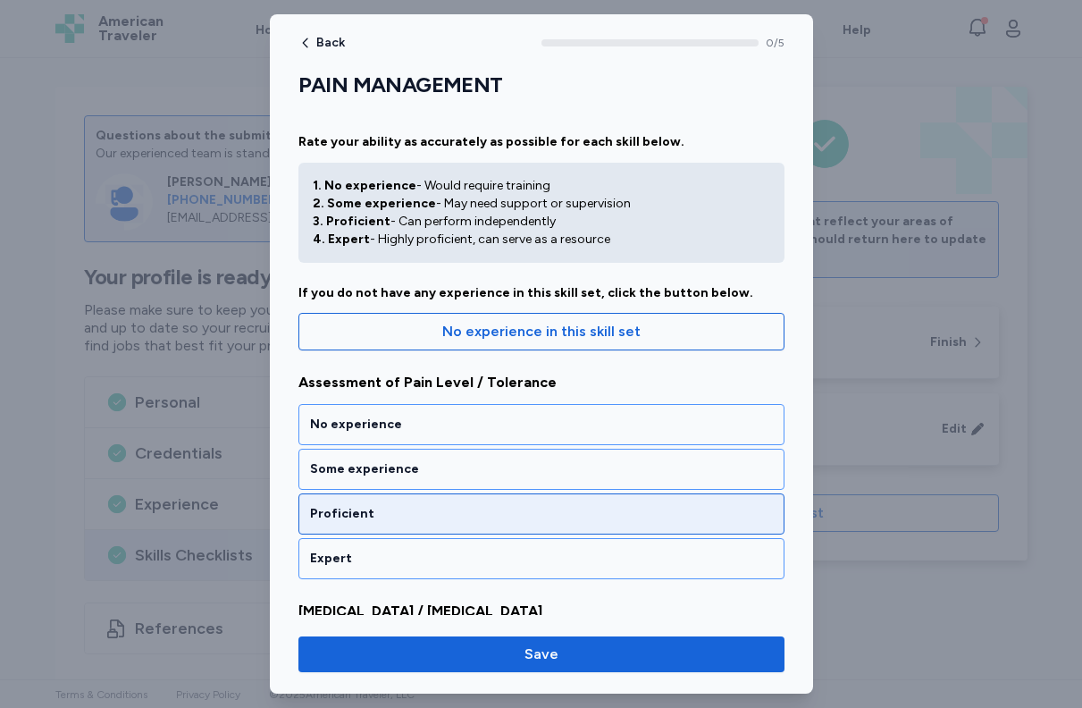
click at [683, 519] on div "Proficient" at bounding box center [541, 514] width 463 height 18
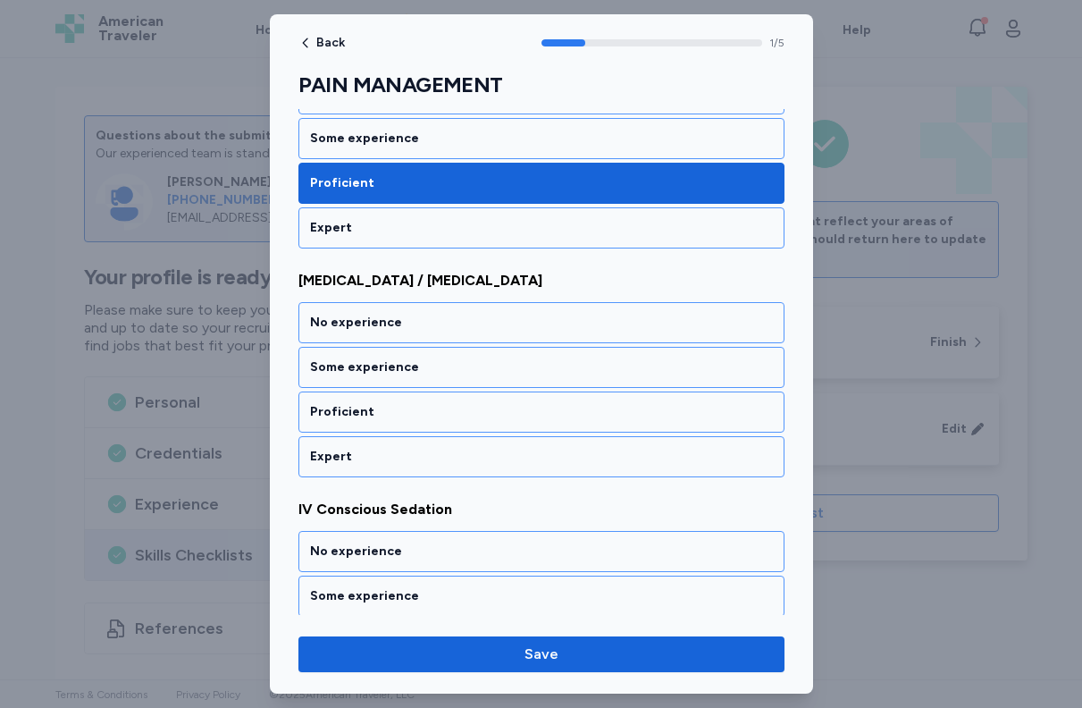
scroll to position [342, 0]
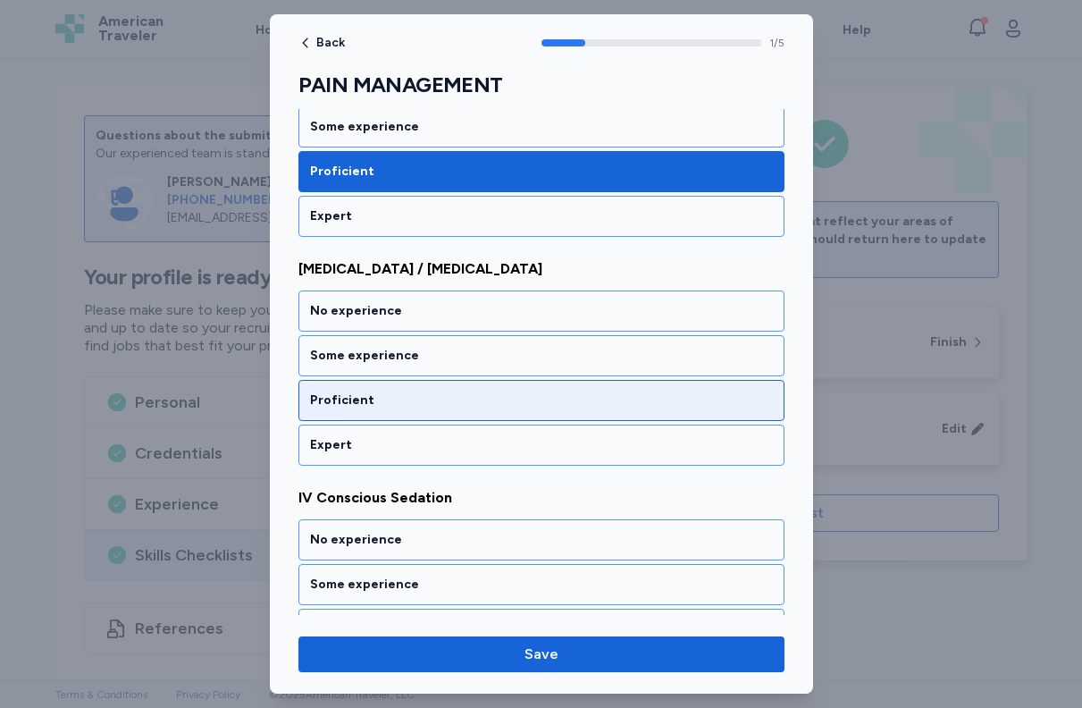
click at [649, 408] on div "Proficient" at bounding box center [541, 400] width 463 height 18
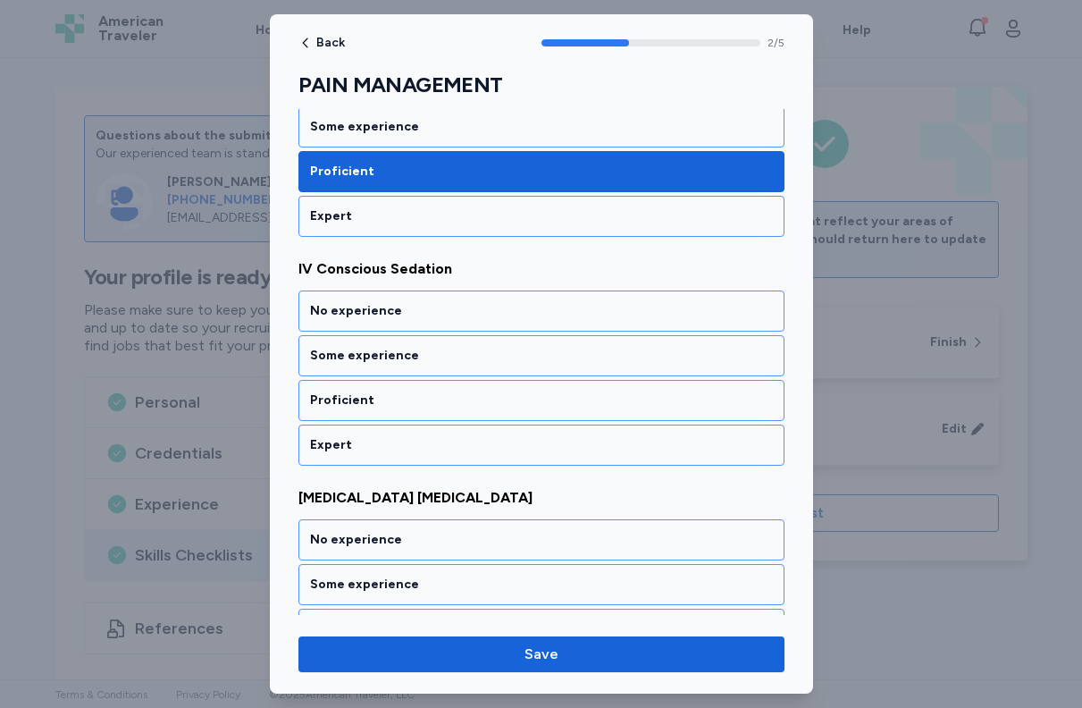
click at [649, 408] on div "Proficient" at bounding box center [541, 400] width 463 height 18
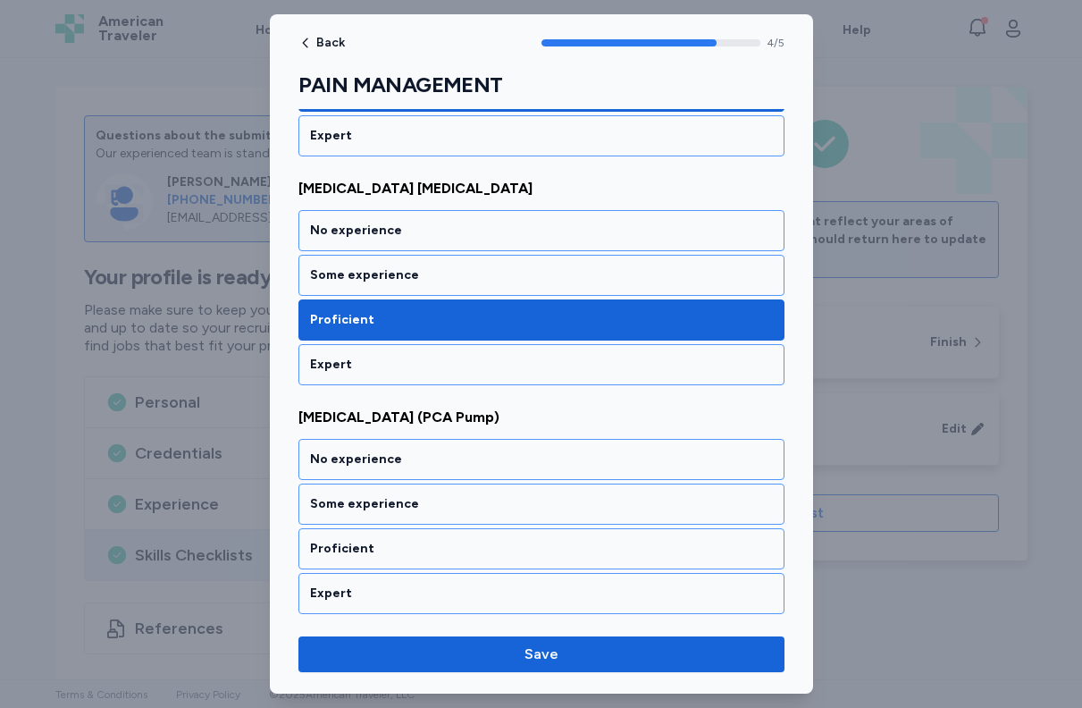
scroll to position [883, 0]
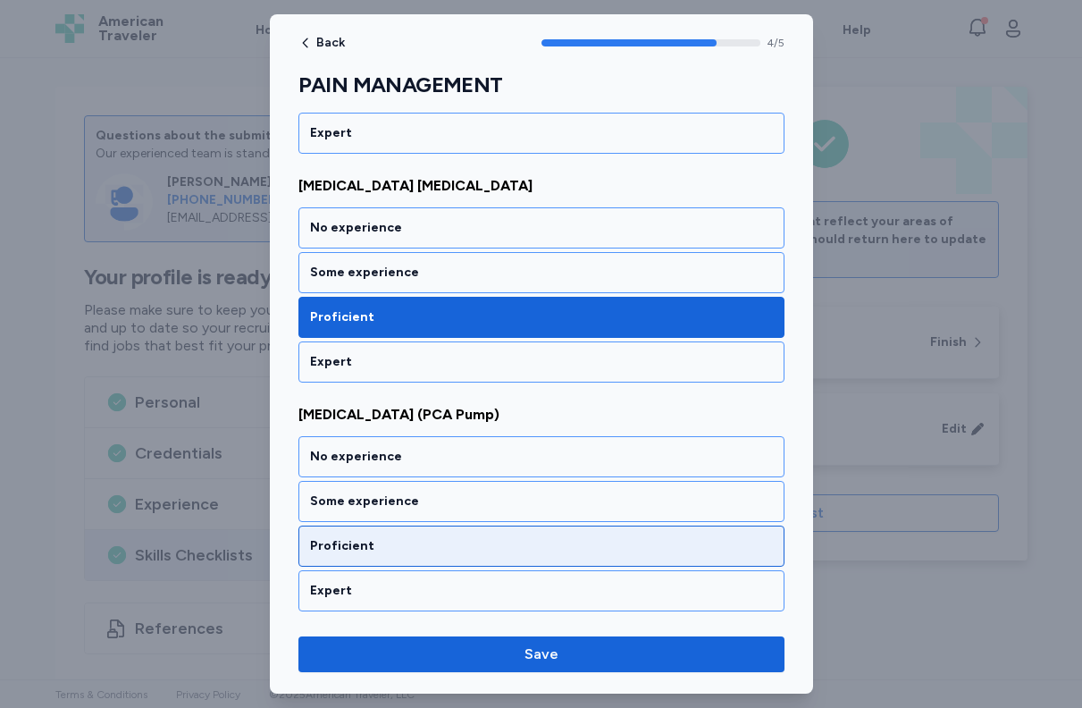
click at [575, 532] on div "Proficient" at bounding box center [542, 546] width 486 height 41
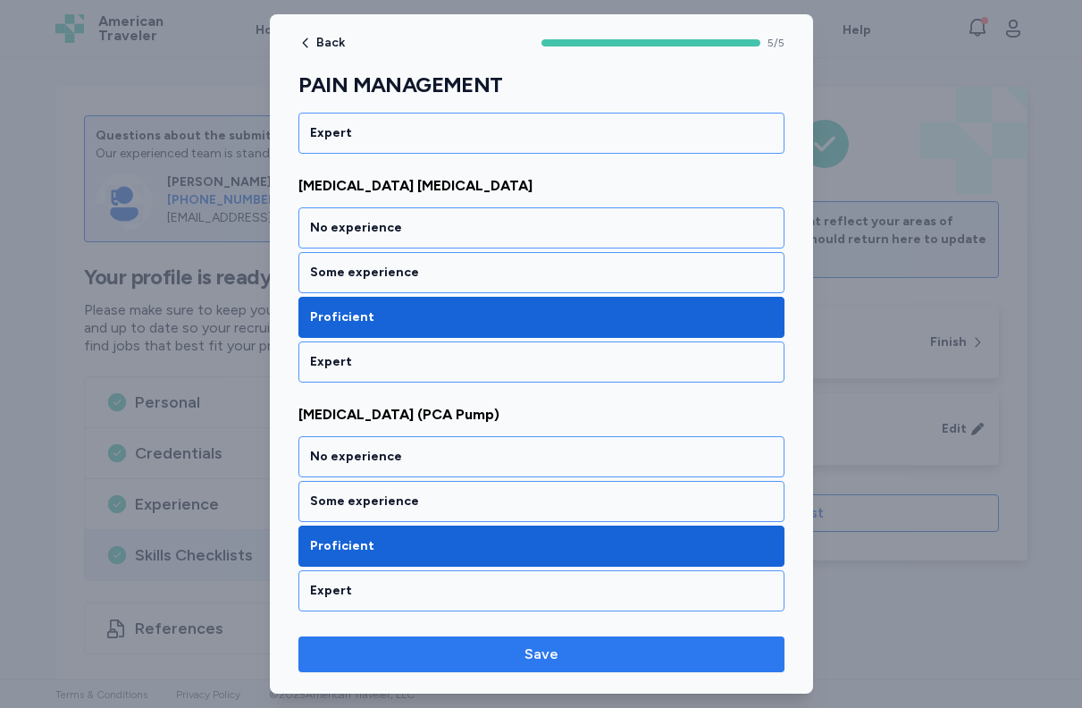
click at [581, 648] on span "Save" at bounding box center [542, 654] width 458 height 21
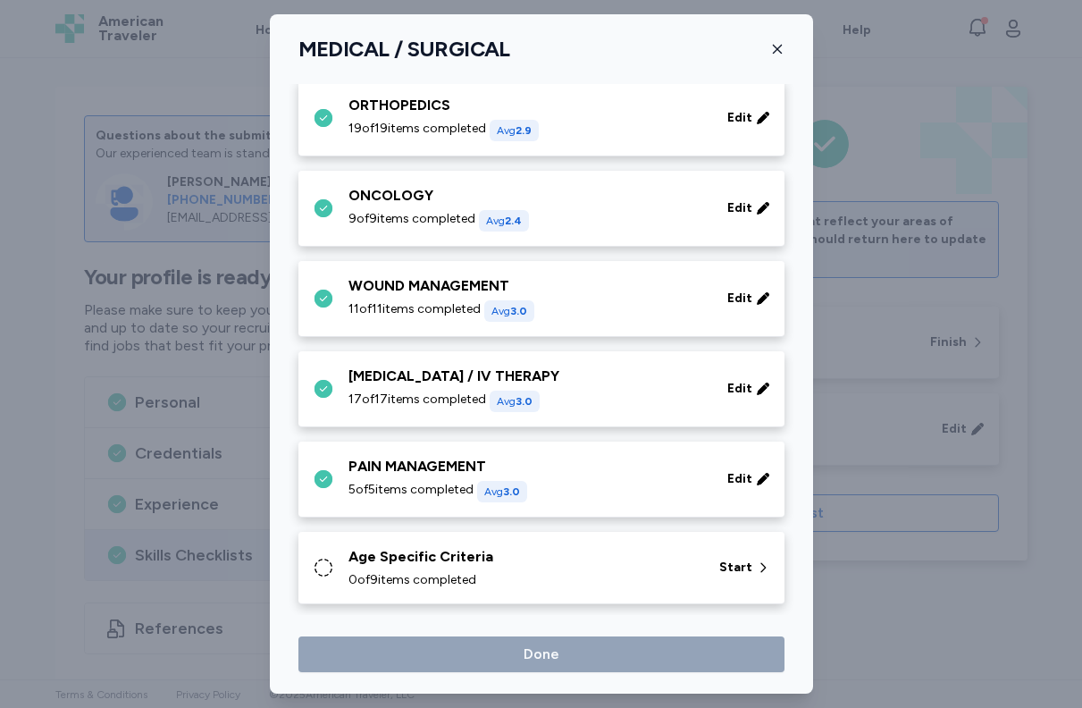
scroll to position [842, 0]
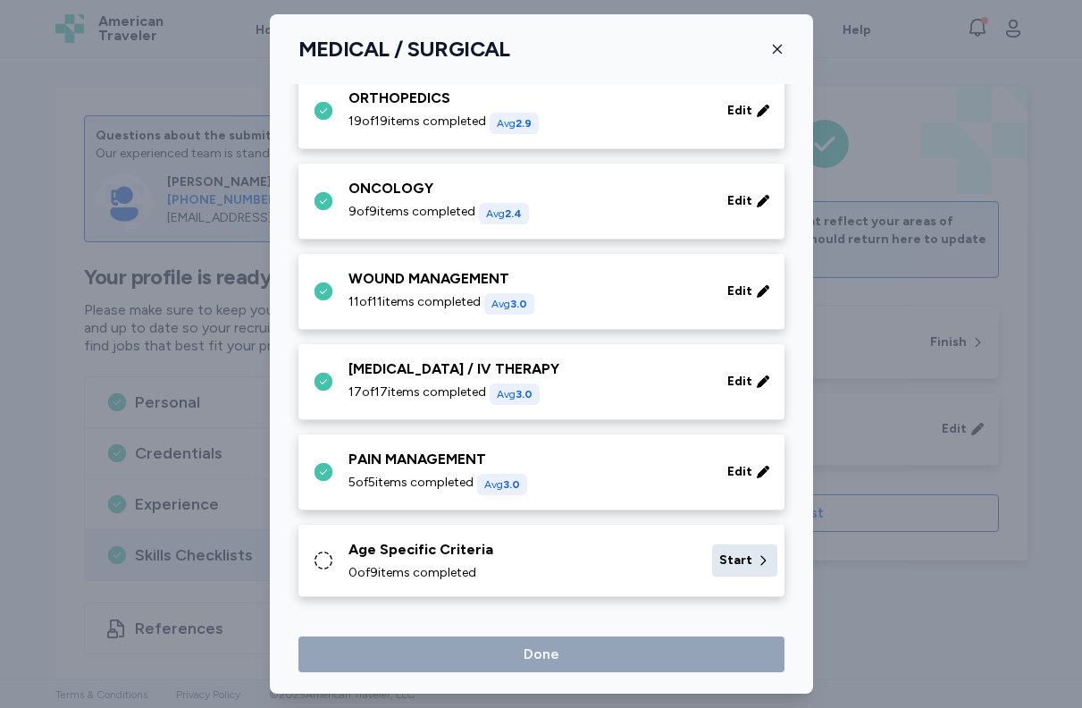
click at [742, 565] on span "Start" at bounding box center [736, 560] width 33 height 18
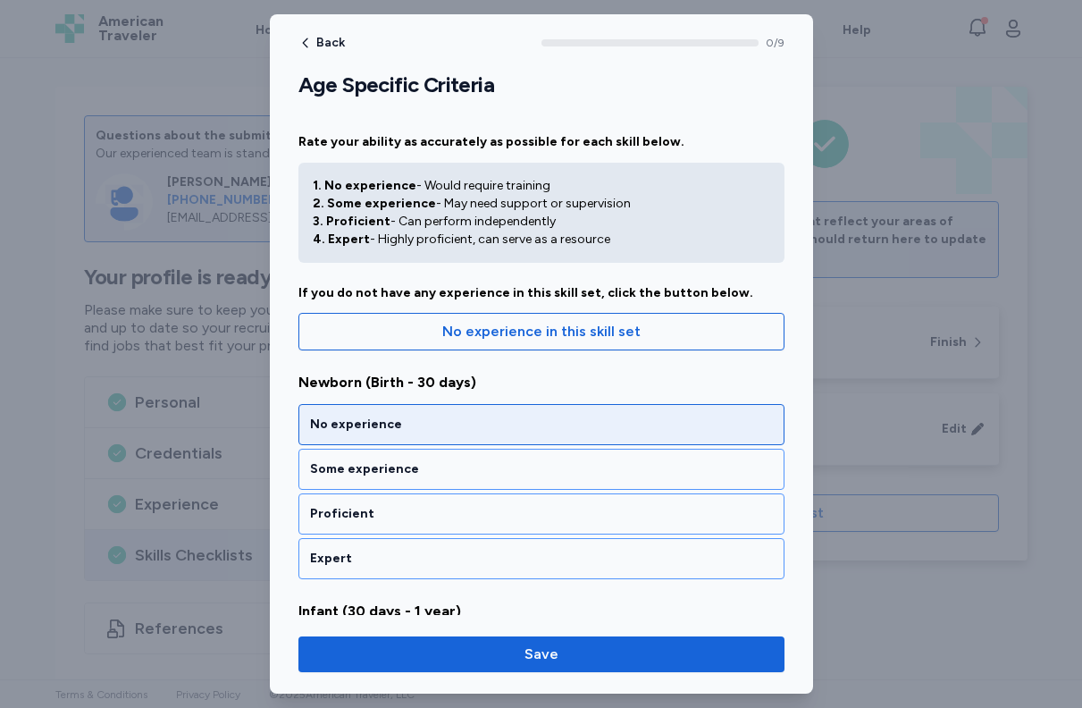
click at [622, 417] on div "No experience" at bounding box center [541, 425] width 463 height 18
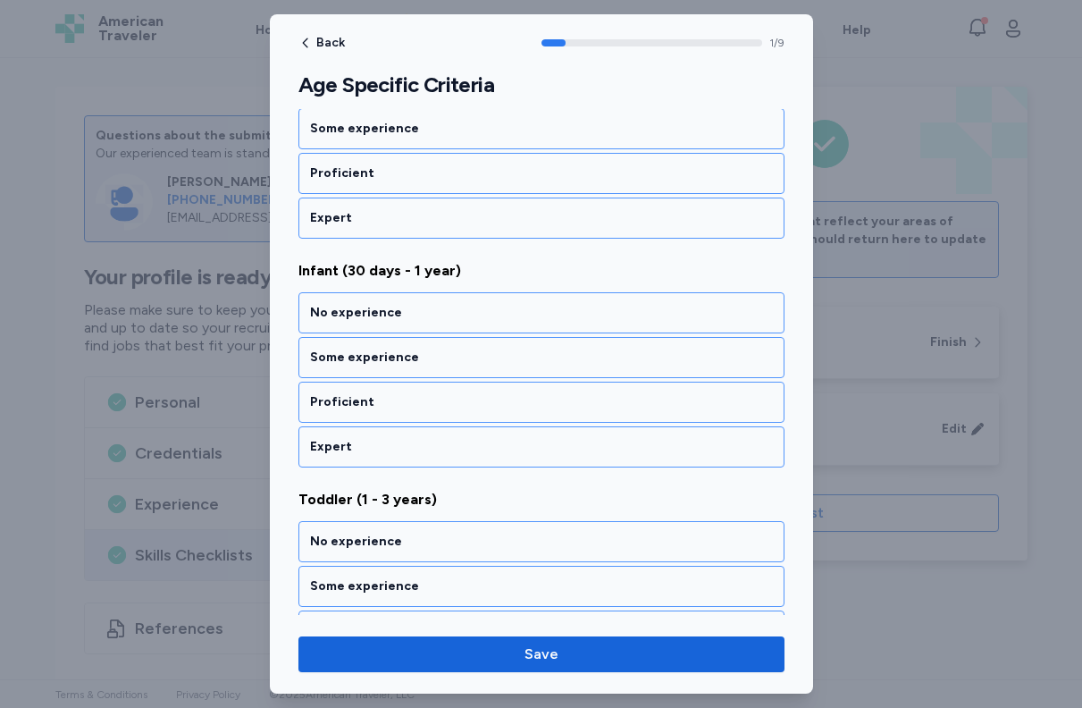
scroll to position [342, 0]
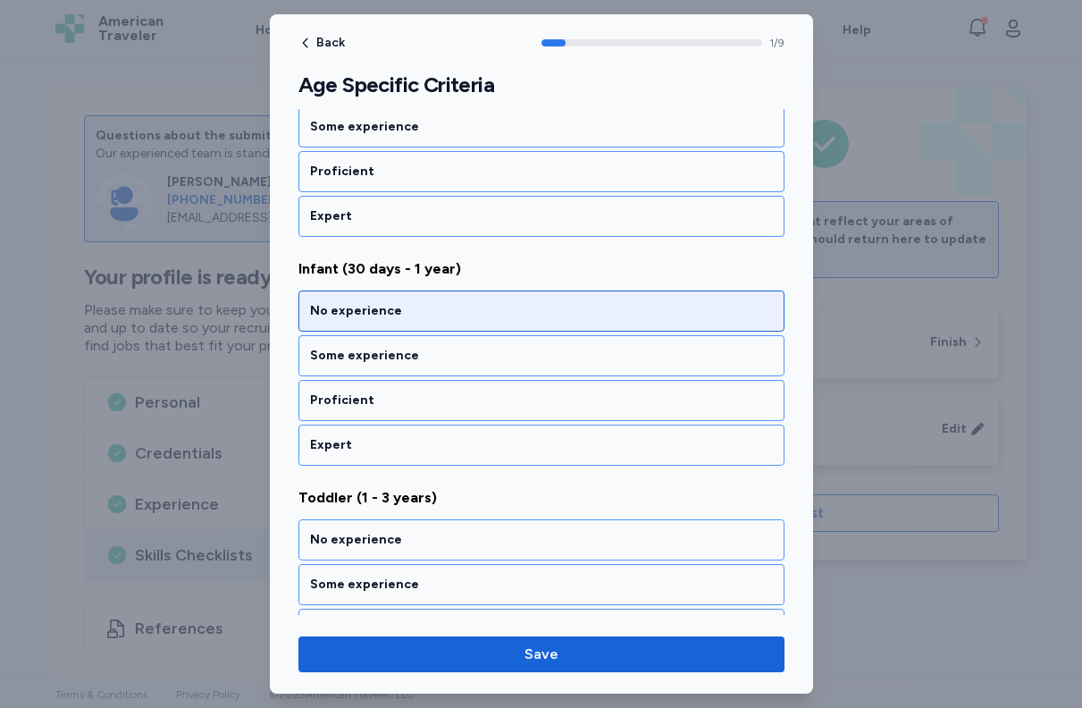
click at [621, 309] on div "No experience" at bounding box center [541, 311] width 463 height 18
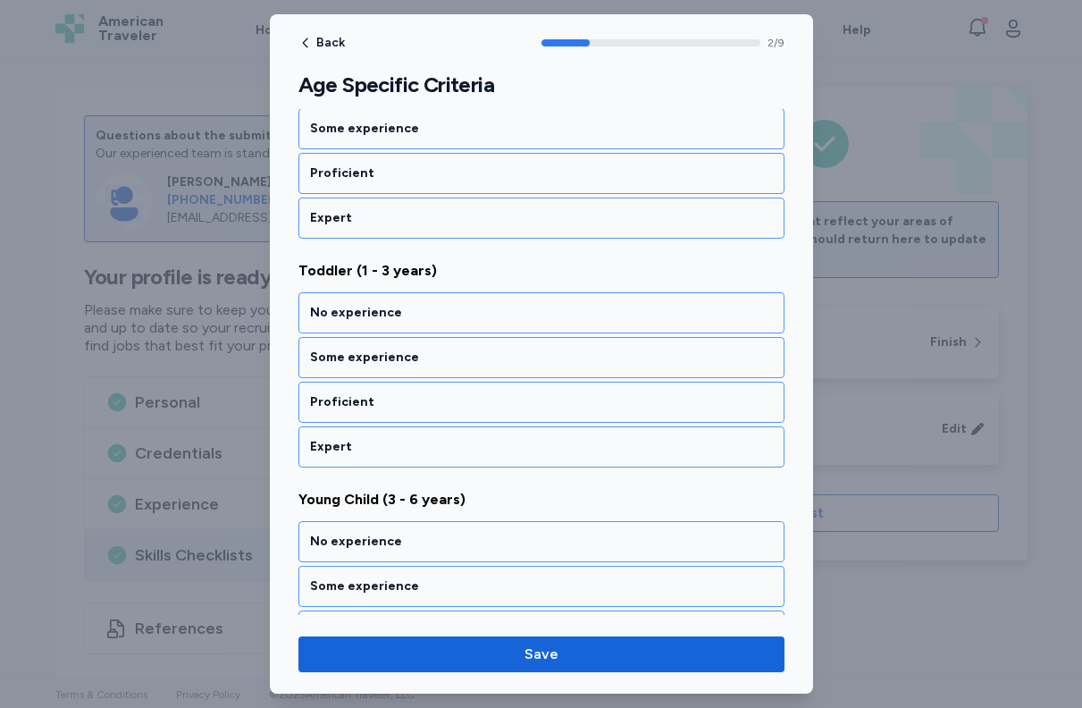
scroll to position [585, 0]
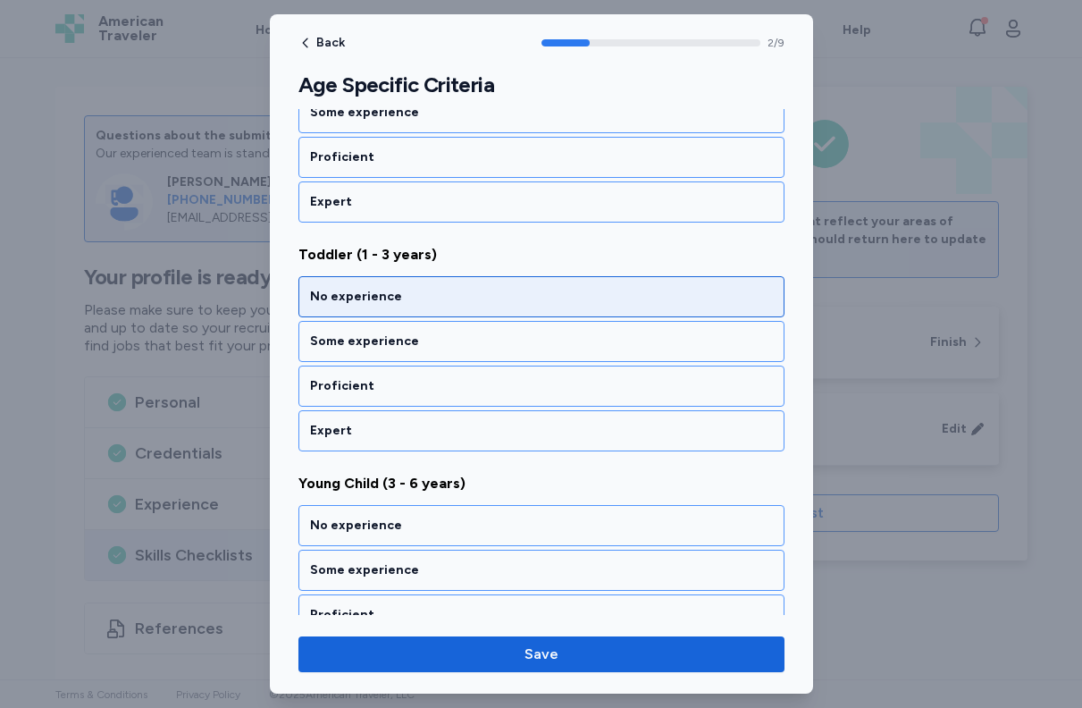
click at [615, 300] on div "No experience" at bounding box center [541, 297] width 463 height 18
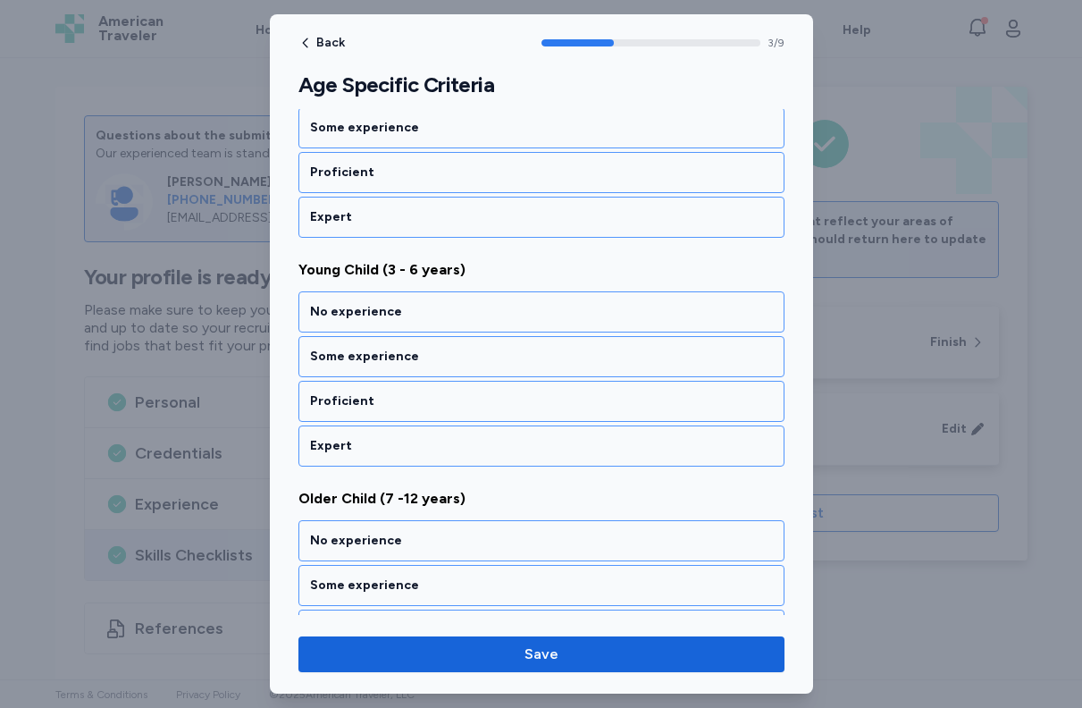
scroll to position [800, 0]
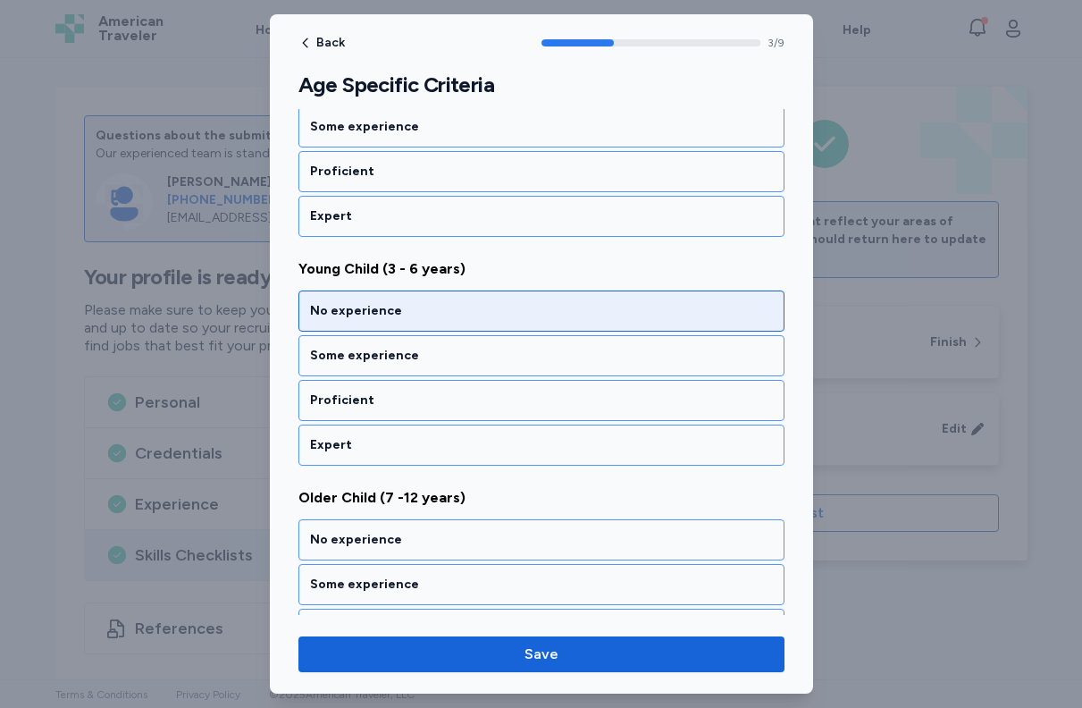
click at [595, 304] on div "No experience" at bounding box center [541, 311] width 463 height 18
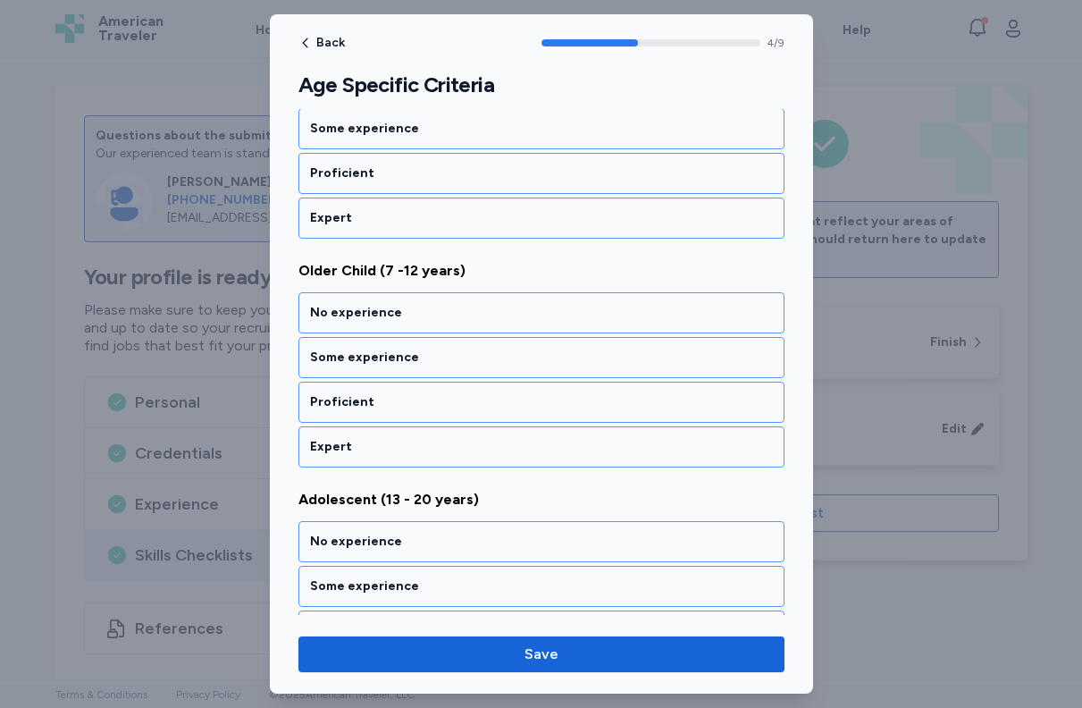
scroll to position [1029, 0]
click at [595, 304] on div "No experience" at bounding box center [541, 311] width 463 height 18
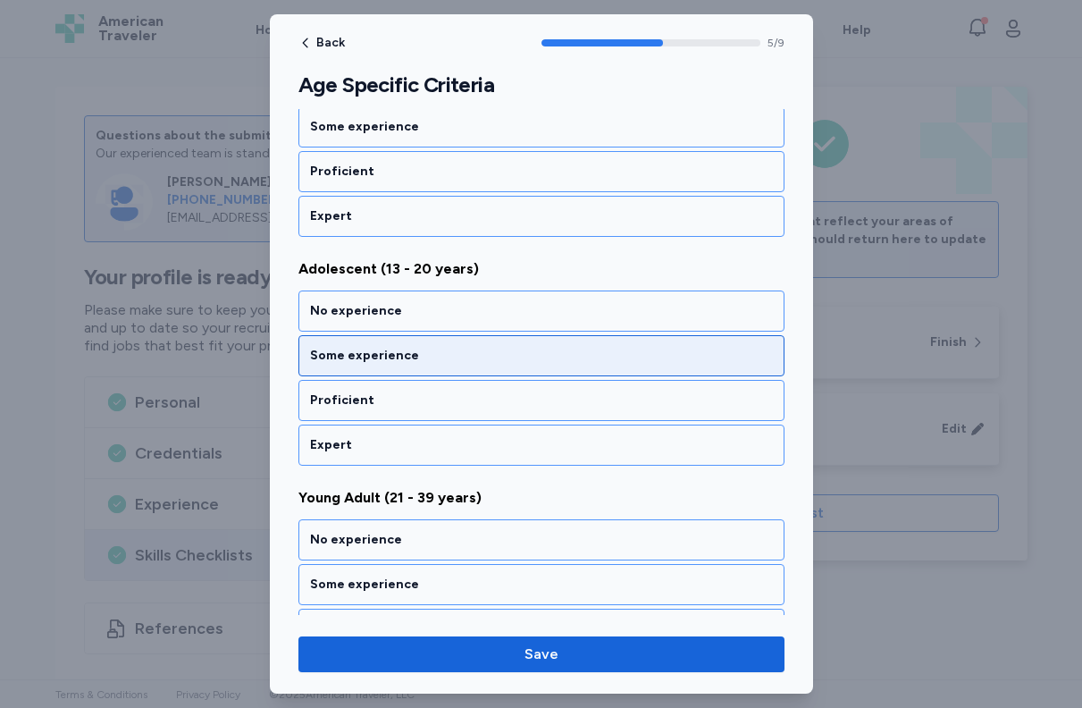
click at [569, 360] on div "Some experience" at bounding box center [541, 356] width 463 height 18
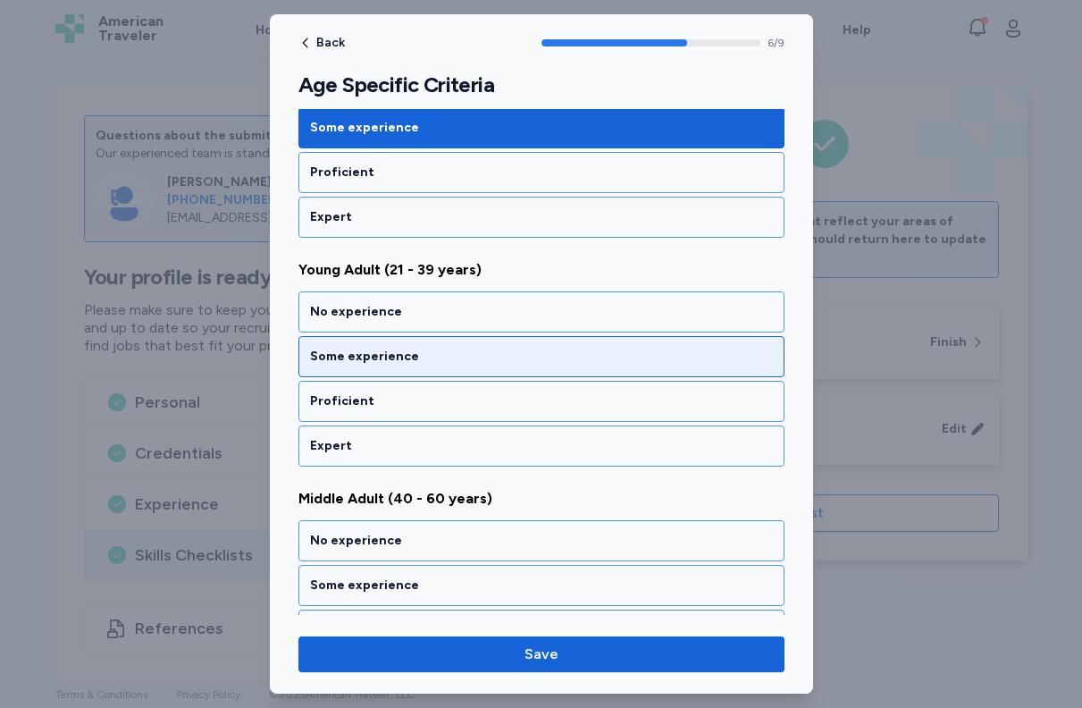
scroll to position [1486, 0]
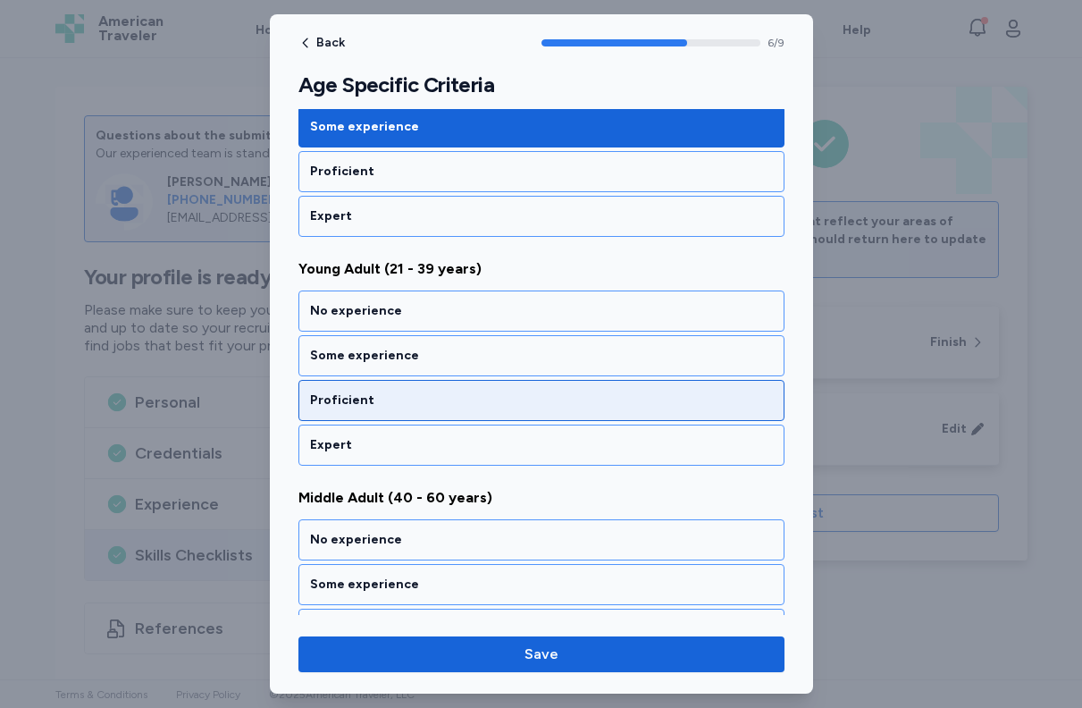
click at [563, 400] on div "Proficient" at bounding box center [541, 400] width 463 height 18
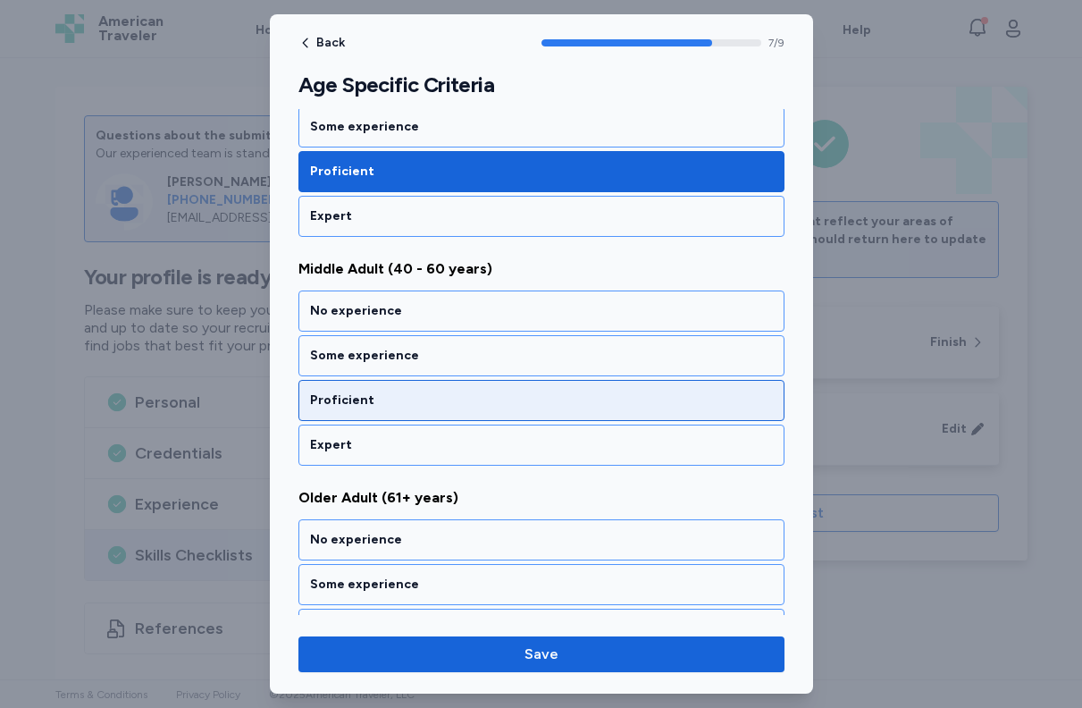
click at [560, 404] on div "Proficient" at bounding box center [541, 400] width 463 height 18
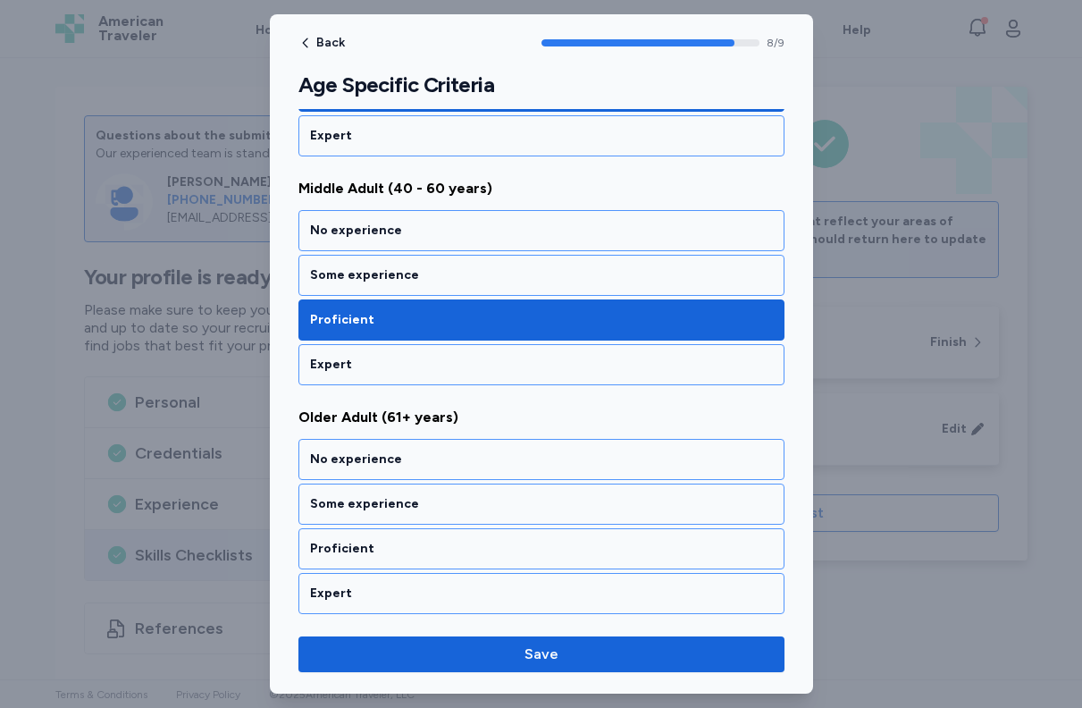
scroll to position [1798, 0]
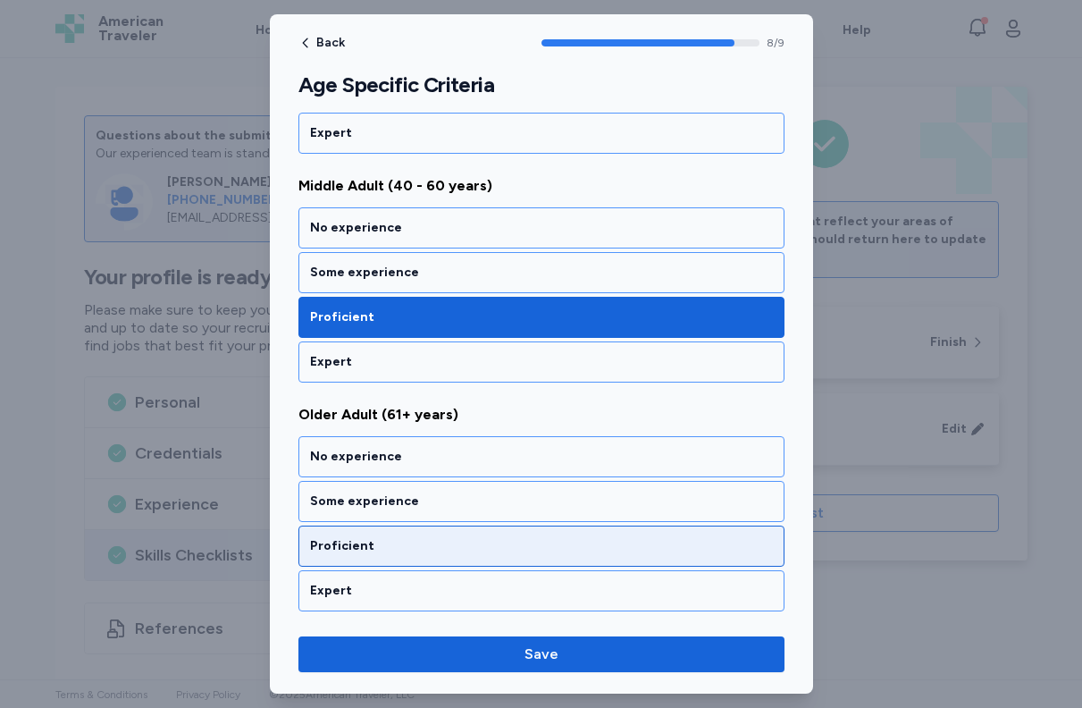
click at [513, 535] on div "Proficient" at bounding box center [542, 546] width 486 height 41
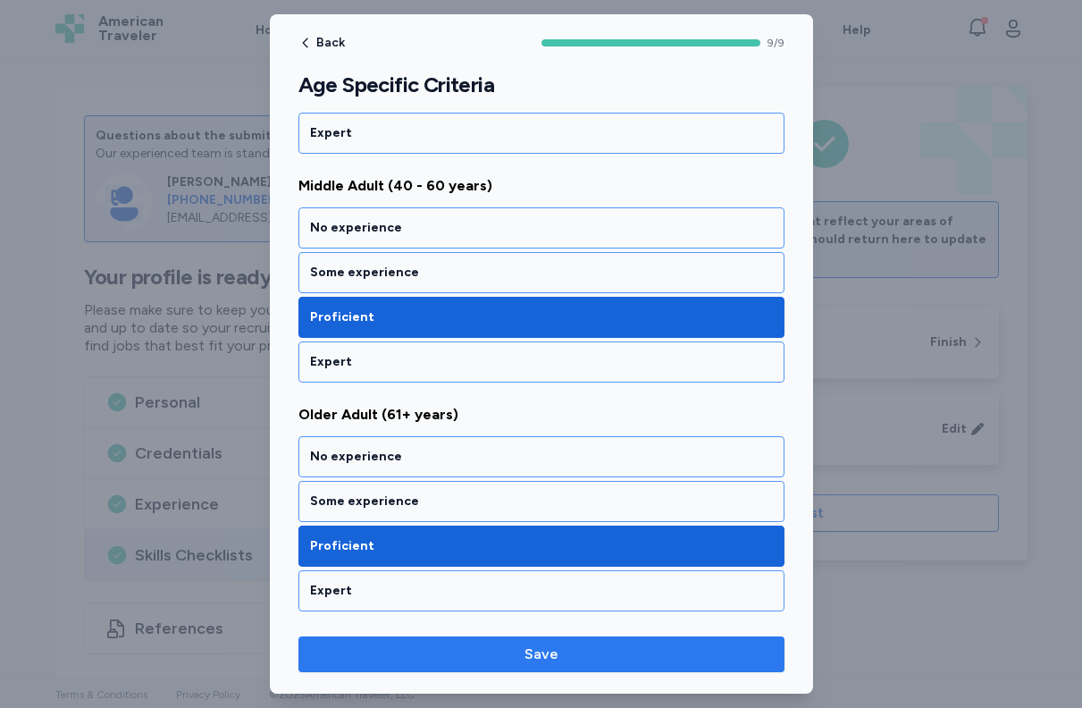
click at [574, 649] on span "Save" at bounding box center [542, 654] width 458 height 21
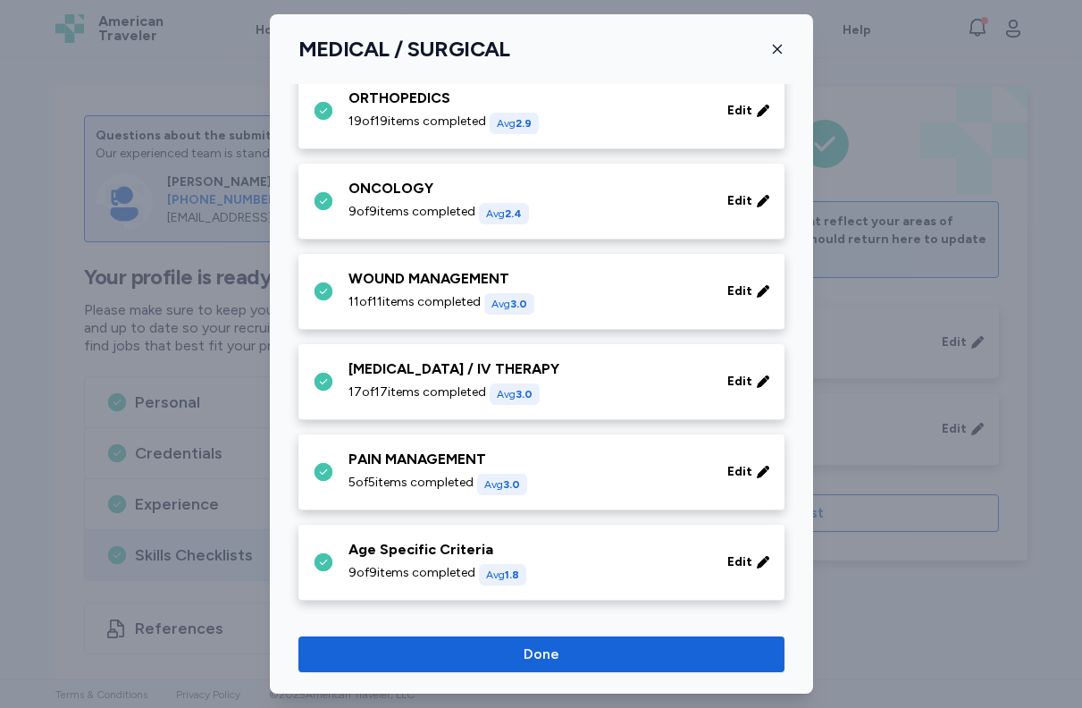
scroll to position [846, 0]
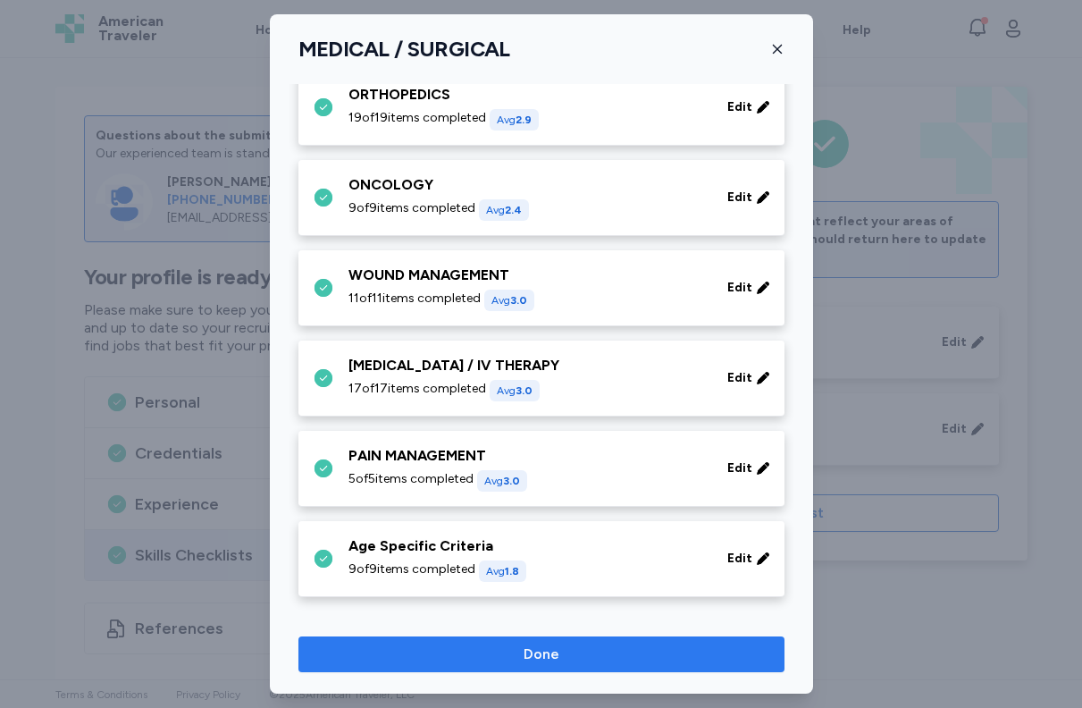
click at [541, 652] on span "Done" at bounding box center [542, 654] width 36 height 21
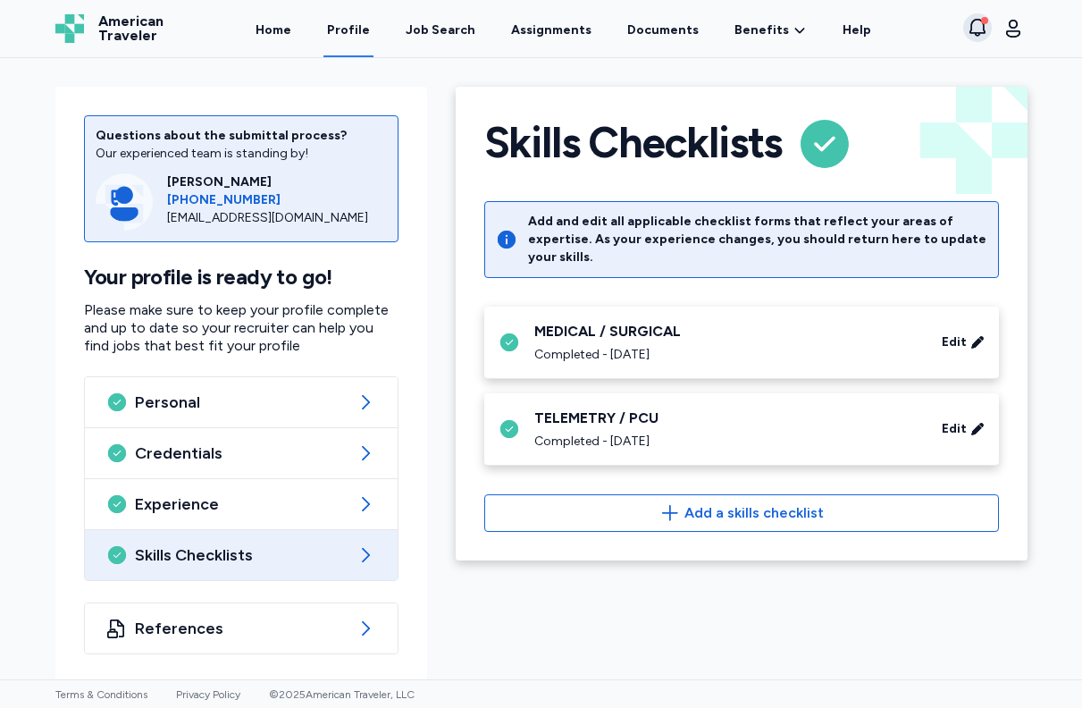
click at [986, 28] on icon "button" at bounding box center [977, 27] width 21 height 21
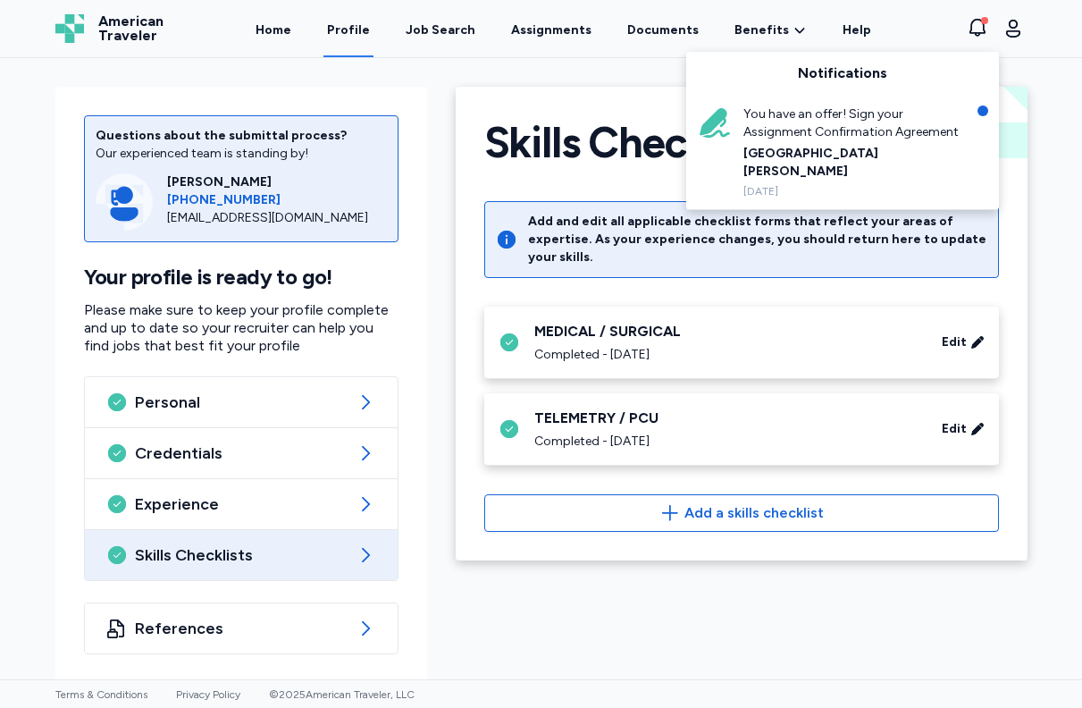
click at [874, 129] on div "You have an offer! Sign your Assignment Confirmation Agreement" at bounding box center [855, 123] width 223 height 36
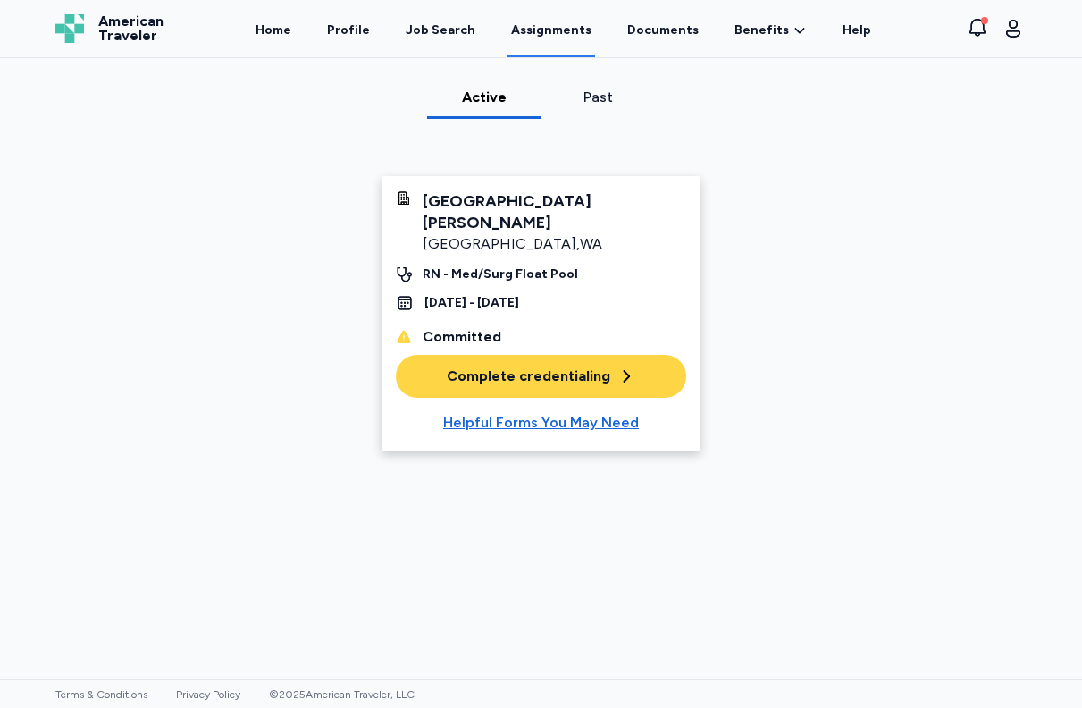
click at [580, 366] on div "Complete credentialing" at bounding box center [541, 376] width 189 height 21
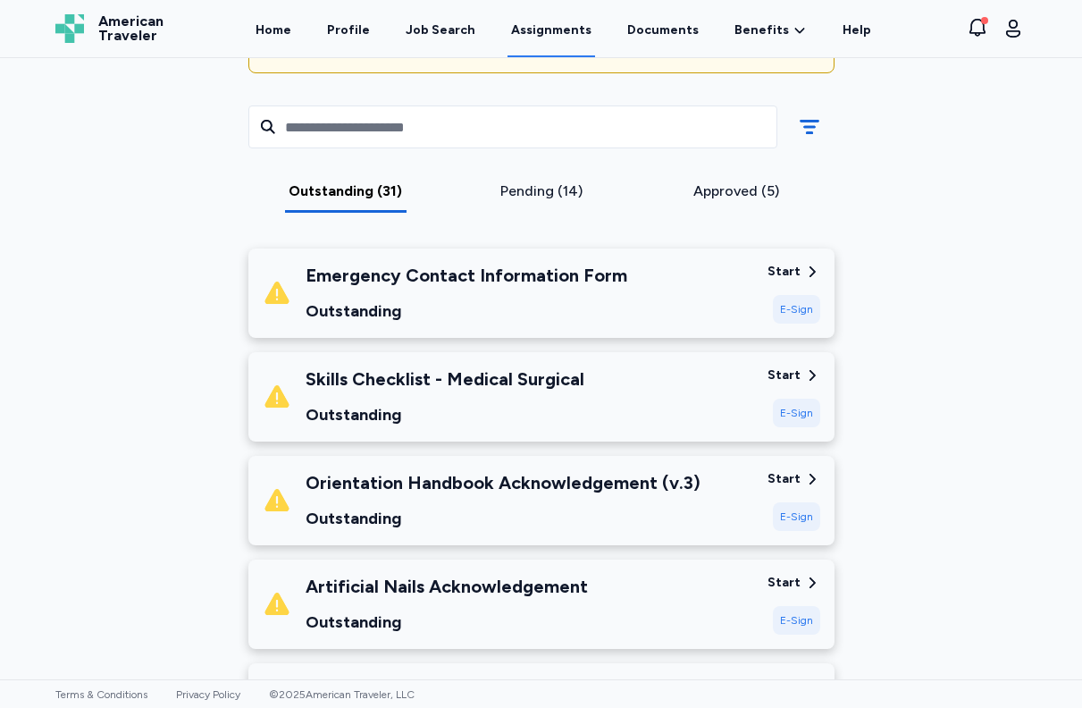
scroll to position [219, 0]
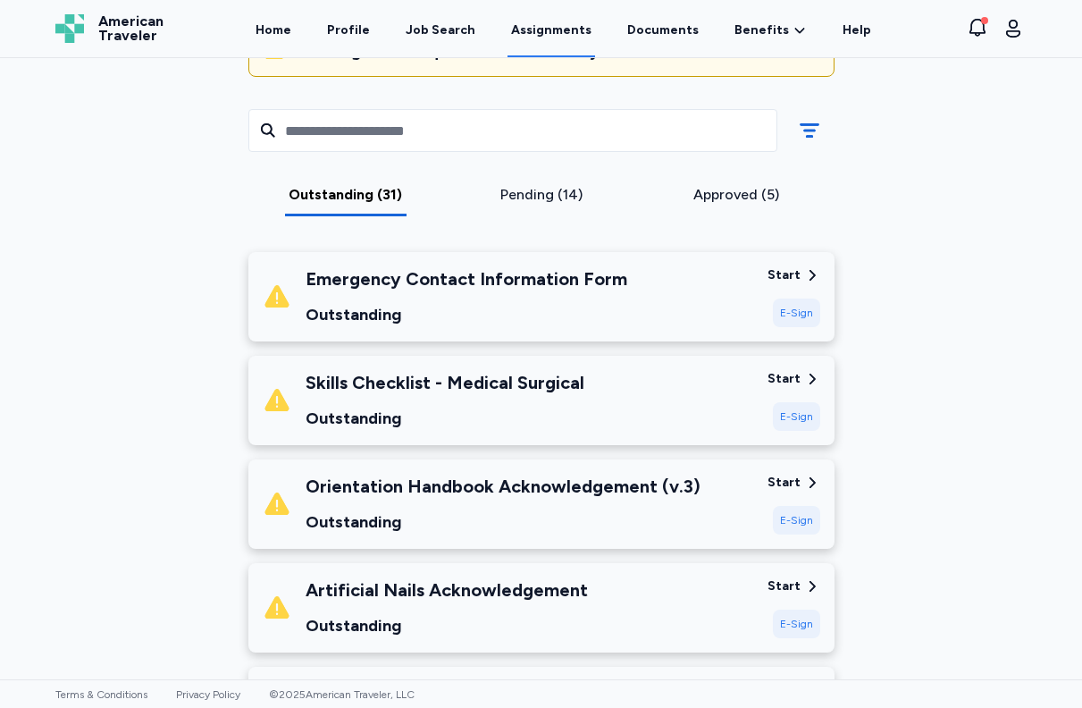
click at [795, 412] on div "E-Sign" at bounding box center [796, 416] width 47 height 29
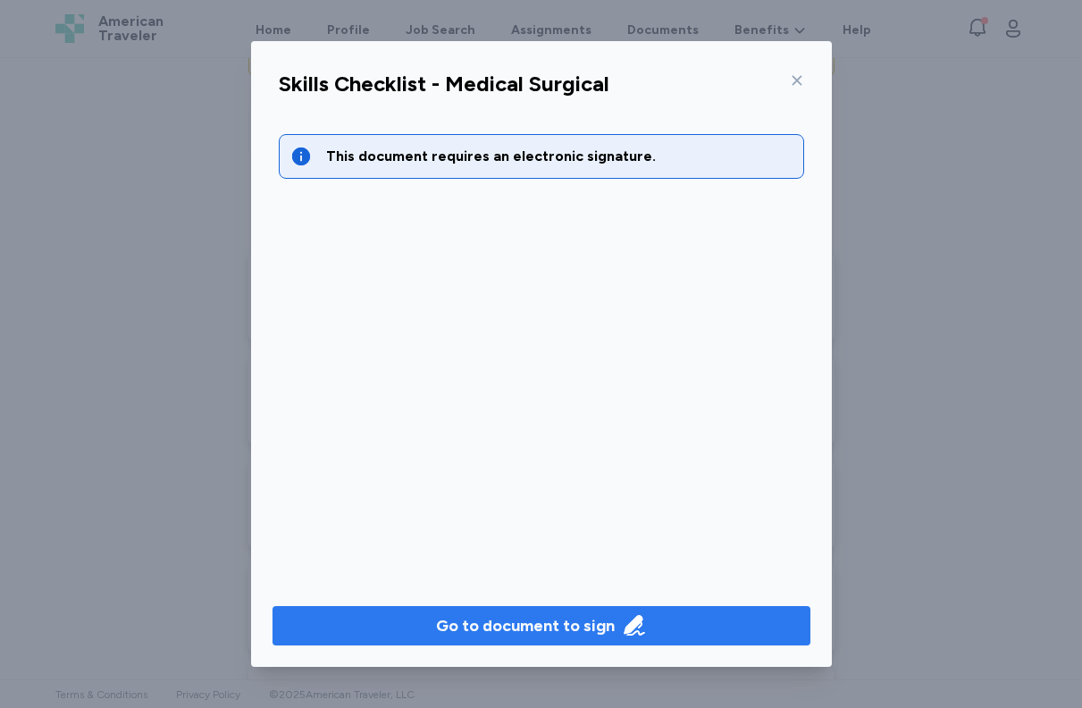
click at [529, 615] on div "Go to document to sign" at bounding box center [525, 625] width 179 height 25
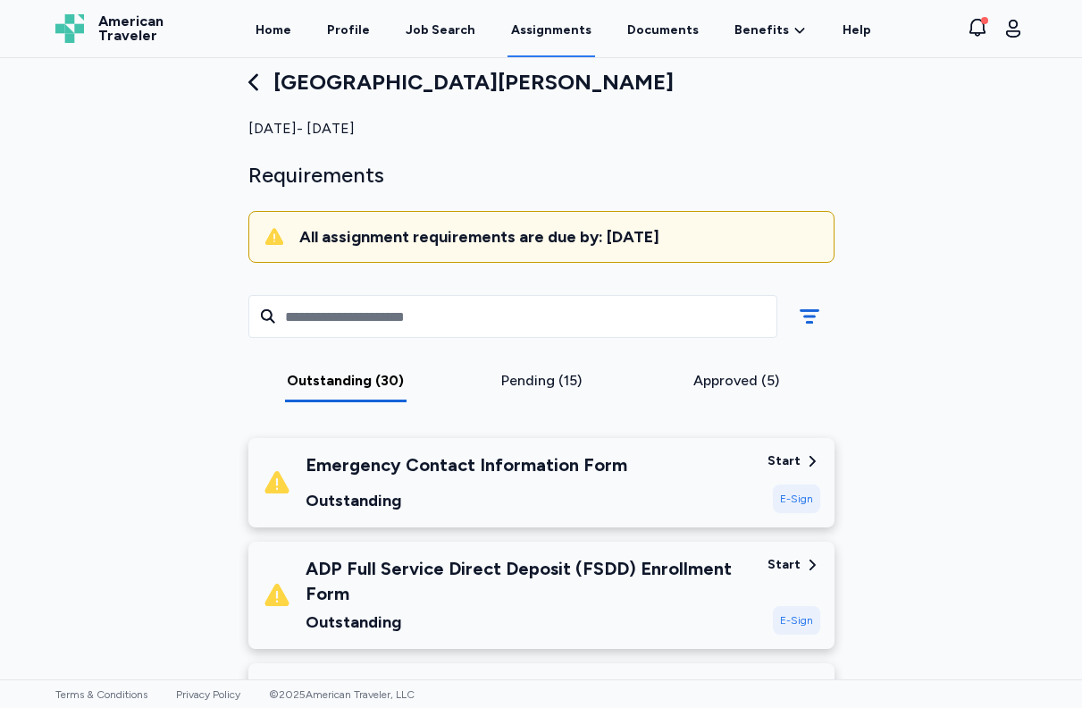
scroll to position [34, 0]
